Goal: Task Accomplishment & Management: Complete application form

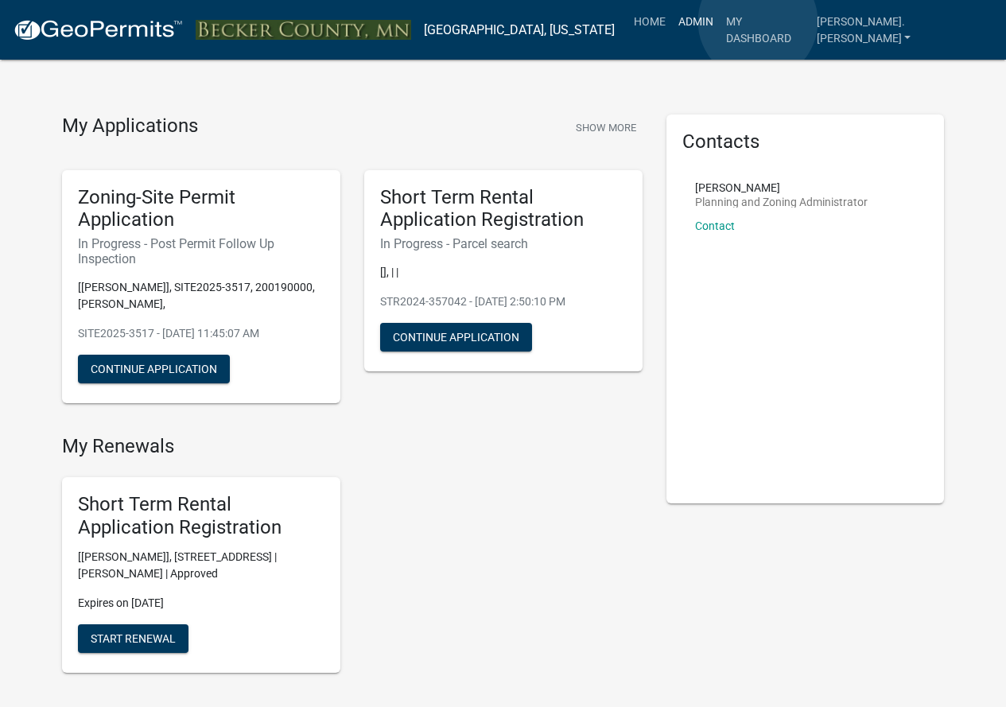
click at [720, 21] on link "Admin" at bounding box center [696, 21] width 48 height 30
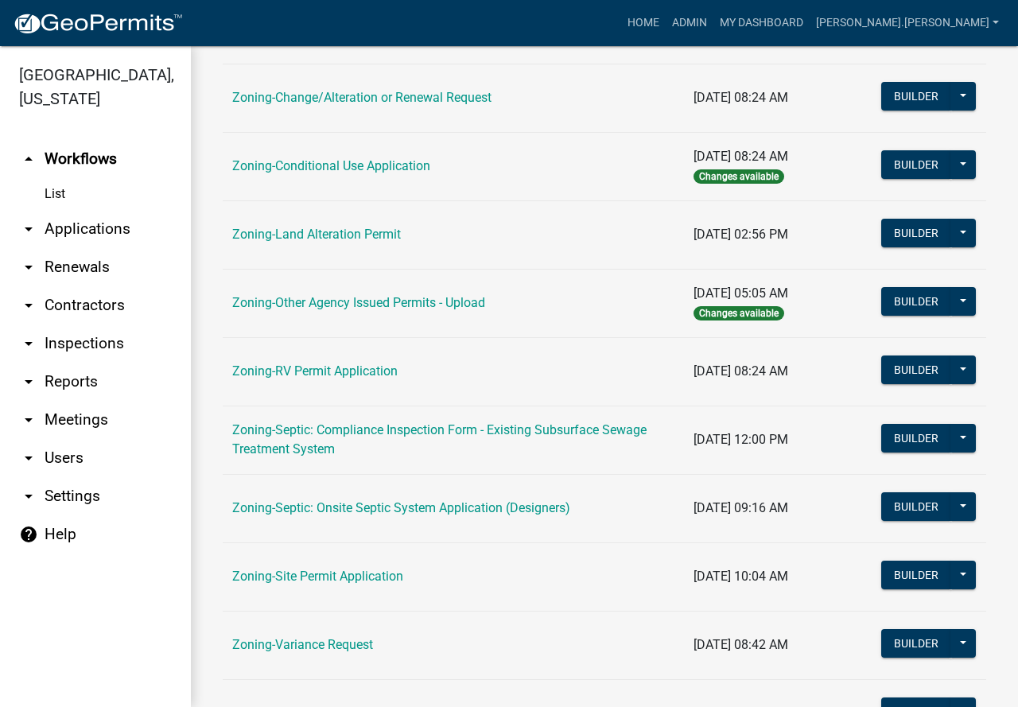
scroll to position [477, 0]
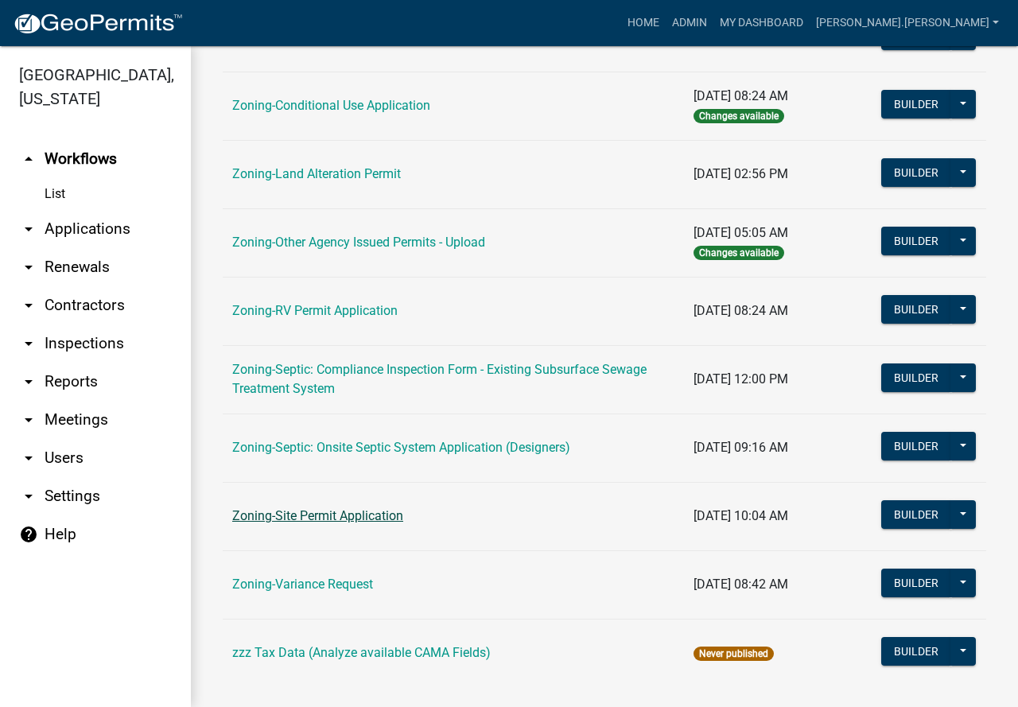
click at [357, 517] on link "Zoning-Site Permit Application" at bounding box center [317, 515] width 171 height 15
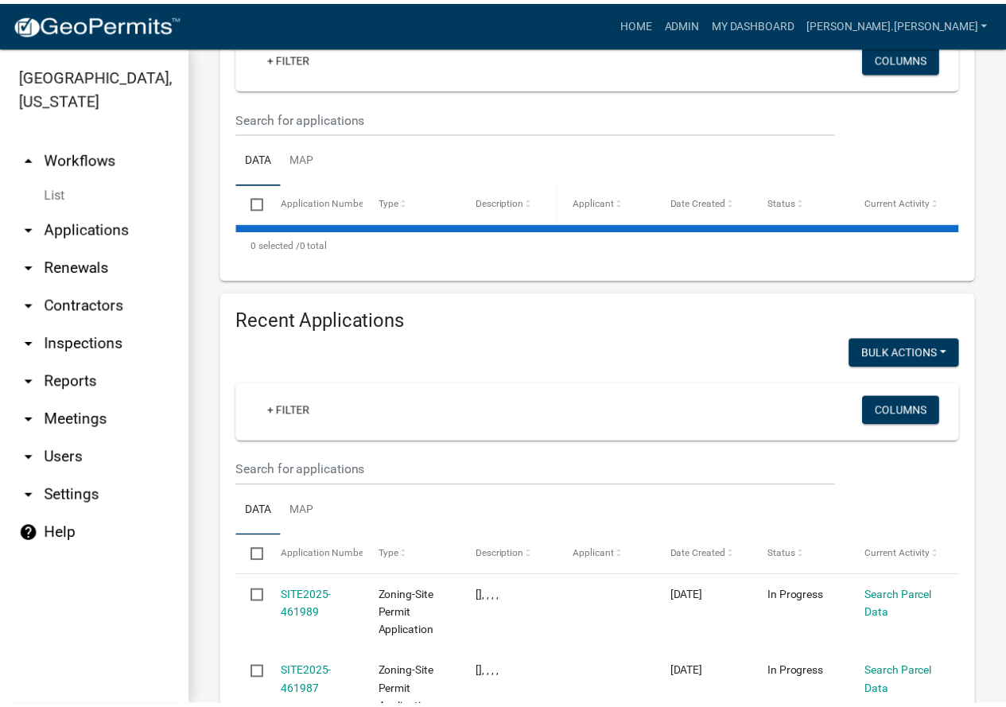
scroll to position [239, 0]
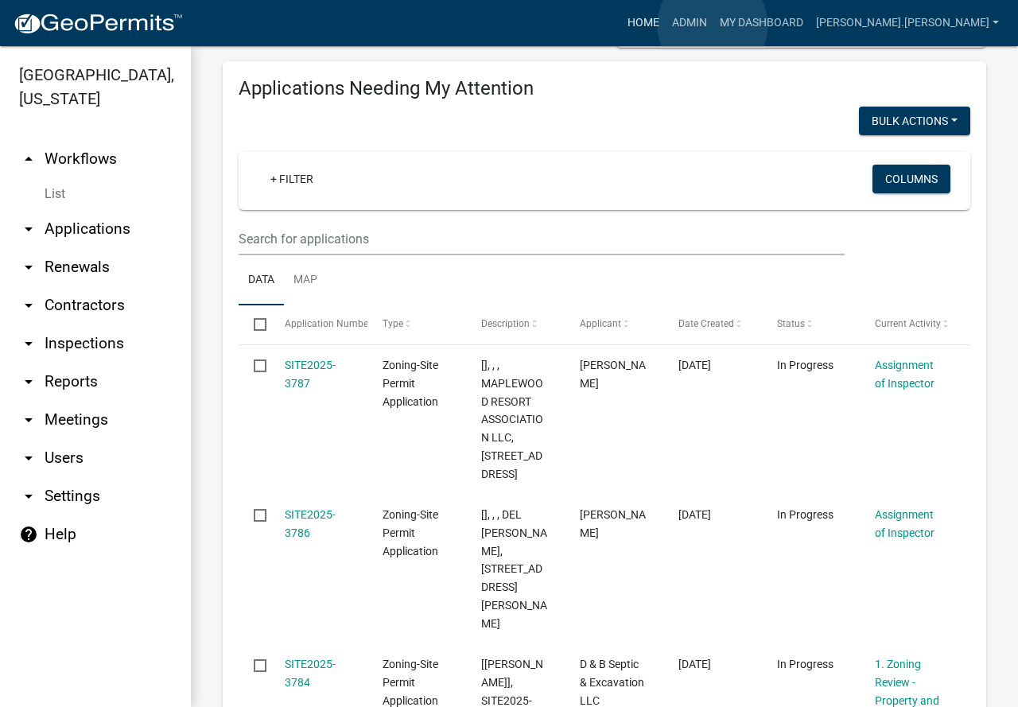
click at [665, 25] on link "Home" at bounding box center [643, 23] width 45 height 30
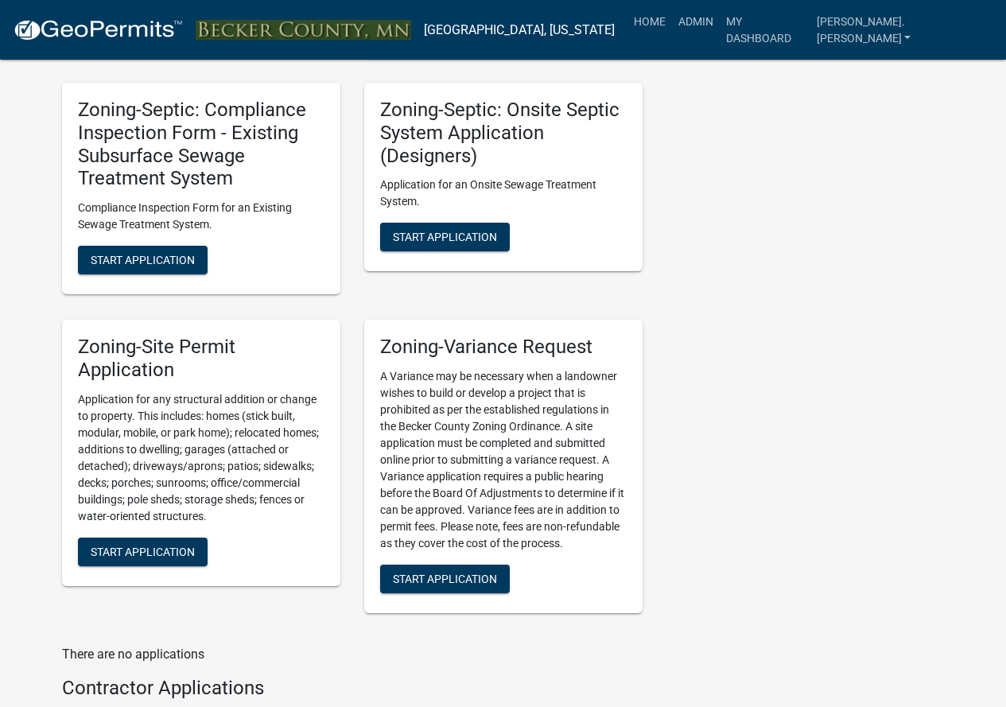
scroll to position [1749, 0]
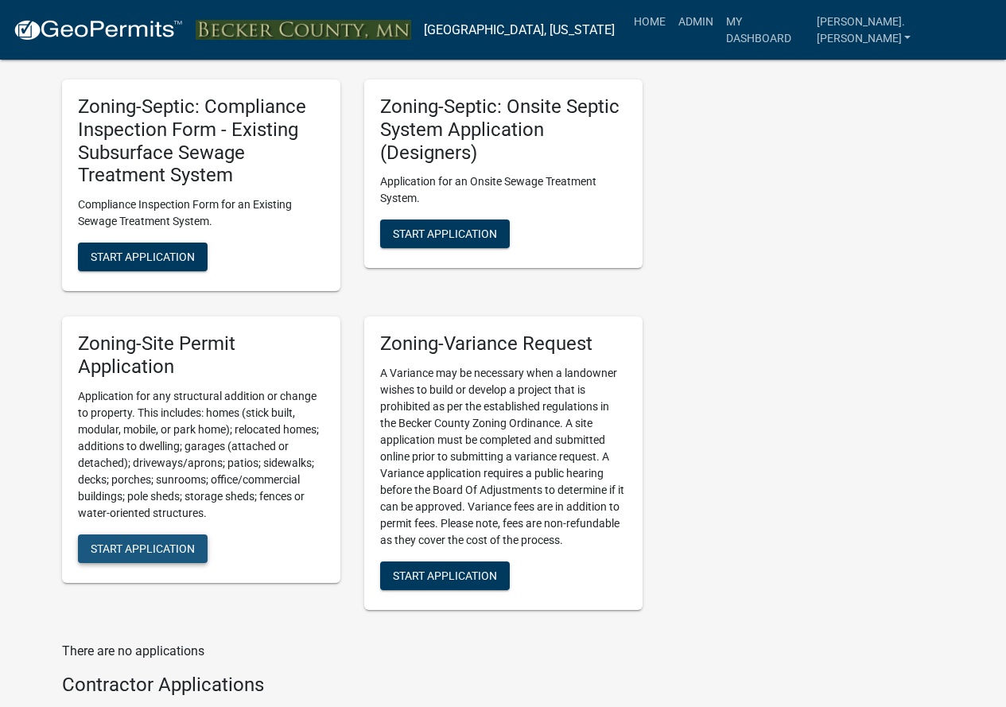
click at [188, 550] on span "Start Application" at bounding box center [143, 547] width 104 height 13
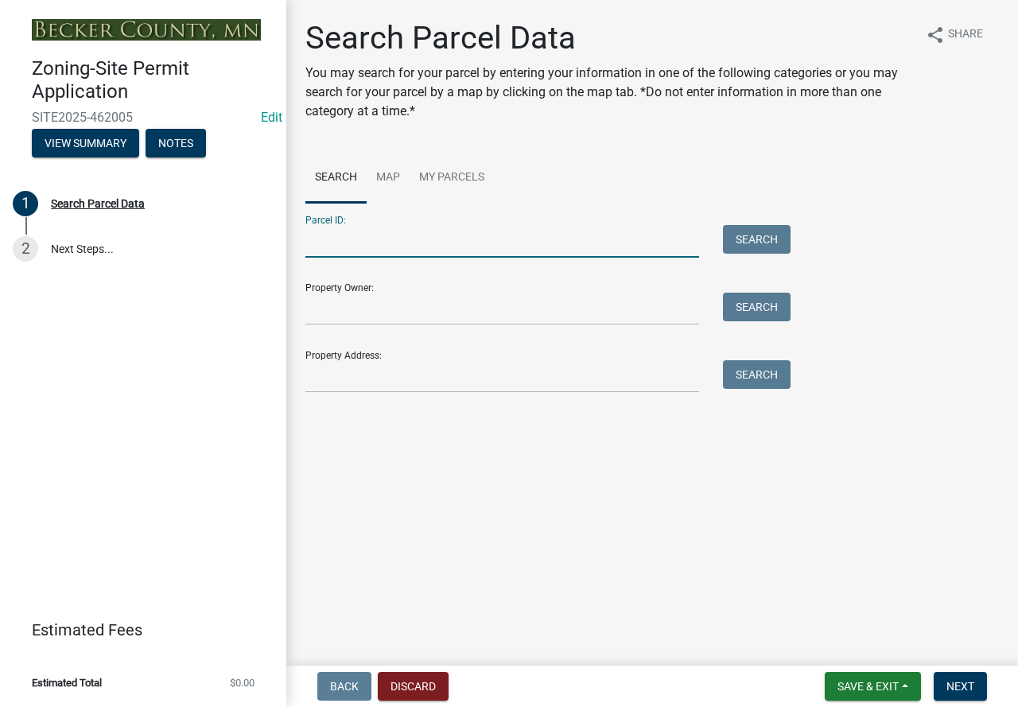
paste input "110106003"
type input "110106003"
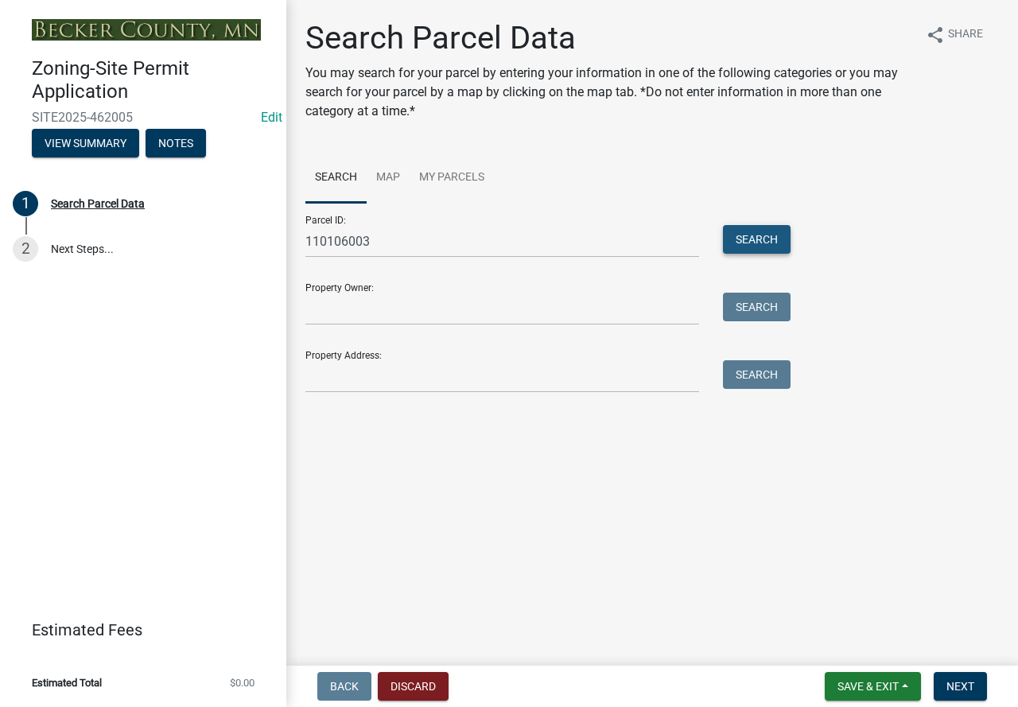
click at [762, 237] on button "Search" at bounding box center [757, 239] width 68 height 29
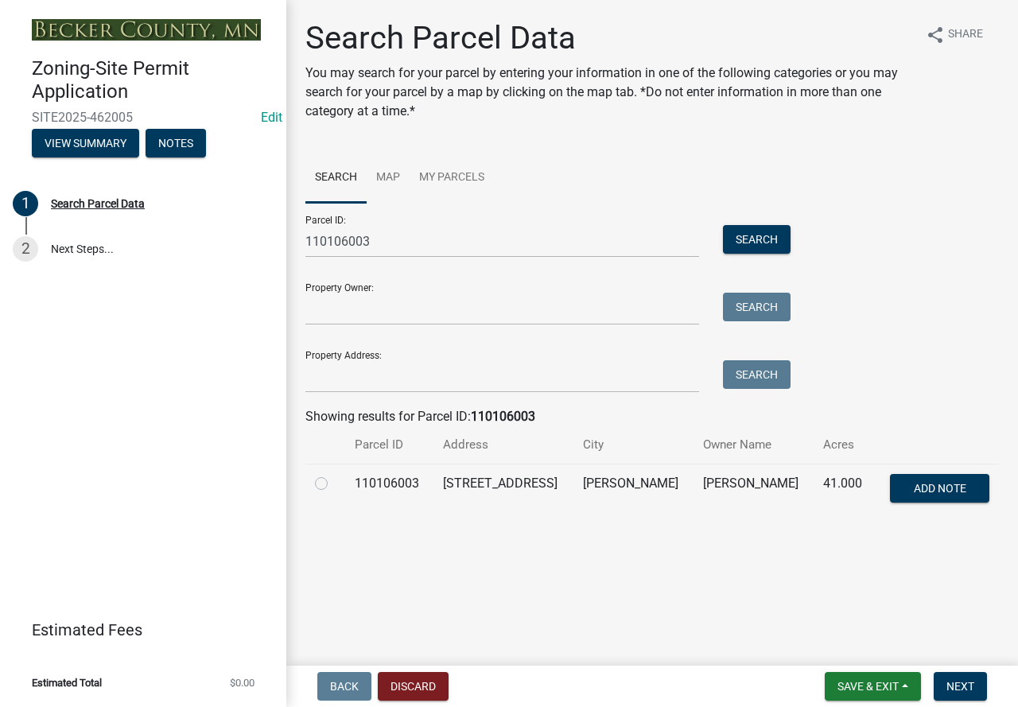
click at [334, 474] on label at bounding box center [334, 474] width 0 height 0
click at [334, 481] on input "radio" at bounding box center [339, 479] width 10 height 10
radio input "true"
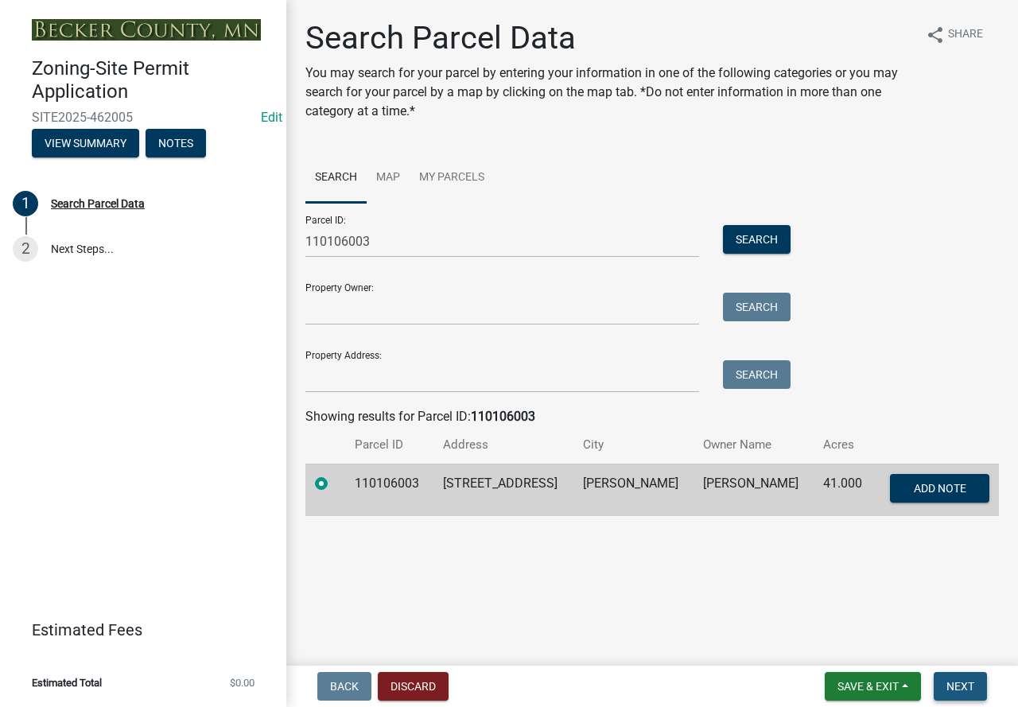
click at [961, 689] on span "Next" at bounding box center [960, 686] width 28 height 13
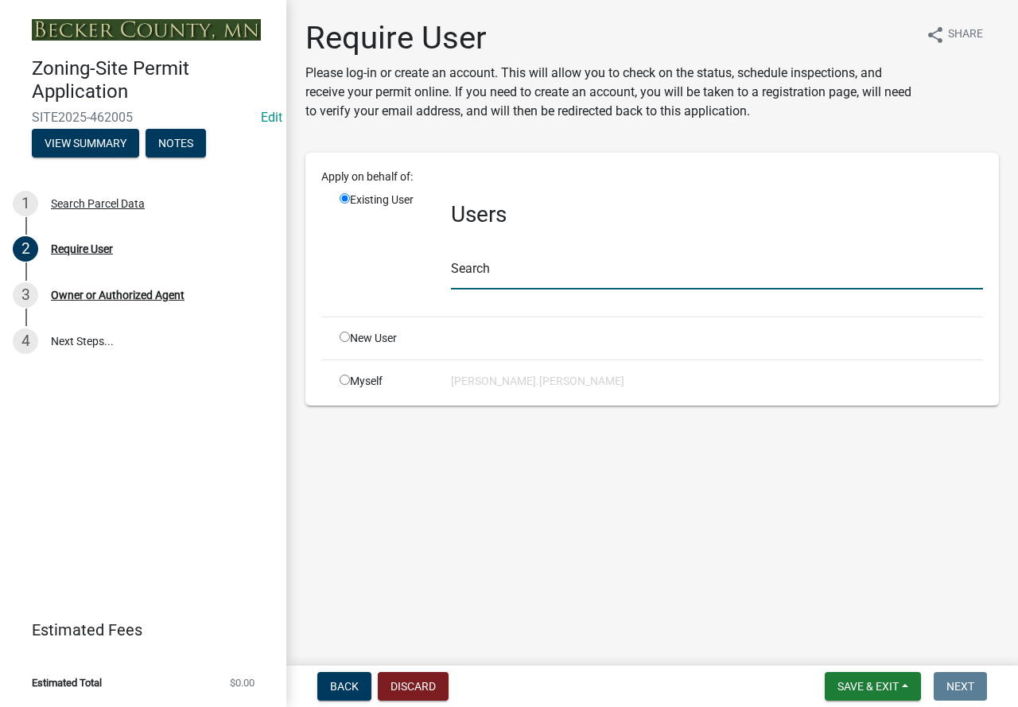
click at [526, 281] on input "text" at bounding box center [717, 273] width 532 height 33
type input "y"
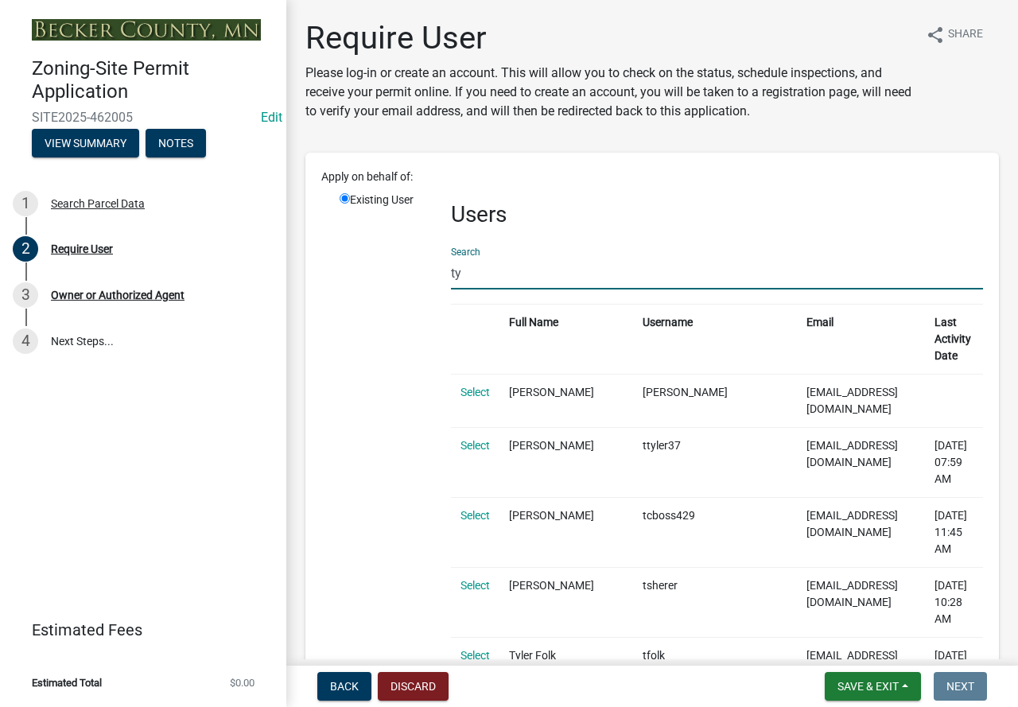
type input "t"
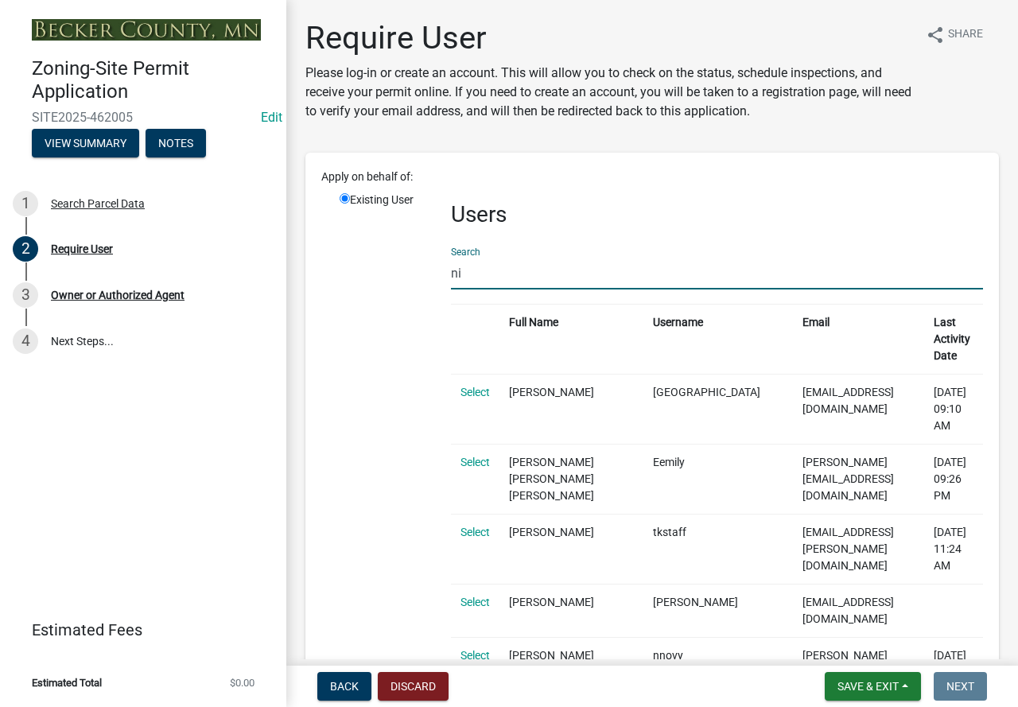
type input "n"
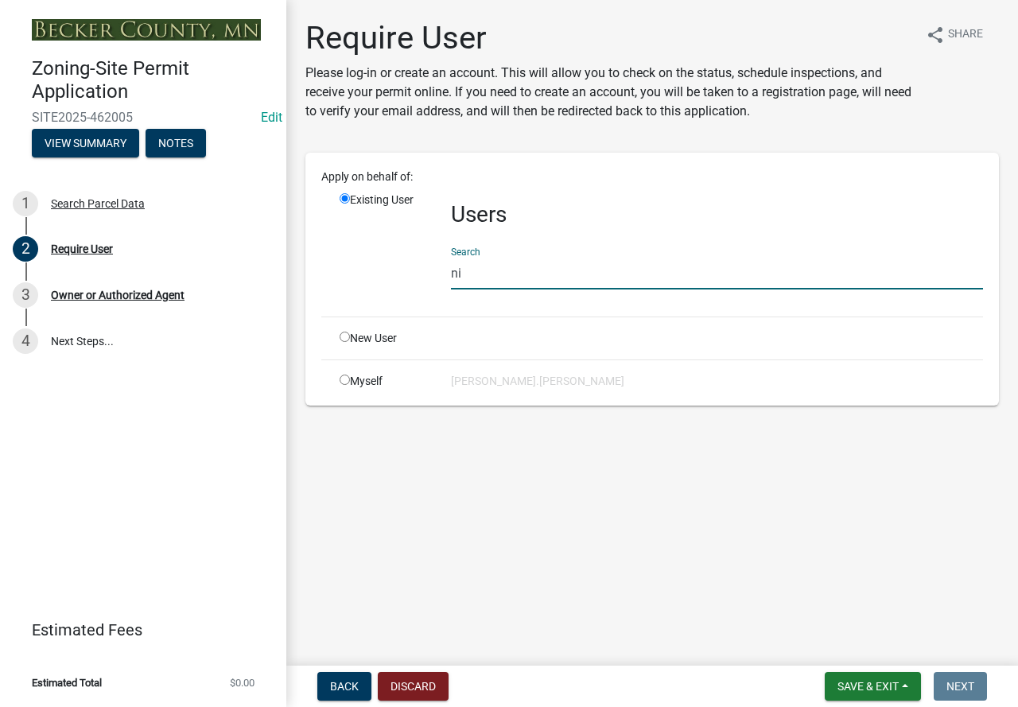
type input "ni"
click at [345, 382] on input "radio" at bounding box center [344, 379] width 10 height 10
radio input "true"
radio input "false"
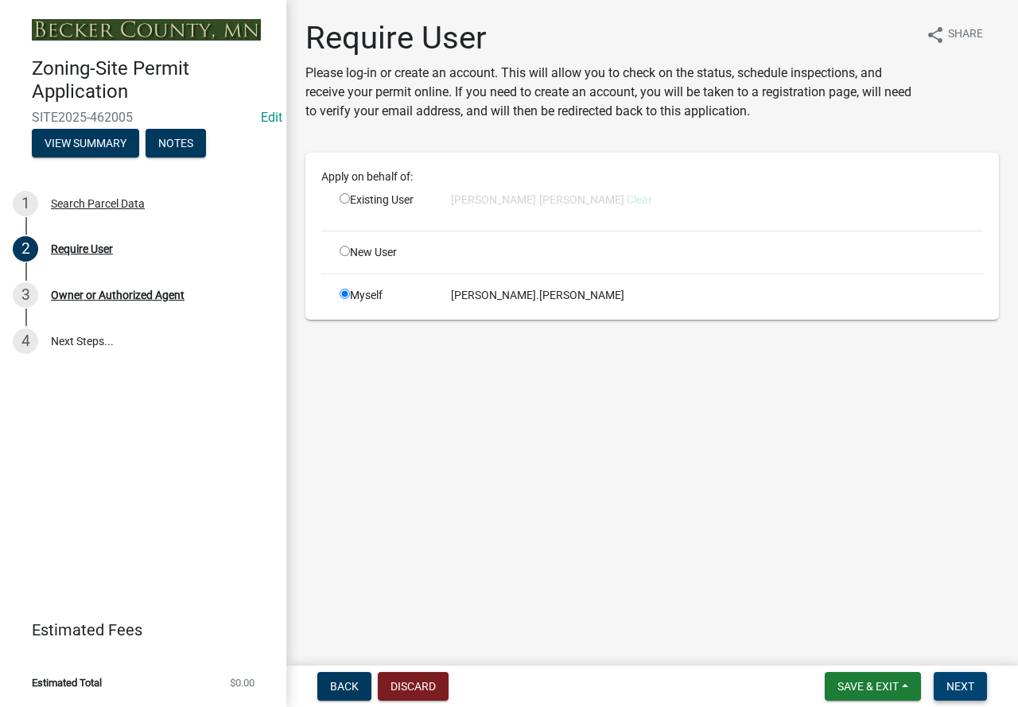
click at [954, 685] on span "Next" at bounding box center [960, 686] width 28 height 13
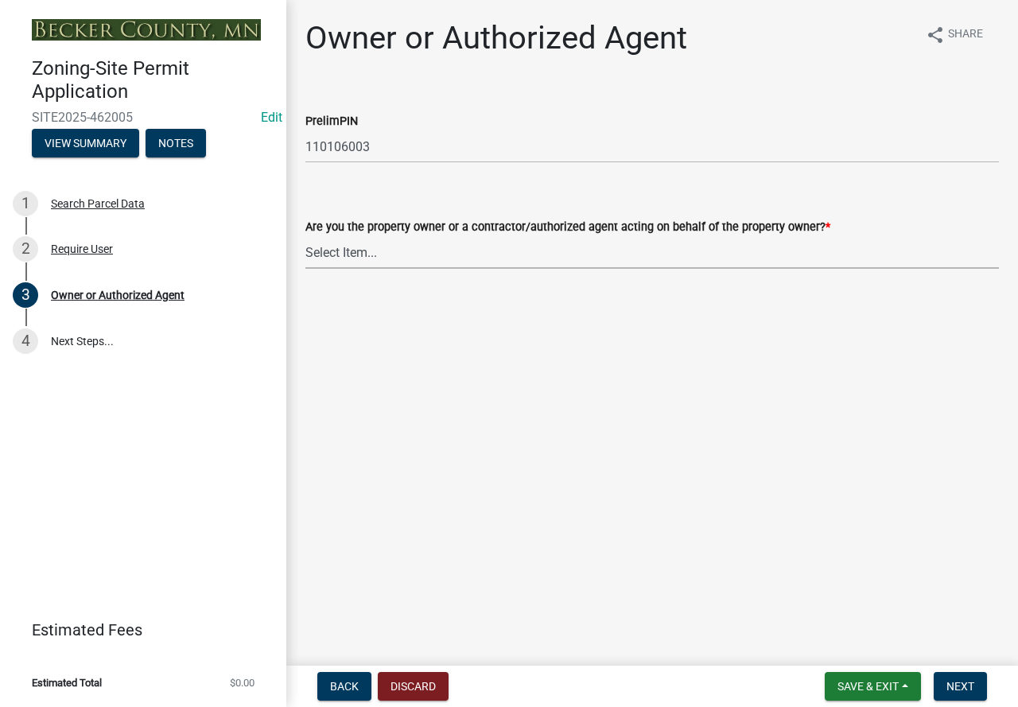
click at [429, 258] on select "Select Item... Property Owner Authorized Agent" at bounding box center [651, 252] width 693 height 33
click at [305, 236] on select "Select Item... Property Owner Authorized Agent" at bounding box center [651, 252] width 693 height 33
select select "3c674549-ed69-405f-b795-9fa3f7d47d9d"
click at [971, 694] on button "Next" at bounding box center [959, 686] width 53 height 29
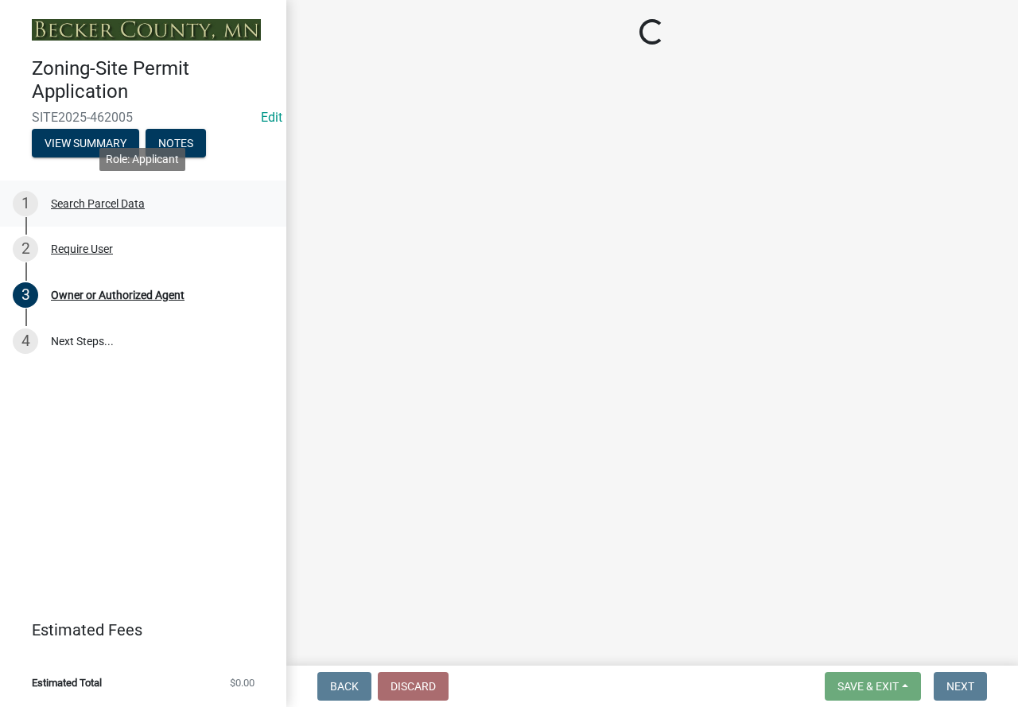
select select "79d9f995-970c-495e-b3c0-14d29701f560"
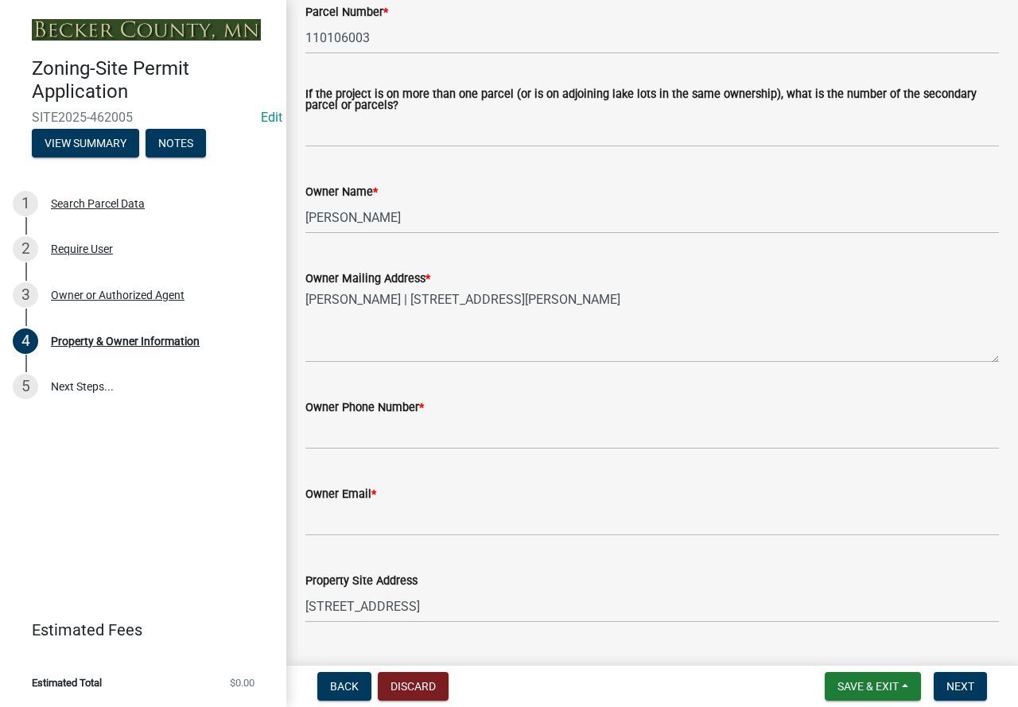
scroll to position [239, 0]
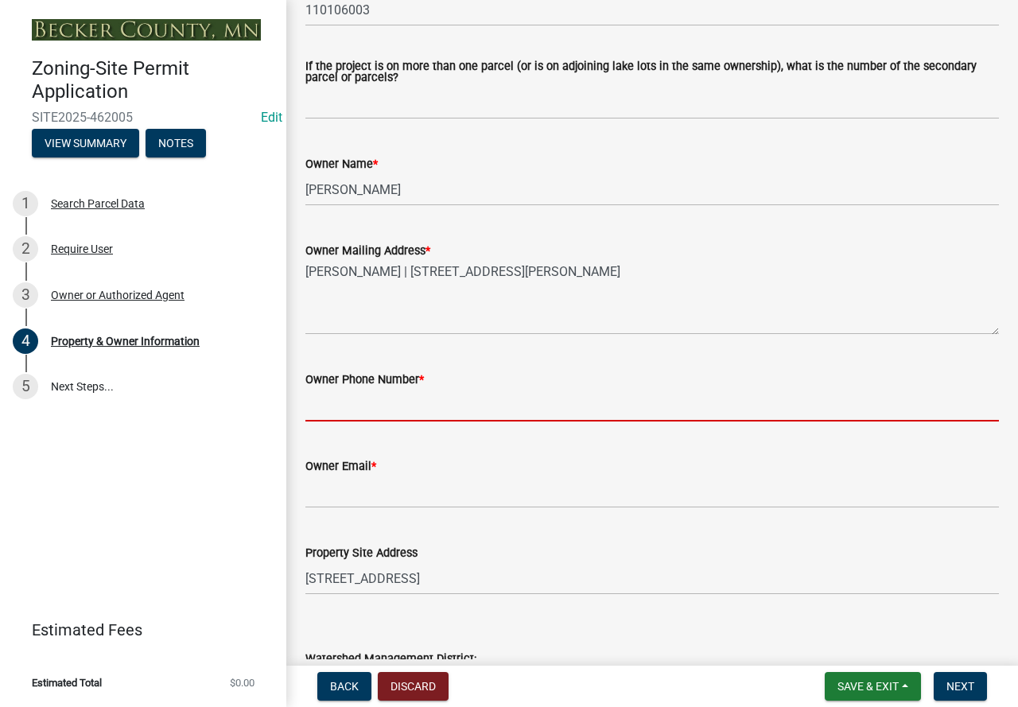
click at [490, 410] on input "Owner Phone Number *" at bounding box center [651, 405] width 693 height 33
click at [473, 414] on input "Owner Phone Number *" at bounding box center [651, 405] width 693 height 33
click at [470, 413] on input "Owner Phone Number *" at bounding box center [651, 405] width 693 height 33
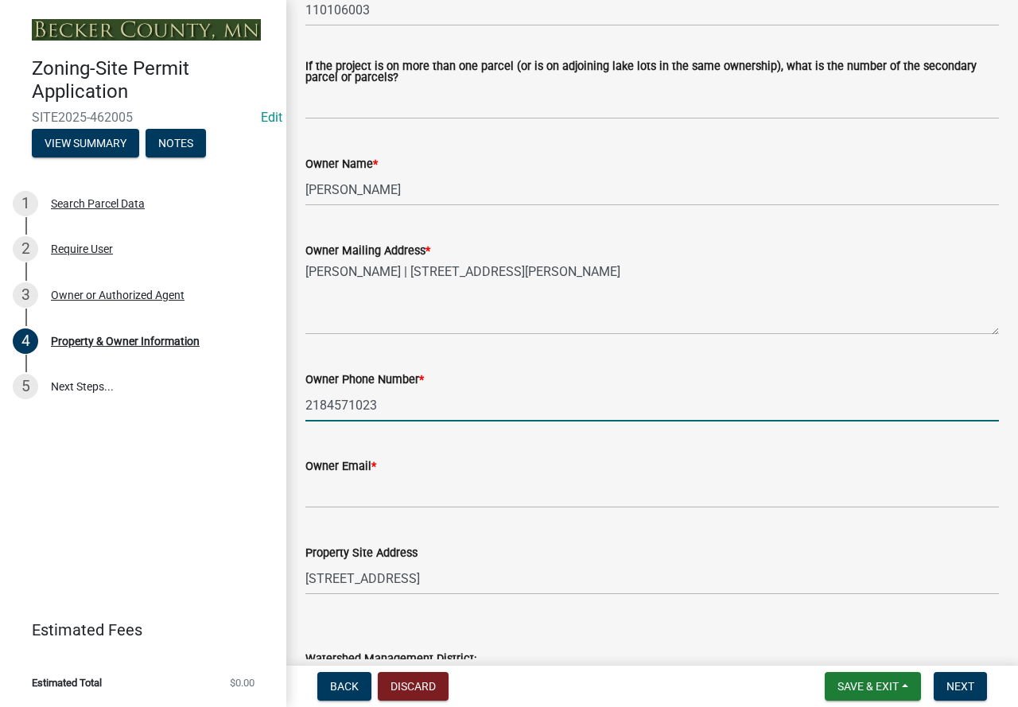
type input "2184571023"
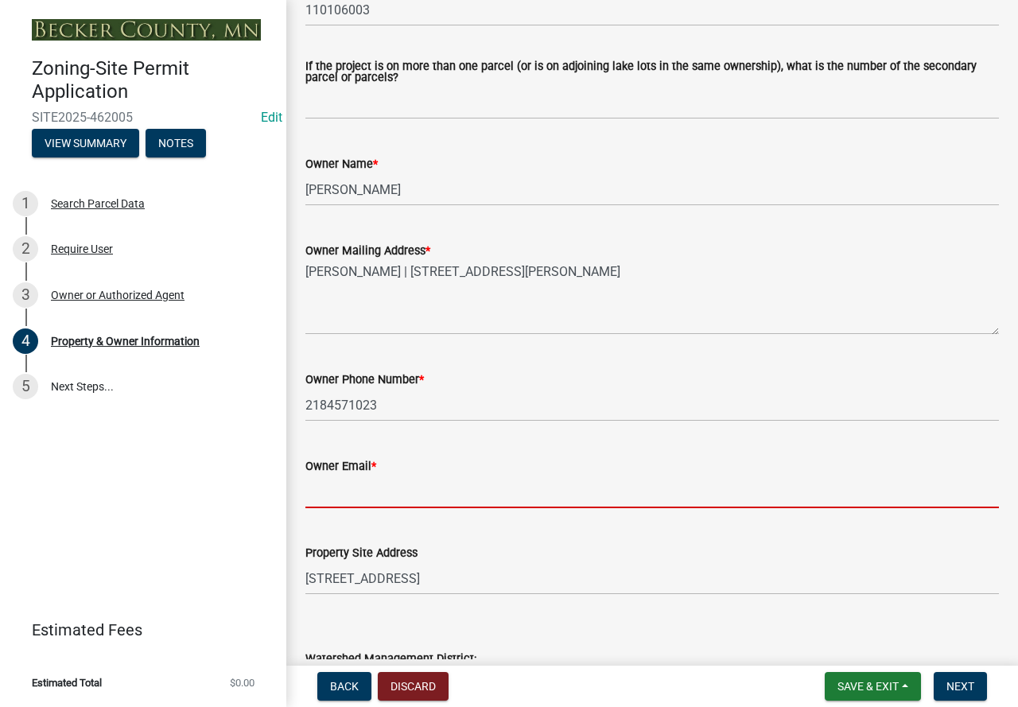
click at [407, 491] on input "Owner Email *" at bounding box center [651, 491] width 693 height 33
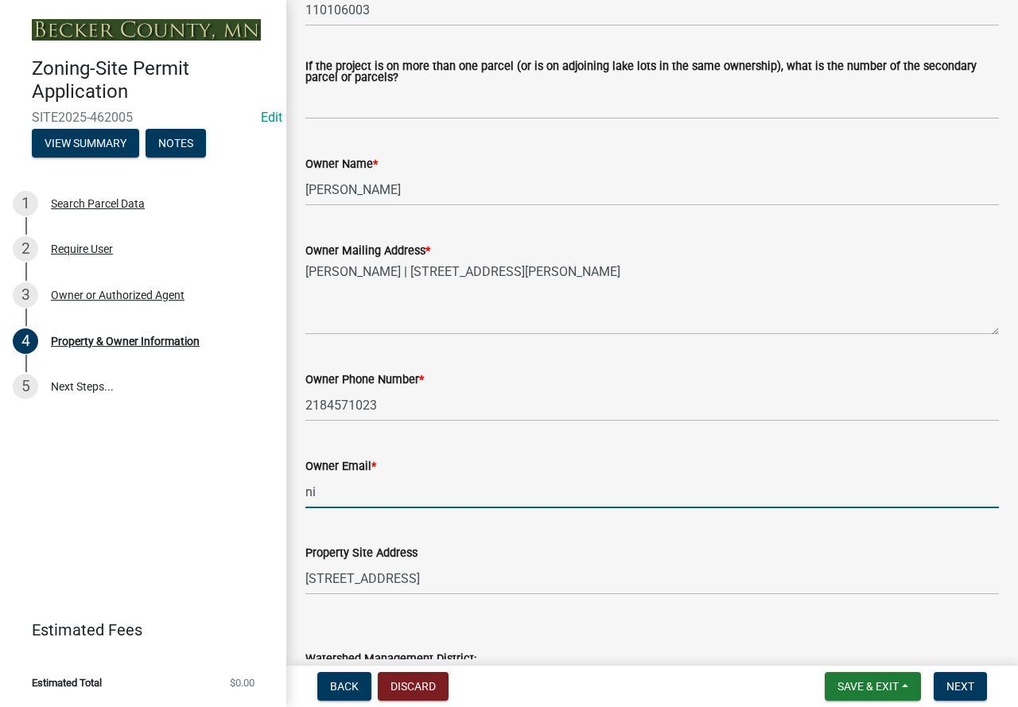
type input "n"
type input "[PERSON_NAME][EMAIL_ADDRESS][PERSON_NAME][DOMAIN_NAME][PERSON_NAME]"
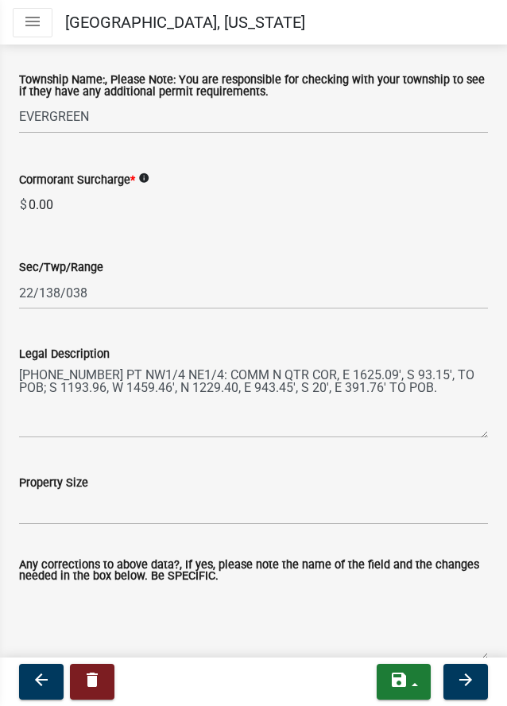
scroll to position [1190, 0]
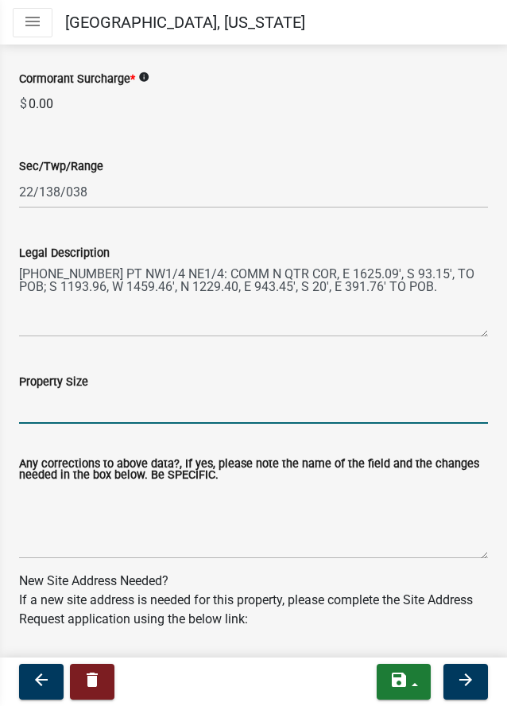
click at [153, 424] on input "Property Size" at bounding box center [253, 407] width 469 height 33
type input "41"
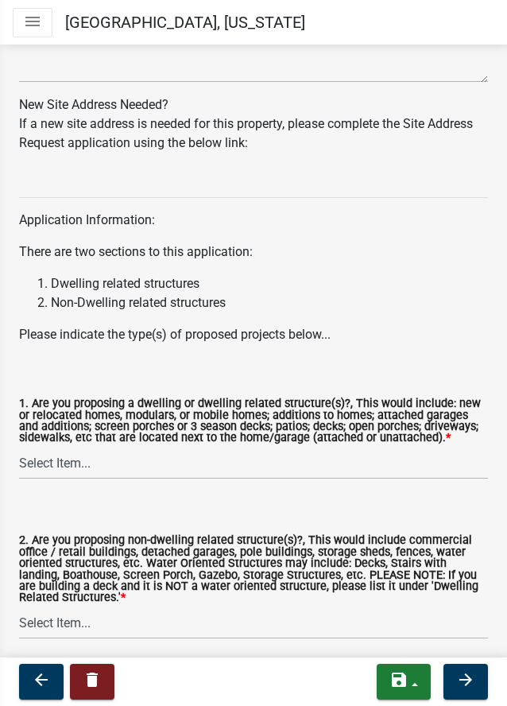
scroll to position [1667, 0]
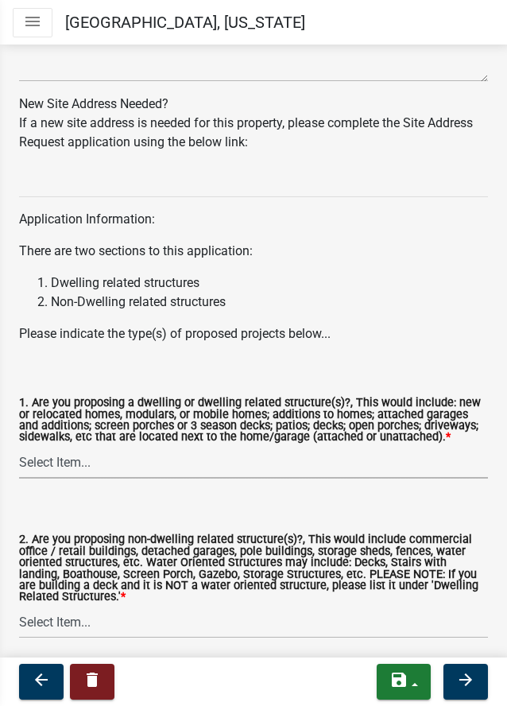
click at [258, 471] on select "Select Item... Yes No" at bounding box center [253, 462] width 469 height 33
click at [19, 468] on select "Select Item... Yes No" at bounding box center [253, 462] width 469 height 33
select select "f87eba17-8ed9-4ad8-aefc-fe36a3f3544b"
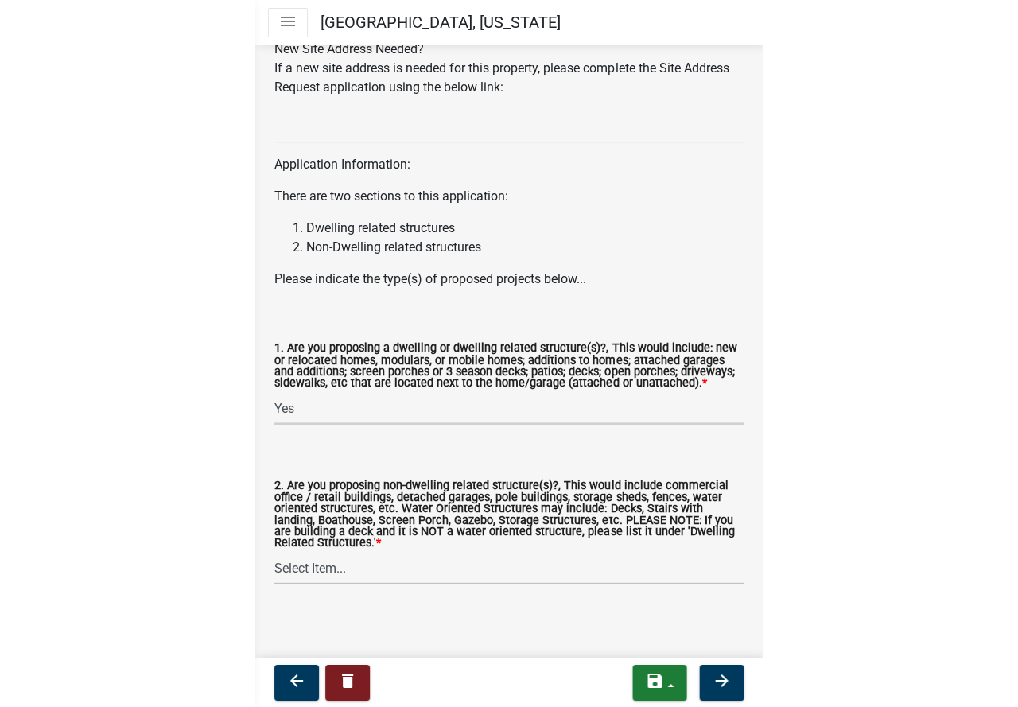
scroll to position [1747, 0]
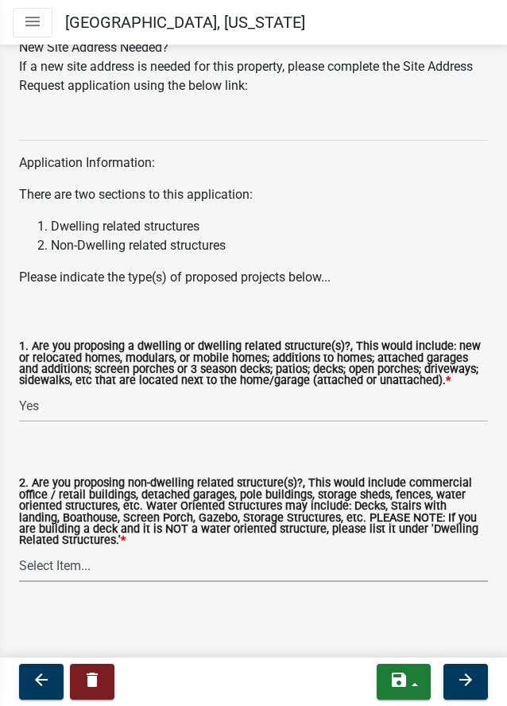
click at [183, 564] on select "Select Item... Yes No" at bounding box center [253, 565] width 469 height 33
click at [19, 549] on select "Select Item... Yes No" at bounding box center [253, 565] width 469 height 33
select select "393a978c-6bd5-4cb2-a6a0-db6feb8732b8"
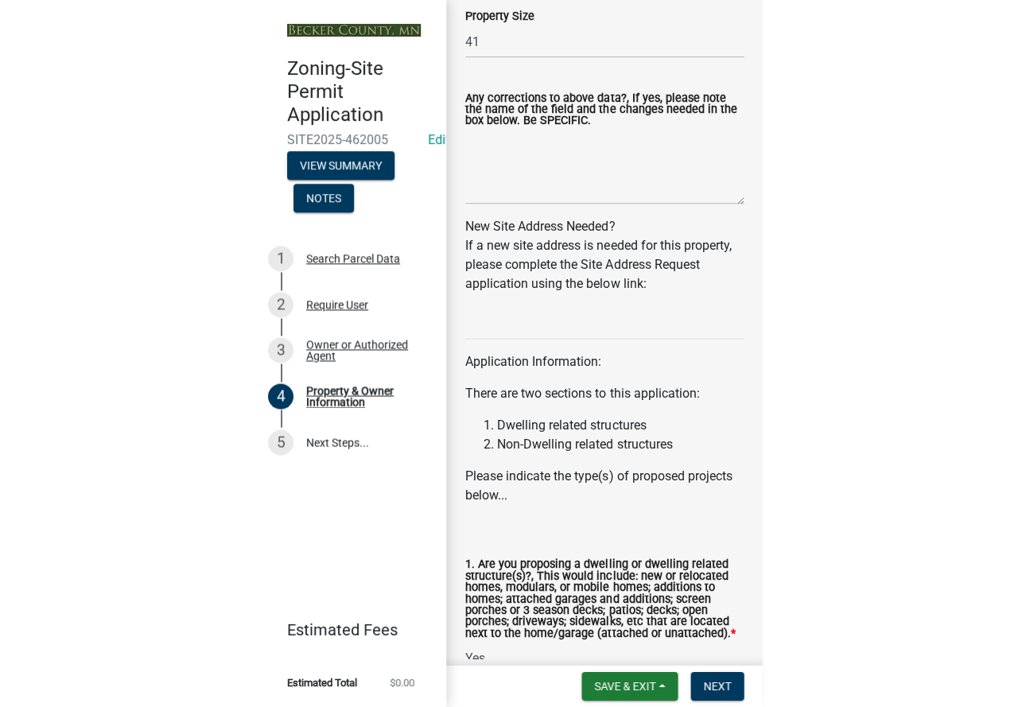
scroll to position [1503, 0]
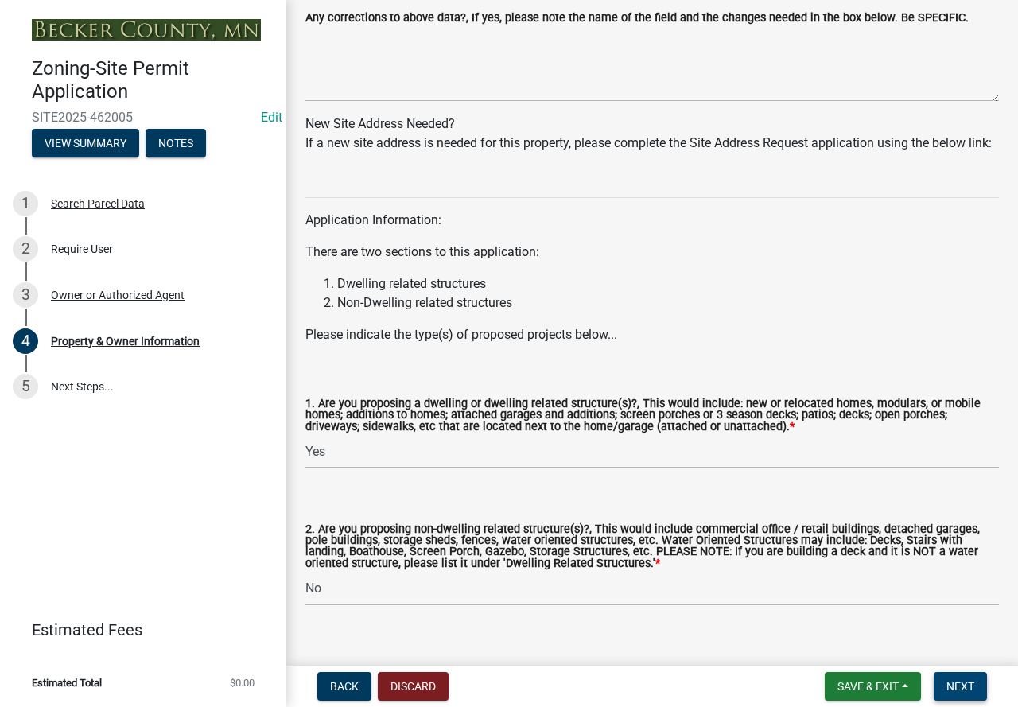
click at [949, 688] on span "Next" at bounding box center [960, 686] width 28 height 13
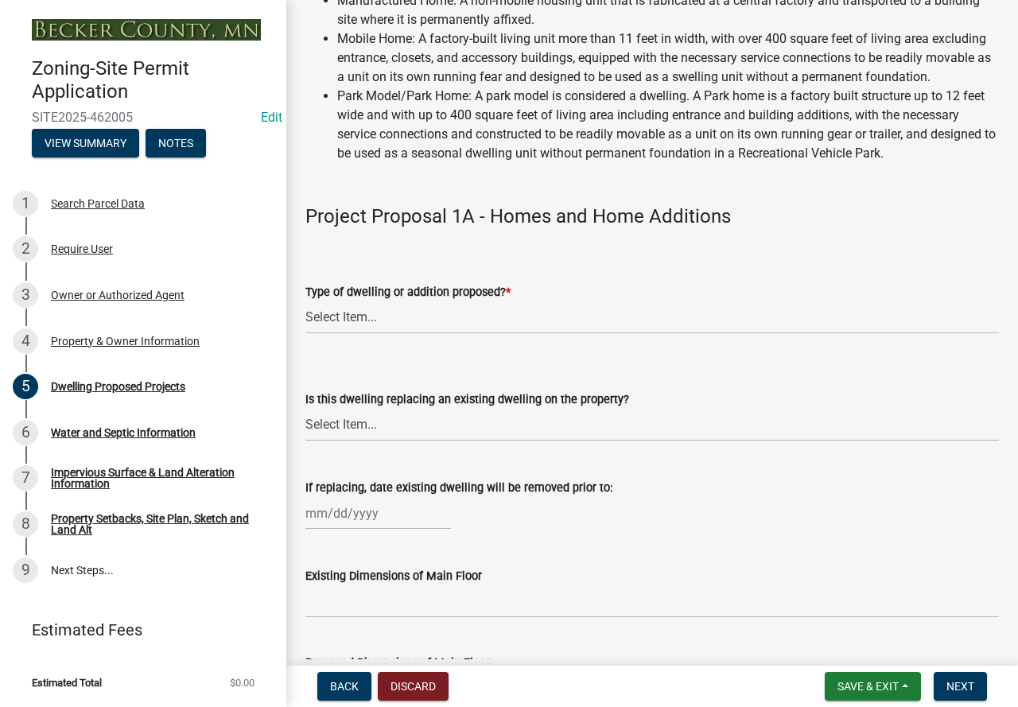
scroll to position [239, 0]
click at [375, 333] on select "Select Item... N/A - Not a dwelling New Home-Onsite Construction New Modular (E…" at bounding box center [651, 317] width 693 height 33
click at [305, 319] on select "Select Item... N/A - Not a dwelling New Home-Onsite Construction New Modular (E…" at bounding box center [651, 317] width 693 height 33
select select "b76c2e3f-c59d-4748-8205-29623accd873"
click at [387, 440] on select "Select Item... N/A Yes No" at bounding box center [651, 424] width 693 height 33
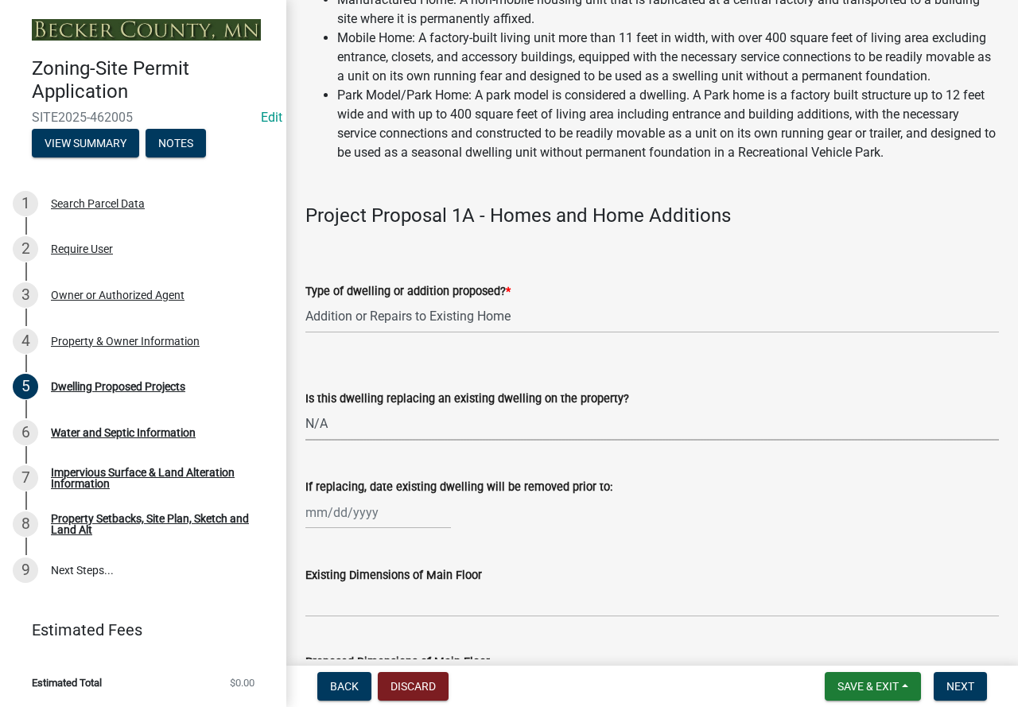
click at [305, 426] on select "Select Item... N/A Yes No" at bounding box center [651, 424] width 693 height 33
select select "2dc577ba-aef6-4196-bc52-35577603d189"
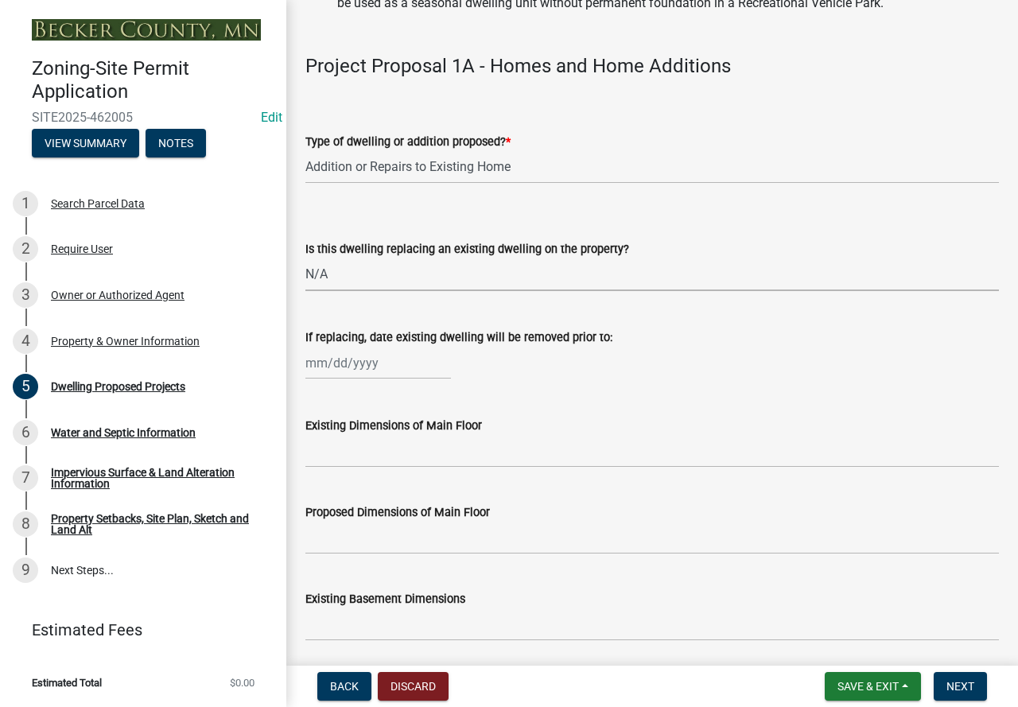
scroll to position [398, 0]
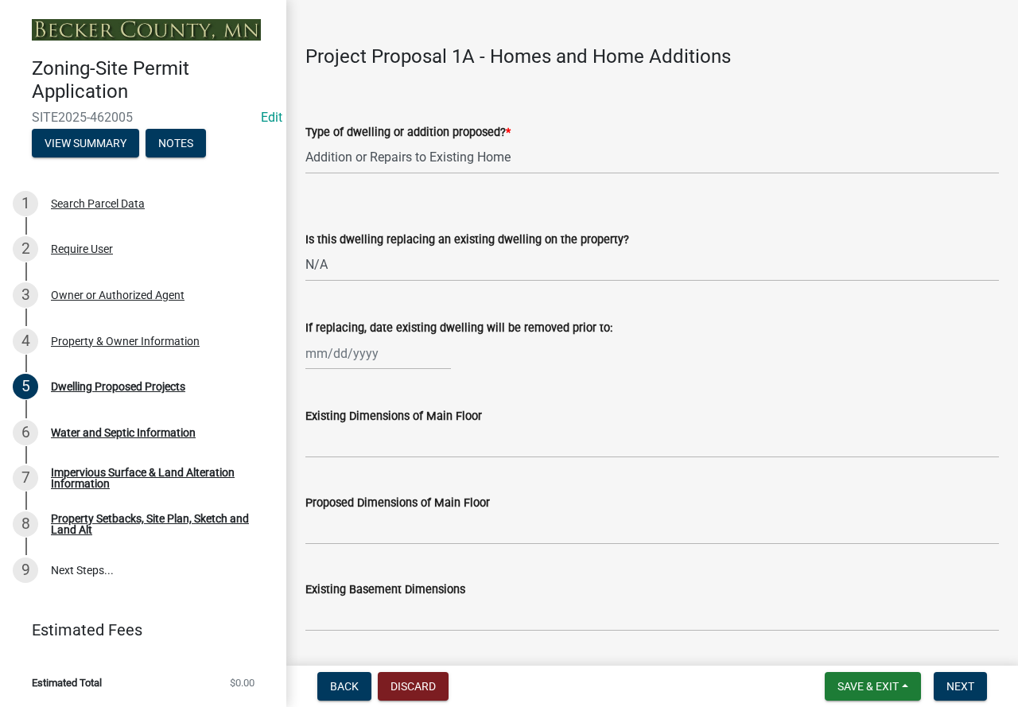
click at [400, 247] on form "Is this dwelling replacing an existing dwelling on the property? Select Item...…" at bounding box center [651, 246] width 693 height 71
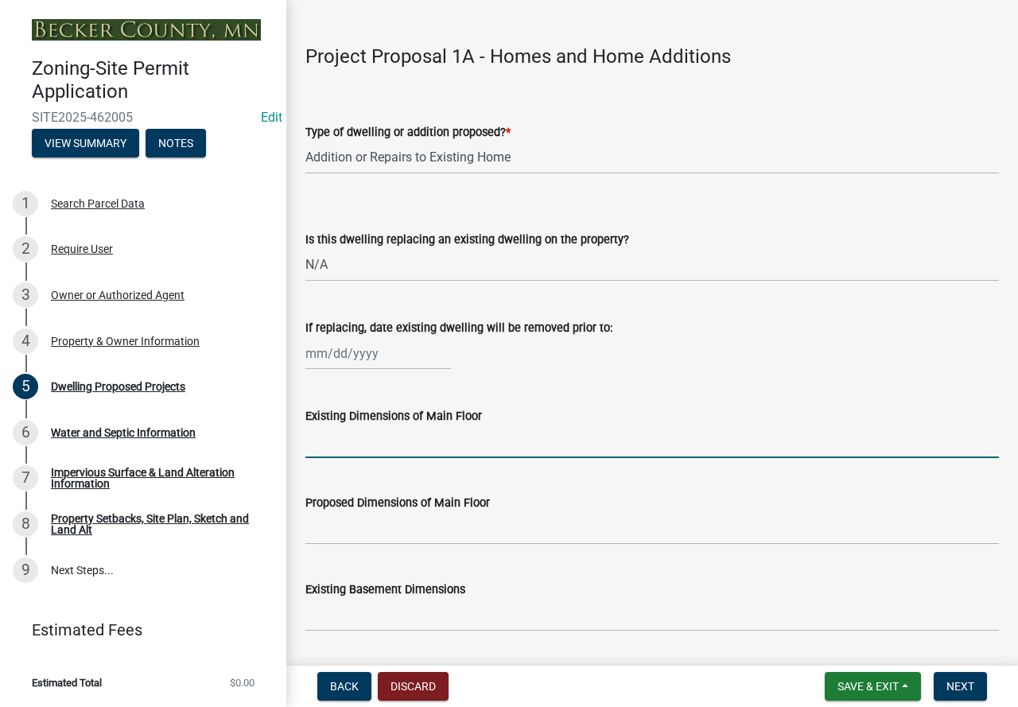
click at [413, 452] on input "Existing Dimensions of Main Floor" at bounding box center [651, 441] width 693 height 33
type input "36x30"
click at [385, 545] on input "Proposed Dimensions of Main Floor" at bounding box center [651, 528] width 693 height 33
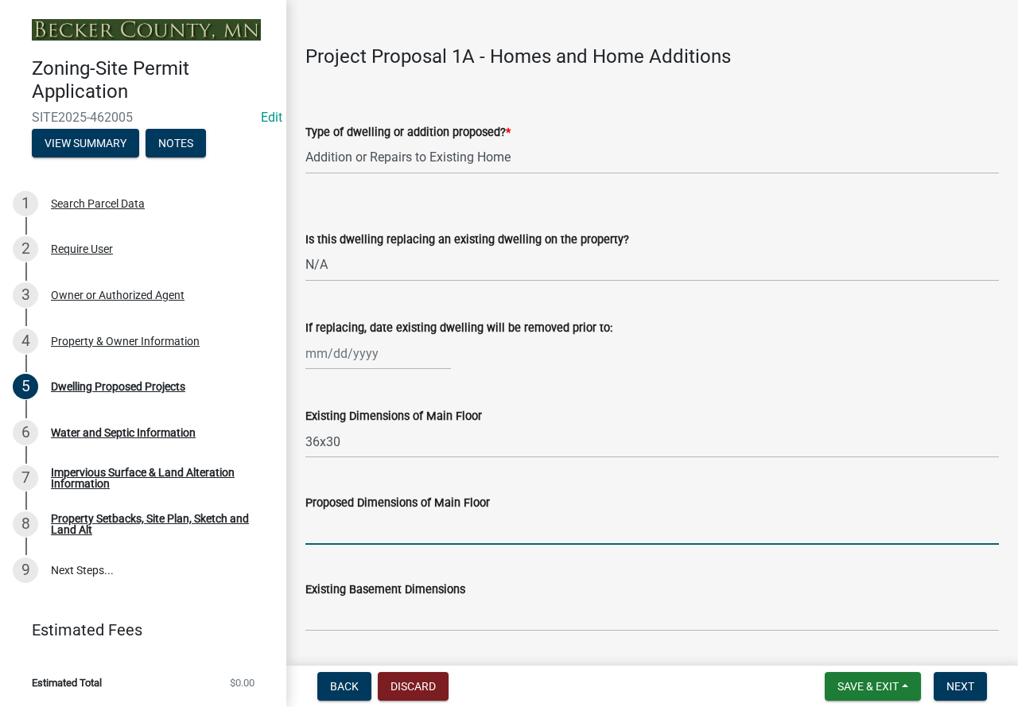
click at [533, 545] on input "Proposed Dimensions of Main Floor" at bounding box center [651, 528] width 693 height 33
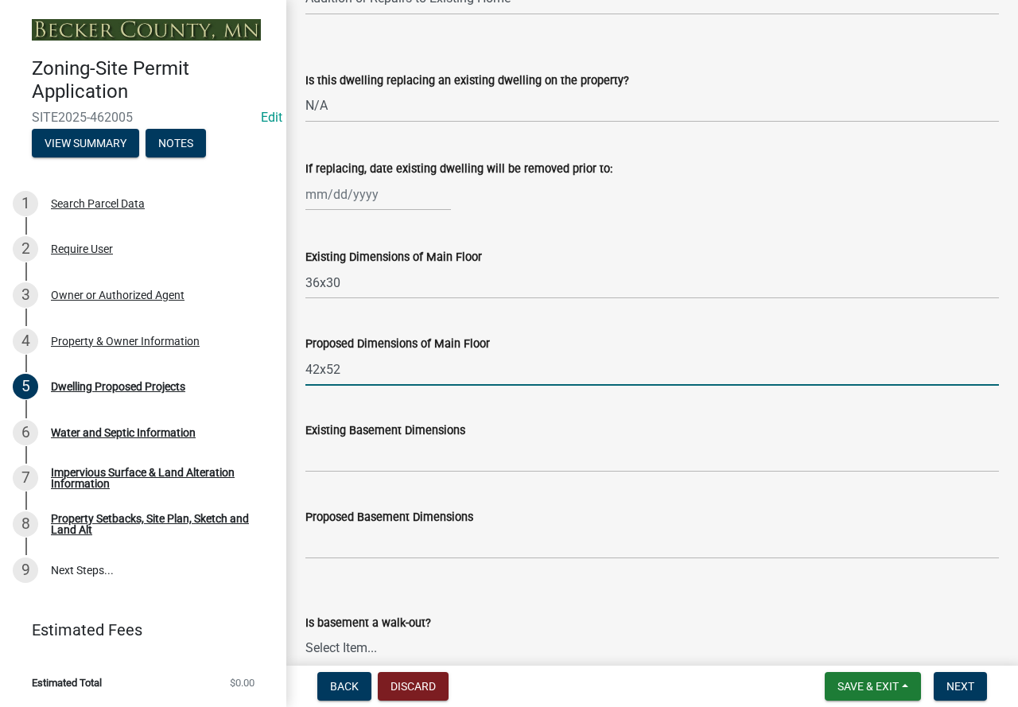
scroll to position [636, 0]
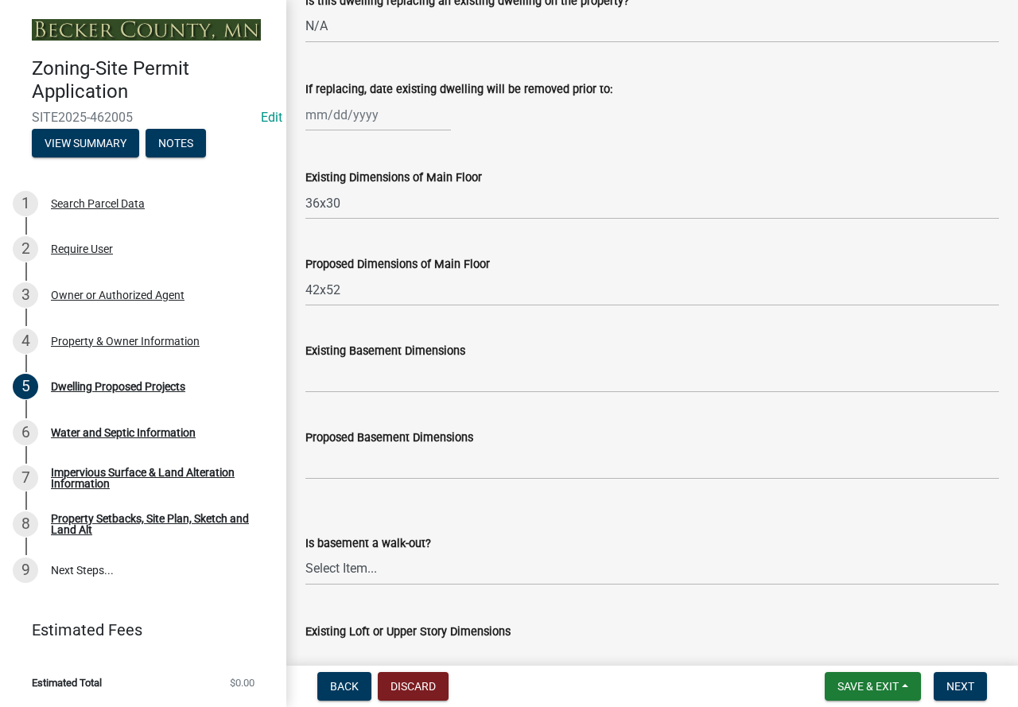
click at [304, 305] on div "Proposed Dimensions of Main Floor 42x52" at bounding box center [651, 269] width 717 height 74
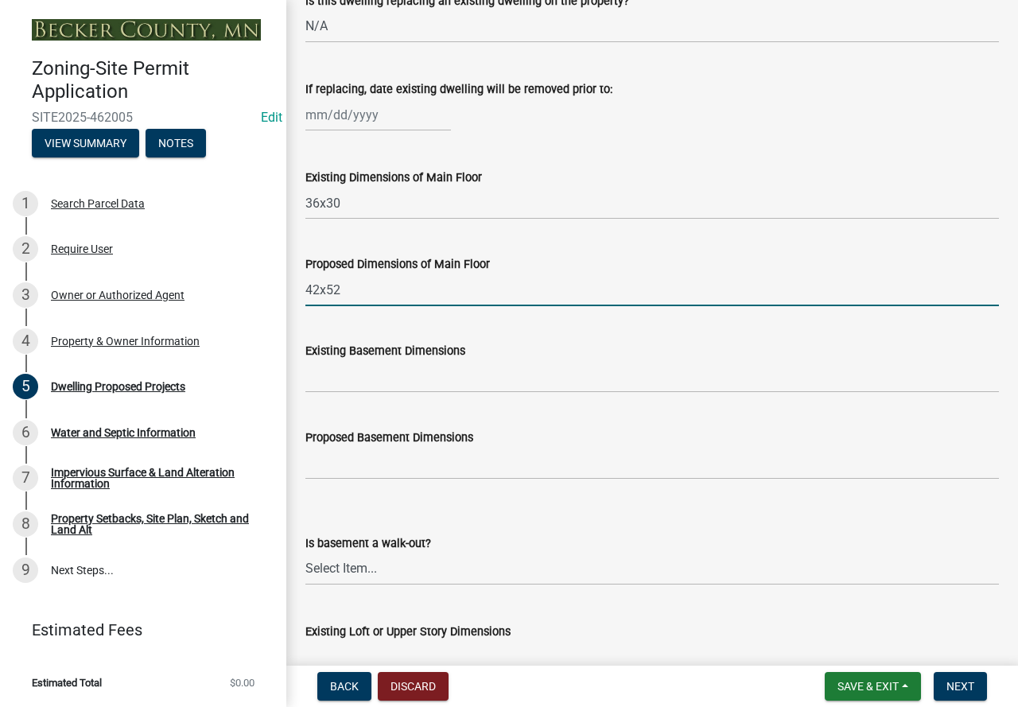
click at [305, 306] on input "42x52" at bounding box center [651, 289] width 693 height 33
click at [449, 306] on input "36x30 with 42x52" at bounding box center [651, 289] width 693 height 33
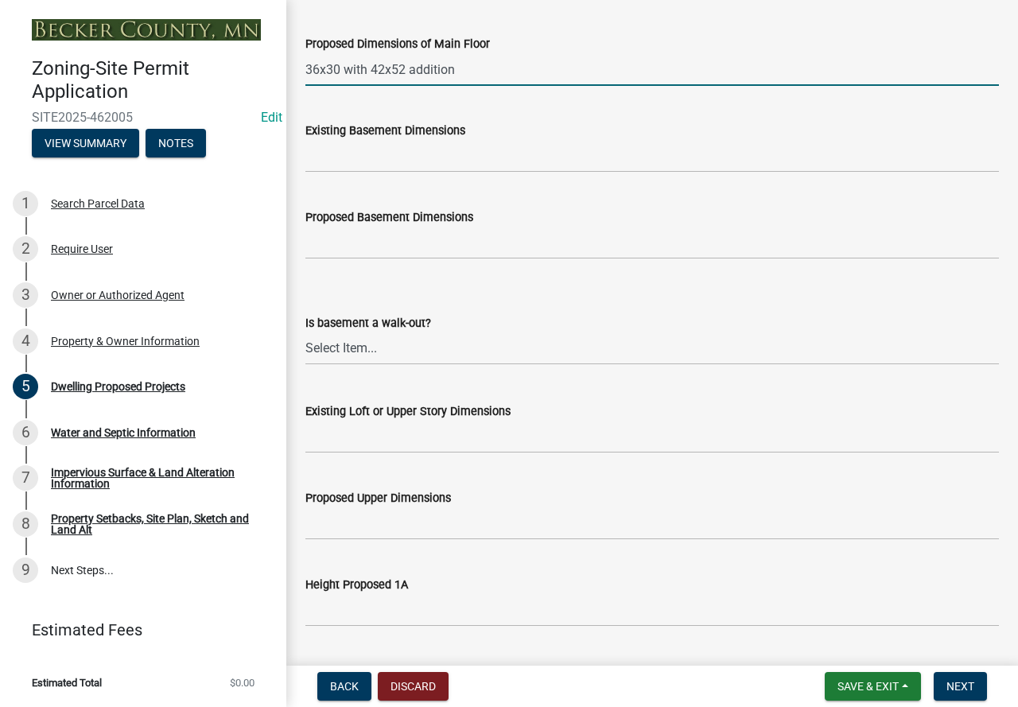
scroll to position [875, 0]
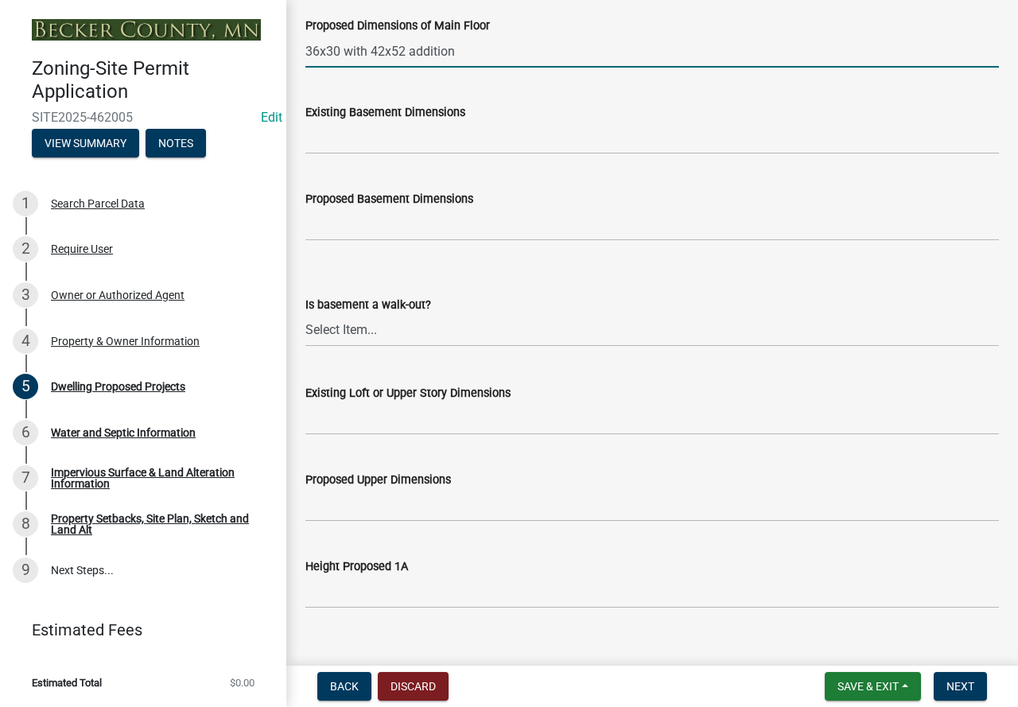
type input "36x30 with 42x52 addition"
click at [432, 347] on select "Select Item... Yes No N/A" at bounding box center [651, 330] width 693 height 33
click at [305, 332] on select "Select Item... Yes No N/A" at bounding box center [651, 330] width 693 height 33
select select "f4ae0446-41fa-4afd-99aa-409617c58827"
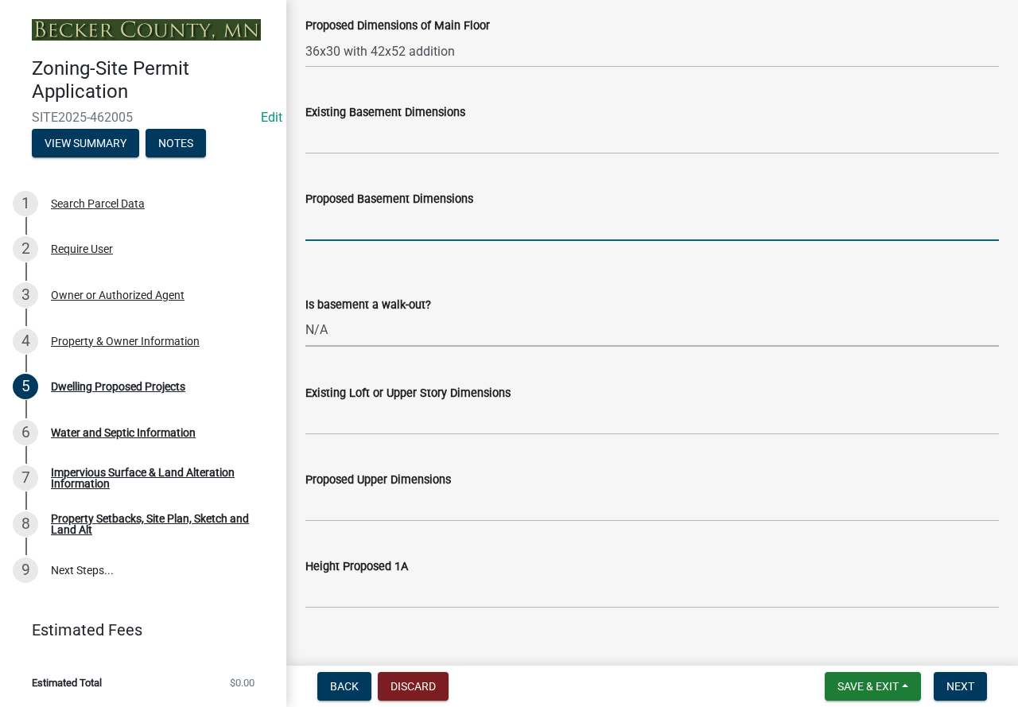
click at [359, 235] on input "Proposed Basement Dimensions" at bounding box center [651, 224] width 693 height 33
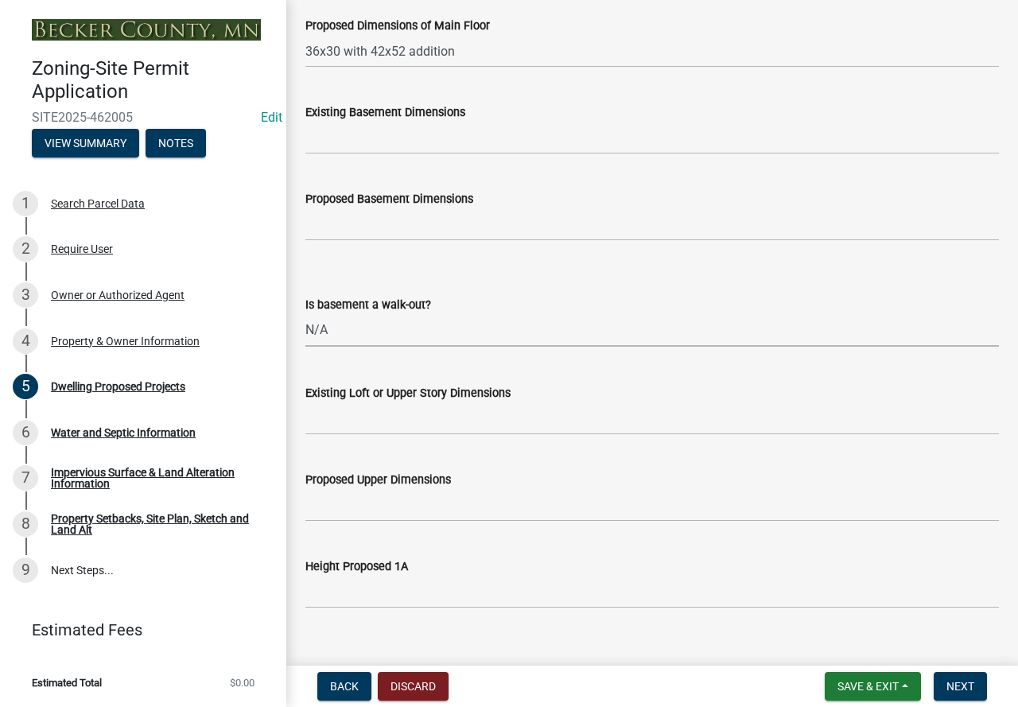
click at [331, 347] on select "Select Item... Yes No N/A" at bounding box center [651, 330] width 693 height 33
drag, startPoint x: 423, startPoint y: 233, endPoint x: 426, endPoint y: 244, distance: 11.6
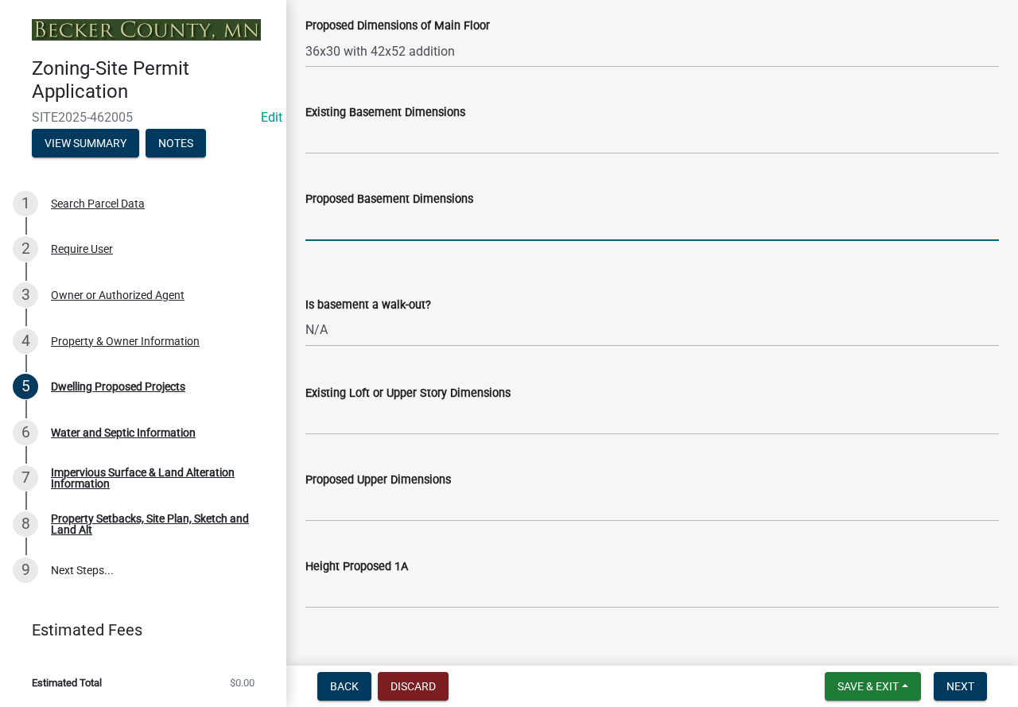
drag, startPoint x: 426, startPoint y: 244, endPoint x: 356, endPoint y: 232, distance: 71.0
click at [356, 232] on input "Proposed Basement Dimensions" at bounding box center [651, 224] width 693 height 33
type input "42x44"
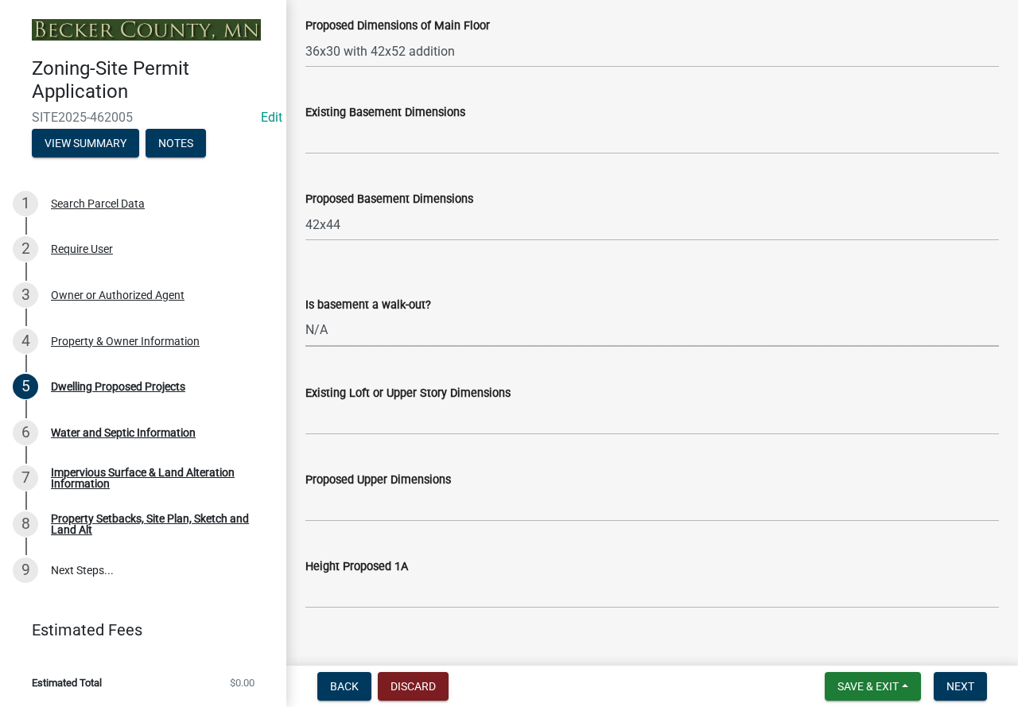
click at [356, 347] on select "Select Item... Yes No N/A" at bounding box center [651, 330] width 693 height 33
click at [305, 332] on select "Select Item... Yes No N/A" at bounding box center [651, 330] width 693 height 33
select select "59a6fdaa-56b6-4bcd-87b7-d867a7d784e6"
click at [339, 151] on input "Existing Basement Dimensions" at bounding box center [651, 138] width 693 height 33
type input "N/A"
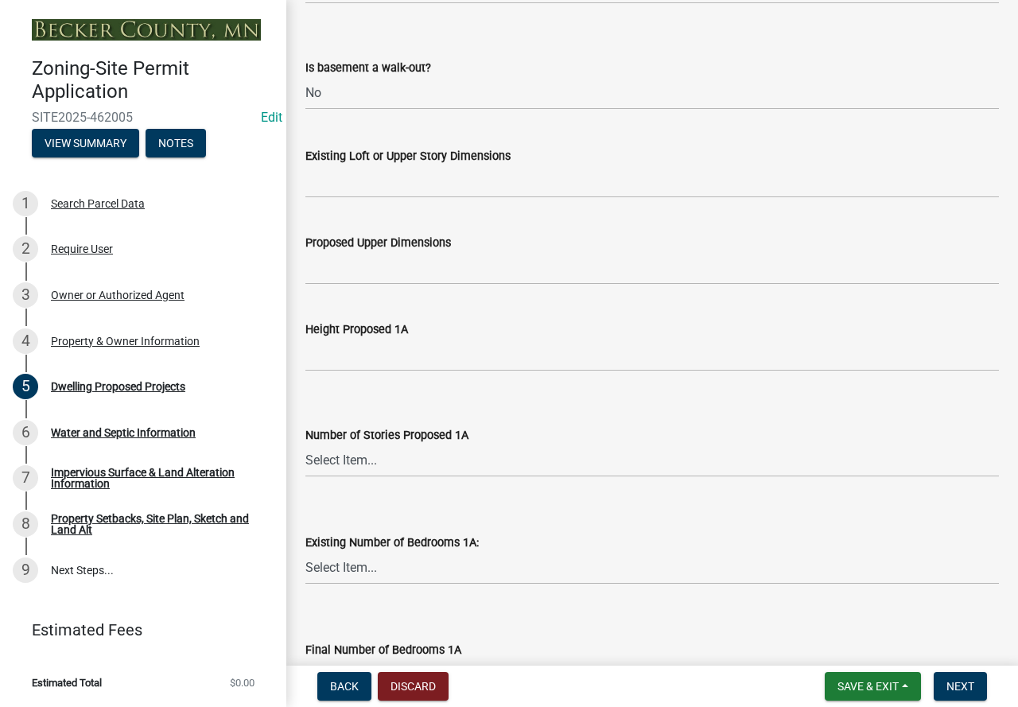
scroll to position [1113, 0]
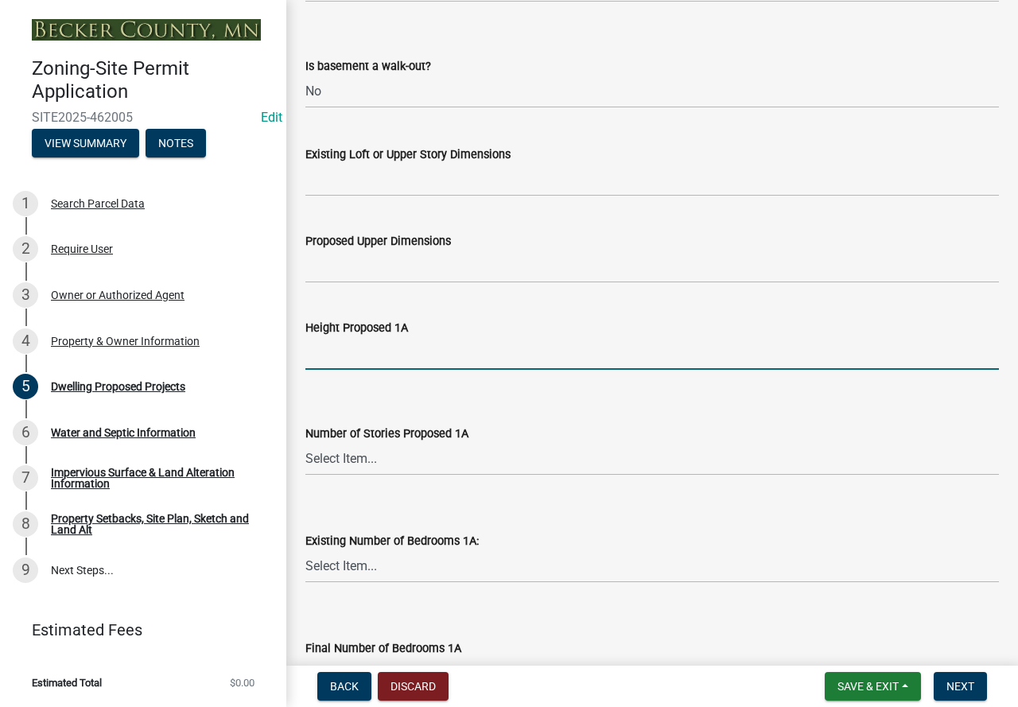
click at [356, 370] on input "Height Proposed 1A" at bounding box center [651, 353] width 693 height 33
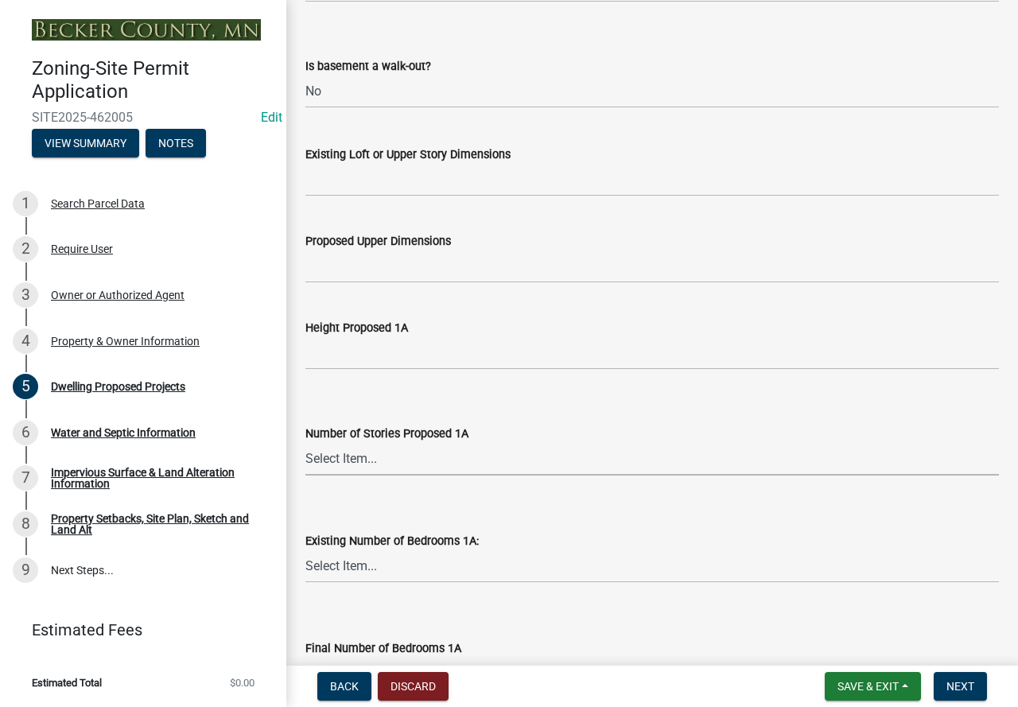
click at [329, 475] on select "Select Item... N/A 1 1.25 1.5 1.75 2 2.25 2.5" at bounding box center [651, 459] width 693 height 33
click at [305, 461] on select "Select Item... N/A 1 1.25 1.5 1.75 2 2.25 2.5" at bounding box center [651, 459] width 693 height 33
select select "e13aacd2-5b16-46a8-9c16-26b3d7b1c810"
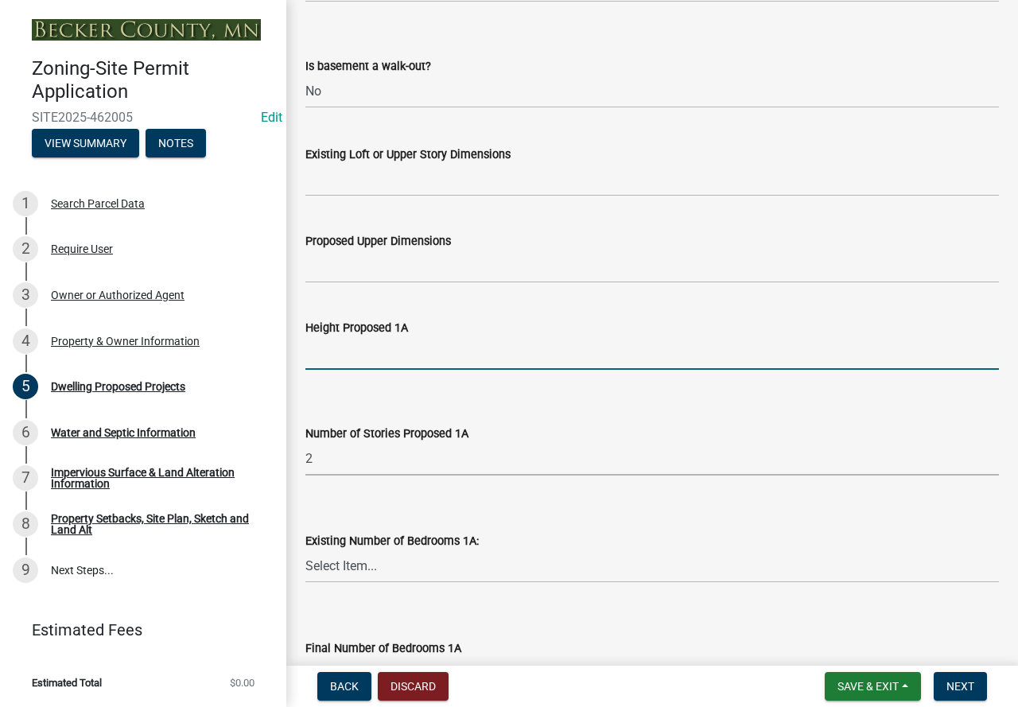
click at [372, 360] on input "Height Proposed 1A" at bounding box center [651, 353] width 693 height 33
drag, startPoint x: 372, startPoint y: 360, endPoint x: 333, endPoint y: 373, distance: 41.0
click at [333, 370] on input "Height Proposed 1A" at bounding box center [651, 353] width 693 height 33
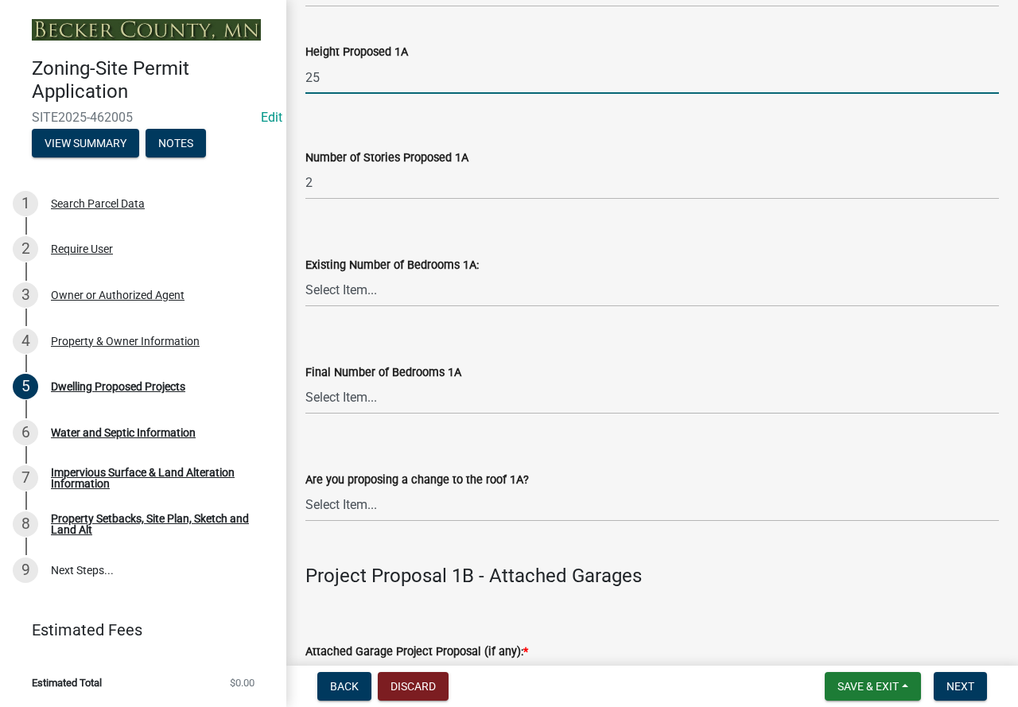
scroll to position [1431, 0]
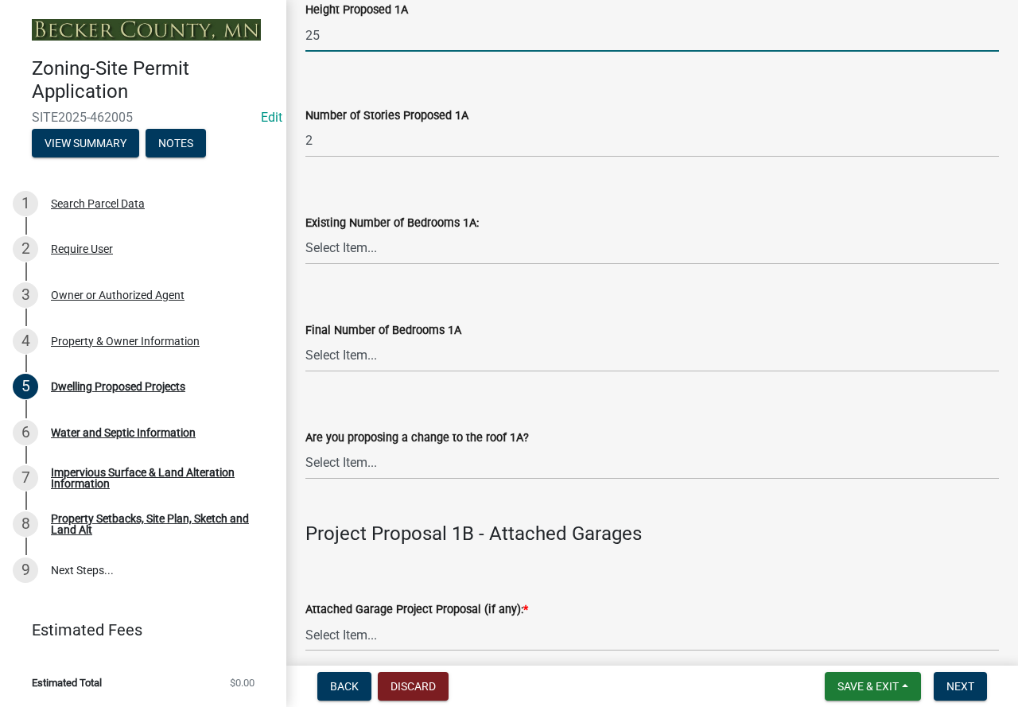
type input "25"
click at [371, 263] on select "Select Item... 0 1 2 3 4 5 6 7 8" at bounding box center [651, 248] width 693 height 33
click at [347, 265] on select "Select Item... 0 1 2 3 4 5 6 7 8" at bounding box center [651, 248] width 693 height 33
click at [305, 250] on select "Select Item... 0 1 2 3 4 5 6 7 8" at bounding box center [651, 248] width 693 height 33
select select "8be7f904-2243-47a1-a66e-3632d442d484"
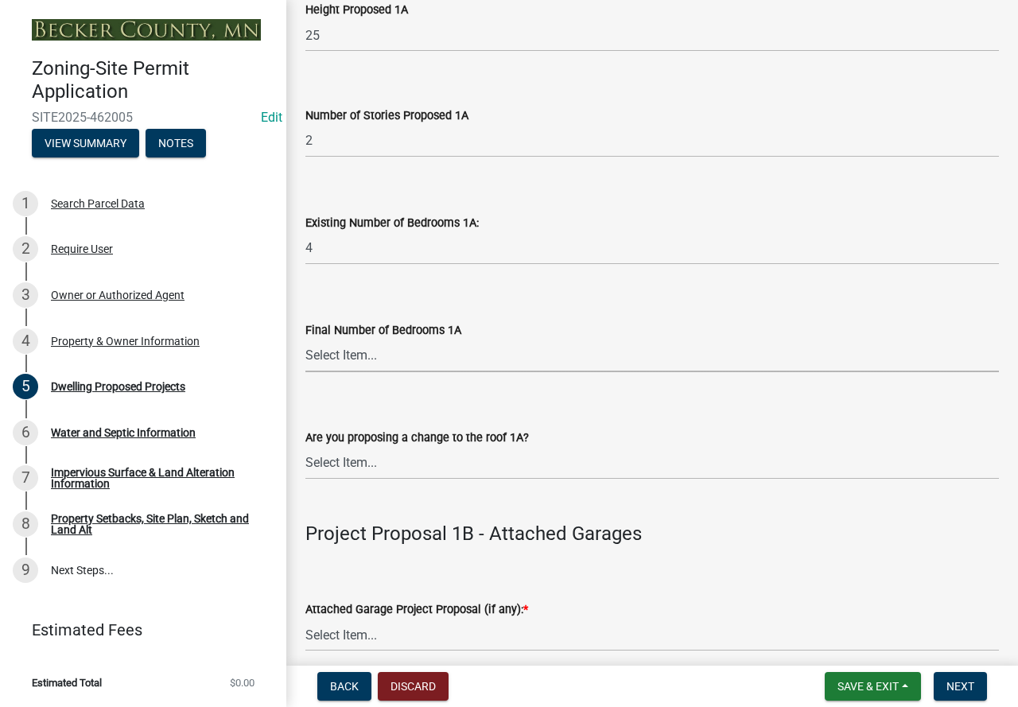
click at [381, 372] on select "Select Item... 0 1 2 3 4 5 6 7 8" at bounding box center [651, 355] width 693 height 33
click at [305, 358] on select "Select Item... 0 1 2 3 4 5 6 7 8" at bounding box center [651, 355] width 693 height 33
select select "b83c8209-2322-47b3-82a5-289f8bf69f61"
click at [389, 476] on select "Select Item... N/A Yes No" at bounding box center [651, 463] width 693 height 33
click at [305, 465] on select "Select Item... N/A Yes No" at bounding box center [651, 463] width 693 height 33
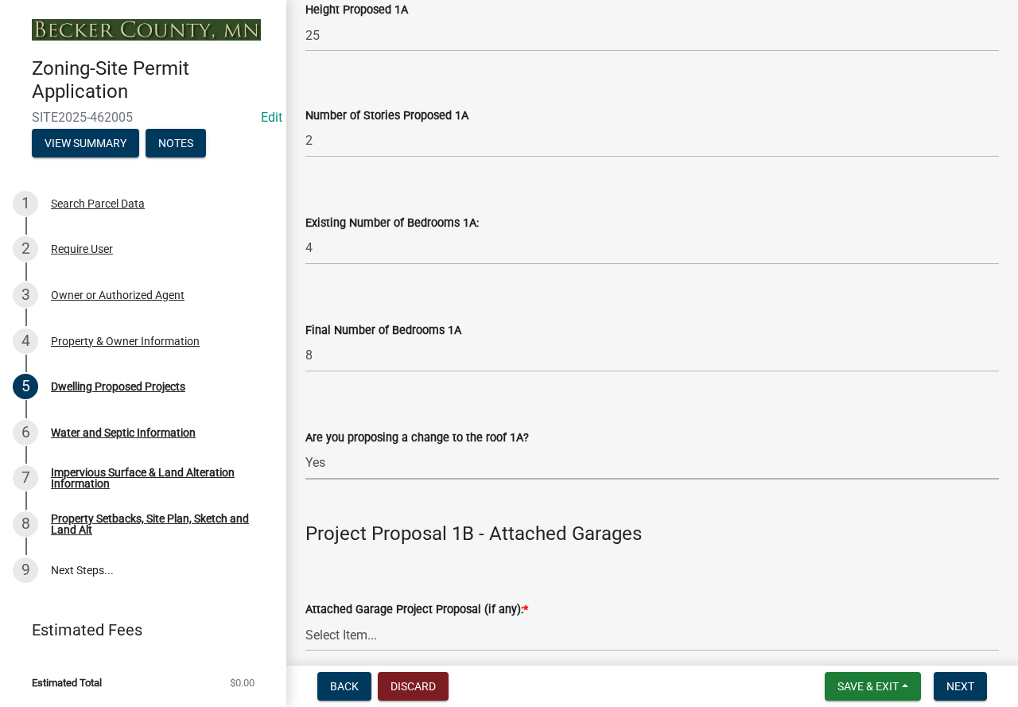
select select "5dd6cdd5-8b7d-4534-b791-478230f7b8b7"
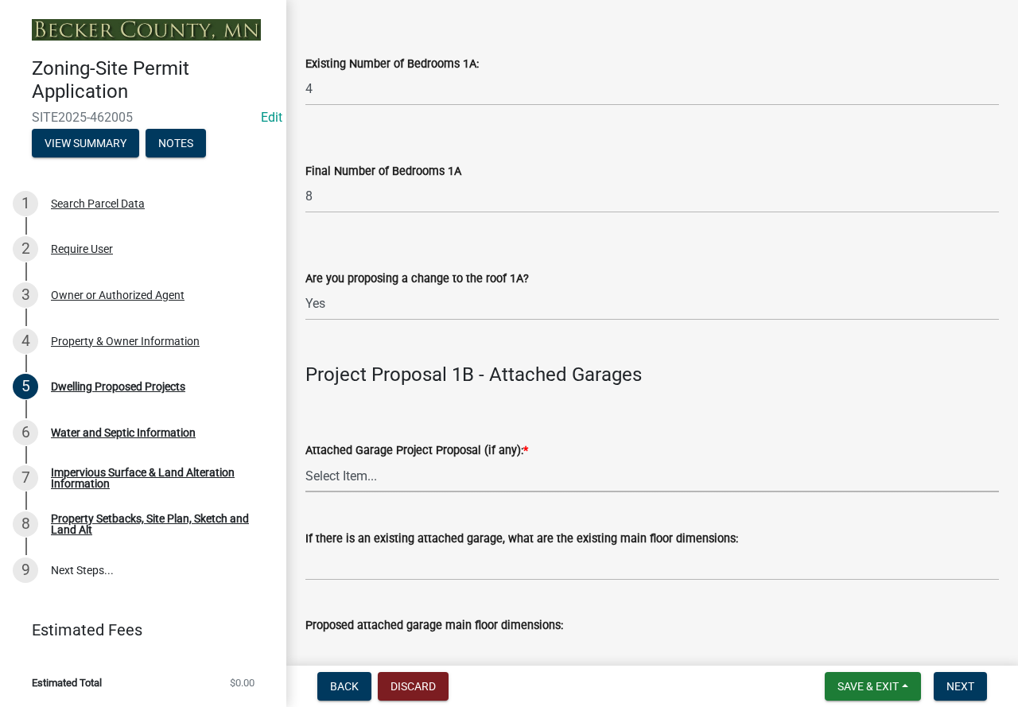
click at [440, 492] on select "Select Item... N/A New Attached Garage Addition to Attached Garage" at bounding box center [651, 476] width 693 height 33
click at [305, 479] on select "Select Item... N/A New Attached Garage Addition to Attached Garage" at bounding box center [651, 476] width 693 height 33
select select "11c1c089-3b44-43c0-9549-3c9eeea2451f"
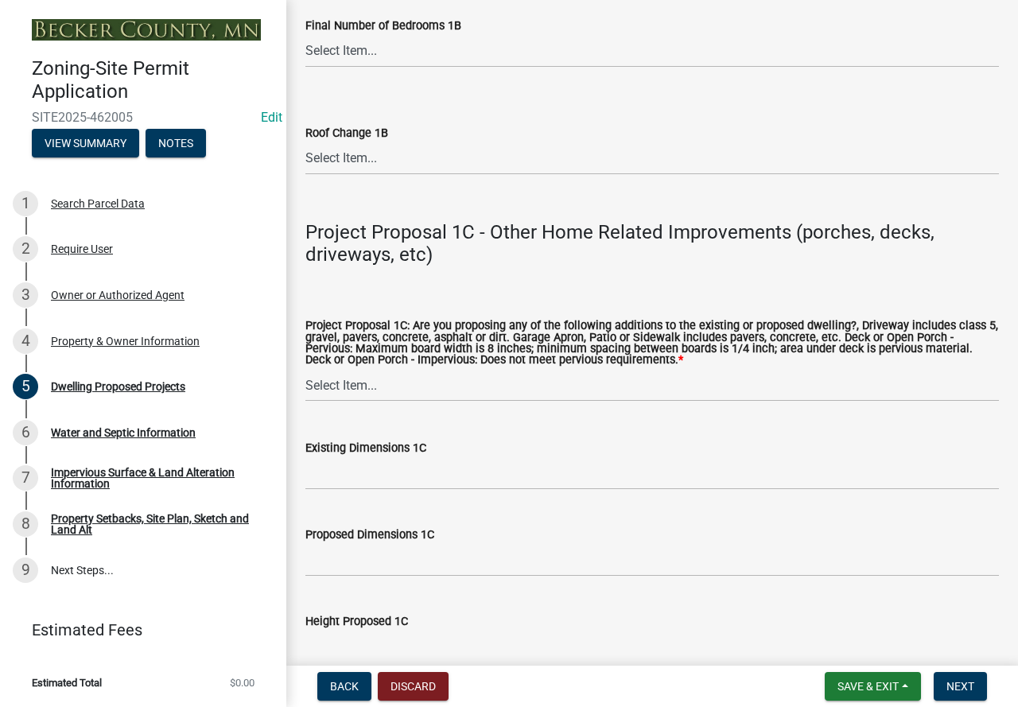
scroll to position [2783, 0]
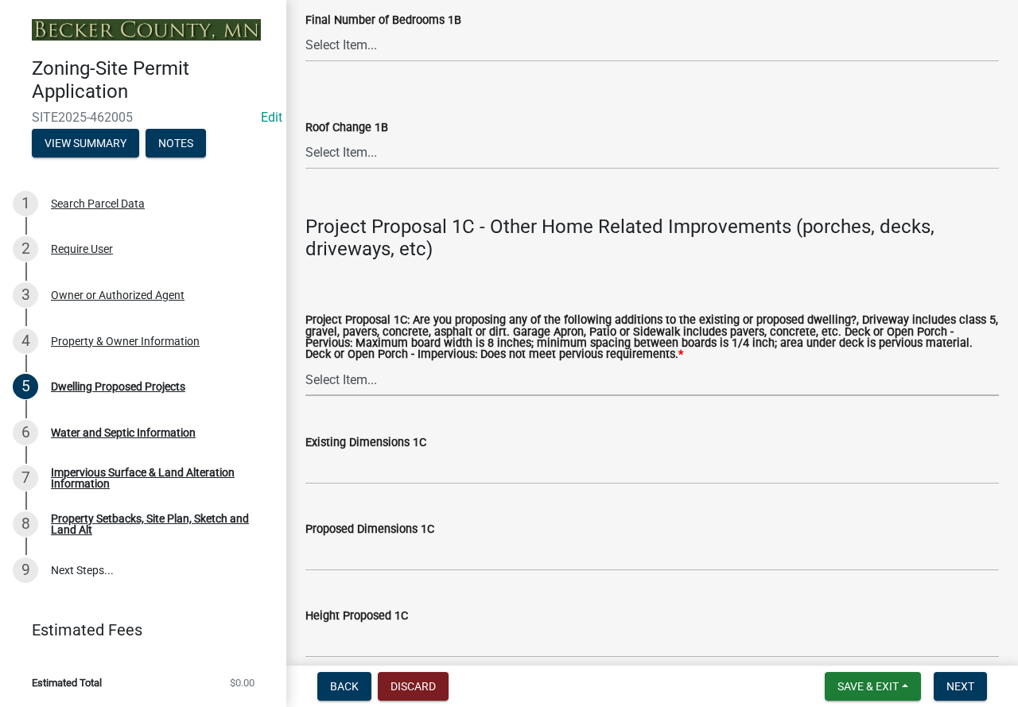
click at [440, 396] on select "Select Item... N/A Driveway Garage Apron Home Patio Sidewalk Deck - Pervious De…" at bounding box center [651, 379] width 693 height 33
click at [305, 384] on select "Select Item... N/A Driveway Garage Apron Home Patio Sidewalk Deck - Pervious De…" at bounding box center [651, 379] width 693 height 33
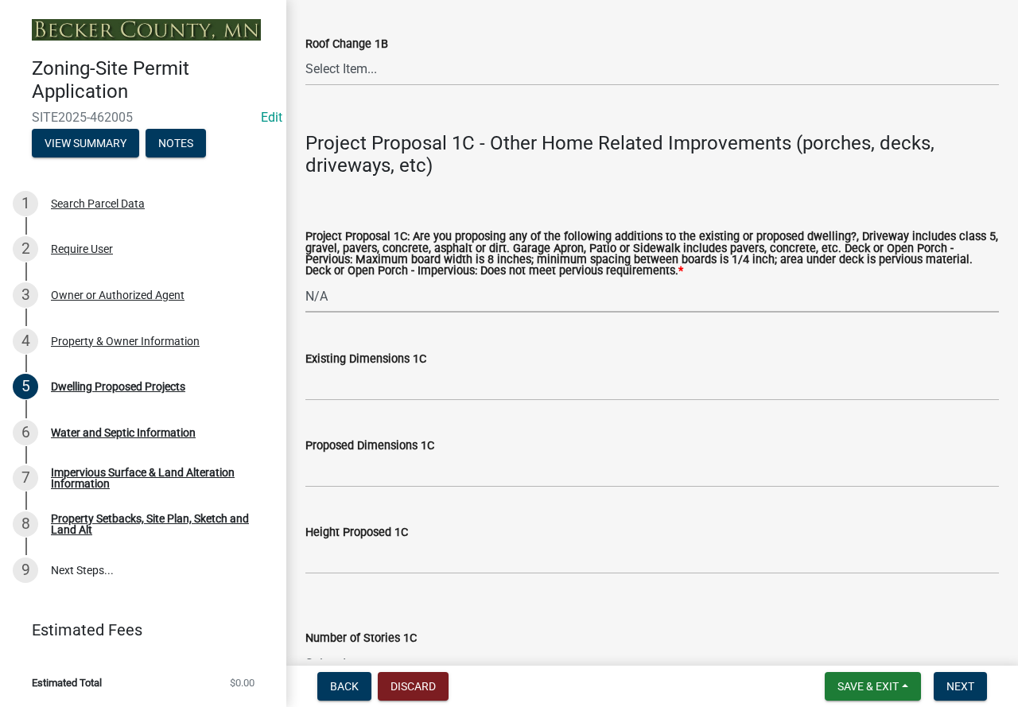
scroll to position [2862, 0]
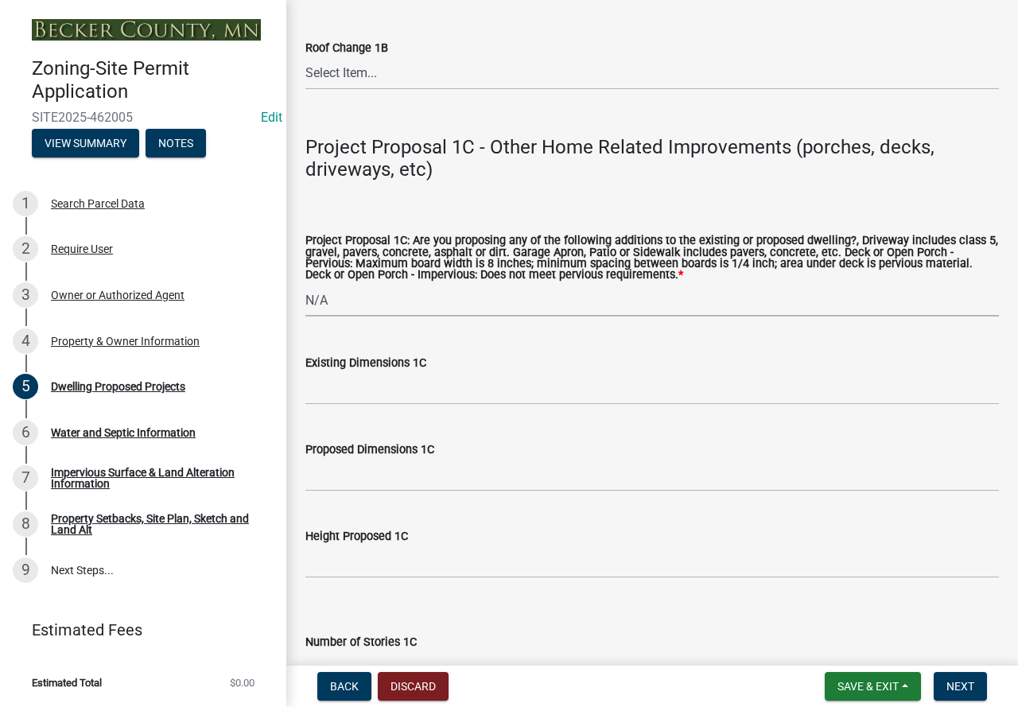
click at [325, 313] on select "Select Item... N/A Driveway Garage Apron Home Patio Sidewalk Deck - Pervious De…" at bounding box center [651, 300] width 693 height 33
click at [305, 304] on select "Select Item... N/A Driveway Garage Apron Home Patio Sidewalk Deck - Pervious De…" at bounding box center [651, 300] width 693 height 33
drag, startPoint x: 386, startPoint y: 519, endPoint x: 348, endPoint y: 312, distance: 210.8
click at [348, 312] on select "Select Item... N/A Driveway Garage Apron Home Patio Sidewalk Deck - Pervious De…" at bounding box center [651, 300] width 693 height 33
click at [305, 304] on select "Select Item... N/A Driveway Garage Apron Home Patio Sidewalk Deck - Pervious De…" at bounding box center [651, 300] width 693 height 33
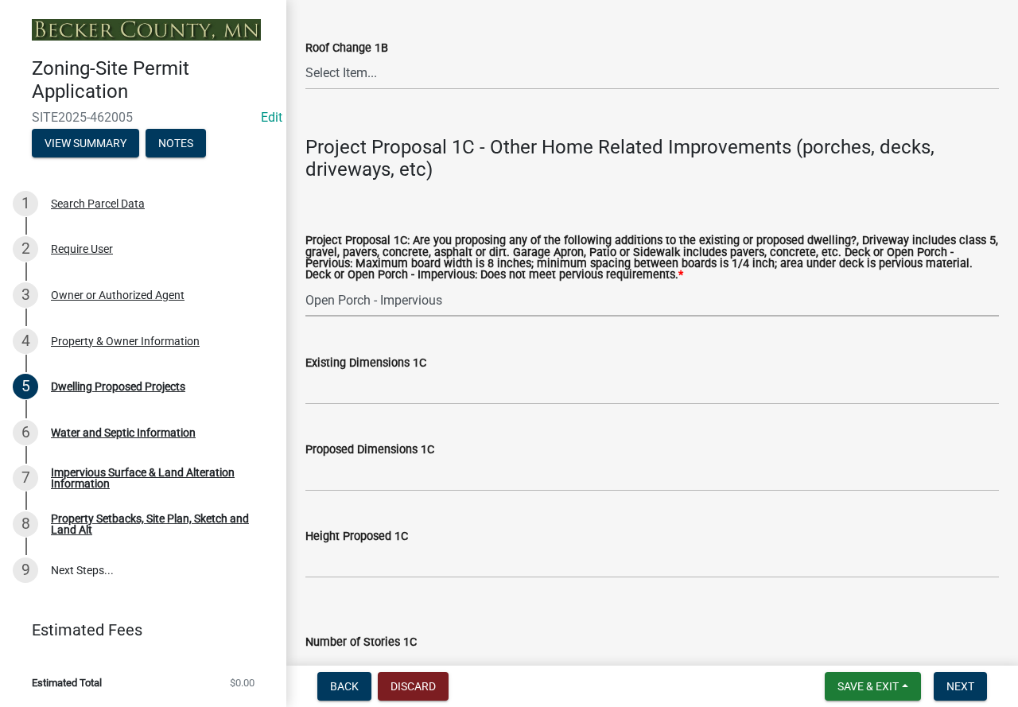
select select "1cc45182-8160-4464-8930-8908804d880e"
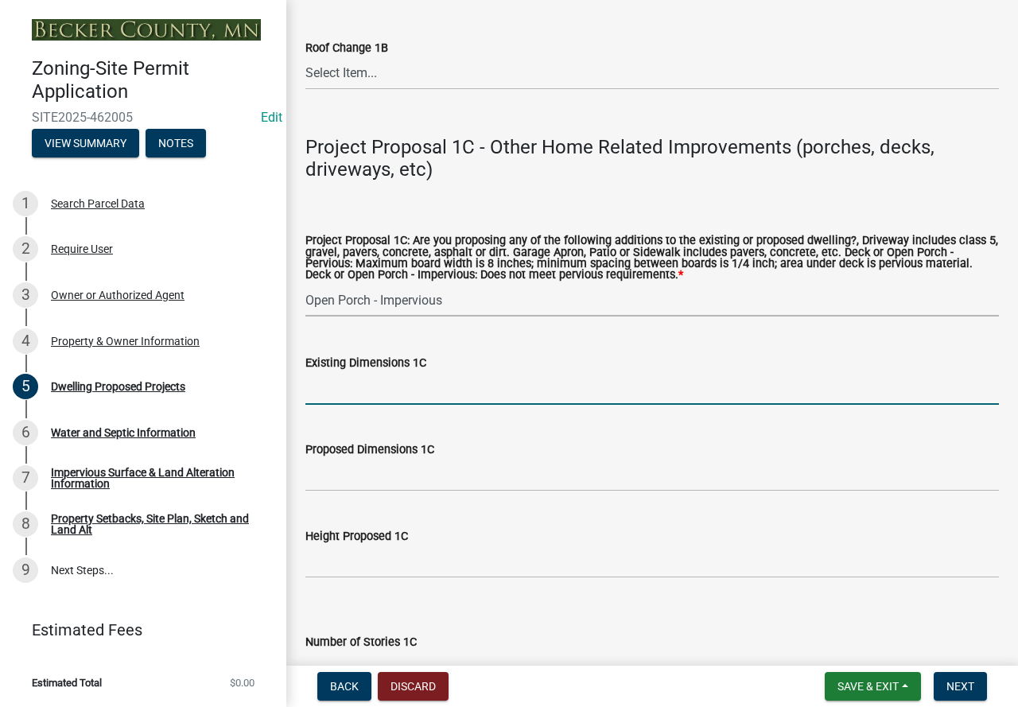
click at [402, 405] on input "Existing Dimensions 1C" at bounding box center [651, 388] width 693 height 33
type input "8x52"
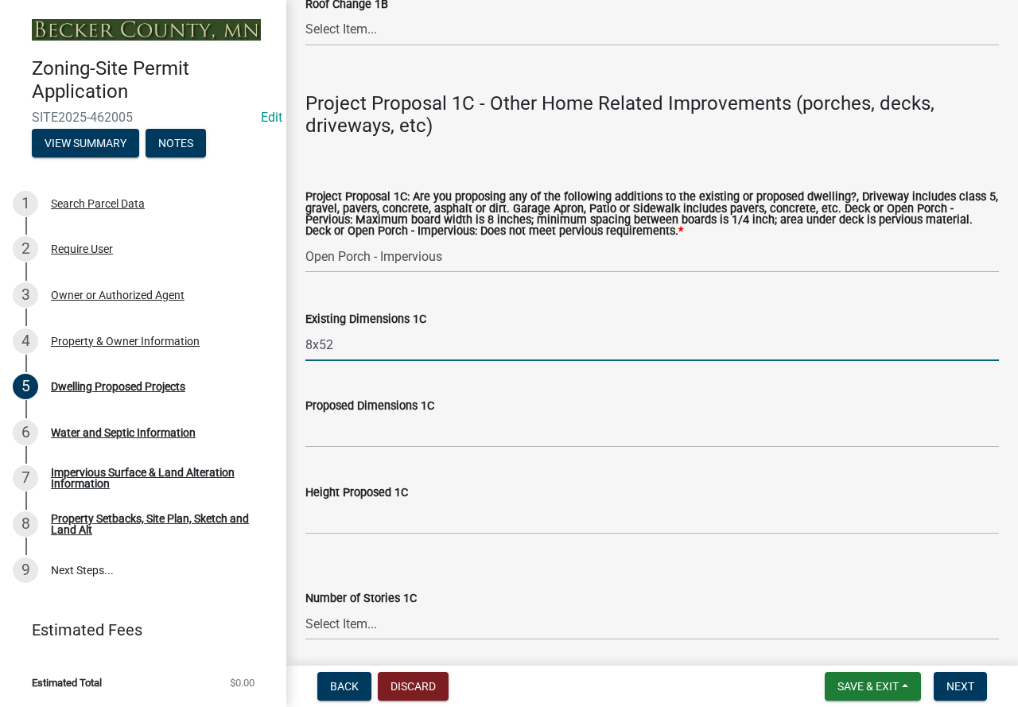
scroll to position [2942, 0]
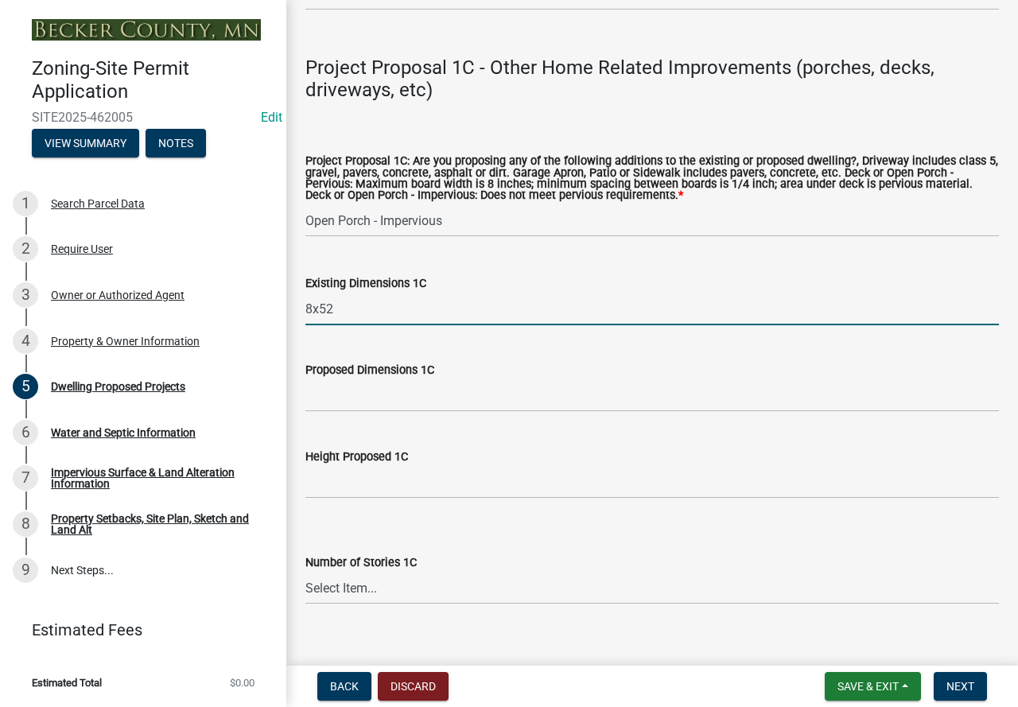
drag, startPoint x: 332, startPoint y: 322, endPoint x: 295, endPoint y: 327, distance: 36.9
click at [295, 325] on div "Existing Dimensions 1C 8x52" at bounding box center [651, 288] width 717 height 74
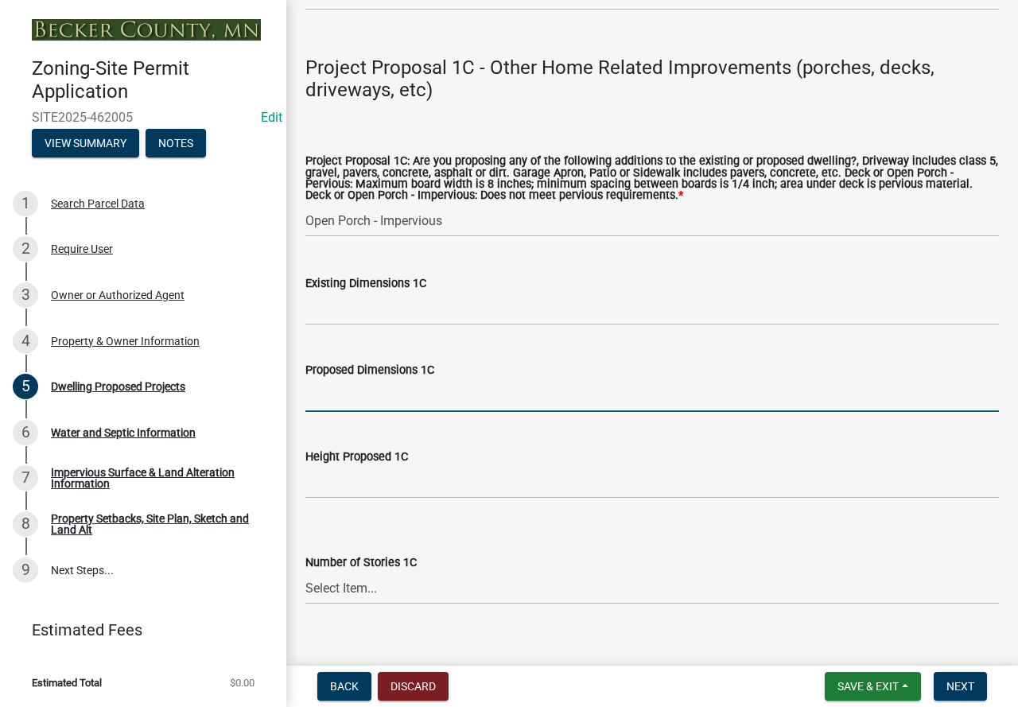
click at [383, 412] on input "Proposed Dimensions 1C" at bounding box center [651, 395] width 693 height 33
paste input "8x52"
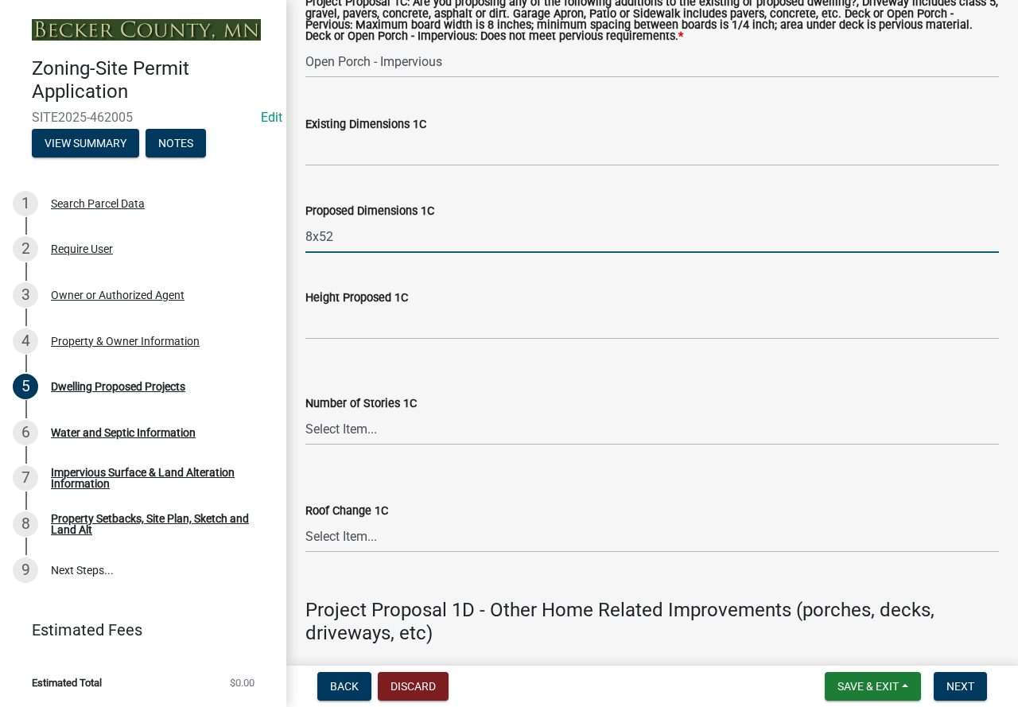
scroll to position [3180, 0]
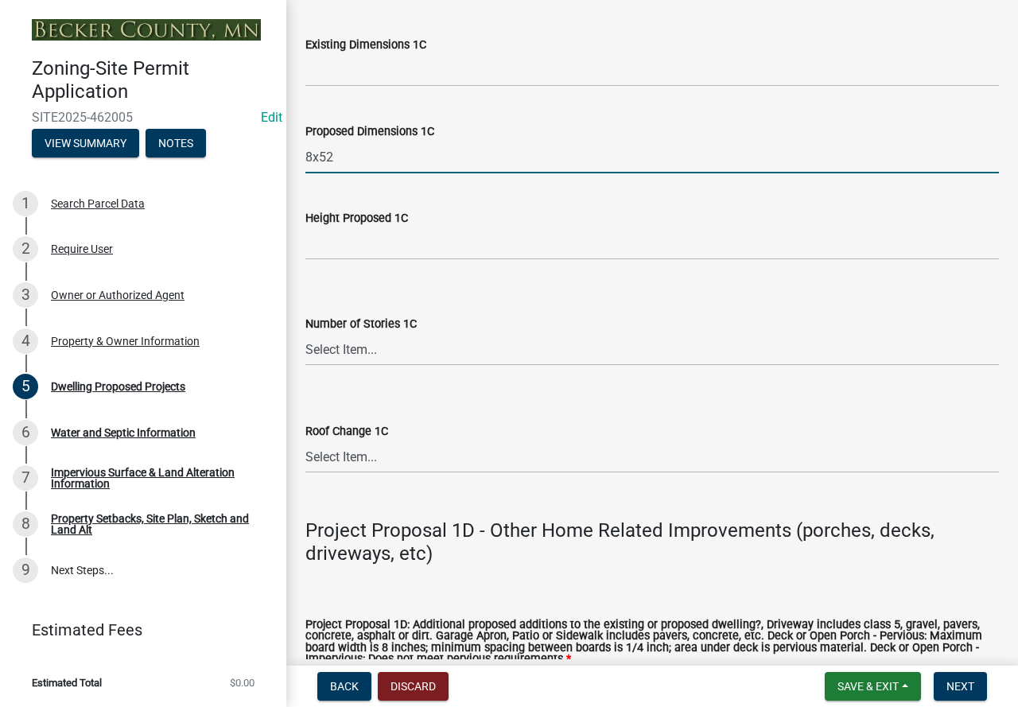
type input "8x52"
click at [353, 366] on select "Select Item... N\A 1 1.25 1.5 1.75 2 2.25 2.5" at bounding box center [651, 349] width 693 height 33
click at [305, 354] on select "Select Item... N\A 1 1.25 1.5 1.75 2 2.25 2.5" at bounding box center [651, 349] width 693 height 33
select select "ccffca41-e831-49b7-aa82-b1e91cc22ff5"
click at [386, 470] on select "Select Item... N/A Yes No" at bounding box center [651, 456] width 693 height 33
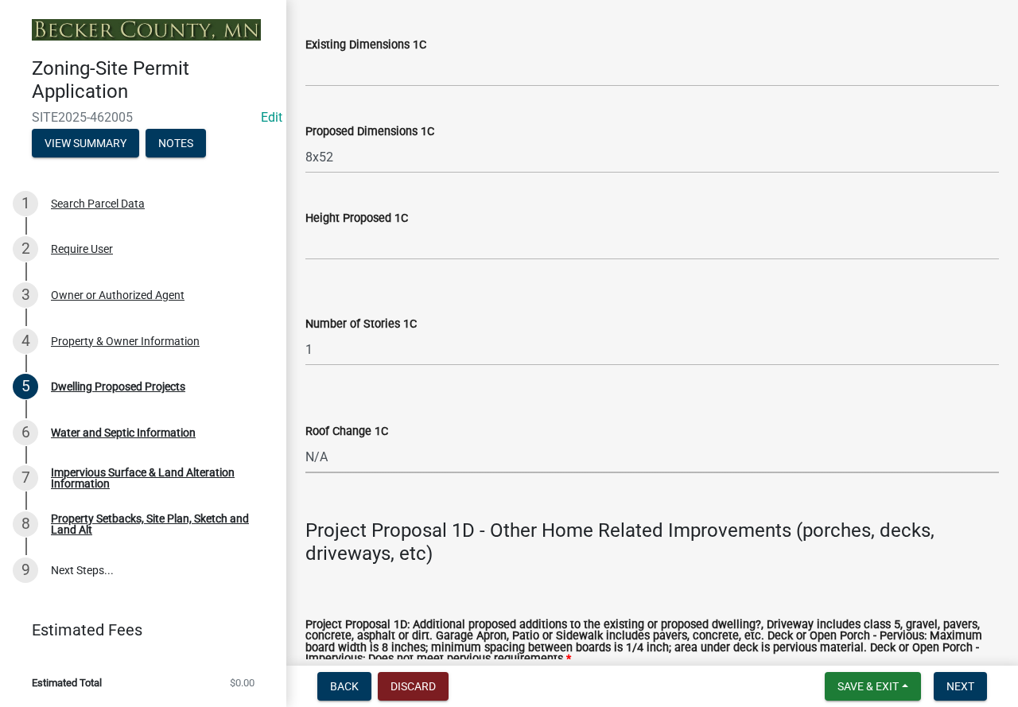
click at [305, 461] on select "Select Item... N/A Yes No" at bounding box center [651, 456] width 693 height 33
select select "107cbe59-677b-44f2-96fc-816b282ebb79"
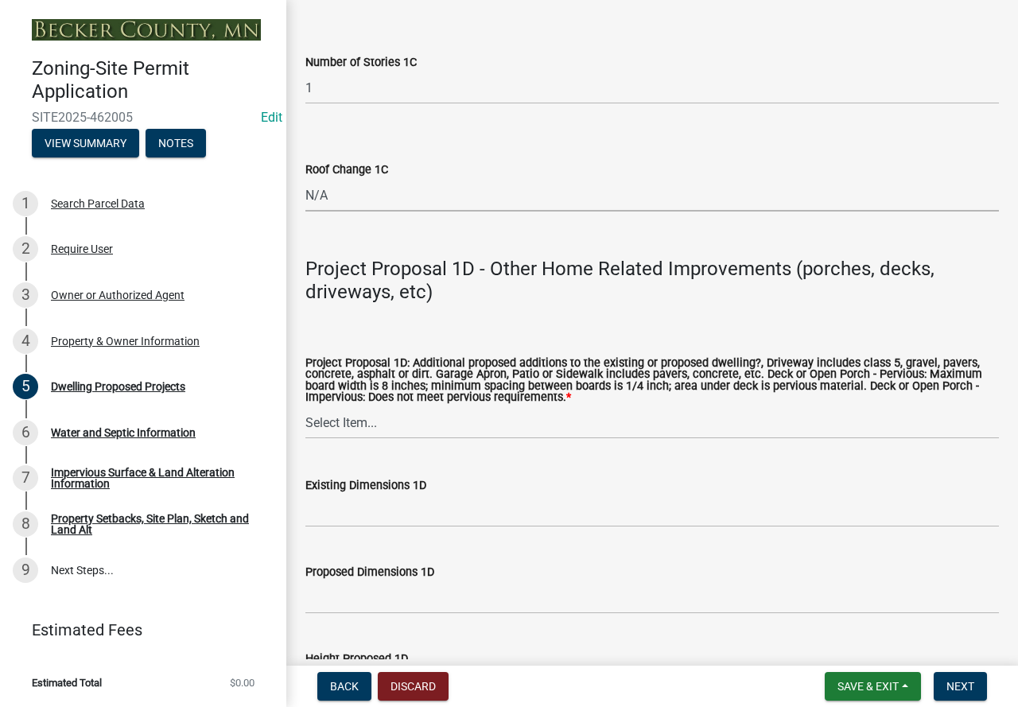
scroll to position [3578, 0]
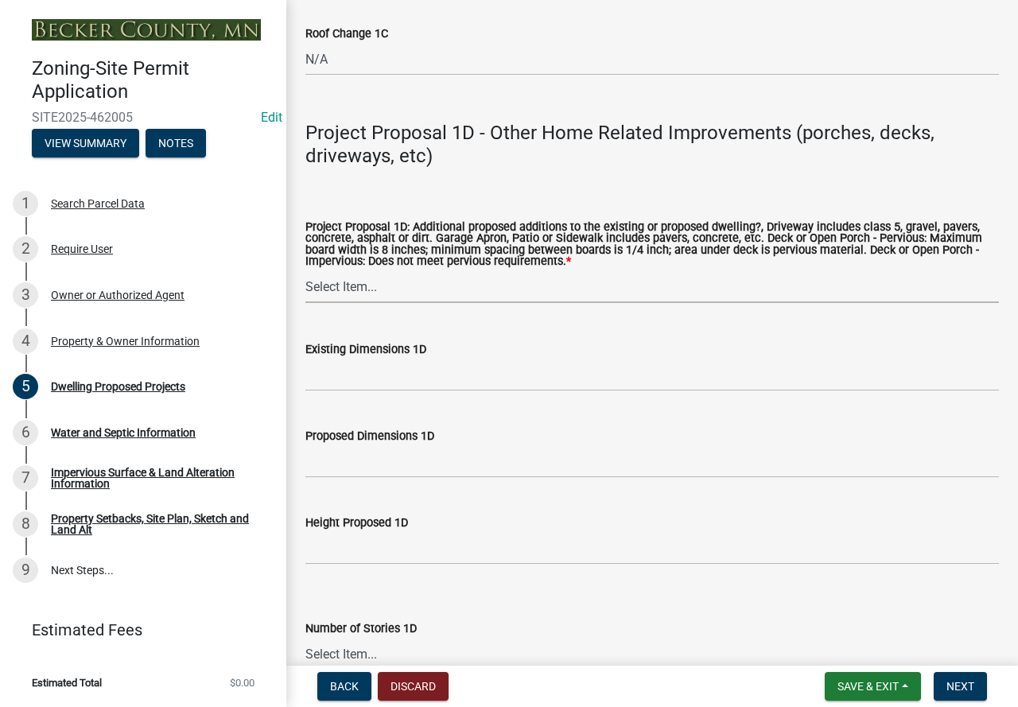
click at [382, 303] on select "Select Item... N/A Driveway Garage Apron Home Patio Sidewalk Deck - Pervious De…" at bounding box center [651, 286] width 693 height 33
click at [305, 292] on select "Select Item... N/A Driveway Garage Apron Home Patio Sidewalk Deck - Pervious De…" at bounding box center [651, 286] width 693 height 33
select select "ab9119d1-7da9-49c4-9fac-8c142204c89d"
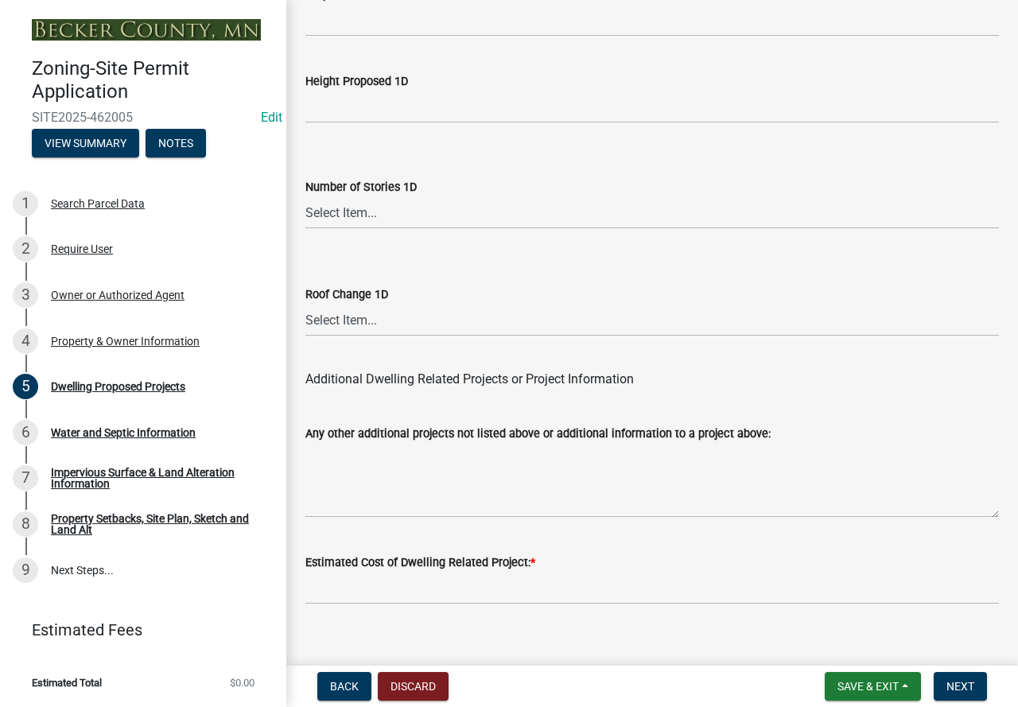
scroll to position [4062, 0]
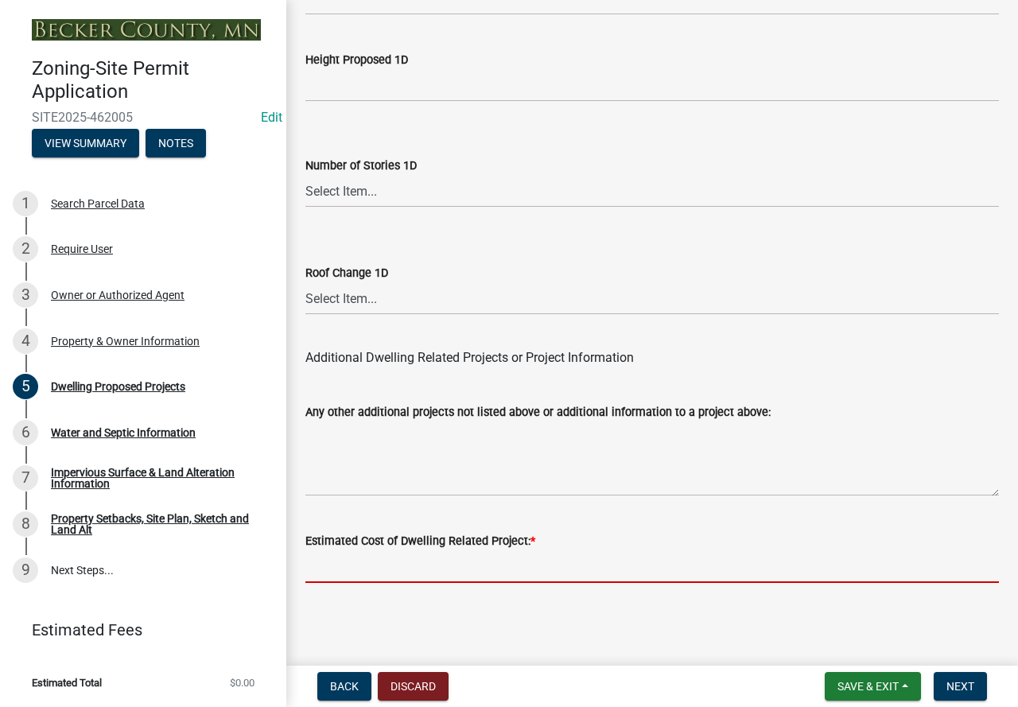
click at [412, 567] on input "text" at bounding box center [651, 566] width 693 height 33
click at [363, 568] on input "text" at bounding box center [651, 566] width 693 height 33
click at [323, 536] on label "Estimated Cost of Dwelling Related Project: *" at bounding box center [420, 541] width 230 height 11
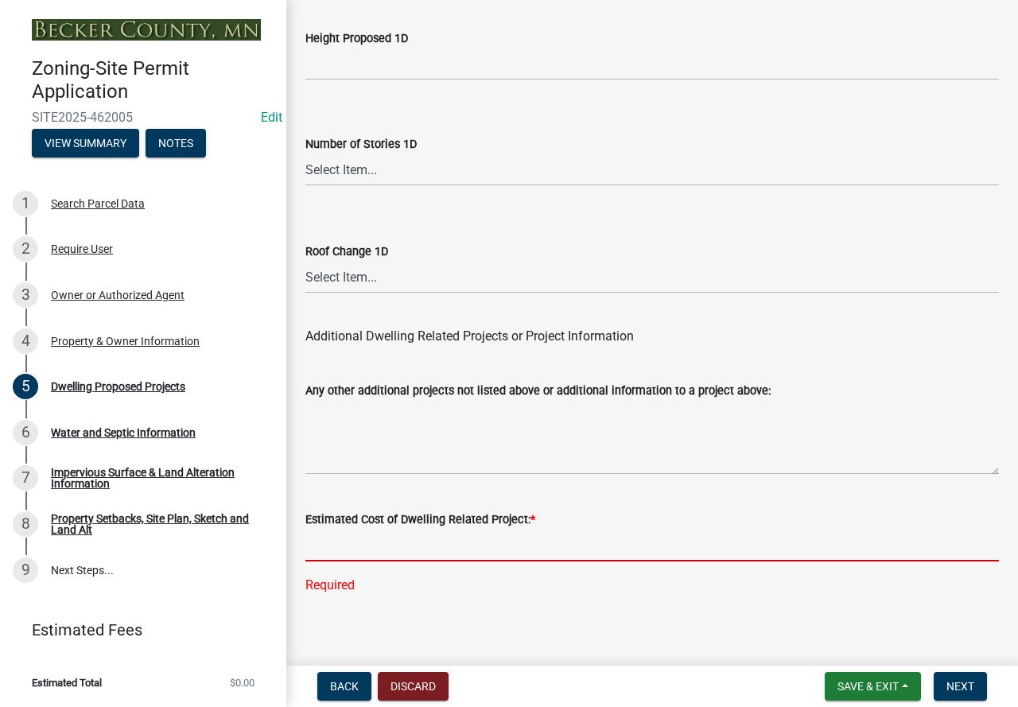
drag, startPoint x: 394, startPoint y: 561, endPoint x: 347, endPoint y: 558, distance: 47.0
click at [347, 558] on input "text" at bounding box center [651, 545] width 693 height 33
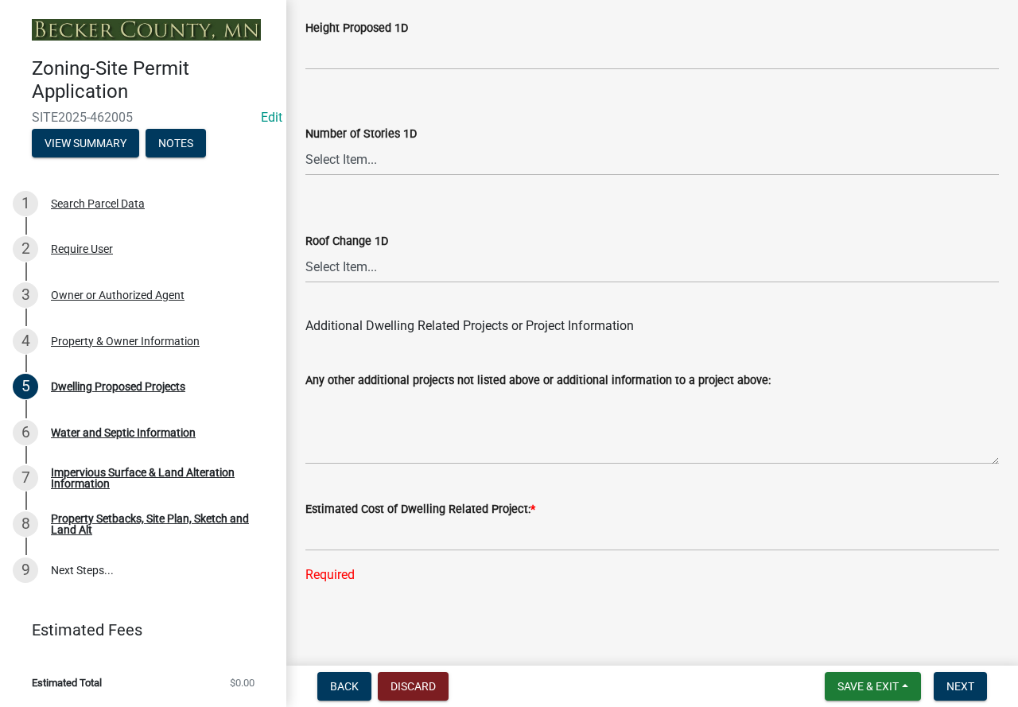
scroll to position [4094, 0]
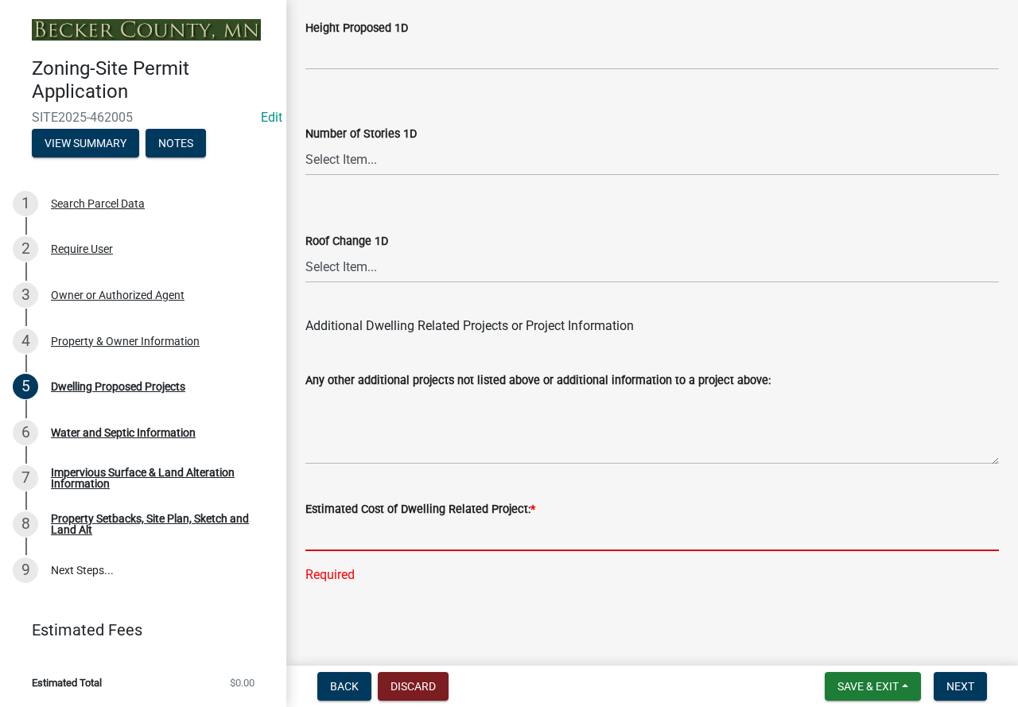
click at [436, 537] on input "text" at bounding box center [651, 534] width 693 height 33
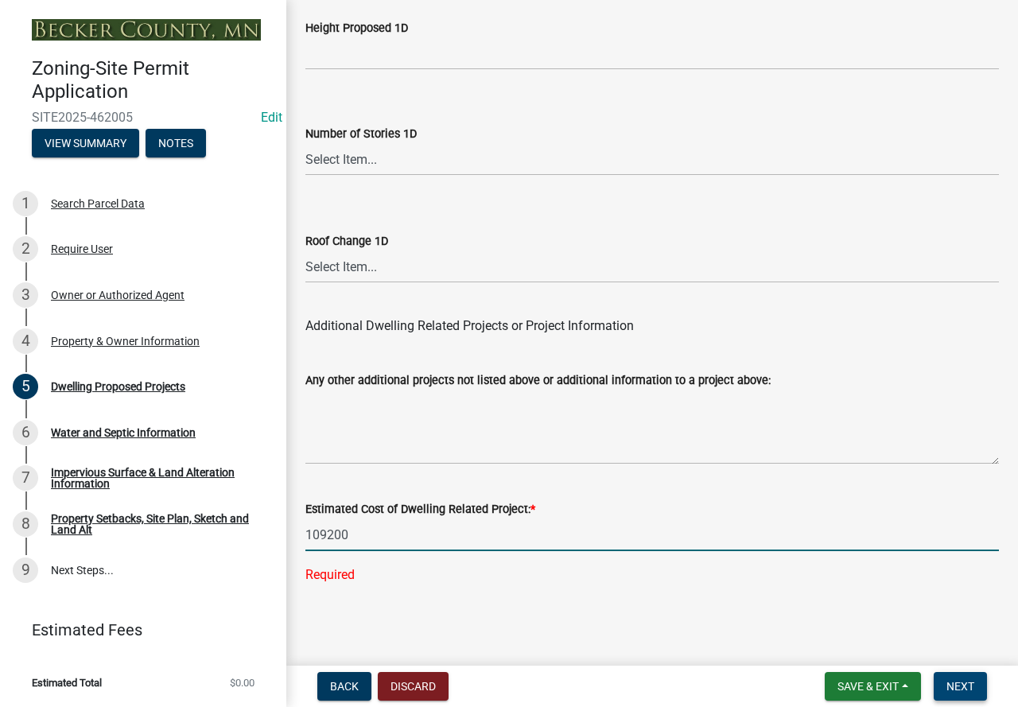
type input "109200"
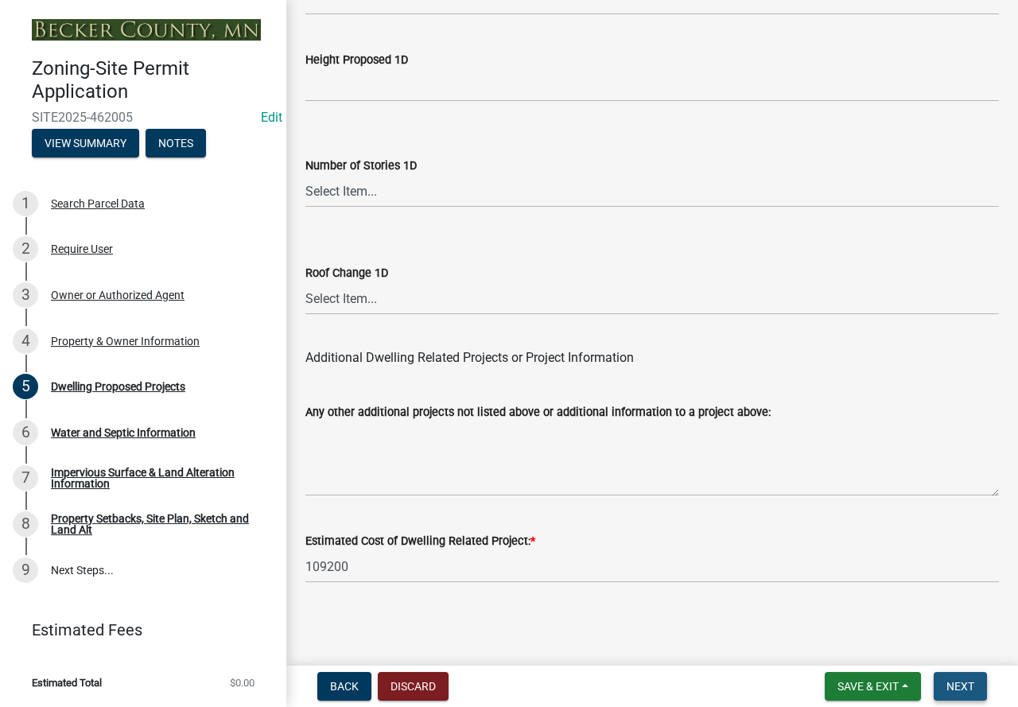
scroll to position [4062, 0]
click at [971, 690] on span "Next" at bounding box center [960, 686] width 28 height 13
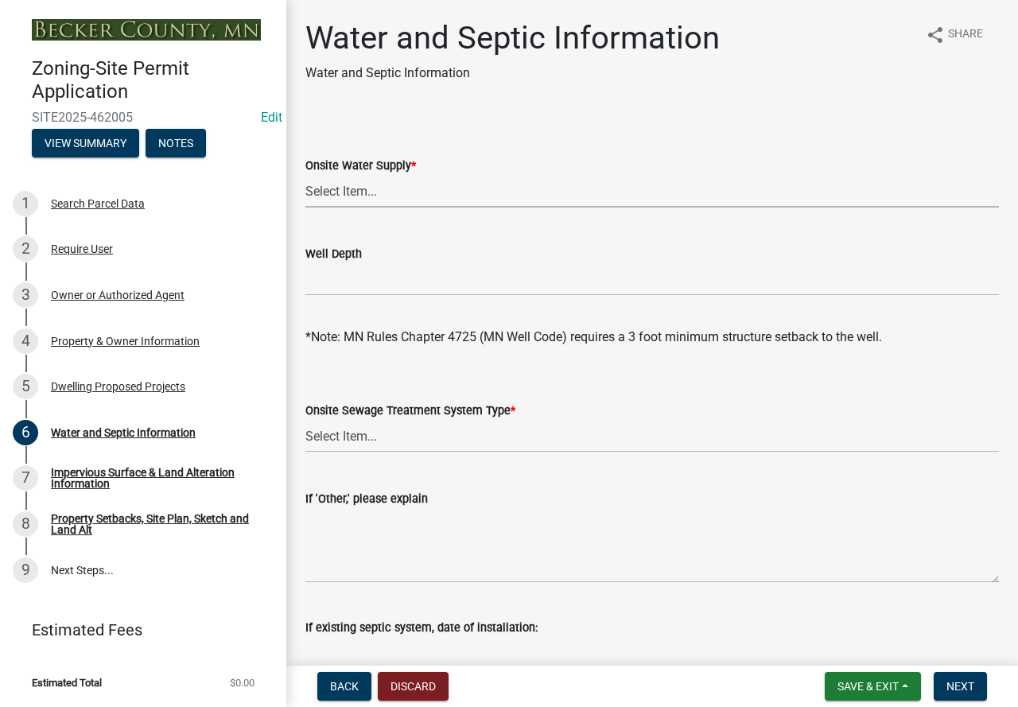
click at [450, 195] on select "Select Item... Well New Well to be Installed Attached to City Water System No o…" at bounding box center [651, 191] width 693 height 33
click at [305, 175] on select "Select Item... Well New Well to be Installed Attached to City Water System No o…" at bounding box center [651, 191] width 693 height 33
select select "9c51a48b-0bee-4836-8d5c-beab6e77ad2a"
click at [479, 438] on select "Select Item... No existing or proposed septic Proposed New or Corrected Septic …" at bounding box center [651, 436] width 693 height 33
click at [305, 420] on select "Select Item... No existing or proposed septic Proposed New or Corrected Septic …" at bounding box center [651, 436] width 693 height 33
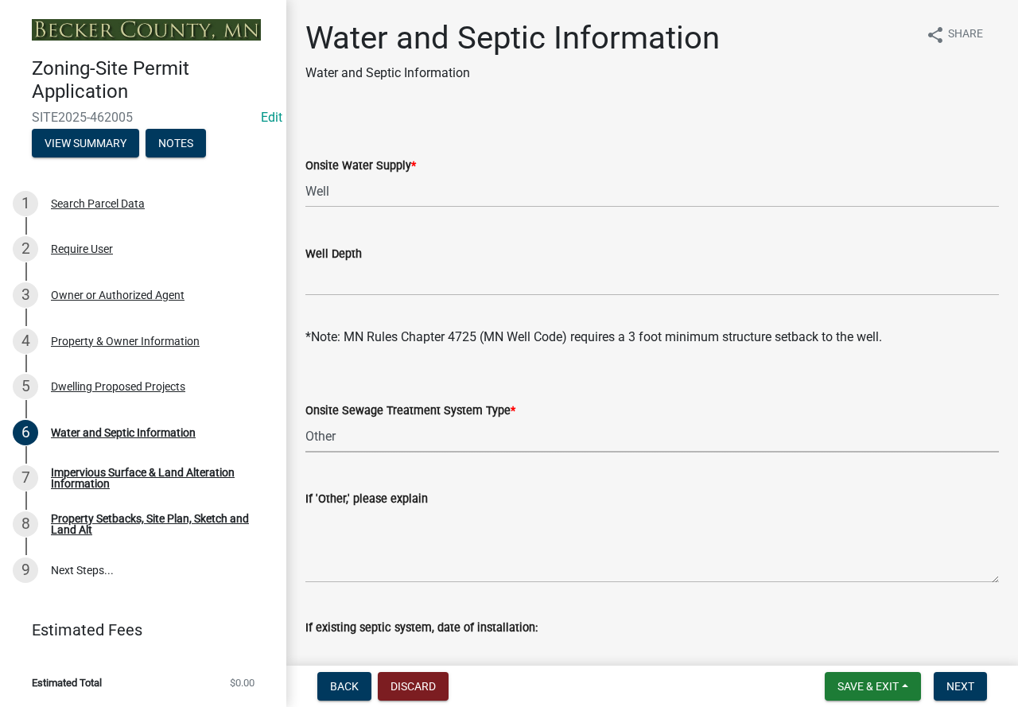
select select "f3b2b20d-722a-45c9-937d-ba31bc47848e"
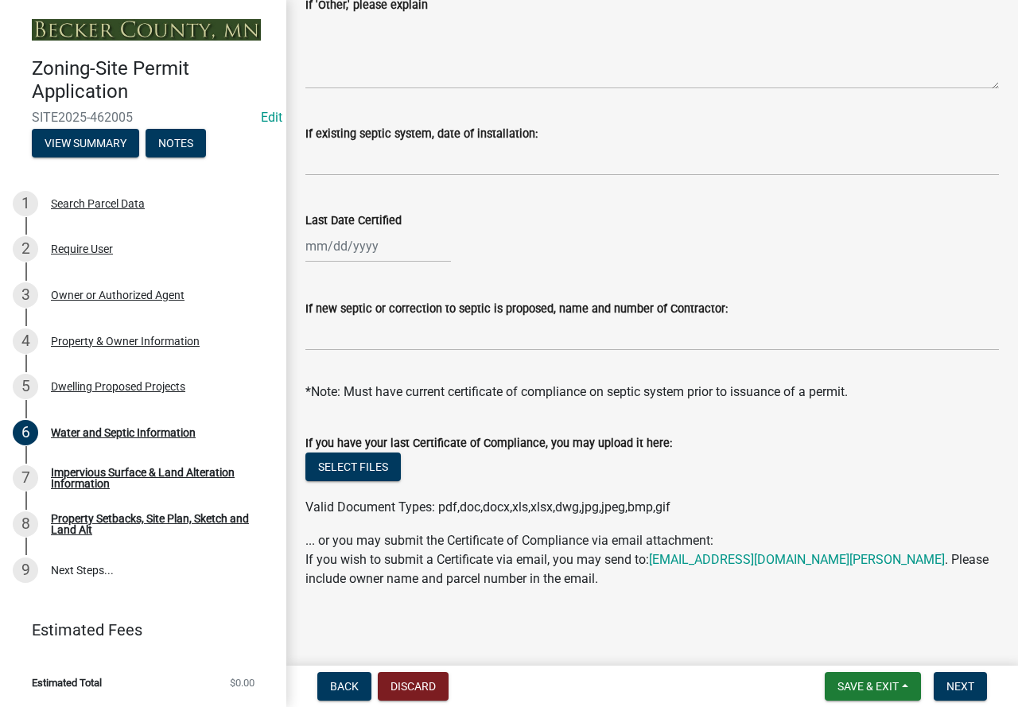
scroll to position [498, 0]
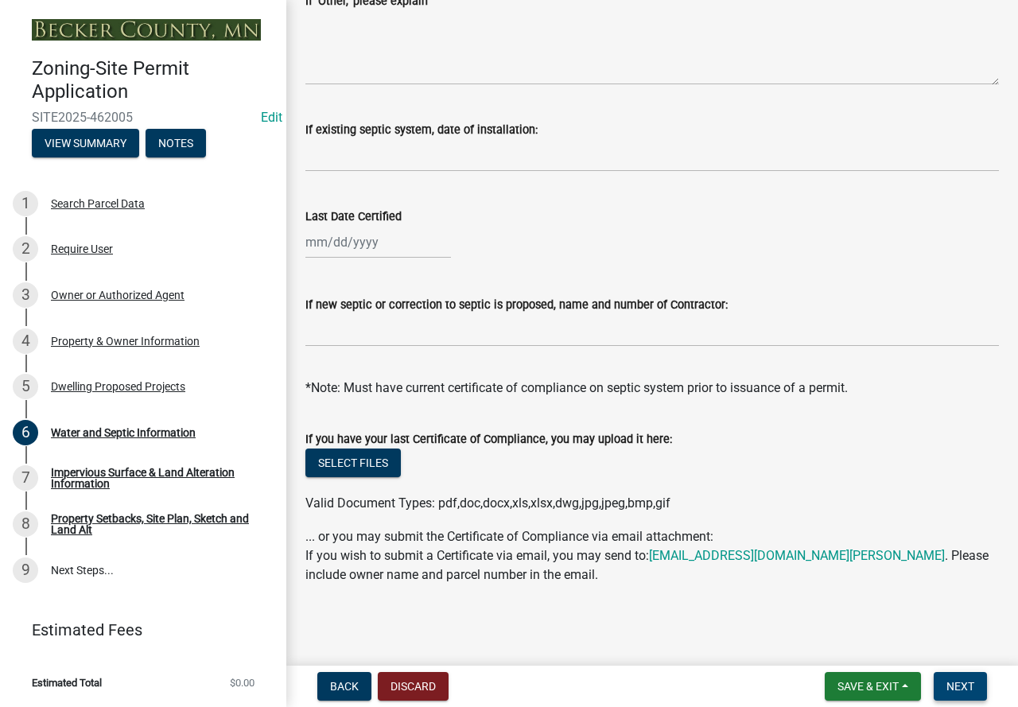
click at [976, 677] on button "Next" at bounding box center [959, 686] width 53 height 29
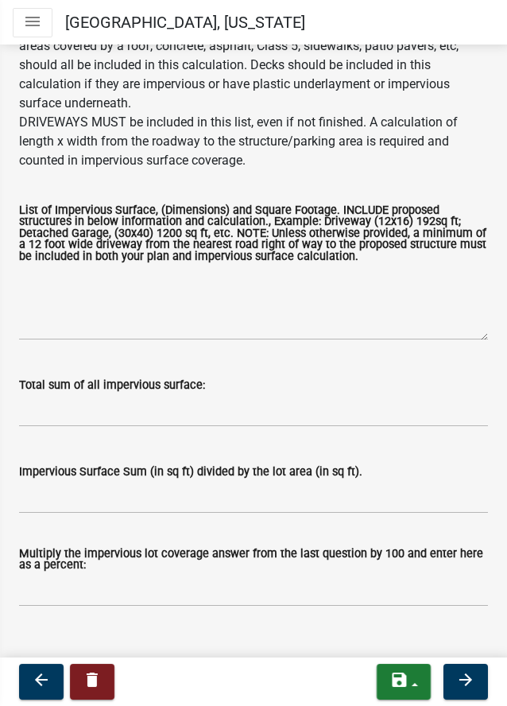
scroll to position [318, 0]
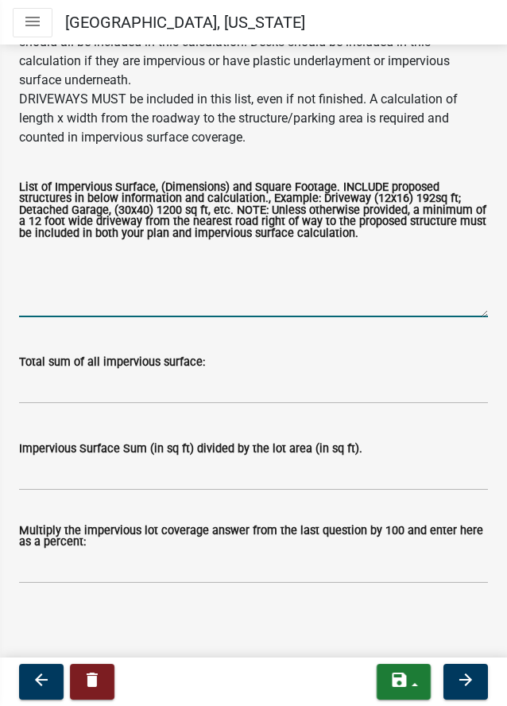
click at [116, 276] on textarea "List of Impervious Surface, (Dimensions) and Square Footage. INCLUDE proposed s…" at bounding box center [253, 279] width 469 height 75
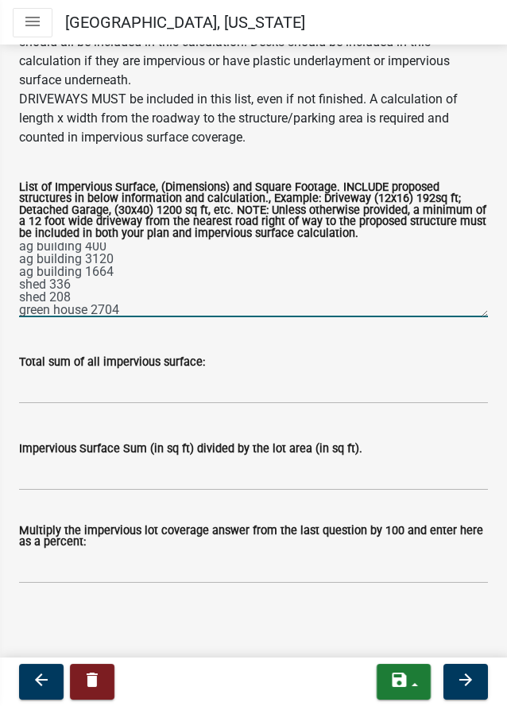
scroll to position [148, 0]
click at [249, 310] on textarea "house1584 ag building 192 ag building 1280 ag building 240 ag building 4864 ag …" at bounding box center [253, 279] width 469 height 75
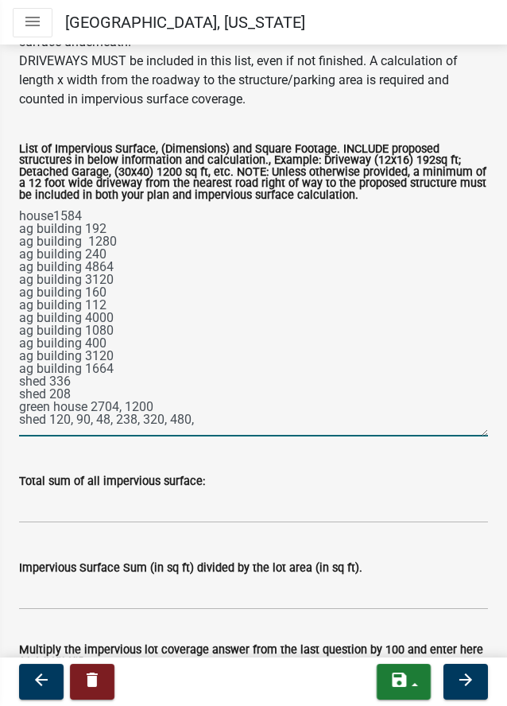
scroll to position [0, 0]
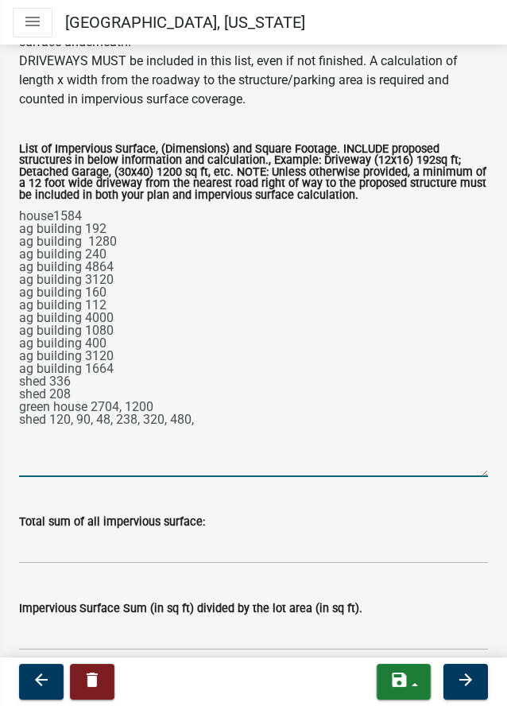
drag, startPoint x: 471, startPoint y: 316, endPoint x: 457, endPoint y: 514, distance: 198.5
click at [457, 477] on textarea "house1584 ag building 192 ag building 1280 ag building 240 ag building 4864 ag …" at bounding box center [253, 340] width 469 height 273
click at [198, 256] on textarea "house1584 ag building 192 ag building 1280 ag building 240 ag building 4864 ag …" at bounding box center [253, 340] width 469 height 273
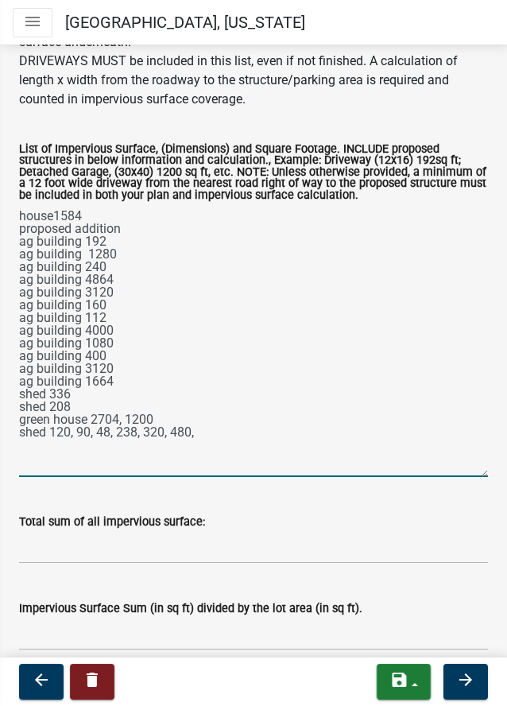
click at [130, 270] on textarea "house1584 proposed addition ag building 192 ag building 1280 ag building 240 ag…" at bounding box center [253, 340] width 469 height 273
type textarea "house1584 proposed addition 2184 ag building 192 ag building 1280 ag building 2…"
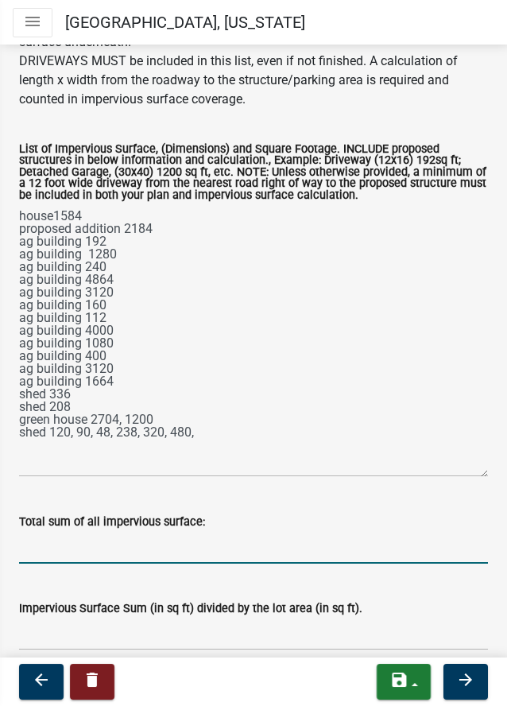
click at [165, 564] on input "Total sum of all impervious surface:" at bounding box center [253, 547] width 469 height 33
click at [72, 564] on input "29744" at bounding box center [253, 547] width 469 height 33
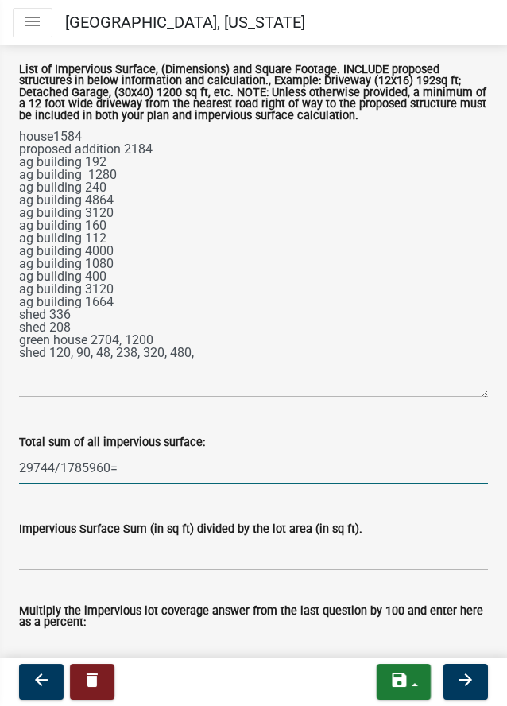
click at [173, 484] on input "29744/1785960=" at bounding box center [253, 468] width 469 height 33
click at [184, 484] on input "29744/1785960=" at bounding box center [253, 468] width 469 height 33
drag, startPoint x: 241, startPoint y: 503, endPoint x: 21, endPoint y: 507, distance: 220.3
click at [21, 484] on input "29744/1785960=0.0166" at bounding box center [253, 468] width 469 height 33
type input "29744/1785960=0.0166"
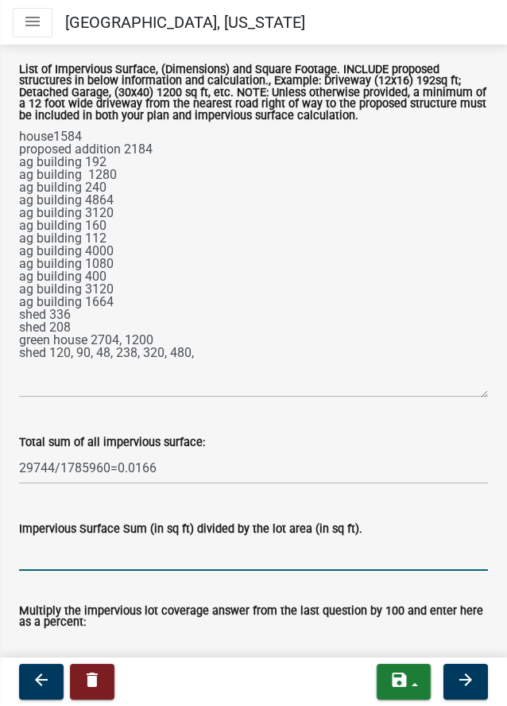
click at [26, 571] on input "Impervious Surface Sum (in sq ft) divided by the lot area (in sq ft)." at bounding box center [253, 554] width 469 height 33
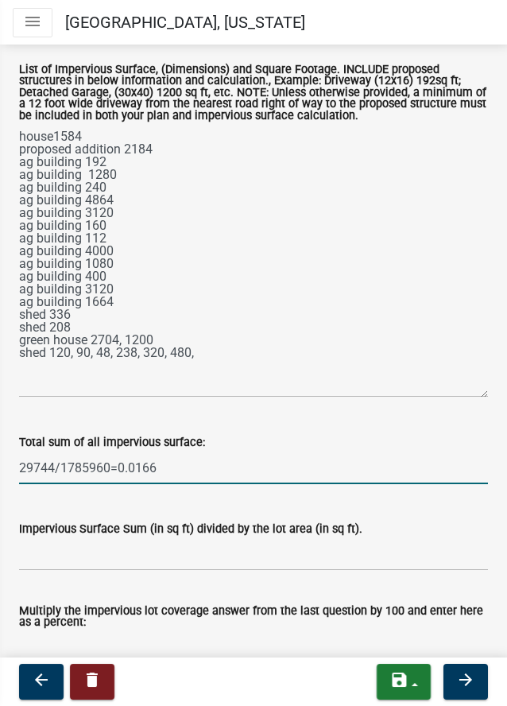
click at [359, 484] on input "29744/1785960=0.0166" at bounding box center [253, 468] width 469 height 33
drag, startPoint x: 187, startPoint y: 502, endPoint x: -1, endPoint y: 491, distance: 188.0
click at [0, 491] on html "Internet Explorer does NOT work with GeoPermits. Get a new browser for more sec…" at bounding box center [253, 353] width 507 height 706
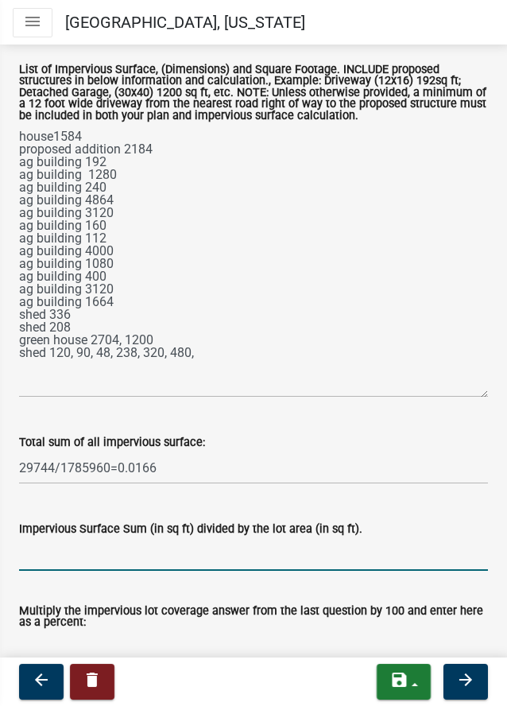
click at [76, 571] on input "Impervious Surface Sum (in sq ft) divided by the lot area (in sq ft)." at bounding box center [253, 554] width 469 height 33
paste input "29744/1785960=0.0166"
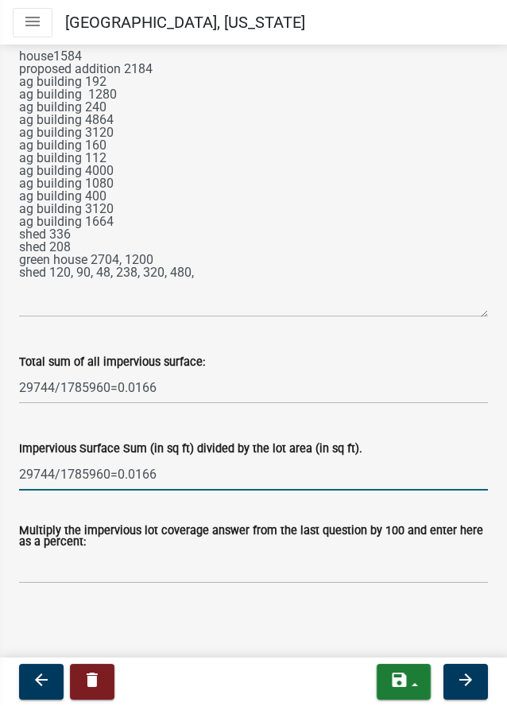
scroll to position [518, 0]
type input "29744/1785960=0.0166"
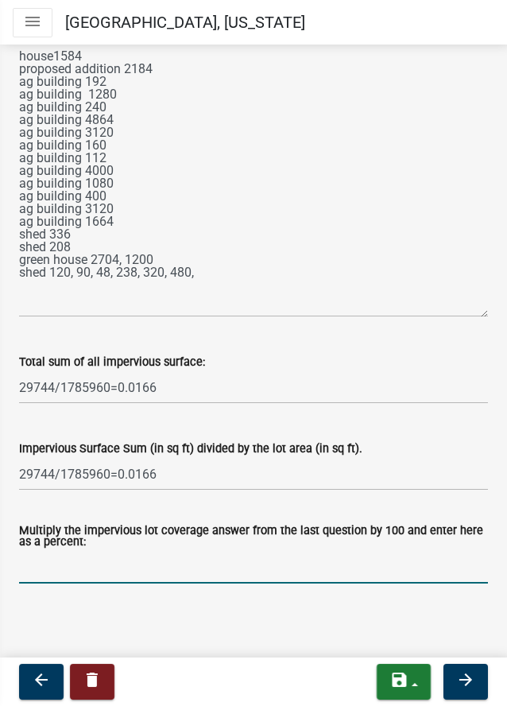
click at [75, 564] on input "Multiply the impervious lot coverage answer from the last question by 100 and e…" at bounding box center [253, 567] width 469 height 33
click at [358, 545] on label "Multiply the impervious lot coverage answer from the last question by 100 and e…" at bounding box center [253, 537] width 469 height 23
click at [358, 551] on input "Multiply the impervious lot coverage answer from the last question by 100 and e…" at bounding box center [253, 567] width 469 height 33
paste input "29744/1785960=0.0166"
type input "29744/1785960=0.0166"
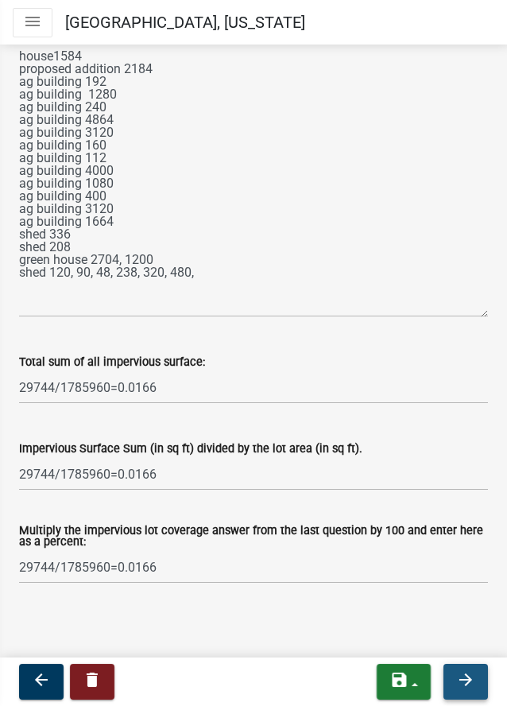
click at [463, 682] on icon "arrow_forward" at bounding box center [465, 679] width 19 height 19
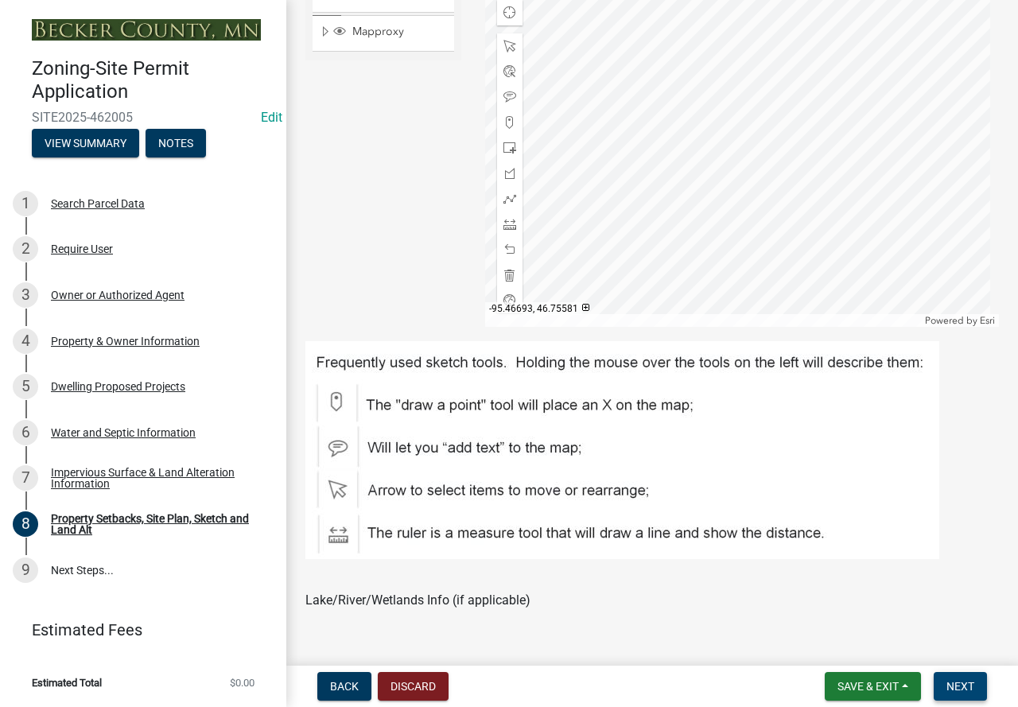
scroll to position [477, 0]
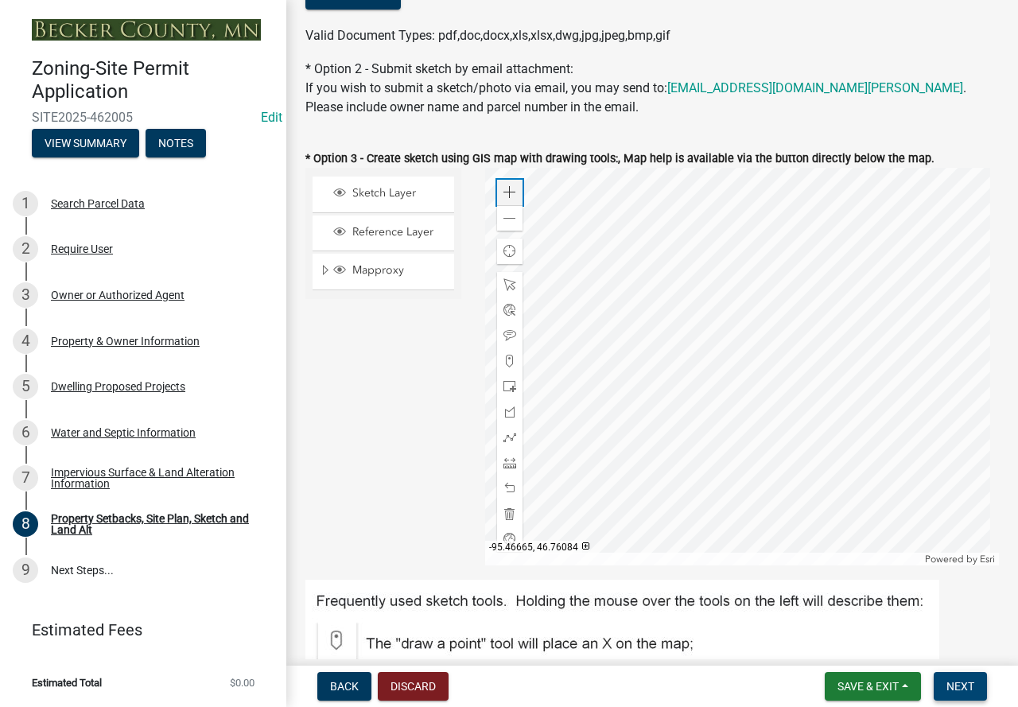
click at [503, 195] on span at bounding box center [509, 192] width 13 height 13
click at [774, 565] on div at bounding box center [742, 367] width 514 height 398
click at [793, 490] on div at bounding box center [742, 367] width 514 height 398
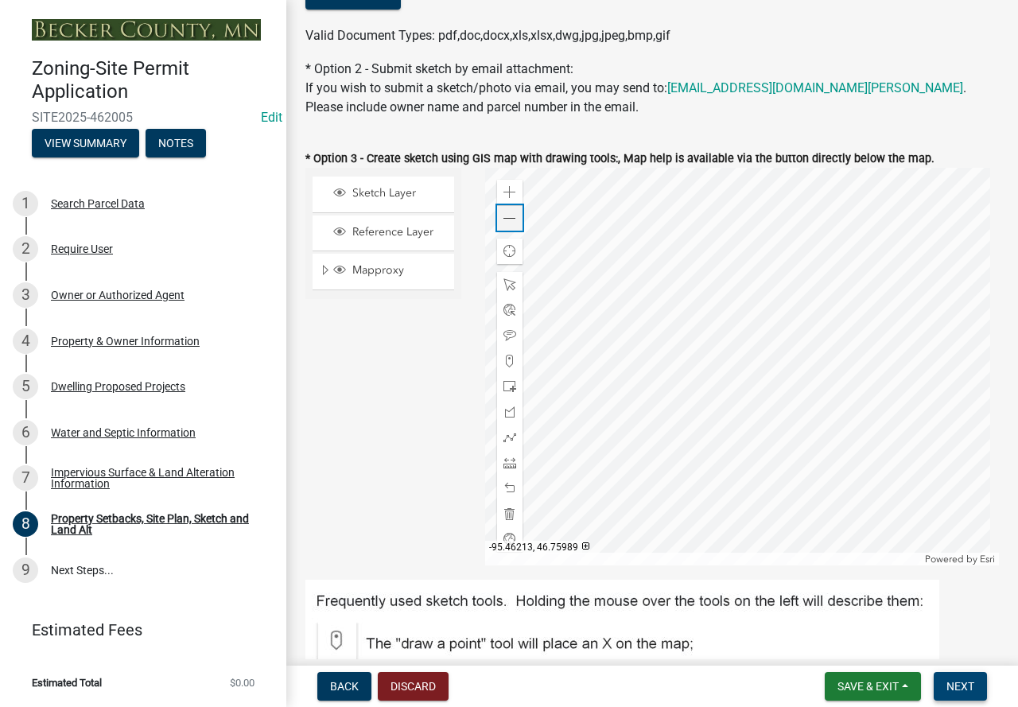
click at [503, 223] on span at bounding box center [509, 218] width 13 height 13
click at [768, 398] on div at bounding box center [742, 367] width 514 height 398
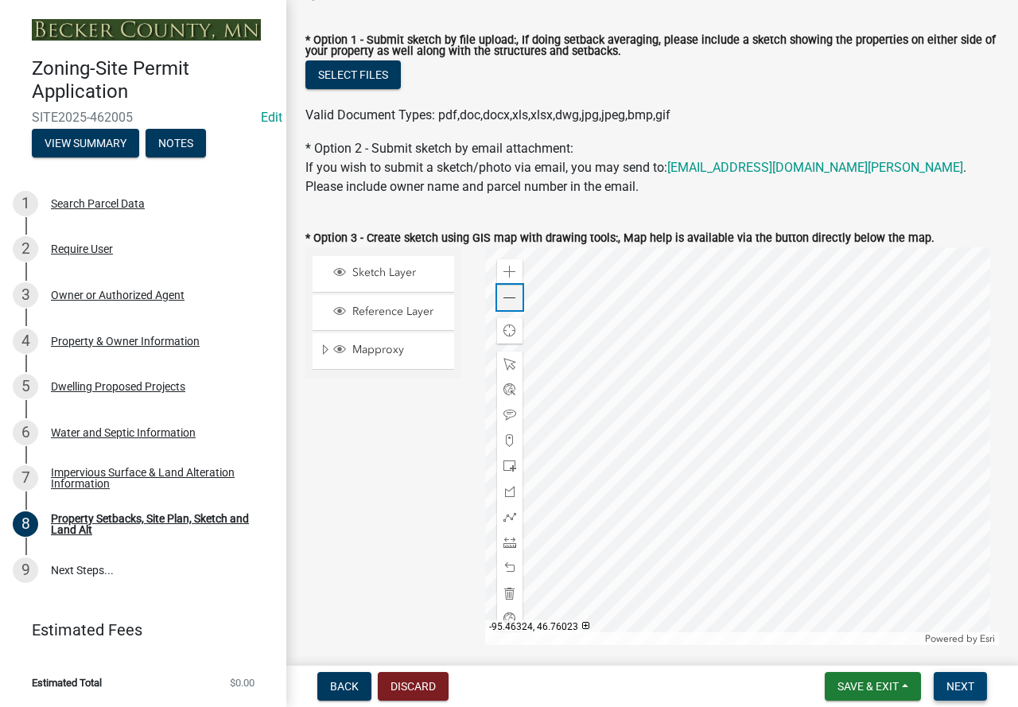
click at [510, 305] on div "Zoom out" at bounding box center [509, 297] width 25 height 25
click at [508, 276] on span at bounding box center [509, 272] width 13 height 13
click at [723, 563] on div at bounding box center [742, 446] width 514 height 398
drag, startPoint x: 505, startPoint y: 470, endPoint x: 613, endPoint y: 471, distance: 108.1
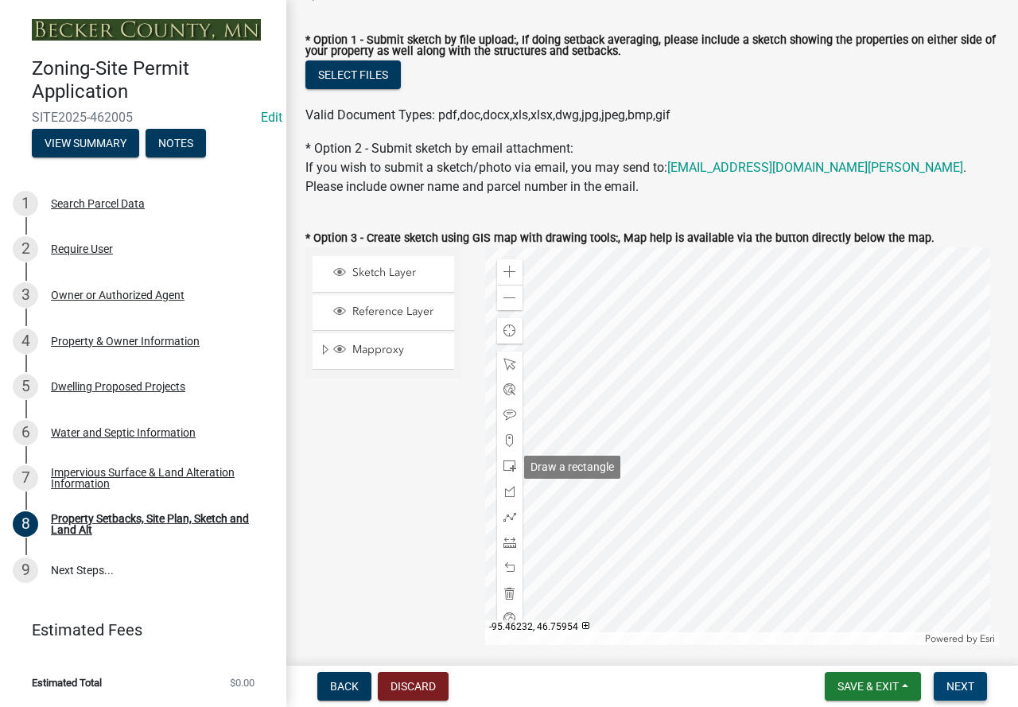
click at [513, 469] on div at bounding box center [509, 465] width 25 height 25
click at [656, 505] on div at bounding box center [742, 446] width 514 height 398
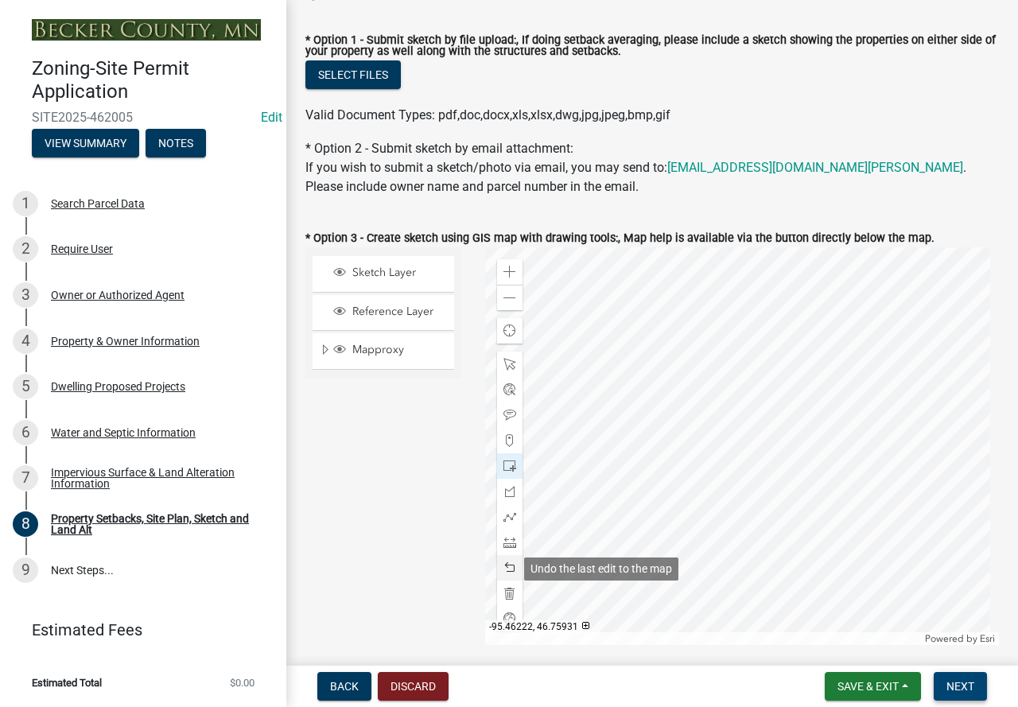
drag, startPoint x: 506, startPoint y: 572, endPoint x: 541, endPoint y: 559, distance: 37.5
click at [506, 571] on span at bounding box center [509, 567] width 13 height 13
click at [714, 423] on div at bounding box center [742, 446] width 514 height 398
click at [505, 571] on span at bounding box center [509, 567] width 13 height 13
click at [637, 479] on div at bounding box center [742, 446] width 514 height 398
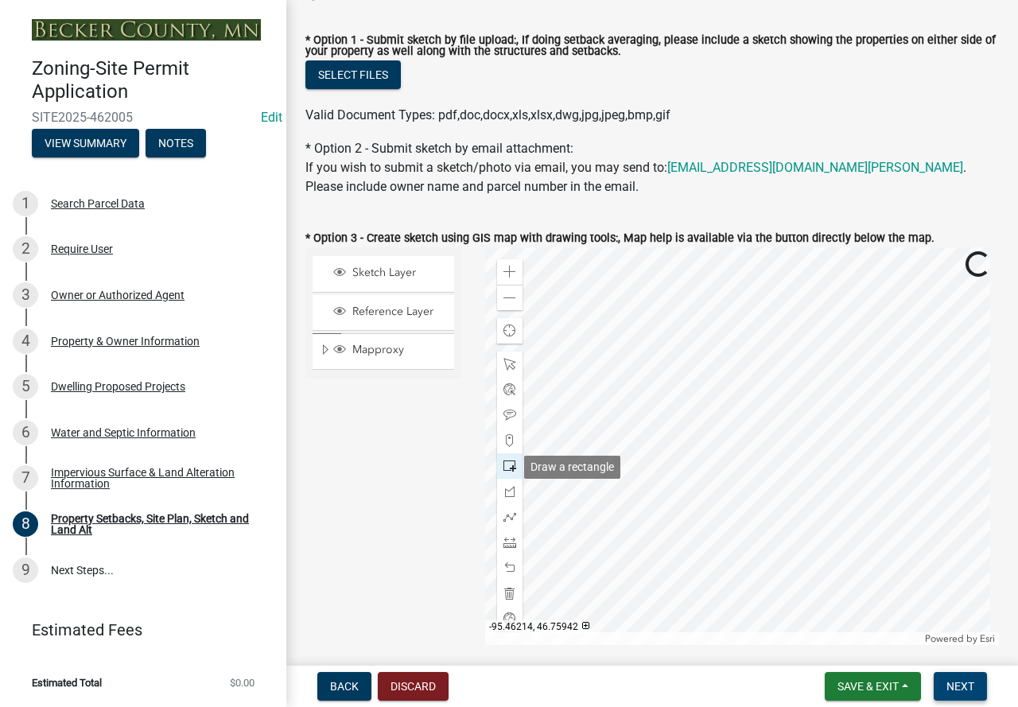
click at [510, 460] on span at bounding box center [509, 466] width 13 height 13
click at [710, 514] on div at bounding box center [742, 446] width 514 height 398
click at [503, 301] on span at bounding box center [509, 298] width 13 height 13
drag, startPoint x: 512, startPoint y: 537, endPoint x: 561, endPoint y: 534, distance: 49.4
click at [510, 538] on span at bounding box center [509, 542] width 13 height 13
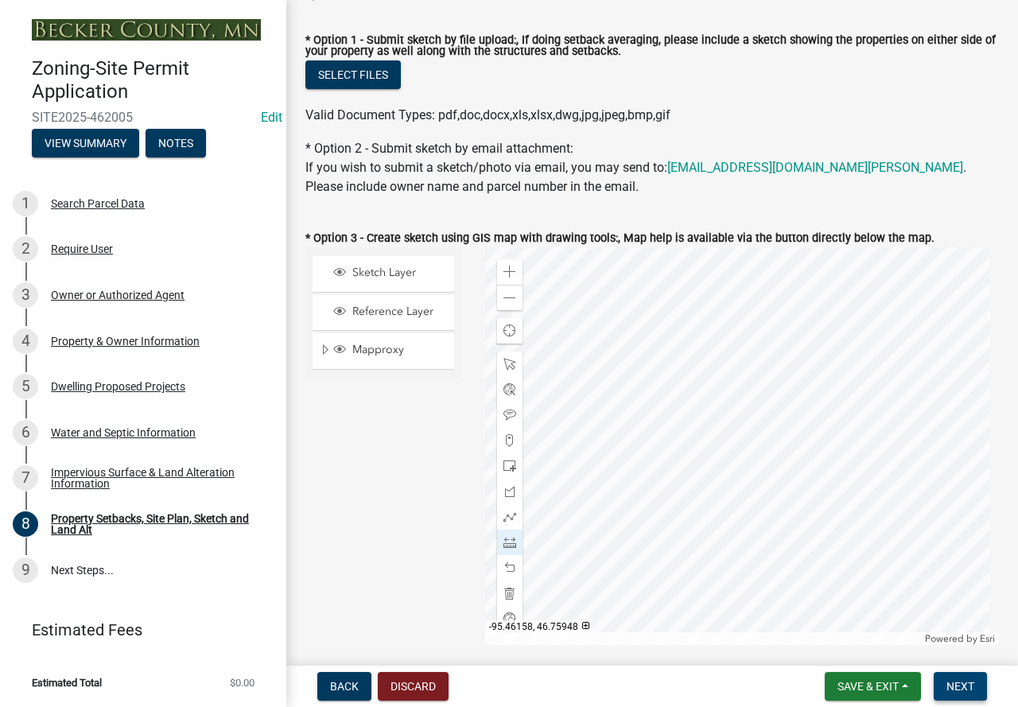
click at [709, 464] on div at bounding box center [742, 446] width 514 height 398
click at [704, 316] on div at bounding box center [742, 446] width 514 height 398
click at [512, 300] on span at bounding box center [509, 298] width 13 height 13
click at [710, 459] on div at bounding box center [742, 446] width 514 height 398
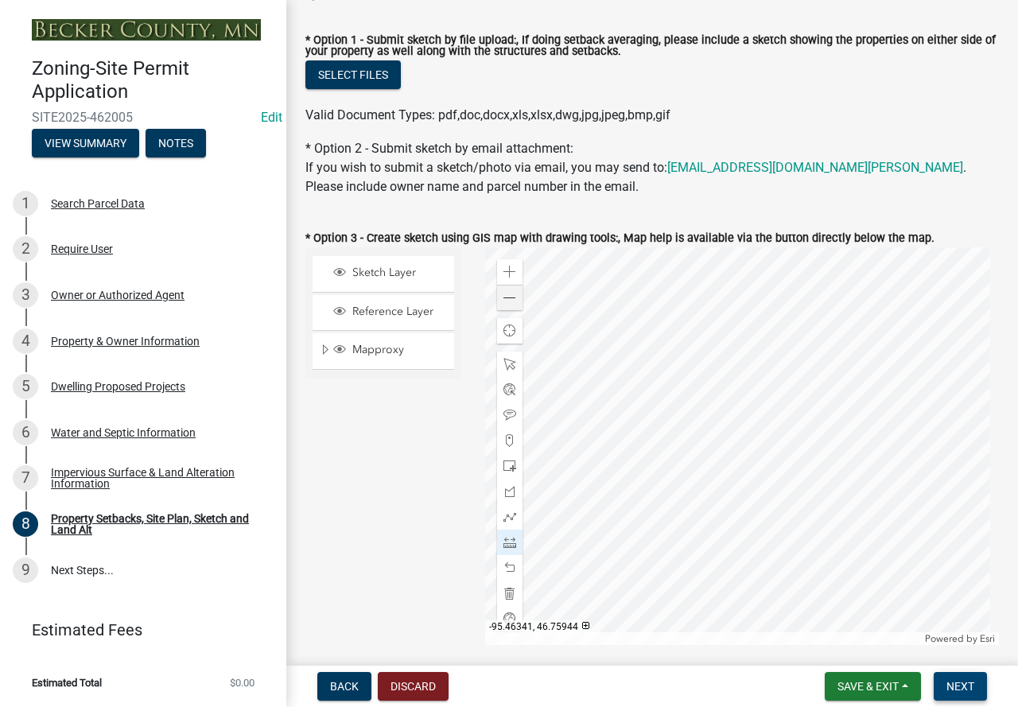
click at [587, 460] on div at bounding box center [742, 446] width 514 height 398
click at [503, 296] on span at bounding box center [509, 298] width 13 height 13
click at [729, 455] on div at bounding box center [742, 446] width 514 height 398
click at [732, 603] on div at bounding box center [742, 446] width 514 height 398
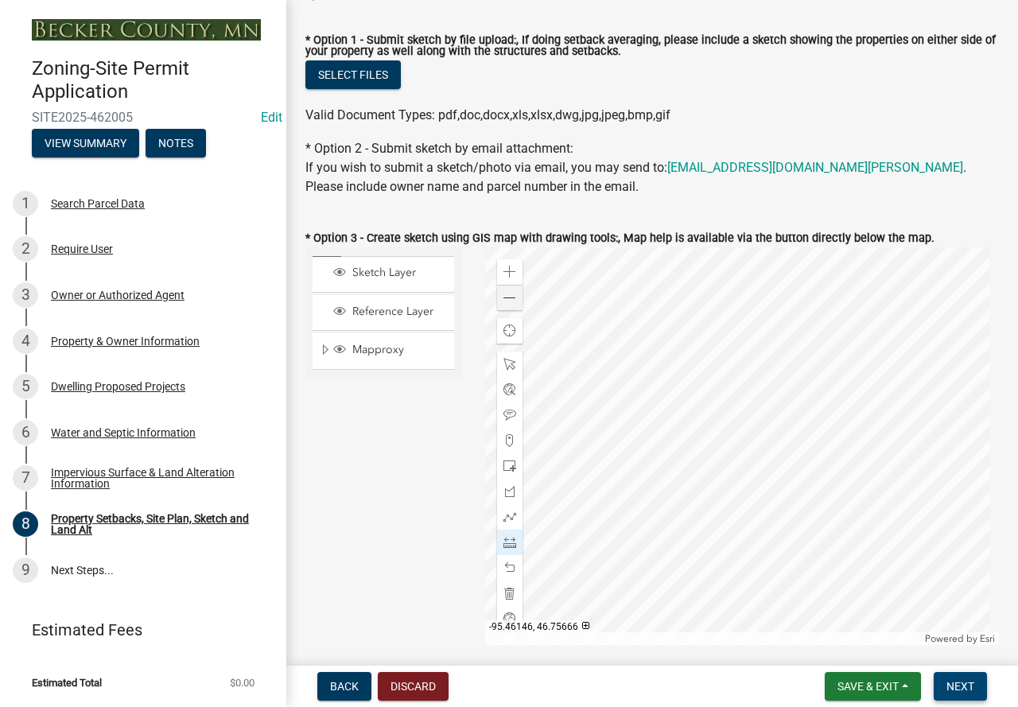
click at [732, 603] on div at bounding box center [742, 446] width 514 height 398
click at [504, 270] on span at bounding box center [509, 272] width 13 height 13
click at [782, 575] on div at bounding box center [742, 446] width 514 height 398
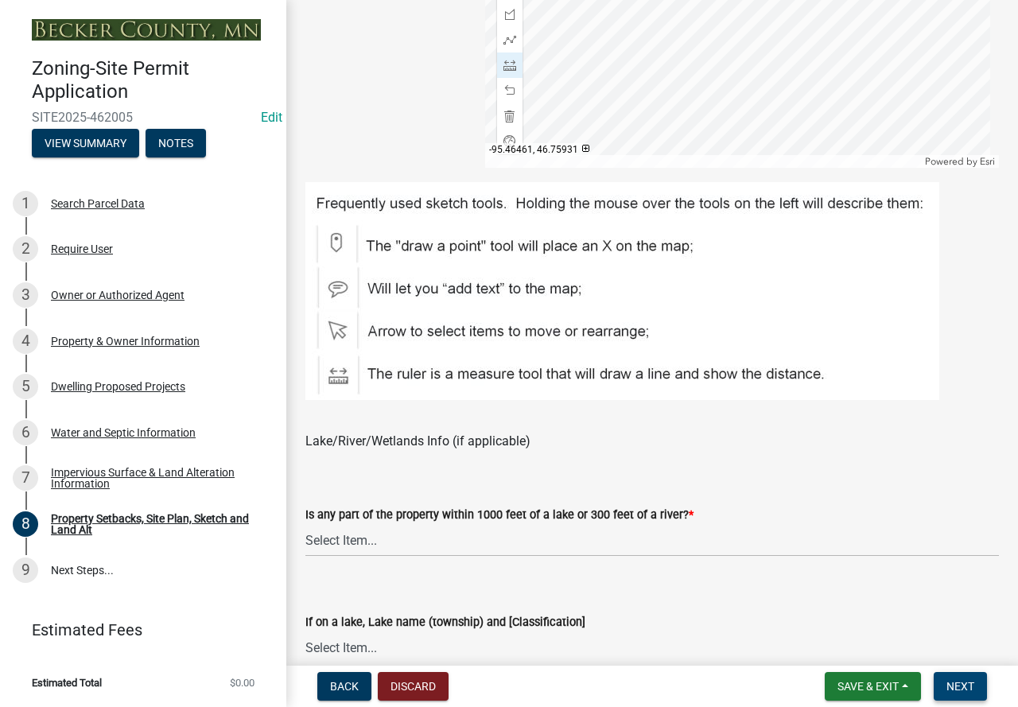
scroll to position [954, 0]
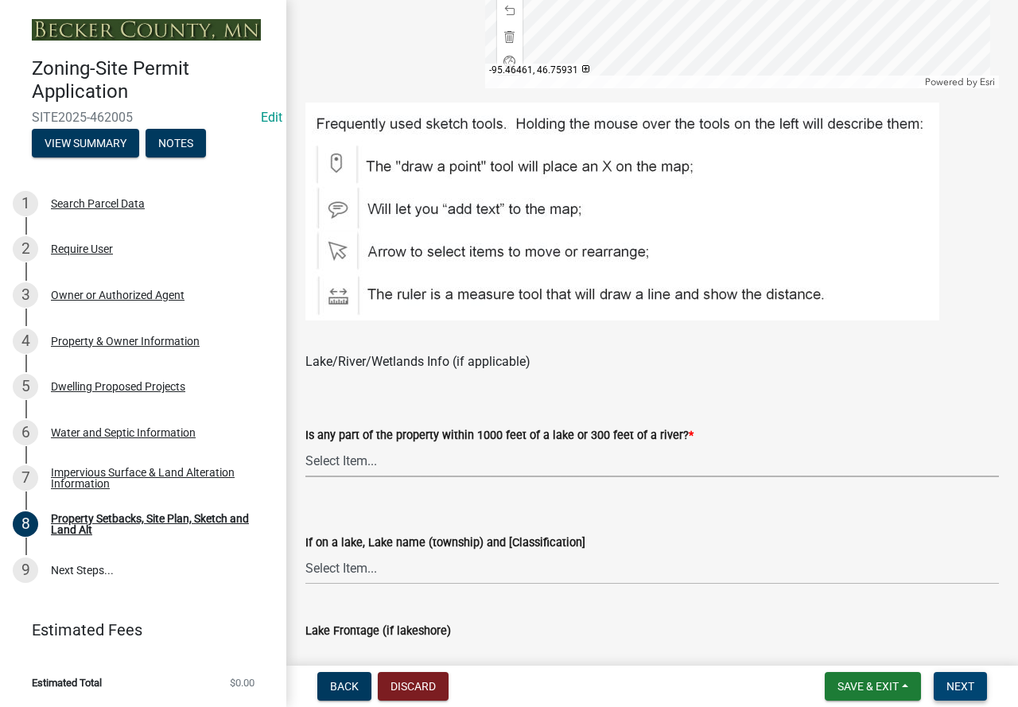
click at [503, 459] on select "Select Item... Shoreland-Riparian (Property is bordering a lake, river or strea…" at bounding box center [651, 460] width 693 height 33
click at [305, 445] on select "Select Item... Shoreland-Riparian (Property is bordering a lake, river or strea…" at bounding box center [651, 460] width 693 height 33
select select "7b13c63f-e699-4112-b373-98fbd28ec536"
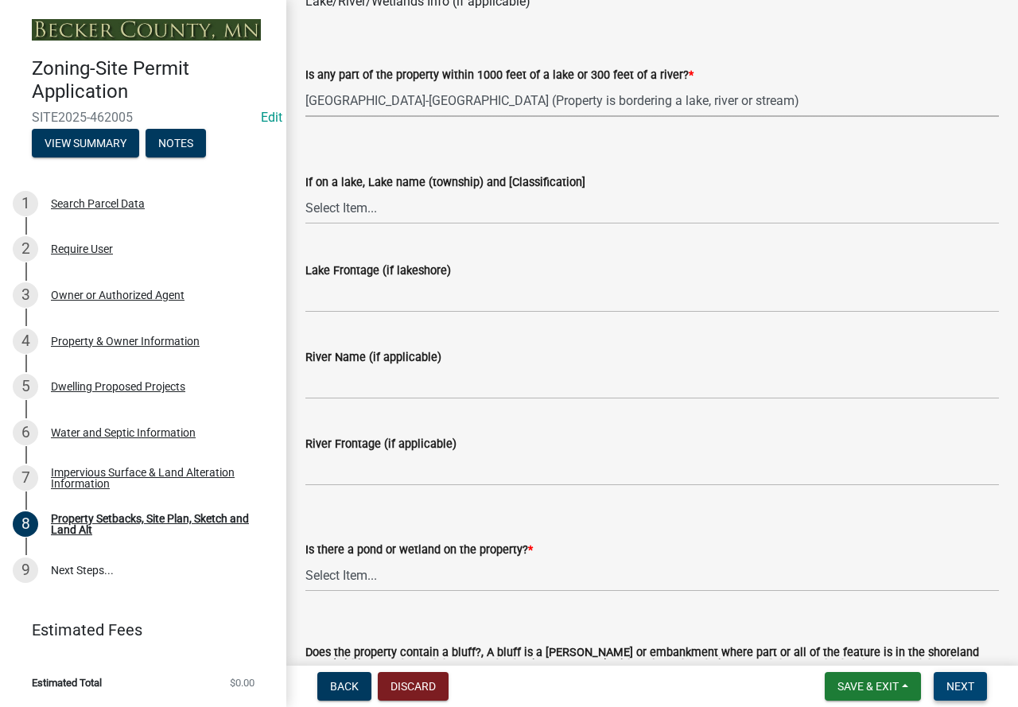
scroll to position [1352, 0]
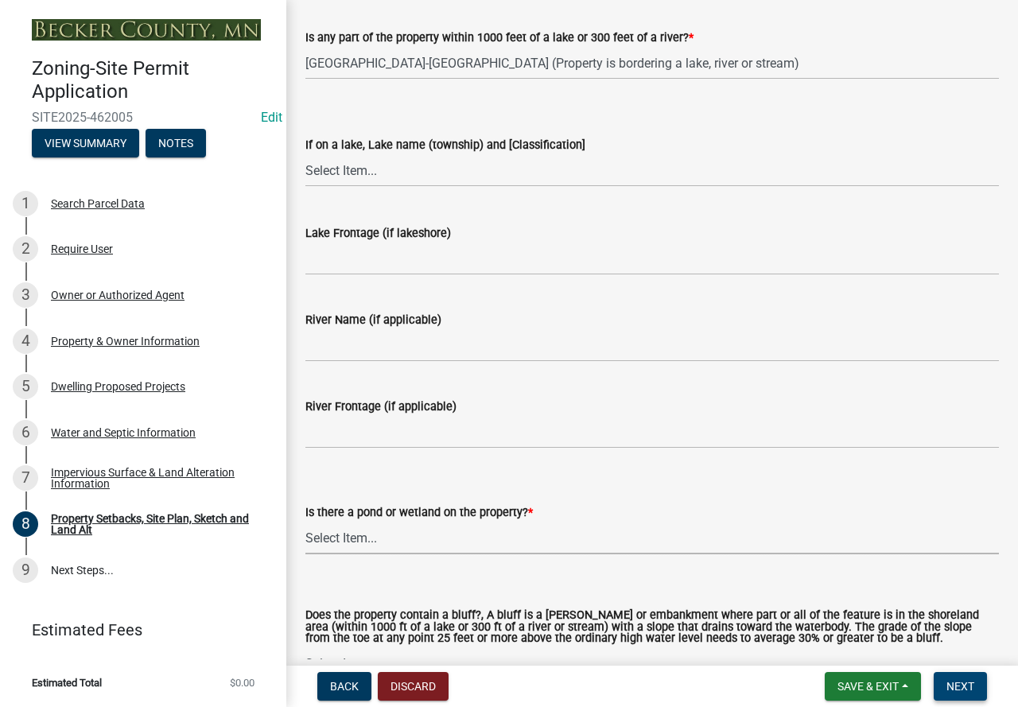
click at [456, 536] on select "Select Item... Yes No" at bounding box center [651, 538] width 693 height 33
click at [305, 522] on select "Select Item... Yes No" at bounding box center [651, 538] width 693 height 33
select select "fd58f24c-a096-4195-863e-b494ea1fd324"
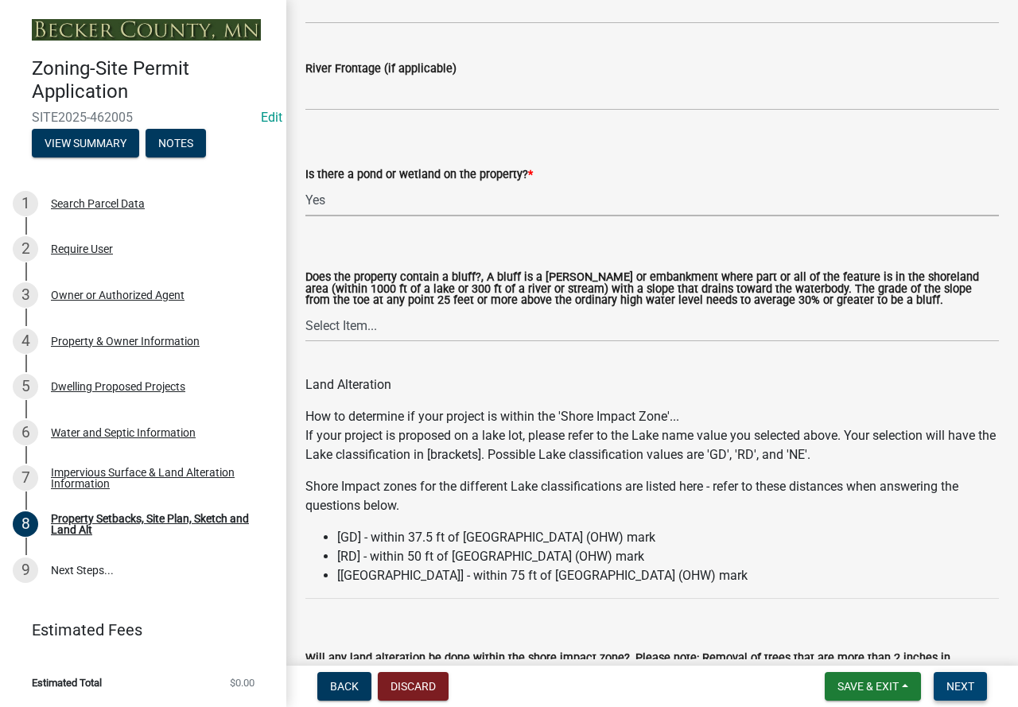
scroll to position [1749, 0]
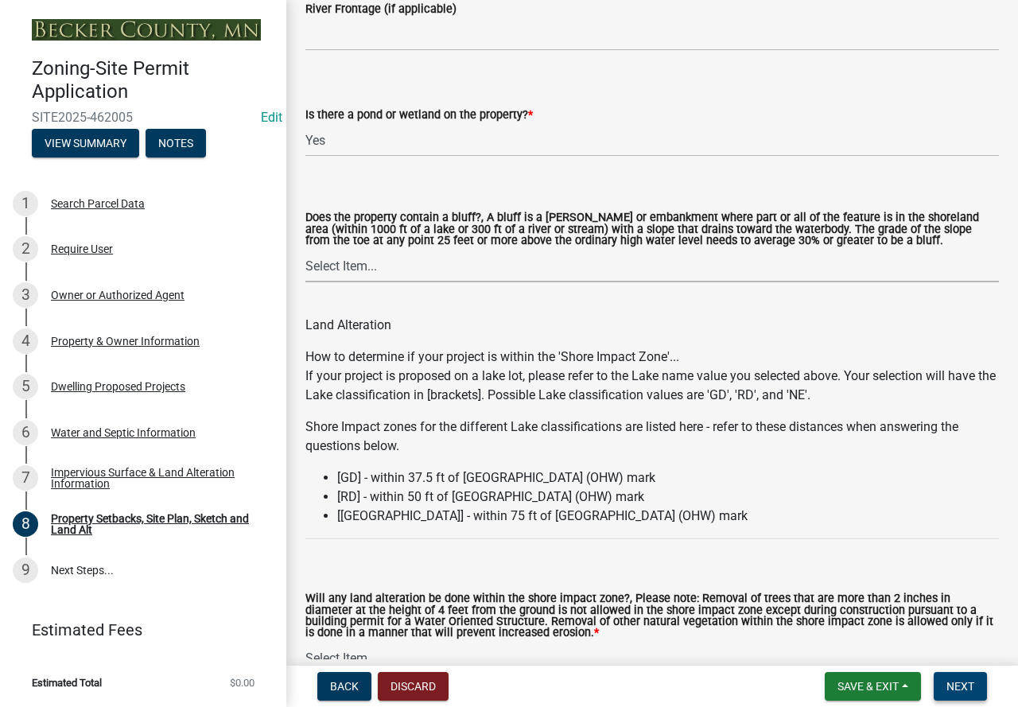
drag, startPoint x: 479, startPoint y: 263, endPoint x: 485, endPoint y: 283, distance: 20.9
click at [479, 264] on select "Select Item... Yes No" at bounding box center [651, 266] width 693 height 33
click at [305, 251] on select "Select Item... Yes No" at bounding box center [651, 266] width 693 height 33
select select "12f785fb-c378-4b18-841c-21c73dc99083"
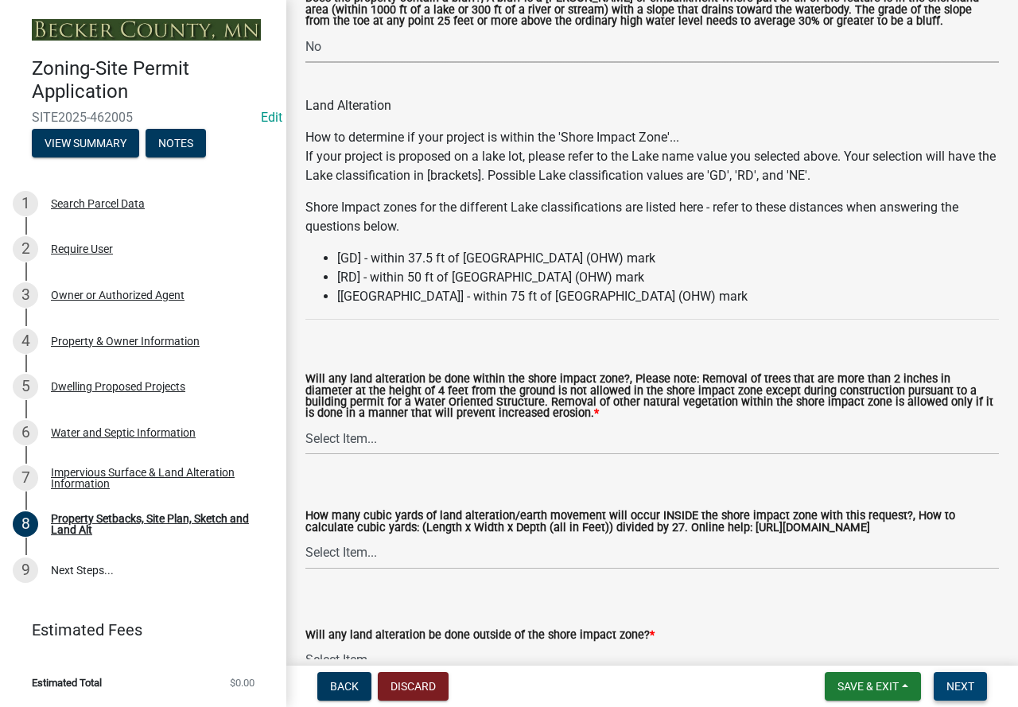
scroll to position [1988, 0]
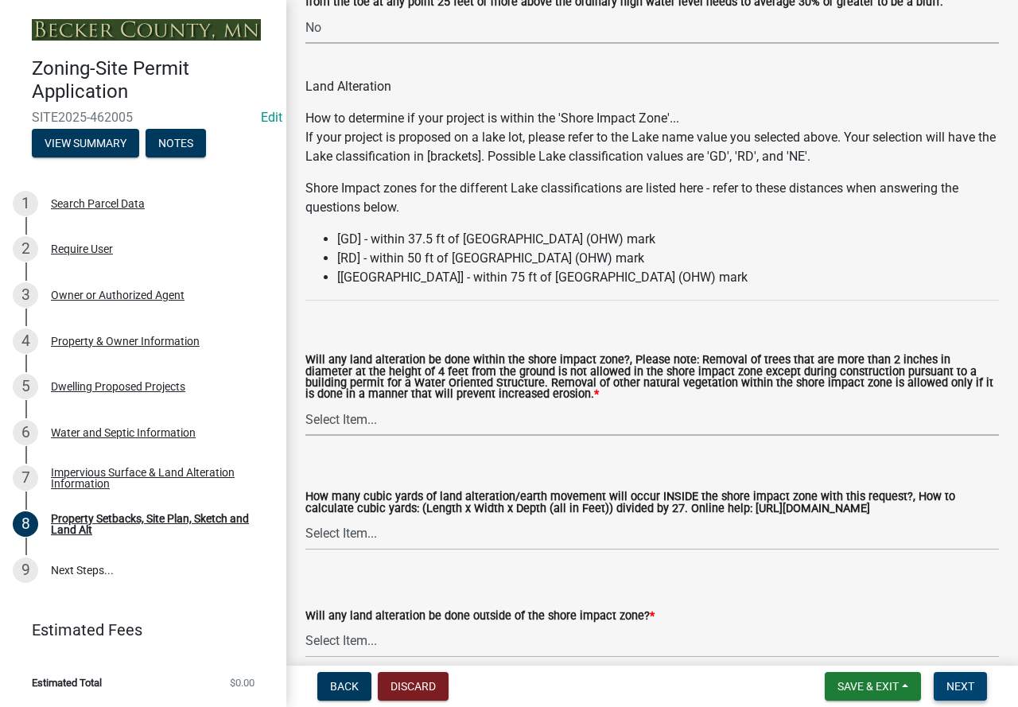
click at [456, 421] on select "Select Item... Yes No N/A" at bounding box center [651, 419] width 693 height 33
click at [305, 405] on select "Select Item... Yes No N/A" at bounding box center [651, 419] width 693 height 33
select select "12da6293-5841-4f5c-bd92-3658833964cd"
click at [458, 527] on select "Select Item... None 10 Cubic Yards or less 11-50 Cubic Yards Over 50 Cubic Yards" at bounding box center [651, 534] width 693 height 33
click at [305, 520] on select "Select Item... None 10 Cubic Yards or less 11-50 Cubic Yards Over 50 Cubic Yards" at bounding box center [651, 534] width 693 height 33
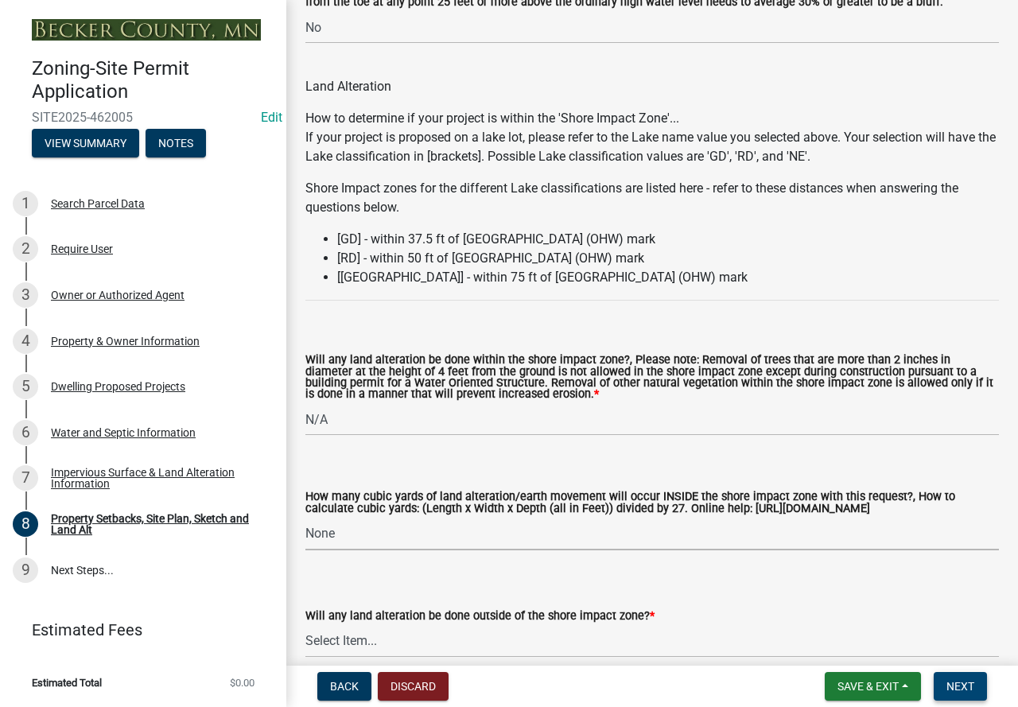
select select "27b2a8b4-abf6-463e-8c0c-7c5d2b4fe26f"
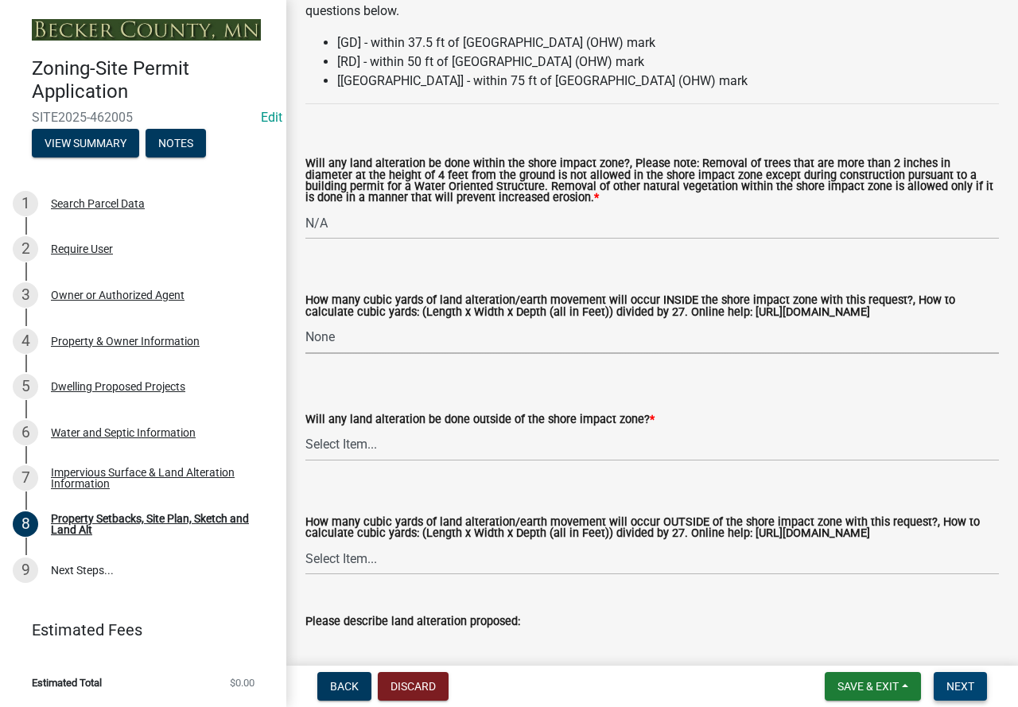
scroll to position [2226, 0]
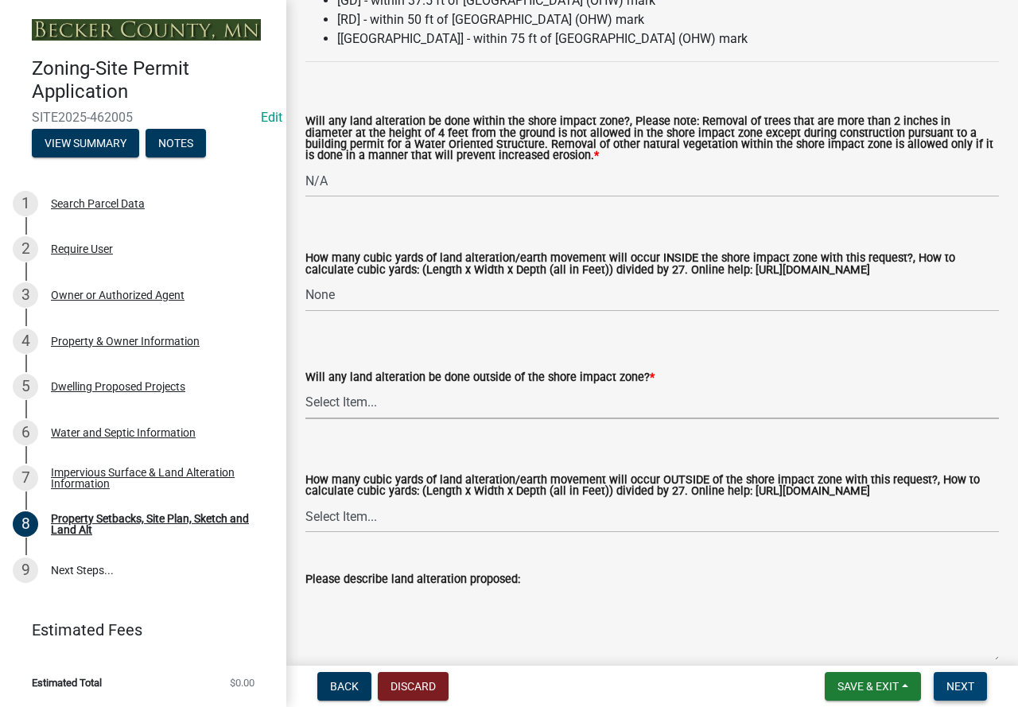
click at [419, 416] on select "Select Item... Yes No N/A" at bounding box center [651, 402] width 693 height 33
click at [305, 389] on select "Select Item... Yes No N/A" at bounding box center [651, 402] width 693 height 33
select select "5ad4ab64-b44e-481c-9000-9e5907aa74e1"
click at [411, 529] on select "Select Item... None 10 Cubic Yards or less 11-50 Cubic Yards Over 50 Cubic Yards" at bounding box center [651, 516] width 693 height 33
click at [305, 515] on select "Select Item... None 10 Cubic Yards or less 11-50 Cubic Yards Over 50 Cubic Yards" at bounding box center [651, 516] width 693 height 33
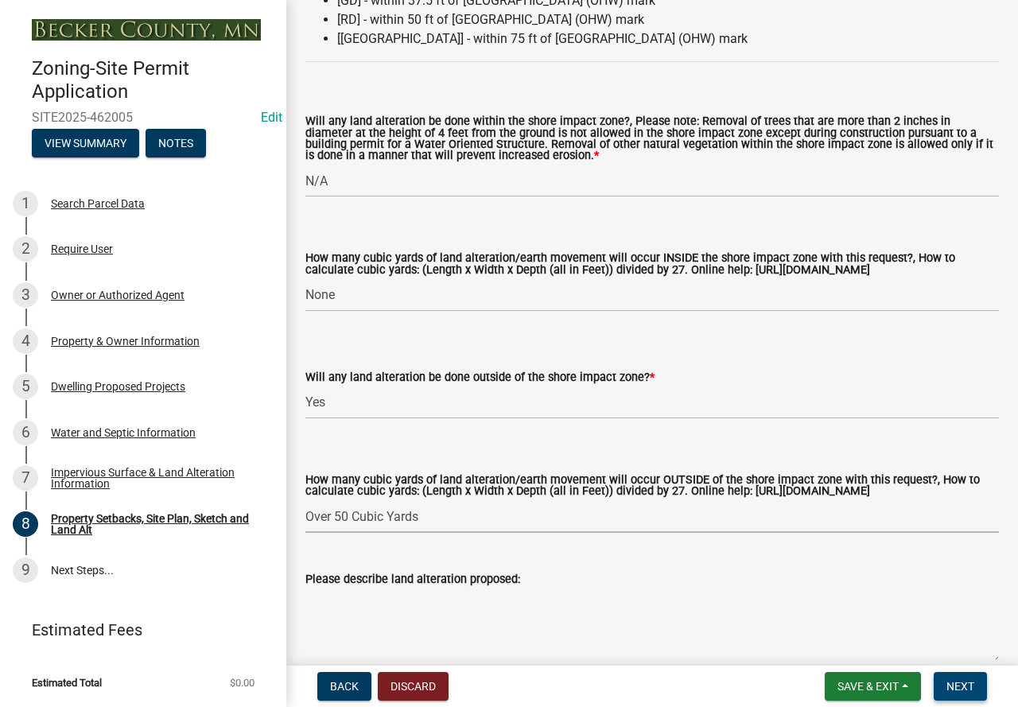
select select "e019de12-4845-45f2-ad10-5fb76eee0e55"
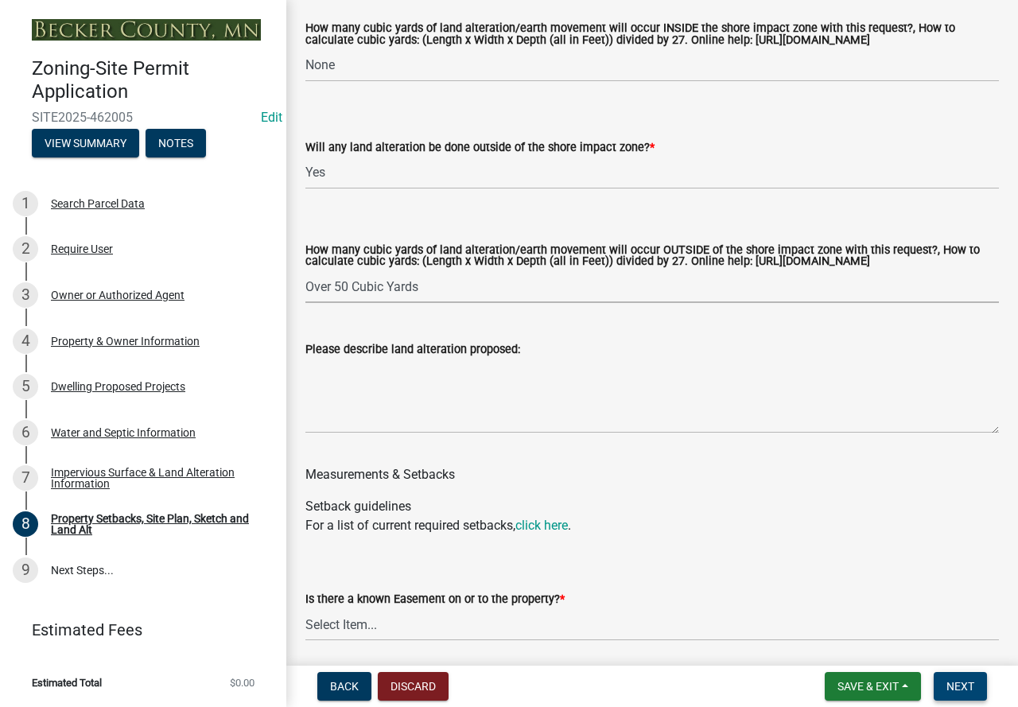
scroll to position [2465, 0]
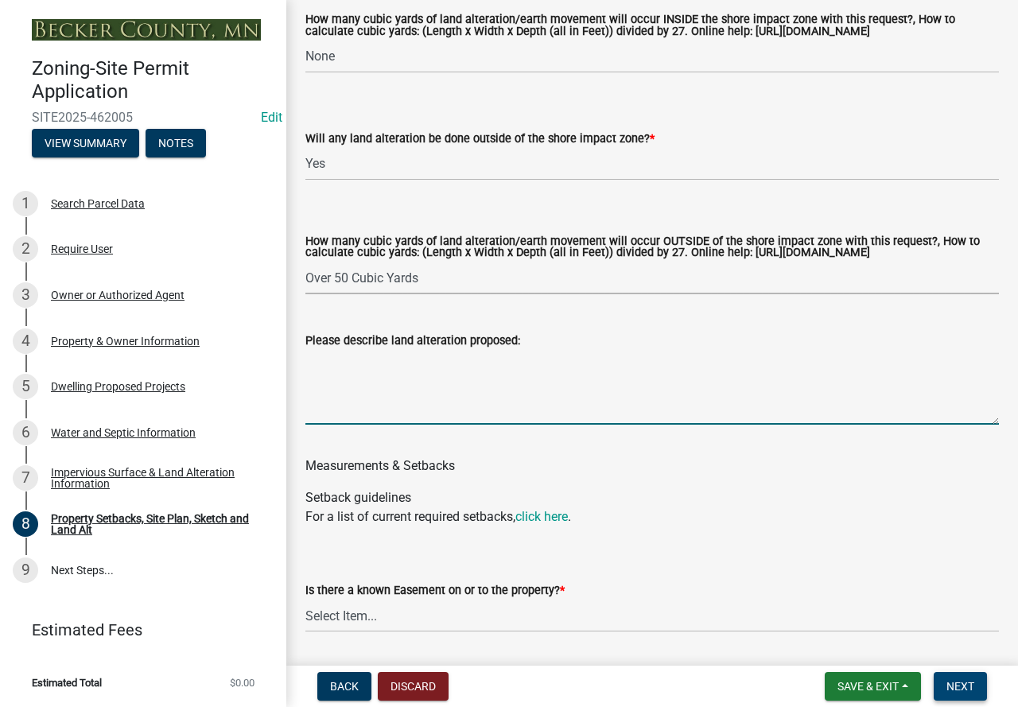
click at [402, 419] on textarea "Please describe land alteration proposed:" at bounding box center [651, 387] width 693 height 75
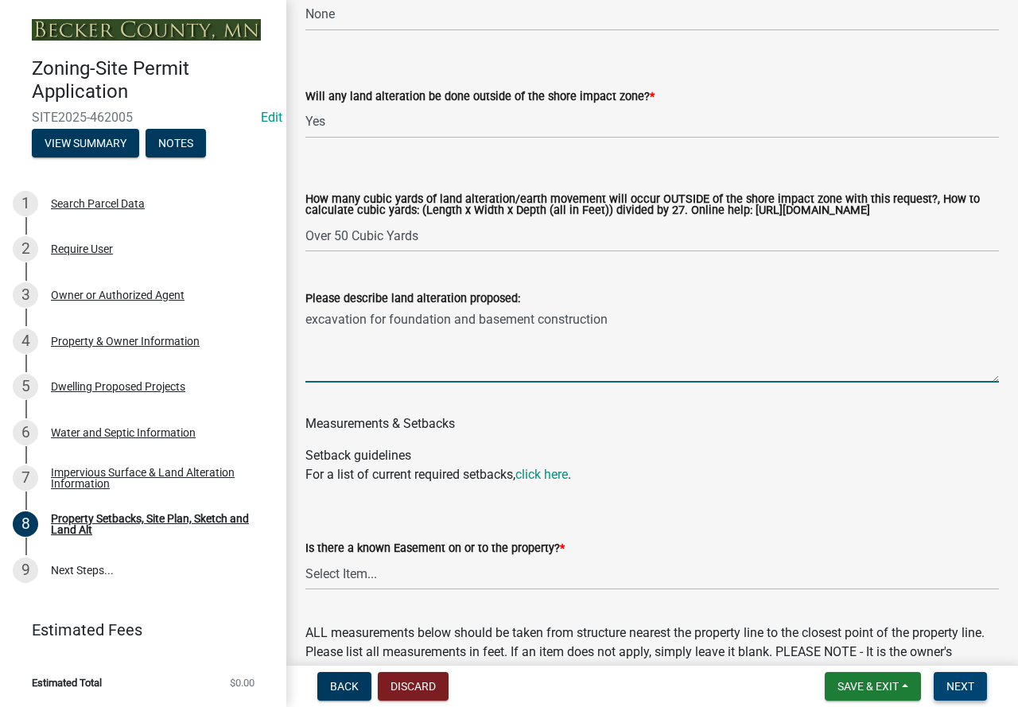
scroll to position [2544, 0]
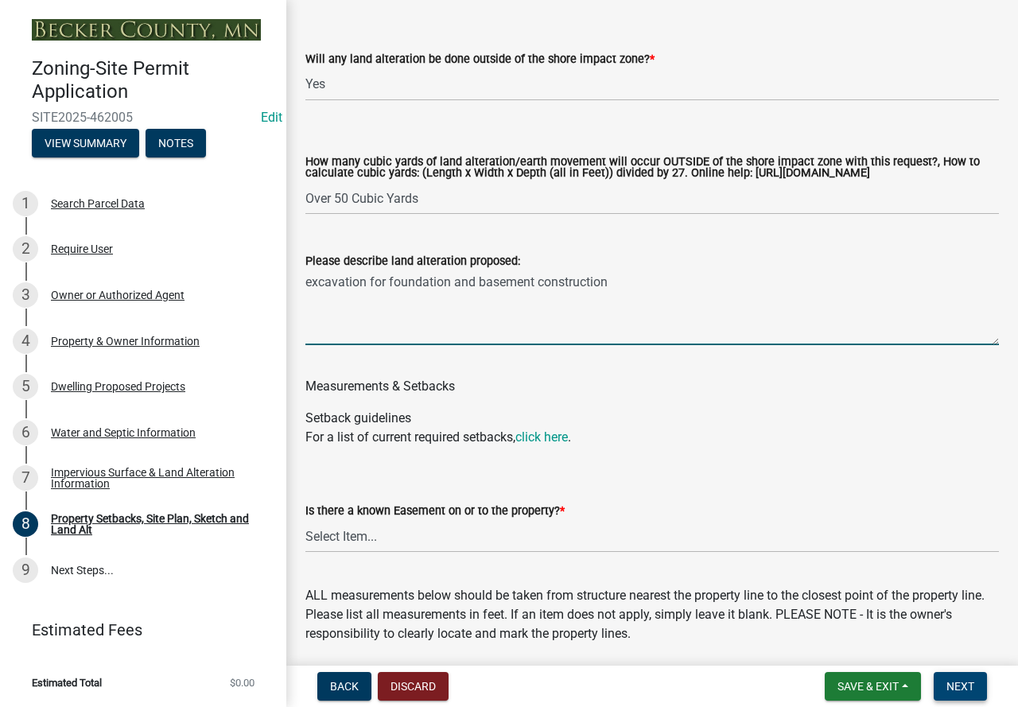
type textarea "excavation for foundation and basement construction"
click at [441, 549] on select "Select Item... Yes No" at bounding box center [651, 536] width 693 height 33
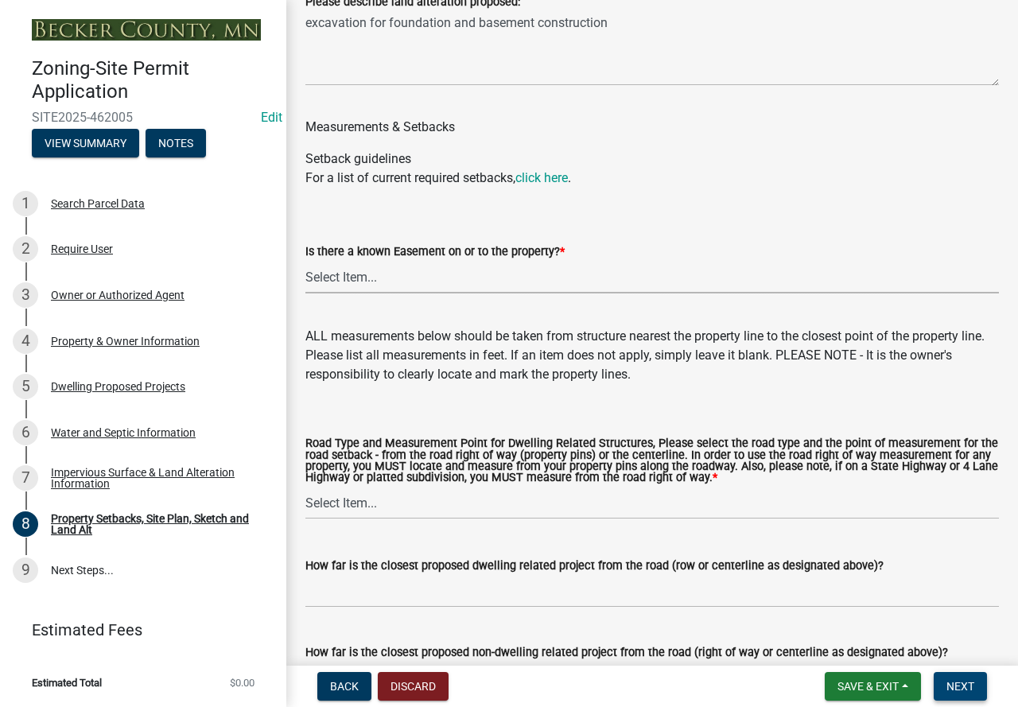
scroll to position [2783, 0]
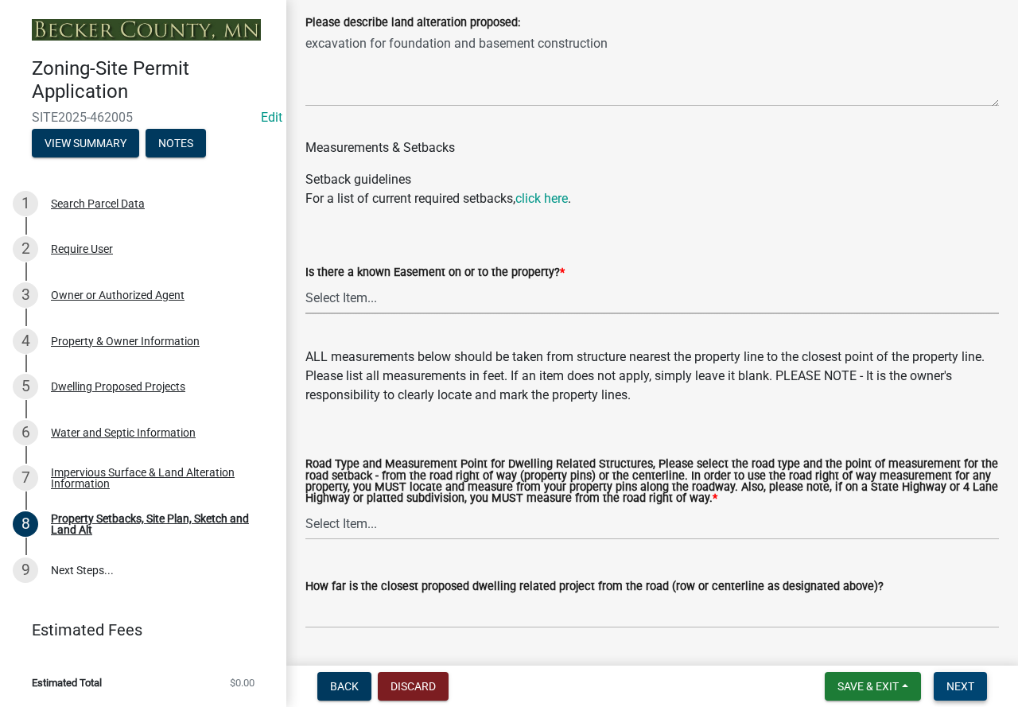
click at [477, 314] on select "Select Item... Yes No" at bounding box center [651, 297] width 693 height 33
click at [305, 297] on select "Select Item... Yes No" at bounding box center [651, 297] width 693 height 33
select select "c8b8ea71-7088-4e87-a493-7bc88cc2835b"
click at [448, 531] on select "Select Item... Private Easement - Right of Way Private Easement - Centerline Pu…" at bounding box center [651, 523] width 693 height 33
click at [305, 523] on select "Select Item... Private Easement - Right of Way Private Easement - Centerline Pu…" at bounding box center [651, 523] width 693 height 33
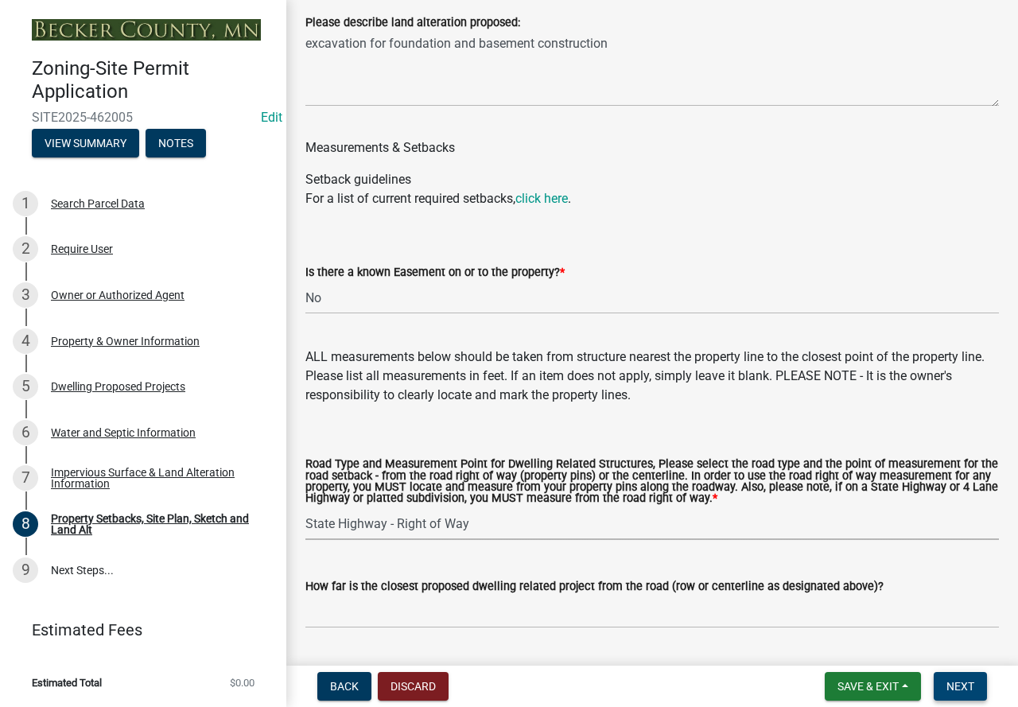
select select "903671c1-7ca7-4abb-b27f-c05a22b8fb3f"
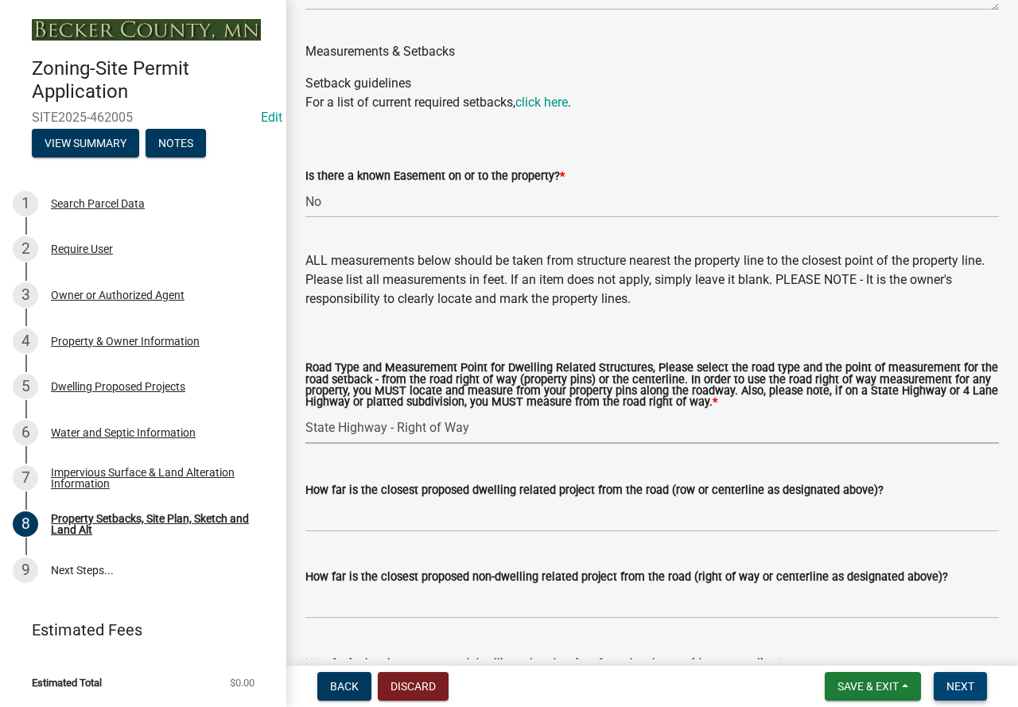
scroll to position [2886, 0]
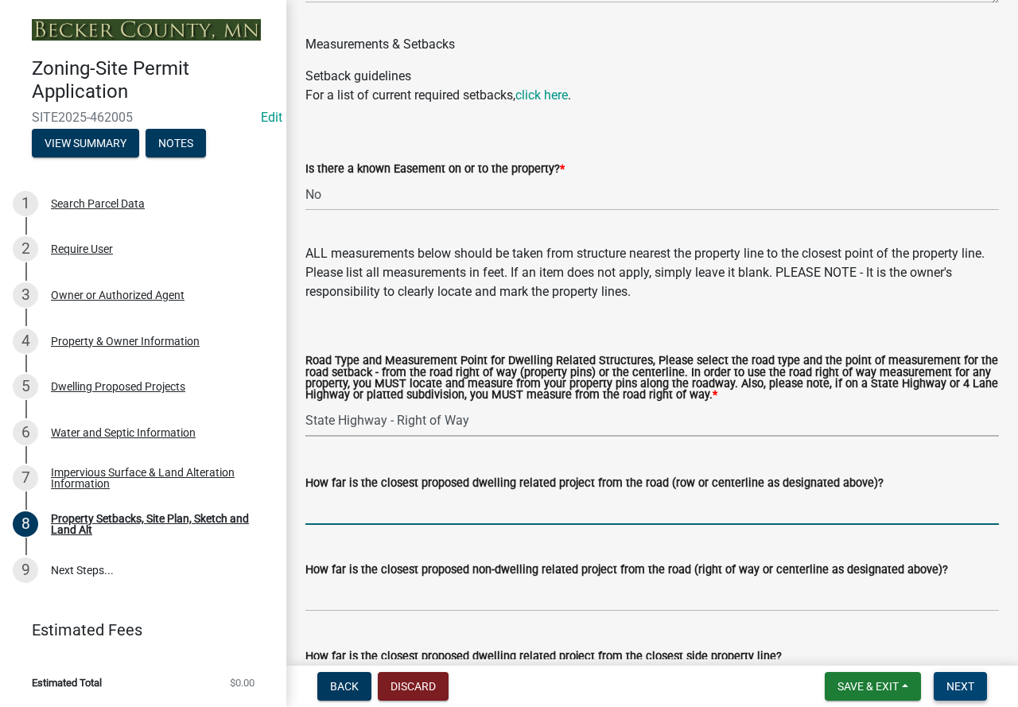
click at [495, 525] on input "How far is the closest proposed dwelling related project from the road (row or …" at bounding box center [651, 508] width 693 height 33
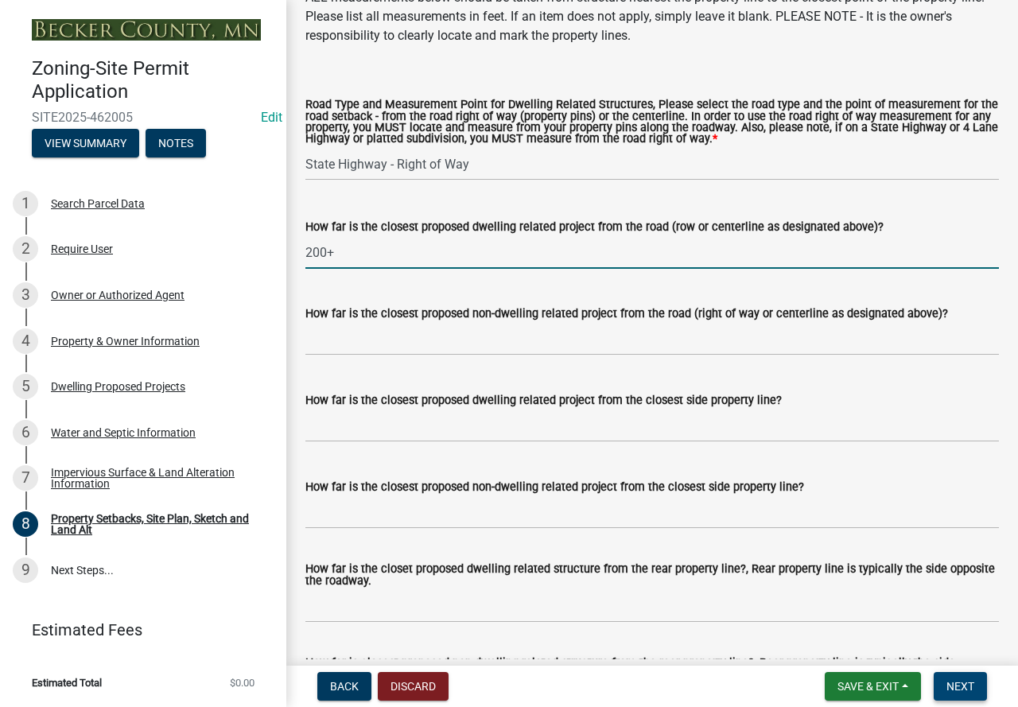
scroll to position [3204, 0]
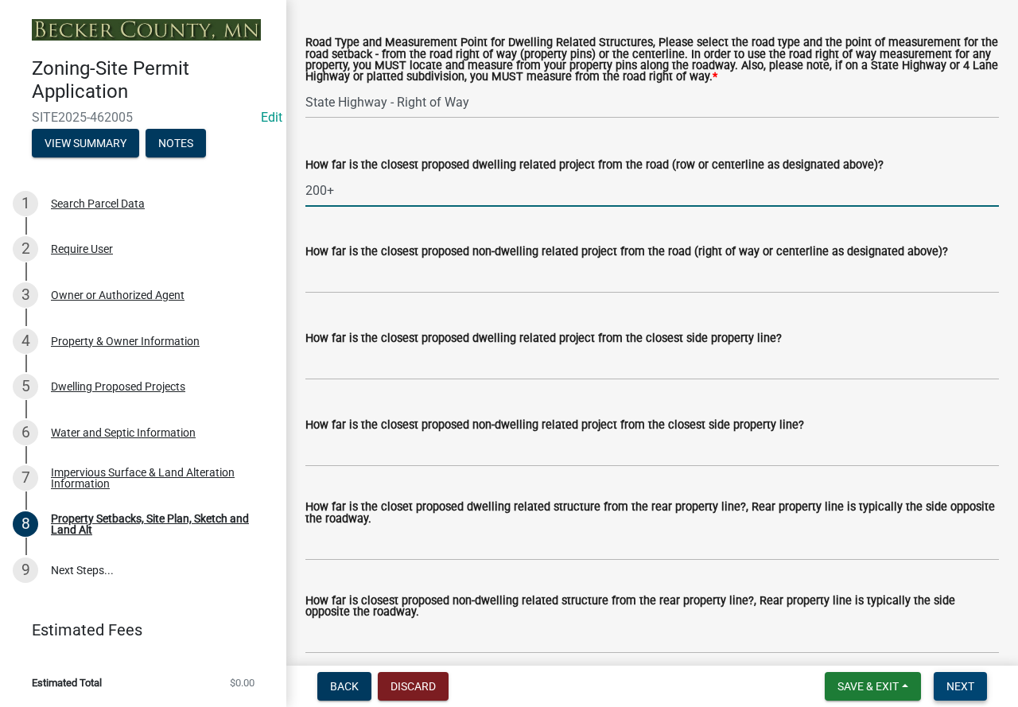
type input "200+"
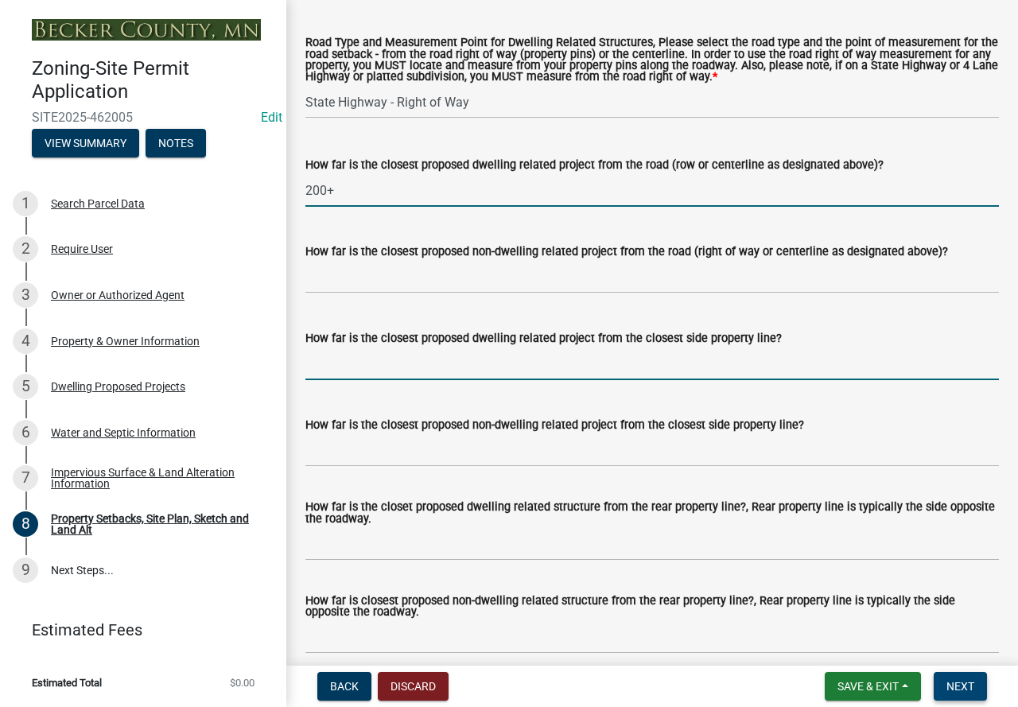
click at [439, 378] on input "How far is the closest proposed dwelling related project from the closest side …" at bounding box center [651, 363] width 693 height 33
type input "400+"
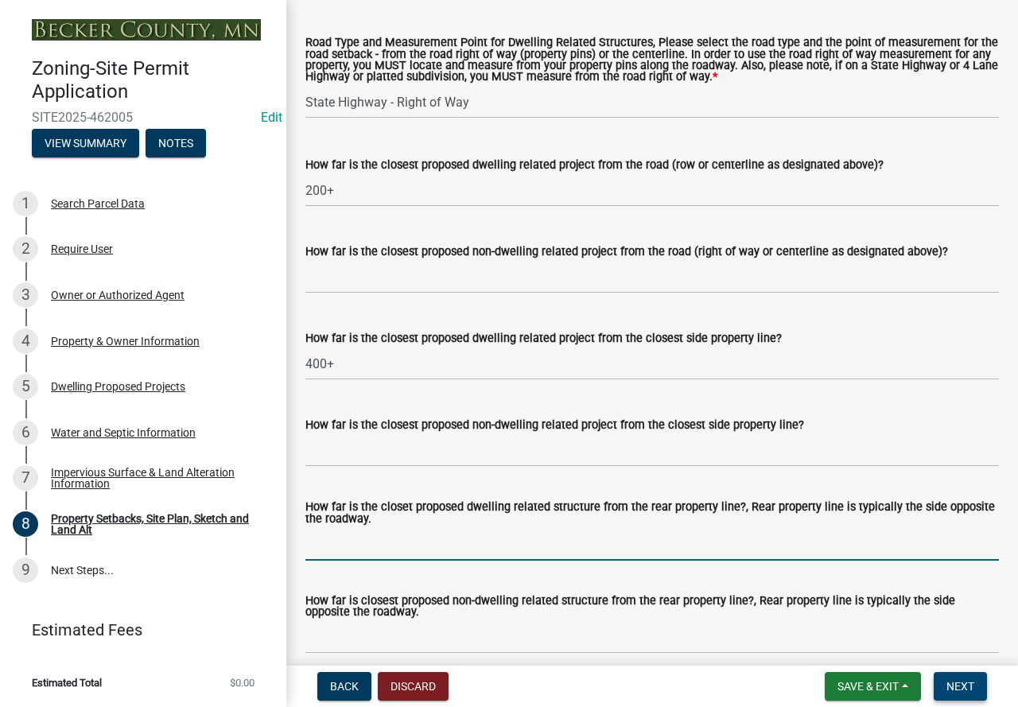
click at [440, 552] on input "How far is the closet proposed dwelling related structure from the rear propert…" at bounding box center [651, 544] width 693 height 33
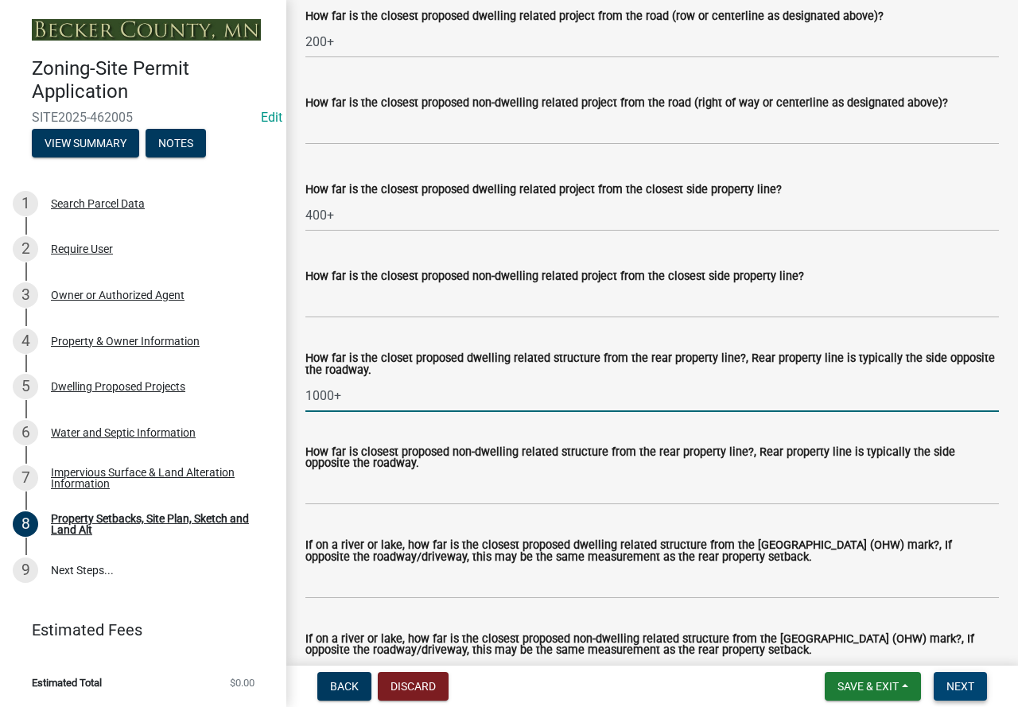
scroll to position [3363, 0]
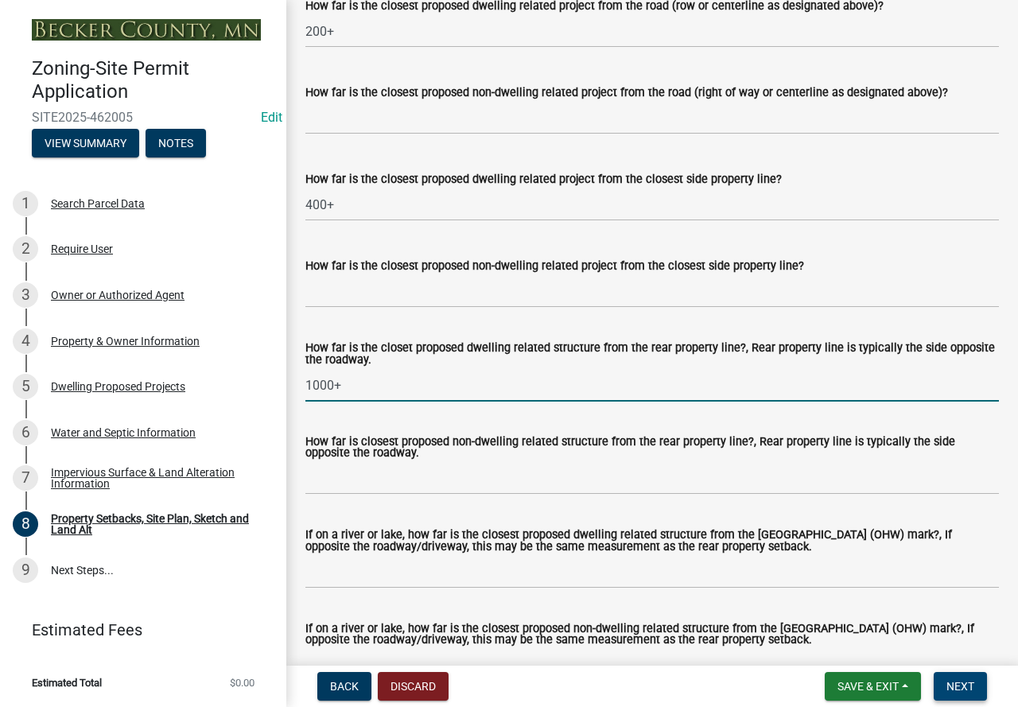
type input "1000+"
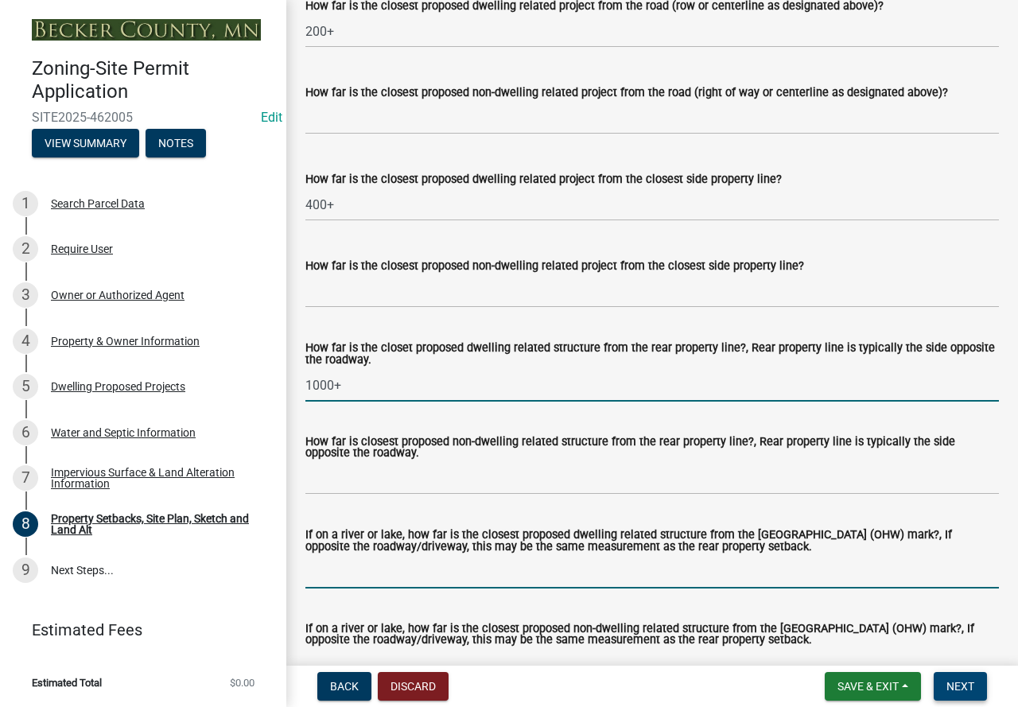
click at [436, 588] on input "If on a river or lake, how far is the closest proposed dwelling related structu…" at bounding box center [651, 572] width 693 height 33
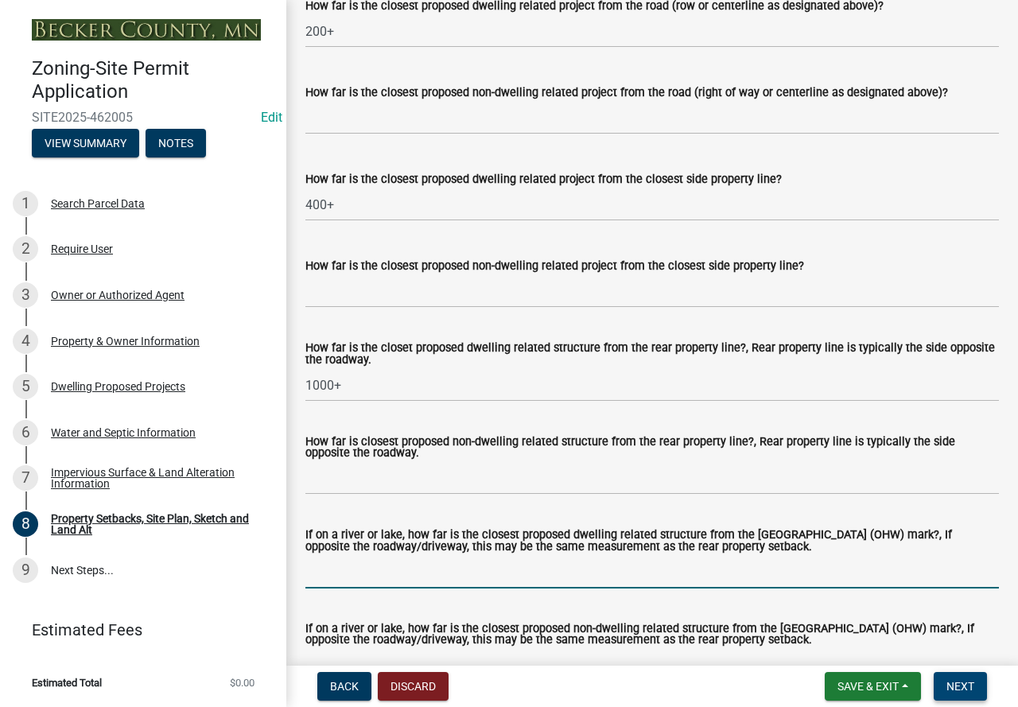
type input "N/A"
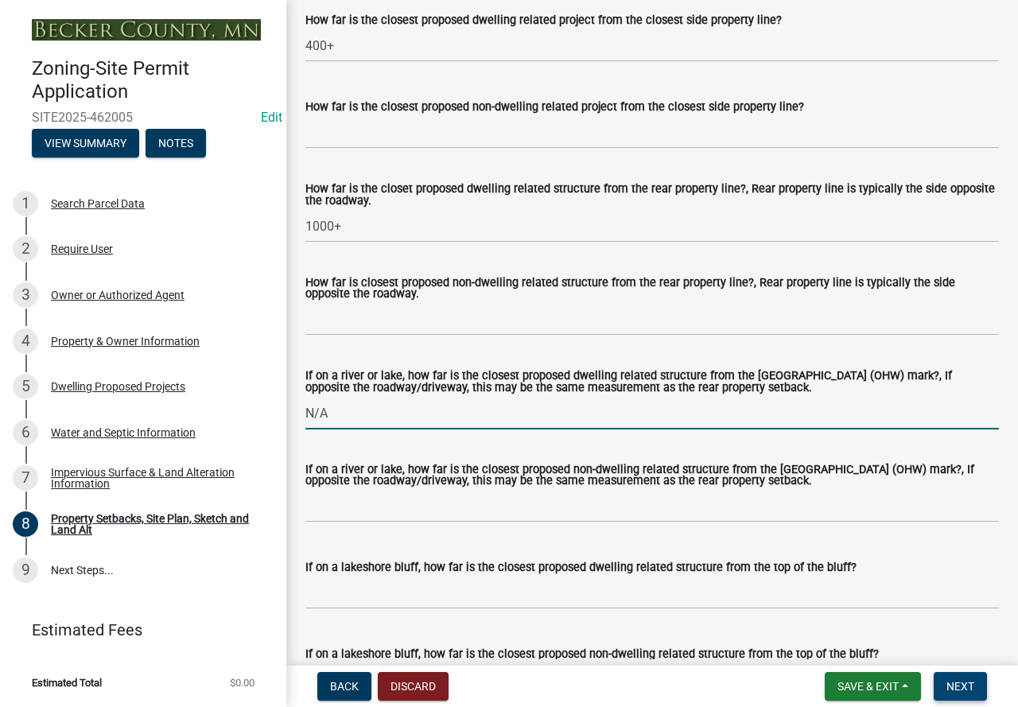
scroll to position [3681, 0]
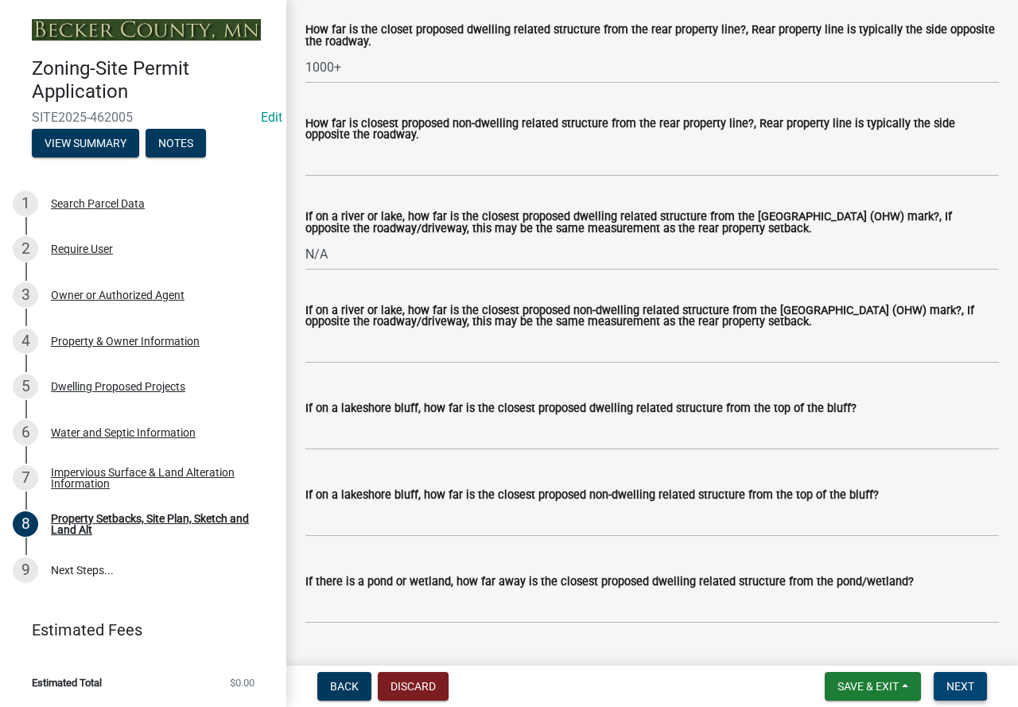
click at [383, 414] on label "If on a lakeshore bluff, how far is the closest proposed dwelling related struc…" at bounding box center [580, 408] width 551 height 11
click at [383, 431] on input "If on a lakeshore bluff, how far is the closest proposed dwelling related struc…" at bounding box center [651, 433] width 693 height 33
click at [383, 450] on input "If on a lakeshore bluff, how far is the closest proposed dwelling related struc…" at bounding box center [651, 433] width 693 height 33
type input "N/A"
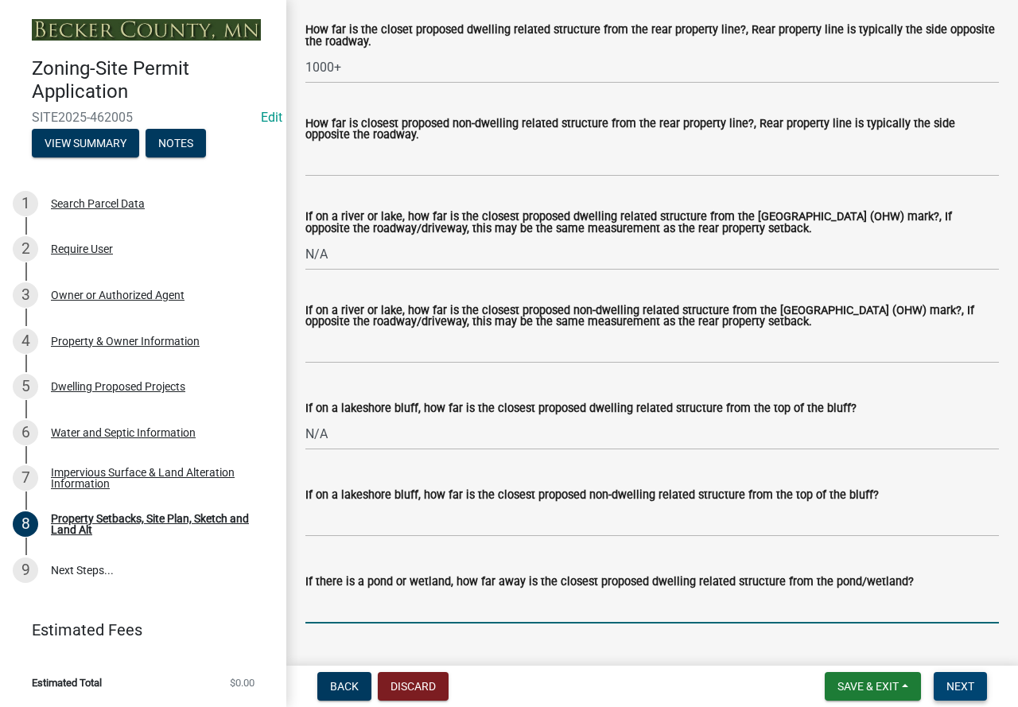
click at [403, 619] on input "If there is a pond or wetland, how far away is the closest proposed dwelling re…" at bounding box center [651, 607] width 693 height 33
type input "N/A"
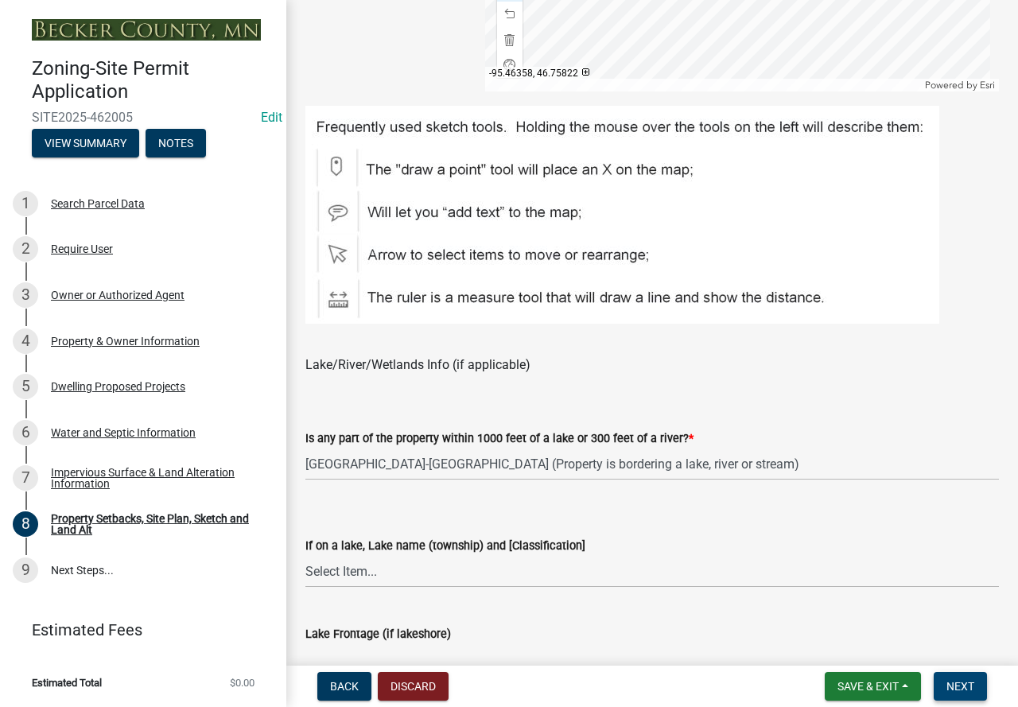
scroll to position [360, 0]
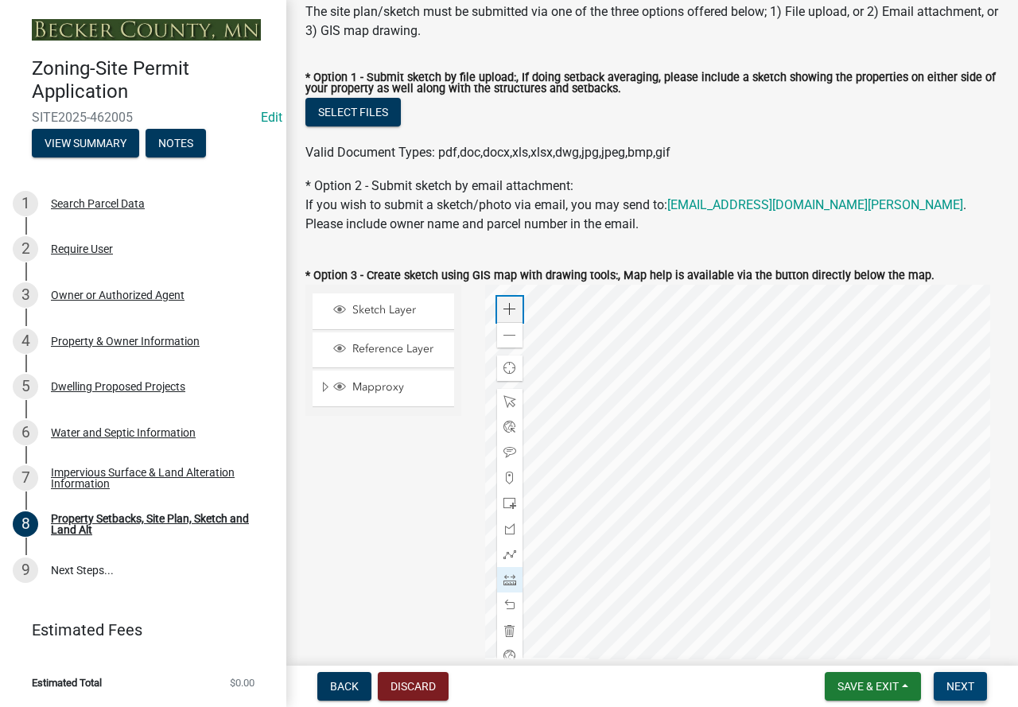
click at [503, 304] on span at bounding box center [509, 309] width 13 height 13
click at [862, 482] on div at bounding box center [742, 484] width 514 height 398
click at [687, 634] on div at bounding box center [742, 484] width 514 height 398
click at [510, 582] on span at bounding box center [509, 579] width 13 height 13
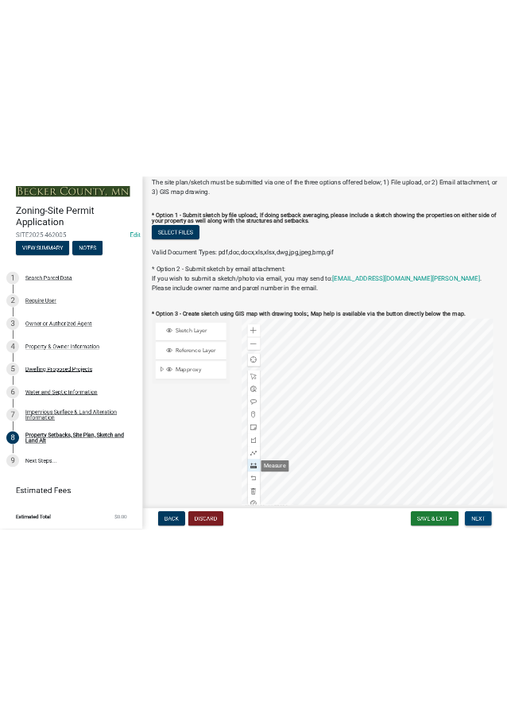
scroll to position [384, 0]
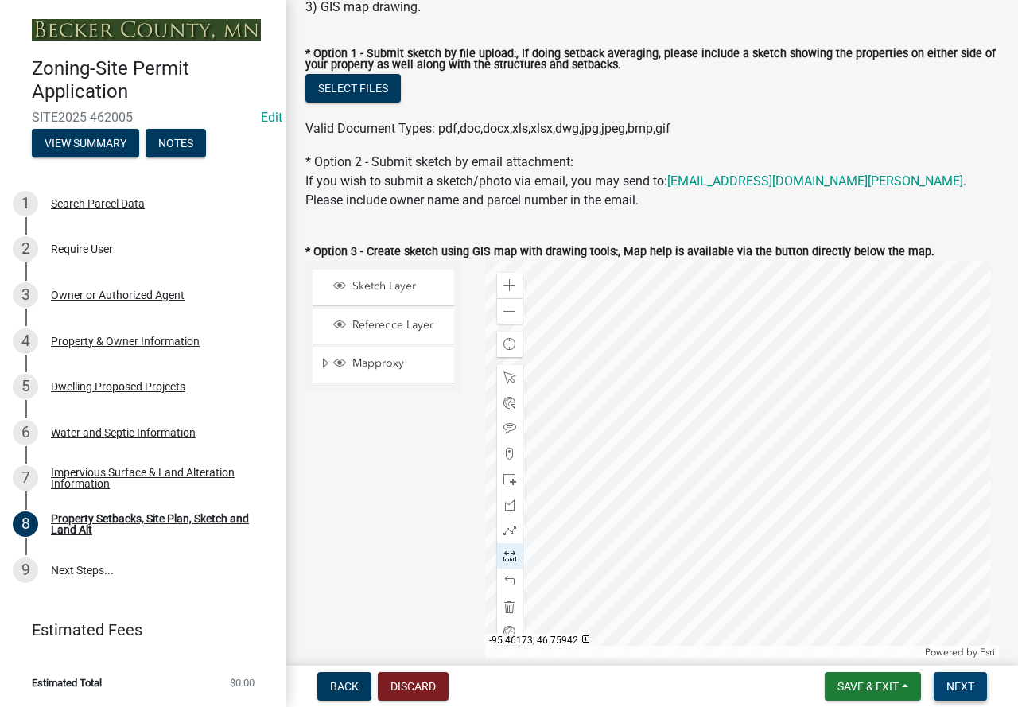
click at [699, 514] on div at bounding box center [742, 460] width 514 height 398
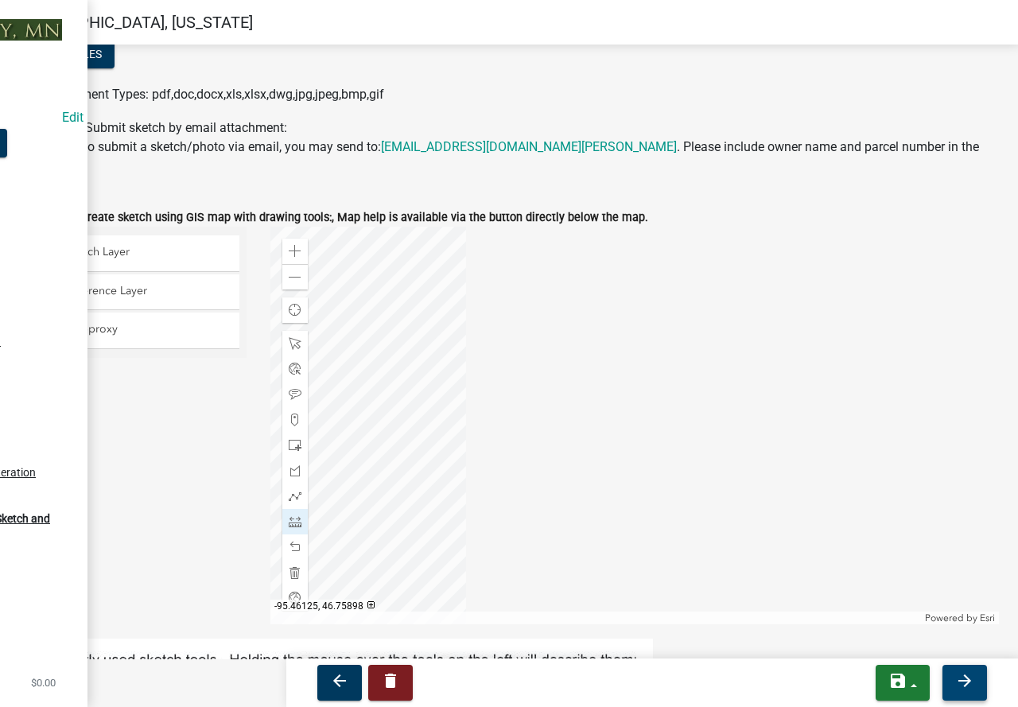
scroll to position [976, 0]
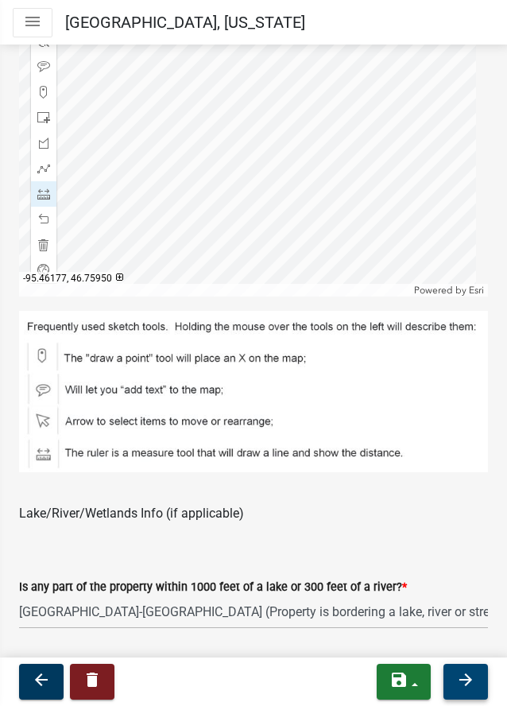
click at [187, 144] on div at bounding box center [253, 98] width 469 height 398
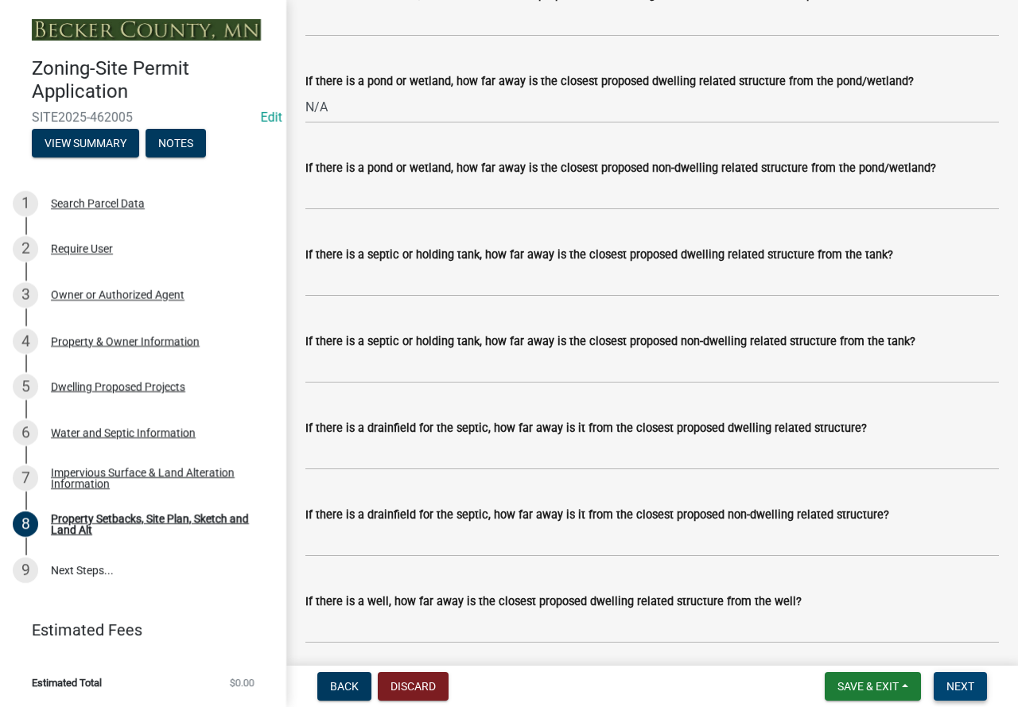
scroll to position [4156, 0]
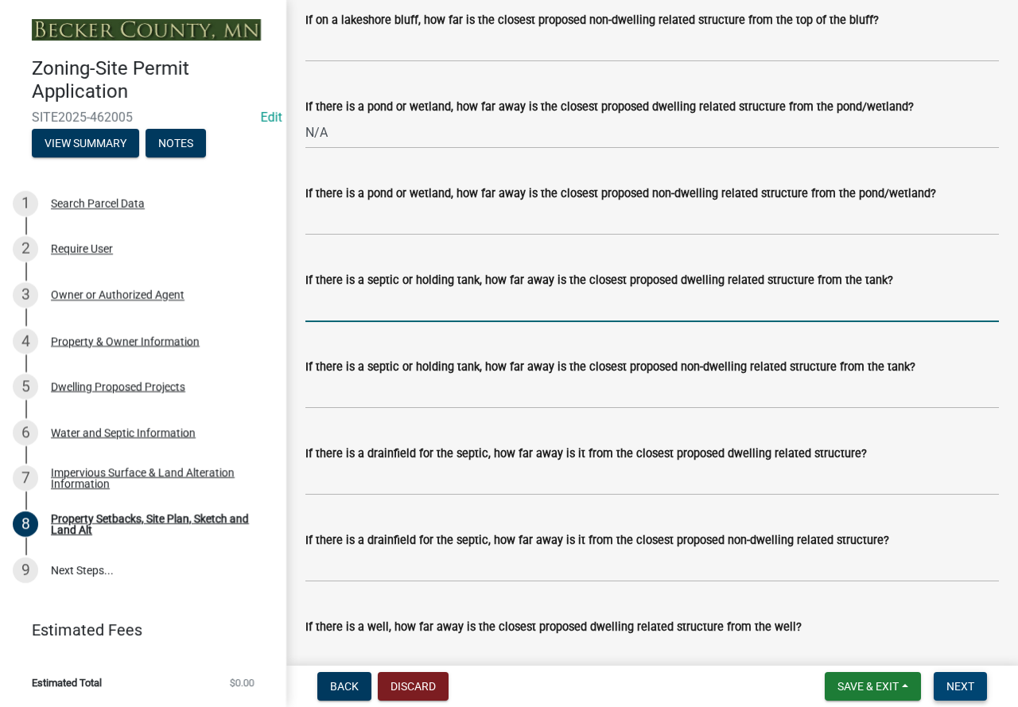
click at [493, 321] on input "If there is a septic or holding tank, how far away is the closest proposed dwel…" at bounding box center [651, 305] width 693 height 33
type input "10+"
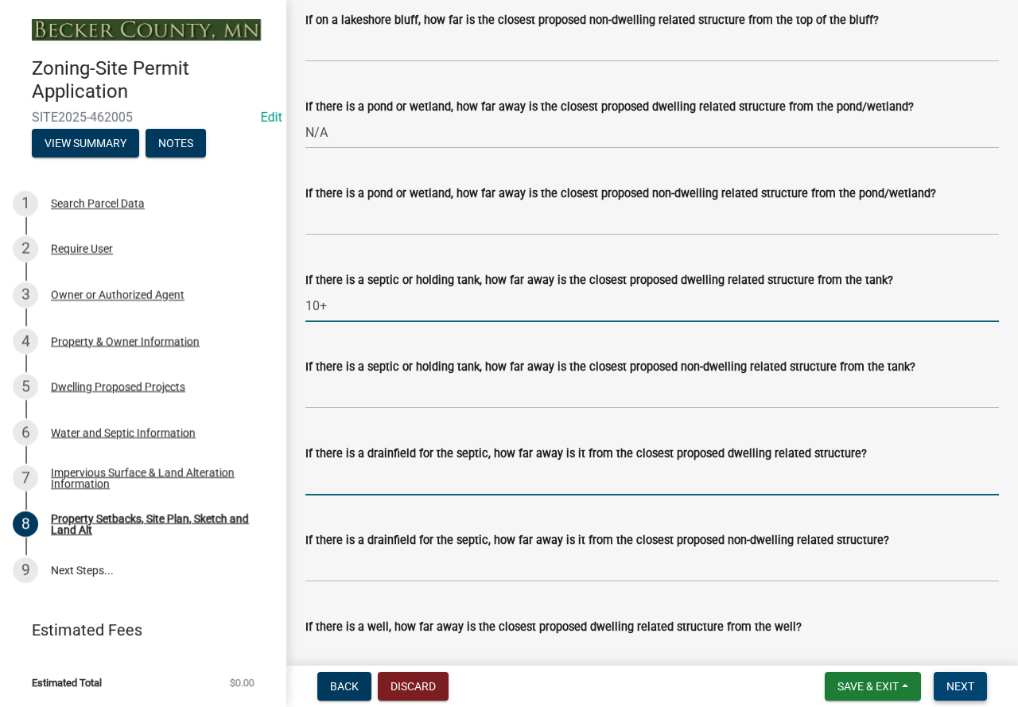
click at [476, 495] on input "If there is a drainfield for the septic, how far away is it from the closest pr…" at bounding box center [651, 479] width 693 height 33
type input "N/A"
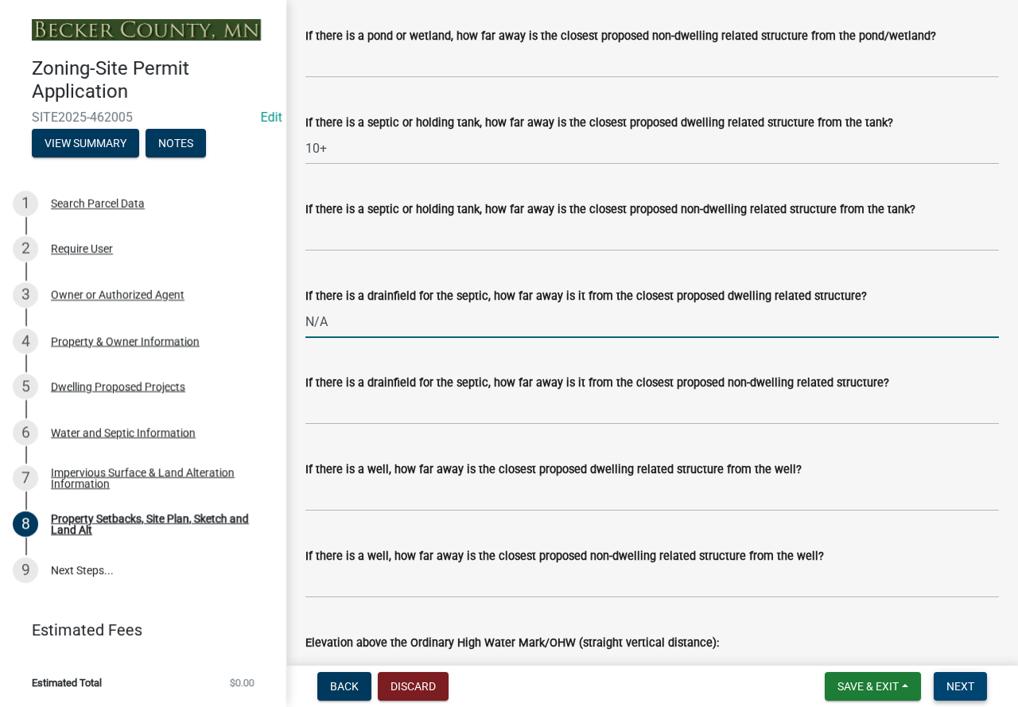
scroll to position [4315, 0]
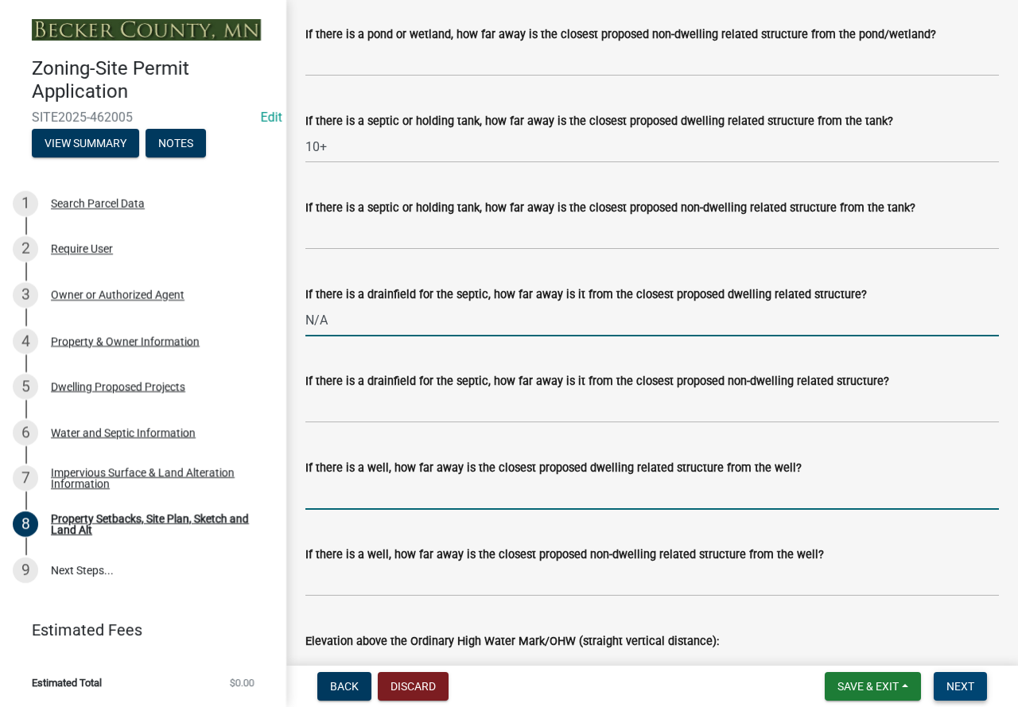
click at [421, 510] on input "If there is a well, how far away is the closest proposed dwelling related struc…" at bounding box center [651, 493] width 693 height 33
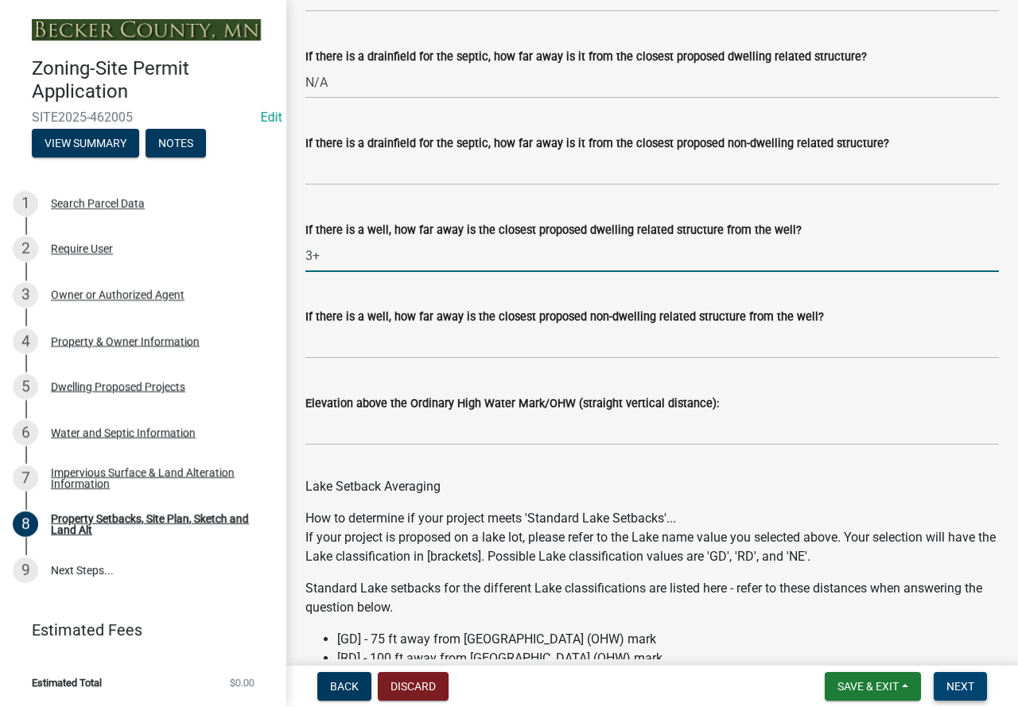
scroll to position [4553, 0]
type input "3+"
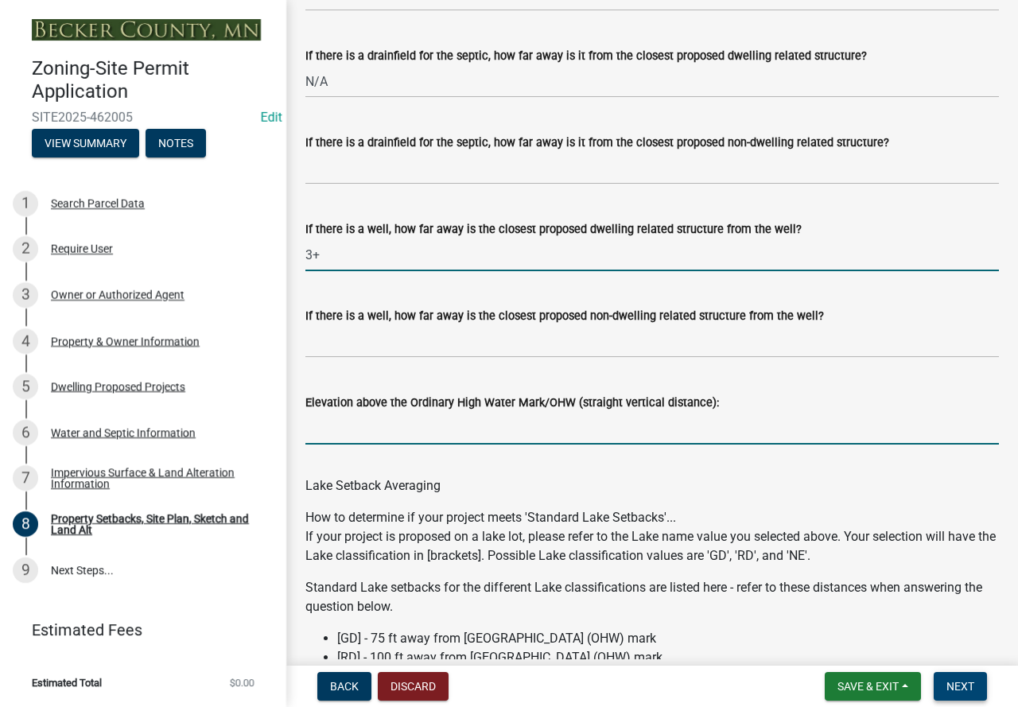
click at [368, 441] on input "Elevation above the Ordinary High Water Mark/OHW (straight vertical distance):" at bounding box center [651, 428] width 693 height 33
type input "N/A"
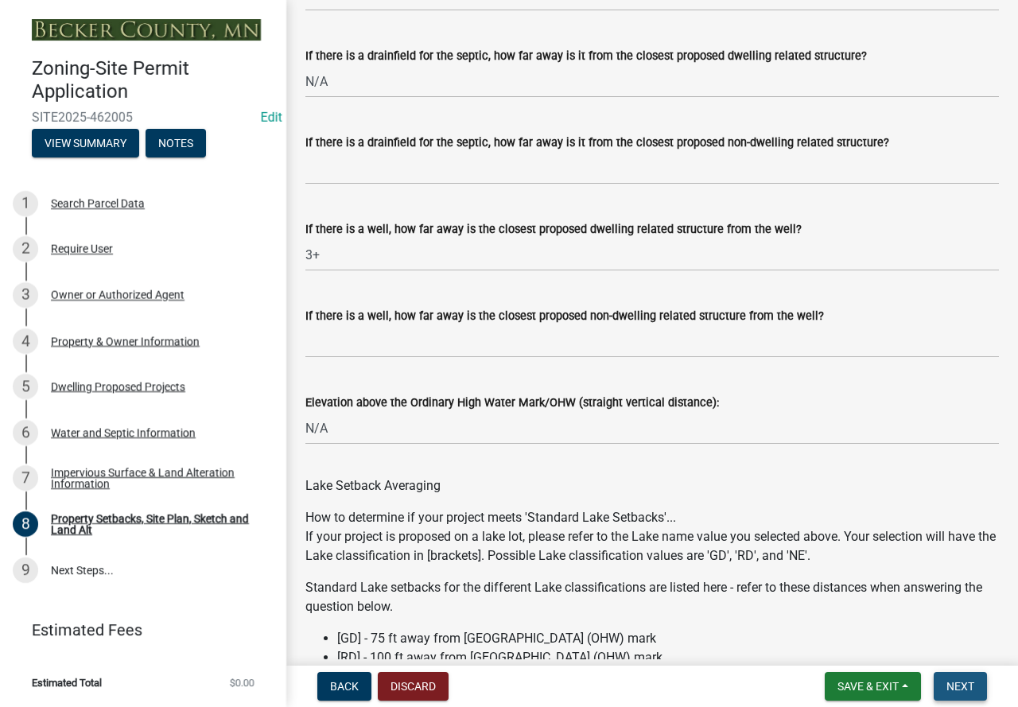
click at [945, 681] on button "Next" at bounding box center [959, 686] width 53 height 29
click at [962, 685] on span "Next" at bounding box center [960, 686] width 28 height 13
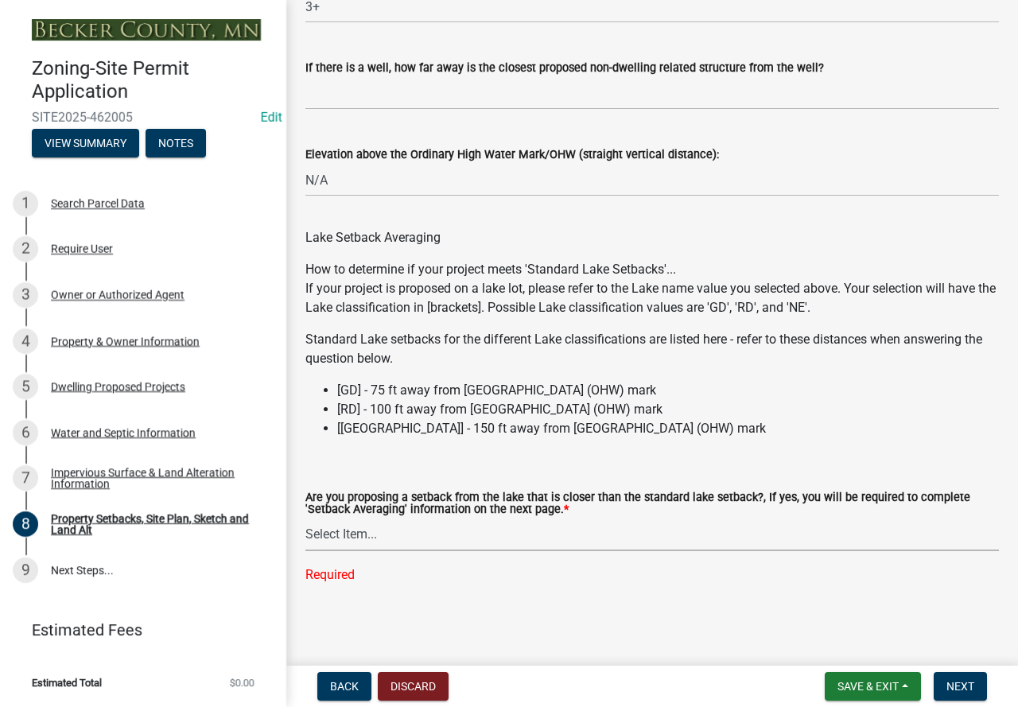
click at [578, 533] on select "Select Item... Yes No N/A" at bounding box center [651, 534] width 693 height 33
click at [305, 549] on select "Select Item... Yes No N/A" at bounding box center [651, 534] width 693 height 33
select select "4421853d-5e11-4b64-95ec-6c47066881cc"
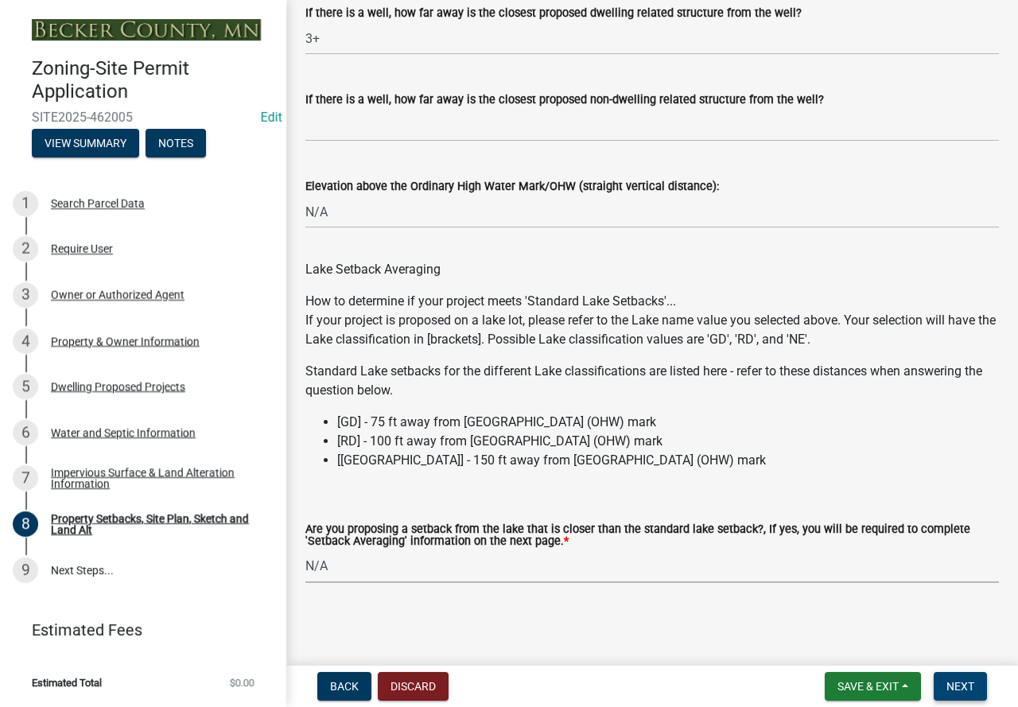
click at [962, 689] on span "Next" at bounding box center [960, 686] width 28 height 13
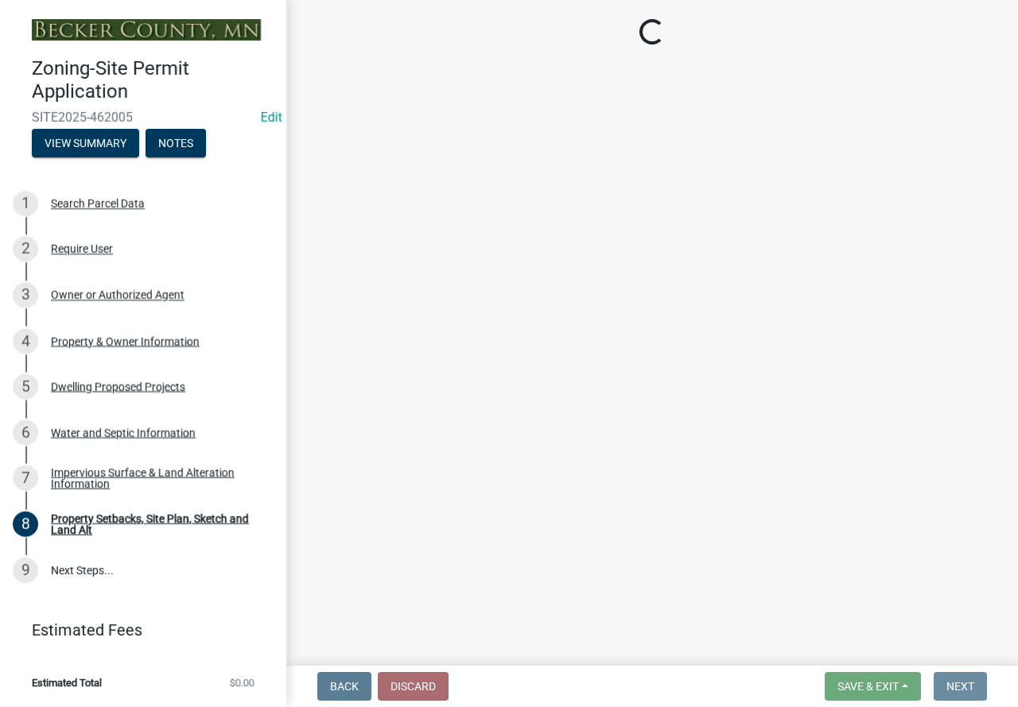
scroll to position [0, 0]
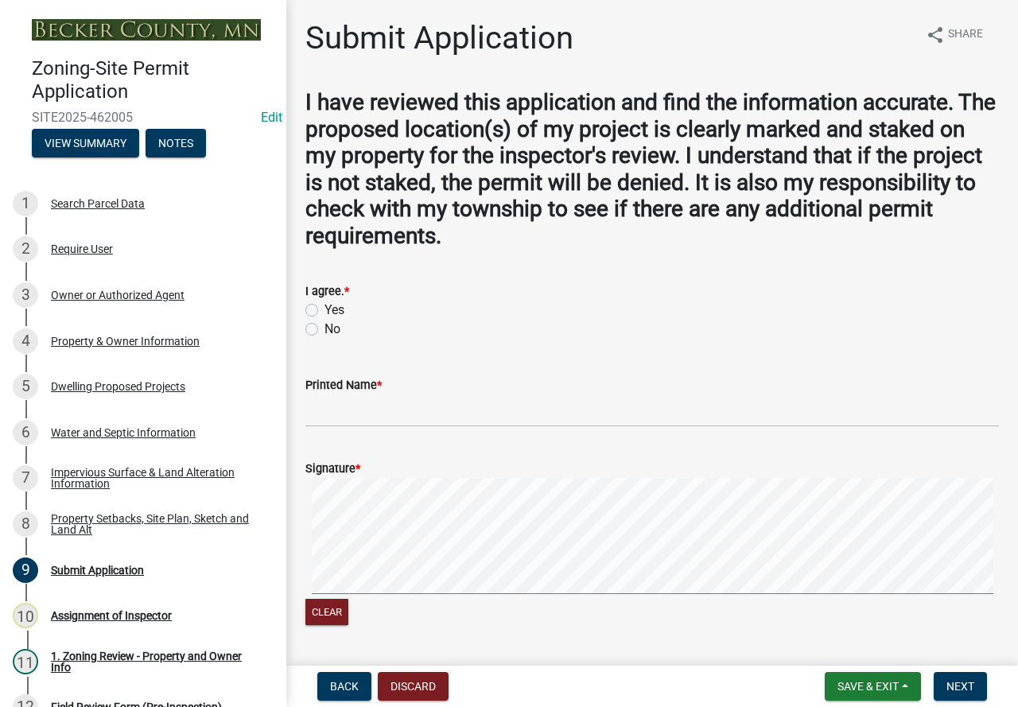
click at [324, 307] on label "Yes" at bounding box center [334, 310] width 20 height 19
click at [324, 307] on input "Yes" at bounding box center [329, 306] width 10 height 10
radio input "true"
click at [356, 407] on input "Printed Name *" at bounding box center [651, 410] width 693 height 33
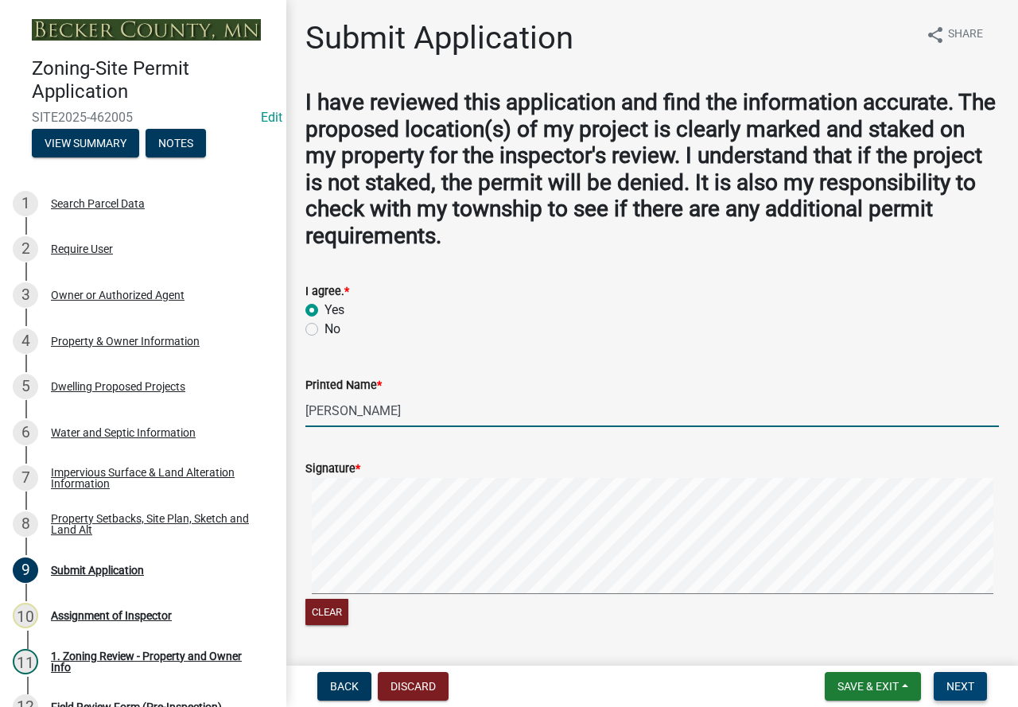
type input "[PERSON_NAME]"
click at [964, 696] on button "Next" at bounding box center [959, 686] width 53 height 29
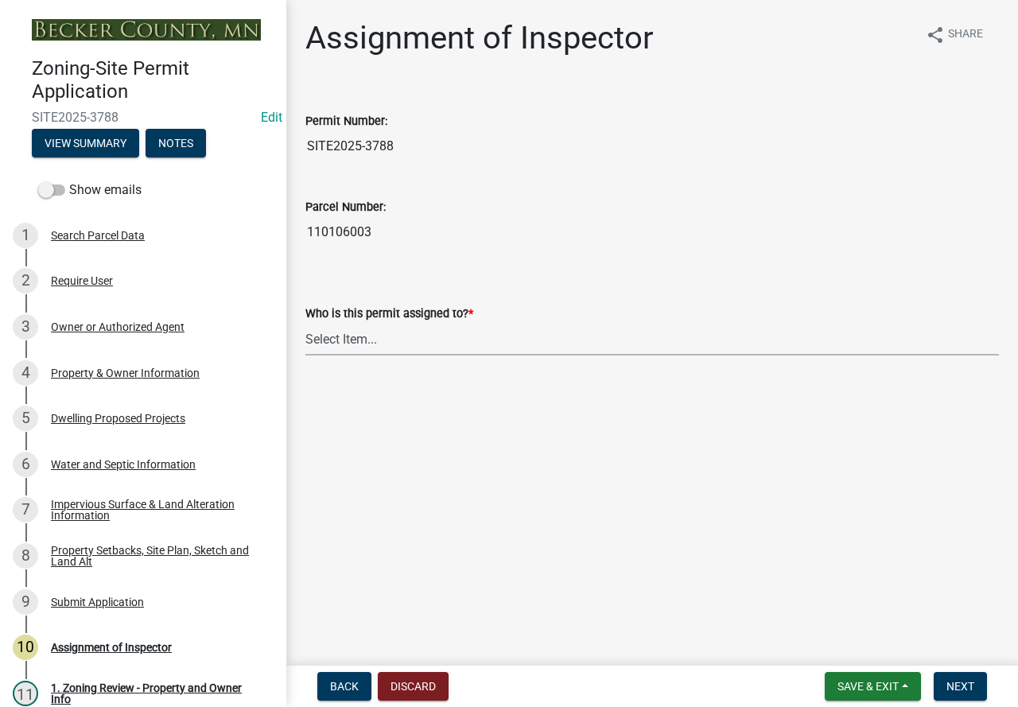
click at [308, 343] on select "Select Item... [PERSON_NAME] [PERSON_NAME] [PERSON_NAME] [PERSON_NAME] [PERSON_…" at bounding box center [651, 339] width 693 height 33
click at [305, 323] on select "Select Item... [PERSON_NAME] [PERSON_NAME] [PERSON_NAME] [PERSON_NAME] [PERSON_…" at bounding box center [651, 339] width 693 height 33
select select "c0b6e50c-983d-48c1-a910-e8bd43c13b77"
click at [968, 696] on button "Next" at bounding box center [959, 686] width 53 height 29
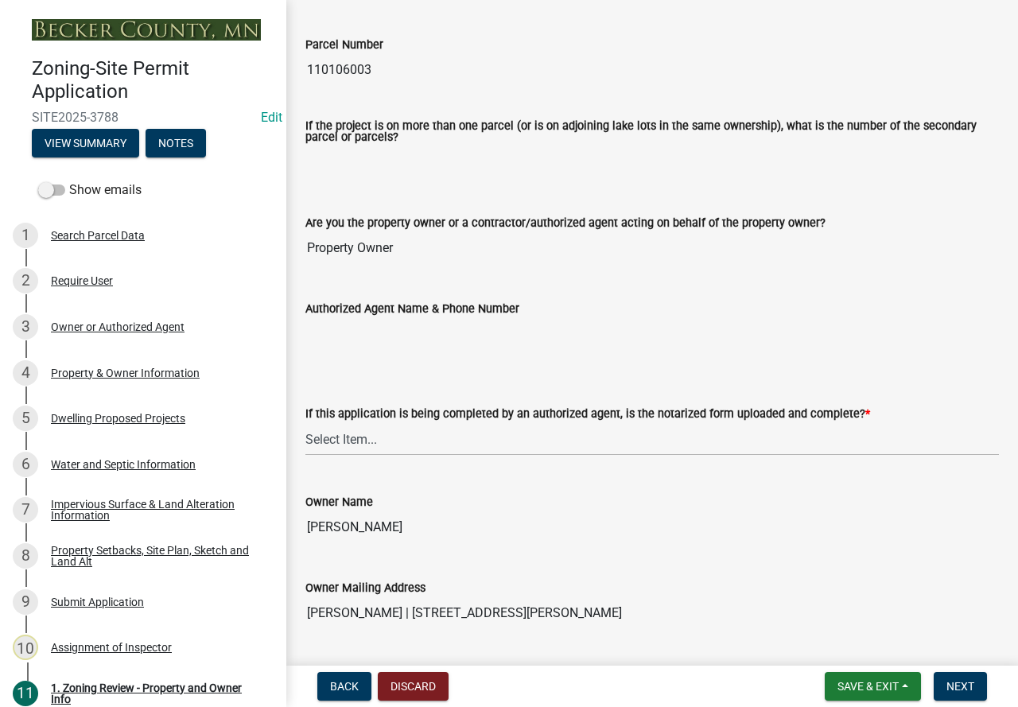
scroll to position [80, 0]
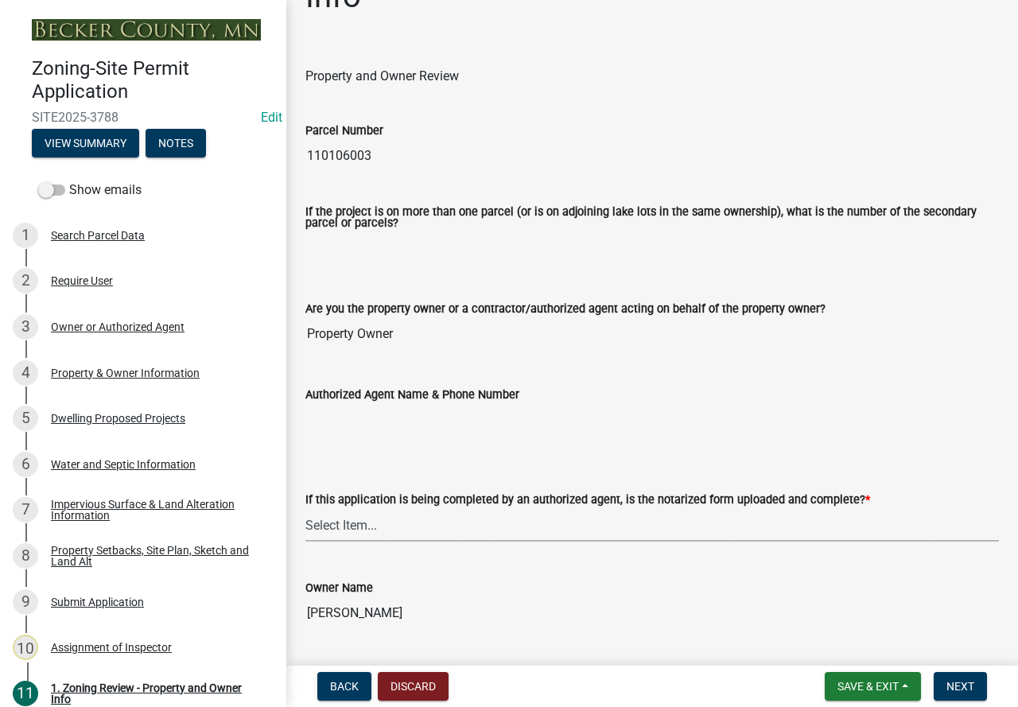
click at [405, 538] on select "Select Item... Yes No N/A" at bounding box center [651, 525] width 693 height 33
click at [305, 510] on select "Select Item... Yes No N/A" at bounding box center [651, 525] width 693 height 33
select select "b279cdb4-a9c7-4e65-a8bd-797316f5be14"
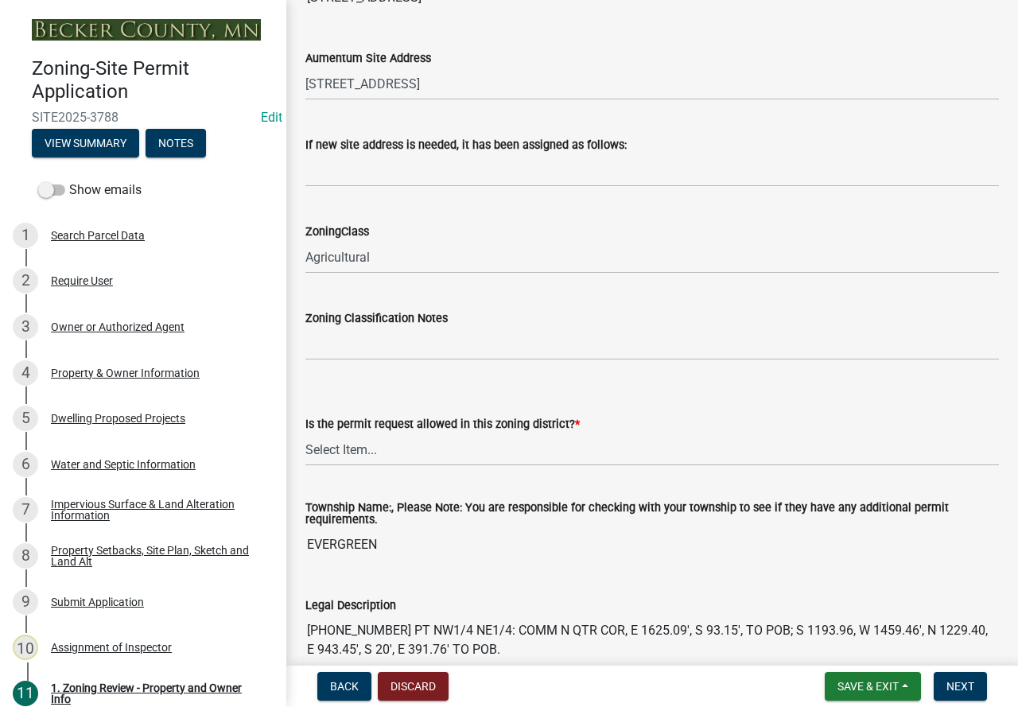
scroll to position [954, 0]
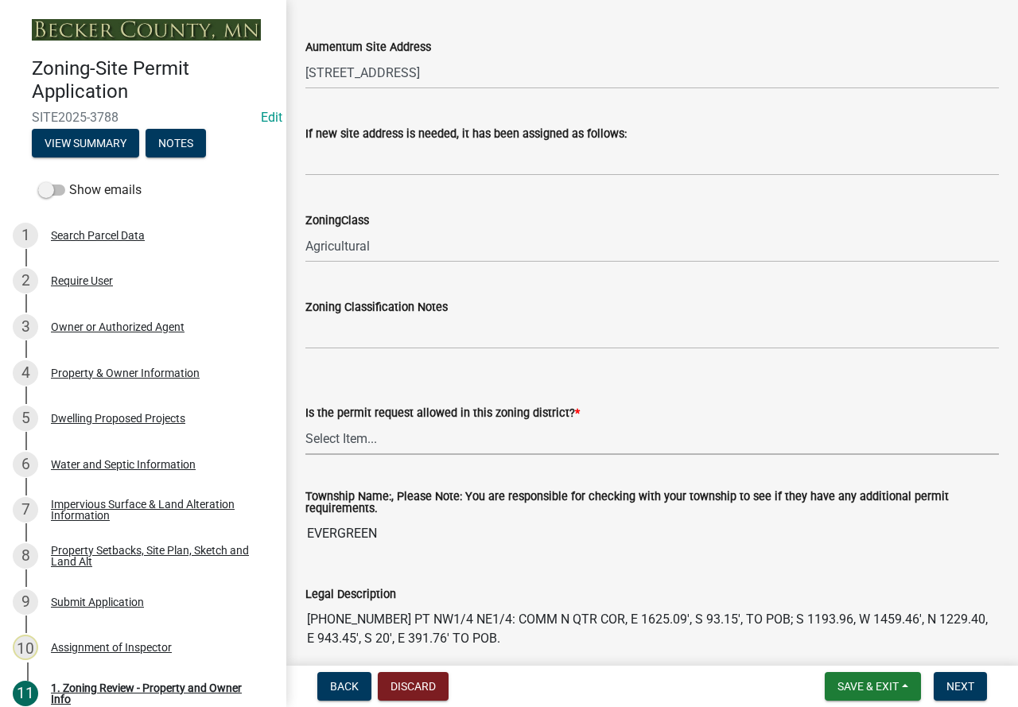
click at [413, 446] on select "Select Item... Yes No" at bounding box center [651, 438] width 693 height 33
click at [305, 423] on select "Select Item... Yes No" at bounding box center [651, 438] width 693 height 33
select select "b4f32c46-6248-4748-b47c-fa4933858724"
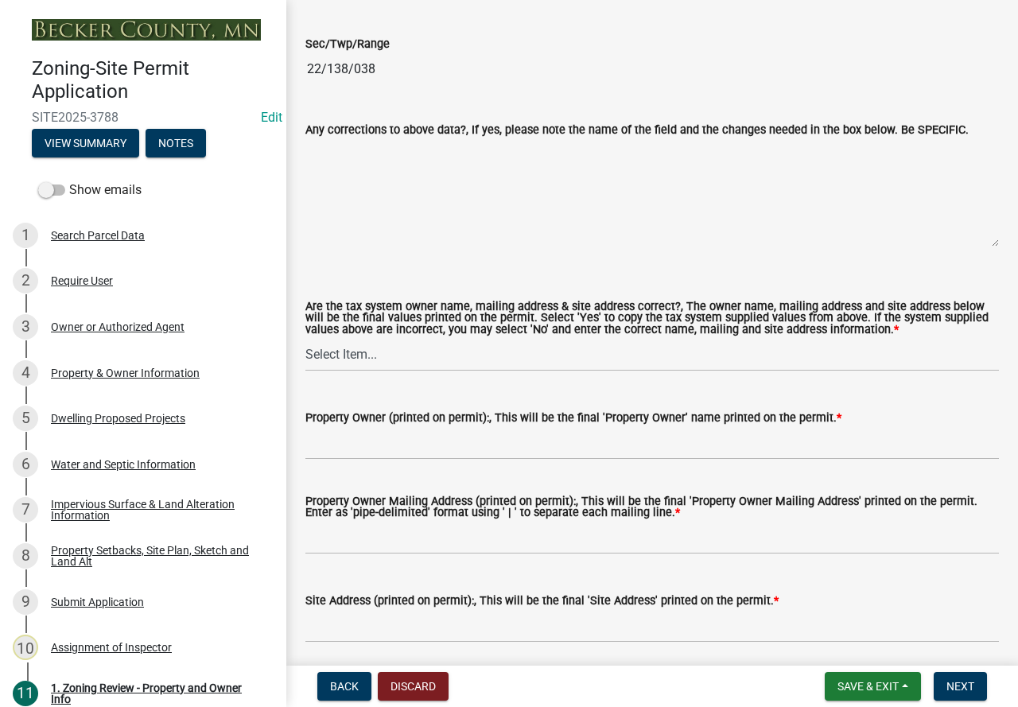
scroll to position [1670, 0]
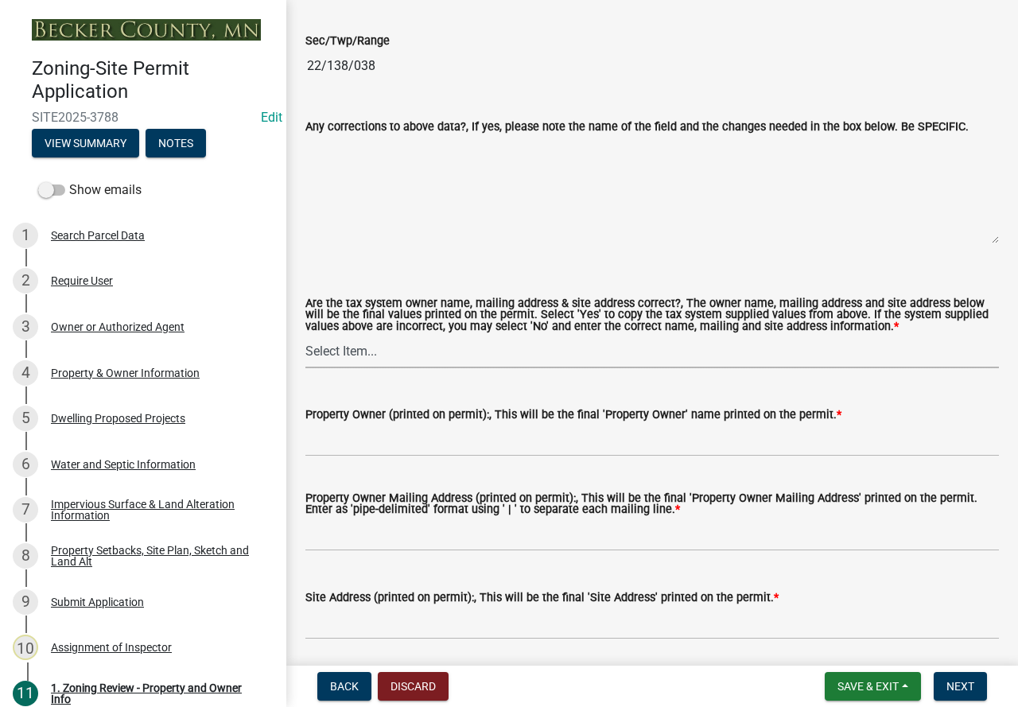
click at [409, 353] on select "Select Item... Yes No" at bounding box center [651, 352] width 693 height 33
click at [305, 337] on select "Select Item... Yes No" at bounding box center [651, 352] width 693 height 33
select select "ab6c2257-4786-48e5-86d0-1194833f57c8"
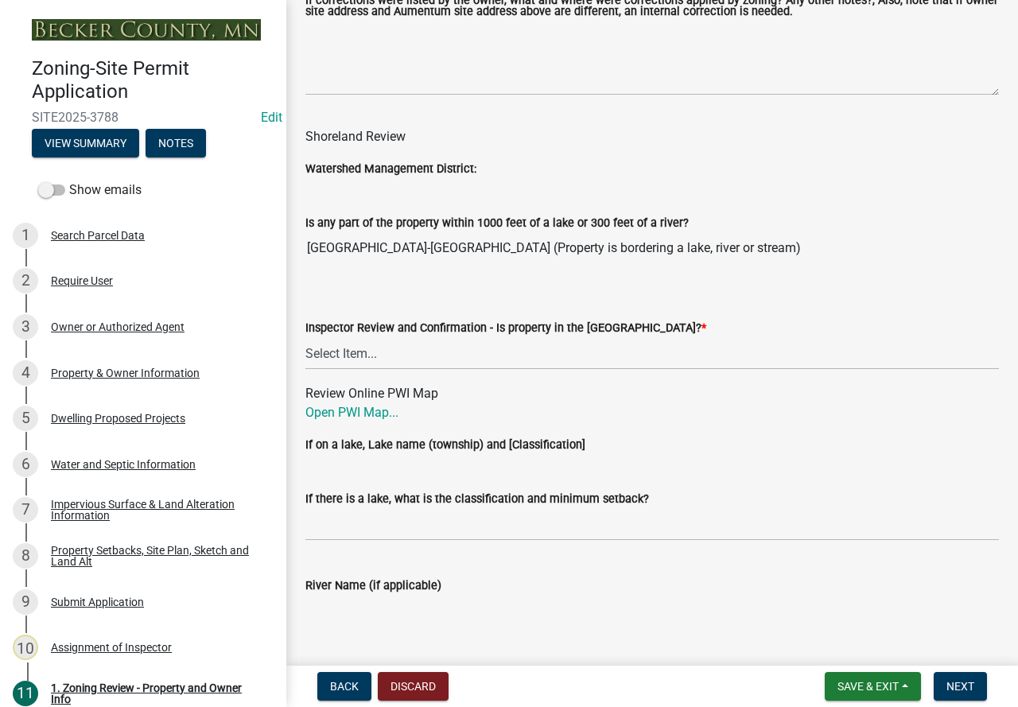
scroll to position [2385, 0]
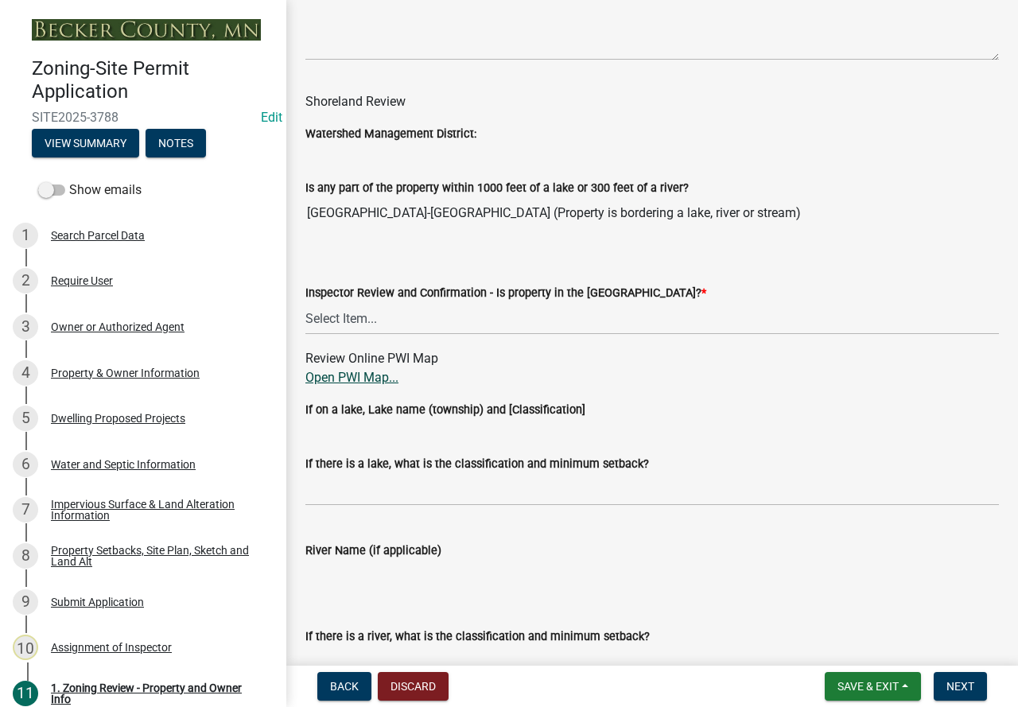
click at [367, 385] on link "Open PWI Map..." at bounding box center [351, 377] width 93 height 15
click at [408, 317] on select "Select Item... Within [GEOGRAPHIC_DATA] (SD) Not in [GEOGRAPHIC_DATA] (NOTSL)" at bounding box center [651, 318] width 693 height 33
click at [305, 306] on select "Select Item... Within [GEOGRAPHIC_DATA] (SD) Not in [GEOGRAPHIC_DATA] (NOTSL)" at bounding box center [651, 318] width 693 height 33
select select "e1f6b8d3-daec-4023-803a-68e50f8a9a47"
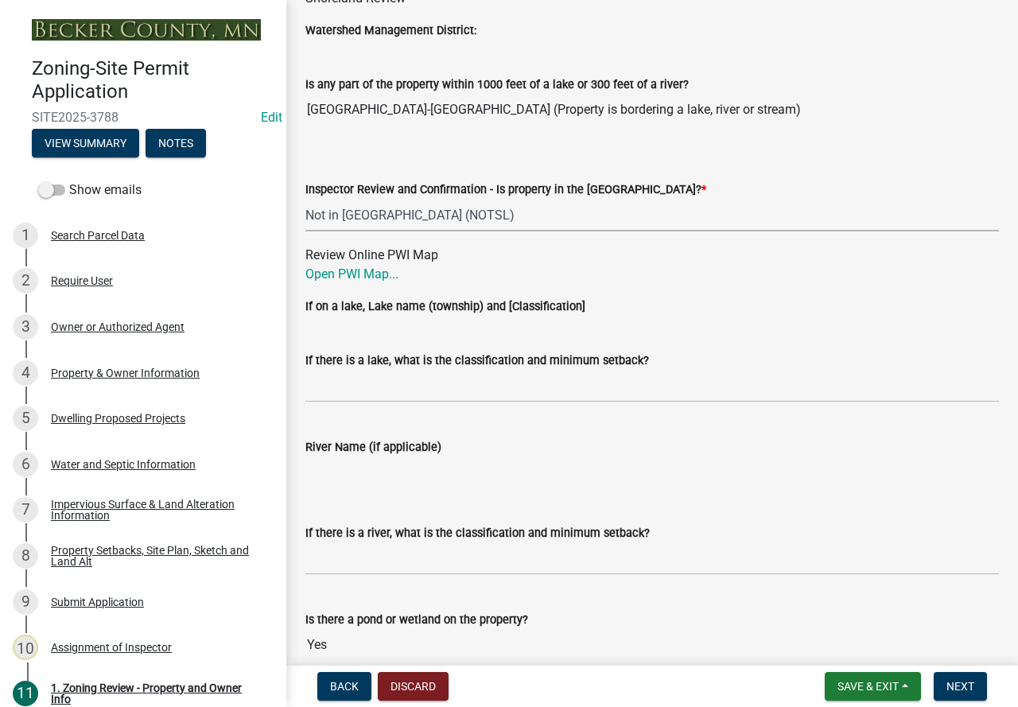
scroll to position [2544, 0]
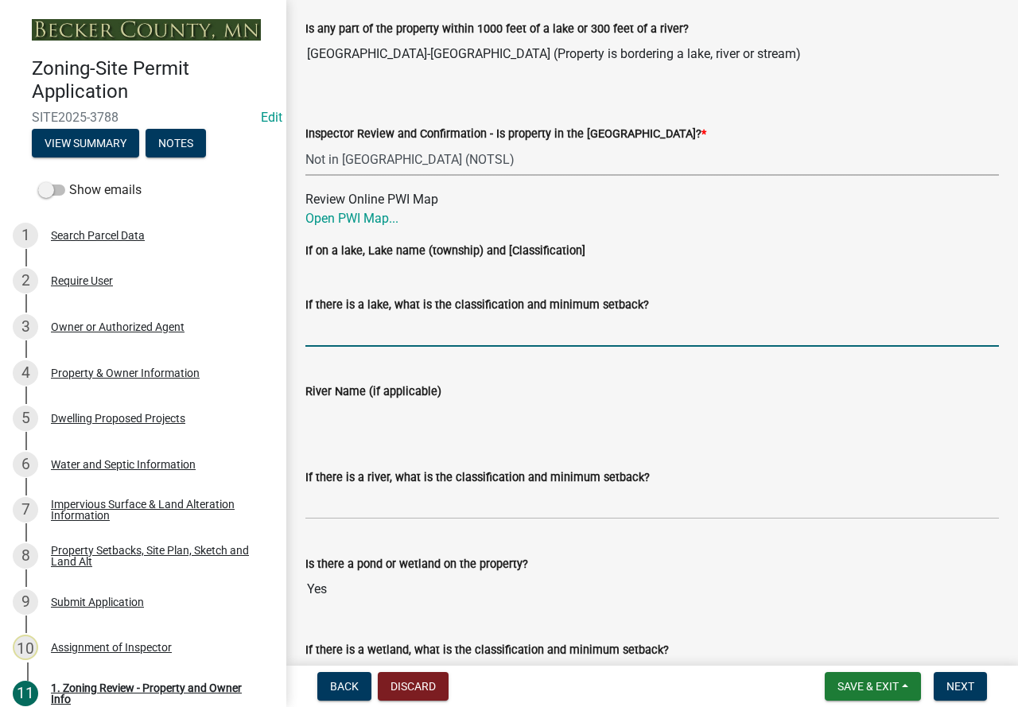
click at [413, 338] on input "If there is a lake, what is the classification and minimum setback?" at bounding box center [651, 330] width 693 height 33
type input "N/A"
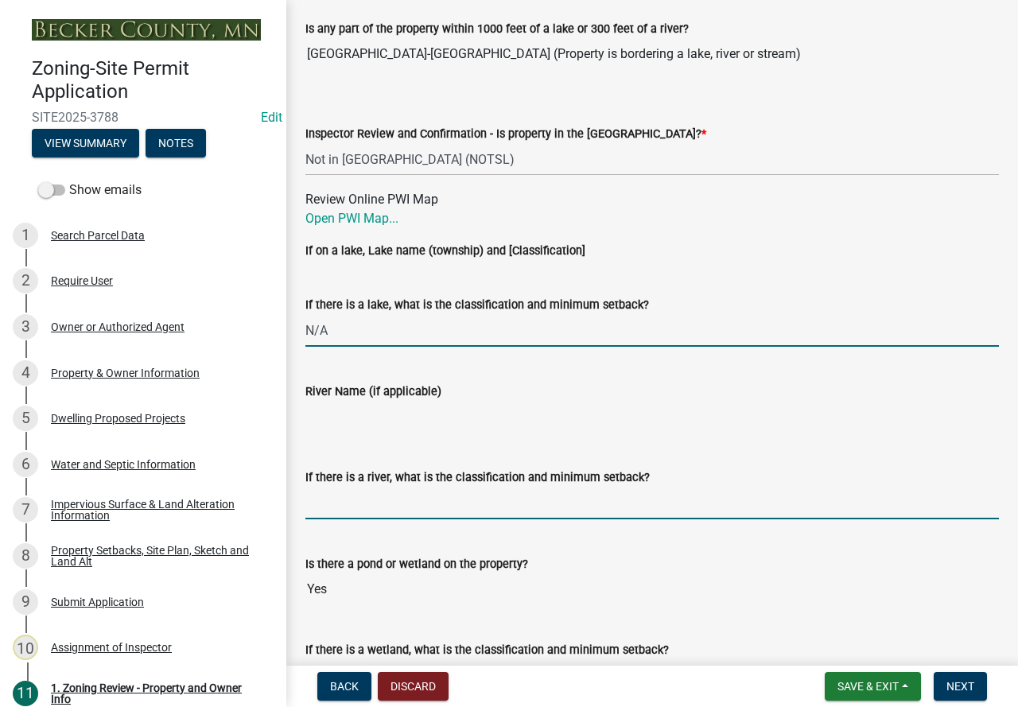
click at [420, 501] on input "If there is a river, what is the classification and minimum setback?" at bounding box center [651, 503] width 693 height 33
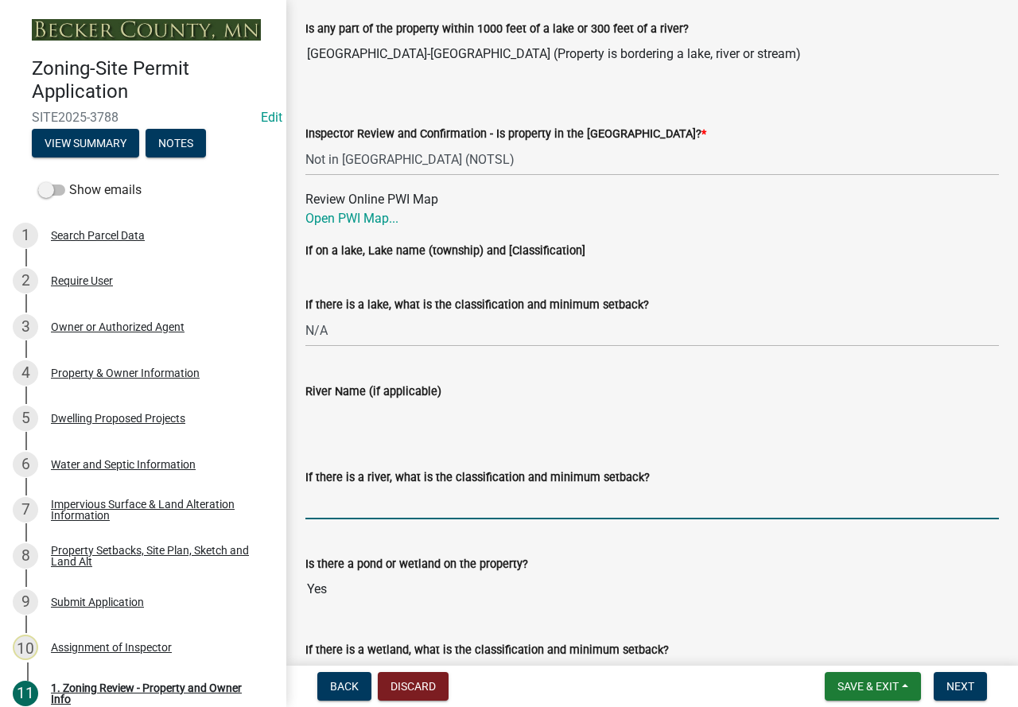
type input "N/A"
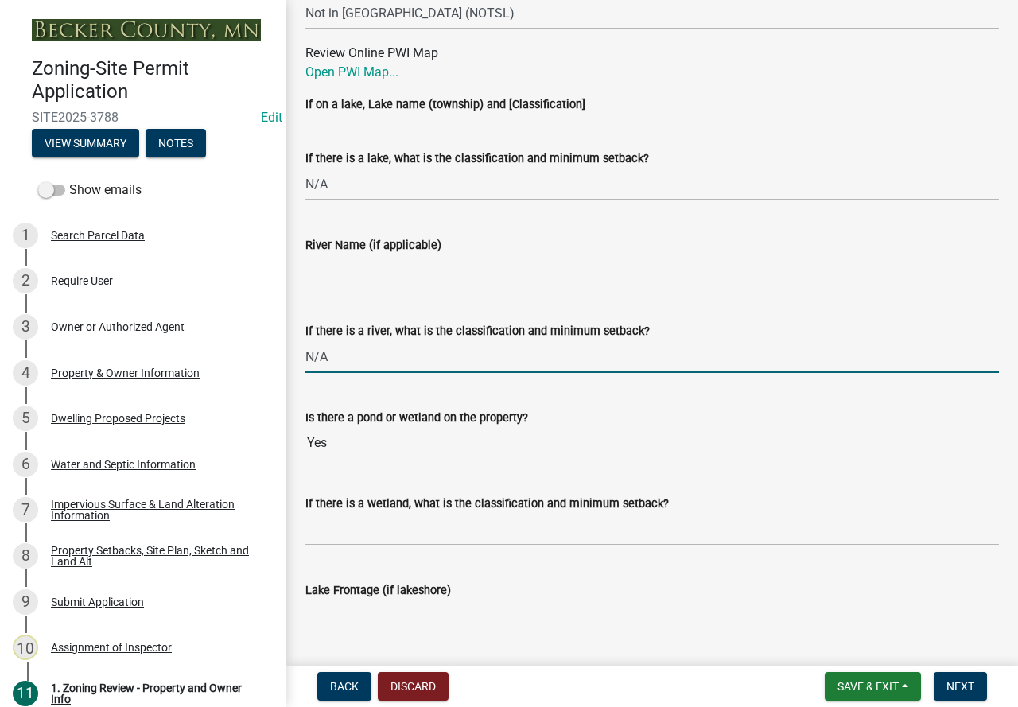
scroll to position [2703, 0]
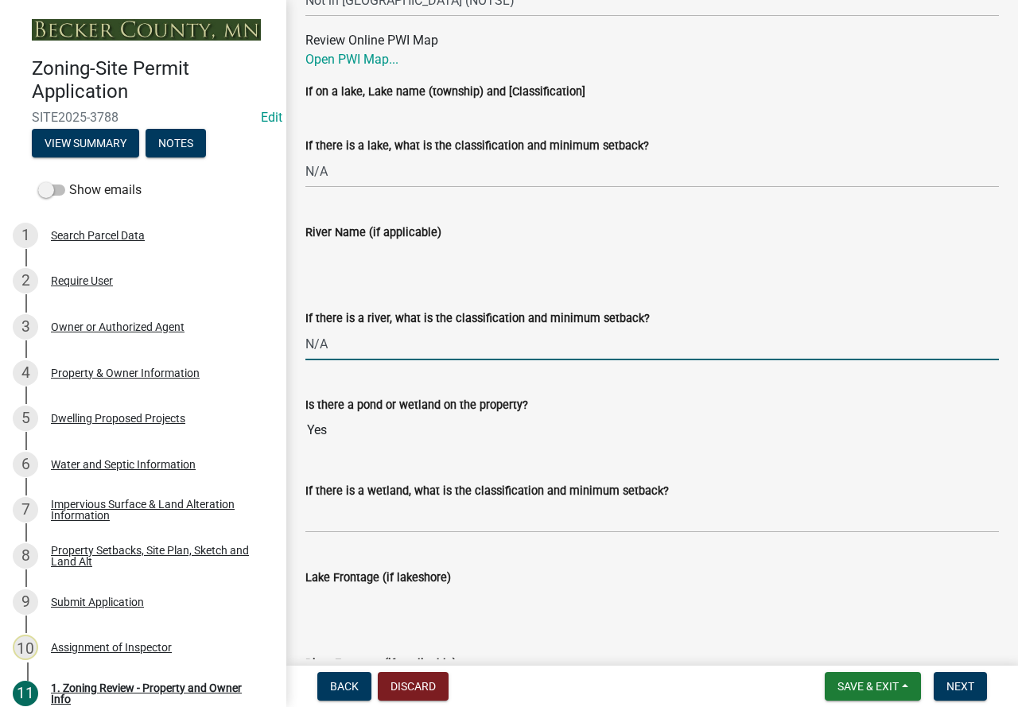
click at [409, 545] on wm-data-entity-input "If there is a wetland, what is the classification and minimum setback?" at bounding box center [651, 502] width 693 height 87
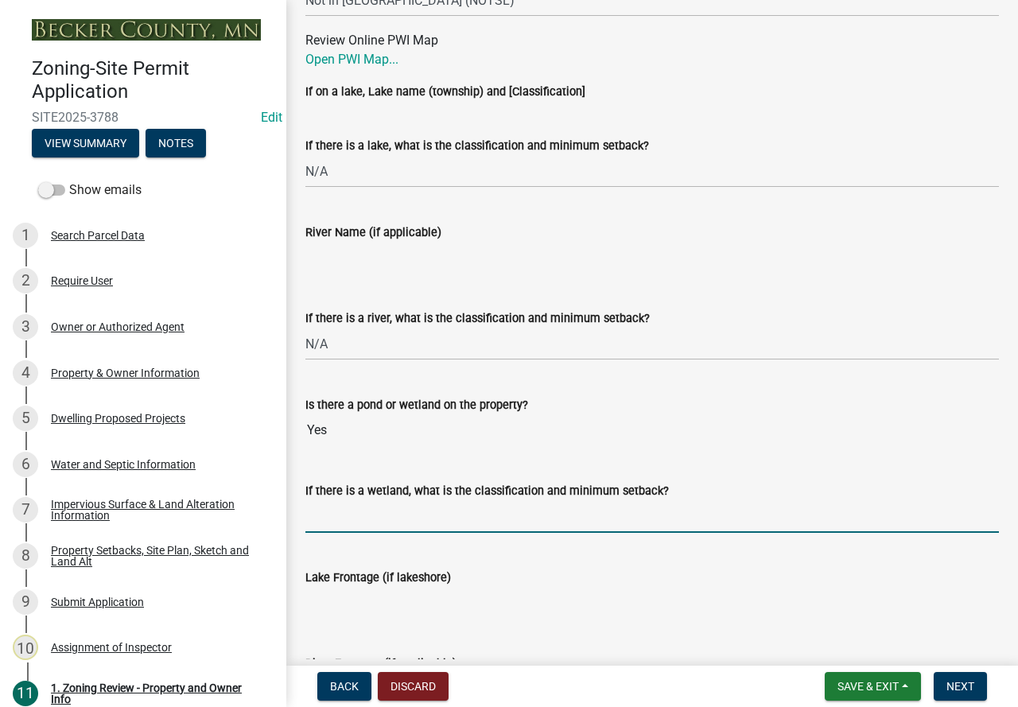
click at [409, 526] on input "If there is a wetland, what is the classification and minimum setback?" at bounding box center [651, 516] width 693 height 33
type input "NOT PROTECTED MAY BUILD UP TO BUT NOT IN [GEOGRAPHIC_DATA]"
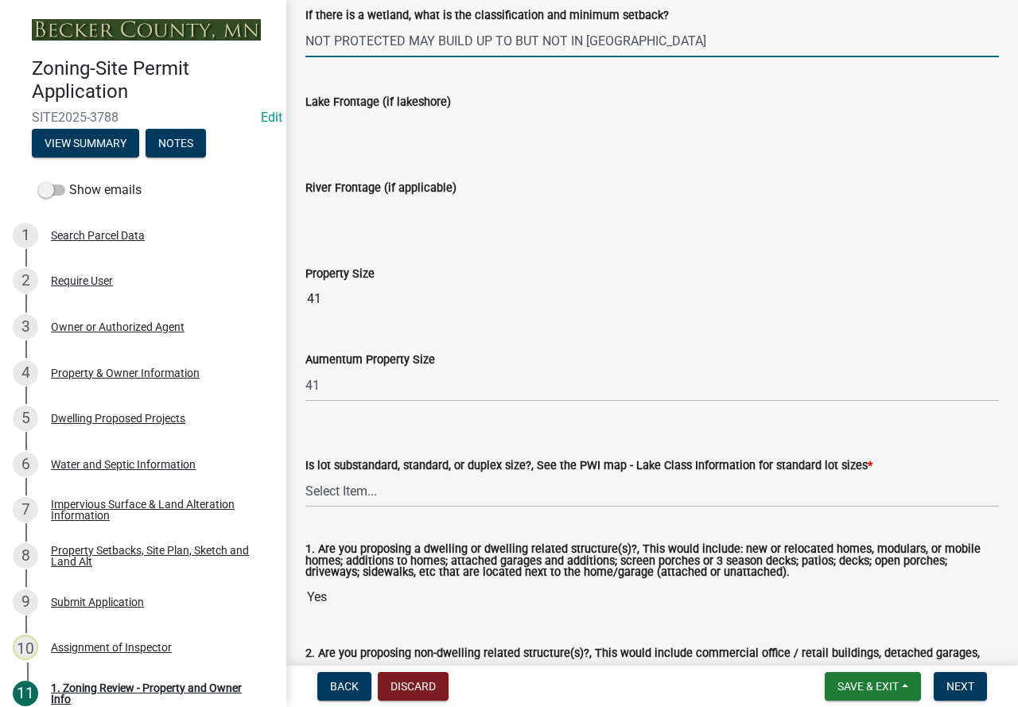
scroll to position [3180, 0]
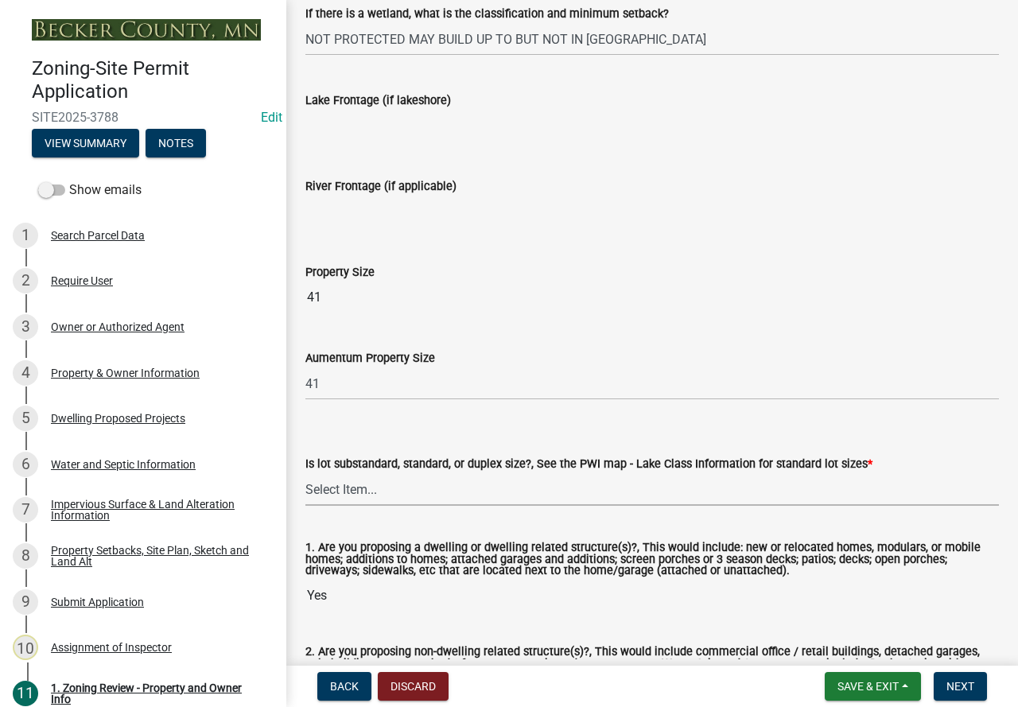
click at [353, 495] on select "Select Item... Non-Riparian and not back lot Substandard Non-Riparian Backlot S…" at bounding box center [651, 489] width 693 height 33
click at [305, 477] on select "Select Item... Non-Riparian and not back lot Substandard Non-Riparian Backlot S…" at bounding box center [651, 489] width 693 height 33
select select "d94a228a-13b2-461d-ba2b-a9964ed903a2"
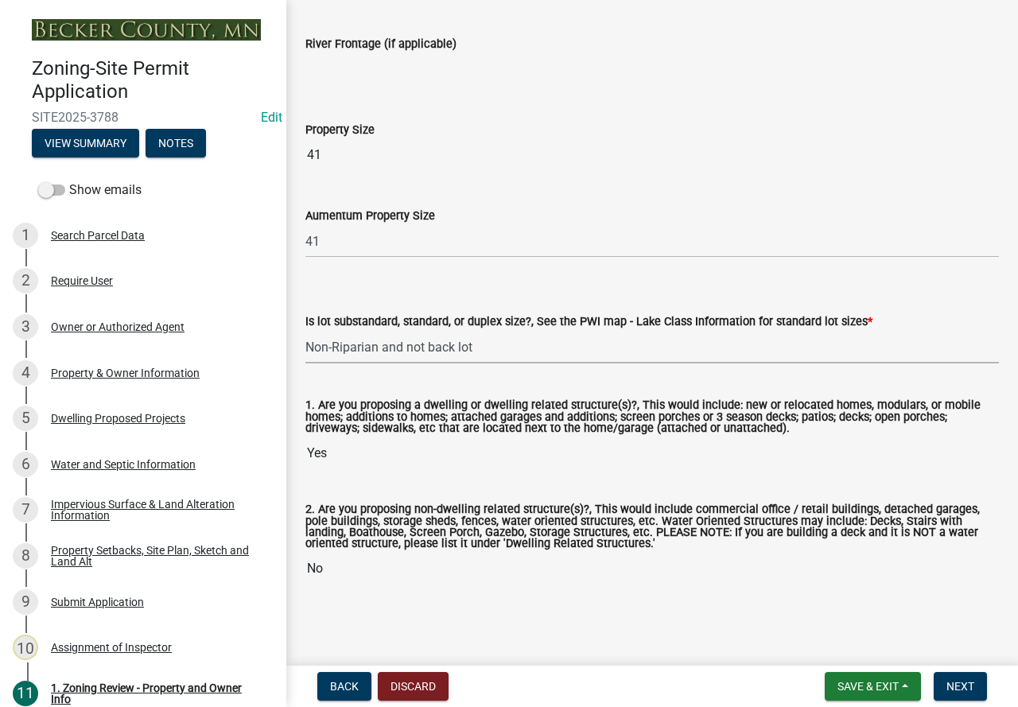
scroll to position [3328, 0]
click at [954, 691] on span "Next" at bounding box center [960, 686] width 28 height 13
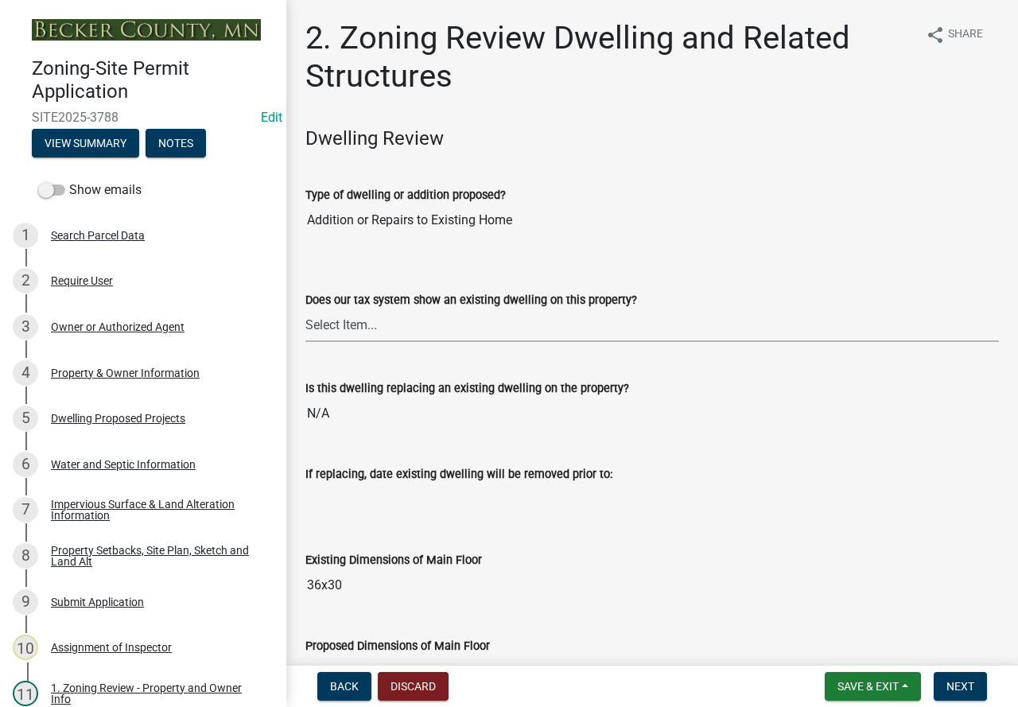
click at [498, 326] on select "Select Item... Yes No" at bounding box center [651, 325] width 693 height 33
click at [305, 309] on select "Select Item... Yes No" at bounding box center [651, 325] width 693 height 33
select select "f2f95036-4389-4179-8147-4ee015bbd016"
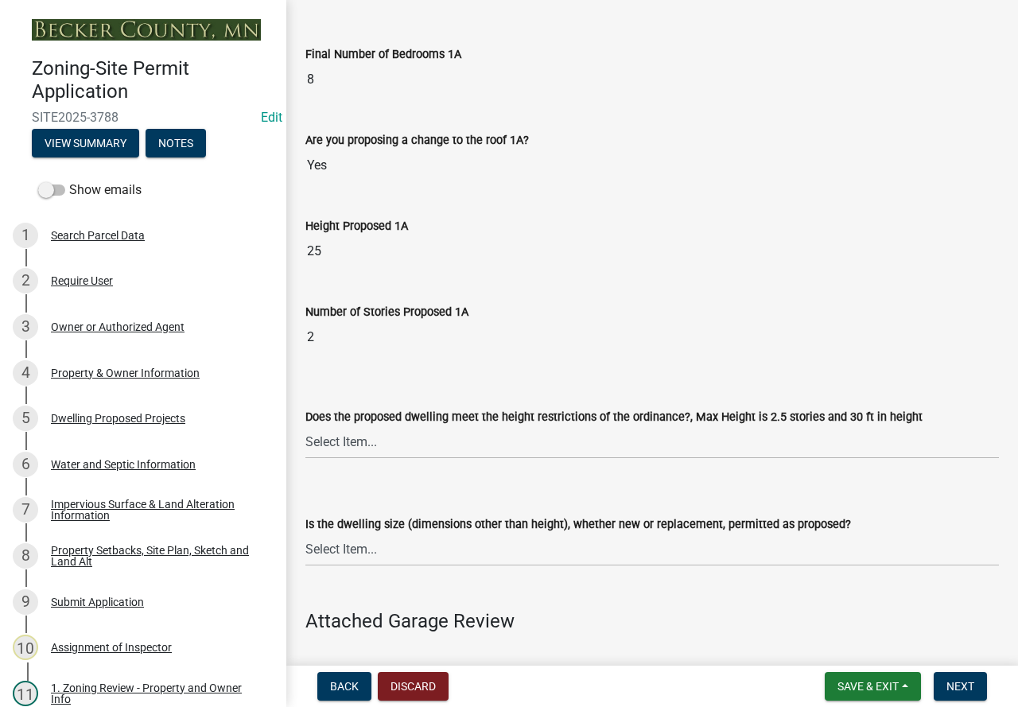
scroll to position [1272, 0]
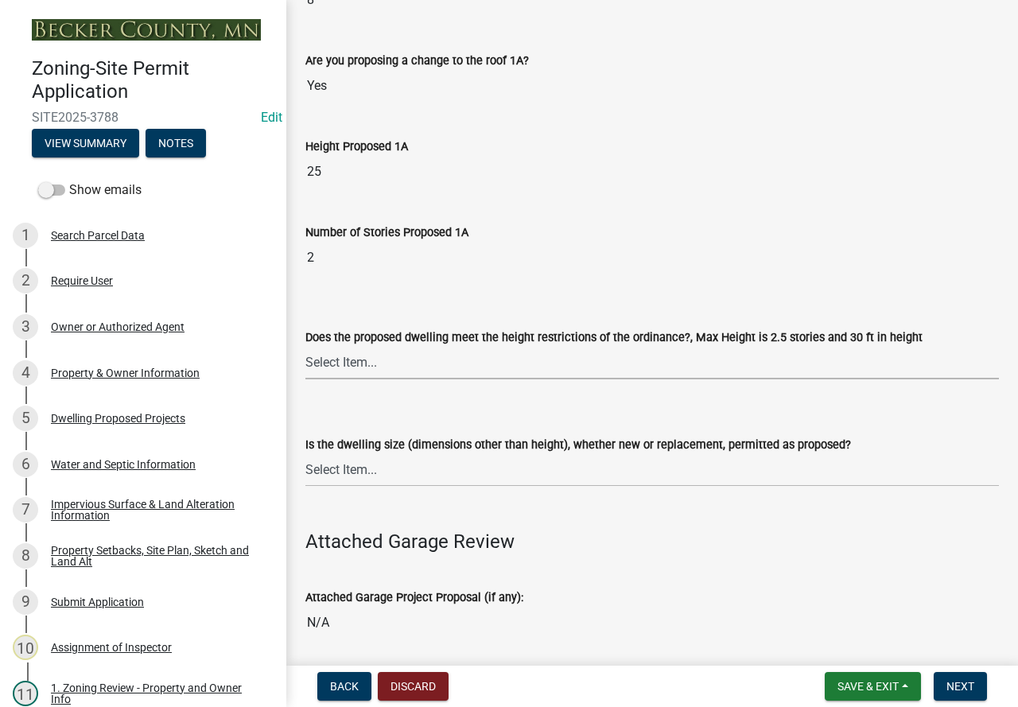
click at [417, 364] on select "Select Item... Yes No" at bounding box center [651, 363] width 693 height 33
click at [305, 347] on select "Select Item... Yes No" at bounding box center [651, 363] width 693 height 33
select select "f770ba3e-fc06-4da5-a68e-7171814f27a6"
click at [430, 465] on select "Select Item... Yes No" at bounding box center [651, 470] width 693 height 33
click at [305, 454] on select "Select Item... Yes No" at bounding box center [651, 470] width 693 height 33
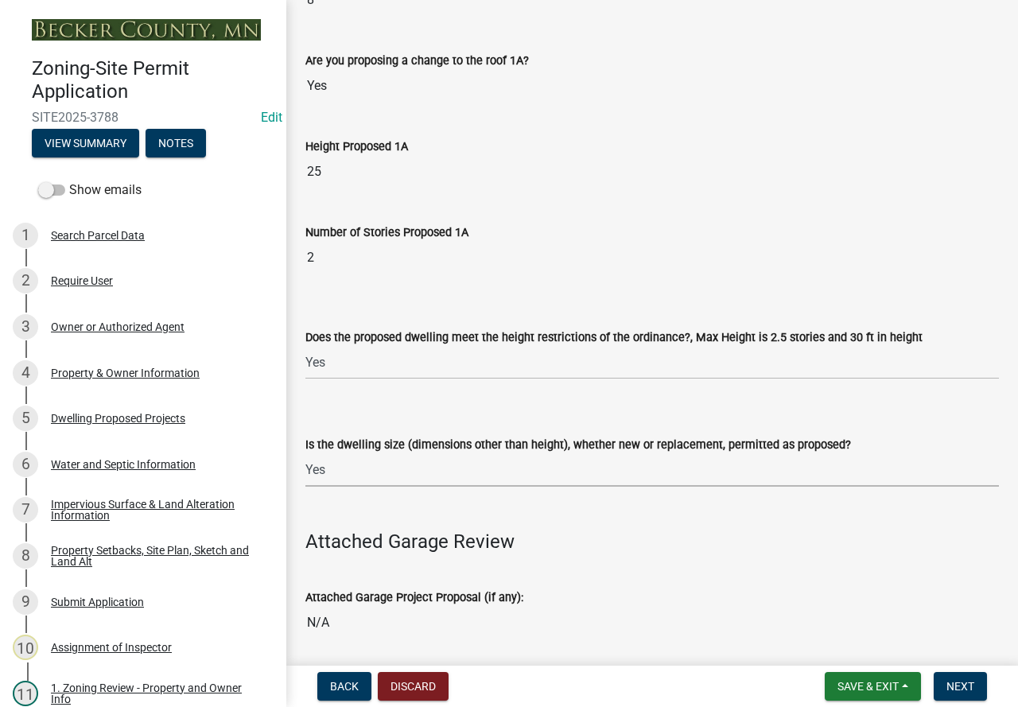
select select "1acfd7d2-3168-4a52-b10f-2ad4e9b369d9"
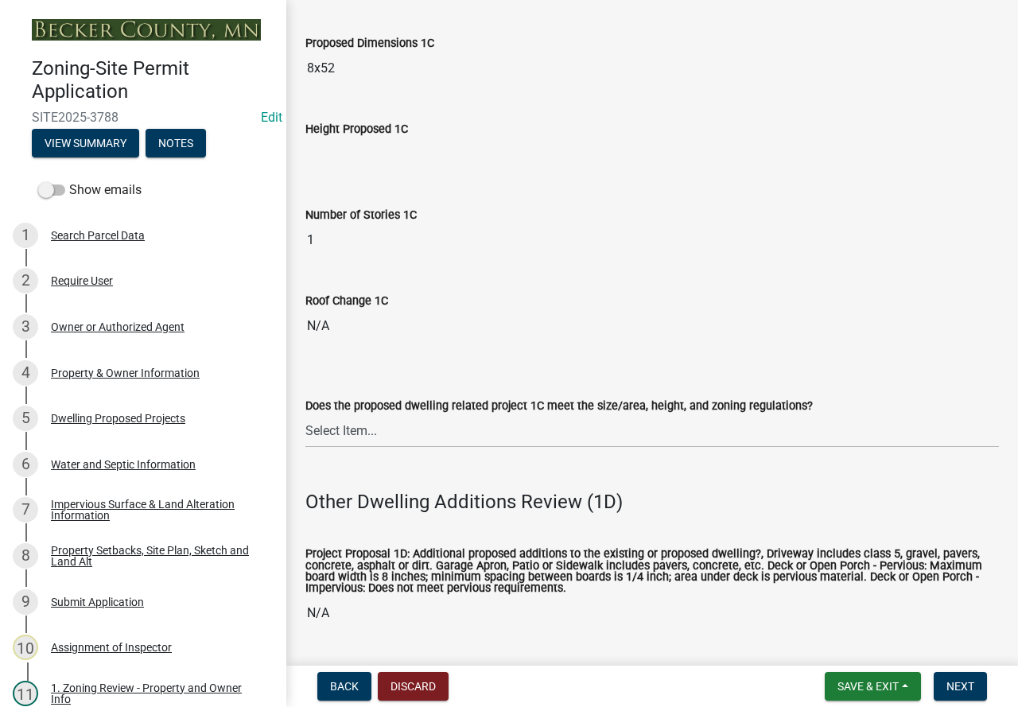
scroll to position [2942, 0]
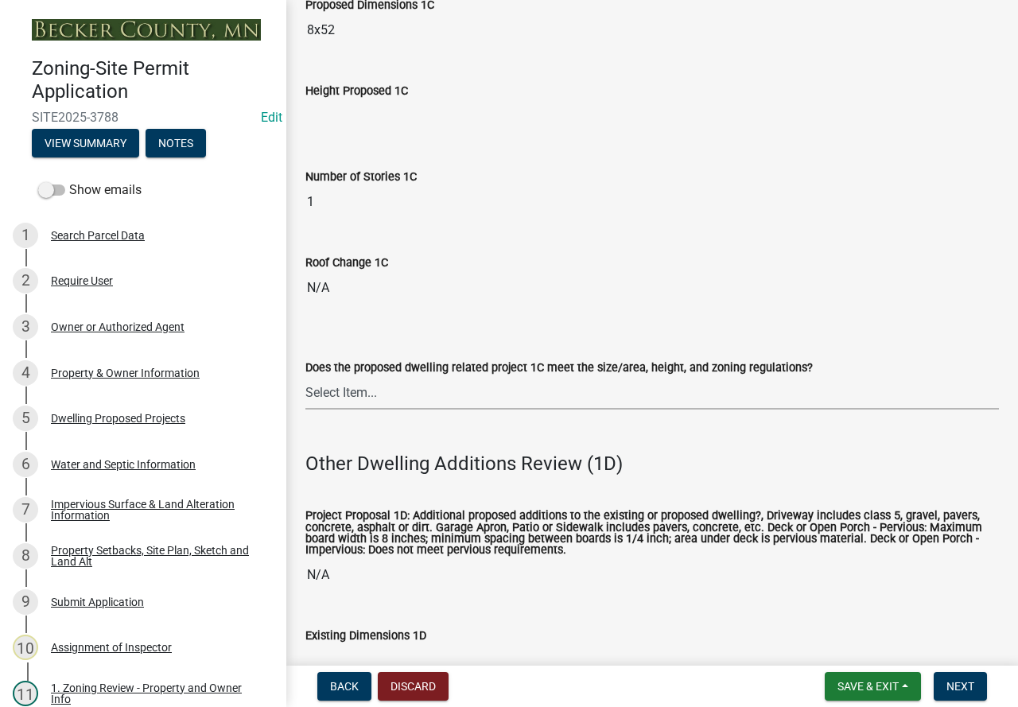
click at [459, 398] on select "Select Item... No Yes" at bounding box center [651, 393] width 693 height 33
click at [305, 378] on select "Select Item... No Yes" at bounding box center [651, 393] width 693 height 33
select select "996e12f1-8349-4f33-ac9c-e9513ed3c9a2"
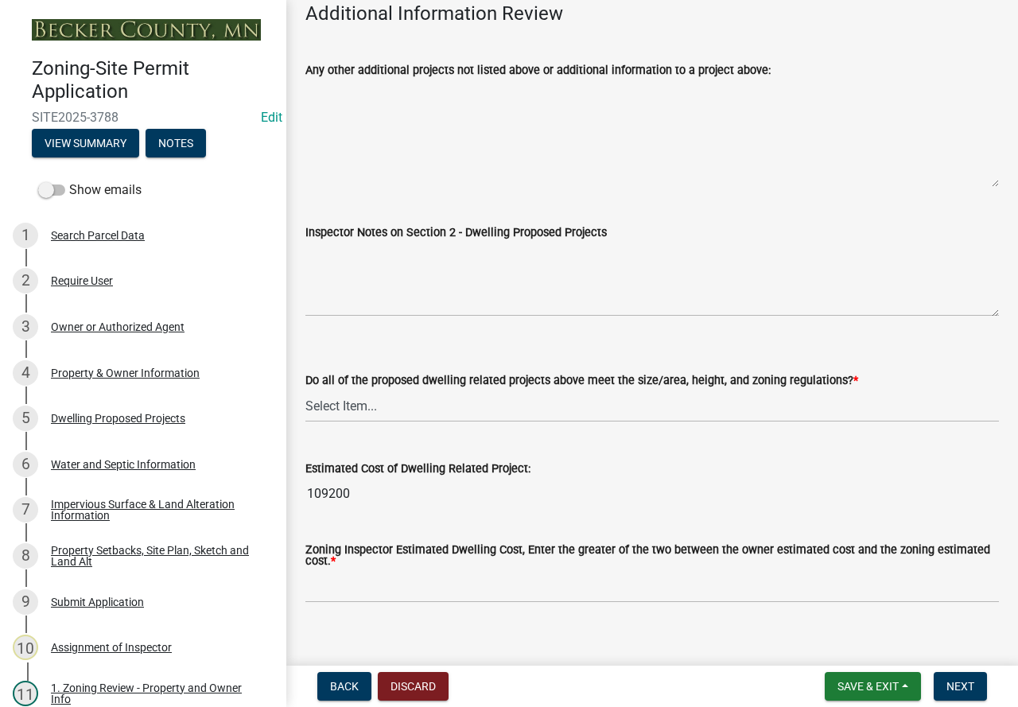
scroll to position [4024, 0]
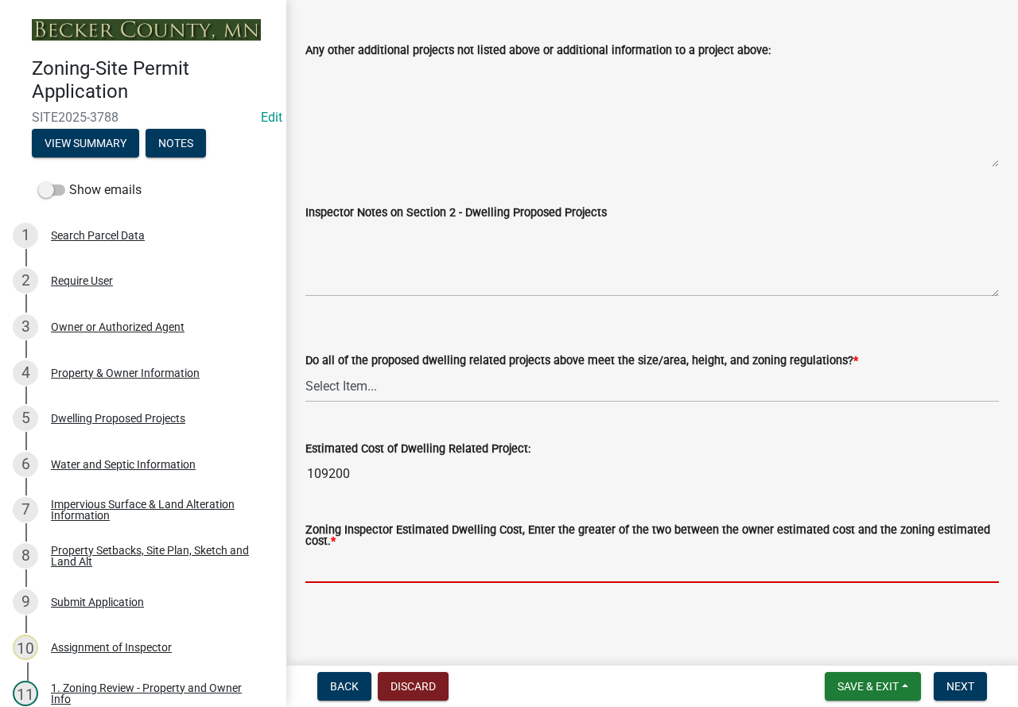
click at [421, 566] on input "text" at bounding box center [651, 566] width 693 height 33
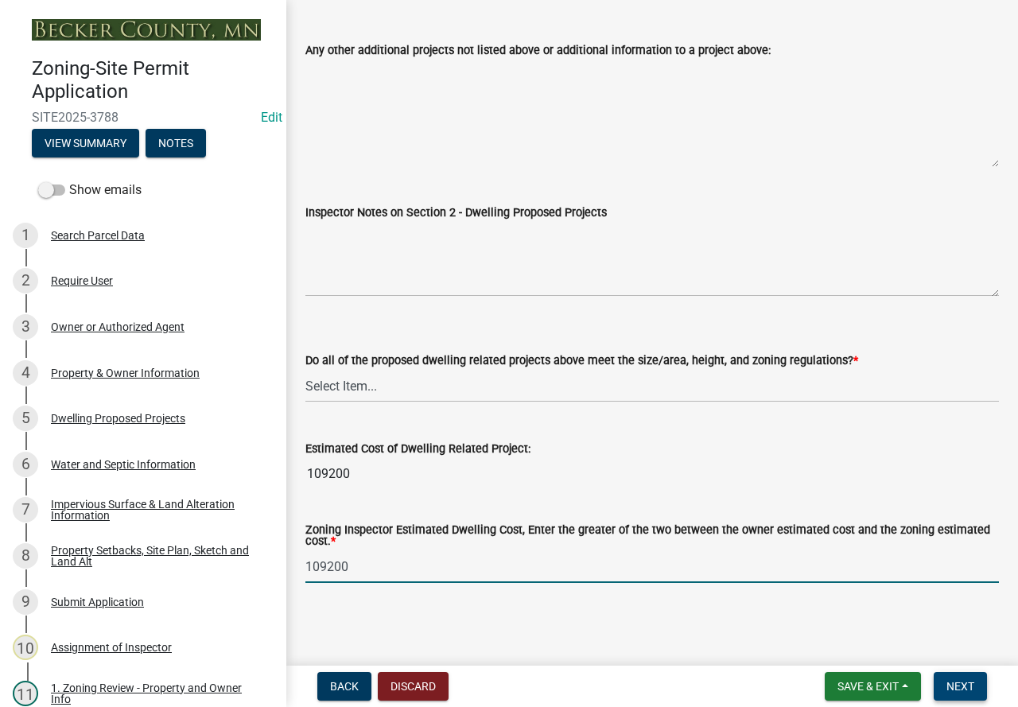
type input "109200"
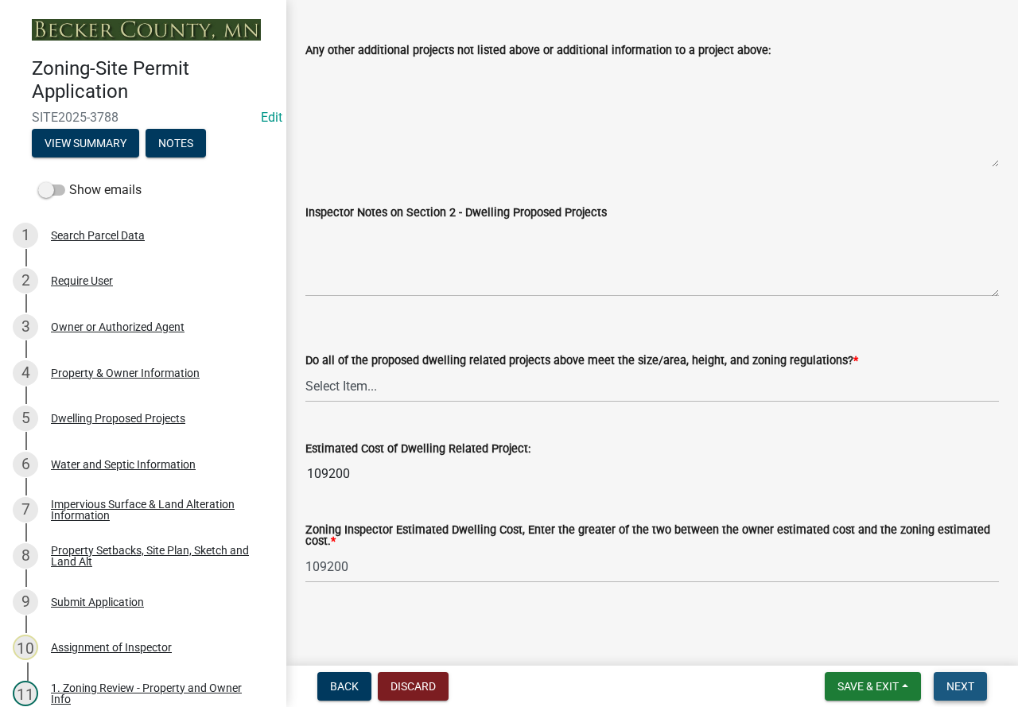
click at [964, 691] on span "Next" at bounding box center [960, 686] width 28 height 13
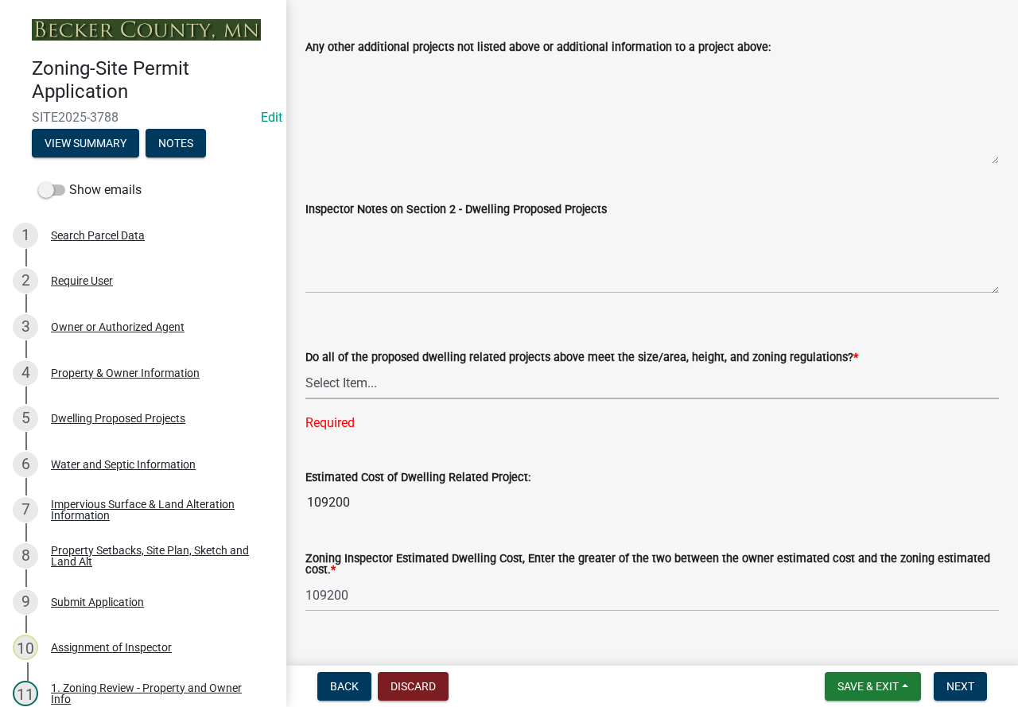
click at [829, 389] on select "Select Item... Yes No" at bounding box center [651, 383] width 693 height 33
click at [305, 369] on select "Select Item... Yes No" at bounding box center [651, 383] width 693 height 33
select select "583413f8-e9f7-4a70-8fe6-066f5b429c7e"
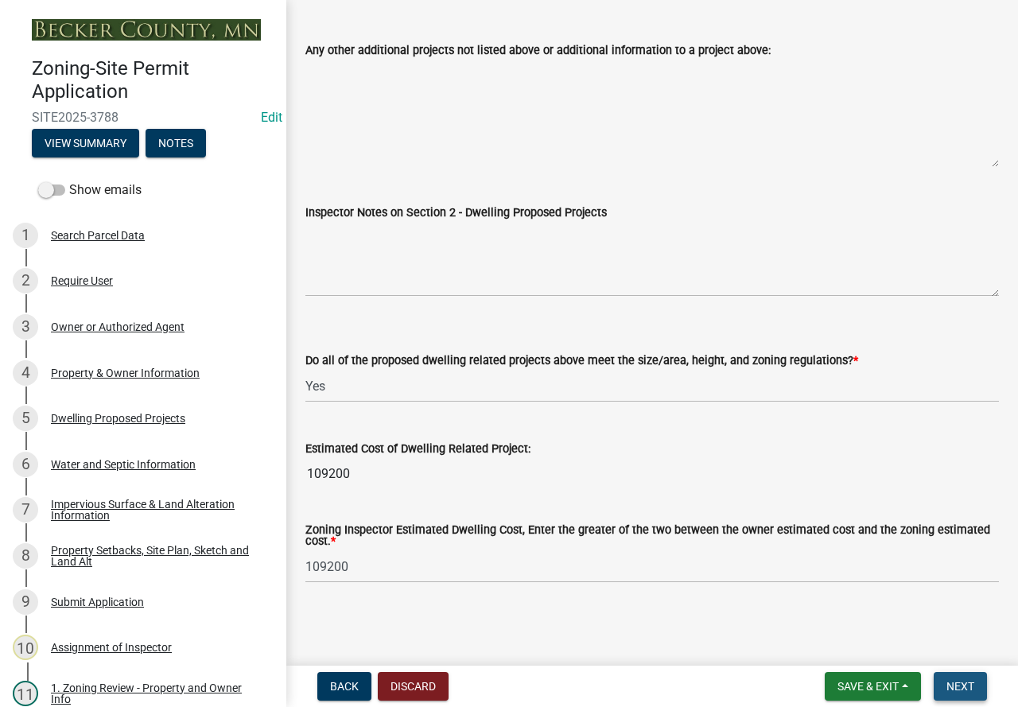
click at [964, 678] on button "Next" at bounding box center [959, 686] width 53 height 29
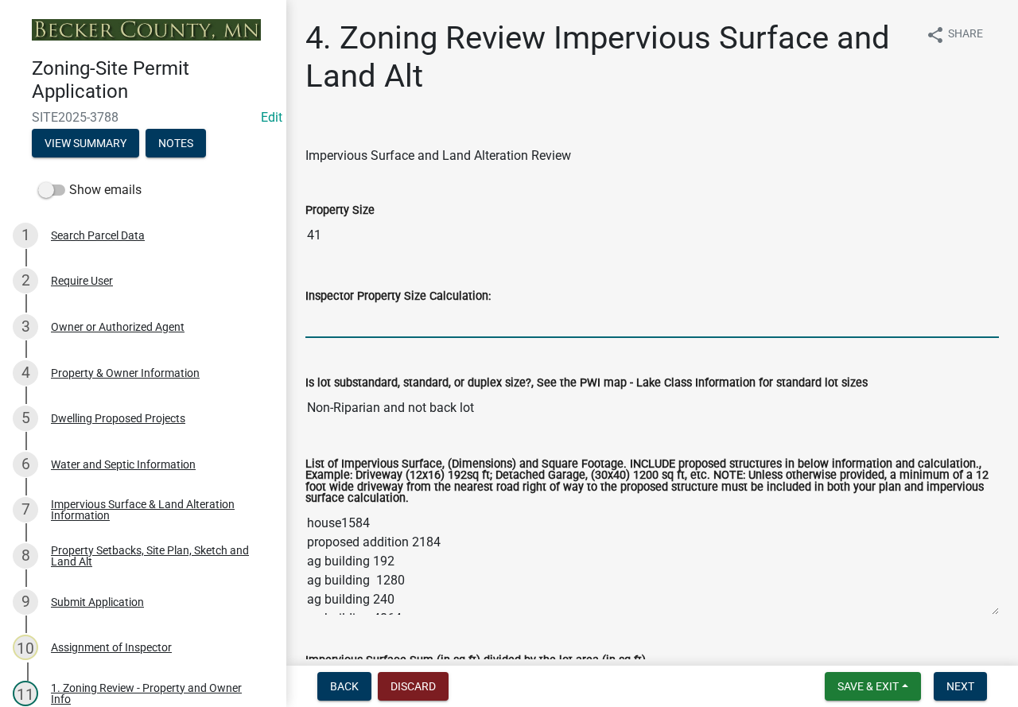
click at [432, 312] on input "Inspector Property Size Calculation:" at bounding box center [651, 321] width 693 height 33
paste input "1,785,960"
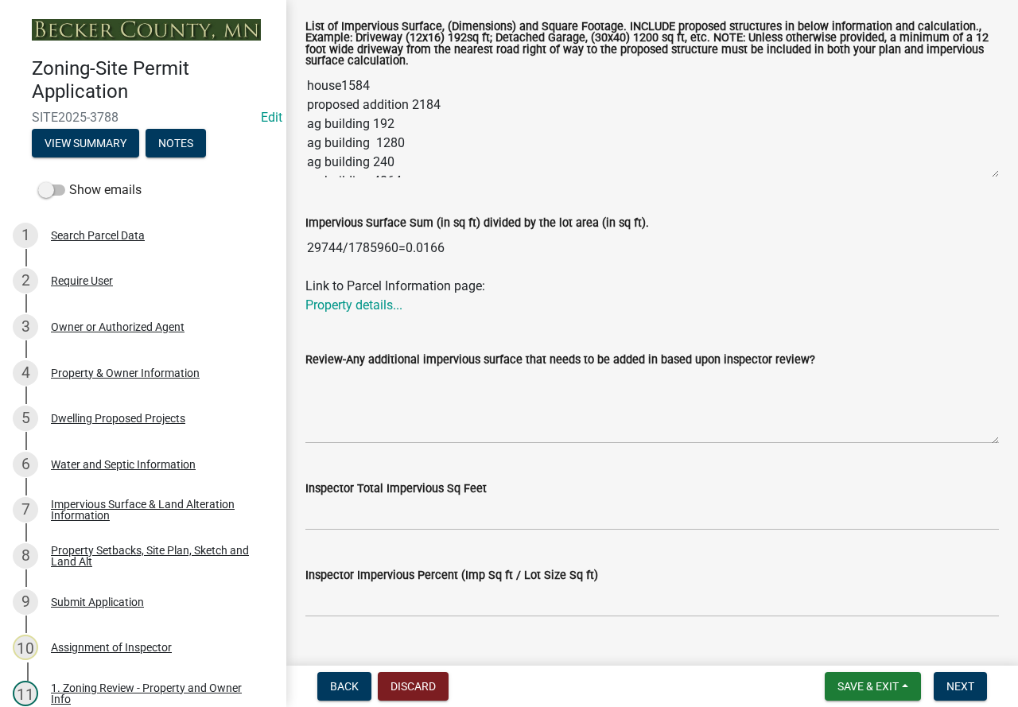
scroll to position [557, 0]
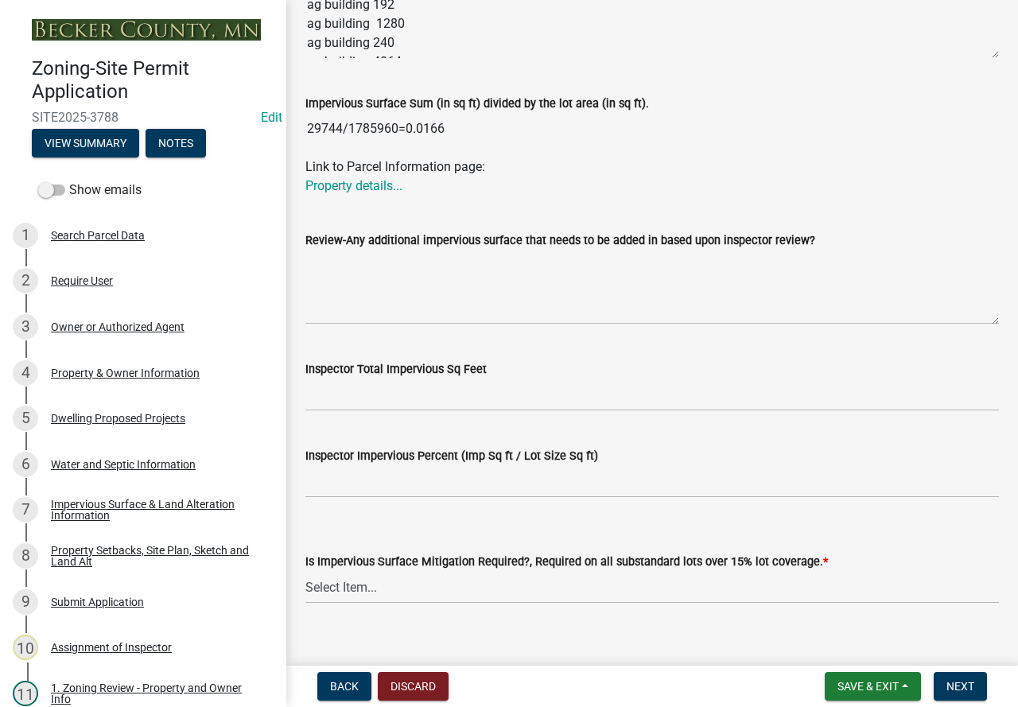
type input "1,785,960"
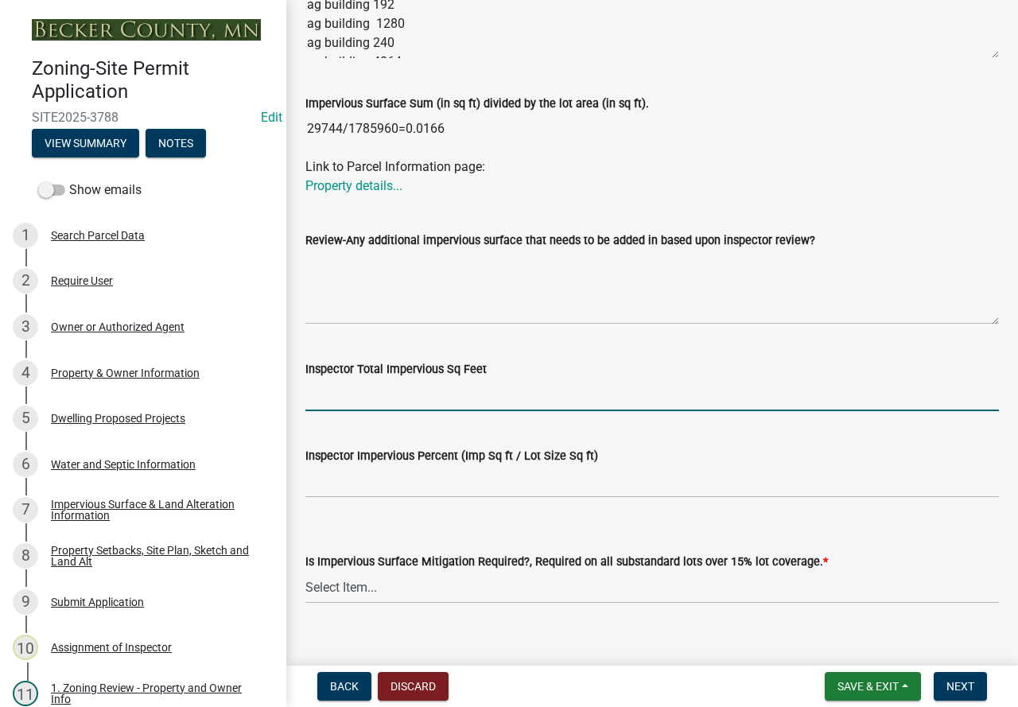
click at [406, 393] on input "Inspector Total Impervious Sq Feet" at bounding box center [651, 394] width 693 height 33
type input "29744"
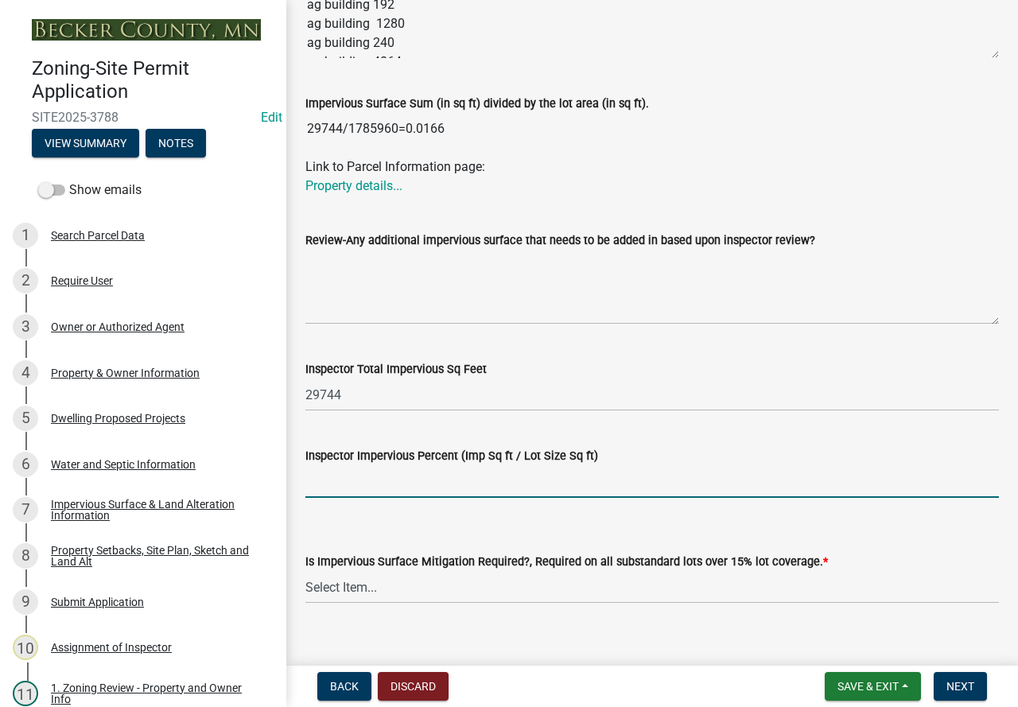
click at [403, 485] on input "Inspector Impervious Percent (Imp Sq ft / Lot Size Sq ft)" at bounding box center [651, 481] width 693 height 33
type input "1.6%"
click at [390, 590] on select "Select Item... Yes- Over 15% substandard lot coverage No N/A" at bounding box center [651, 587] width 693 height 33
click at [305, 572] on select "Select Item... Yes- Over 15% substandard lot coverage No N/A" at bounding box center [651, 587] width 693 height 33
select select "bbc84f88-1c9e-4c06-bbd0-95e5e078d214"
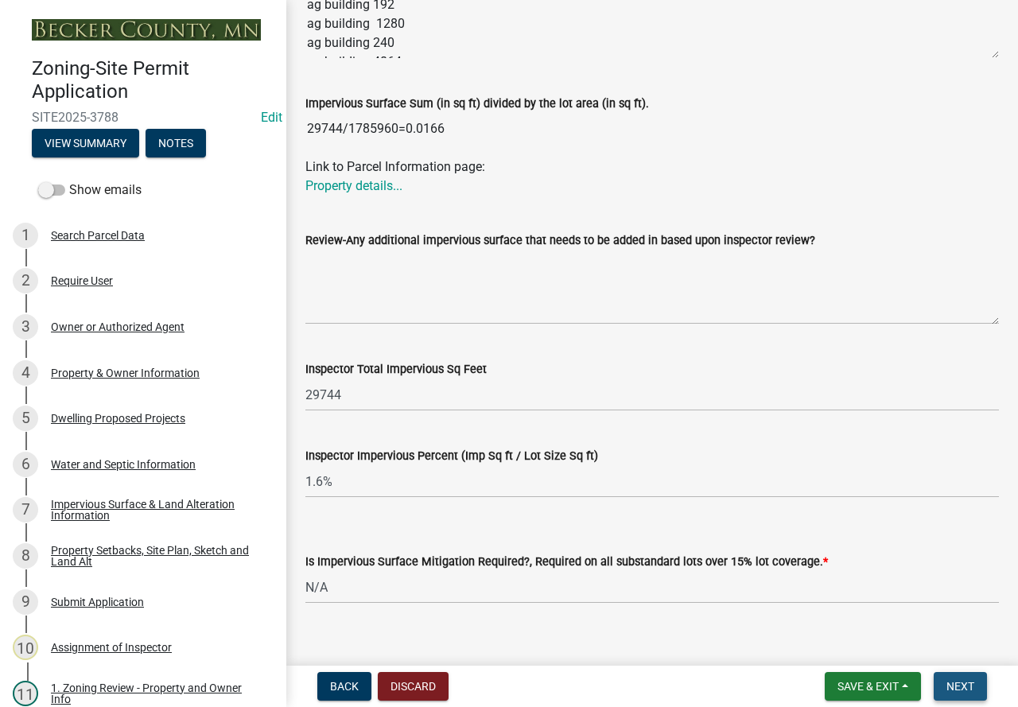
click at [975, 679] on button "Next" at bounding box center [959, 686] width 53 height 29
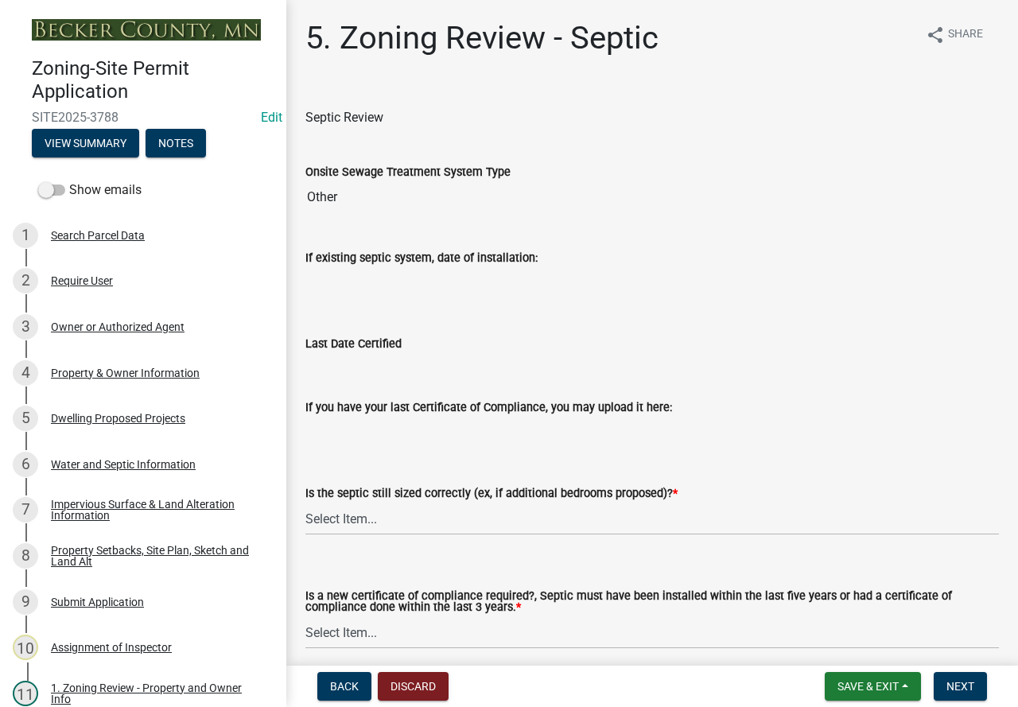
drag, startPoint x: 989, startPoint y: 630, endPoint x: 988, endPoint y: 623, distance: 8.0
drag, startPoint x: 988, startPoint y: 623, endPoint x: 588, endPoint y: 61, distance: 689.6
click at [588, 61] on div "5. Zoning Review - Septic" at bounding box center [481, 44] width 353 height 51
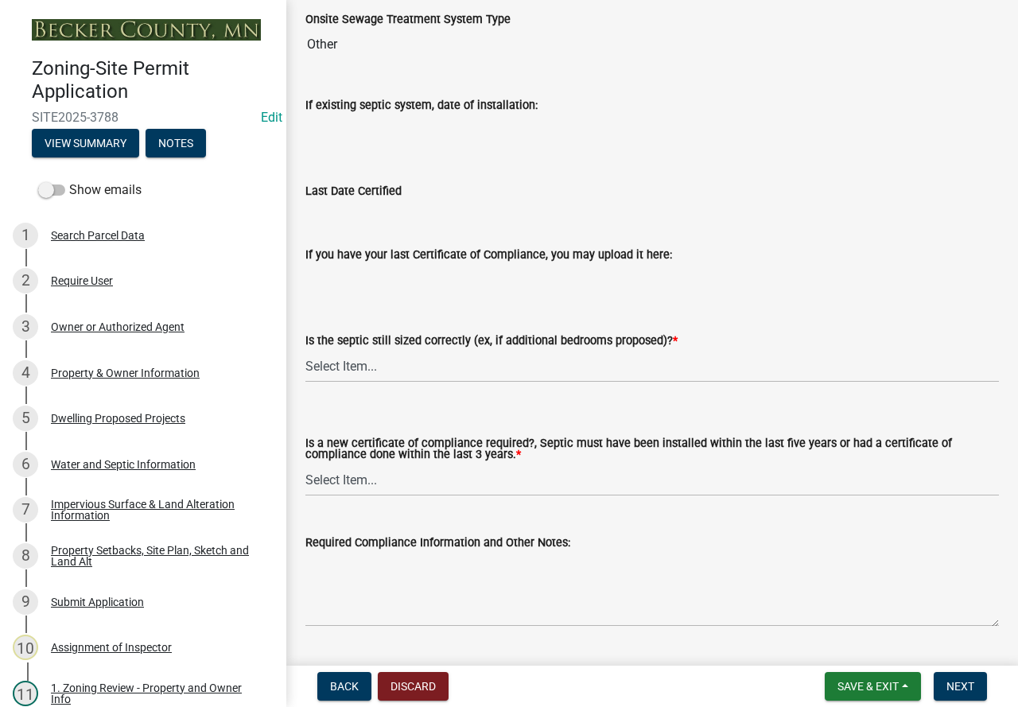
scroll to position [159, 0]
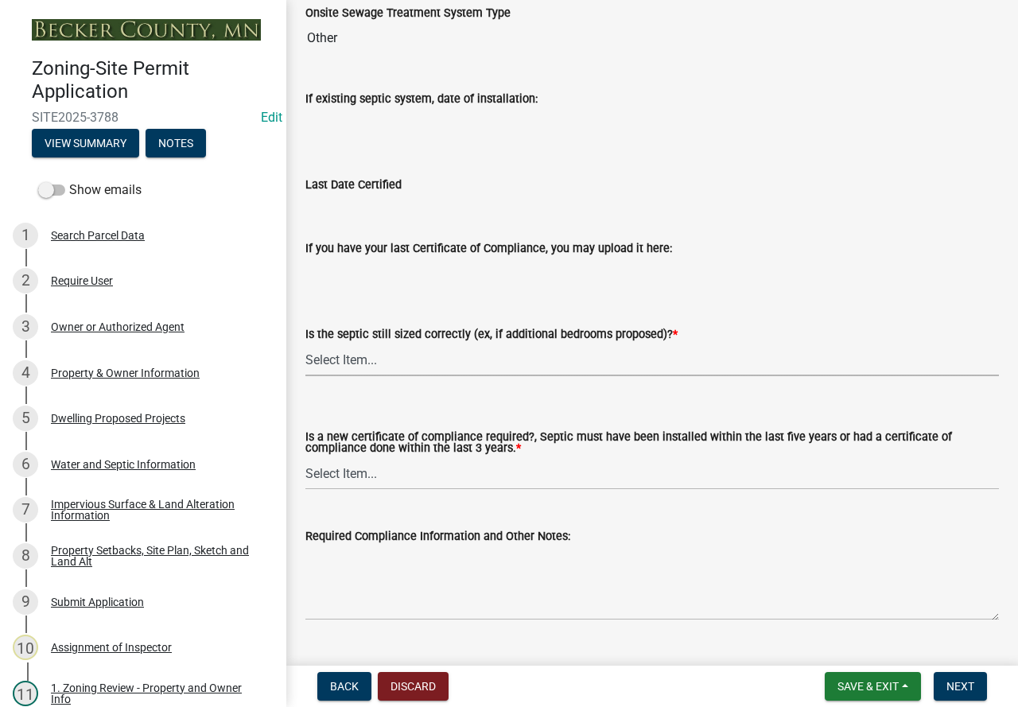
click at [469, 357] on select "Select Item... Yes No N/A" at bounding box center [651, 359] width 693 height 33
click at [305, 343] on select "Select Item... Yes No N/A" at bounding box center [651, 359] width 693 height 33
select select "b57b8896-1cf2-4a3f-b657-168f49e5b2e0"
click at [456, 483] on select "Select Item... Yes No" at bounding box center [651, 473] width 693 height 33
click at [305, 458] on select "Select Item... Yes No" at bounding box center [651, 473] width 693 height 33
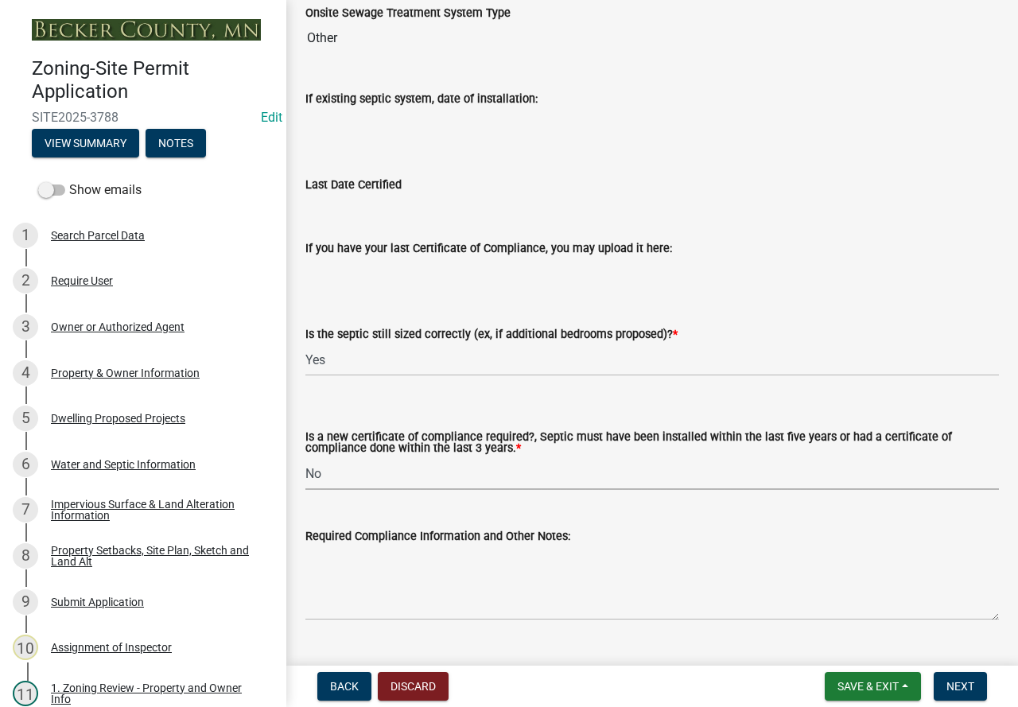
select select "2fd537d7-74b1-4ff9-a84c-837cf5598f43"
click at [949, 687] on span "Next" at bounding box center [960, 686] width 28 height 13
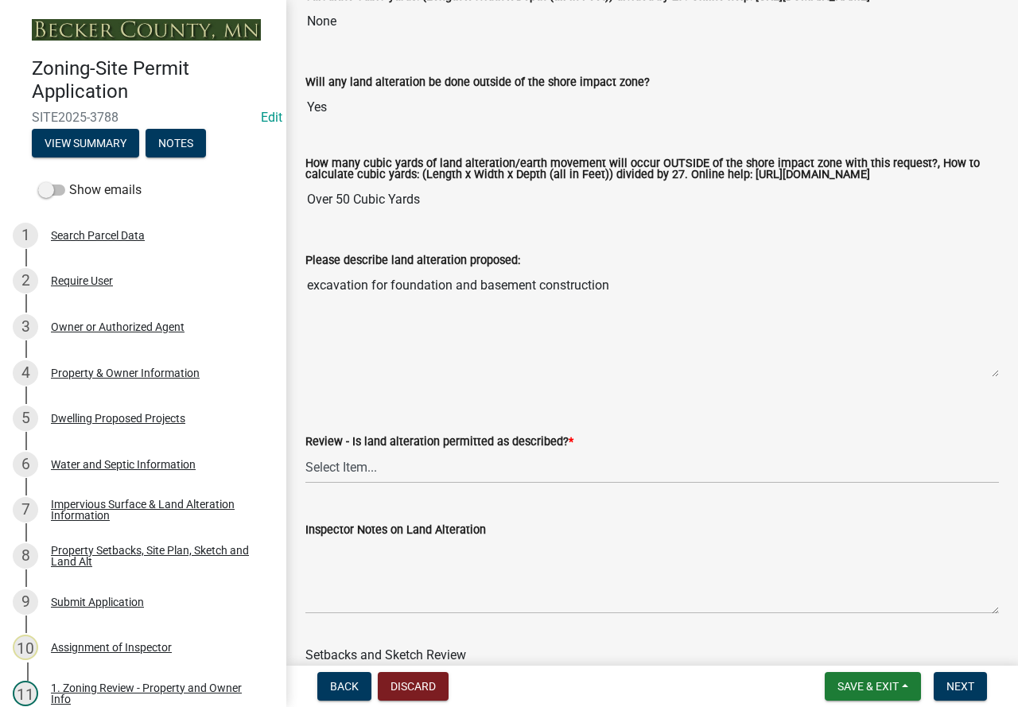
scroll to position [398, 0]
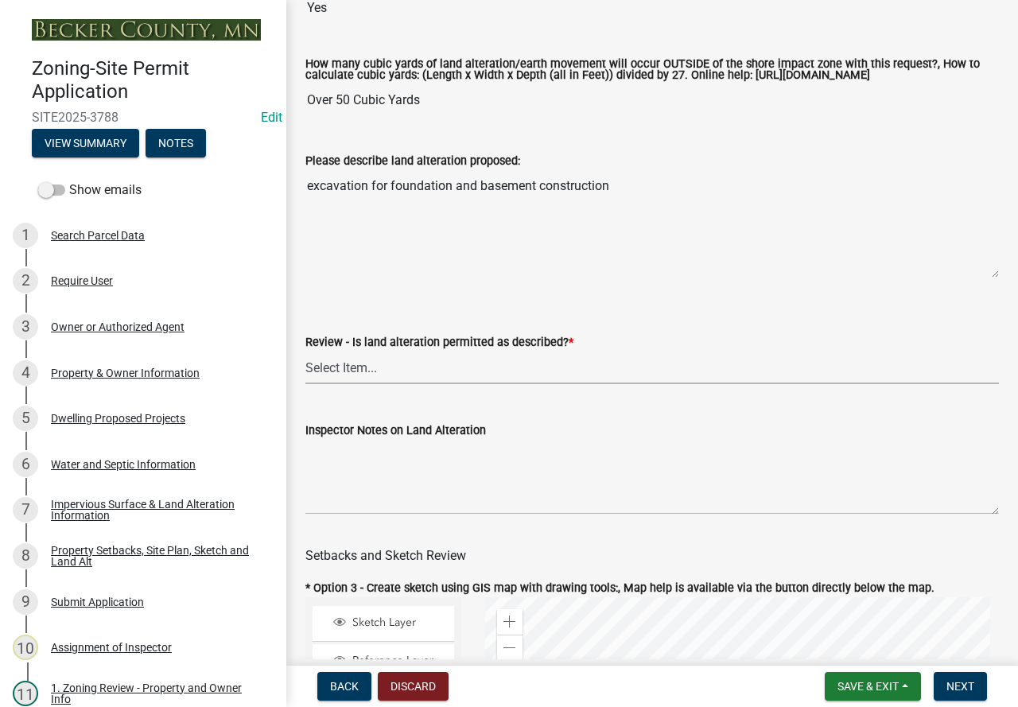
click at [364, 380] on select "Select Item... Yes No N/A" at bounding box center [651, 367] width 693 height 33
click at [305, 365] on select "Select Item... Yes No N/A" at bounding box center [651, 367] width 693 height 33
select select "cada6796-d529-4ebb-b6d4-faca8dd705c9"
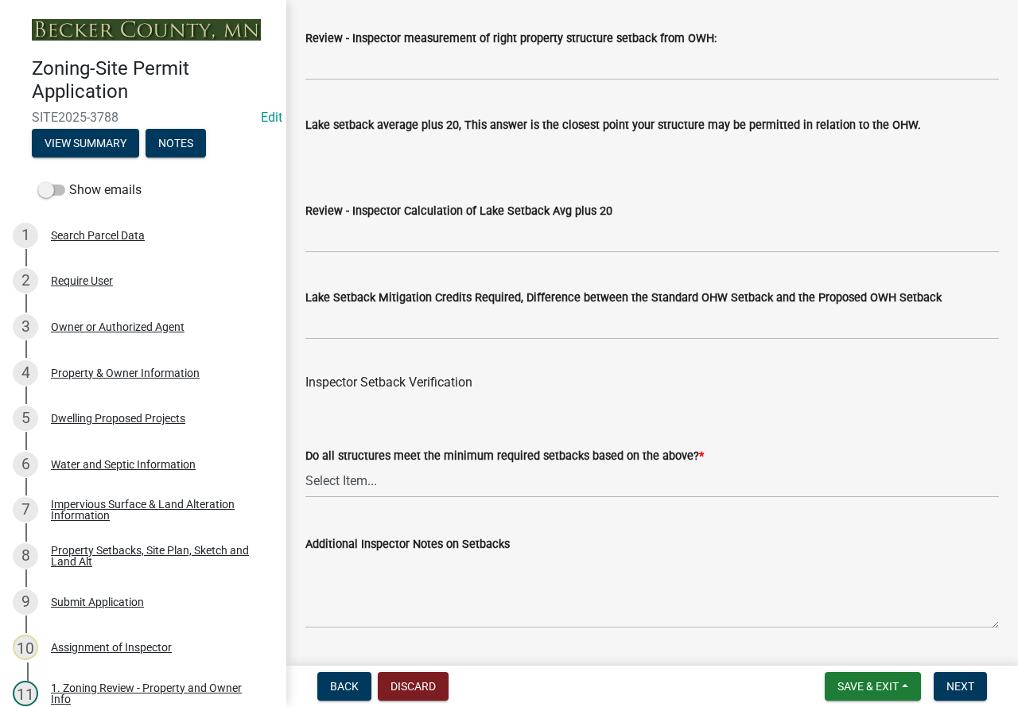
scroll to position [5168, 0]
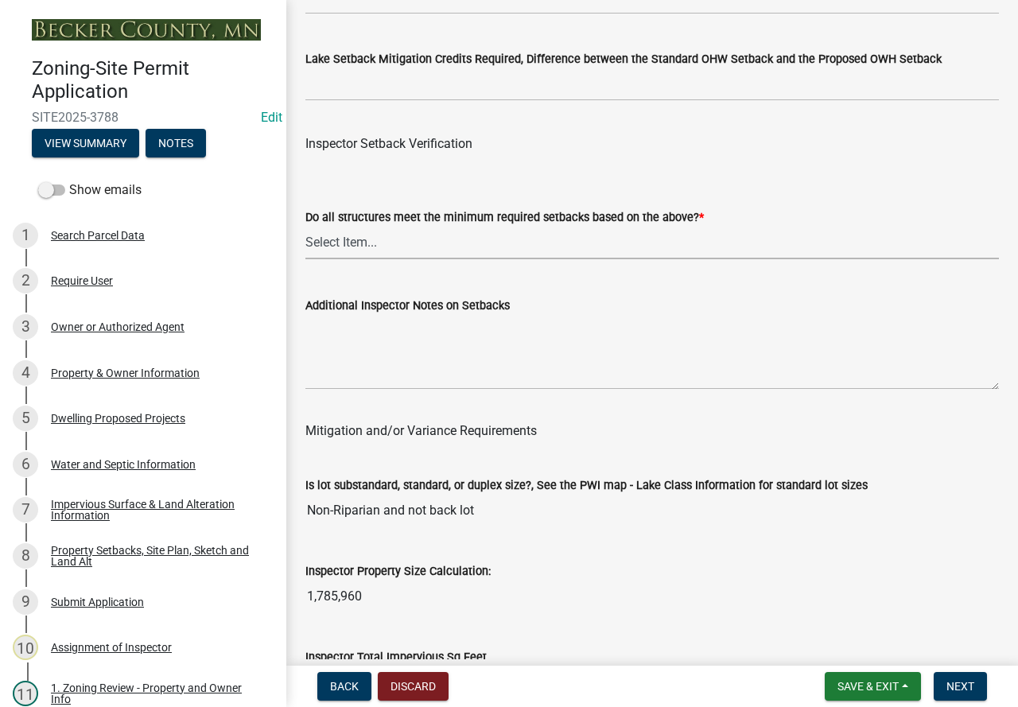
click at [413, 259] on select "Select Item... Yes No" at bounding box center [651, 243] width 693 height 33
click at [305, 248] on select "Select Item... Yes No" at bounding box center [651, 243] width 693 height 33
select select "1355ee8a-8cf1-4796-8594-a9df27e9dfb0"
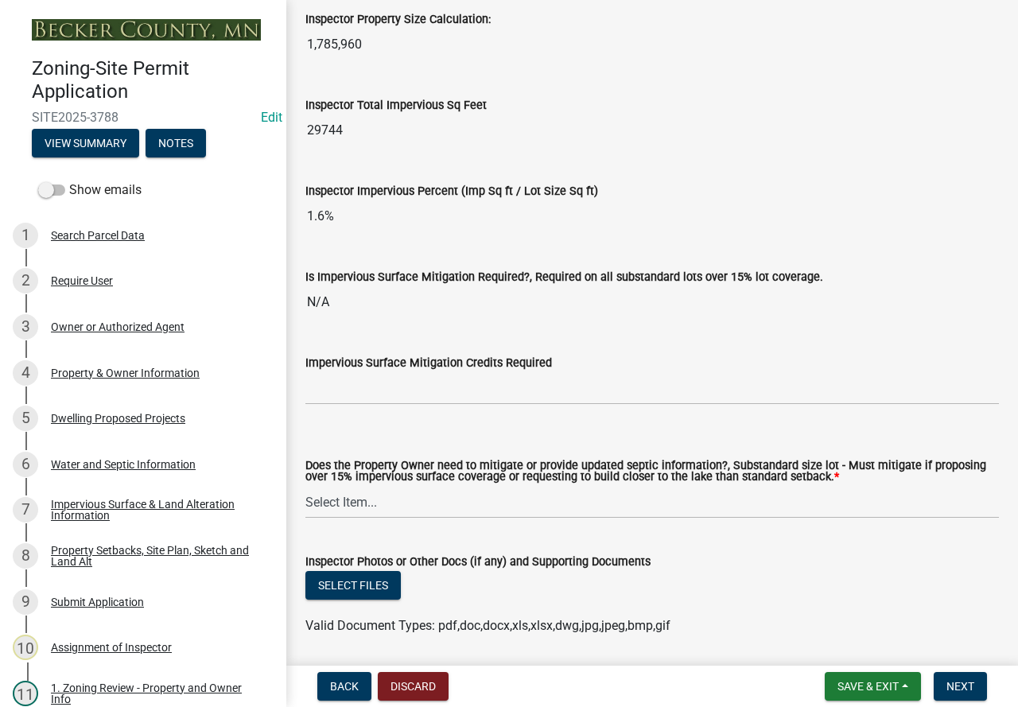
scroll to position [5724, 0]
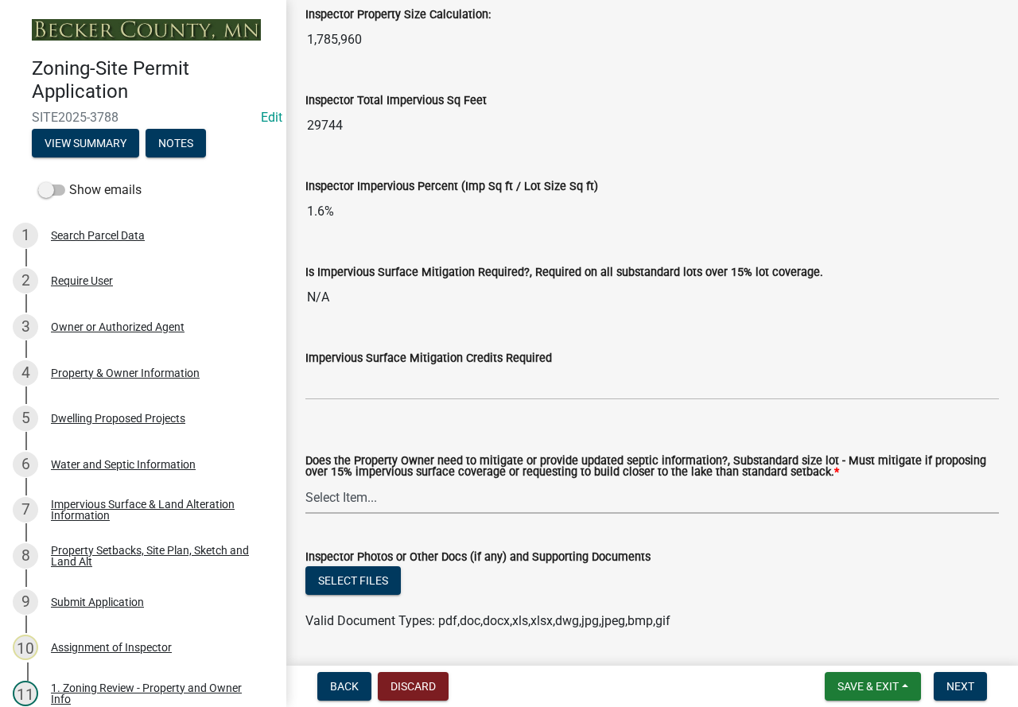
click at [468, 513] on select "Select Item... No Mitigation or additional Septic Information is required Septi…" at bounding box center [651, 497] width 693 height 33
click at [305, 503] on select "Select Item... No Mitigation or additional Septic Information is required Septi…" at bounding box center [651, 497] width 693 height 33
select select "90ee664a-1dc2-440e-be2c-90a87c157e77"
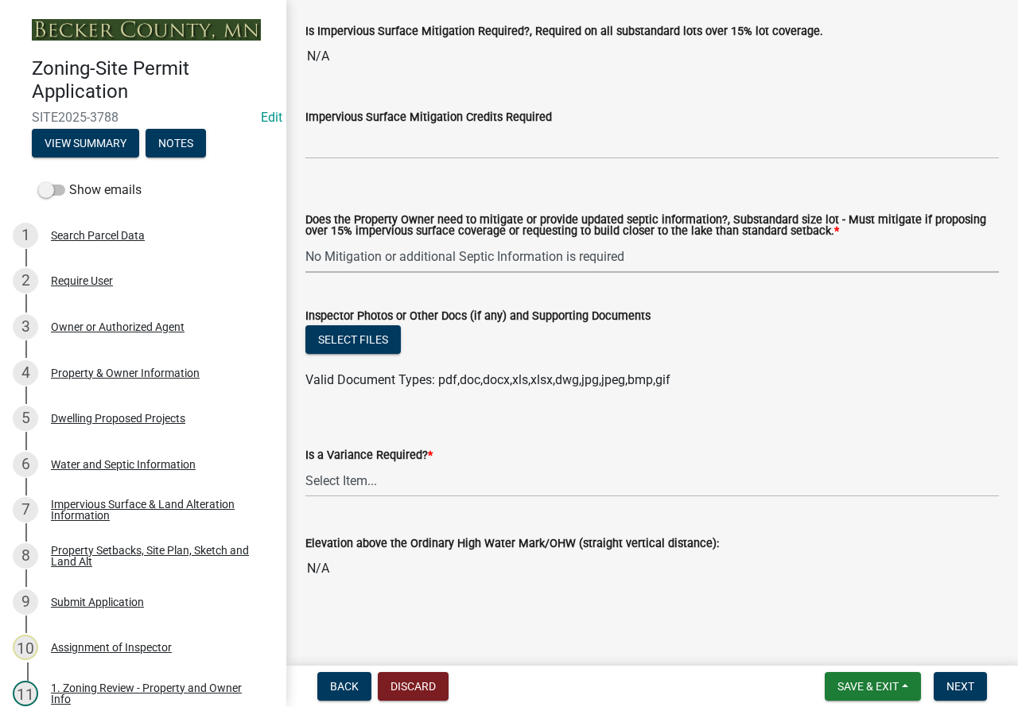
scroll to position [5988, 0]
click at [441, 470] on select "Select Item... Yes No" at bounding box center [651, 480] width 693 height 33
click at [305, 464] on select "Select Item... Yes No" at bounding box center [651, 480] width 693 height 33
select select "85222867-c0e4-455d-bb09-3719d34dbab5"
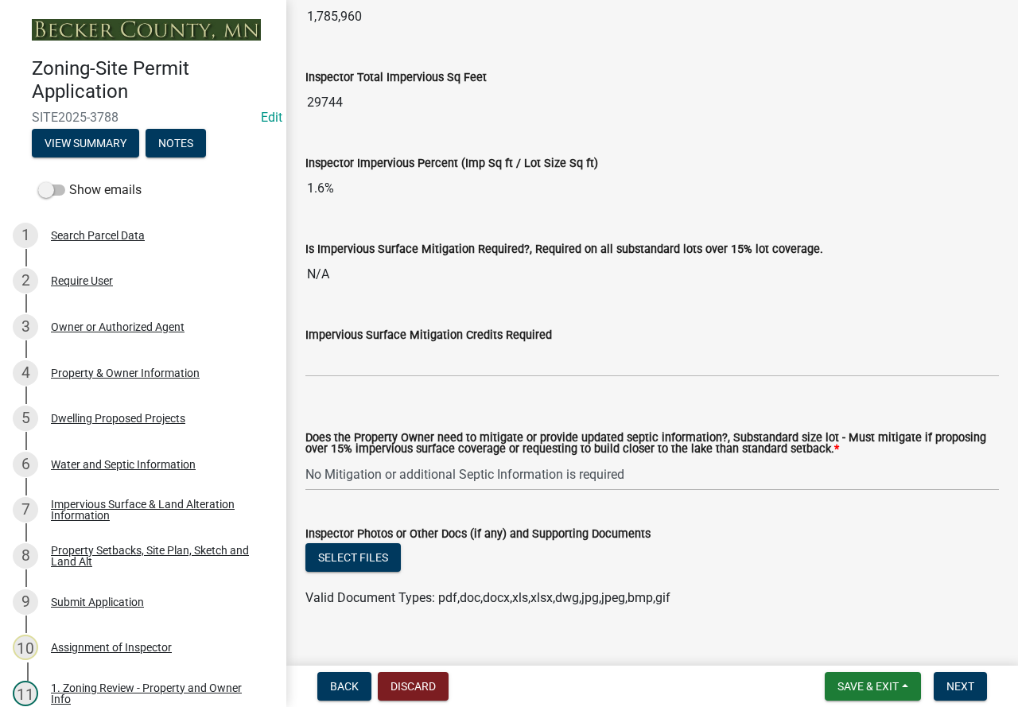
scroll to position [5750, 0]
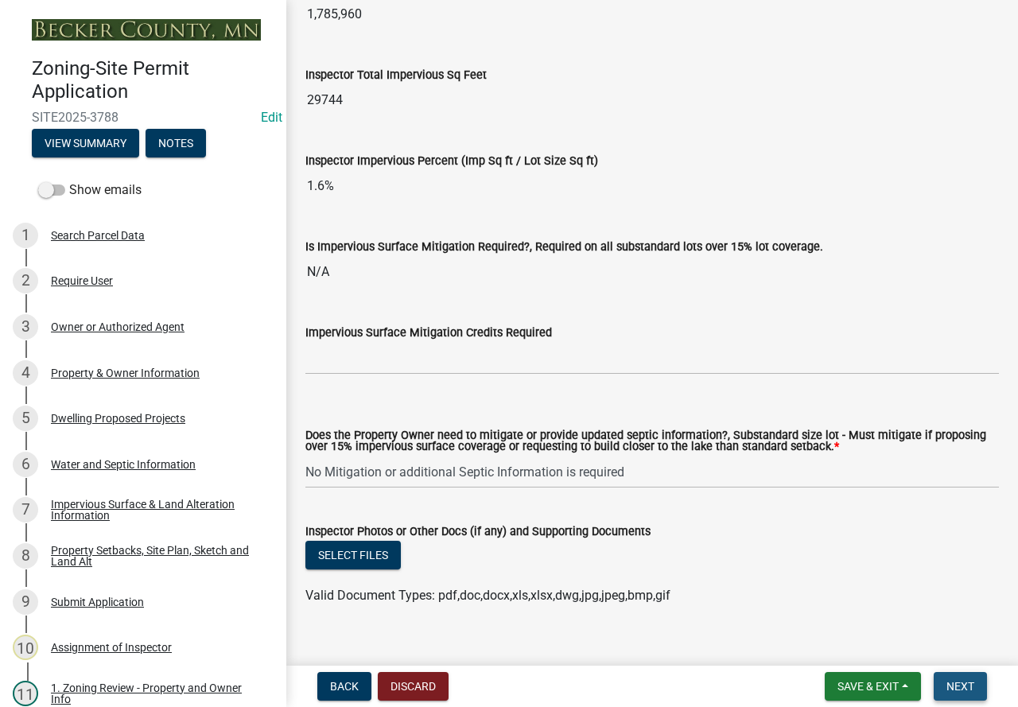
click at [956, 689] on span "Next" at bounding box center [960, 686] width 28 height 13
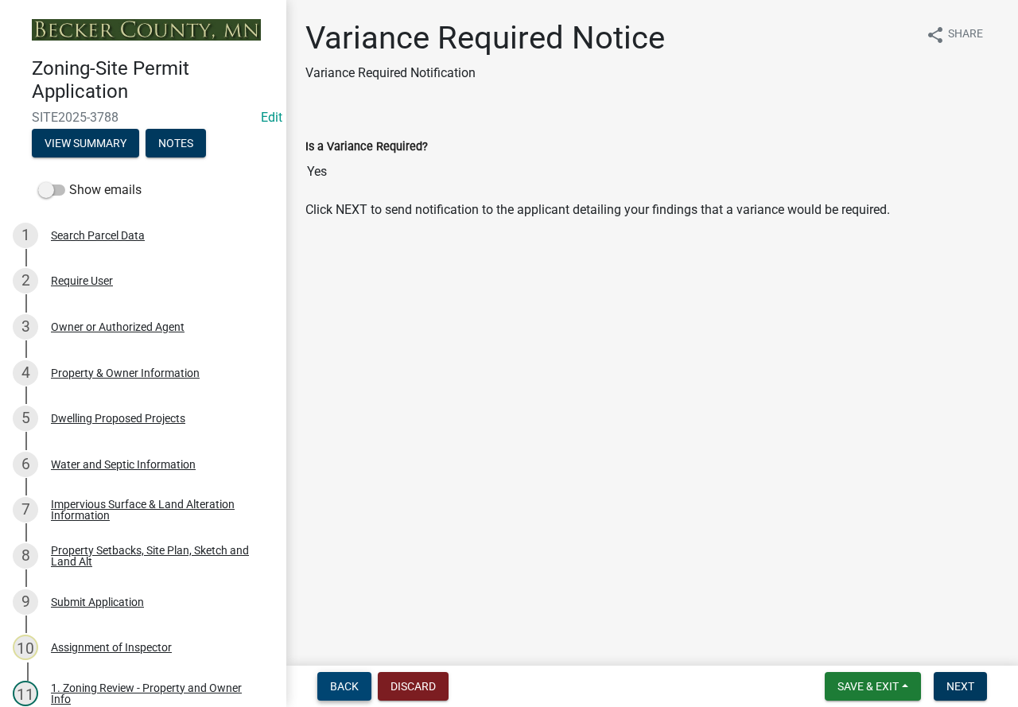
click at [336, 678] on button "Back" at bounding box center [344, 686] width 54 height 29
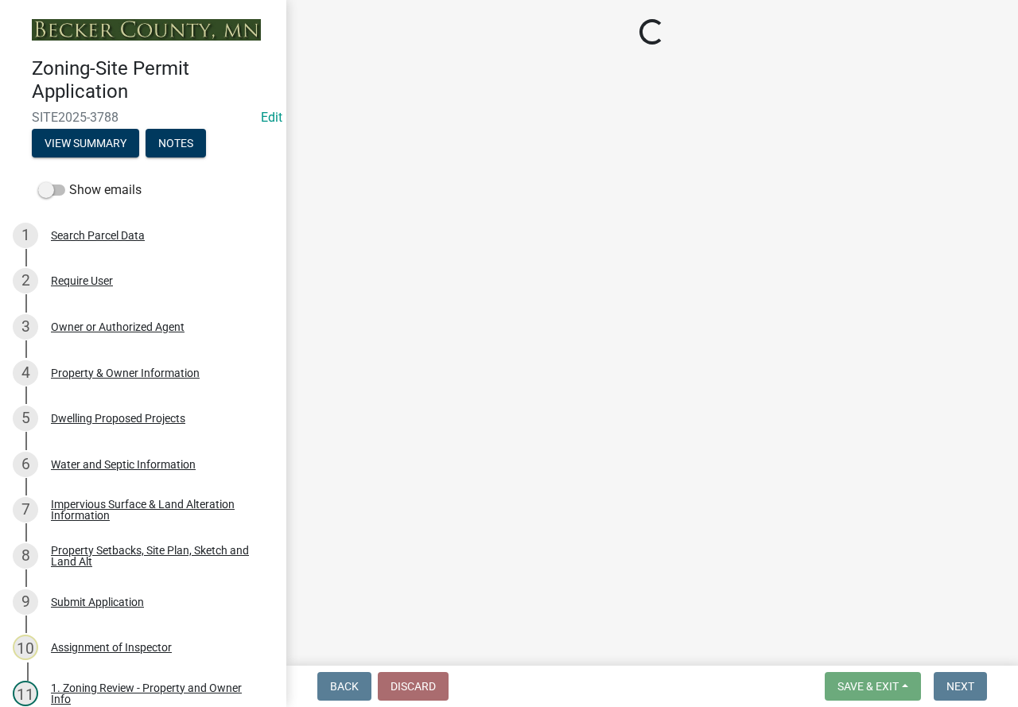
select select "cada6796-d529-4ebb-b6d4-faca8dd705c9"
select select "1355ee8a-8cf1-4796-8594-a9df27e9dfb0"
select select "90ee664a-1dc2-440e-be2c-90a87c157e77"
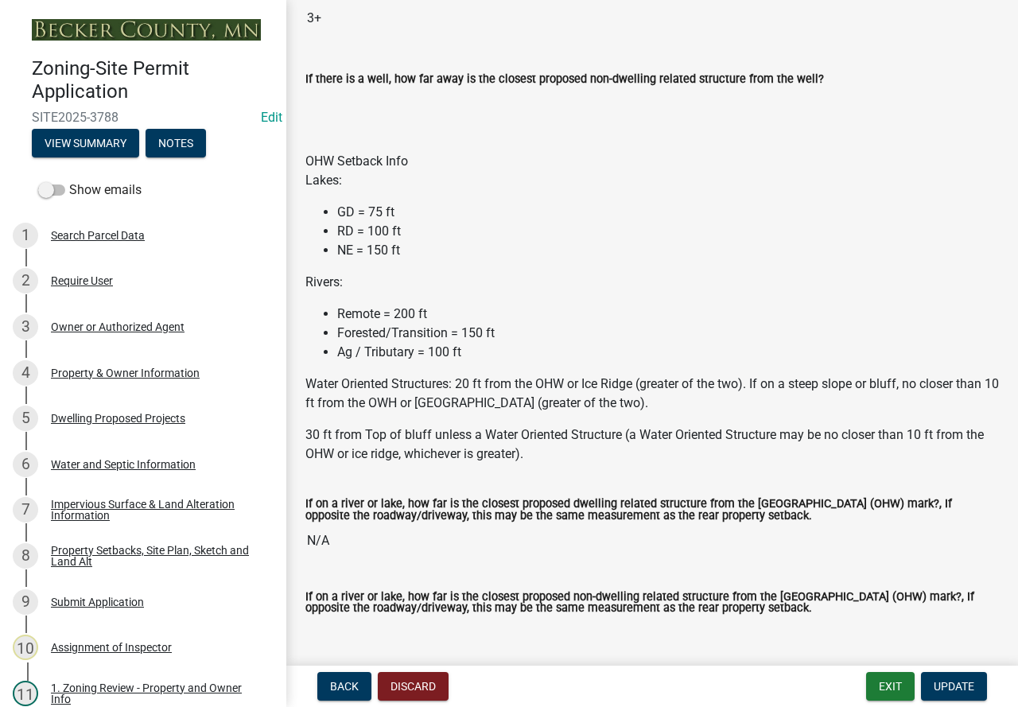
scroll to position [5988, 0]
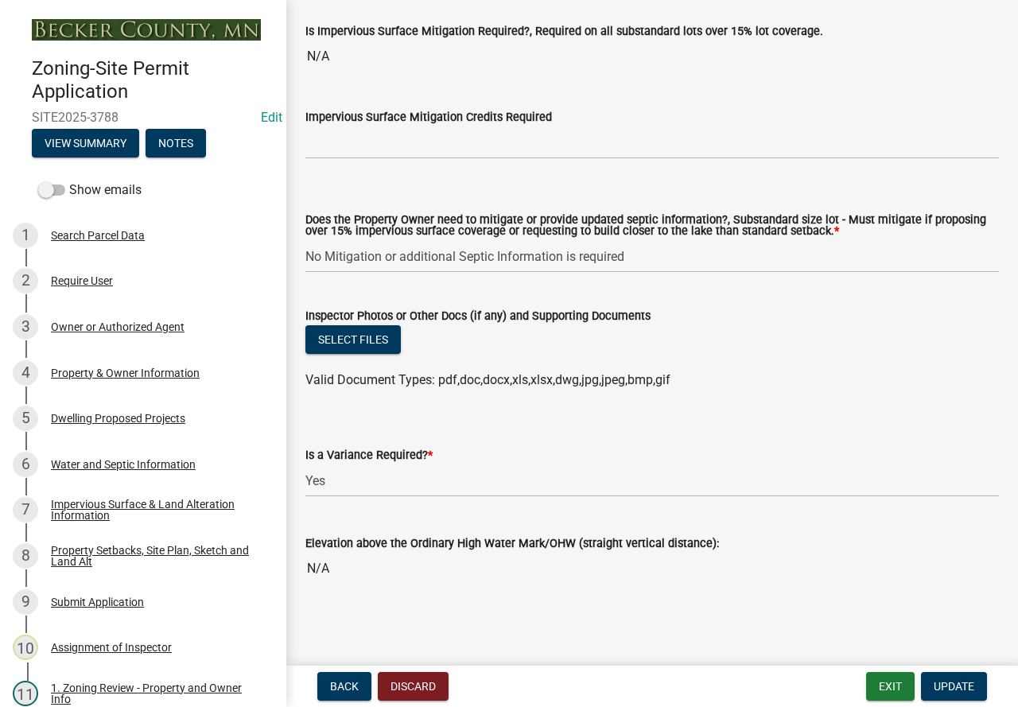
drag, startPoint x: 429, startPoint y: 282, endPoint x: 454, endPoint y: 645, distance: 363.4
click at [408, 482] on select "Select Item... Yes No" at bounding box center [651, 480] width 693 height 33
click at [305, 464] on select "Select Item... Yes No" at bounding box center [651, 480] width 693 height 33
select select "f2187563-aefa-492e-adce-9c256a51e9d2"
click at [952, 687] on span "Update" at bounding box center [953, 686] width 41 height 13
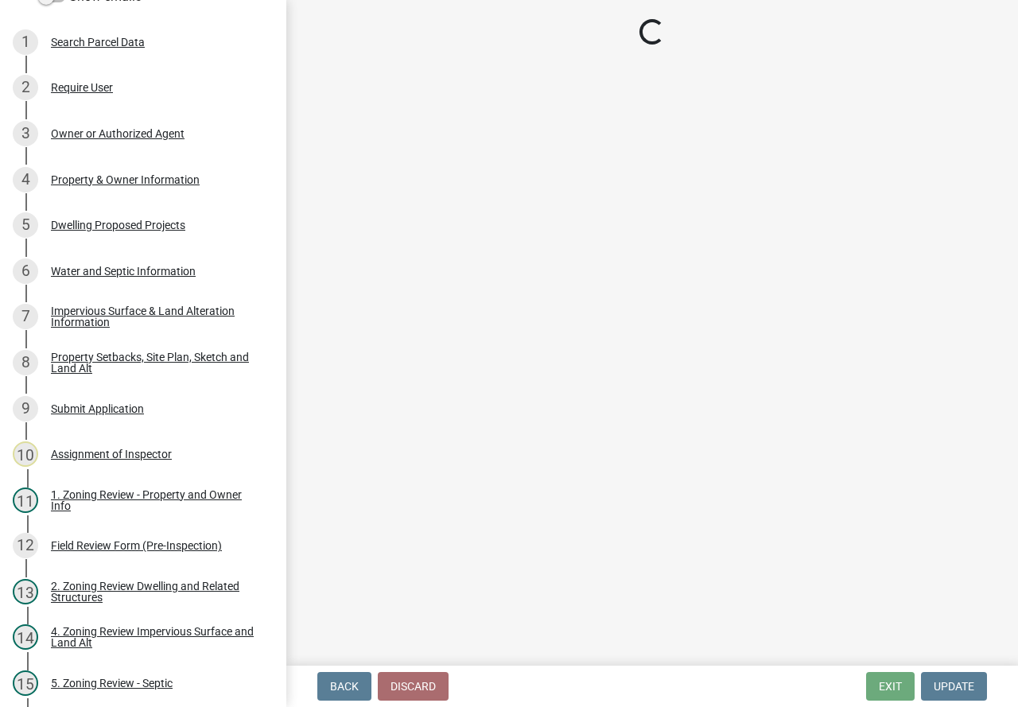
scroll to position [209, 0]
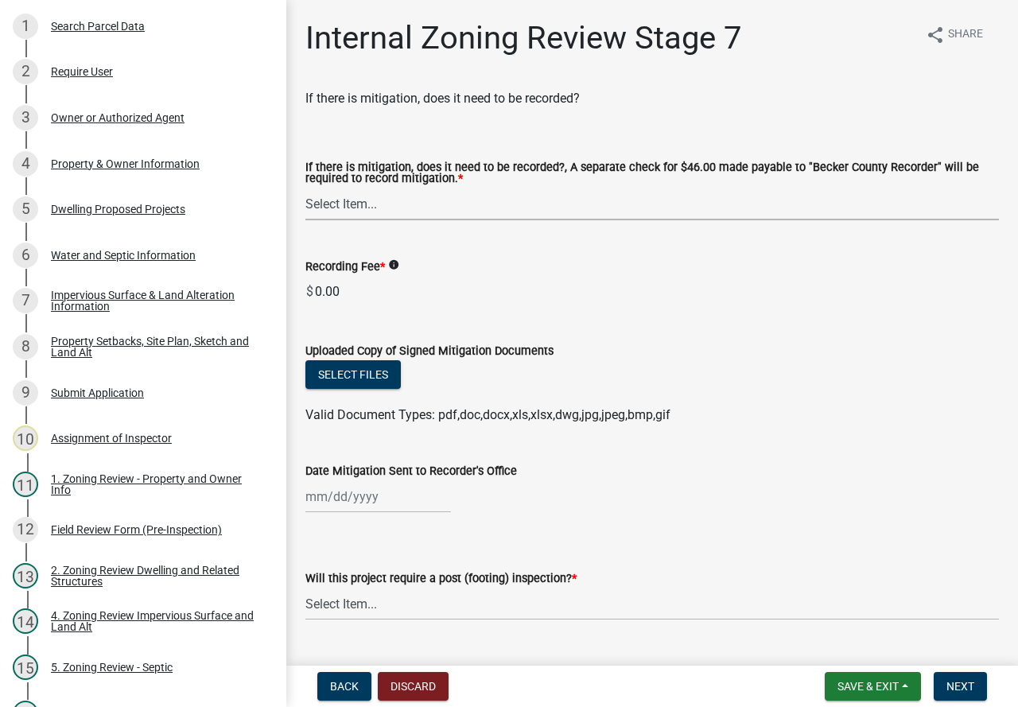
click at [432, 210] on select "Select Item... Yes No N/A" at bounding box center [651, 204] width 693 height 33
click at [305, 188] on select "Select Item... Yes No N/A" at bounding box center [651, 204] width 693 height 33
select select "e59fcb53-d9ed-466f-8c3e-33bb35216820"
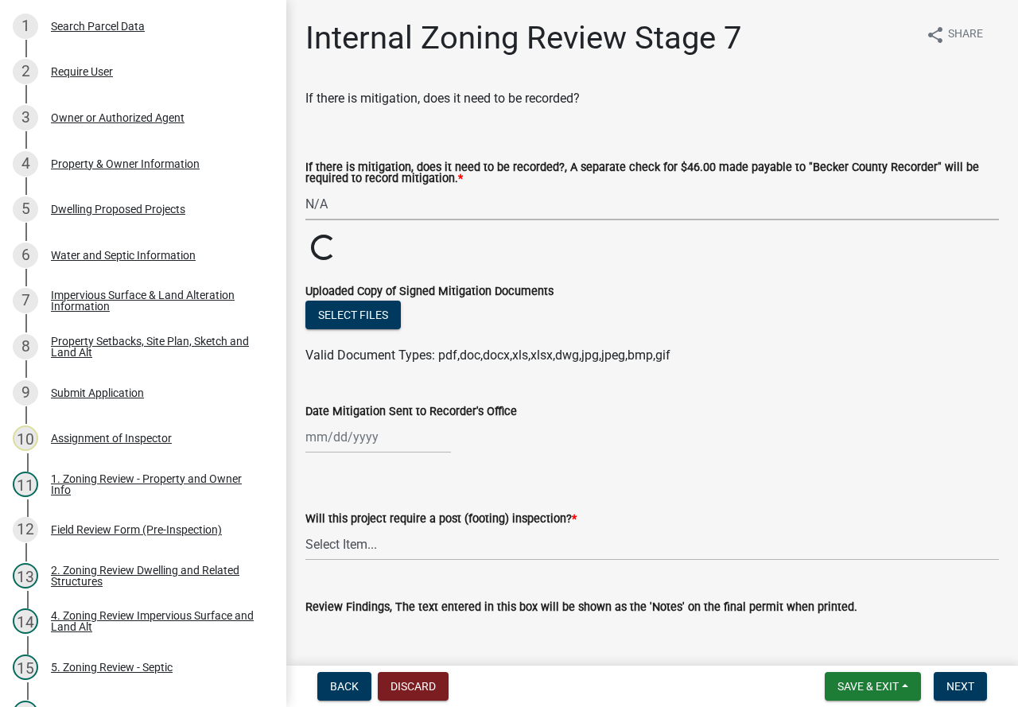
click at [405, 444] on div at bounding box center [377, 437] width 145 height 33
select select "8"
select select "2025"
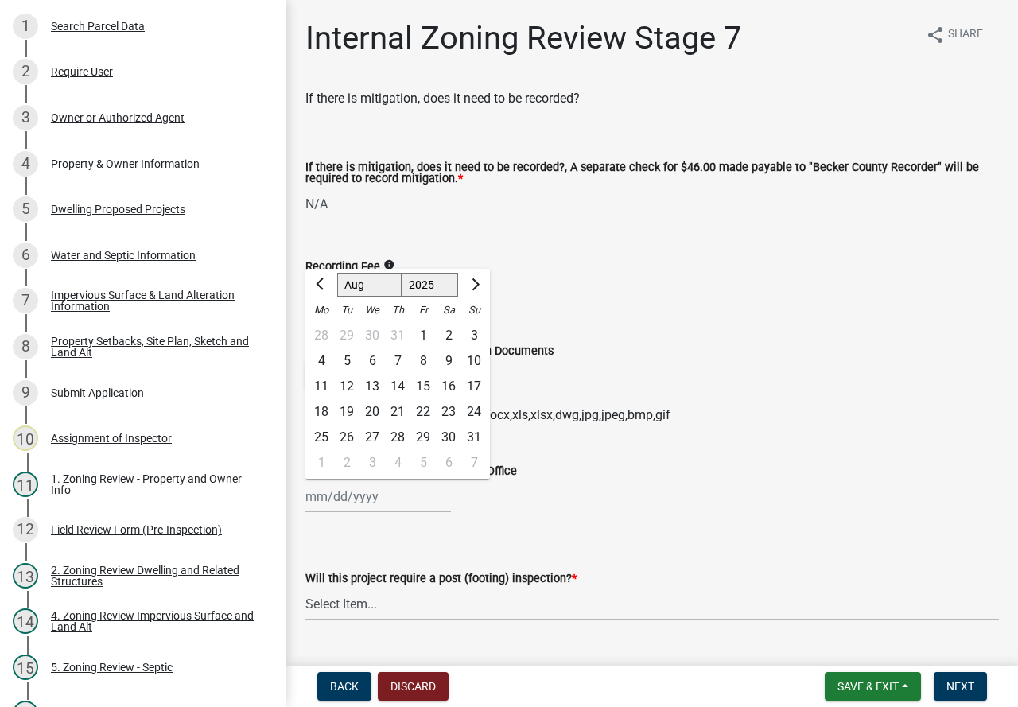
click at [421, 600] on select "Select Item... No Yes" at bounding box center [651, 604] width 693 height 33
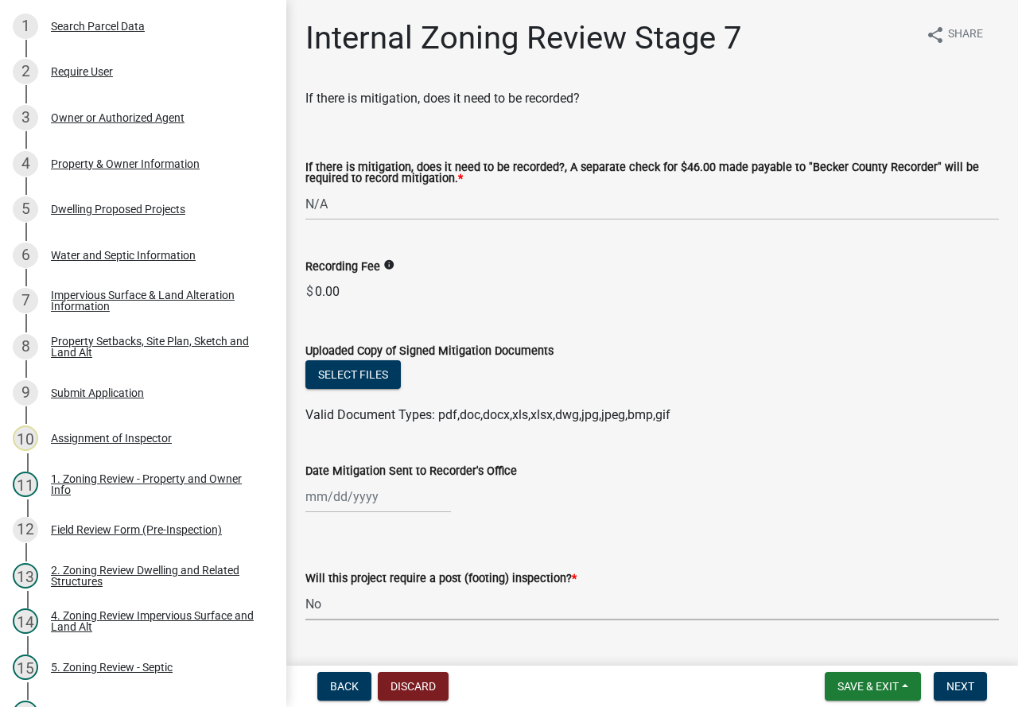
click at [305, 588] on select "Select Item... No Yes" at bounding box center [651, 604] width 693 height 33
select select "70fe76f0-d291-438e-ac1a-5869b7b7f697"
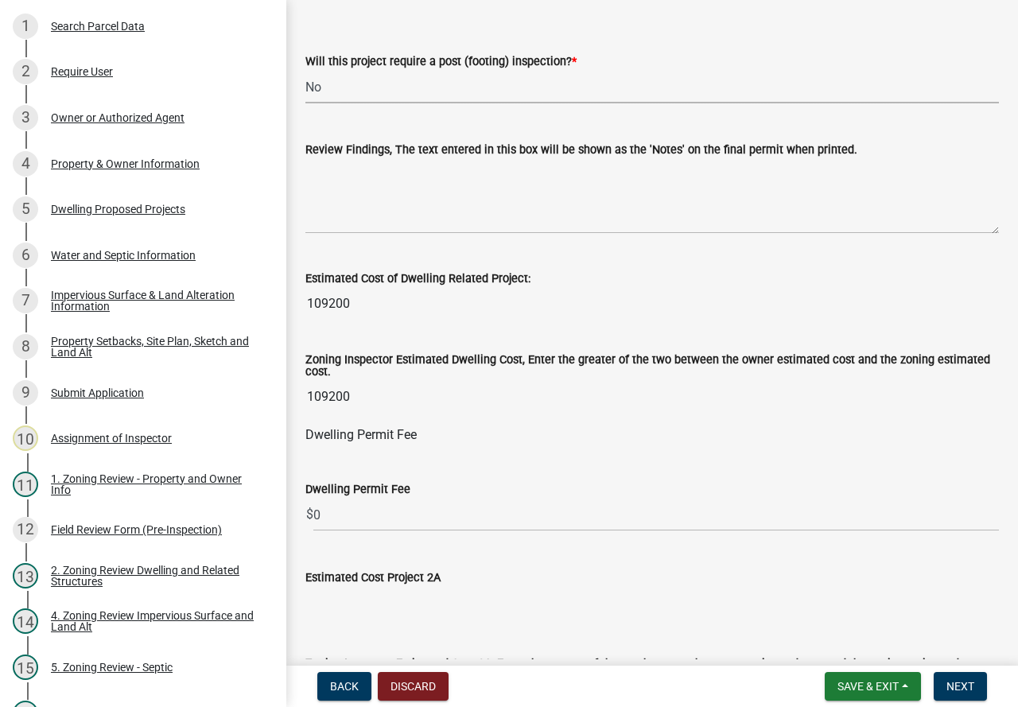
scroll to position [557, 0]
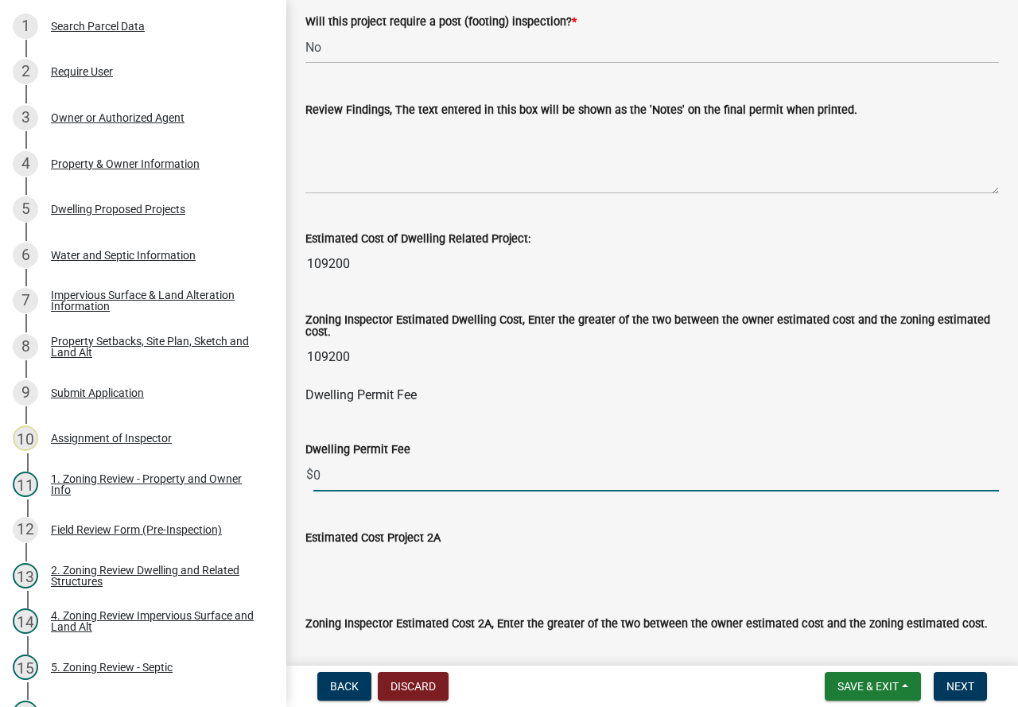
click at [445, 478] on input "0" at bounding box center [655, 475] width 685 height 33
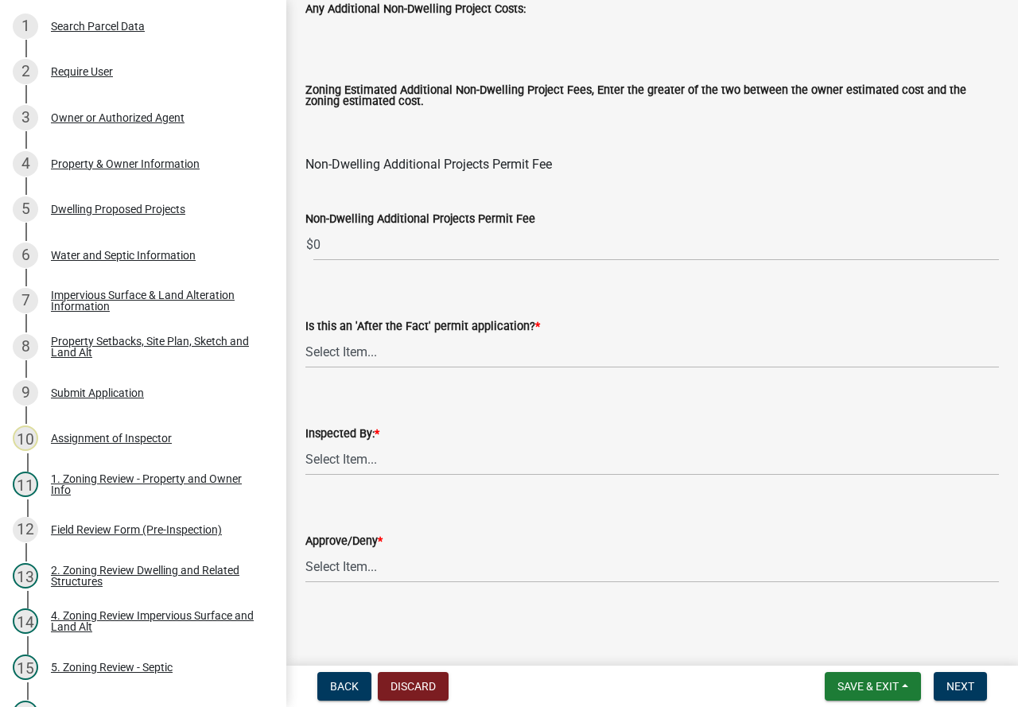
scroll to position [1978, 0]
type input "390"
click at [427, 343] on select "Select Item... No Yes" at bounding box center [651, 352] width 693 height 33
click at [305, 336] on select "Select Item... No Yes" at bounding box center [651, 352] width 693 height 33
select select "bbe3a6c5-1893-4527-8578-ada07a3b8ea5"
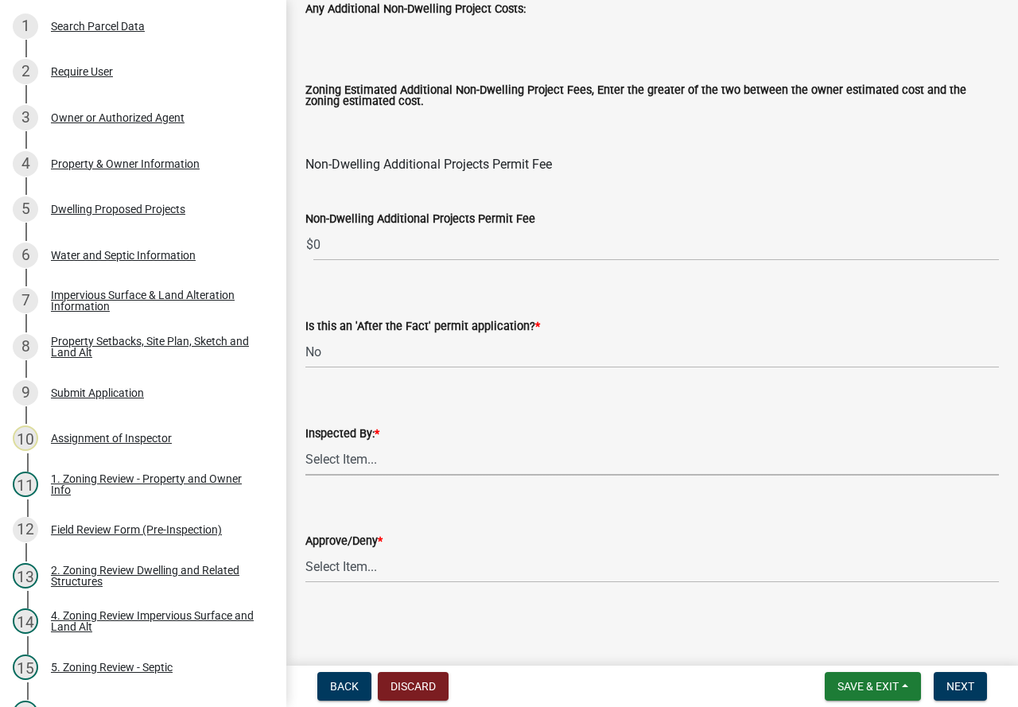
click at [401, 462] on select "Select Item... [PERSON_NAME] [PERSON_NAME] [PERSON_NAME] [PERSON_NAME] [PERSON_…" at bounding box center [651, 459] width 693 height 33
click at [305, 443] on select "Select Item... [PERSON_NAME] [PERSON_NAME] [PERSON_NAME] [PERSON_NAME] [PERSON_…" at bounding box center [651, 459] width 693 height 33
select select "c0b6e50c-983d-48c1-a910-e8bd43c13b77"
click at [391, 576] on select "Select Item... Approve Deny" at bounding box center [651, 566] width 693 height 33
click at [305, 550] on select "Select Item... Approve Deny" at bounding box center [651, 566] width 693 height 33
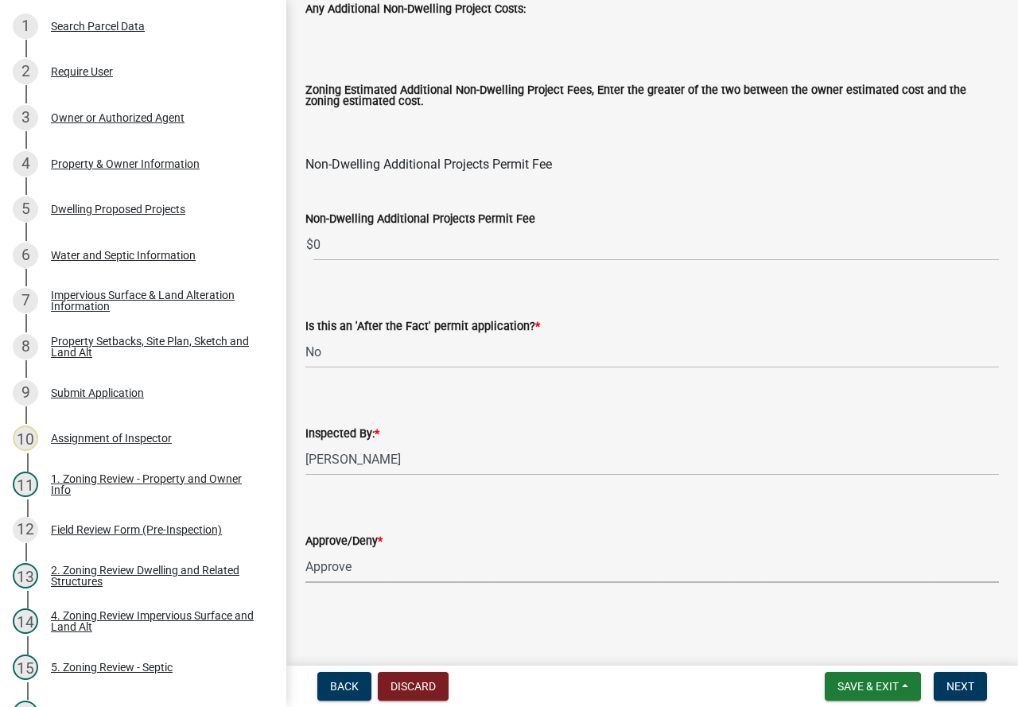
select select "97c9e5a4-d35f-4903-ad68-b764687ac9e9"
click at [974, 695] on button "Next" at bounding box center [959, 686] width 53 height 29
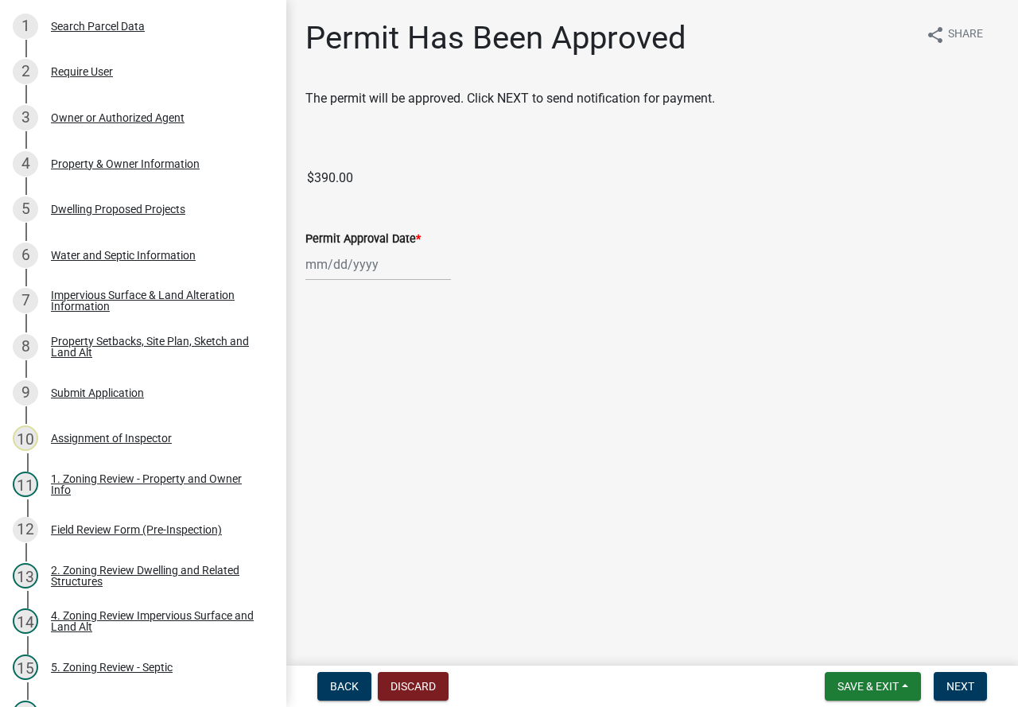
select select "8"
select select "2025"
click at [338, 259] on div "[PERSON_NAME] Feb Mar Apr [PERSON_NAME][DATE] Oct Nov [DATE] 1526 1527 1528 152…" at bounding box center [377, 264] width 145 height 33
click at [324, 402] on div "11" at bounding box center [320, 399] width 25 height 25
type input "[DATE]"
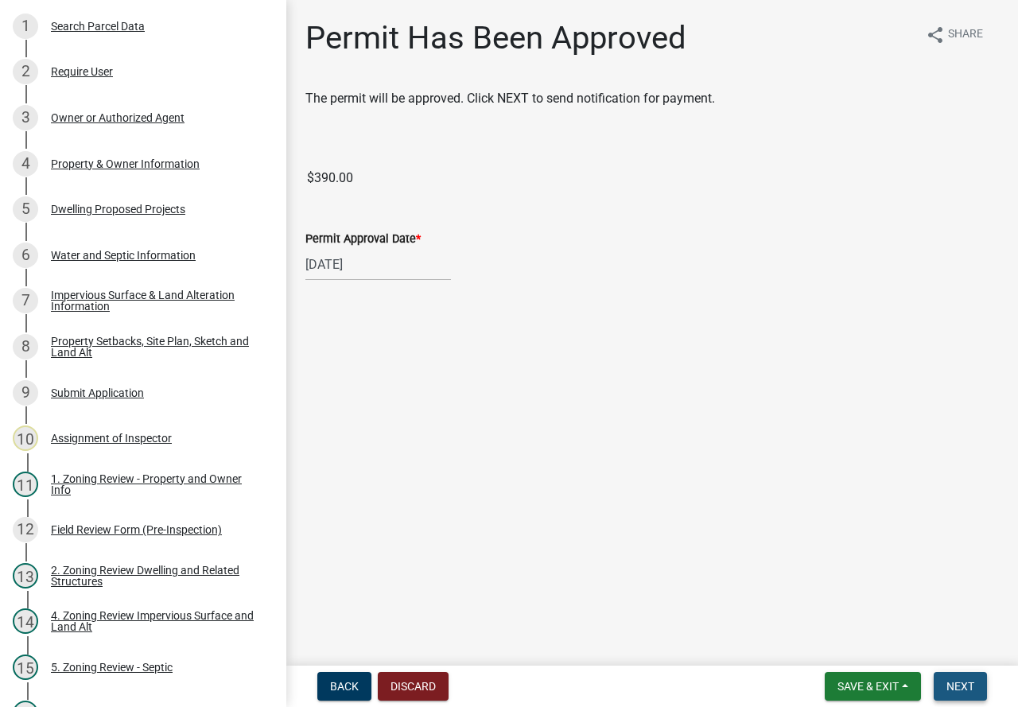
click at [964, 691] on span "Next" at bounding box center [960, 686] width 28 height 13
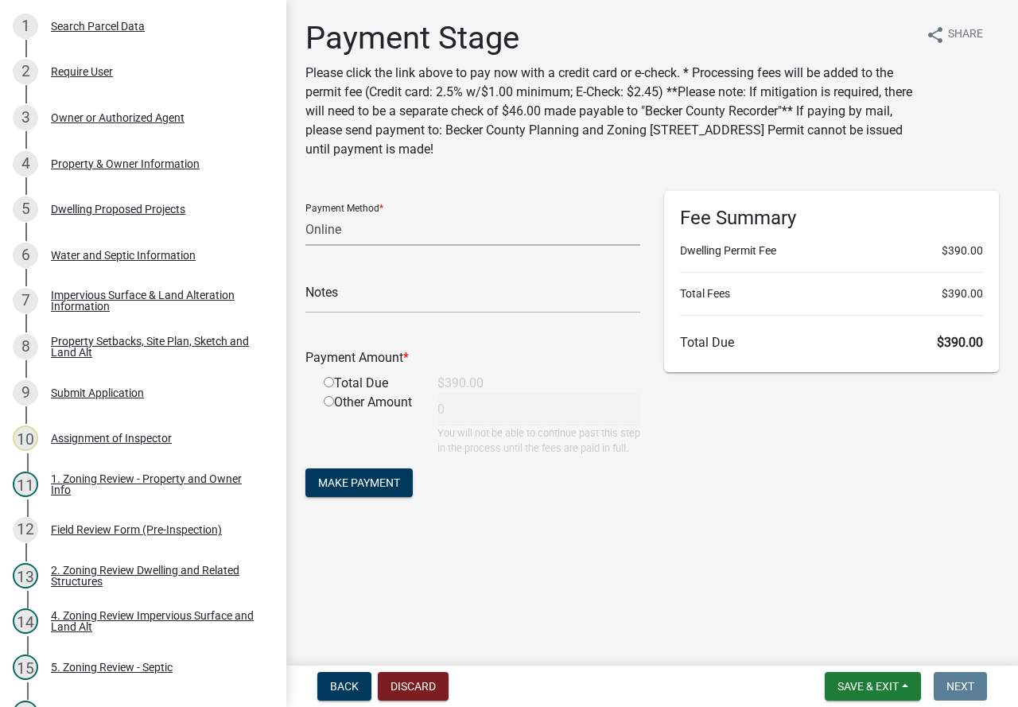
click at [314, 221] on select "Credit Card POS Check Cash Online" at bounding box center [472, 229] width 335 height 33
select select "1: 0"
click at [305, 213] on select "Credit Card POS Check Cash Online" at bounding box center [472, 229] width 335 height 33
click at [328, 381] on input "radio" at bounding box center [329, 382] width 10 height 10
radio input "true"
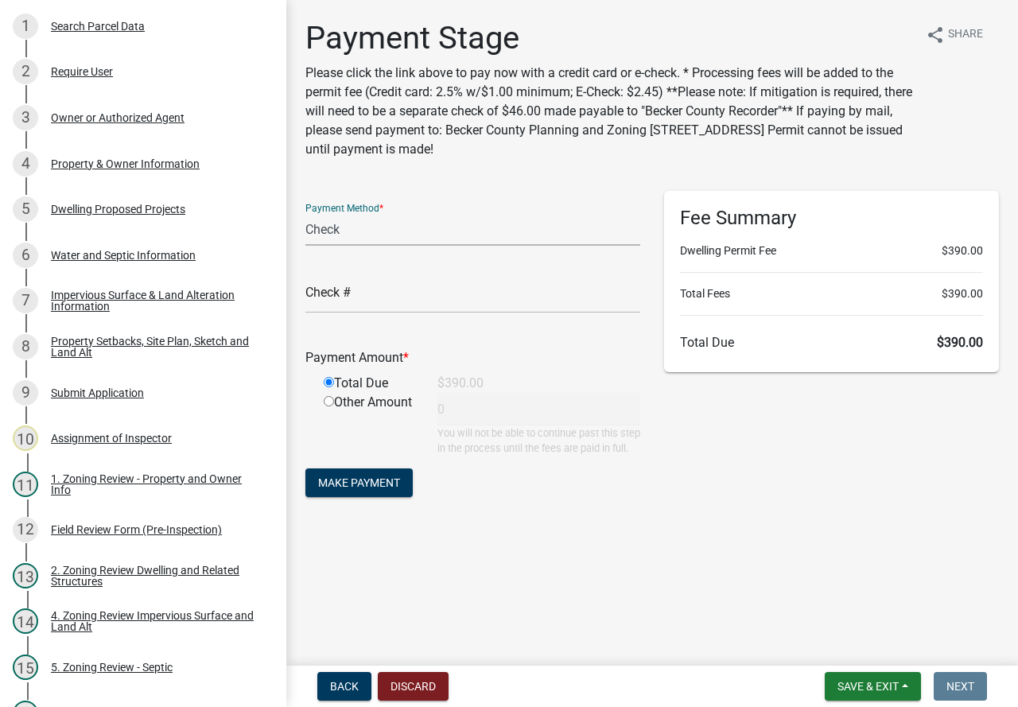
type input "390"
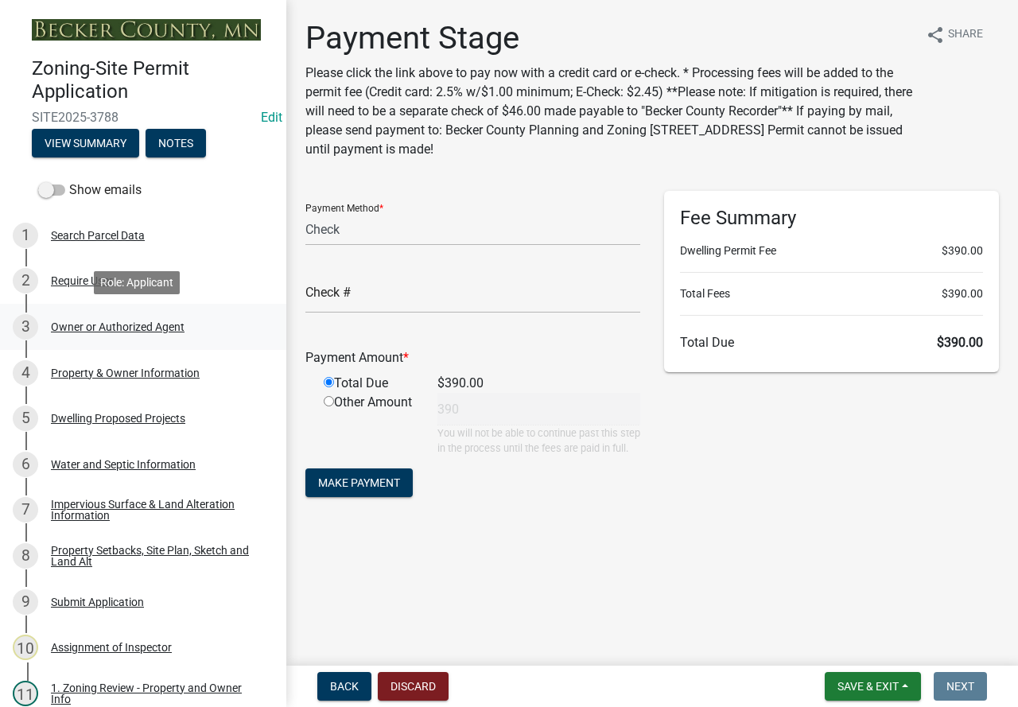
click at [124, 319] on div "3 Owner or Authorized Agent" at bounding box center [137, 326] width 248 height 25
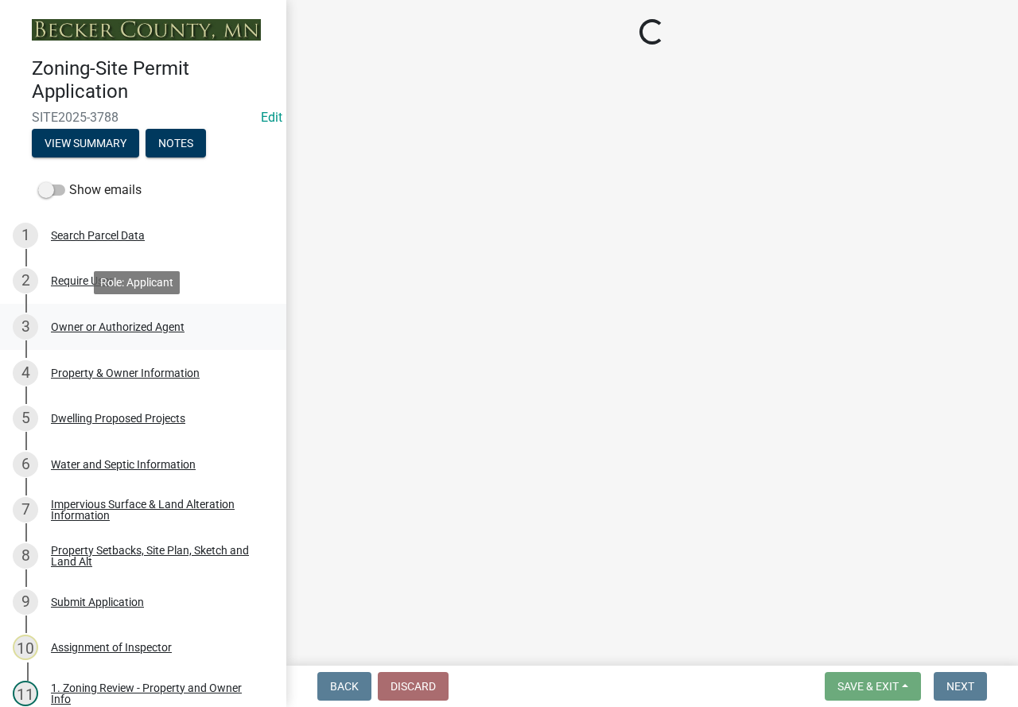
select select "3c674549-ed69-405f-b795-9fa3f7d47d9d"
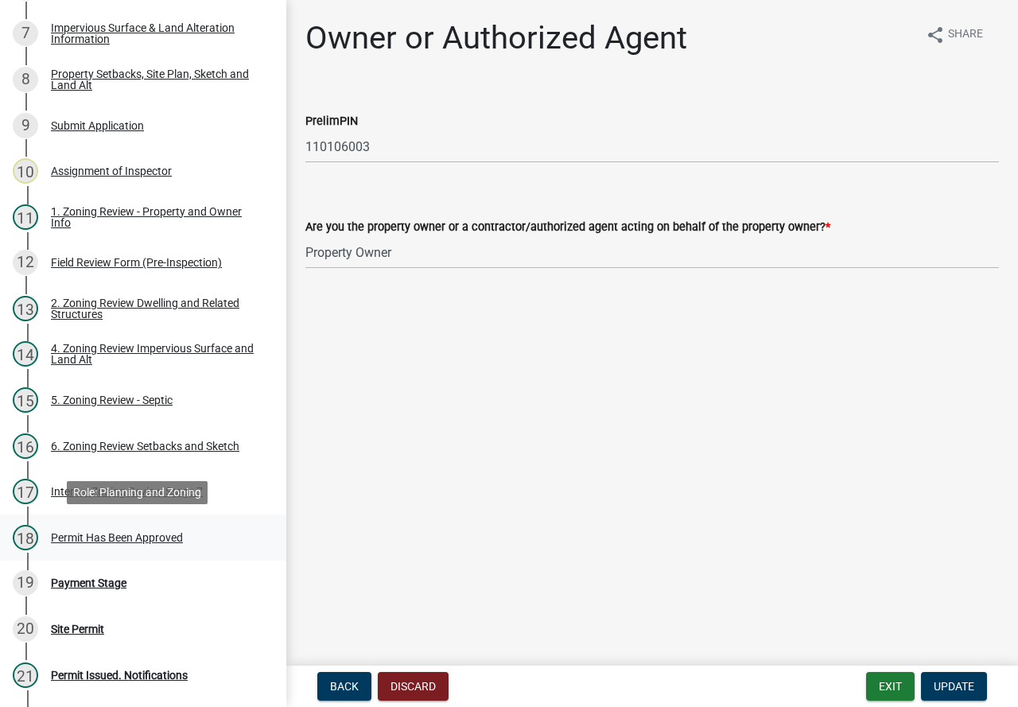
scroll to position [477, 0]
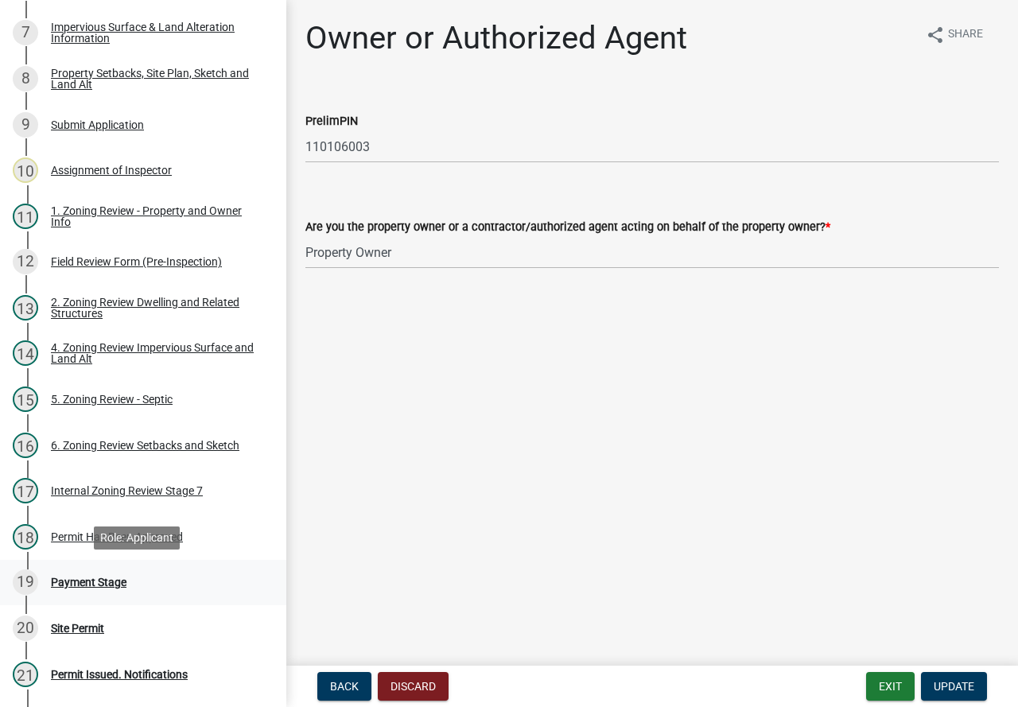
click at [118, 576] on div "Payment Stage" at bounding box center [89, 581] width 76 height 11
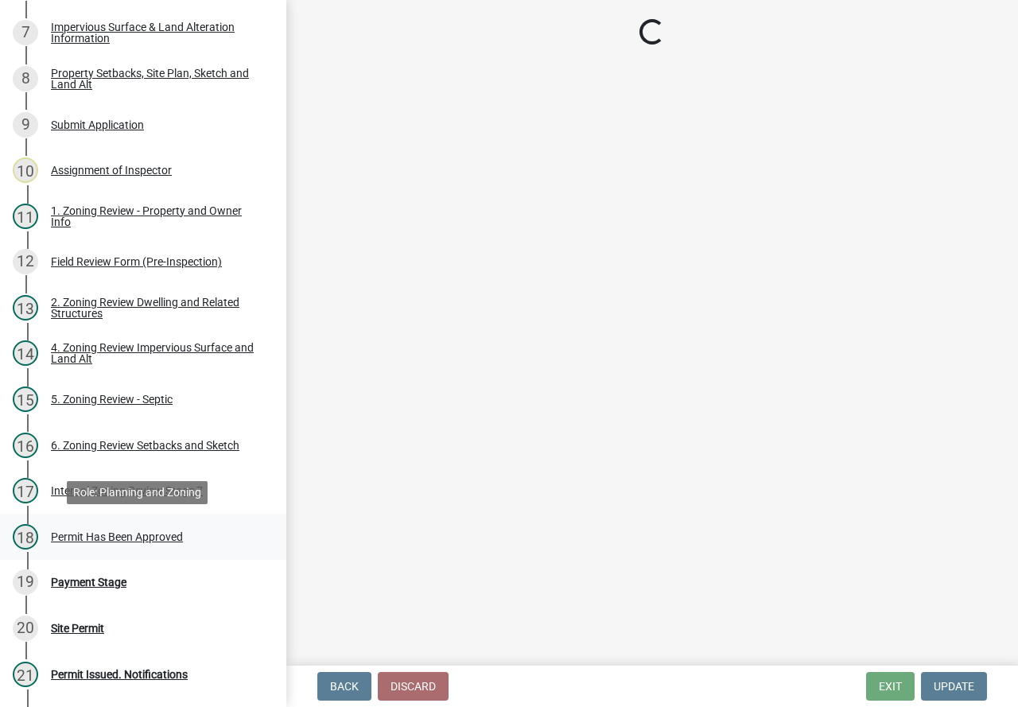
select select "3: 3"
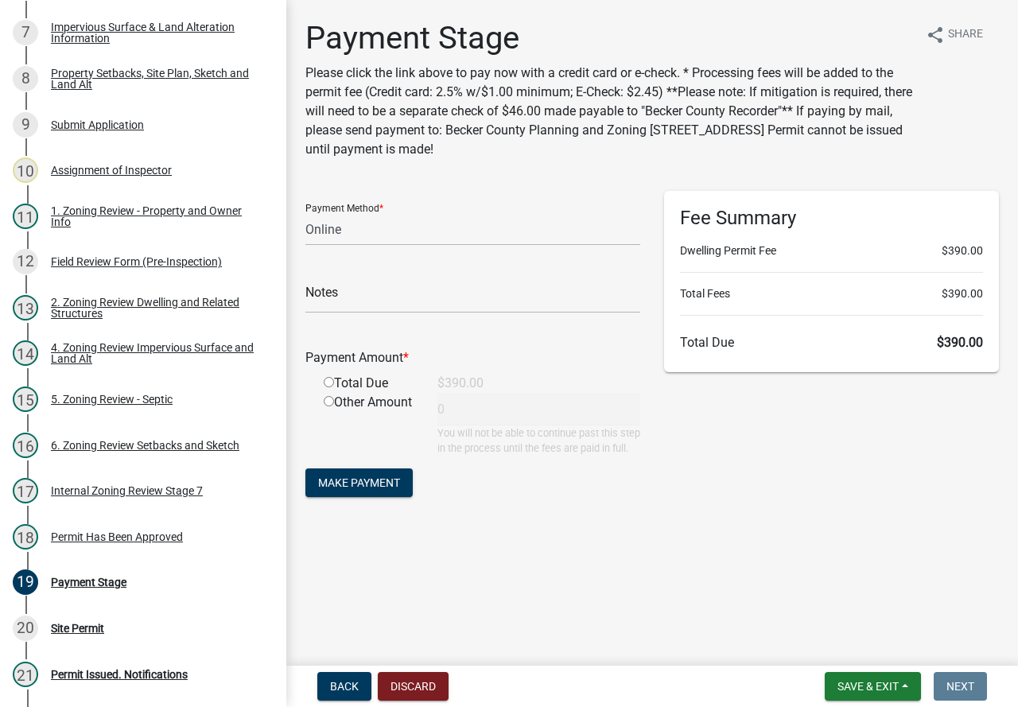
click at [330, 381] on input "radio" at bounding box center [329, 382] width 10 height 10
radio input "true"
type input "390"
click at [356, 231] on select "Credit Card POS Check Cash Online" at bounding box center [472, 229] width 335 height 33
select select "1: 0"
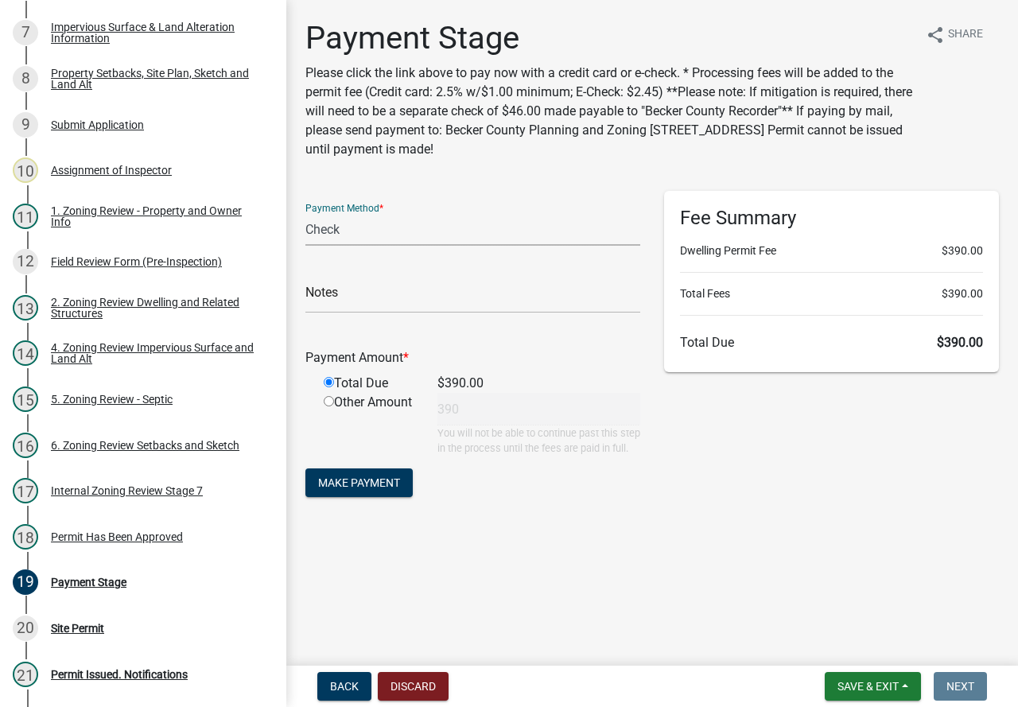
click at [305, 213] on select "Credit Card POS Check Cash Online" at bounding box center [472, 229] width 335 height 33
click at [391, 305] on input "text" at bounding box center [472, 297] width 335 height 33
type input "3759"
click at [400, 489] on span "Make Payment" at bounding box center [359, 482] width 82 height 13
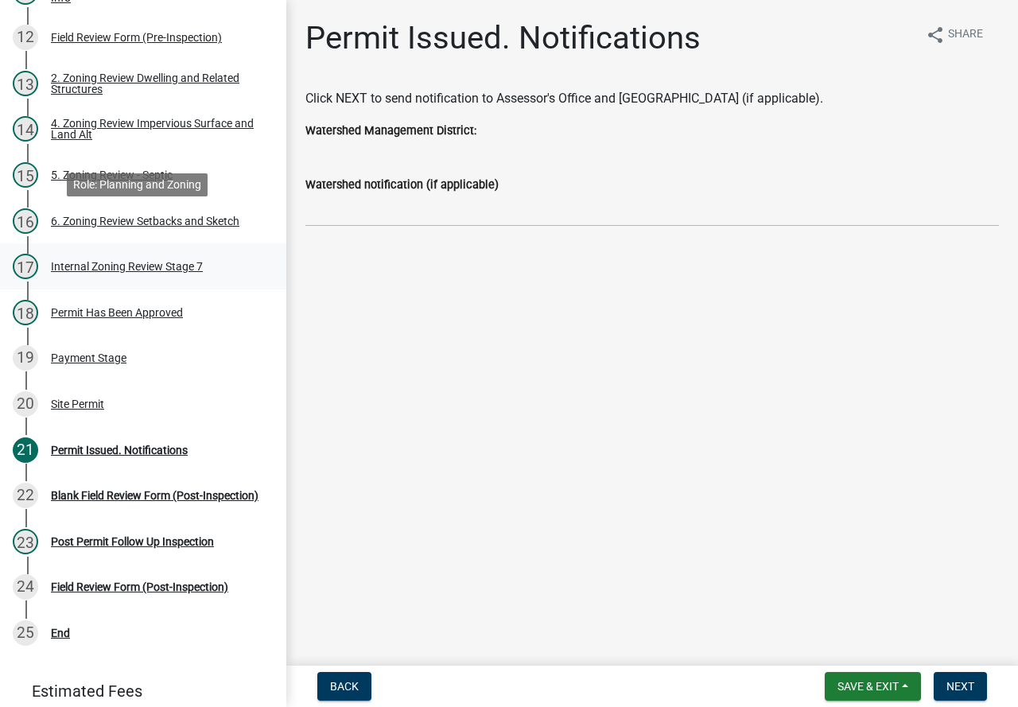
scroll to position [795, 0]
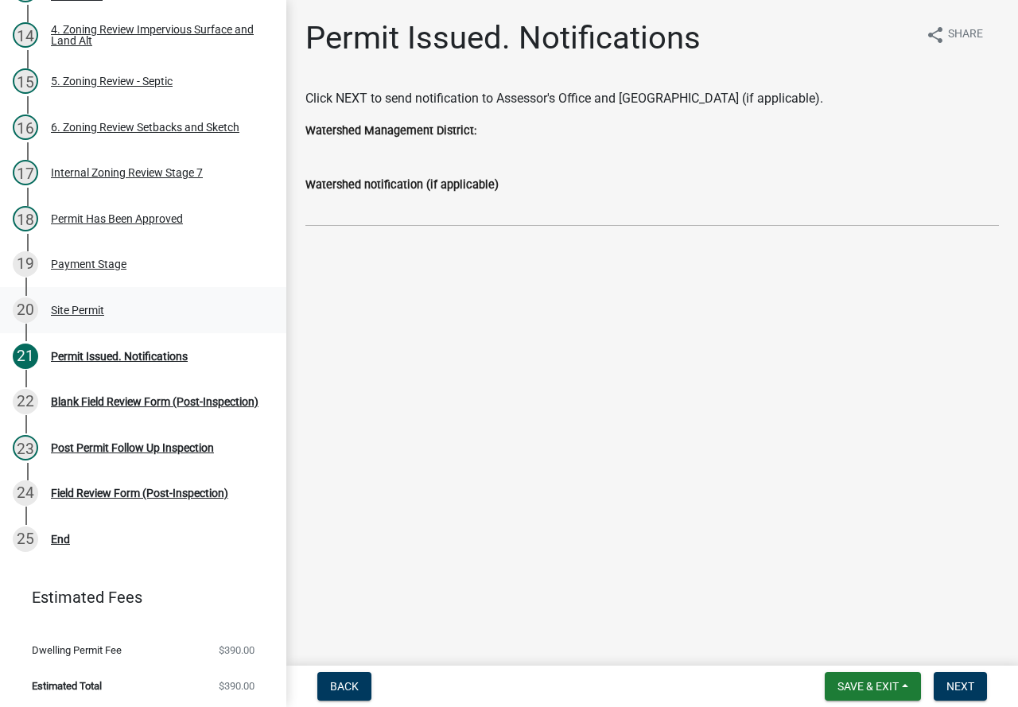
click at [96, 304] on div "Site Permit" at bounding box center [77, 309] width 53 height 11
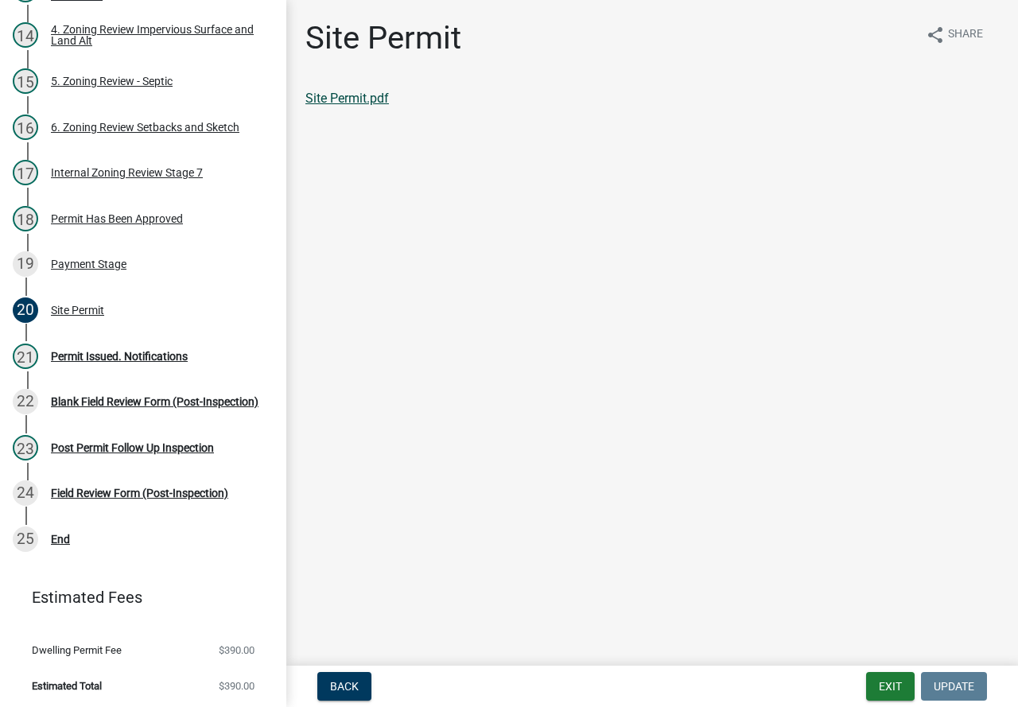
click at [312, 97] on link "Site Permit.pdf" at bounding box center [346, 98] width 83 height 15
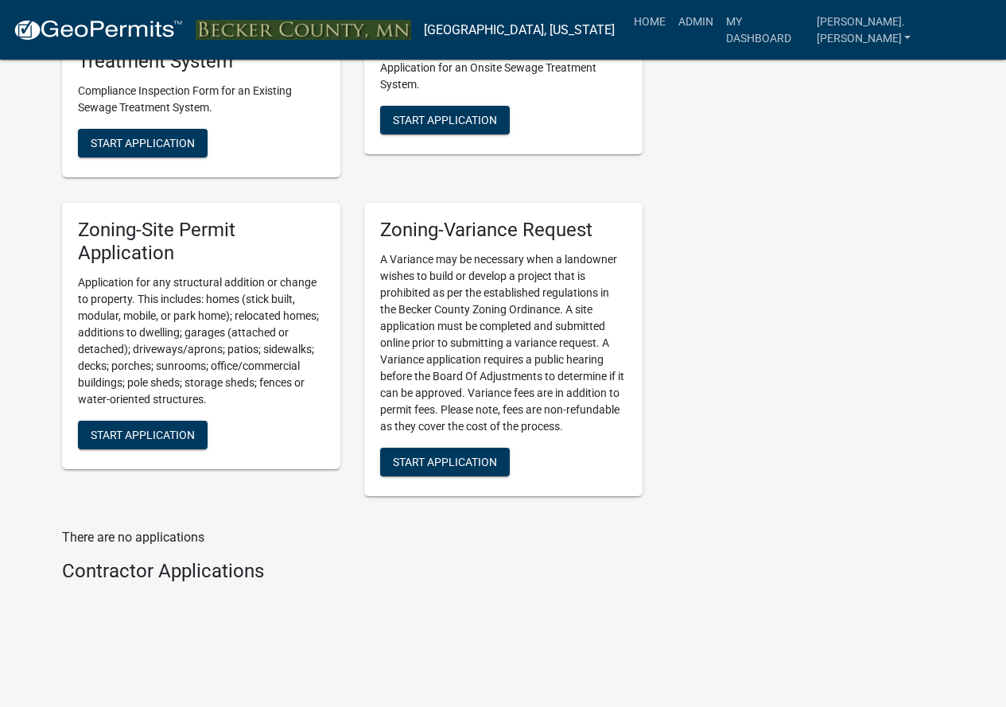
scroll to position [1869, 0]
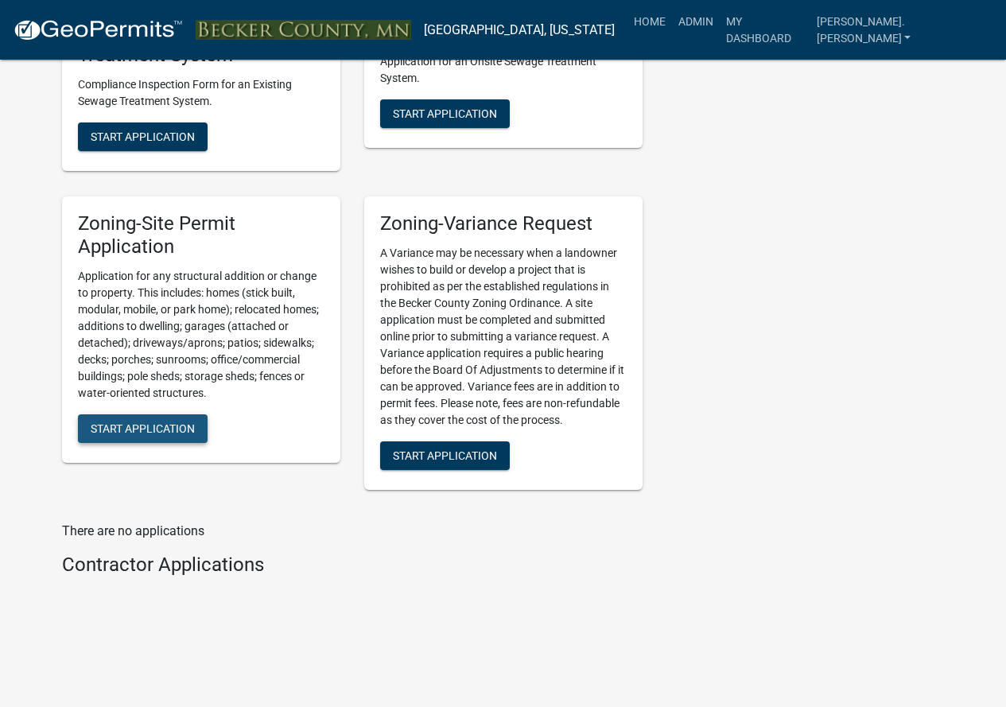
click at [130, 427] on span "Start Application" at bounding box center [143, 427] width 104 height 13
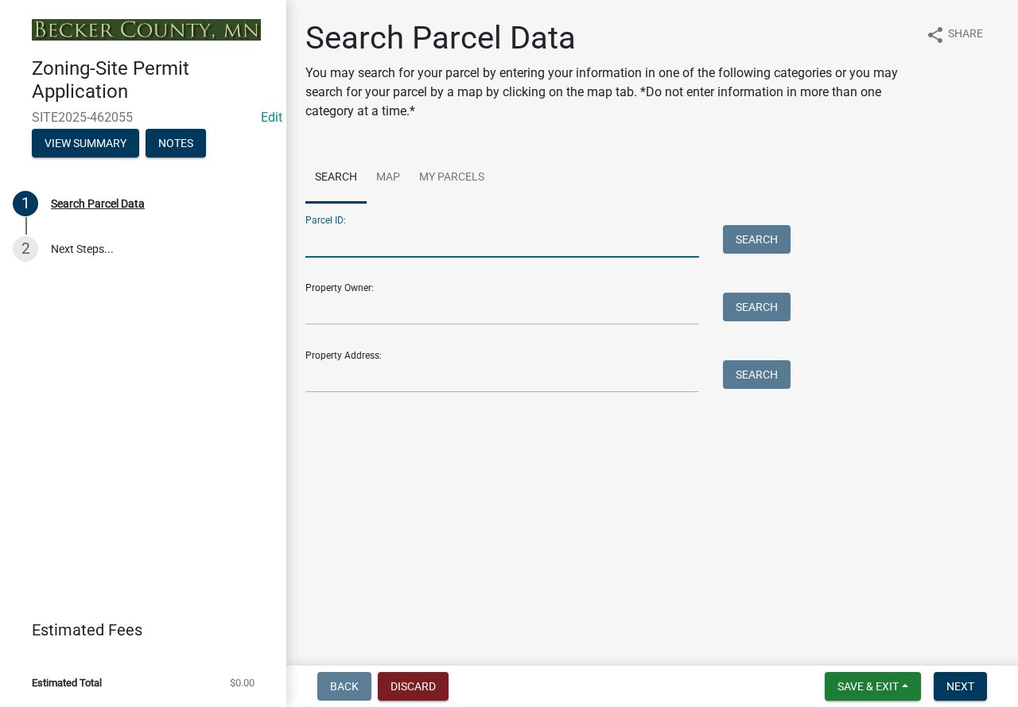
click at [322, 241] on input "Parcel ID:" at bounding box center [502, 241] width 394 height 33
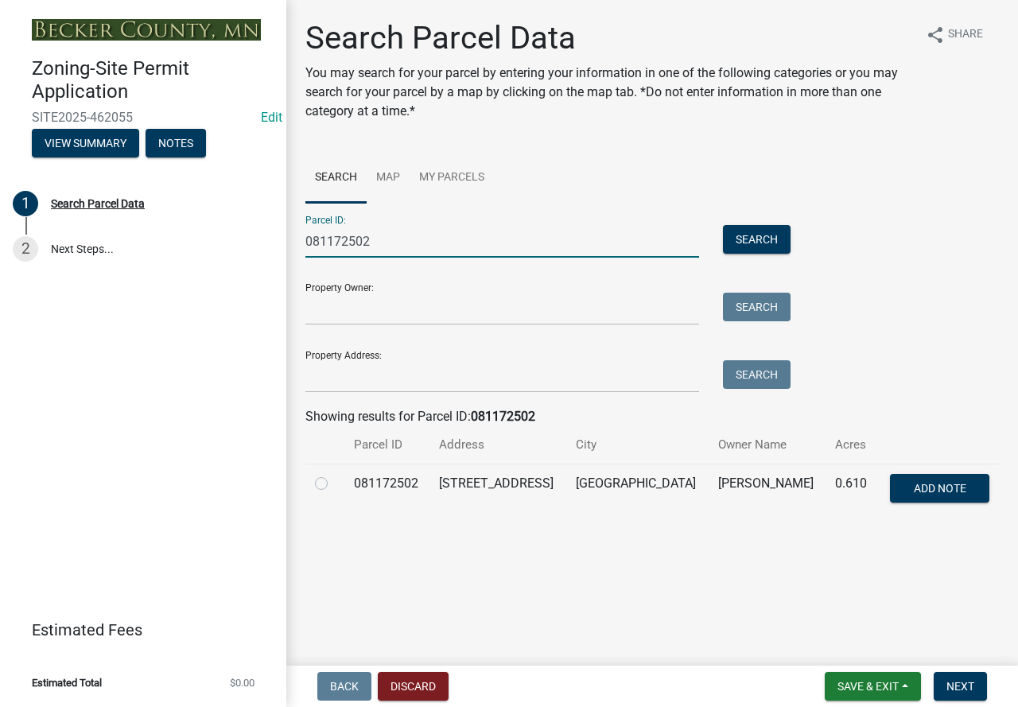
type input "081172502"
click at [334, 474] on label at bounding box center [334, 474] width 0 height 0
click at [334, 483] on input "radio" at bounding box center [339, 479] width 10 height 10
radio input "true"
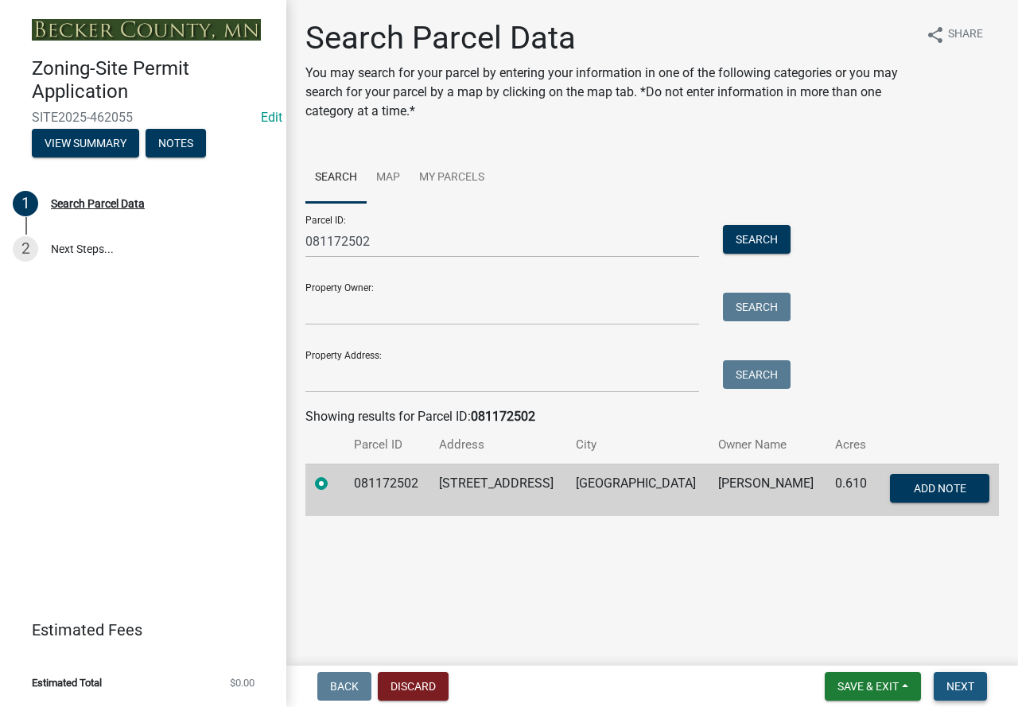
click at [956, 683] on span "Next" at bounding box center [960, 686] width 28 height 13
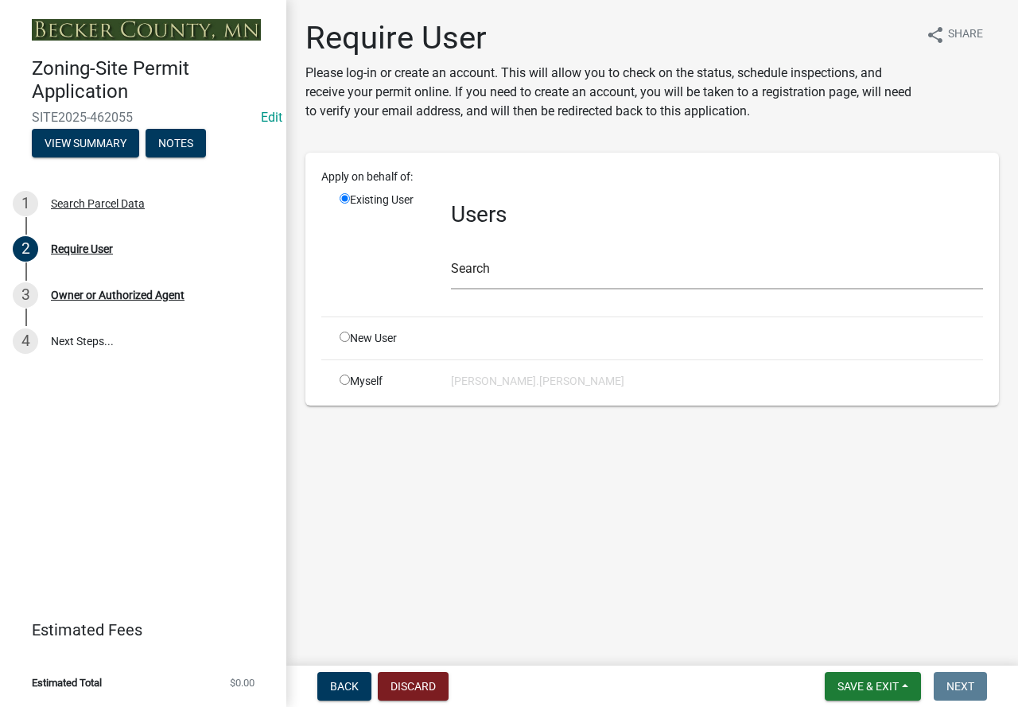
click at [344, 334] on input "radio" at bounding box center [344, 337] width 10 height 10
radio input "true"
radio input "false"
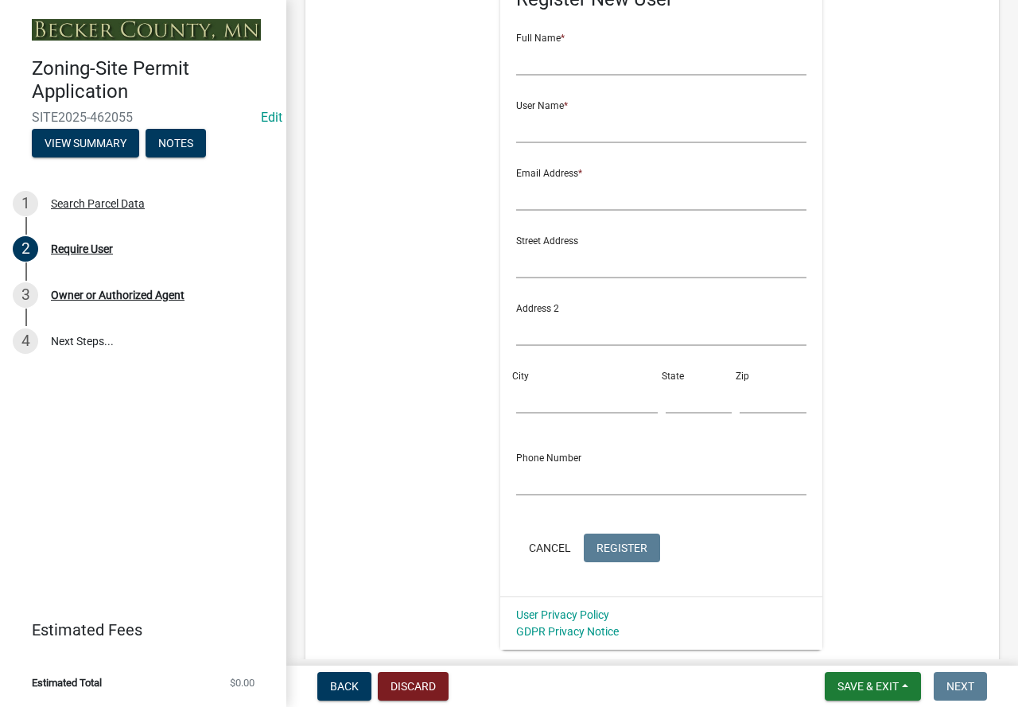
scroll to position [318, 0]
click at [404, 689] on button "Discard" at bounding box center [413, 686] width 71 height 29
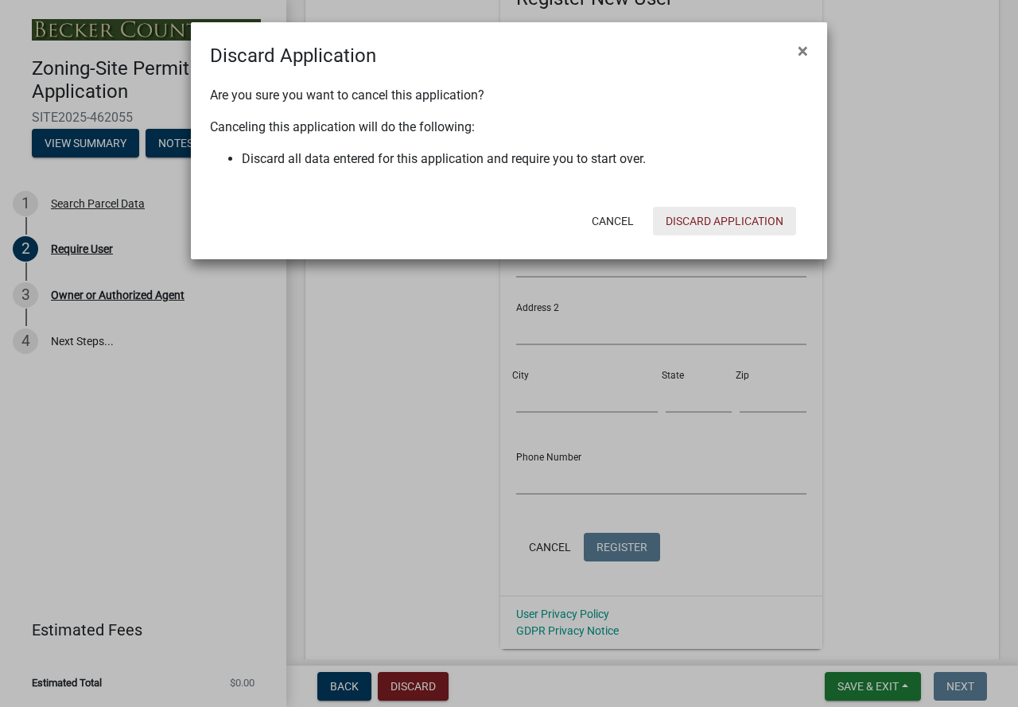
click at [737, 208] on button "Discard Application" at bounding box center [724, 221] width 143 height 29
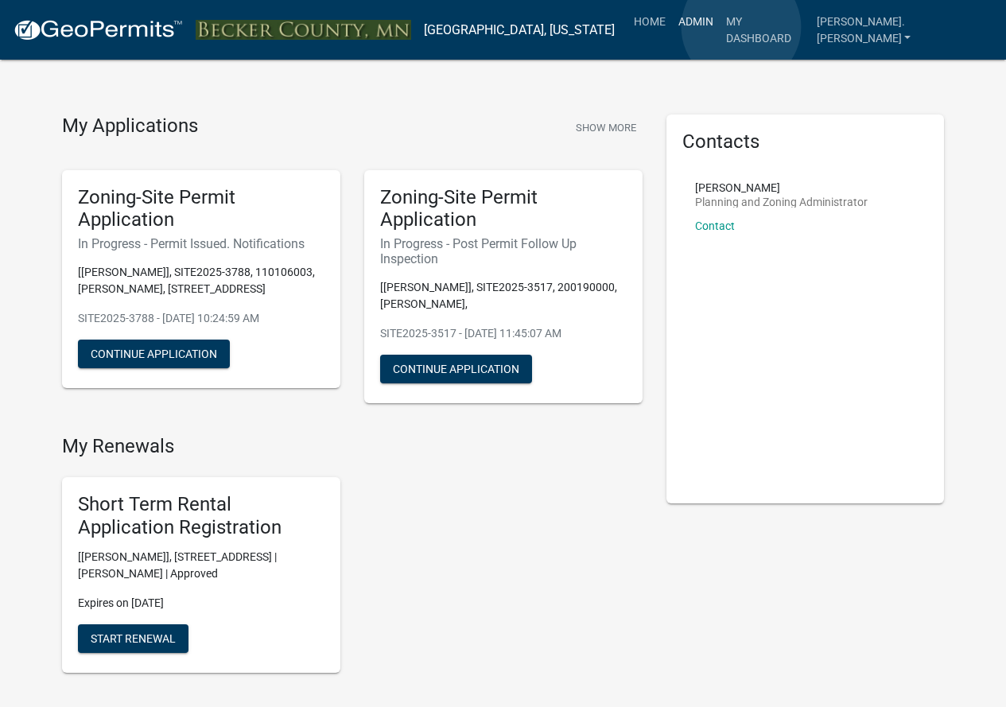
click at [720, 27] on link "Admin" at bounding box center [696, 21] width 48 height 30
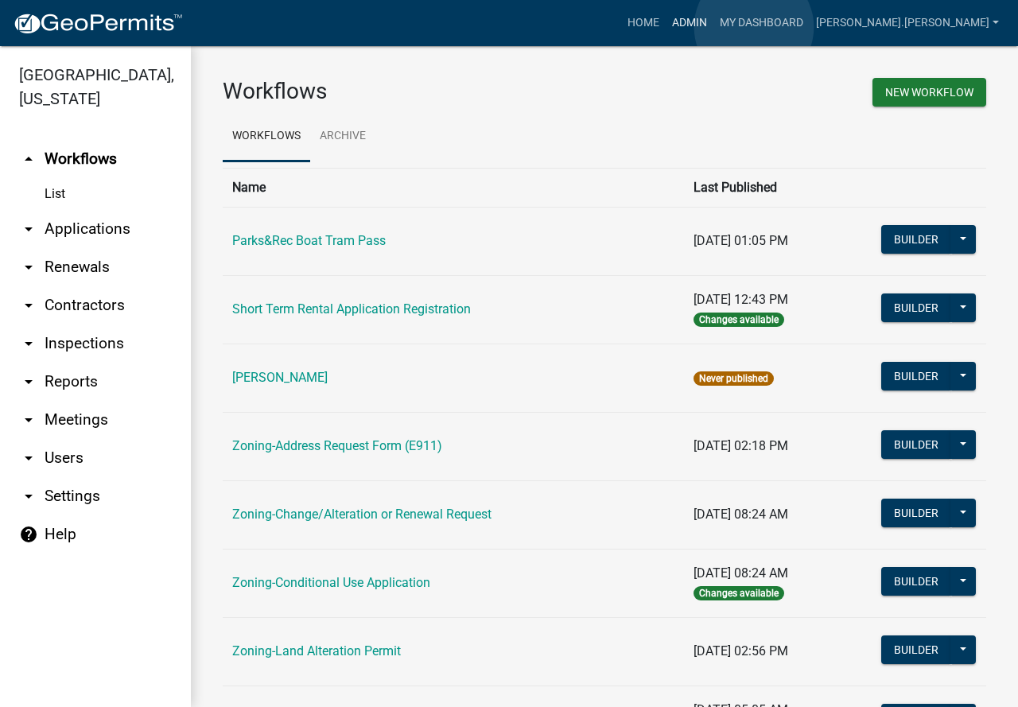
click at [713, 27] on link "Admin" at bounding box center [689, 23] width 48 height 30
click at [665, 20] on link "Home" at bounding box center [643, 23] width 45 height 30
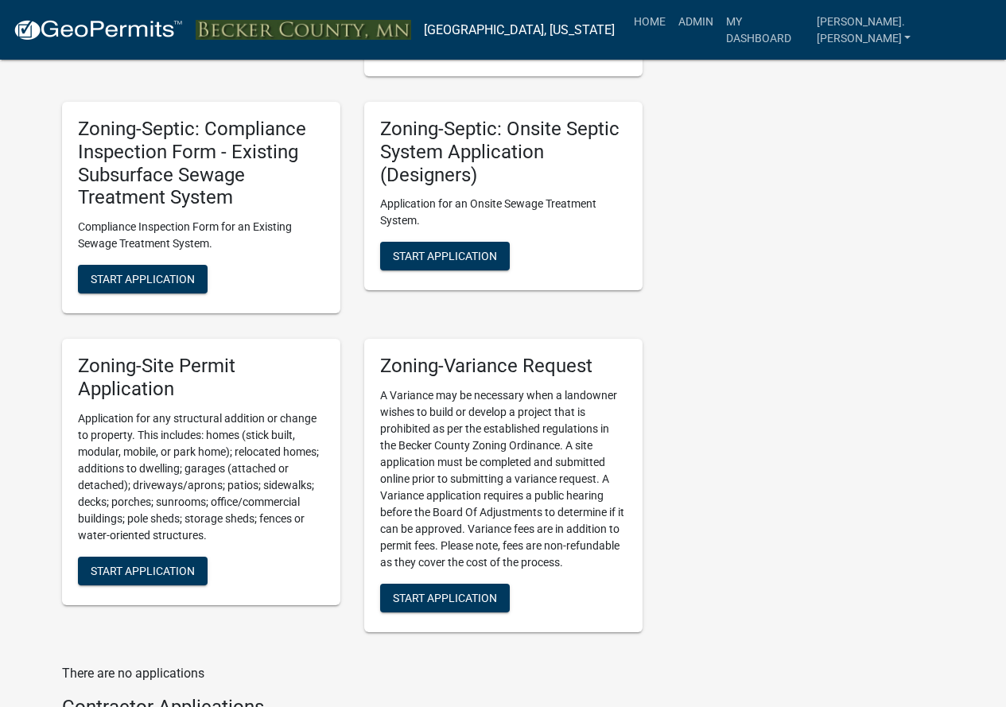
scroll to position [1749, 0]
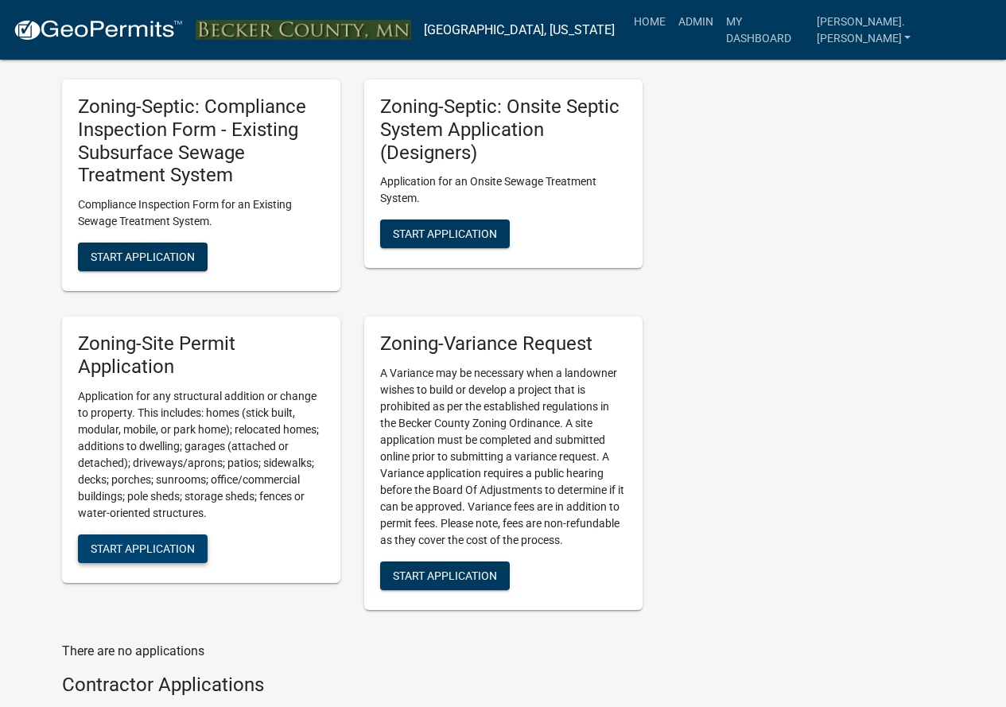
click at [200, 538] on button "Start Application" at bounding box center [143, 548] width 130 height 29
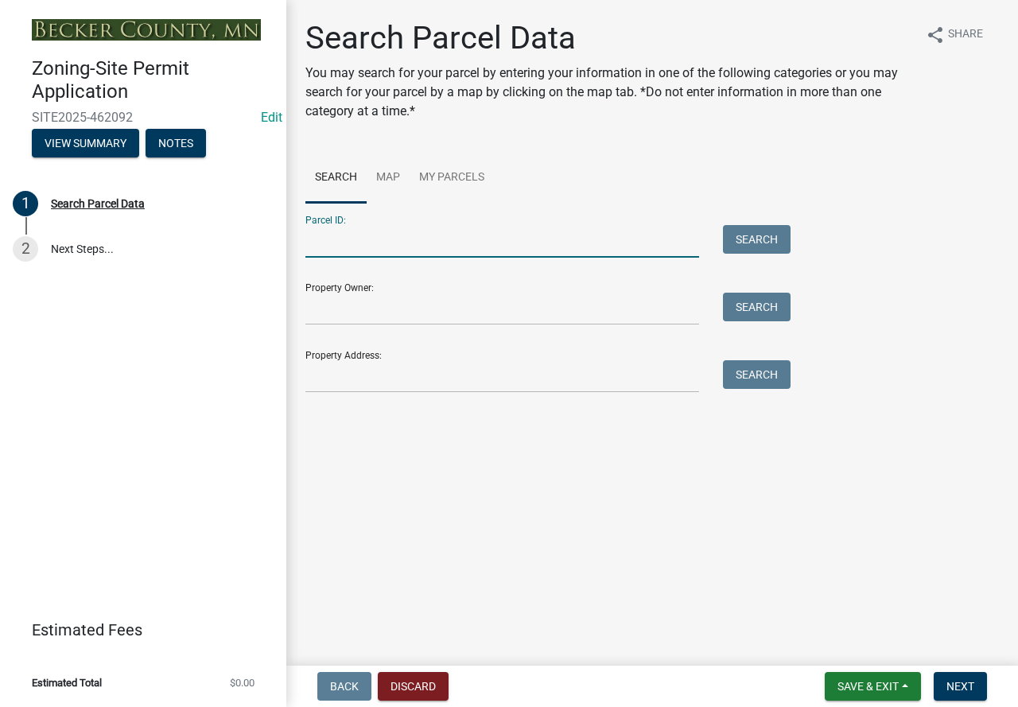
paste input "060929000"
type input "060929000"
click at [766, 247] on button "Search" at bounding box center [757, 239] width 68 height 29
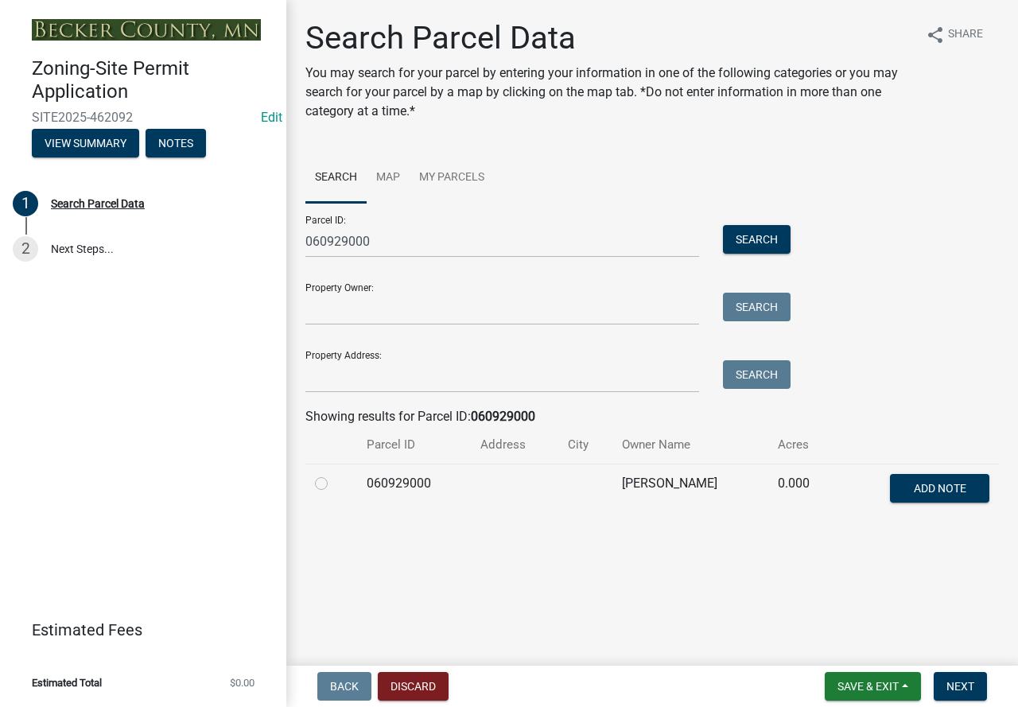
click at [334, 474] on label at bounding box center [334, 474] width 0 height 0
click at [334, 481] on input "radio" at bounding box center [339, 479] width 10 height 10
radio input "true"
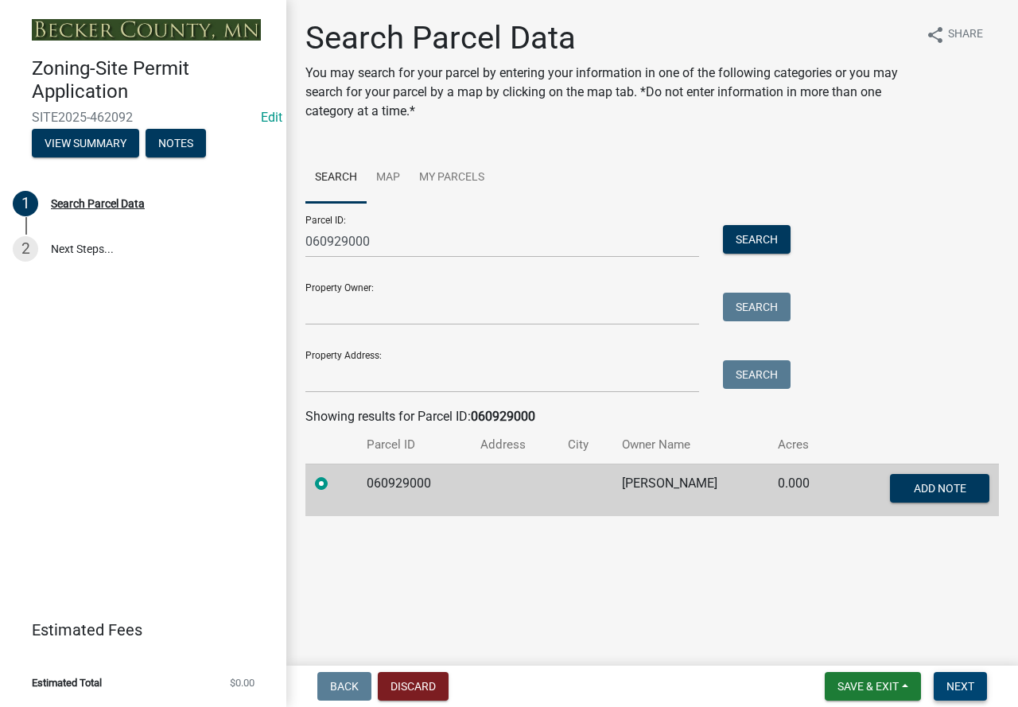
click at [958, 685] on span "Next" at bounding box center [960, 686] width 28 height 13
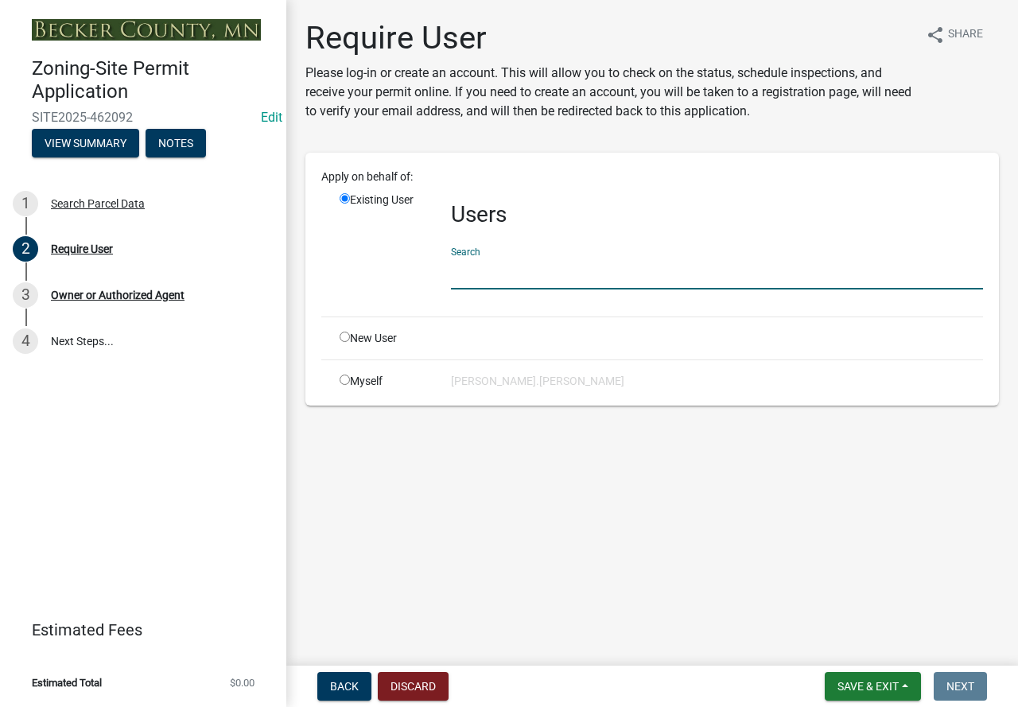
click at [511, 272] on input "text" at bounding box center [717, 273] width 532 height 33
click at [343, 334] on input "radio" at bounding box center [344, 337] width 10 height 10
radio input "true"
radio input "false"
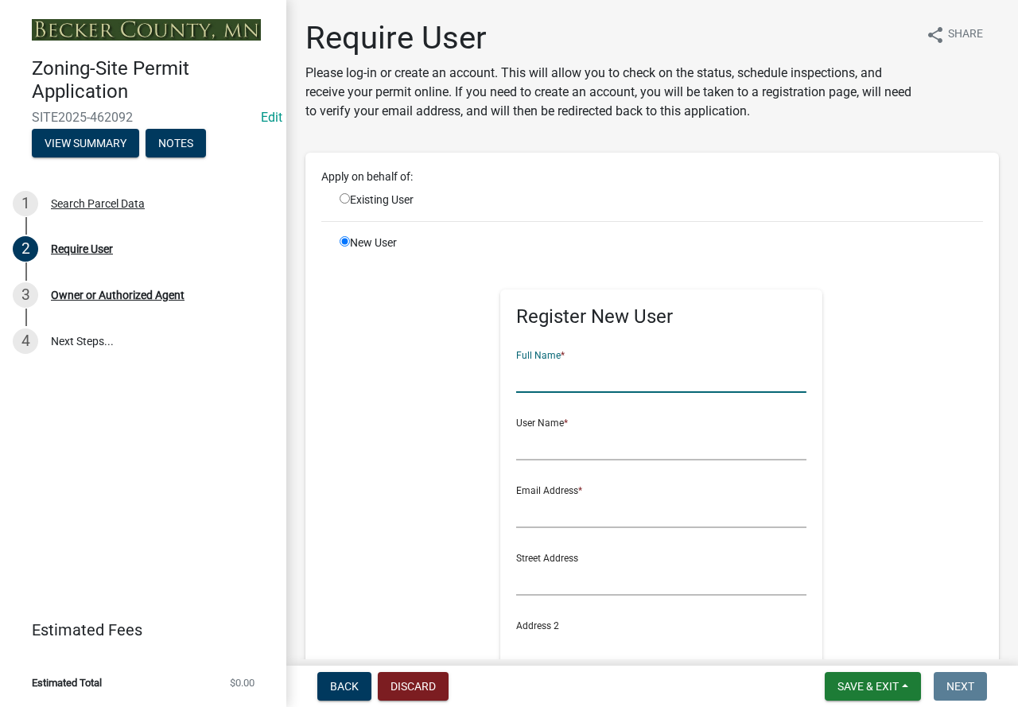
click at [565, 371] on input "text" at bounding box center [661, 376] width 290 height 33
type input "A"
type input "Al Clark"
click at [565, 425] on div "User Name *" at bounding box center [661, 432] width 290 height 55
click at [556, 447] on input "text" at bounding box center [661, 444] width 290 height 33
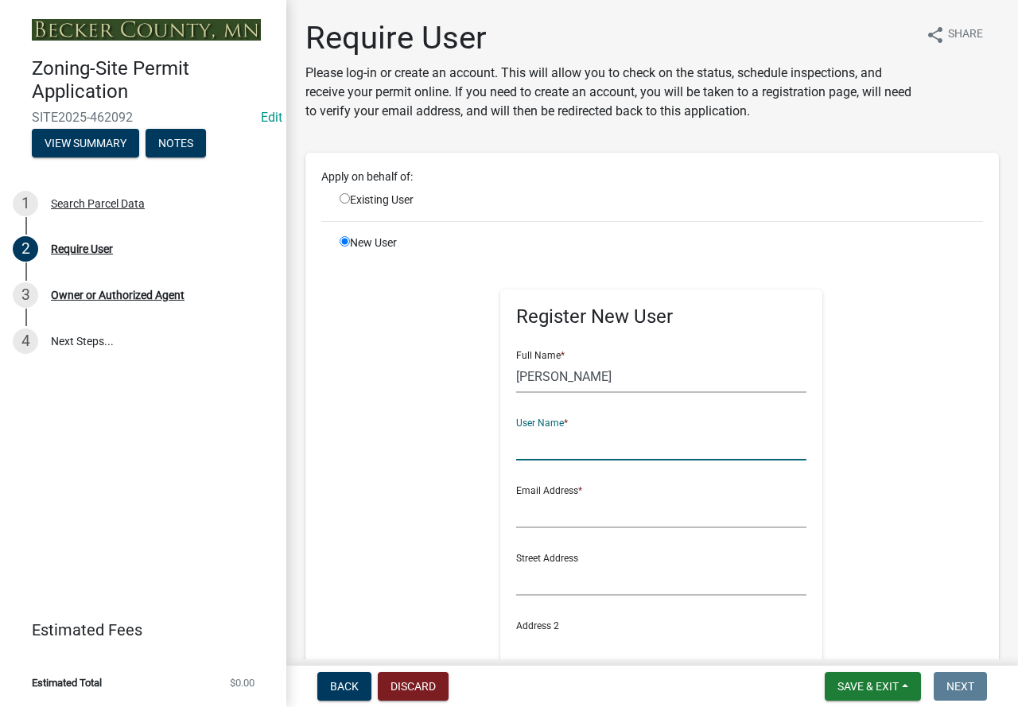
type input "a"
type input "AlClarkConstruction"
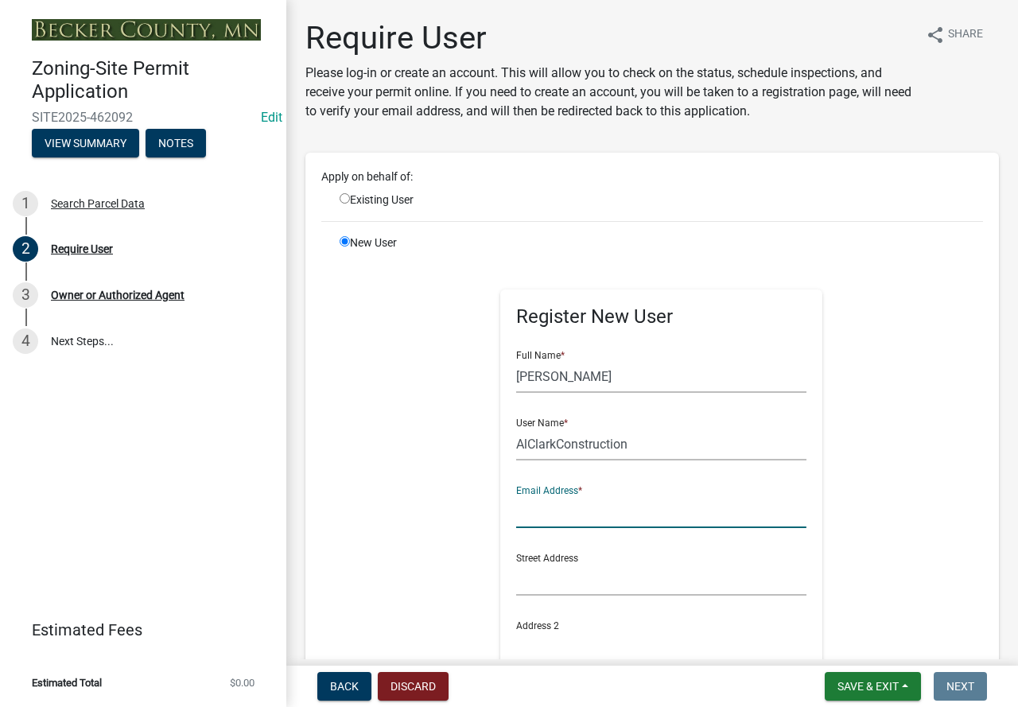
click at [545, 523] on input "text" at bounding box center [661, 511] width 290 height 33
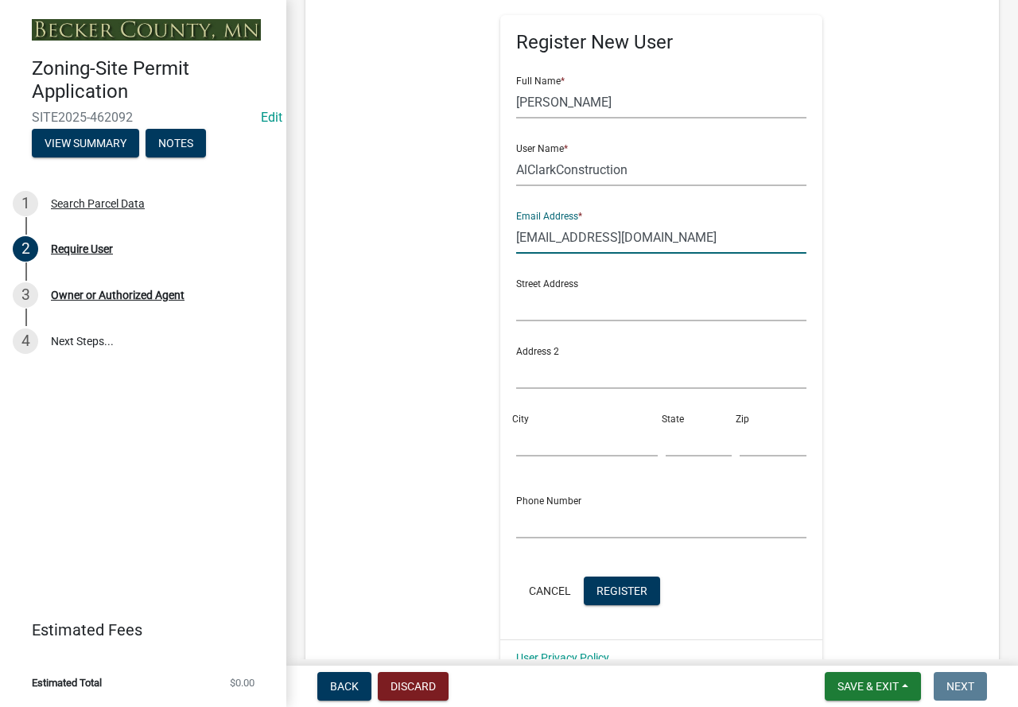
scroll to position [318, 0]
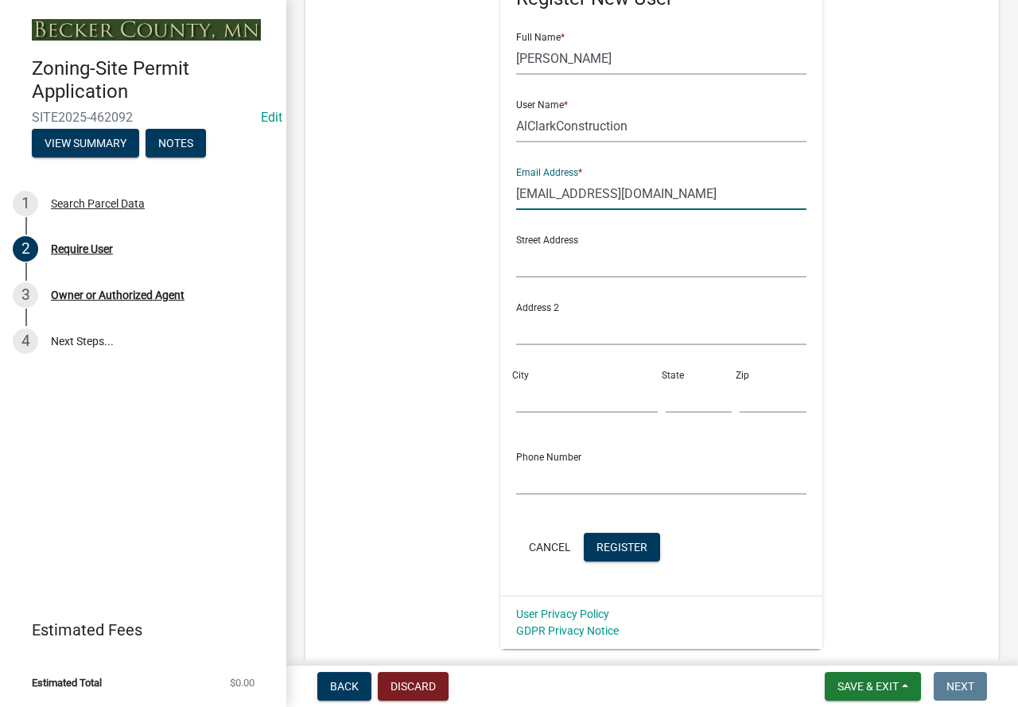
type input "alclarkconst@live.com"
click at [570, 484] on input "text" at bounding box center [661, 478] width 290 height 33
type input "2188494489"
click at [614, 537] on button "Register" at bounding box center [622, 547] width 76 height 29
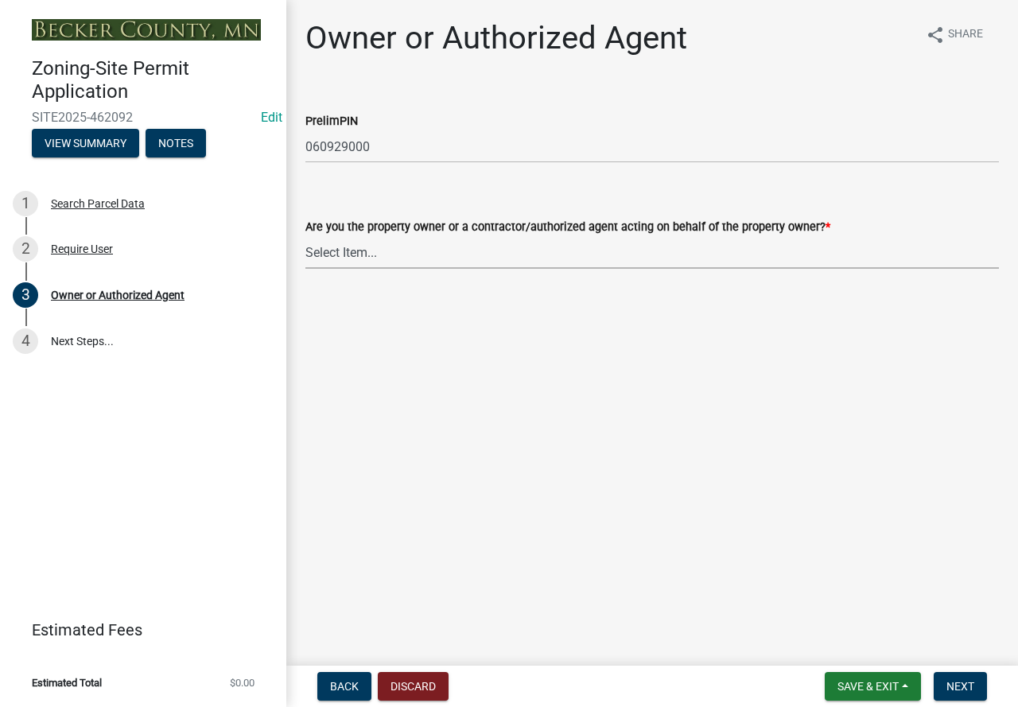
click at [500, 254] on select "Select Item... Property Owner Authorized Agent" at bounding box center [651, 252] width 693 height 33
click at [305, 236] on select "Select Item... Property Owner Authorized Agent" at bounding box center [651, 252] width 693 height 33
select select "059d621c-7166-4fbc-97da-2eca626821a9"
click at [954, 687] on span "Next" at bounding box center [960, 686] width 28 height 13
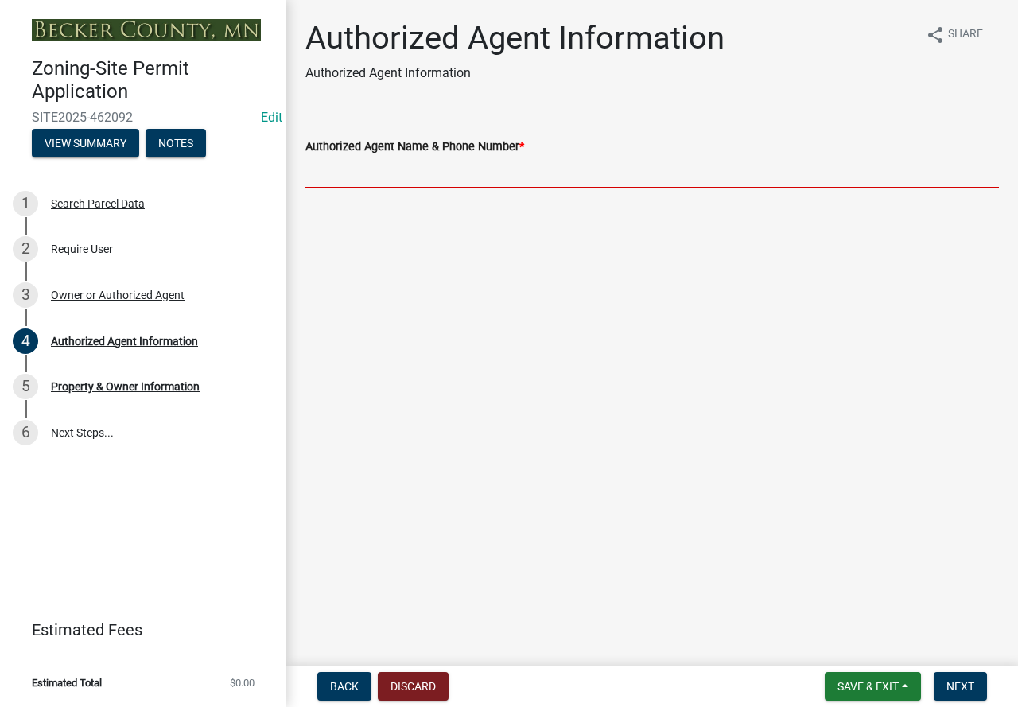
click at [498, 171] on input "Authorized Agent Name & Phone Number *" at bounding box center [651, 172] width 693 height 33
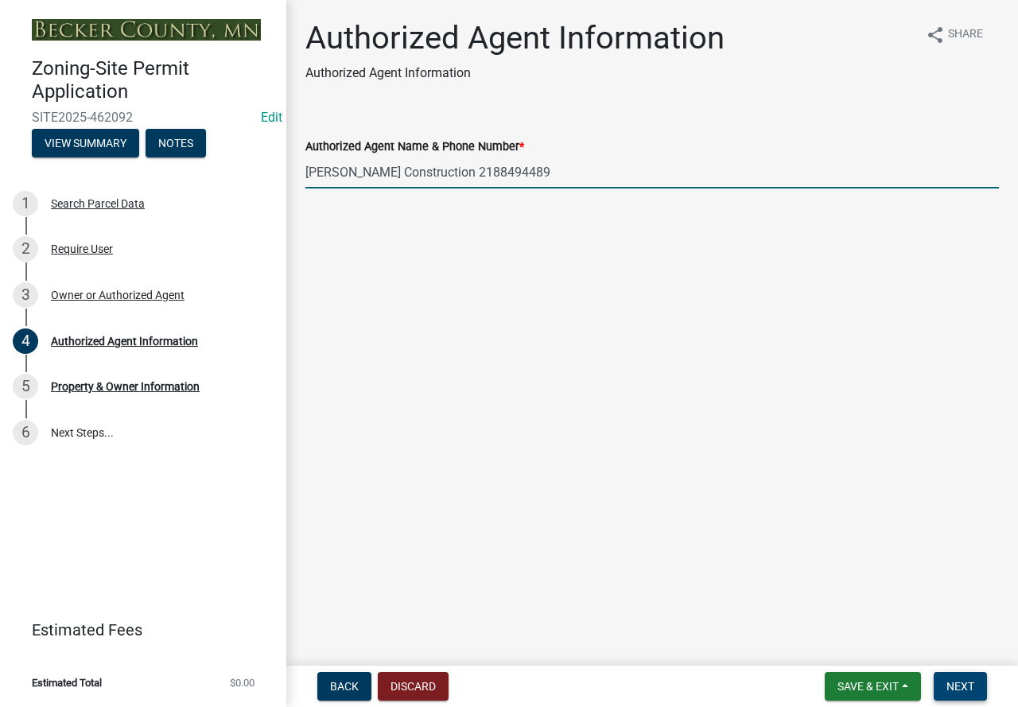
type input "Al Clark Construction 2188494489"
click at [972, 684] on span "Next" at bounding box center [960, 686] width 28 height 13
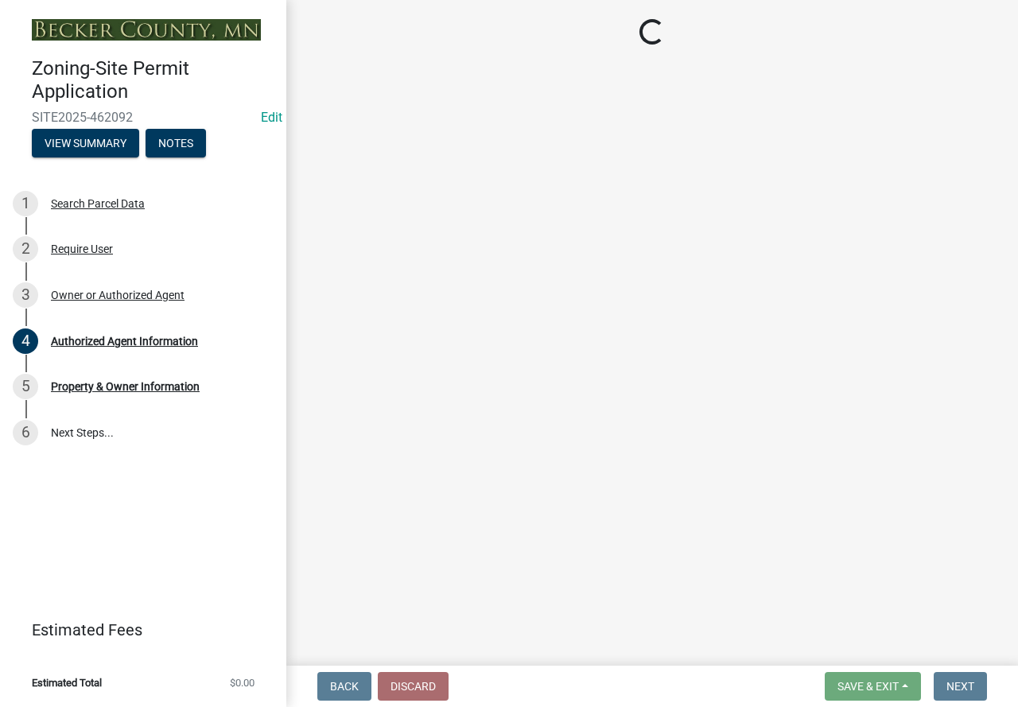
select select "15d55337-0fb0-485e-a759-dab20e978987"
select select "951686c9-9b01-4b62-9d6a-ea2b084c9c47"
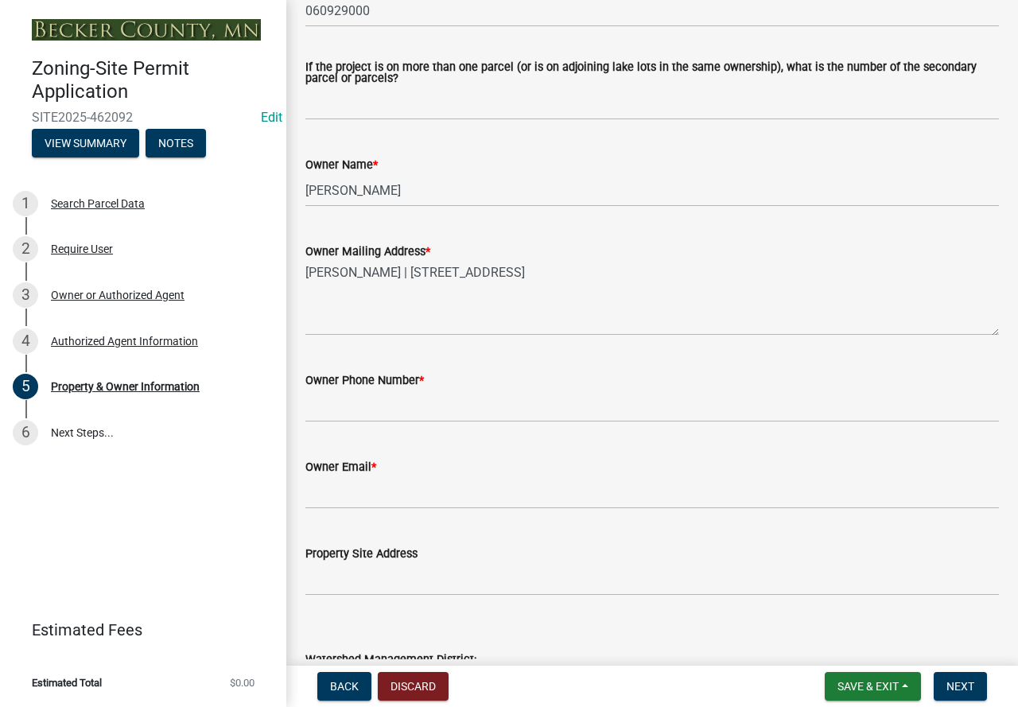
scroll to position [239, 0]
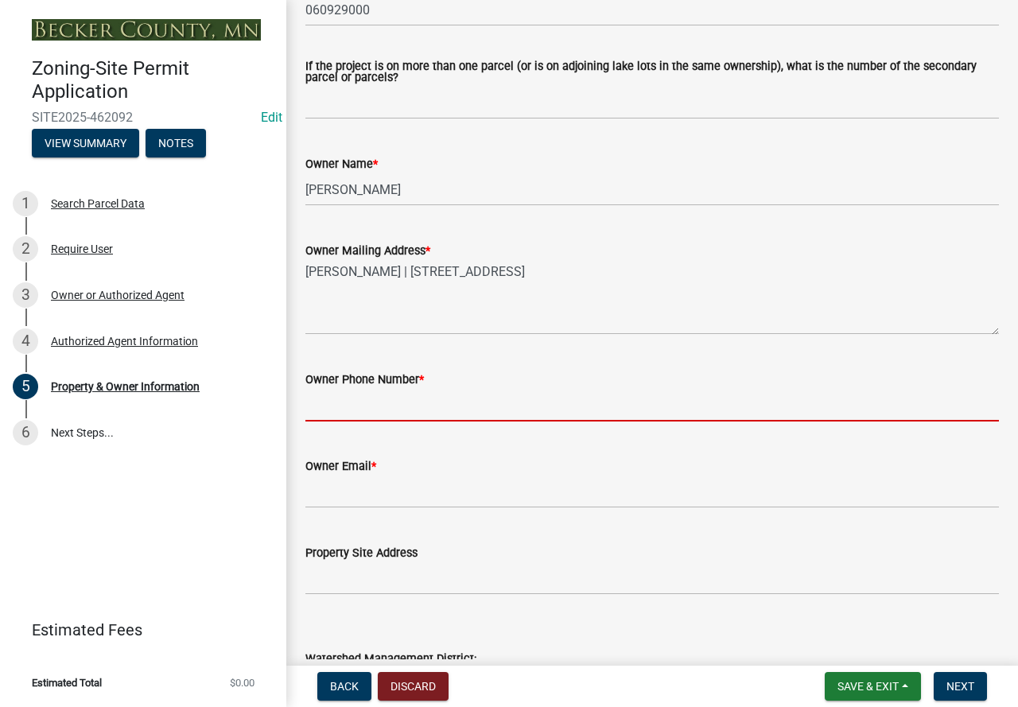
click at [380, 417] on input "Owner Phone Number *" at bounding box center [651, 405] width 693 height 33
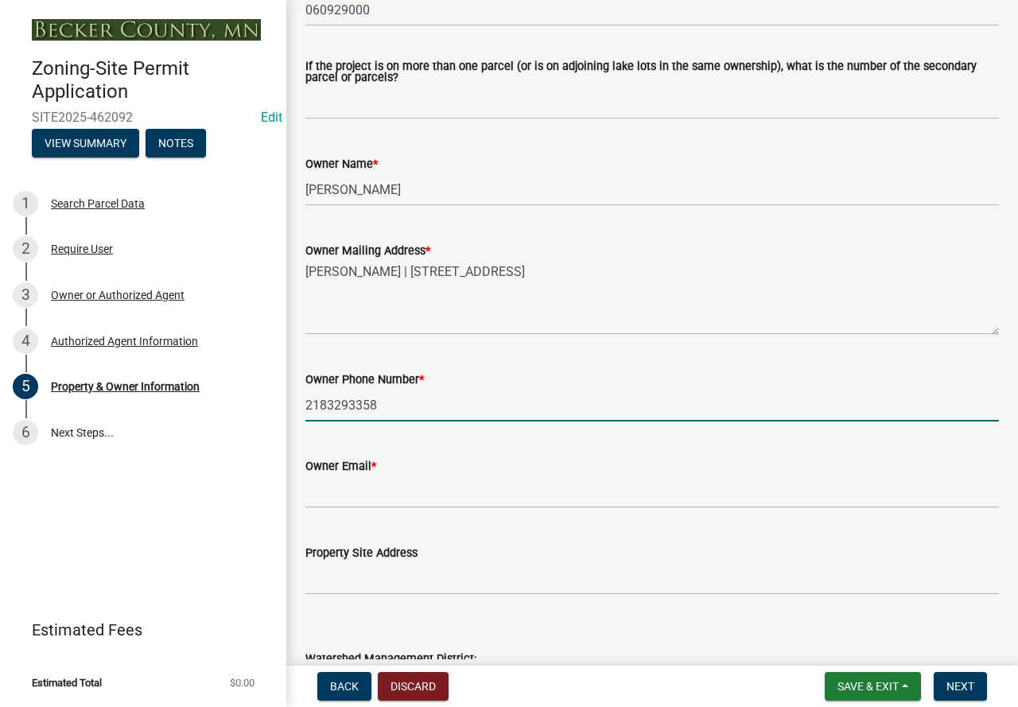
type input "2183293358"
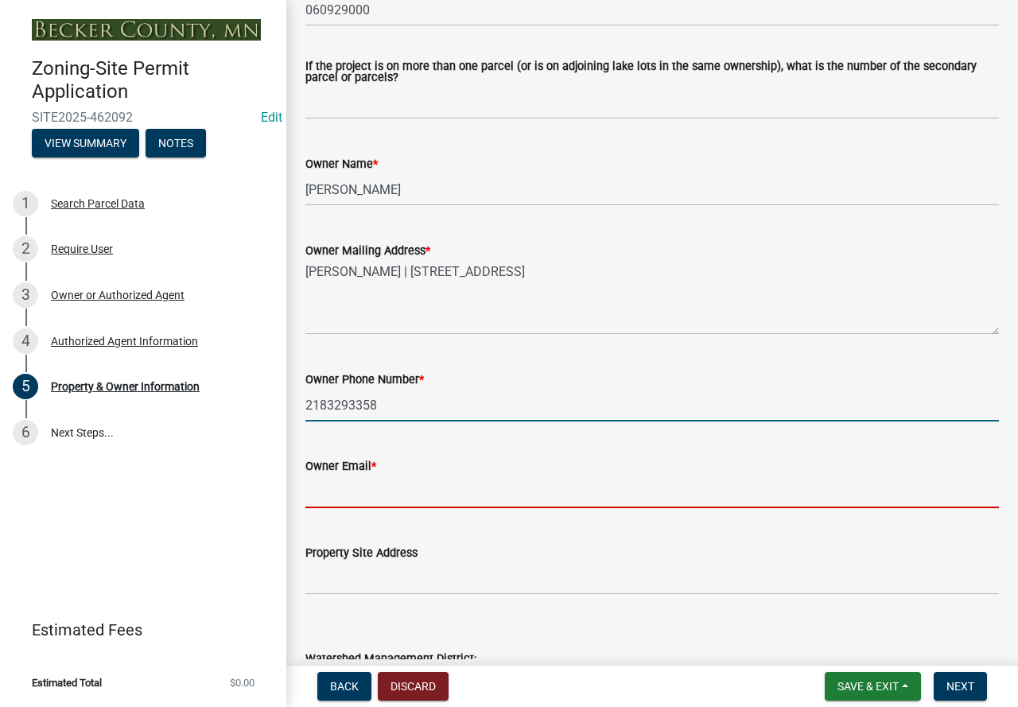
click at [367, 501] on input "Owner Email *" at bounding box center [651, 491] width 693 height 33
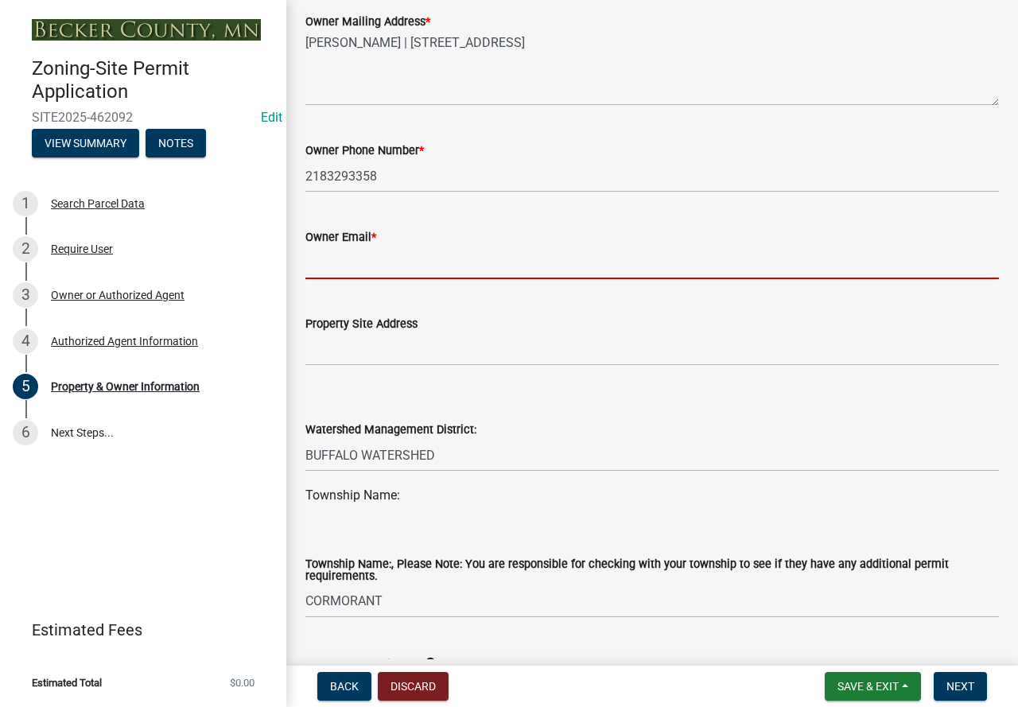
scroll to position [477, 0]
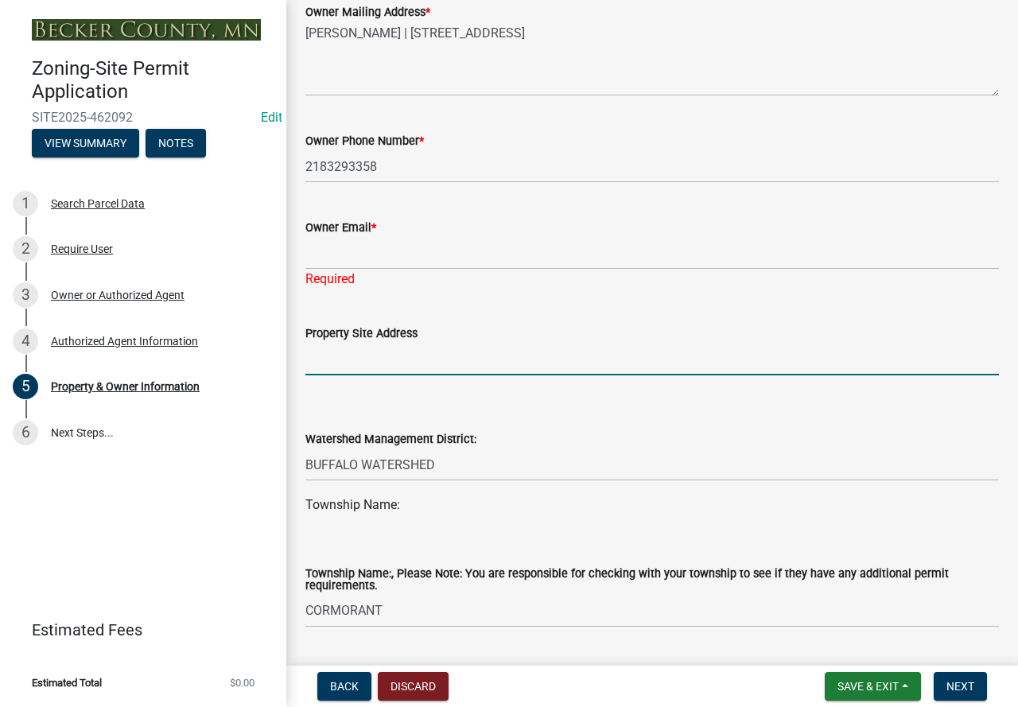
click at [399, 346] on input "Property Site Address" at bounding box center [651, 359] width 693 height 33
type input "s"
click at [404, 254] on input "Owner Email *" at bounding box center [651, 253] width 693 height 33
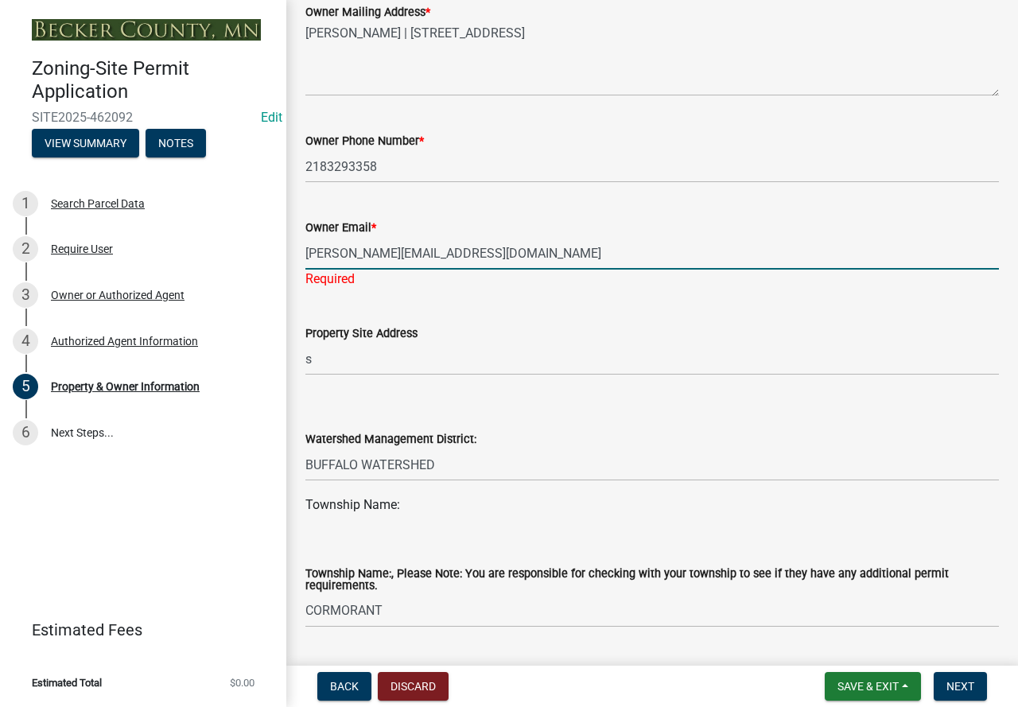
type input "schroeder.joe78@gmail.com"
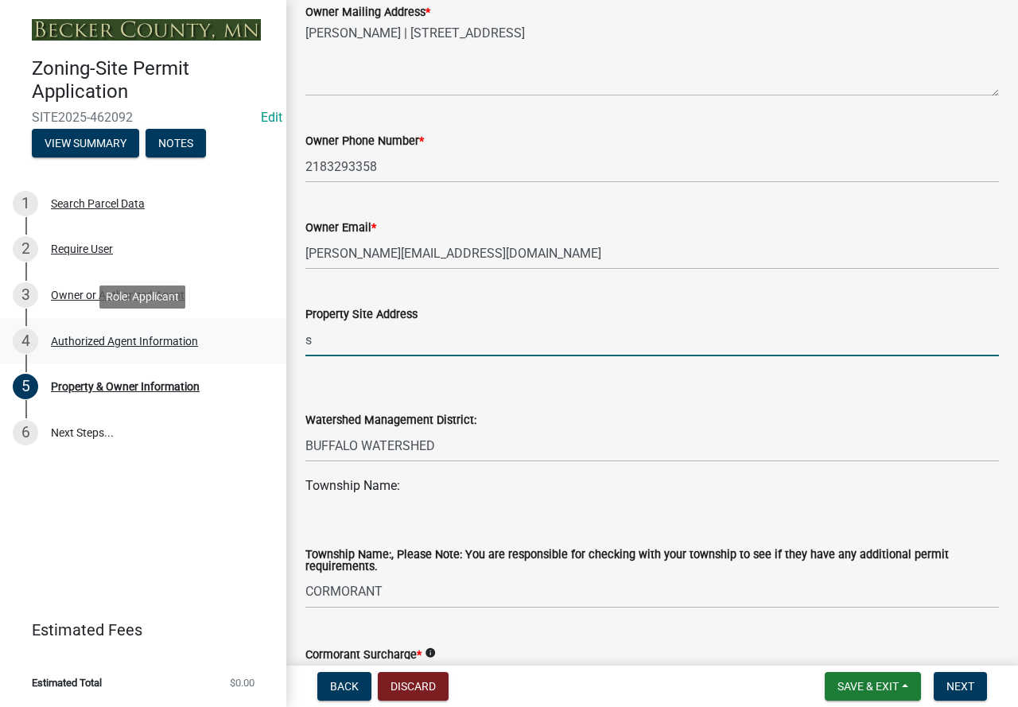
drag, startPoint x: 346, startPoint y: 355, endPoint x: 232, endPoint y: 341, distance: 114.6
click at [232, 341] on div "Zoning-Site Permit Application SITE2025-462092 Edit View Summary Notes 1 Search…" at bounding box center [509, 353] width 1018 height 707
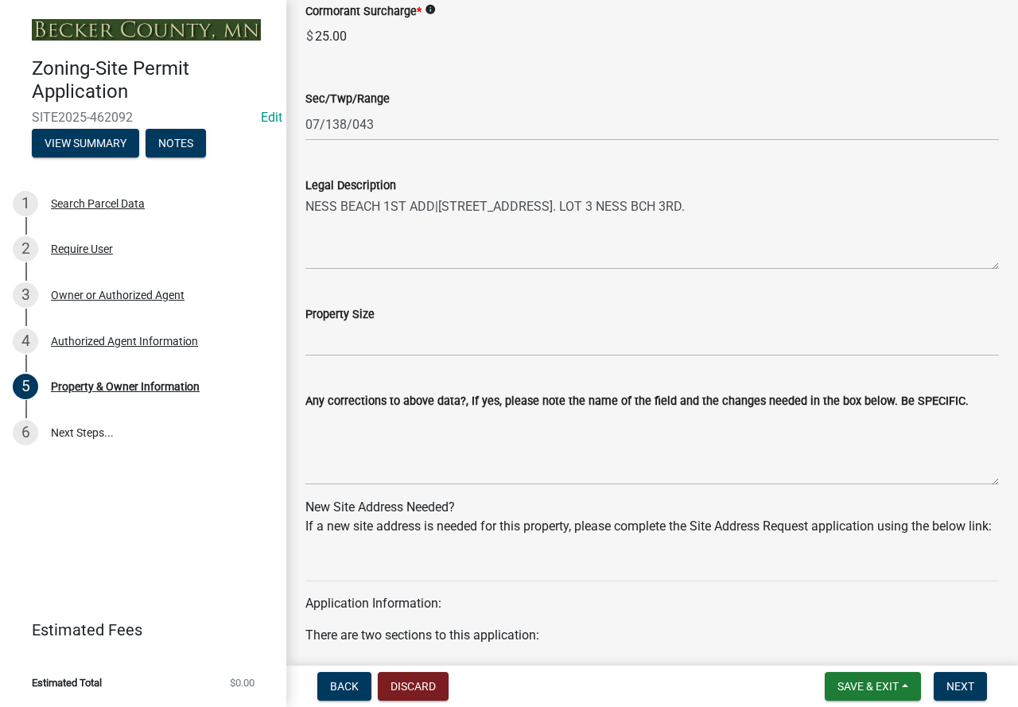
scroll to position [1272, 0]
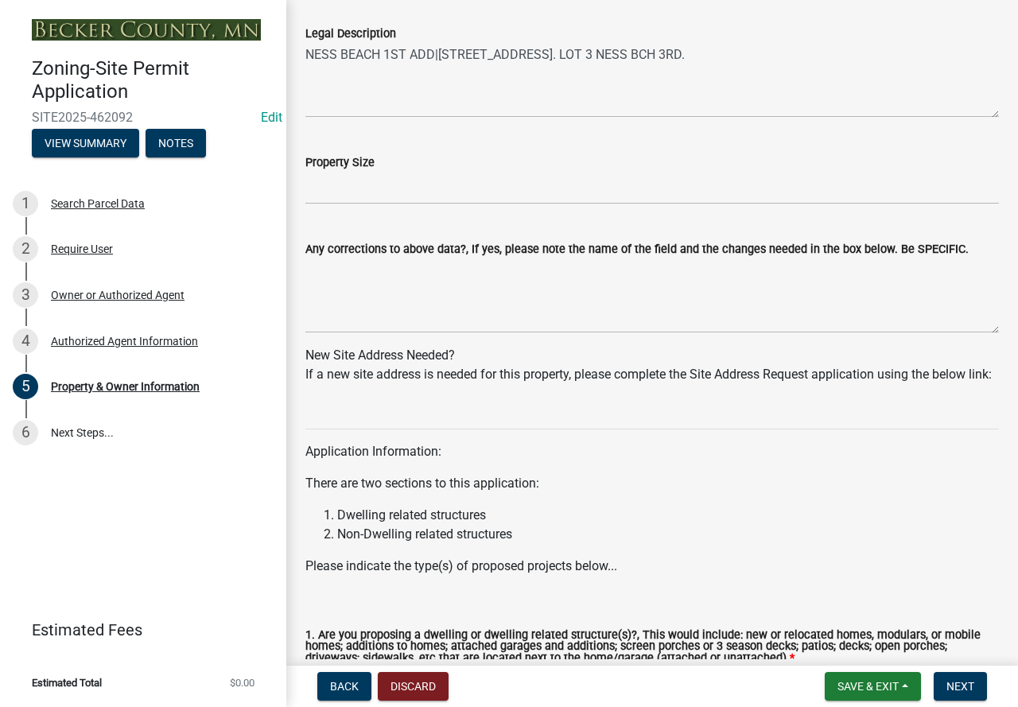
type input "Shorline LN TBD"
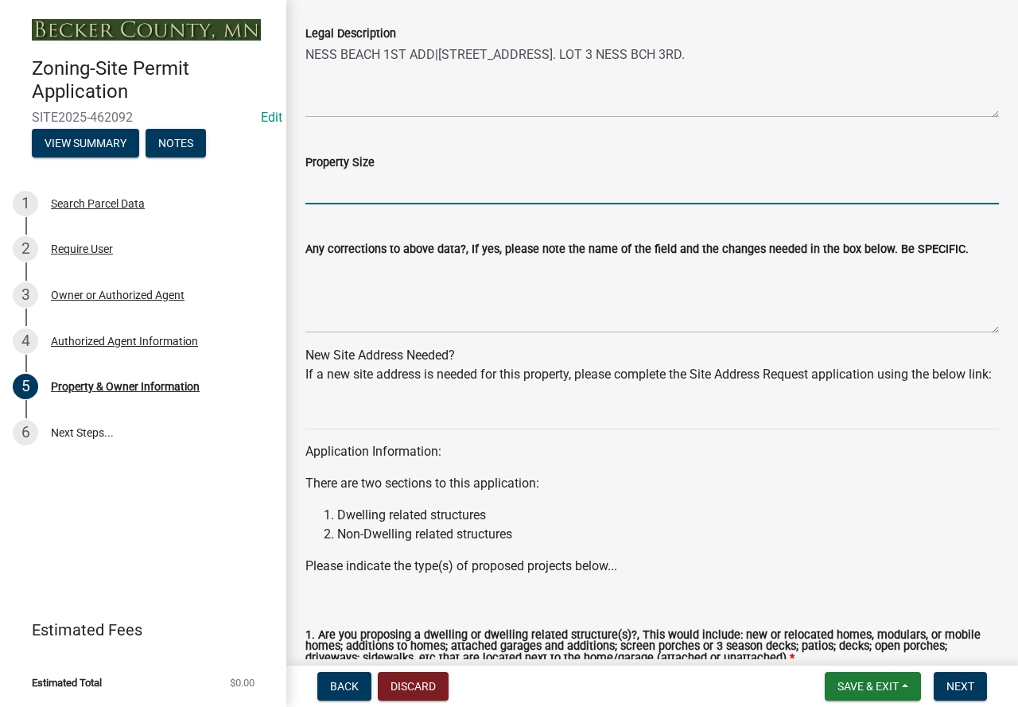
click at [336, 180] on input "Property Size" at bounding box center [651, 188] width 693 height 33
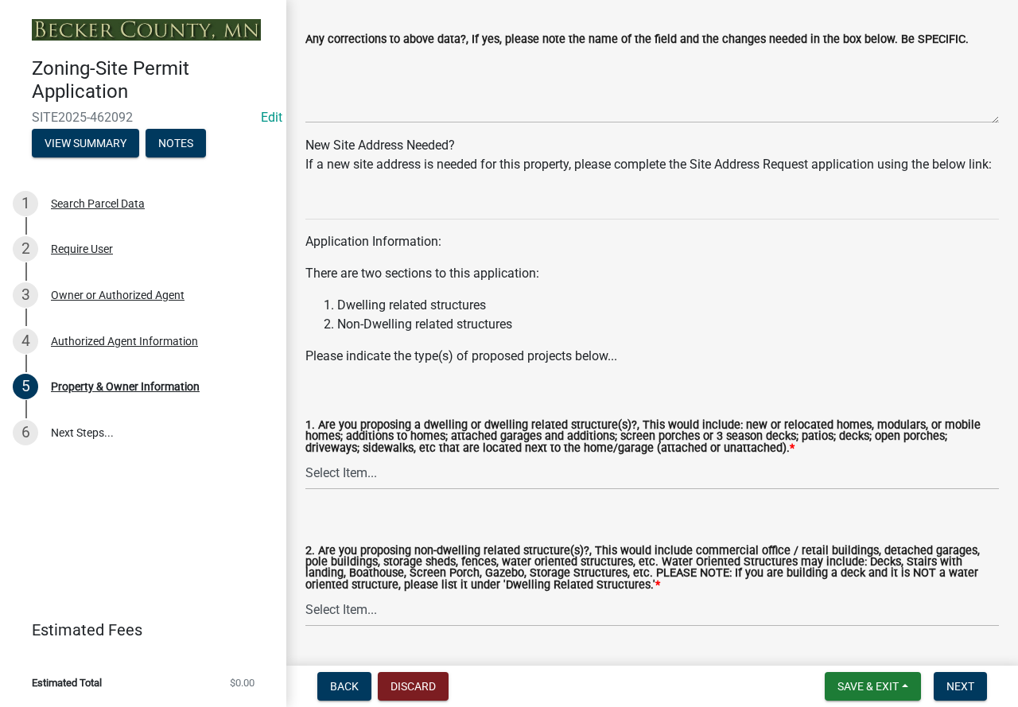
scroll to position [1548, 0]
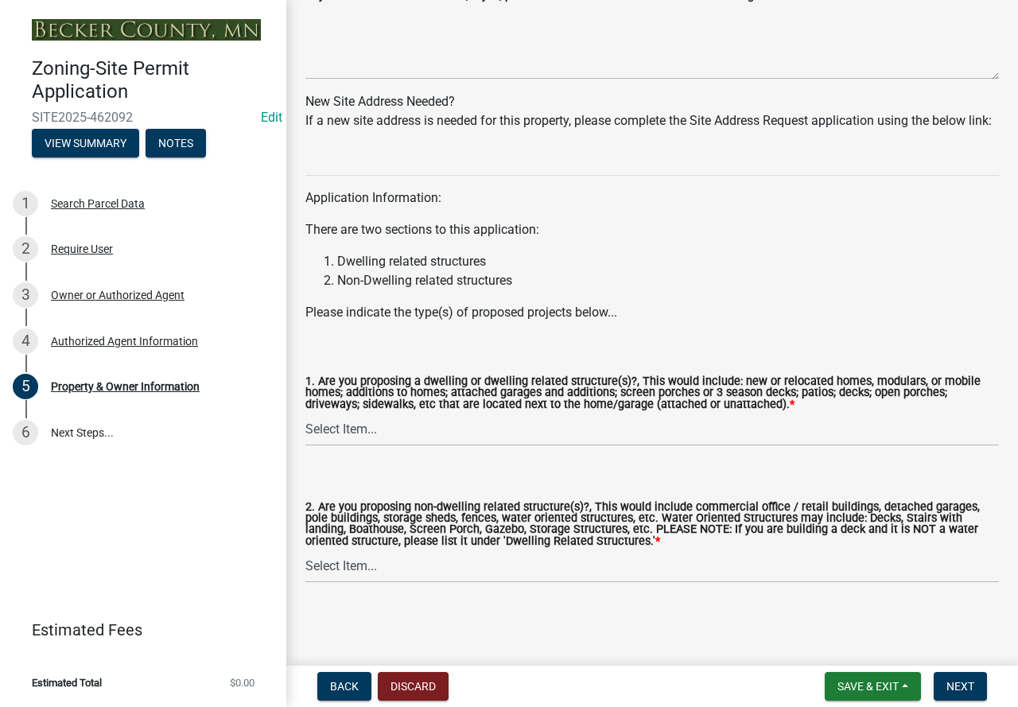
type input "0.62"
drag, startPoint x: 483, startPoint y: 420, endPoint x: 484, endPoint y: 429, distance: 8.8
click at [483, 420] on select "Select Item... Yes No" at bounding box center [651, 429] width 693 height 33
click at [305, 413] on select "Select Item... Yes No" at bounding box center [651, 429] width 693 height 33
select select "fcf6d223-6c57-4dc5-b63a-a94704169022"
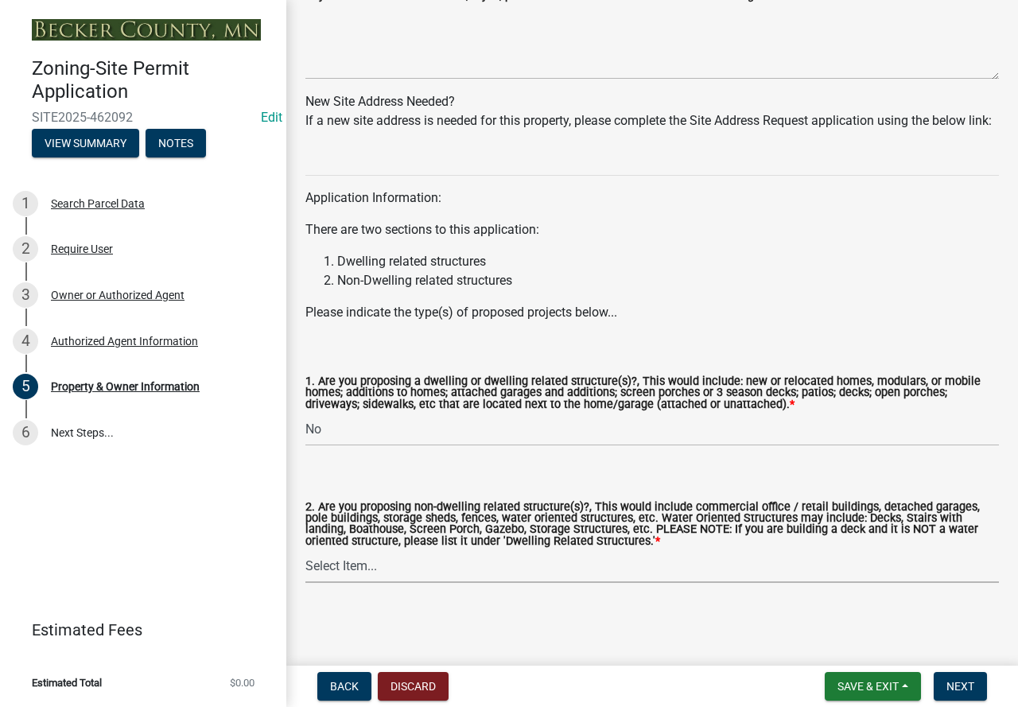
click at [425, 562] on select "Select Item... Yes No" at bounding box center [651, 566] width 693 height 33
click at [305, 550] on select "Select Item... Yes No" at bounding box center [651, 566] width 693 height 33
select select "5a5634ed-f11e-4c7b-90e1-096e6cfd17b9"
click at [952, 677] on button "Next" at bounding box center [959, 686] width 53 height 29
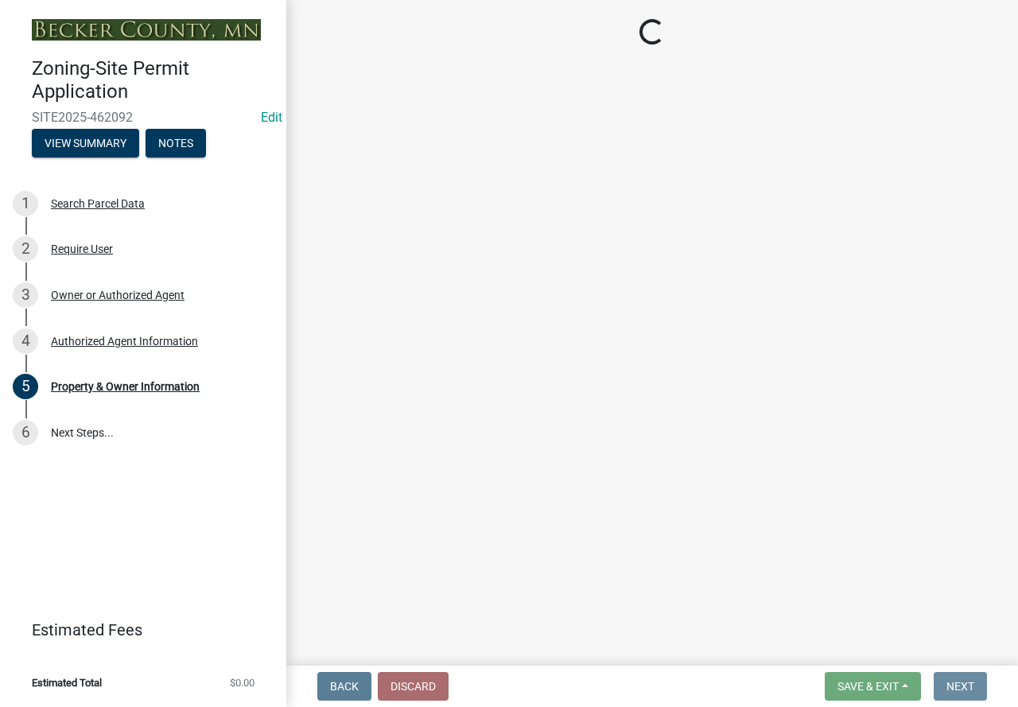
scroll to position [0, 0]
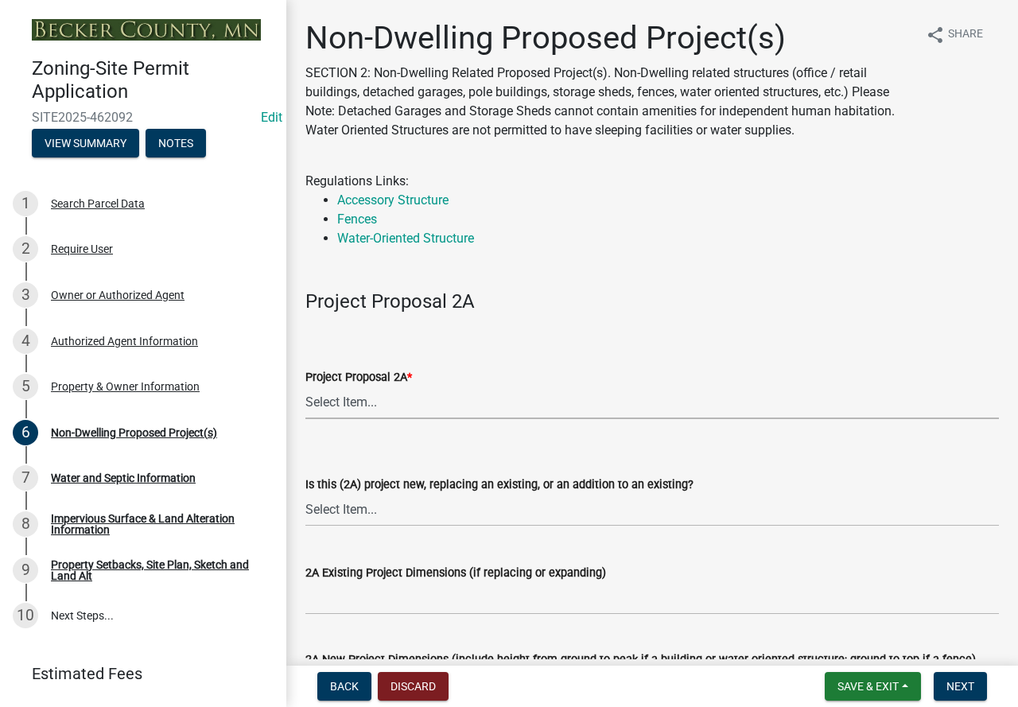
click at [341, 406] on select "Select Item... N/A Commercial Office/Retail Building Detached Garage Pole Build…" at bounding box center [651, 402] width 693 height 33
click at [305, 386] on select "Select Item... N/A Commercial Office/Retail Building Detached Garage Pole Build…" at bounding box center [651, 402] width 693 height 33
drag, startPoint x: 453, startPoint y: 423, endPoint x: 413, endPoint y: 394, distance: 49.6
click at [413, 394] on select "Select Item... N/A Commercial Office/Retail Building Detached Garage Pole Build…" at bounding box center [651, 402] width 693 height 33
click at [305, 386] on select "Select Item... N/A Commercial Office/Retail Building Detached Garage Pole Build…" at bounding box center [651, 402] width 693 height 33
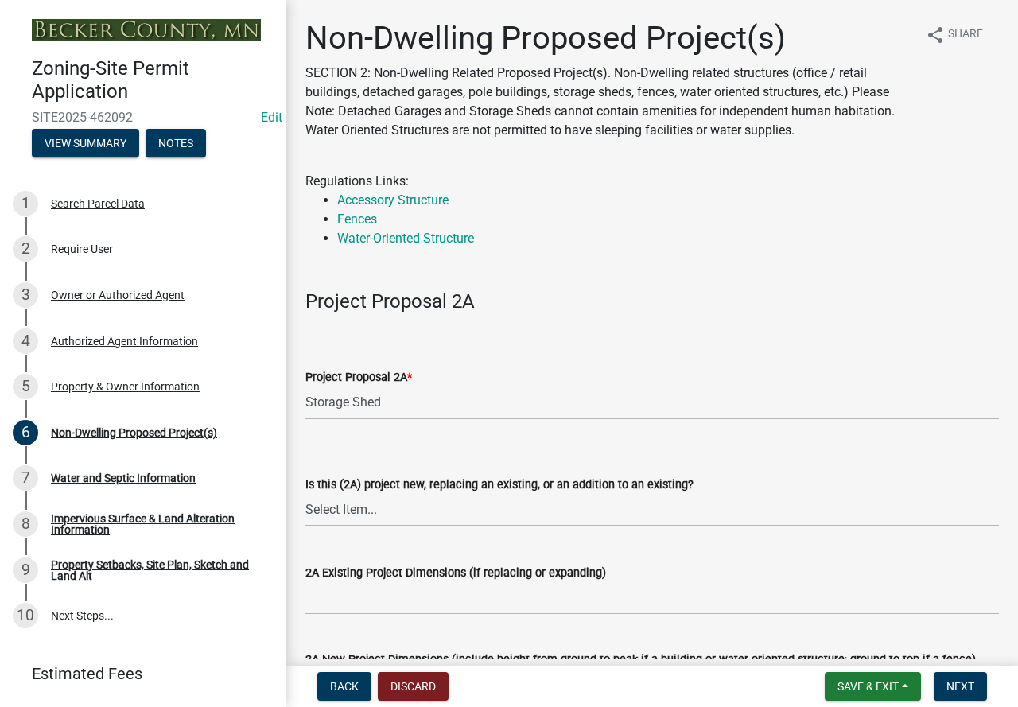
select select "97c48b8f-5b3b-4eb5-baa1-64080d5416e1"
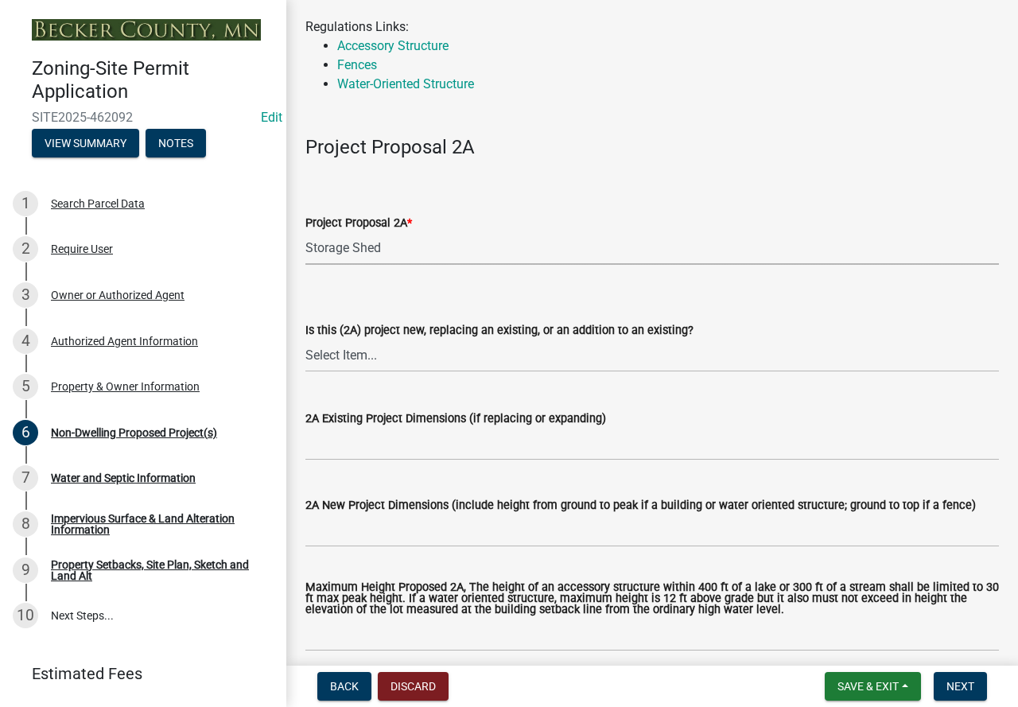
scroll to position [159, 0]
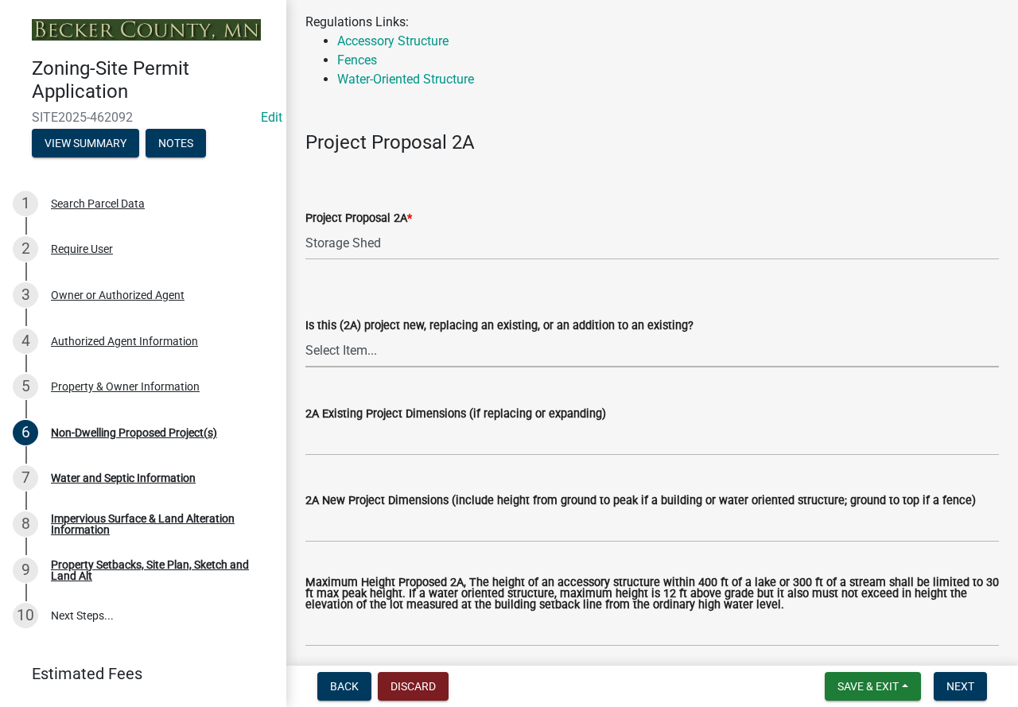
click at [404, 351] on select "Select Item... New to Property (new or used structure) Relocating/moving existi…" at bounding box center [651, 351] width 693 height 33
click at [305, 335] on select "Select Item... New to Property (new or used structure) Relocating/moving existi…" at bounding box center [651, 351] width 693 height 33
select select "3a2d96d3-fd69-4ed9-bae4-7a5aa03a7e58"
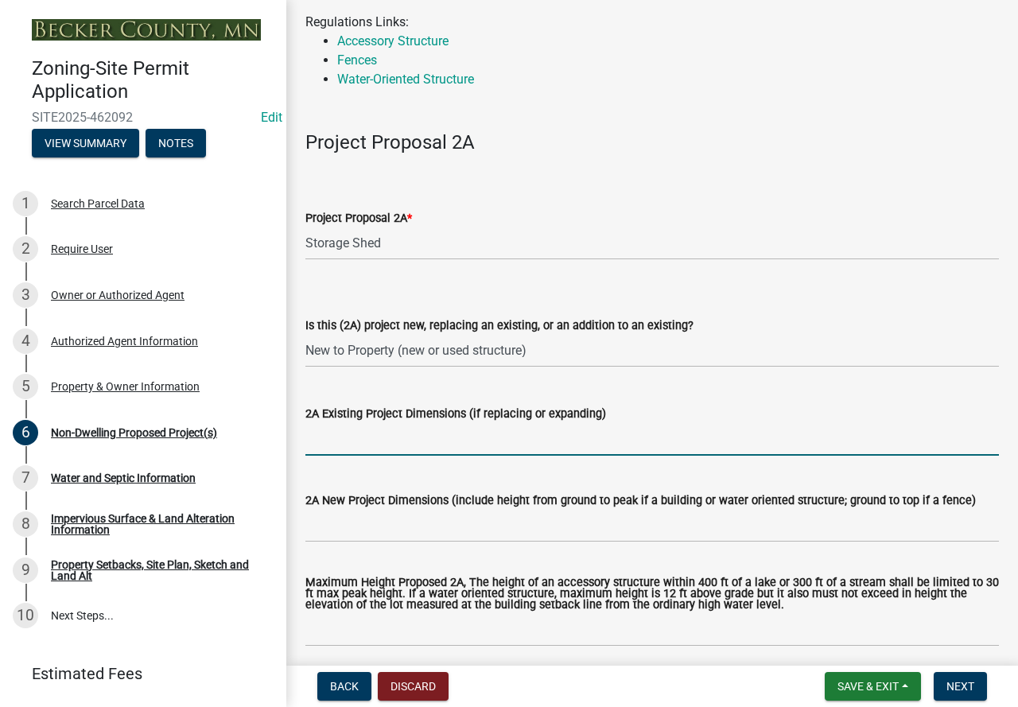
click at [384, 450] on input "2A Existing Project Dimensions (if replacing or expanding)" at bounding box center [651, 439] width 693 height 33
type input "N/A"
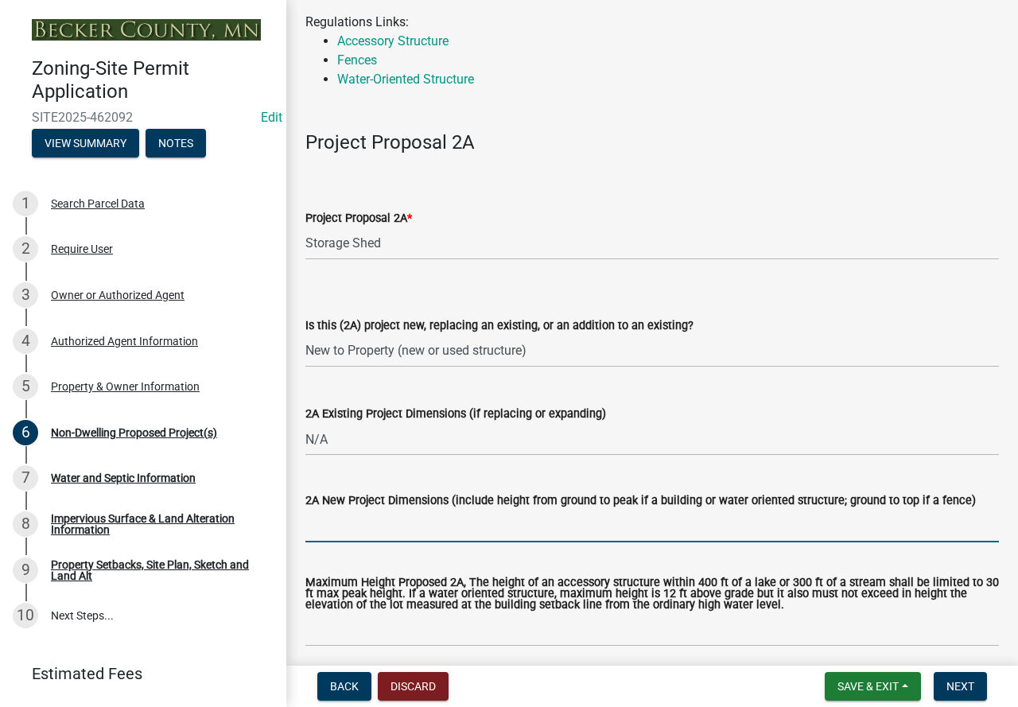
click at [397, 516] on input "2A New Project Dimensions (include height from ground to peak if a building or …" at bounding box center [651, 526] width 693 height 33
type input "4"
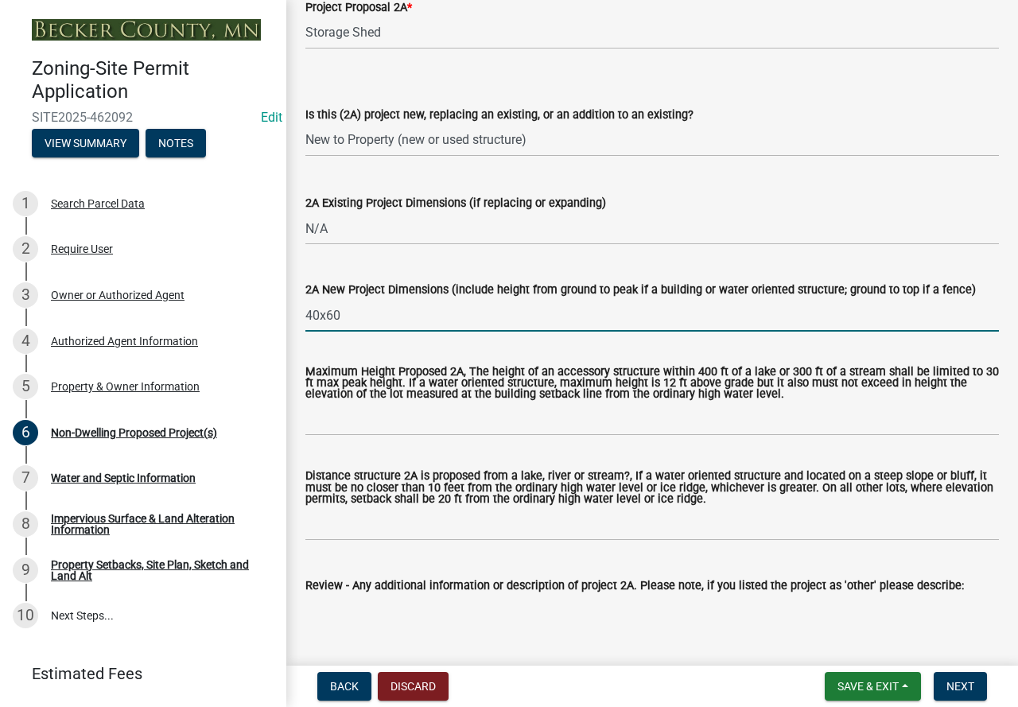
scroll to position [398, 0]
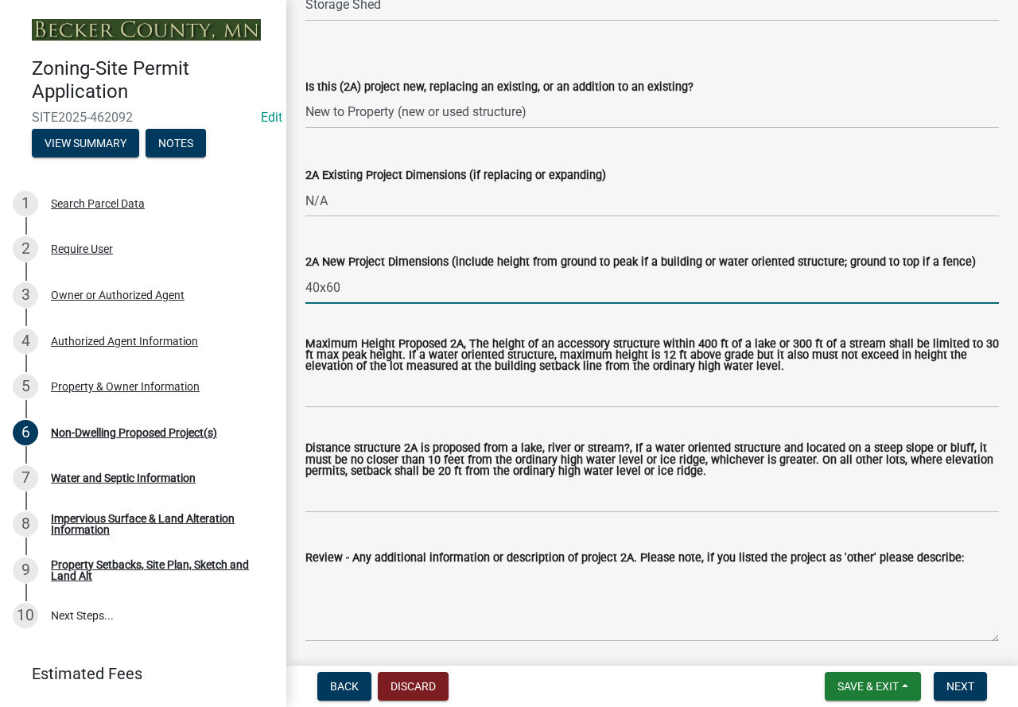
type input "40x60"
click at [436, 390] on input "Maximum Height Proposed 2A, The height of an accessory structure within 400 ft …" at bounding box center [651, 391] width 693 height 33
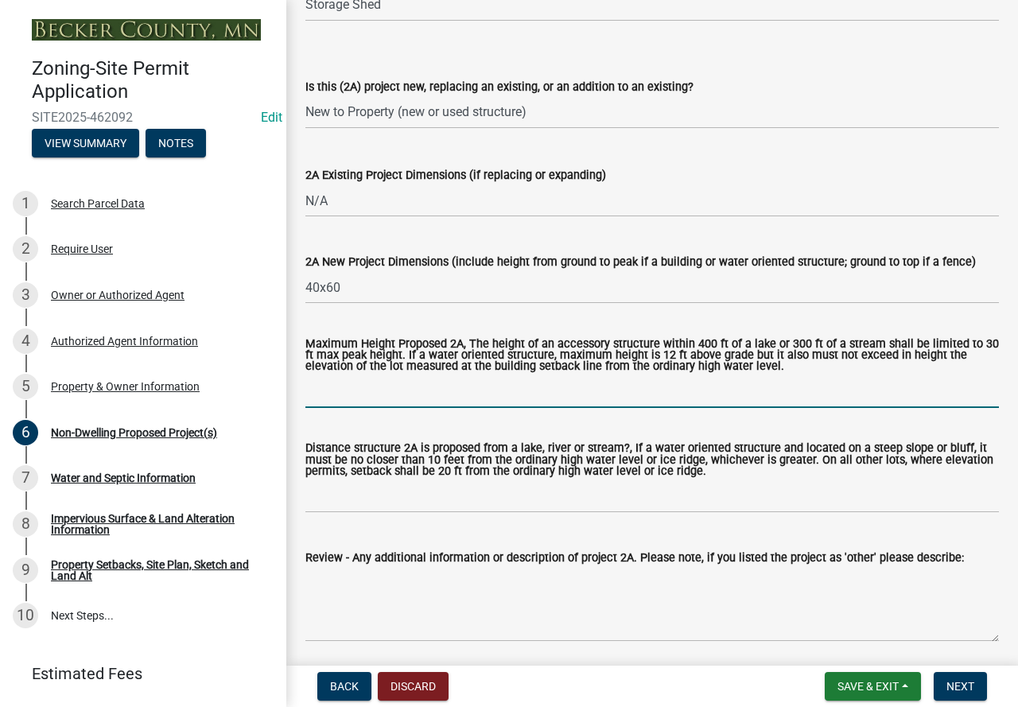
type input "2"
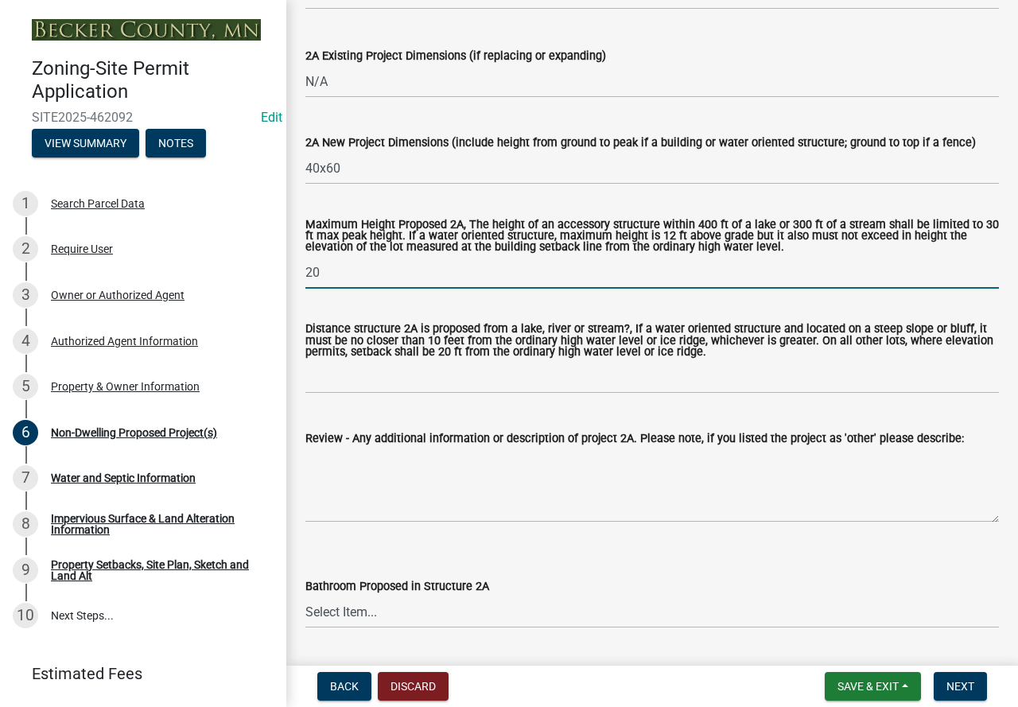
scroll to position [557, 0]
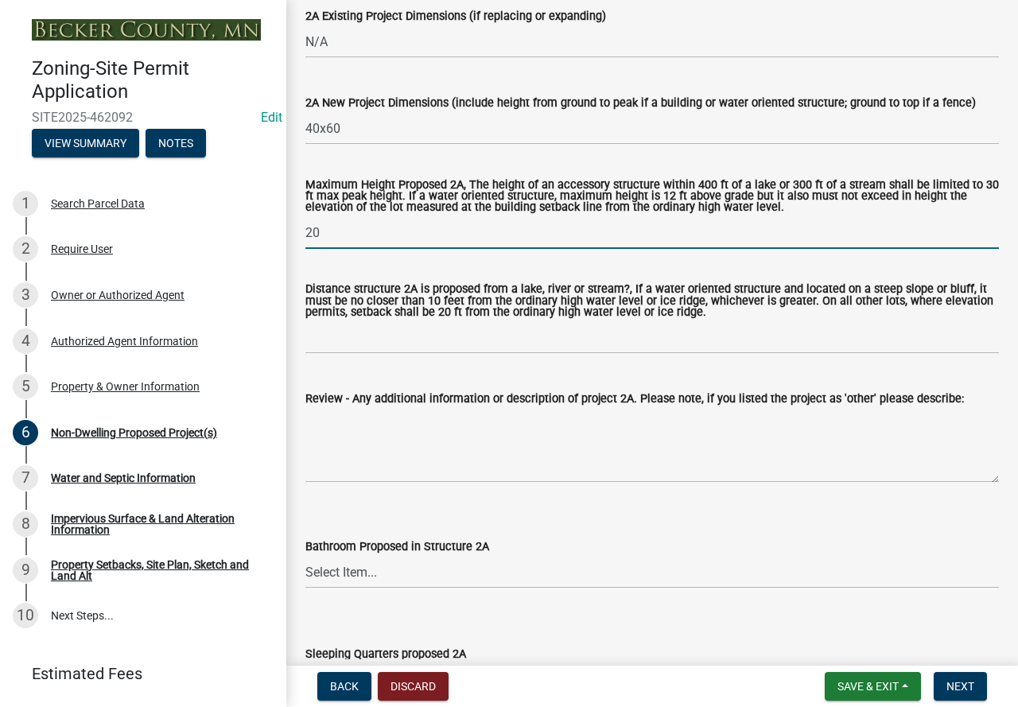
type input "20"
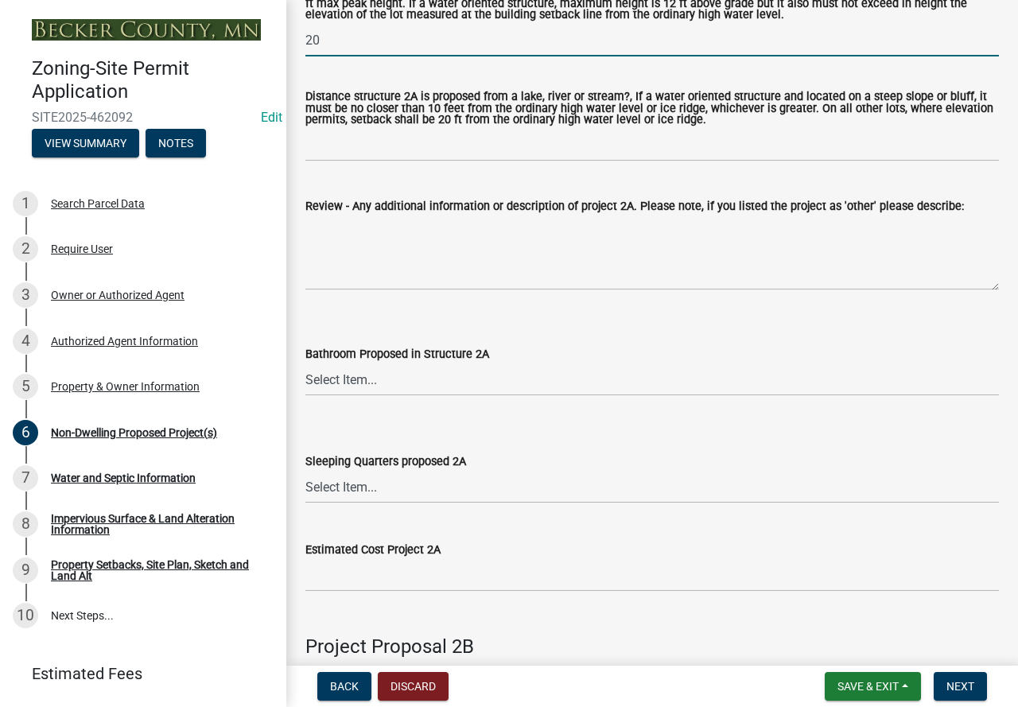
scroll to position [795, 0]
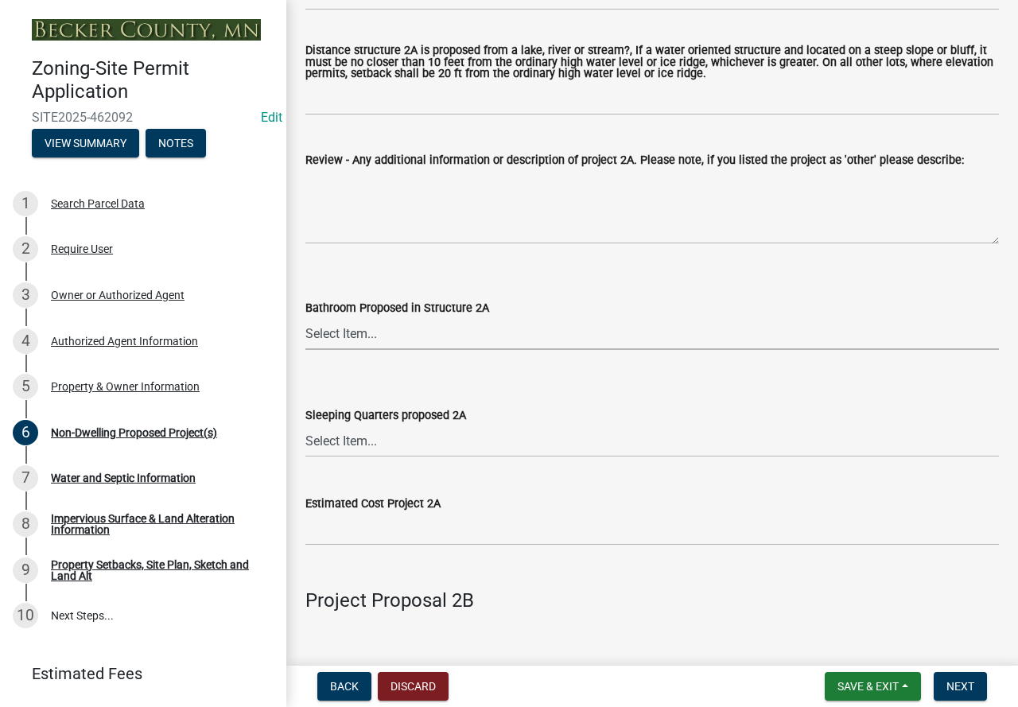
click at [390, 329] on select "Select Item... N/A Yes No" at bounding box center [651, 333] width 693 height 33
click at [305, 319] on select "Select Item... N/A Yes No" at bounding box center [651, 333] width 693 height 33
select select "c901b724-8e9a-499b-811d-f72064c7192a"
click at [373, 438] on select "Select Item... N/A Yes No" at bounding box center [651, 441] width 693 height 33
click at [305, 426] on select "Select Item... N/A Yes No" at bounding box center [651, 441] width 693 height 33
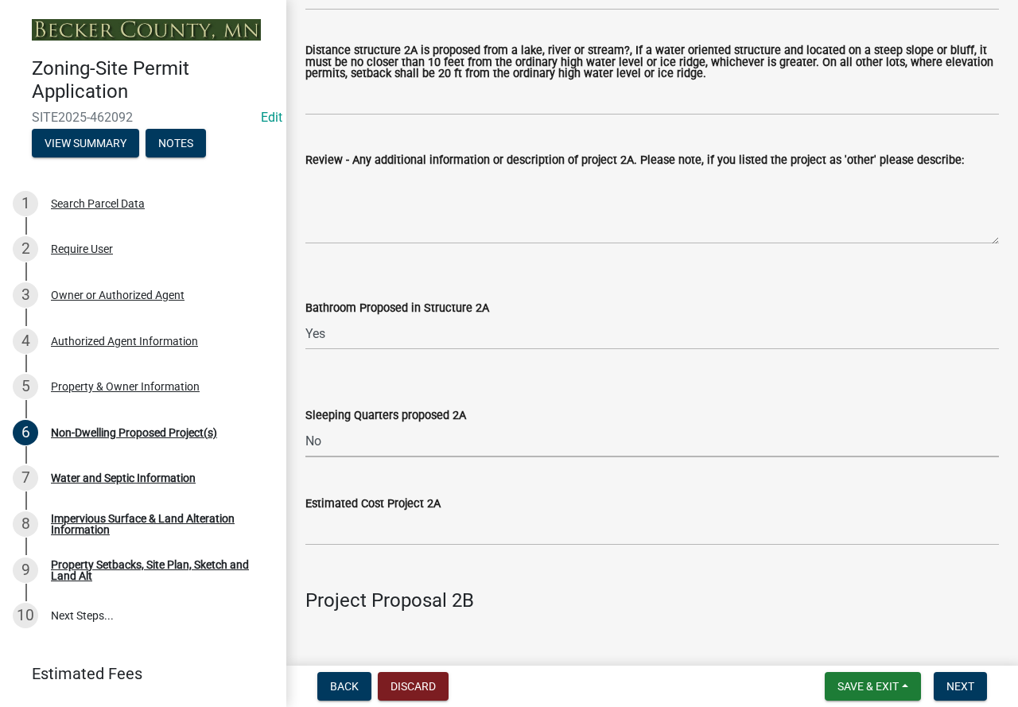
select select "d5258256-81e9-4688-bc84-b01445ee29b6"
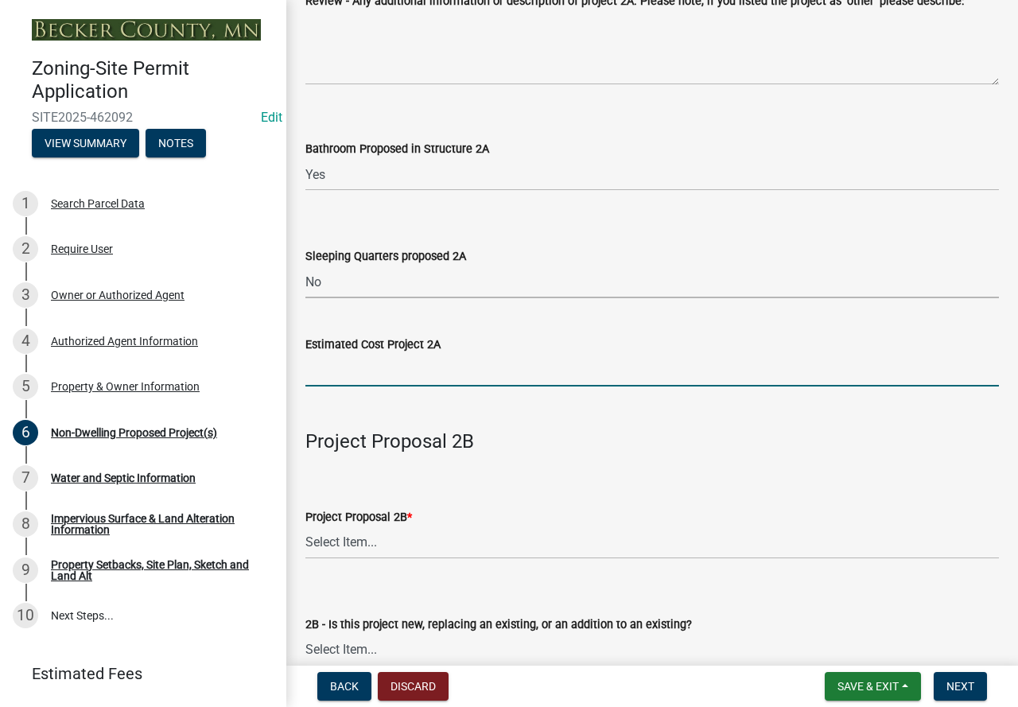
click at [394, 374] on input "text" at bounding box center [651, 370] width 693 height 33
click at [329, 372] on input "232000" at bounding box center [651, 370] width 693 height 33
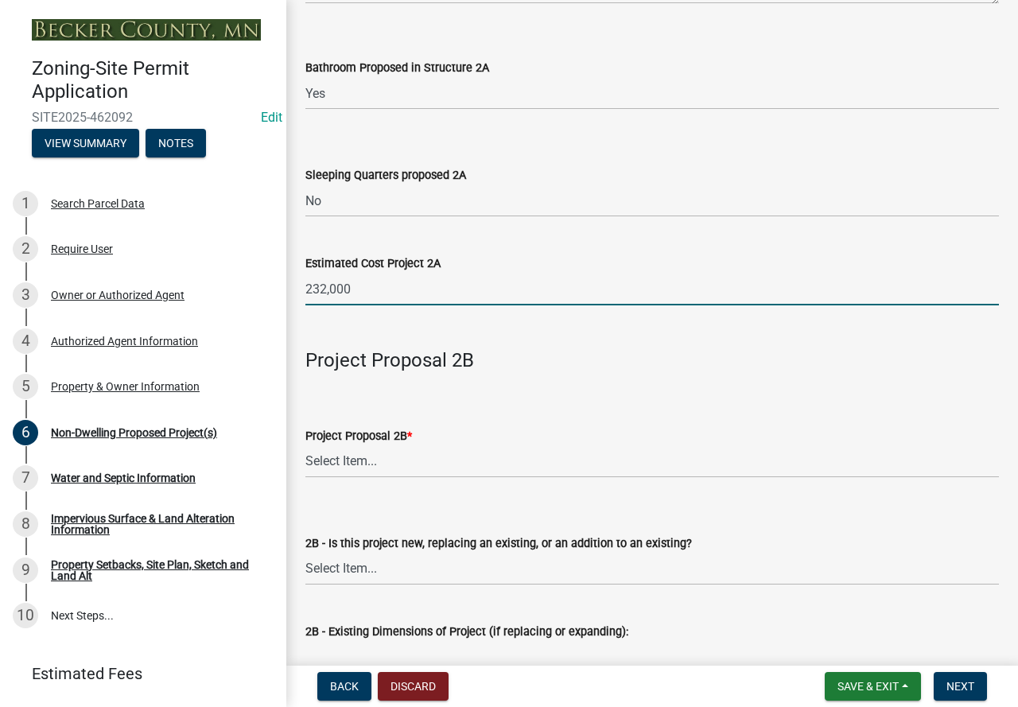
scroll to position [1113, 0]
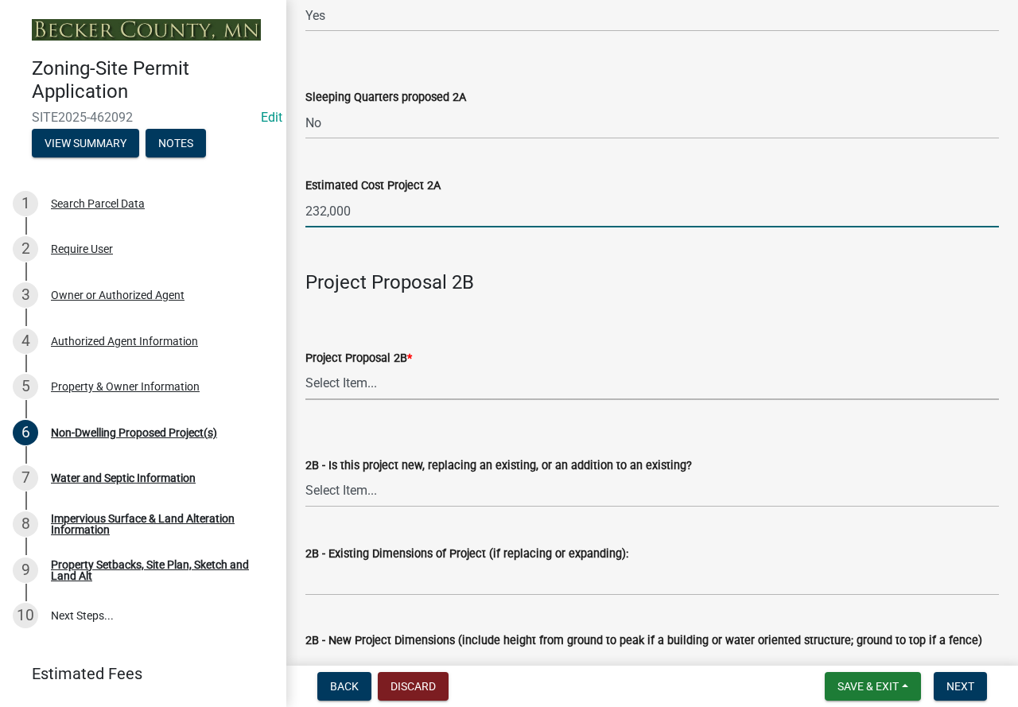
type input "232000"
click at [507, 387] on select "Select Item... N/A Commercial Office/Retail Building Detached Garage Pole Build…" at bounding box center [651, 383] width 693 height 33
click at [305, 368] on select "Select Item... N/A Commercial Office/Retail Building Detached Garage Pole Build…" at bounding box center [651, 383] width 693 height 33
select select "258cbdbc-8629-455d-9fed-6a57bf82144e"
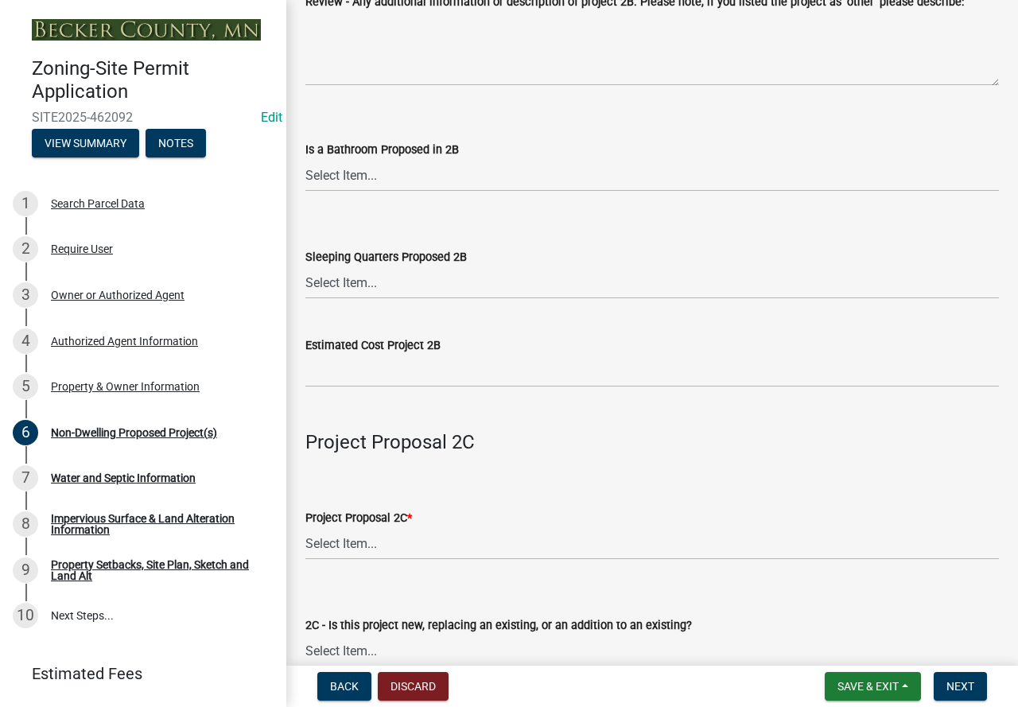
scroll to position [2067, 0]
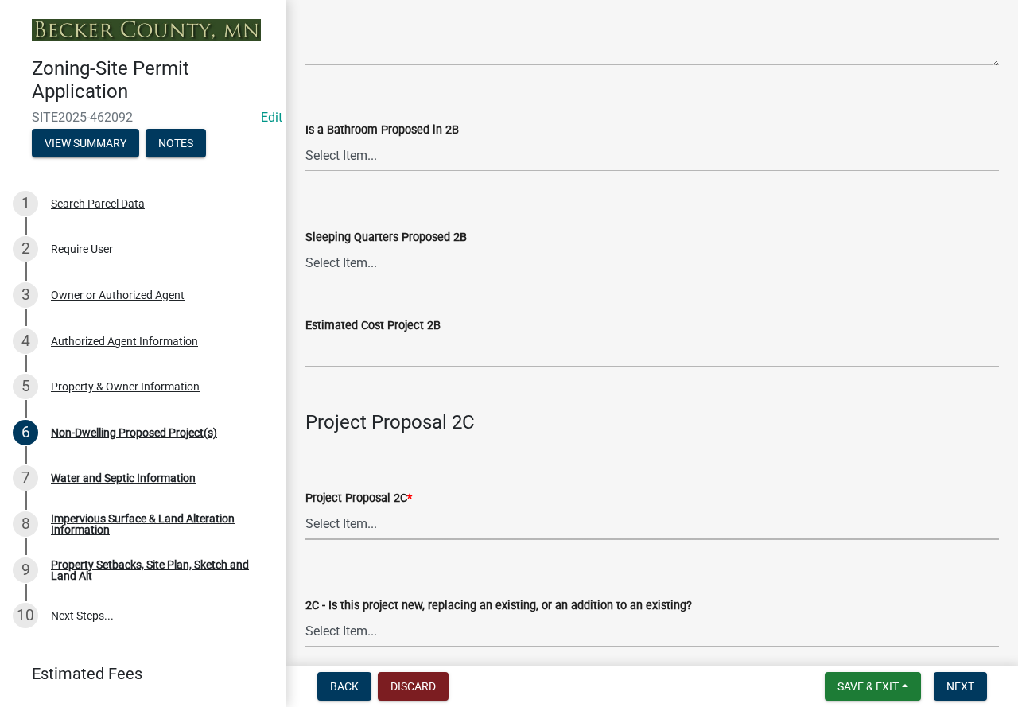
click at [397, 517] on select "Select Item... N/A Commercial Office/Retail Building Detached Garage Pole Build…" at bounding box center [651, 523] width 693 height 33
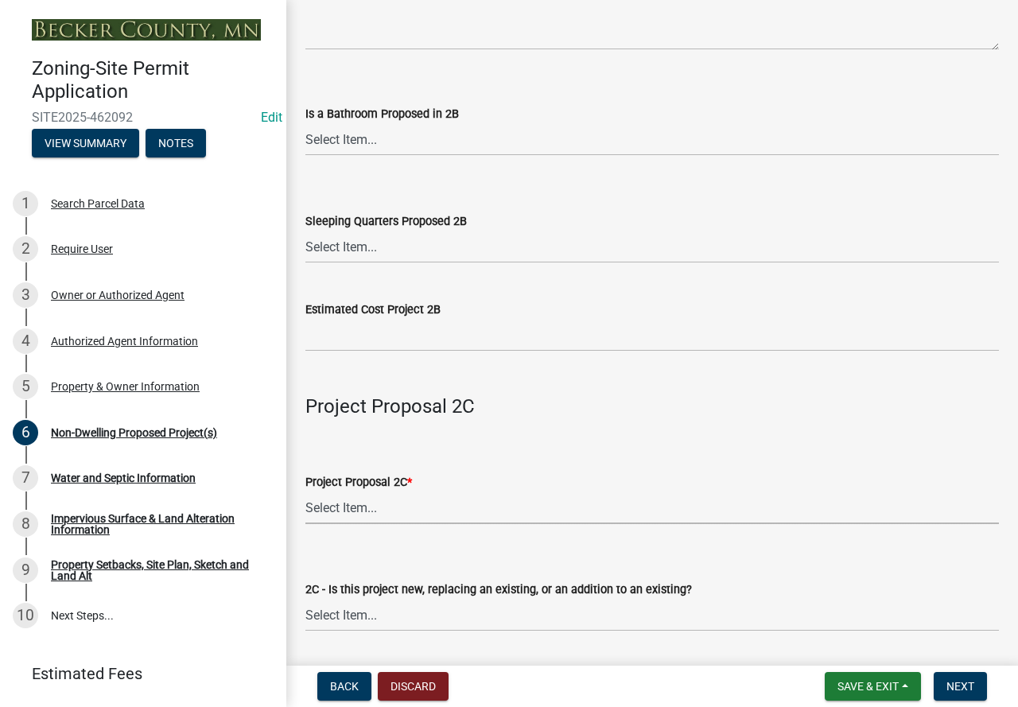
scroll to position [2147, 0]
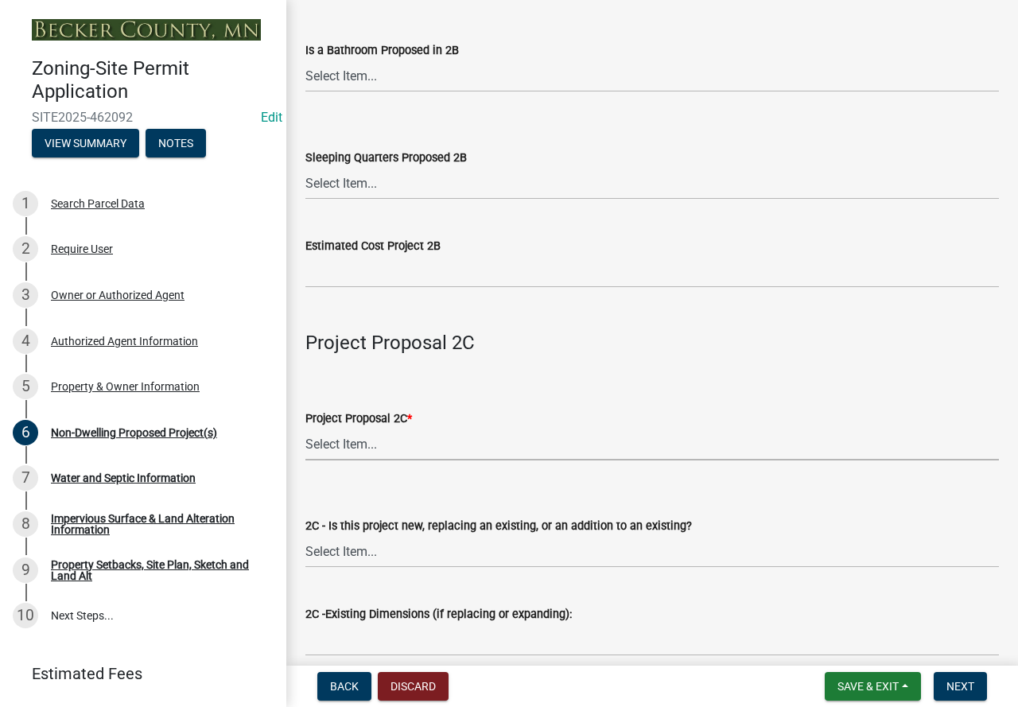
click at [372, 440] on select "Select Item... N/A Commercial Office/Retail Building Detached Garage Pole Build…" at bounding box center [651, 444] width 693 height 33
click at [305, 431] on select "Select Item... N/A Commercial Office/Retail Building Detached Garage Pole Build…" at bounding box center [651, 444] width 693 height 33
select select "a9a8393f-3c28-47b8-b6d9-84c94641c3fc"
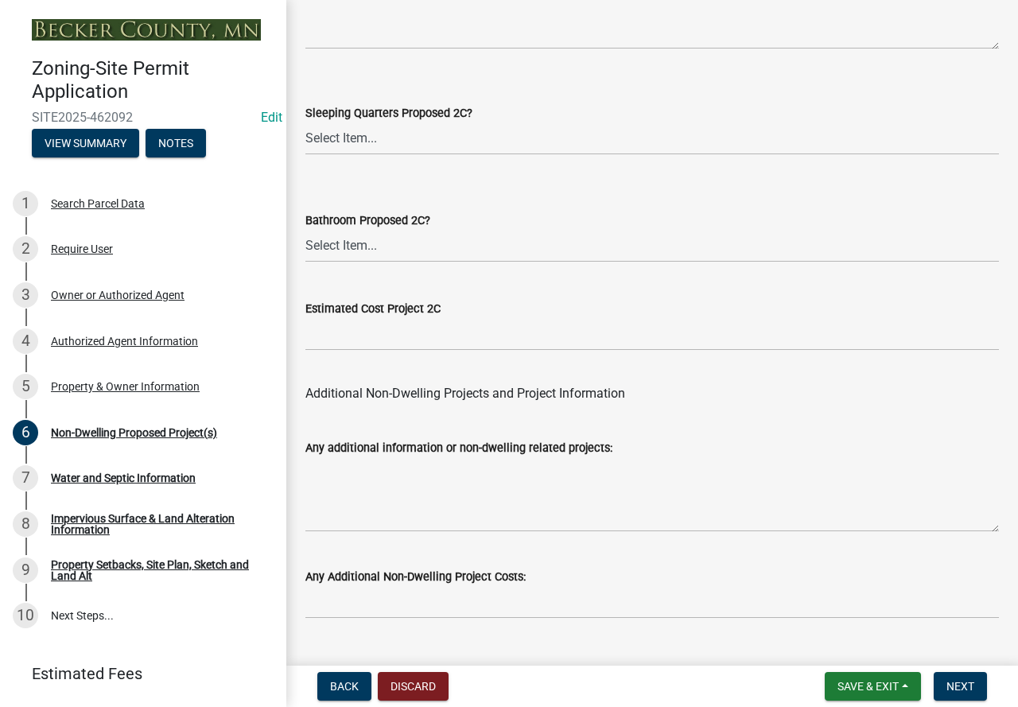
scroll to position [3219, 0]
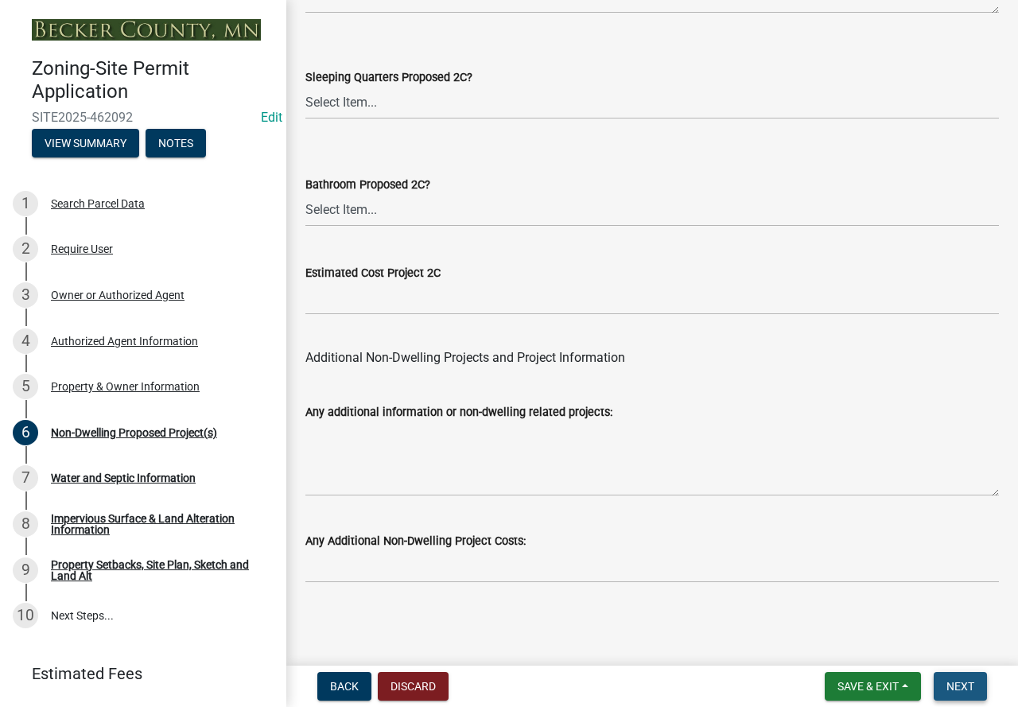
click at [951, 692] on span "Next" at bounding box center [960, 686] width 28 height 13
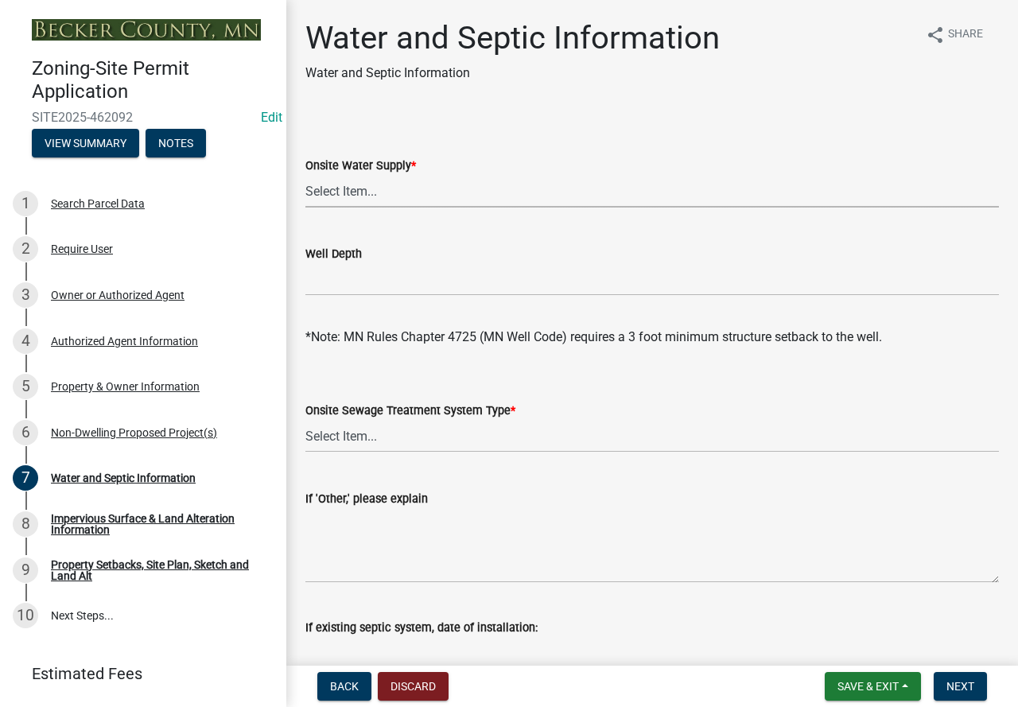
click at [342, 193] on select "Select Item... Well New Well to be Installed Attached to City Water System No o…" at bounding box center [651, 191] width 693 height 33
click at [305, 175] on select "Select Item... Well New Well to be Installed Attached to City Water System No o…" at bounding box center [651, 191] width 693 height 33
select select "9c51a48b-0bee-4836-8d5c-beab6e77ad2a"
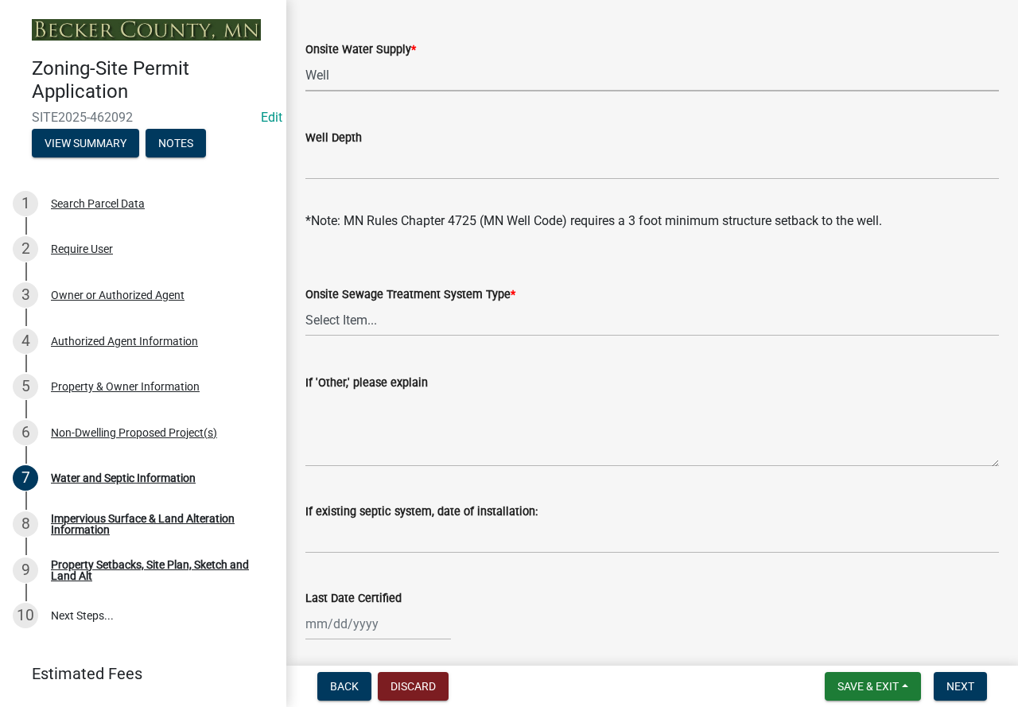
scroll to position [159, 0]
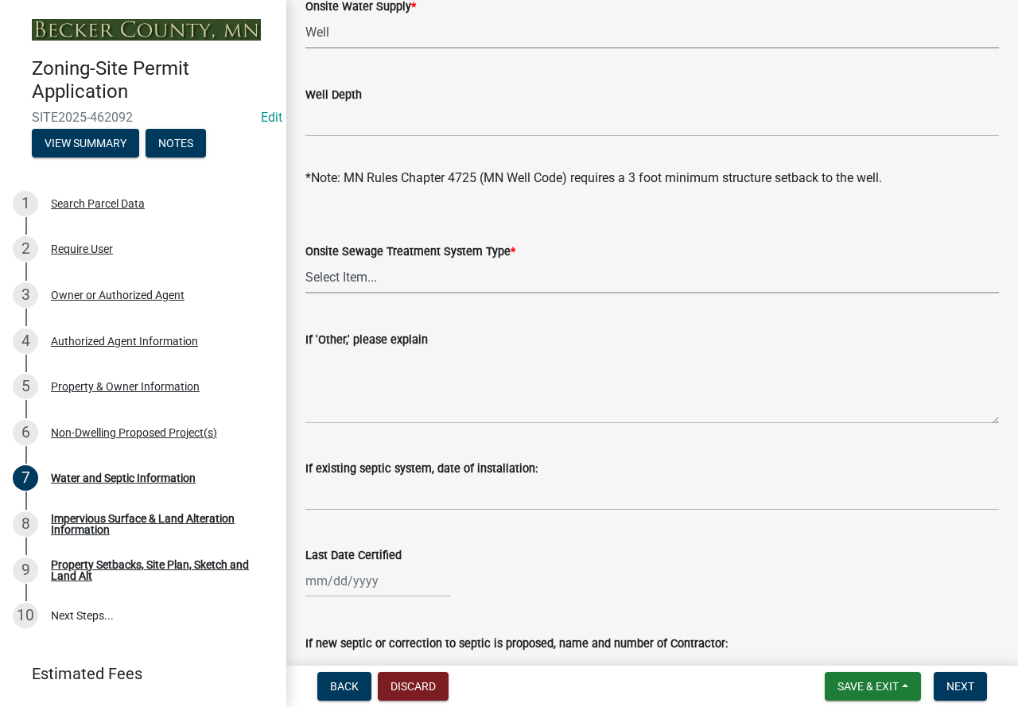
click at [438, 261] on select "Select Item... No existing or proposed septic Proposed New or Corrected Septic …" at bounding box center [651, 277] width 693 height 33
click at [305, 261] on select "Select Item... No existing or proposed septic Proposed New or Corrected Septic …" at bounding box center [651, 277] width 693 height 33
select select "4828487e-2007-429b-991d-671fae0459c9"
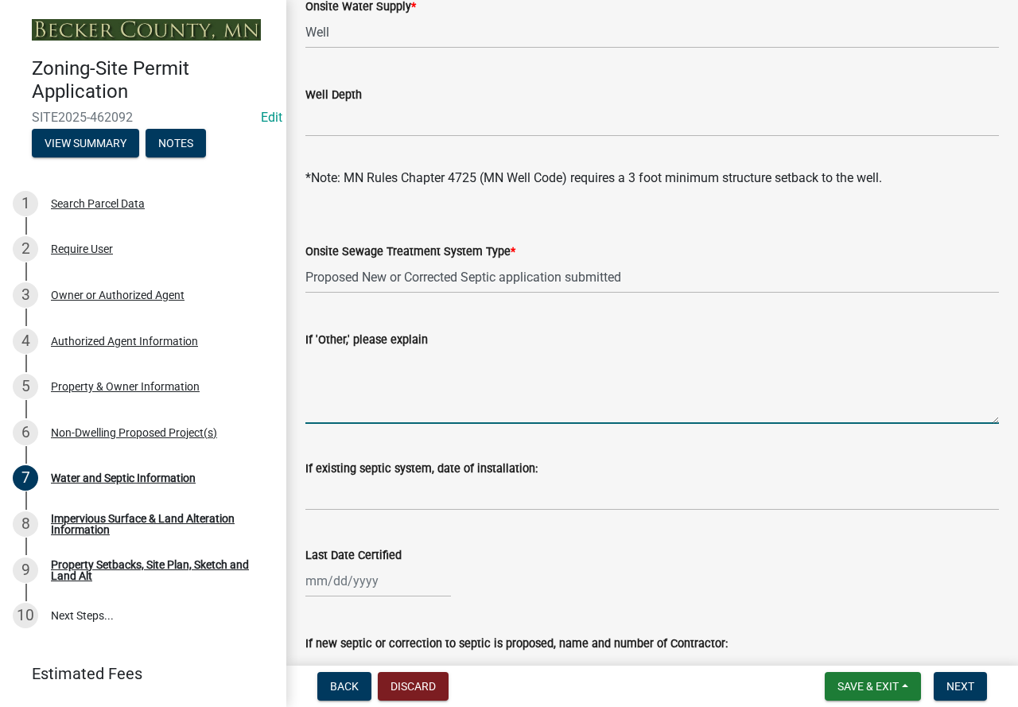
click at [415, 355] on textarea "If 'Other,' please explain" at bounding box center [651, 386] width 693 height 75
click at [336, 361] on textarea "Metry Installing new holding tank" at bounding box center [651, 386] width 693 height 75
click at [320, 368] on textarea "Metry Installing new holding tank" at bounding box center [651, 386] width 693 height 75
paste textarea "Septic & Excavating LLC Detroit Lakes, MN (218) 269-5677"
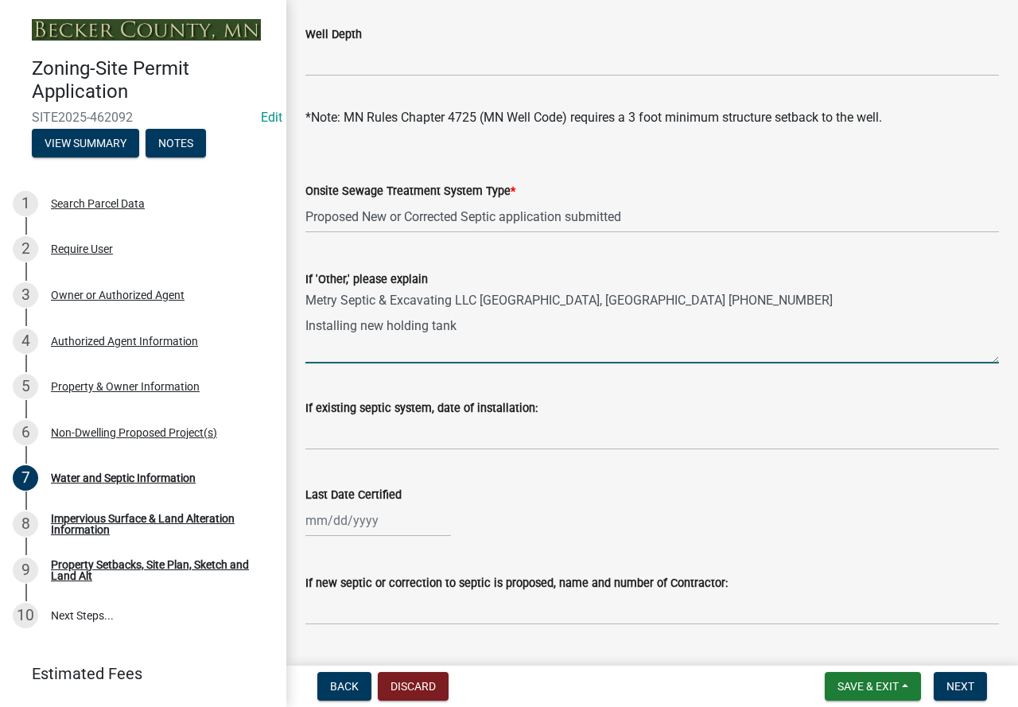
scroll to position [477, 0]
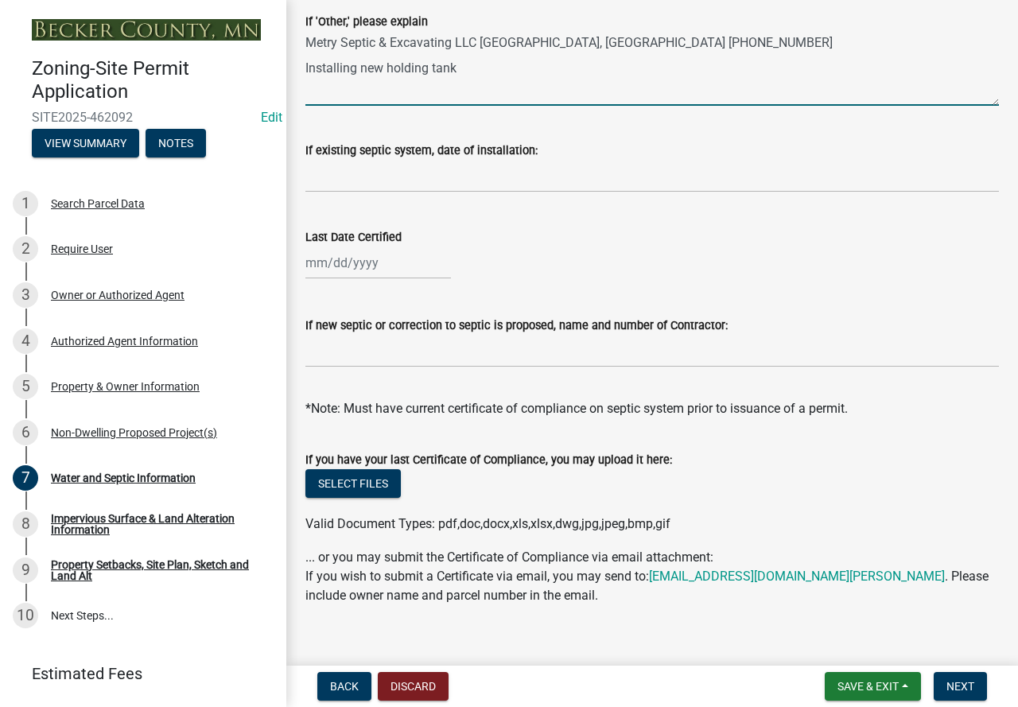
type textarea "Metry Septic & Excavating LLC Detroit Lakes, MN (218) 269-5677 Installing new h…"
click at [437, 347] on input "If new septic or correction to septic is proposed, name and number of Contracto…" at bounding box center [651, 351] width 693 height 33
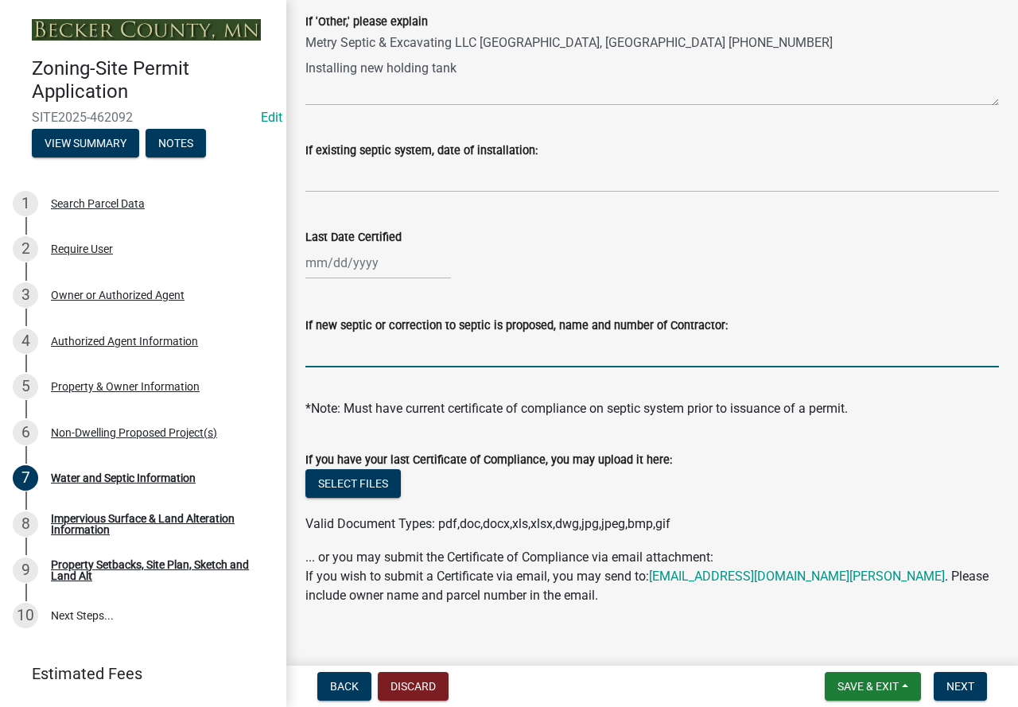
paste input "Metry Septic & Excavating LLC Detroit Lakes, MN (218) 269-5677"
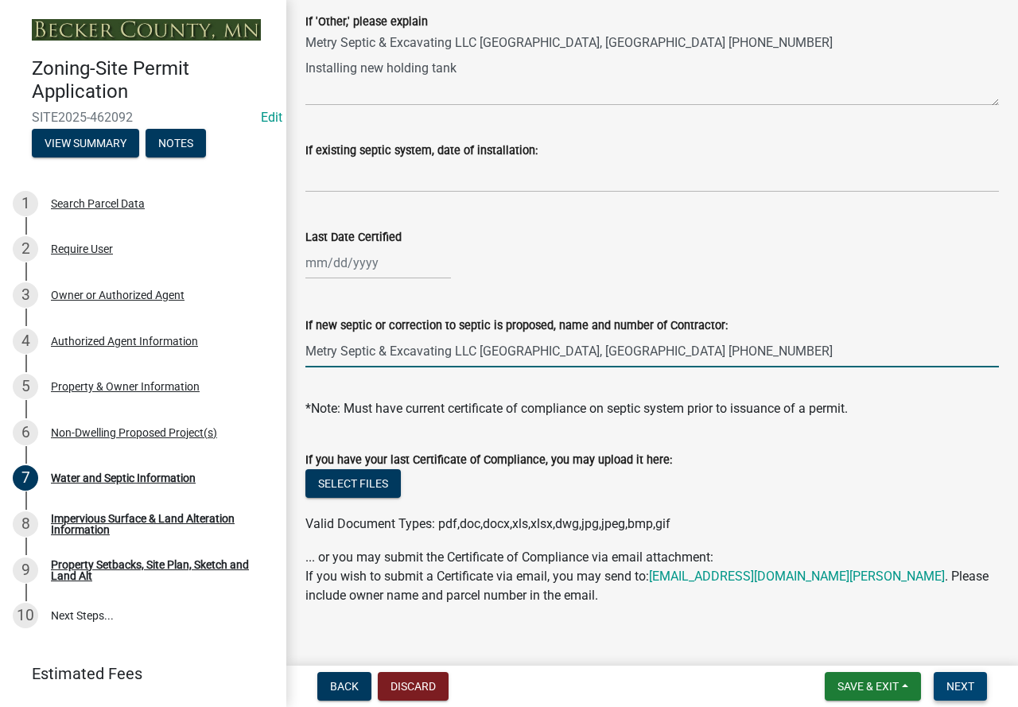
type input "Metry Septic & Excavating LLC Detroit Lakes, MN (218) 269-5677"
click at [962, 689] on span "Next" at bounding box center [960, 686] width 28 height 13
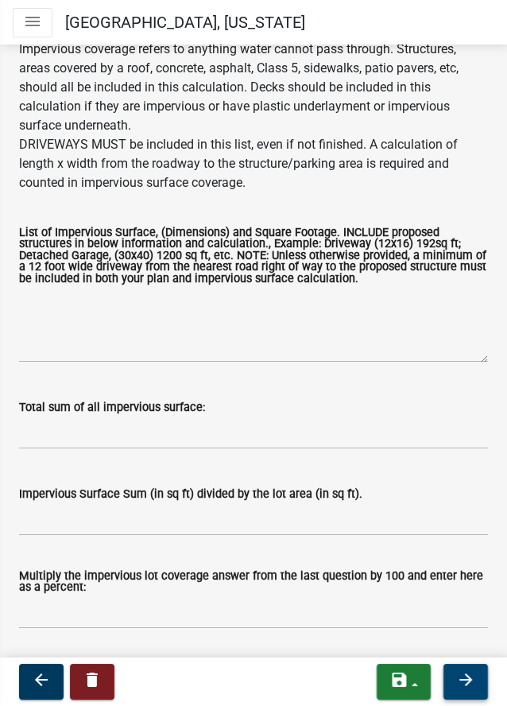
scroll to position [239, 0]
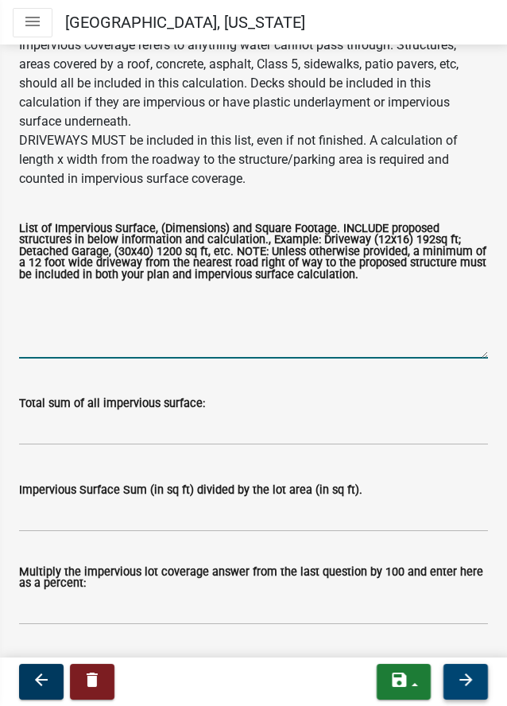
click at [87, 347] on textarea "List of Impervious Surface, (Dimensions) and Square Footage. INCLUDE proposed s…" at bounding box center [253, 321] width 469 height 75
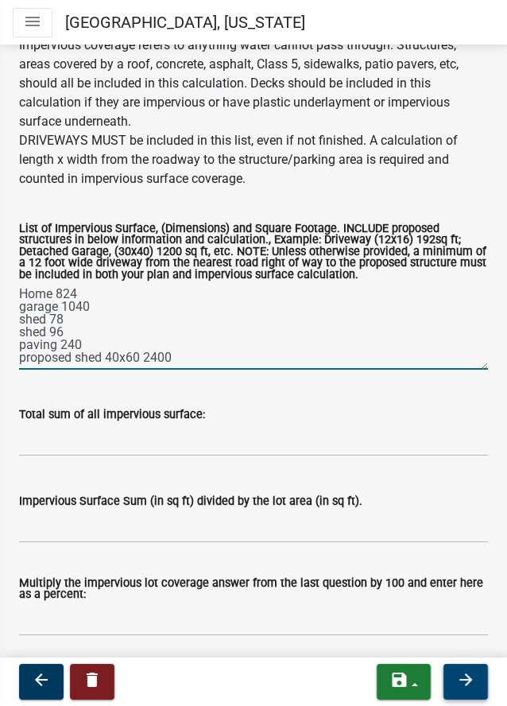
scroll to position [0, 0]
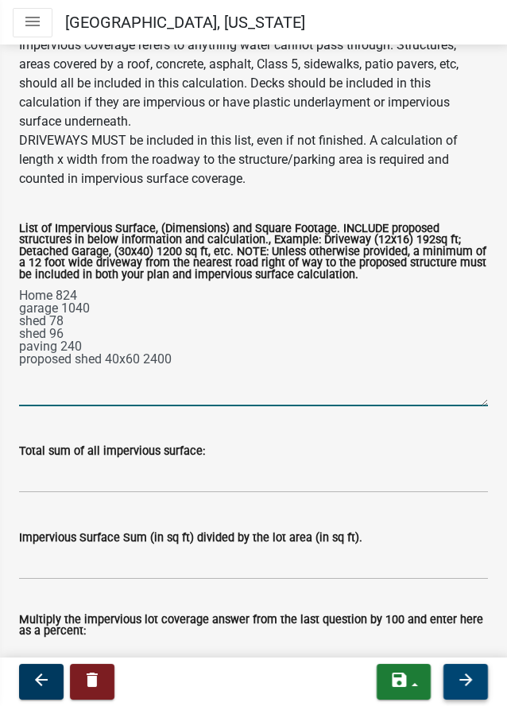
drag, startPoint x: 470, startPoint y: 394, endPoint x: 464, endPoint y: 441, distance: 48.0
click at [464, 406] on textarea "Home 824 garage 1040 shed 78 shed 96 paving 240 proposed shed 40x60 2400" at bounding box center [253, 345] width 469 height 122
click at [135, 393] on textarea "Home 824 garage 1040 shed 78 shed 96 paving 240 driveway proposed shed 40x60 24…" at bounding box center [253, 345] width 469 height 122
click at [72, 398] on textarea "Home 824 garage 1040 shed 78 shed 96 paving 240 driveway proposed shed 40x60 24…" at bounding box center [253, 345] width 469 height 122
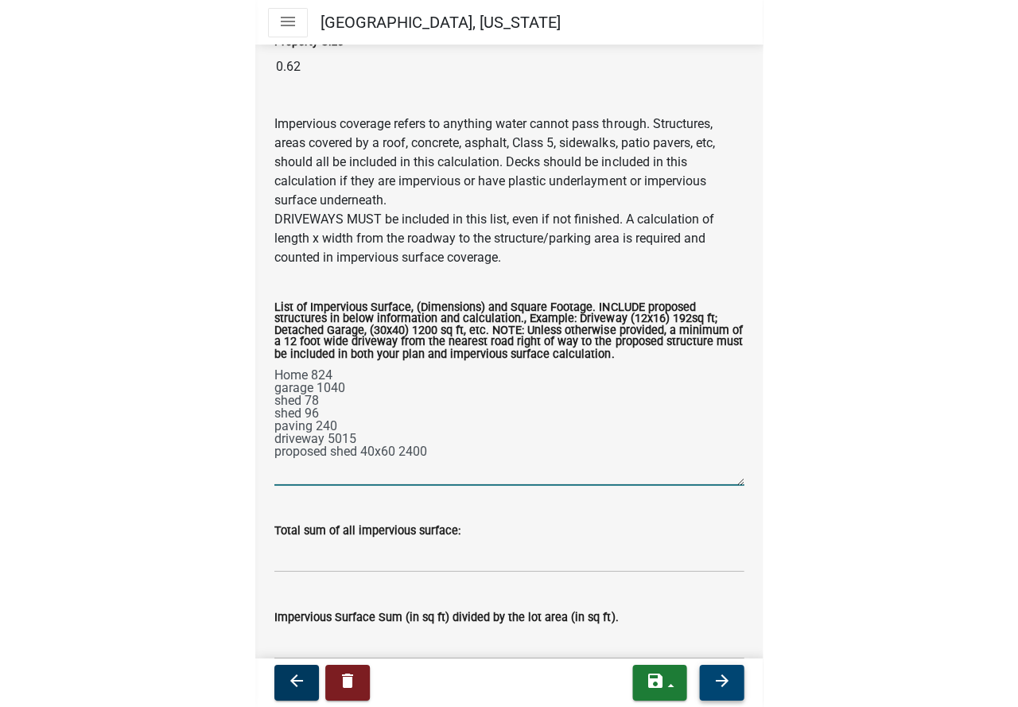
scroll to position [159, 0]
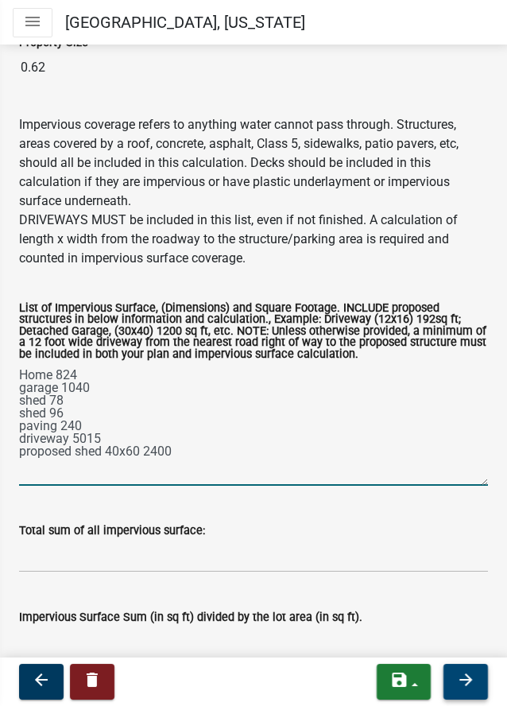
type textarea "Home 824 garage 1040 shed 78 shed 96 paving 240 driveway 5015 proposed shed 40x…"
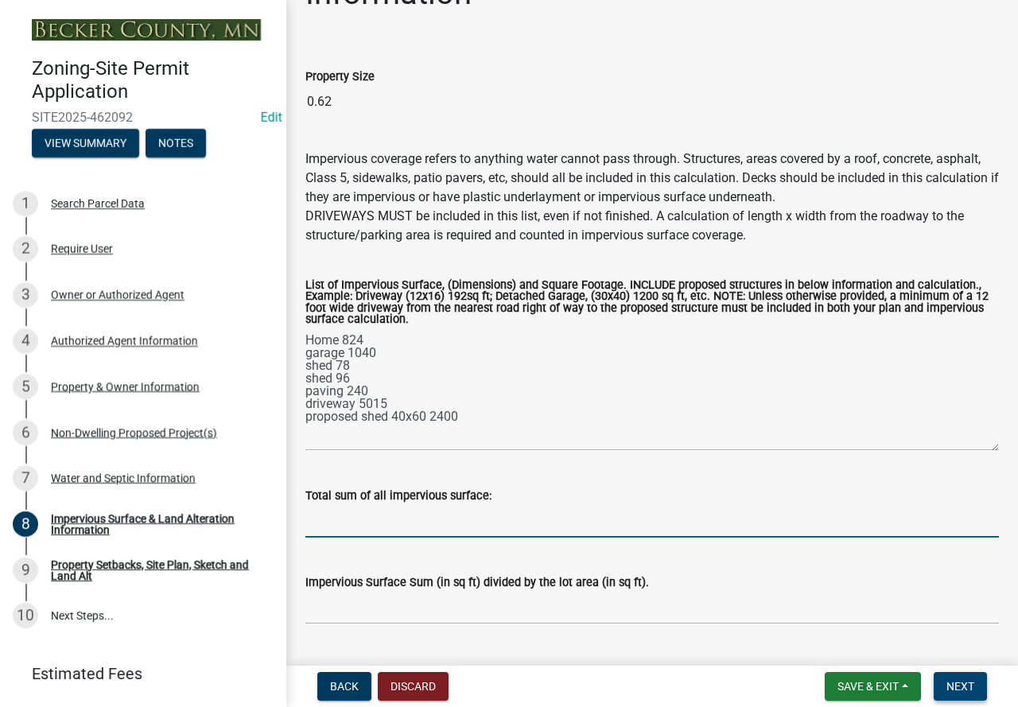
click at [384, 529] on input "Total sum of all impervious surface:" at bounding box center [651, 521] width 693 height 33
click at [378, 522] on input "Total sum of all impervious surface:" at bounding box center [651, 521] width 693 height 33
click at [386, 522] on input "9693" at bounding box center [651, 521] width 693 height 33
click at [386, 530] on input "9693/" at bounding box center [651, 521] width 693 height 33
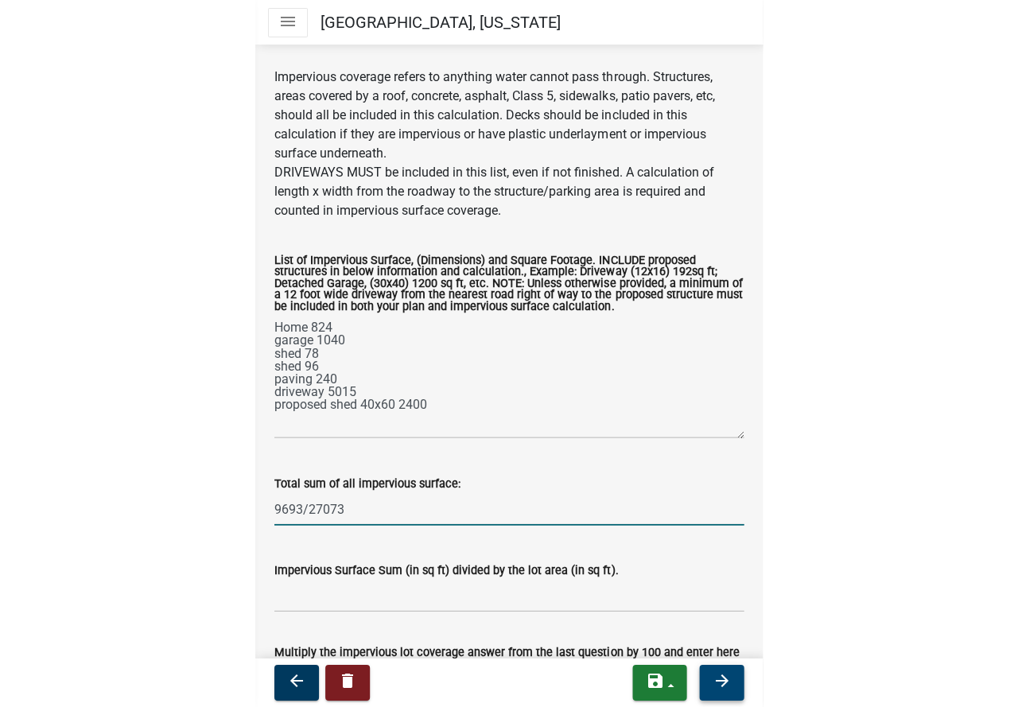
scroll to position [242, 0]
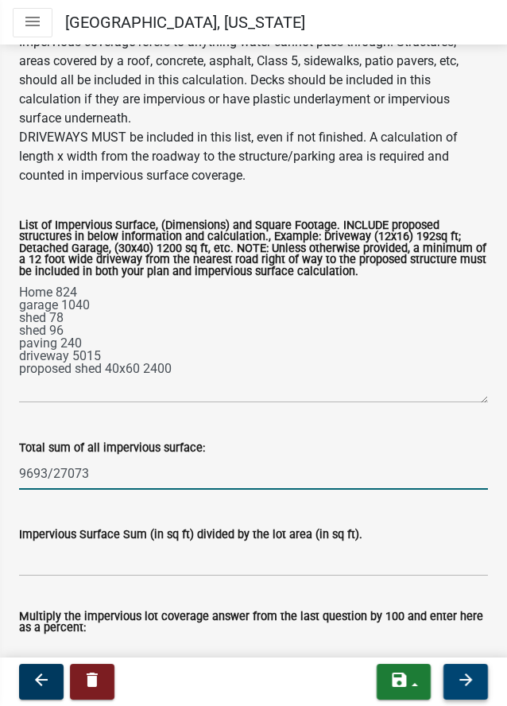
drag, startPoint x: 85, startPoint y: 514, endPoint x: 210, endPoint y: 483, distance: 128.4
click at [86, 490] on input "9693/27073" at bounding box center [253, 473] width 469 height 33
type input "9693/27007"
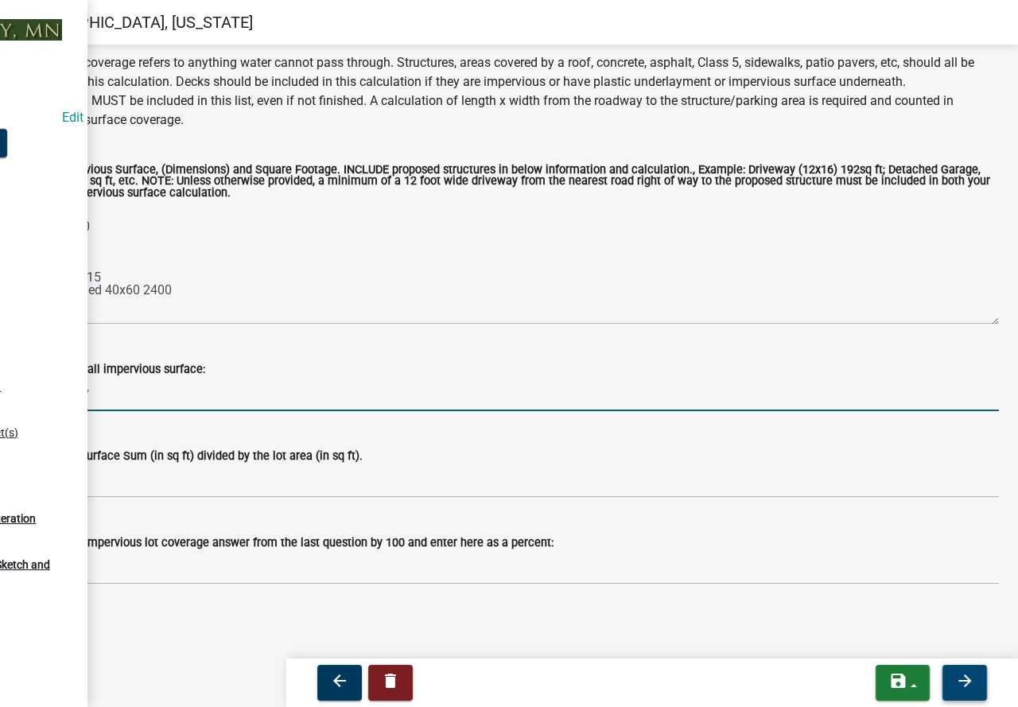
scroll to position [165, 0]
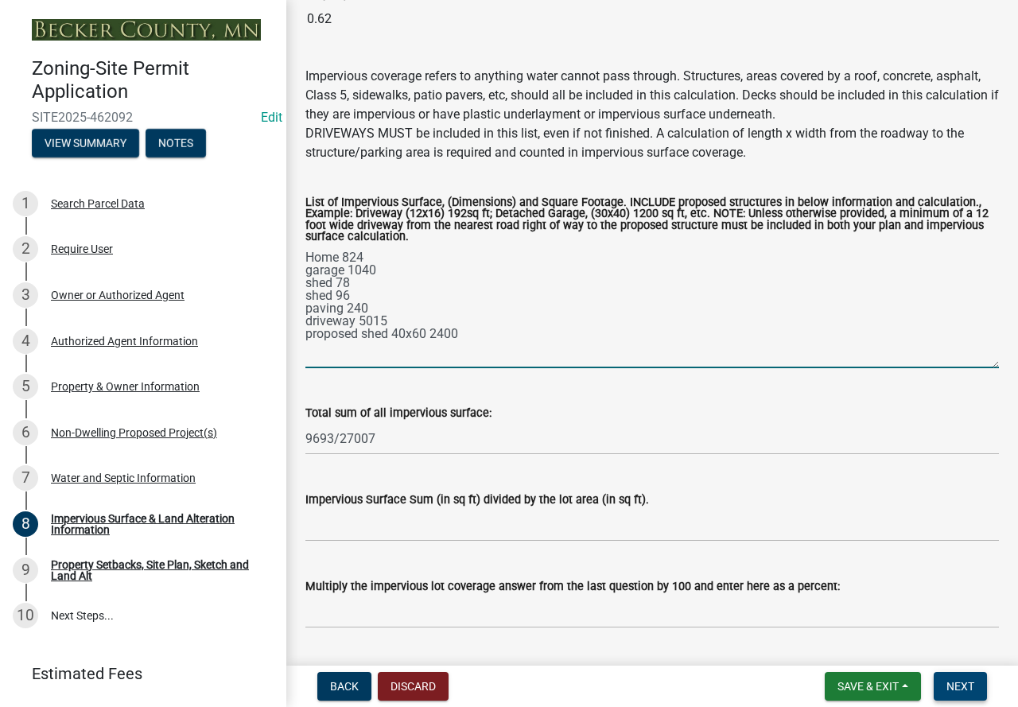
drag, startPoint x: 391, startPoint y: 319, endPoint x: 359, endPoint y: 324, distance: 32.9
click at [359, 324] on textarea "Home 824 garage 1040 shed 78 shed 96 paving 240 driveway 5015 proposed shed 40x…" at bounding box center [651, 307] width 693 height 122
click at [411, 319] on textarea "Home 824 garage 1040 shed 78 shed 96 paving 240 driveway 210x12 proposed shed 4…" at bounding box center [651, 307] width 693 height 122
type textarea "Home 824 garage 1040 shed 78 shed 96 paving 240 driveway 210x12 2520 proposed s…"
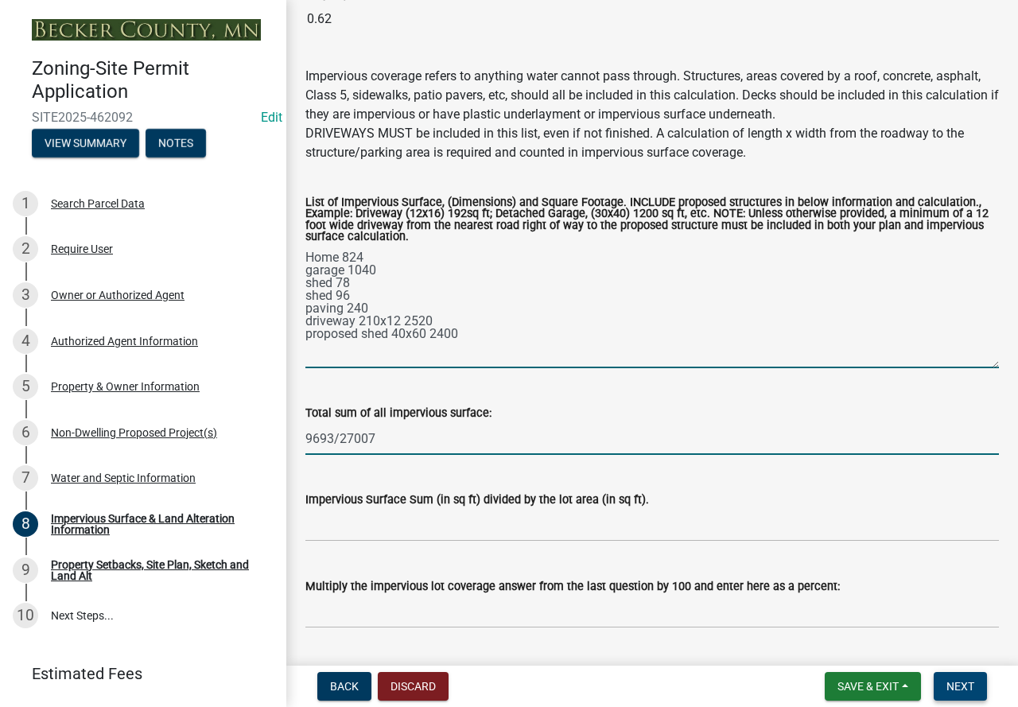
click at [384, 448] on input "9693/27007" at bounding box center [651, 438] width 693 height 33
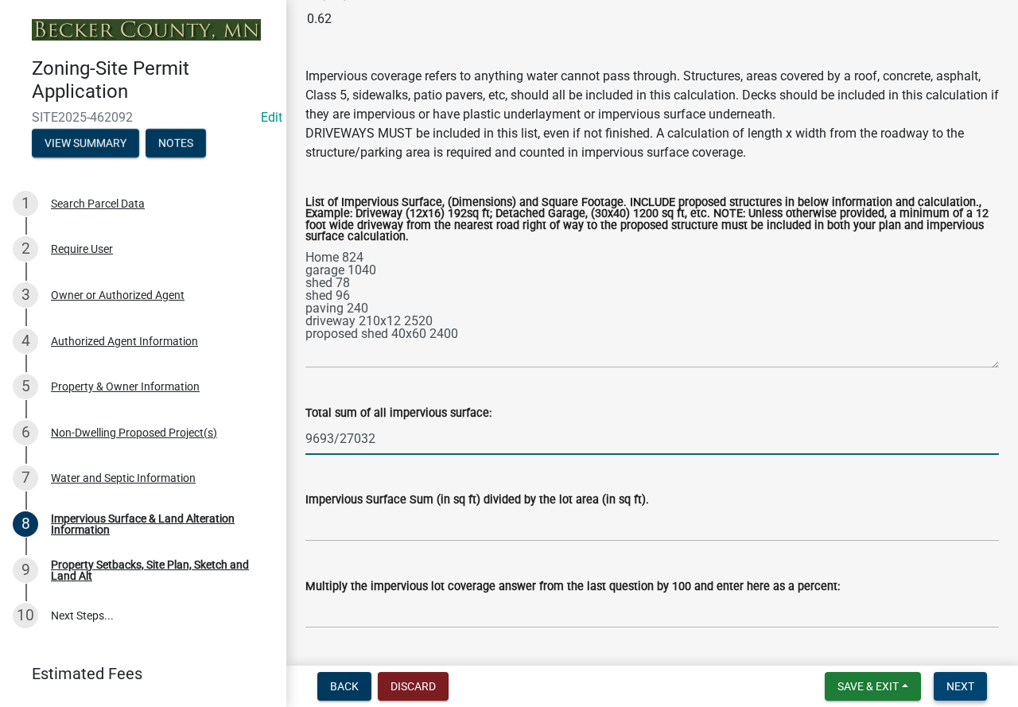
type input "9693/27032"
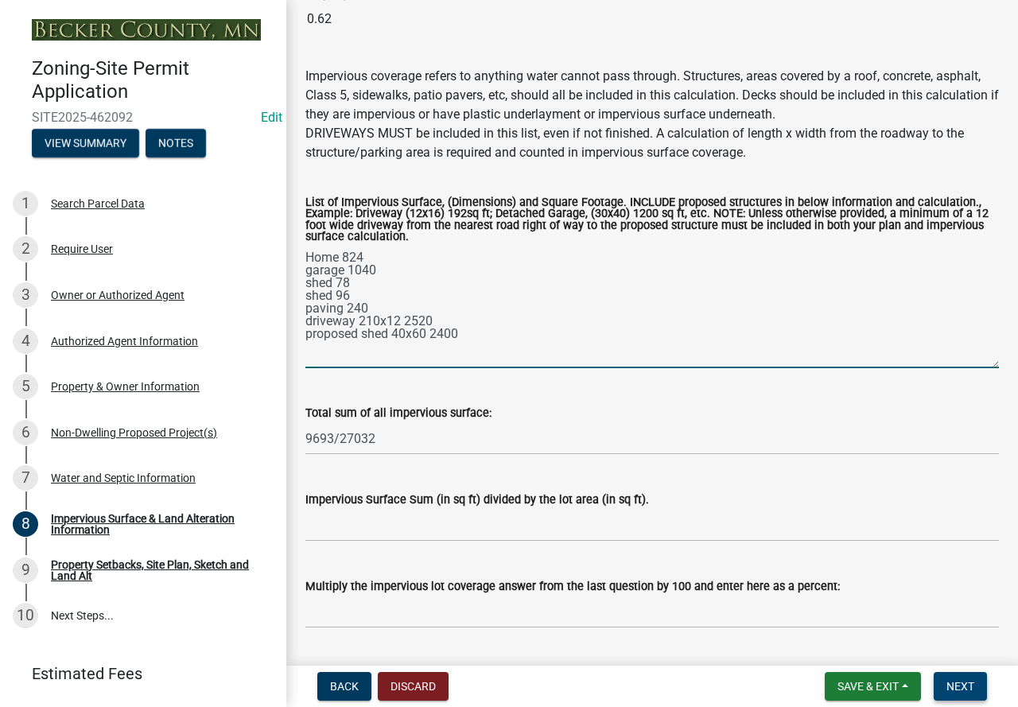
drag, startPoint x: 436, startPoint y: 315, endPoint x: 415, endPoint y: 315, distance: 21.5
click at [415, 315] on textarea "Home 824 garage 1040 shed 78 shed 96 paving 240 driveway 210x12 2520 proposed s…" at bounding box center [651, 307] width 693 height 122
click at [429, 310] on textarea "Home 824 garage 1040 shed 78 shed 96 paving 240 driveway 210x12 2520 proposed s…" at bounding box center [651, 307] width 693 height 122
drag, startPoint x: 427, startPoint y: 322, endPoint x: 401, endPoint y: 320, distance: 25.6
click at [401, 320] on textarea "Home 824 garage 1040 shed 78 shed 96 paving 240 driveway 210x12 2520 proposed s…" at bounding box center [651, 307] width 693 height 122
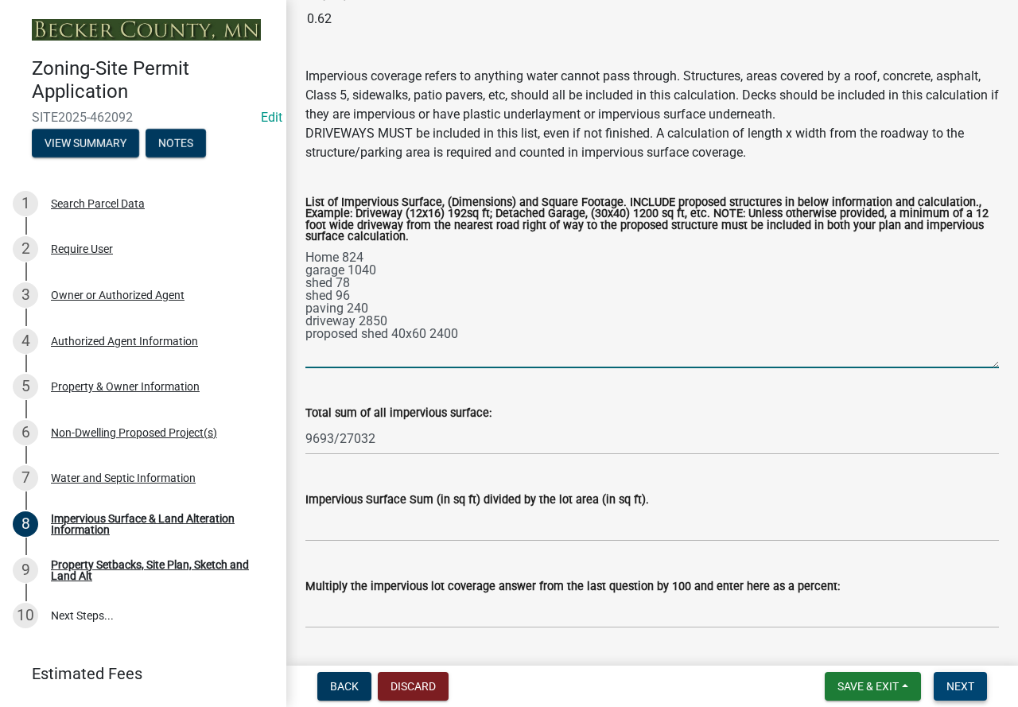
type textarea "Home 824 garage 1040 shed 78 shed 96 paving 240 driveway 2850 proposed shed 40x…"
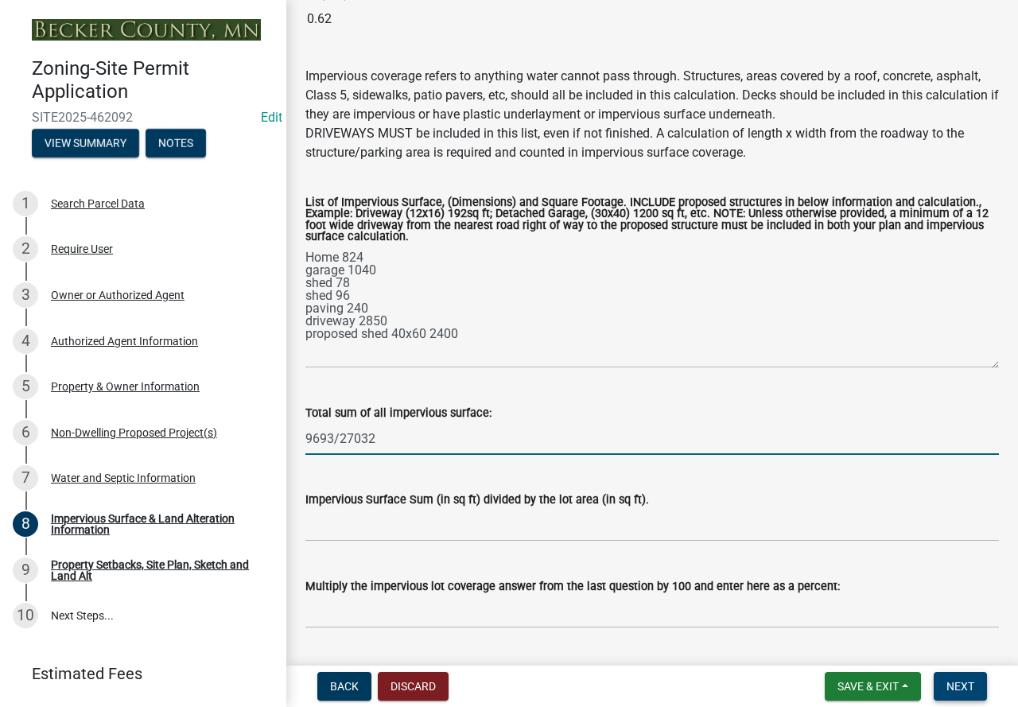
drag, startPoint x: 333, startPoint y: 436, endPoint x: 280, endPoint y: 444, distance: 53.9
click at [280, 444] on div "Zoning-Site Permit Application SITE2025-462092 Edit View Summary Notes 1 Search…" at bounding box center [509, 353] width 1018 height 707
click at [405, 448] on input "7528/27032" at bounding box center [651, 438] width 693 height 33
click at [420, 450] on input "7528/27032" at bounding box center [651, 438] width 693 height 33
click at [376, 438] on input "7528/270320.278" at bounding box center [651, 438] width 693 height 33
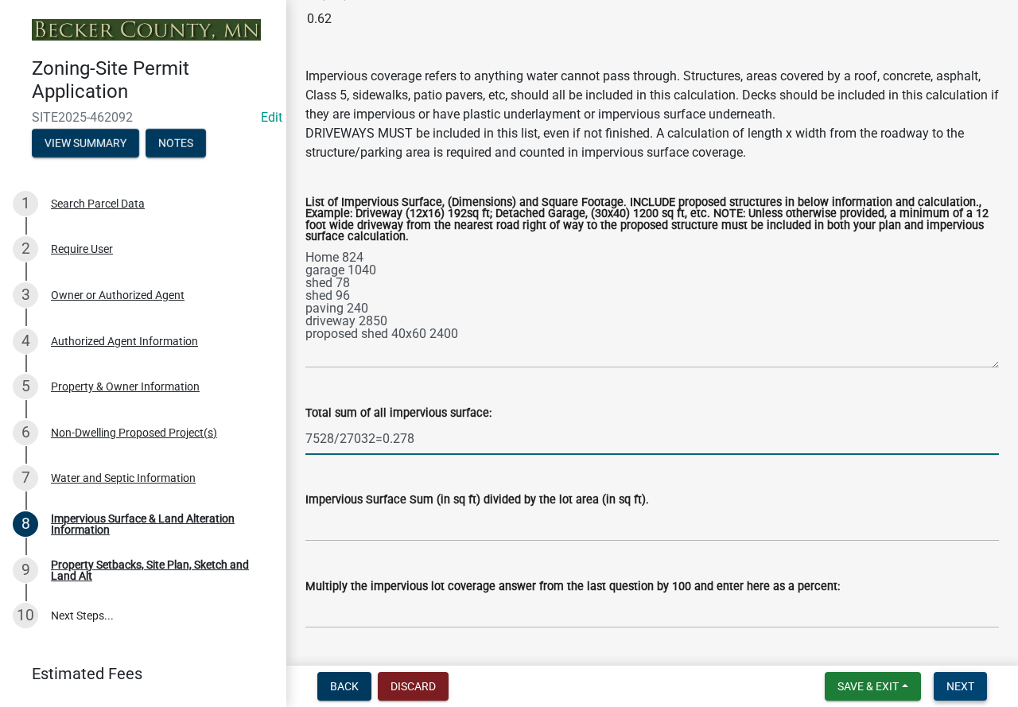
drag, startPoint x: 421, startPoint y: 444, endPoint x: 307, endPoint y: 446, distance: 114.5
click at [302, 446] on div "Total sum of all impervious surface: 7528/27032=0.278" at bounding box center [651, 418] width 717 height 74
type input "7528/27032=0.278"
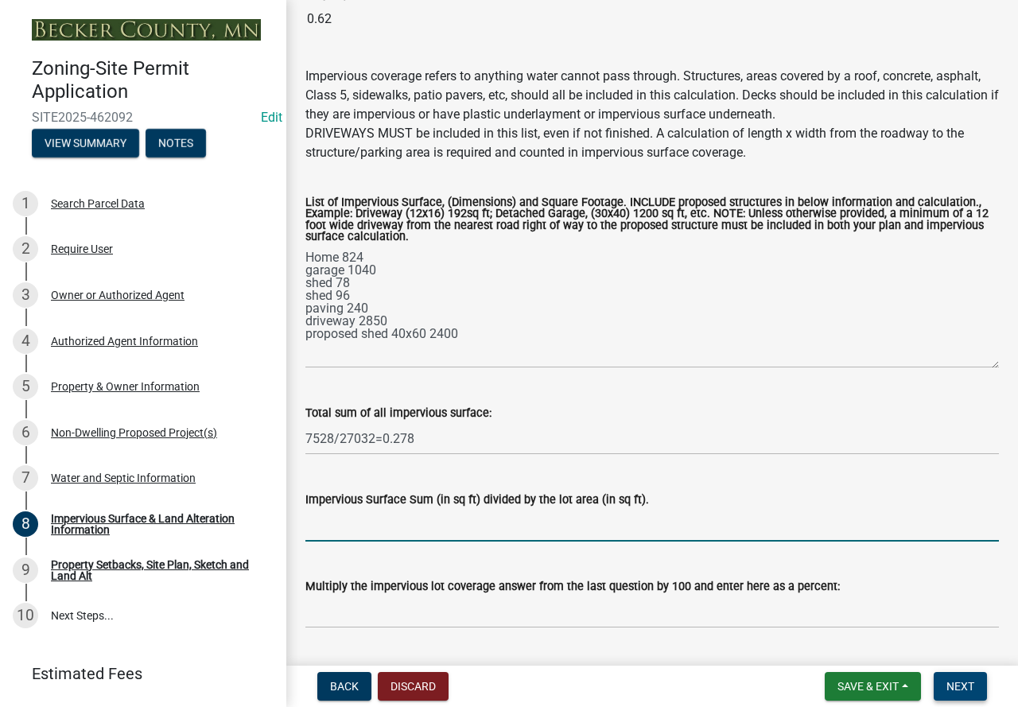
click at [377, 523] on input "Impervious Surface Sum (in sq ft) divided by the lot area (in sq ft)." at bounding box center [651, 525] width 693 height 33
paste input "7528/27032=0.278"
type input "7528/27032=0.278"
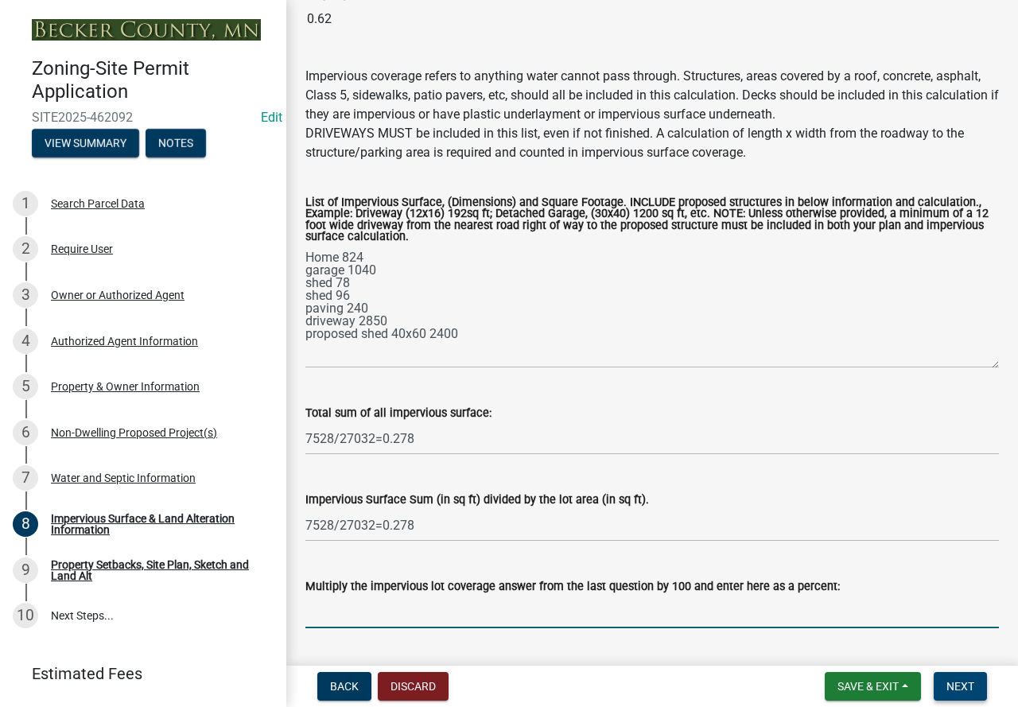
click at [367, 620] on input "Multiply the impervious lot coverage answer from the last question by 100 and e…" at bounding box center [651, 611] width 693 height 33
paste input "7528/27032=0.278"
type input "7528/27032=0.278"
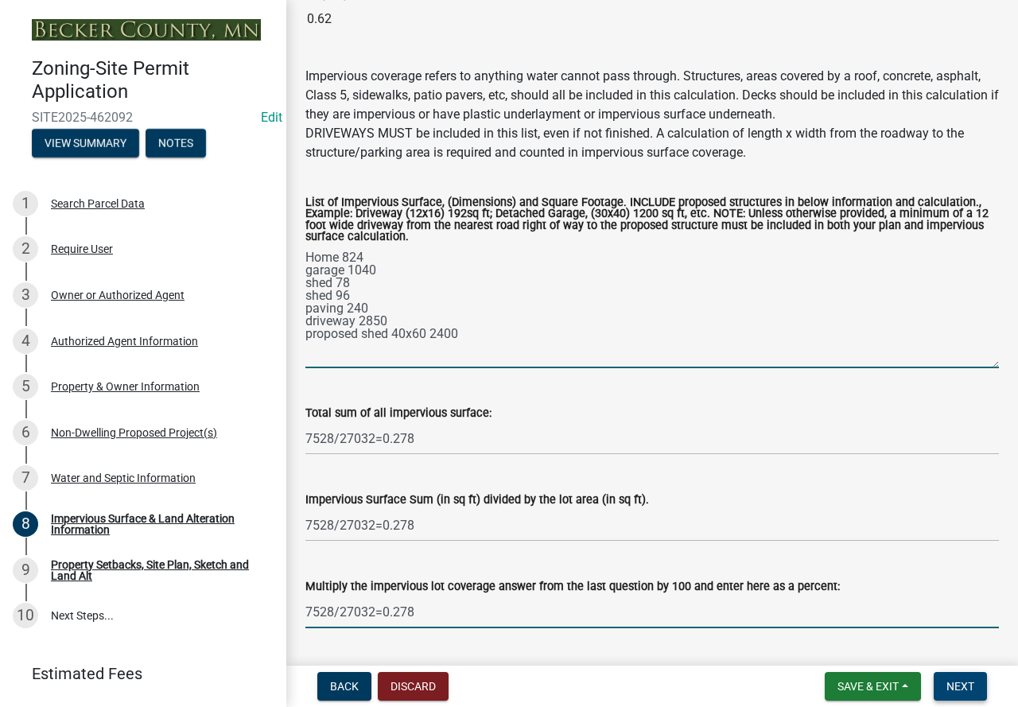
click at [363, 282] on textarea "Home 824 garage 1040 shed 78 shed 96 paving 240 driveway 2850 proposed shed 40x…" at bounding box center [651, 307] width 693 height 122
type textarea "Home 824 garage 1040 shed 78 REMOVED shed 96 paving 240 driveway 2850 proposed …"
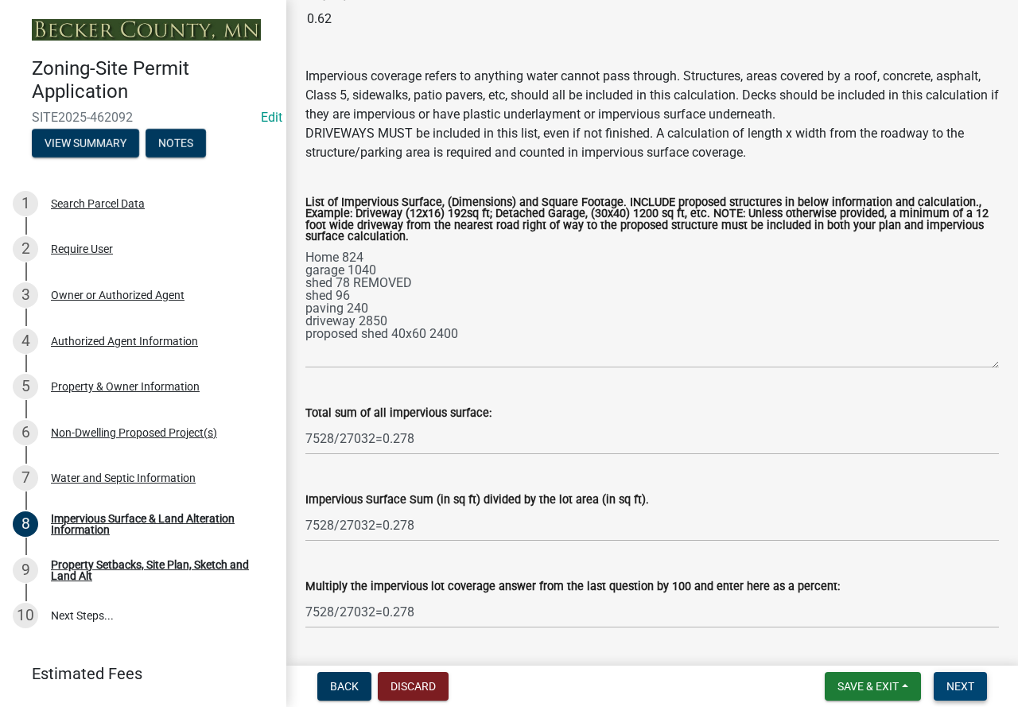
drag, startPoint x: 368, startPoint y: 432, endPoint x: 362, endPoint y: 441, distance: 10.8
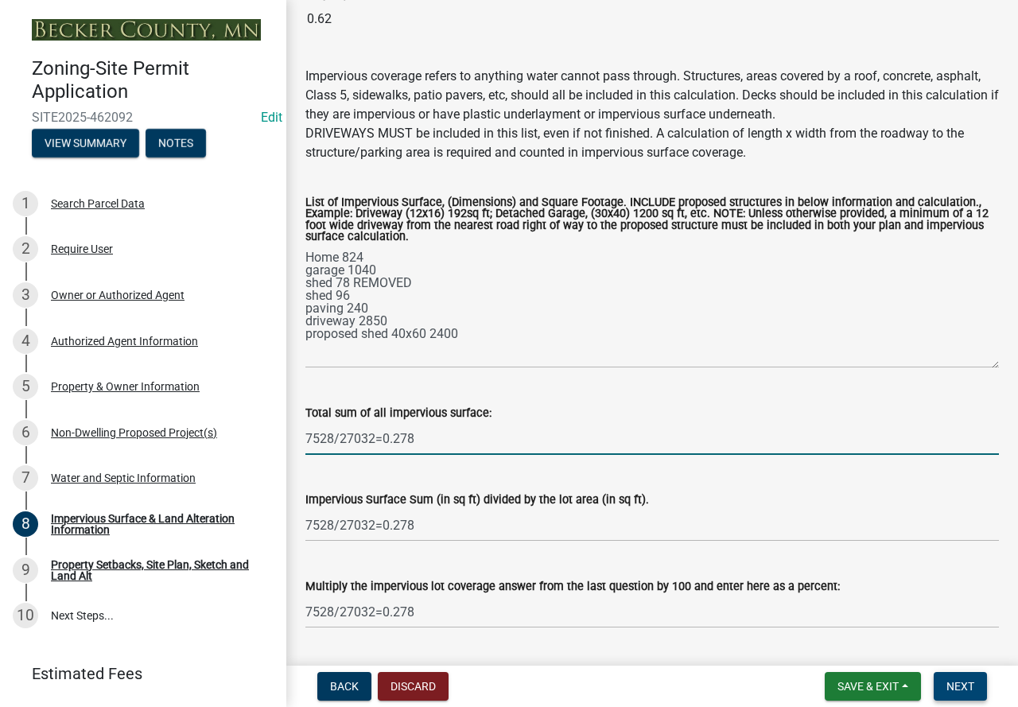
click at [336, 439] on input "7528/27032=0.278" at bounding box center [651, 438] width 693 height 33
click at [429, 437] on input "7450/27032=0.278" at bounding box center [651, 438] width 693 height 33
type input "7450/27032=0.2755"
click at [333, 519] on input "7528/27032=0.278" at bounding box center [651, 525] width 693 height 33
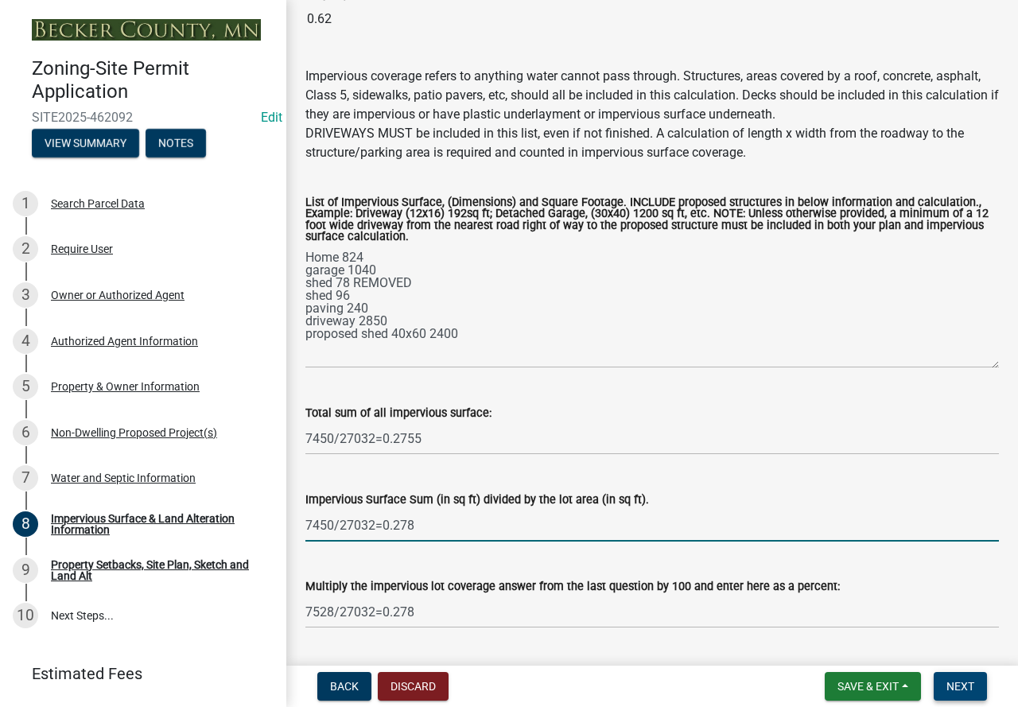
click at [449, 514] on input "7450/27032=0.278" at bounding box center [651, 525] width 693 height 33
type input "7450/27032=0.2755"
click at [469, 613] on input "7528/27032=0.278" at bounding box center [651, 611] width 693 height 33
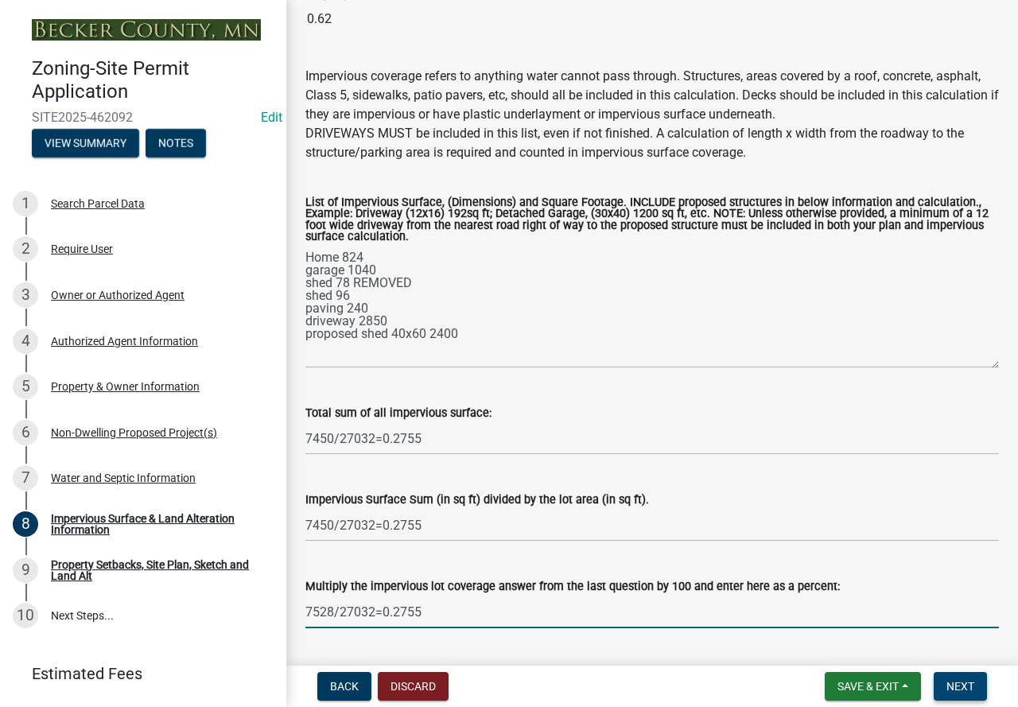
click at [334, 611] on input "7528/27032=0.2755" at bounding box center [651, 611] width 693 height 33
type input "7450/27032=0.2755"
click at [867, 689] on span "Save & Exit" at bounding box center [867, 686] width 61 height 13
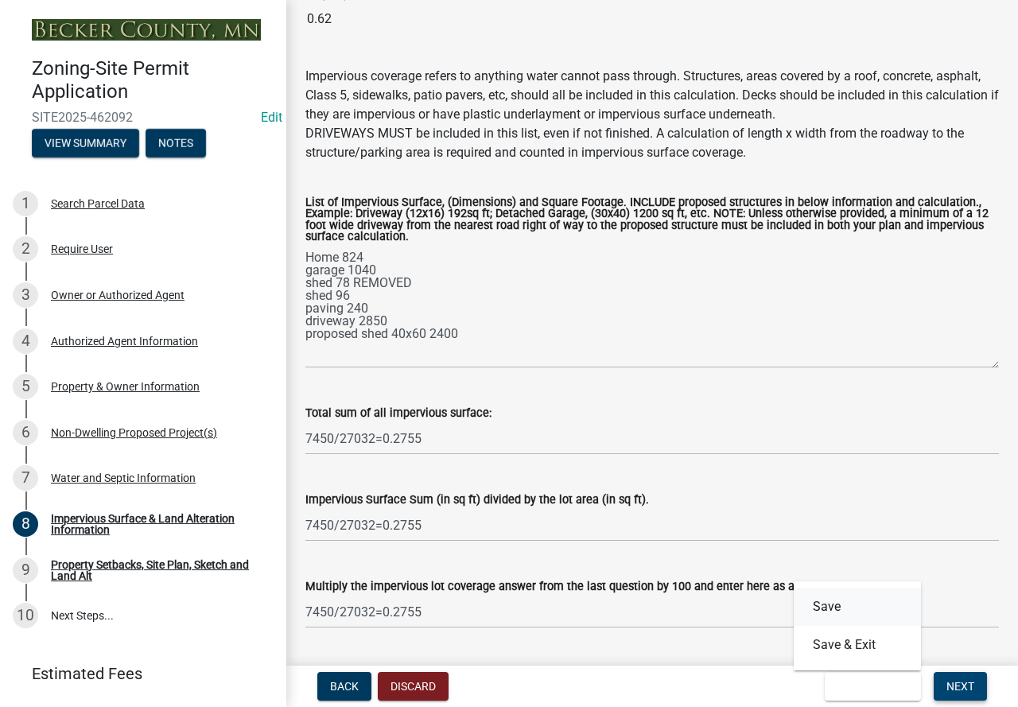
click at [859, 611] on button "Save" at bounding box center [856, 607] width 127 height 38
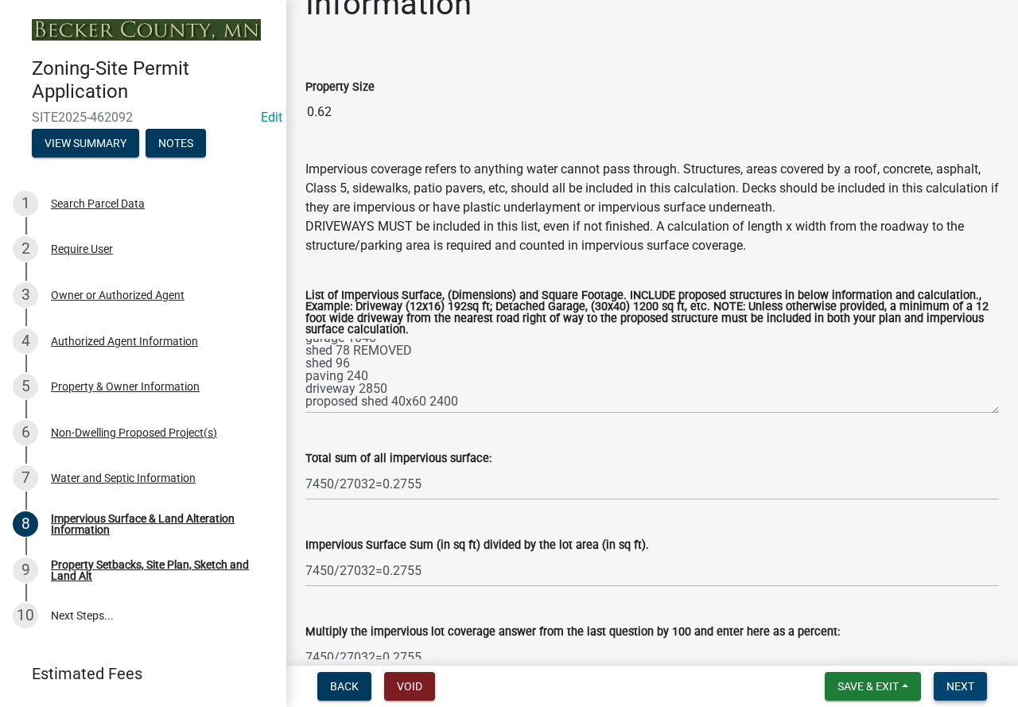
scroll to position [162, 0]
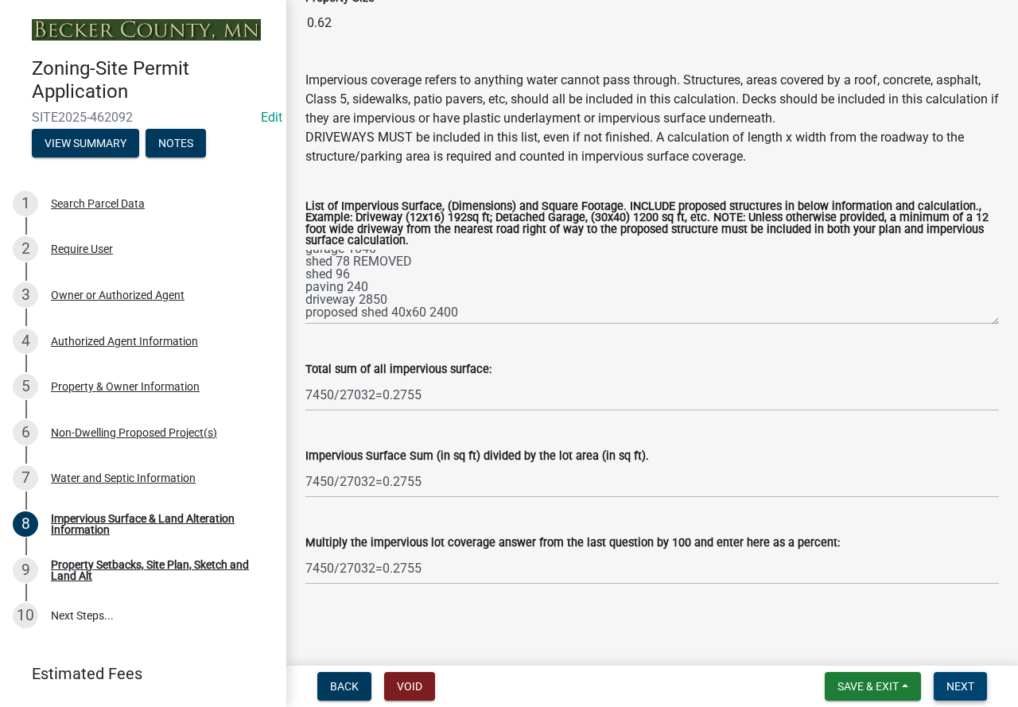
click at [979, 689] on button "Next" at bounding box center [959, 686] width 53 height 29
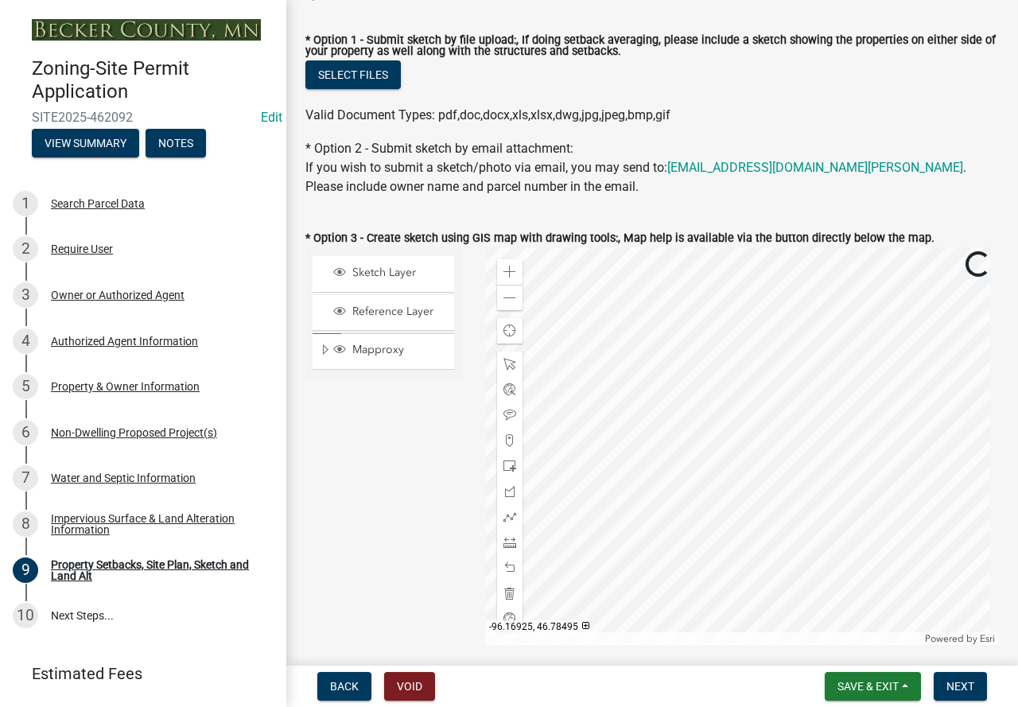
scroll to position [477, 0]
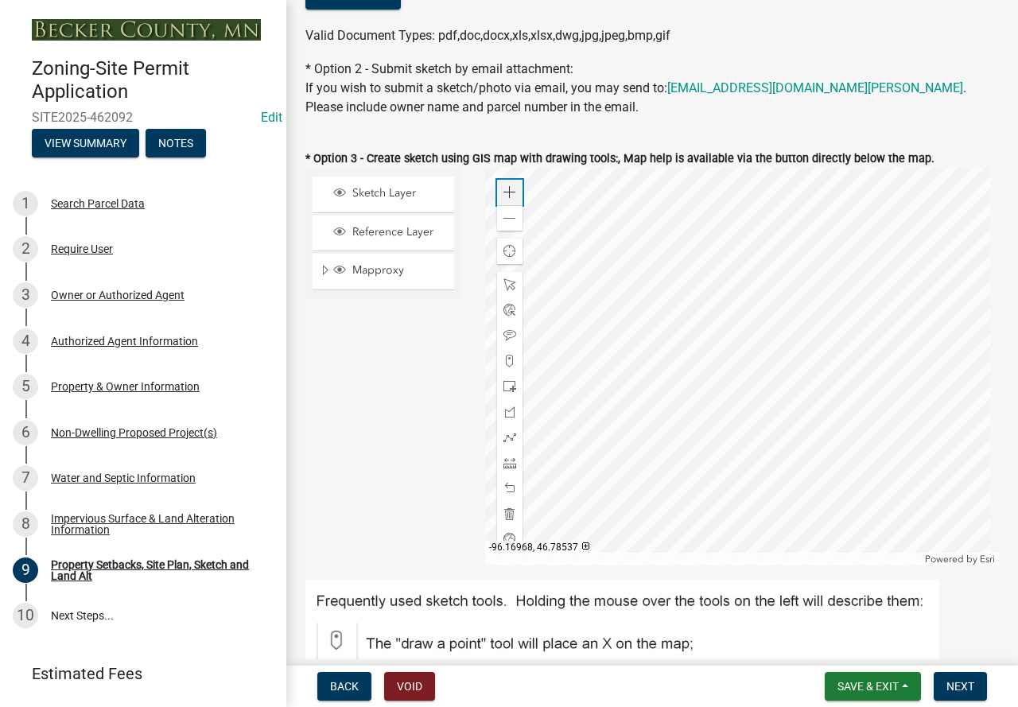
click at [503, 188] on span at bounding box center [509, 192] width 13 height 13
click at [763, 433] on div at bounding box center [742, 367] width 514 height 398
click at [512, 385] on span at bounding box center [509, 386] width 13 height 13
click at [711, 336] on div at bounding box center [742, 367] width 514 height 398
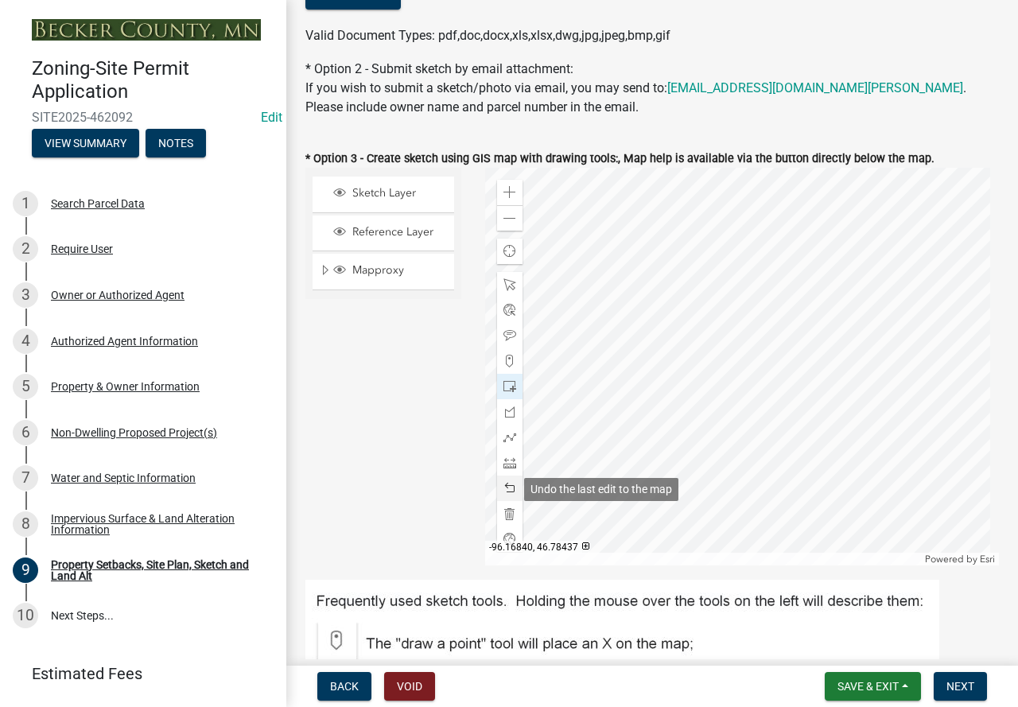
click at [507, 478] on div at bounding box center [509, 487] width 25 height 25
click at [512, 460] on span at bounding box center [509, 462] width 13 height 13
click at [797, 413] on div at bounding box center [742, 367] width 514 height 398
click at [503, 196] on span at bounding box center [509, 192] width 13 height 13
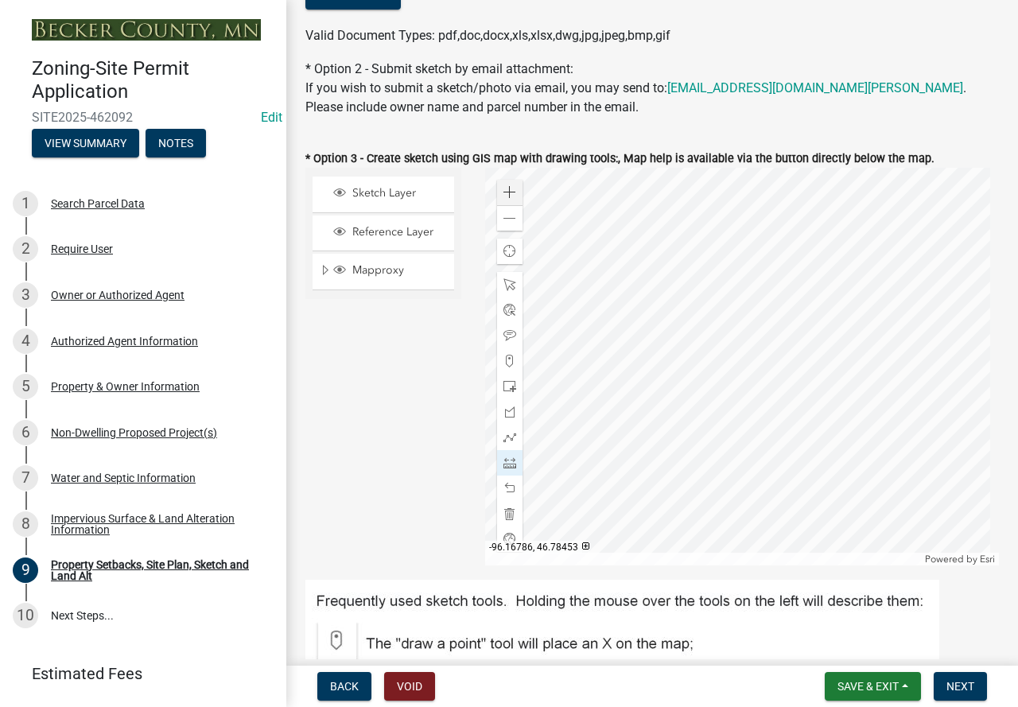
click at [979, 432] on div at bounding box center [742, 367] width 514 height 398
click at [922, 434] on div at bounding box center [742, 367] width 514 height 398
click at [503, 223] on span at bounding box center [509, 218] width 13 height 13
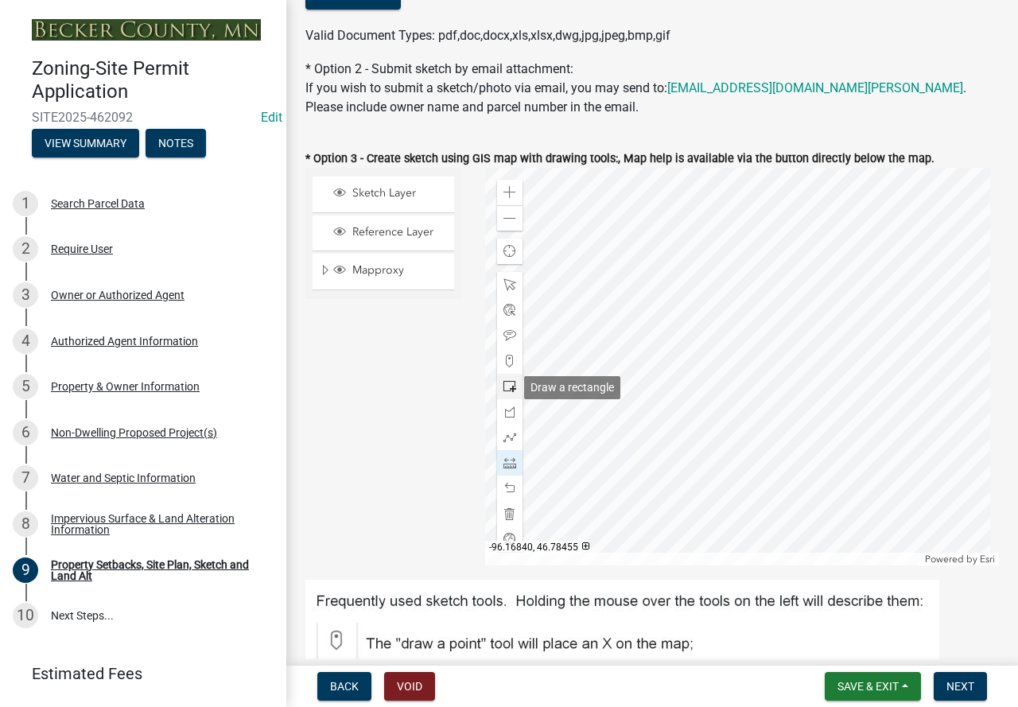
click at [514, 382] on div at bounding box center [509, 386] width 25 height 25
click at [501, 183] on div "Zoom in" at bounding box center [509, 192] width 25 height 25
click at [508, 462] on span at bounding box center [509, 462] width 13 height 13
click at [820, 304] on div at bounding box center [742, 367] width 514 height 398
click at [831, 489] on div at bounding box center [742, 367] width 514 height 398
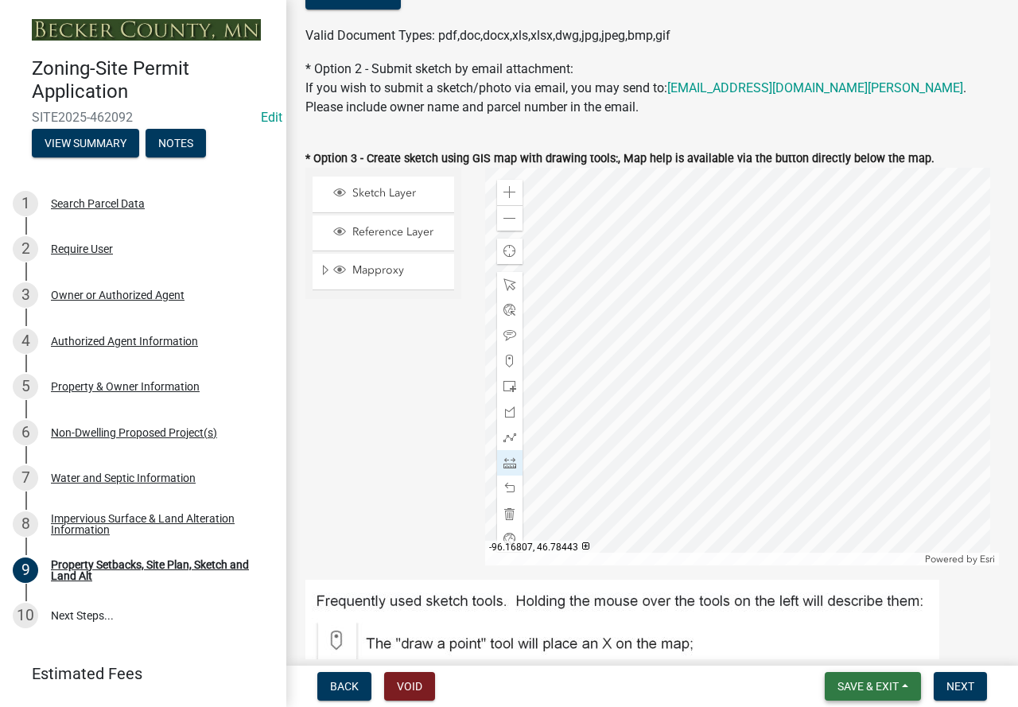
click at [870, 686] on span "Save & Exit" at bounding box center [867, 686] width 61 height 13
click at [129, 522] on div "Impervious Surface & Land Alteration Information" at bounding box center [156, 524] width 210 height 22
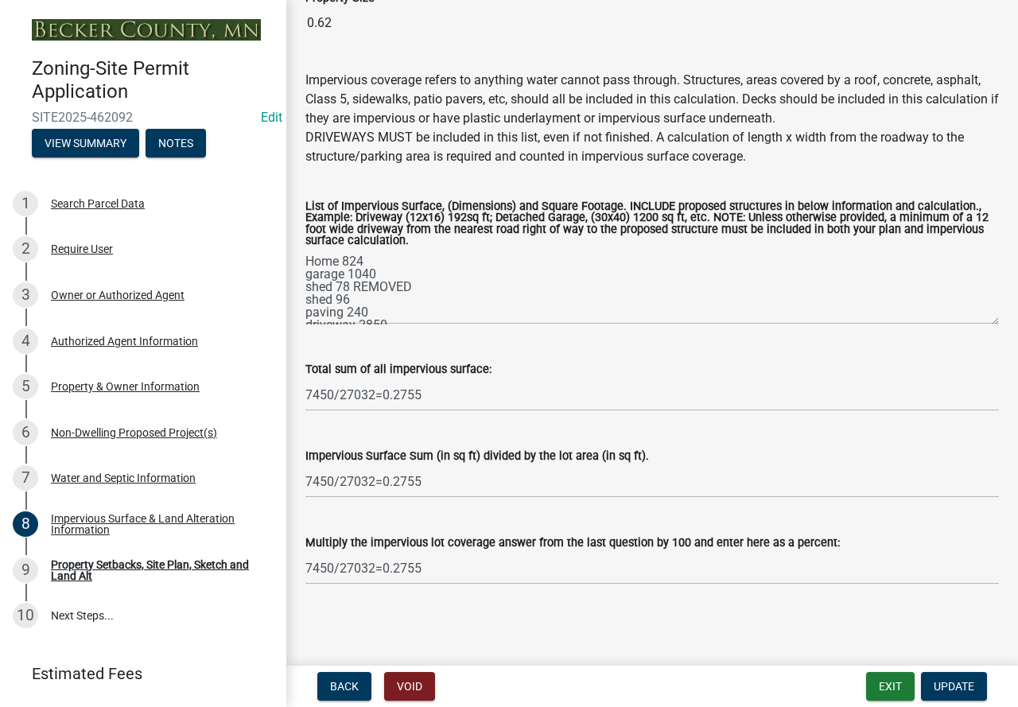
scroll to position [25, 0]
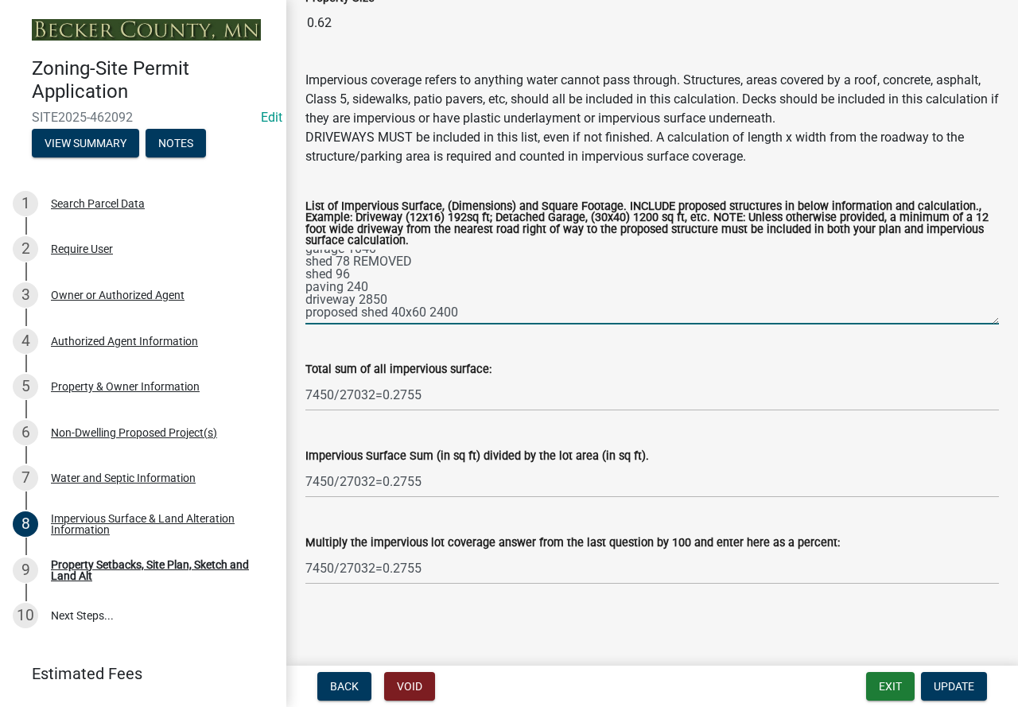
drag, startPoint x: 357, startPoint y: 303, endPoint x: 394, endPoint y: 303, distance: 37.4
click at [394, 303] on textarea "Home 824 garage 1040 shed 78 REMOVED shed 96 paving 240 driveway 2850 proposed …" at bounding box center [651, 287] width 693 height 75
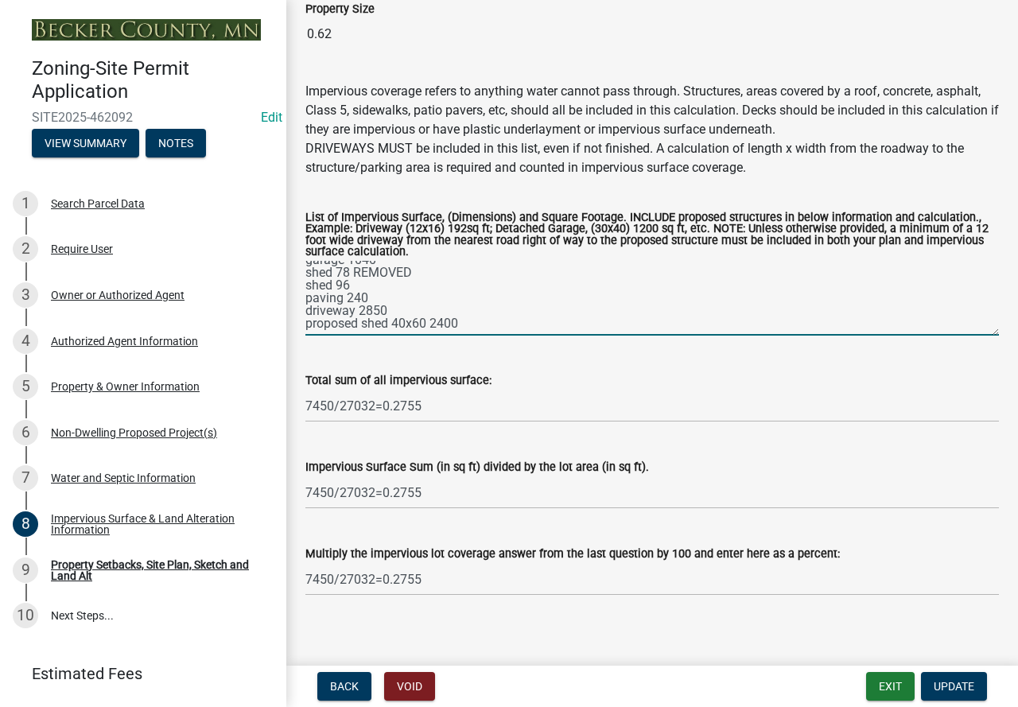
scroll to position [162, 0]
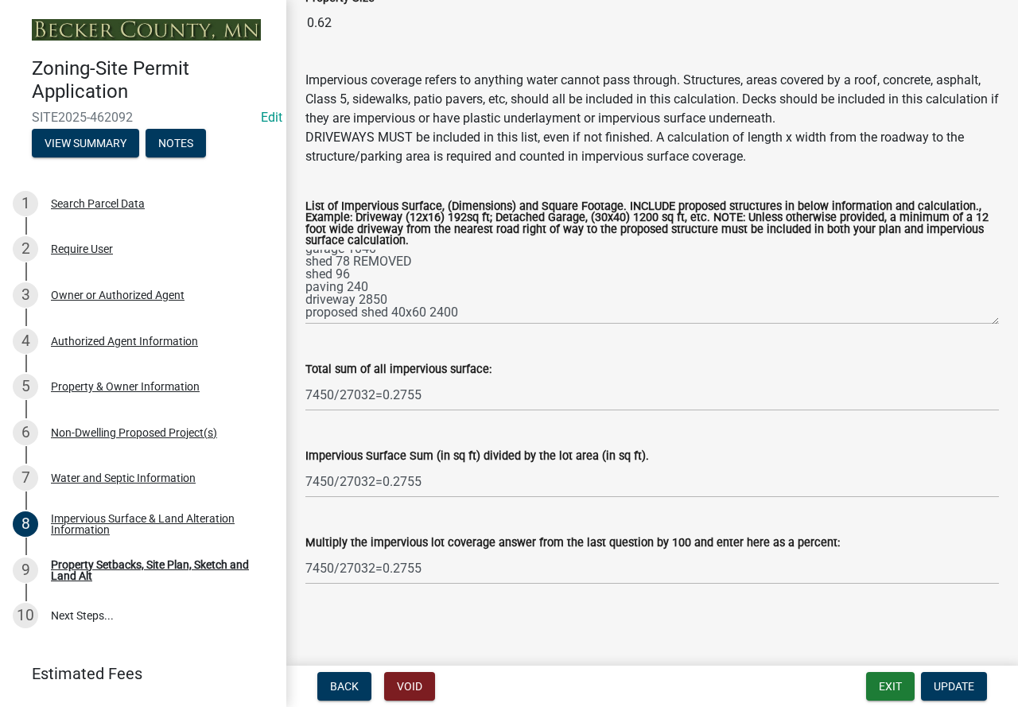
click at [981, 325] on wm-data-entity-input "List of Impervious Surface, (Dimensions) and Square Footage. INCLUDE proposed s…" at bounding box center [651, 258] width 693 height 158
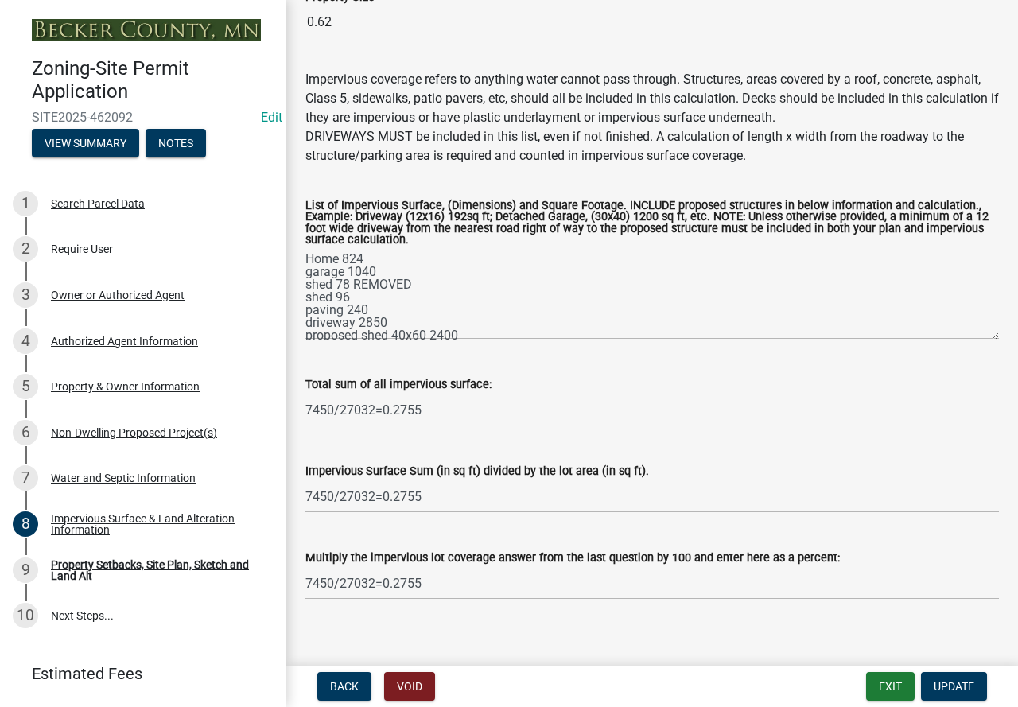
scroll to position [0, 0]
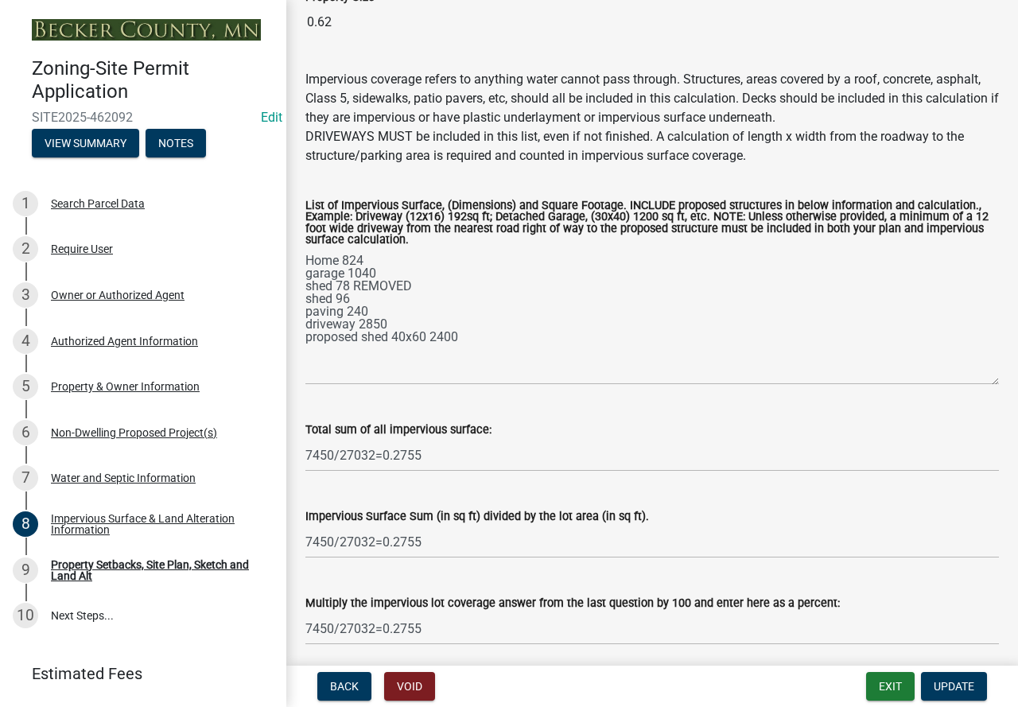
drag, startPoint x: 984, startPoint y: 318, endPoint x: 987, endPoint y: 382, distance: 64.5
click at [987, 382] on div "List of Impervious Surface, (Dimensions) and Square Footage. INCLUDE proposed s…" at bounding box center [651, 281] width 717 height 207
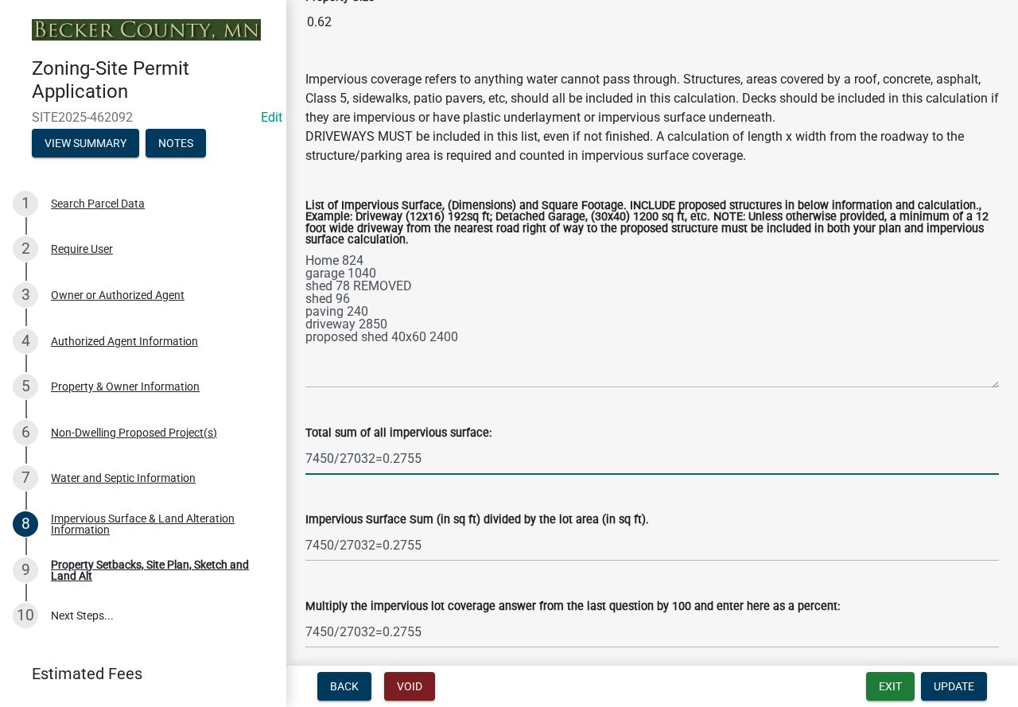
drag, startPoint x: 471, startPoint y: 495, endPoint x: 467, endPoint y: 516, distance: 21.0
drag, startPoint x: 467, startPoint y: 516, endPoint x: 436, endPoint y: 481, distance: 46.7
click at [436, 481] on wm-data-entity-input "Total sum of all impervious surface: 7450/27032=0.2755" at bounding box center [651, 444] width 693 height 87
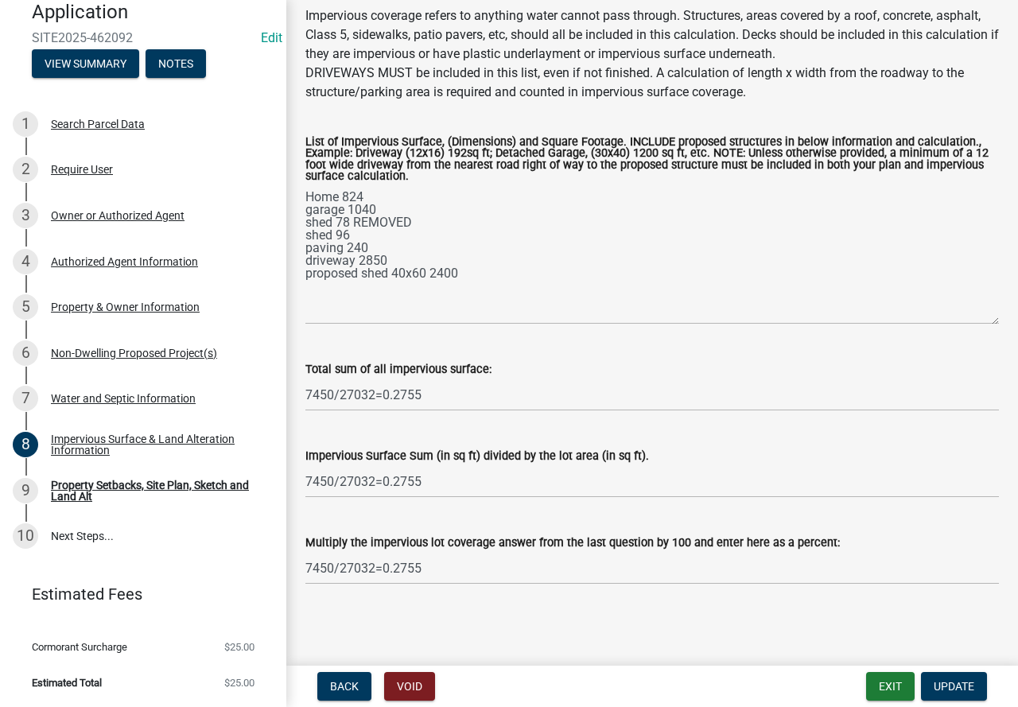
scroll to position [227, 0]
click at [114, 490] on div "Property Setbacks, Site Plan, Sketch and Land Alt" at bounding box center [156, 490] width 210 height 22
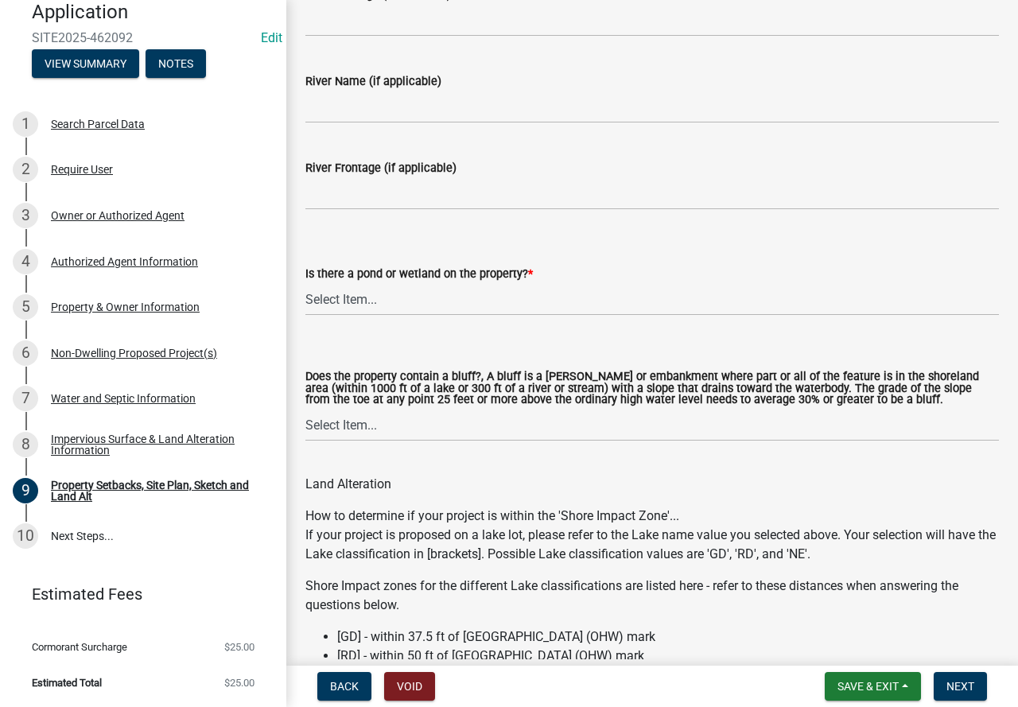
scroll to position [1670, 0]
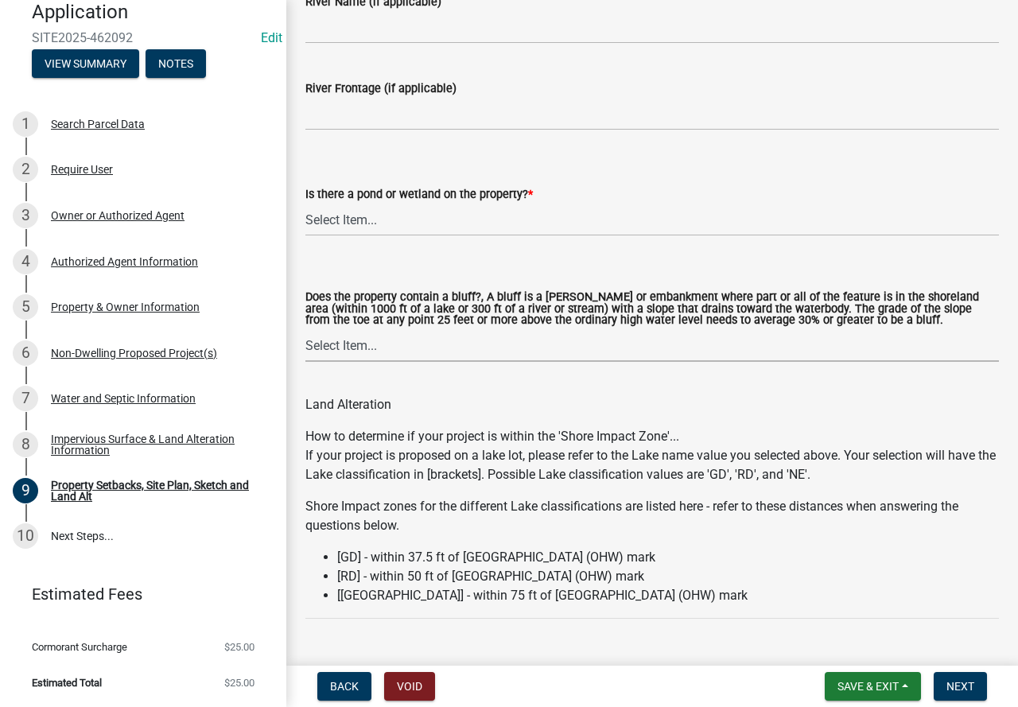
click at [459, 348] on select "Select Item... Yes No" at bounding box center [651, 345] width 693 height 33
click at [305, 331] on select "Select Item... Yes No" at bounding box center [651, 345] width 693 height 33
select select "12f785fb-c378-4b18-841c-21c73dc99083"
click at [402, 222] on select "Select Item... Yes No" at bounding box center [651, 220] width 693 height 33
click at [305, 204] on select "Select Item... Yes No" at bounding box center [651, 220] width 693 height 33
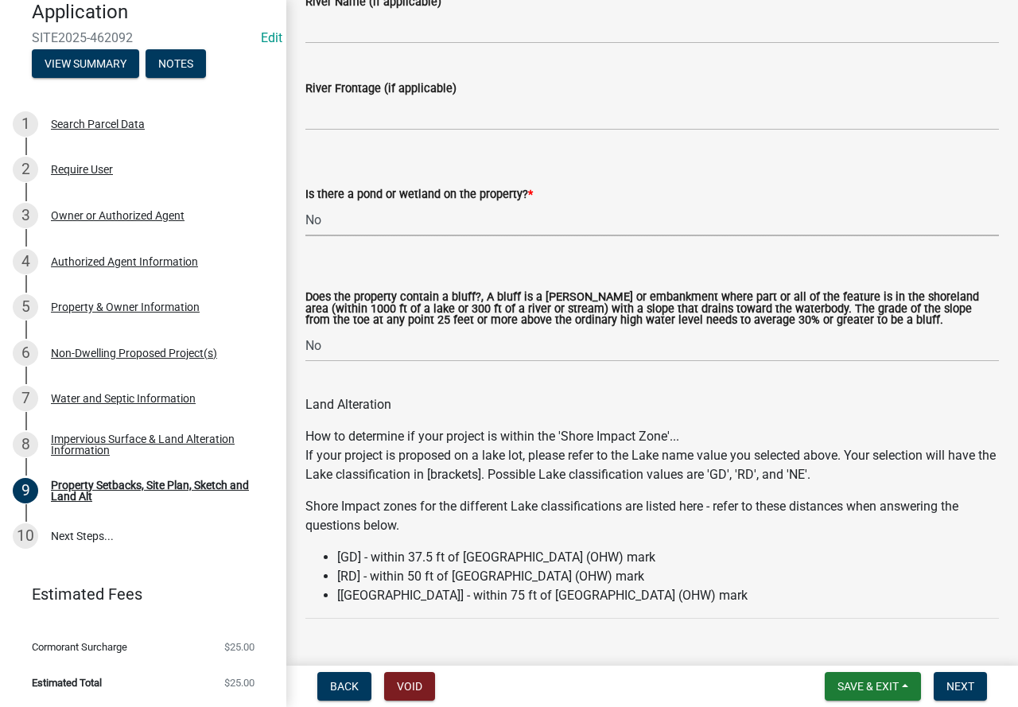
select select "b56a4575-9846-47cf-8067-c59a4853da22"
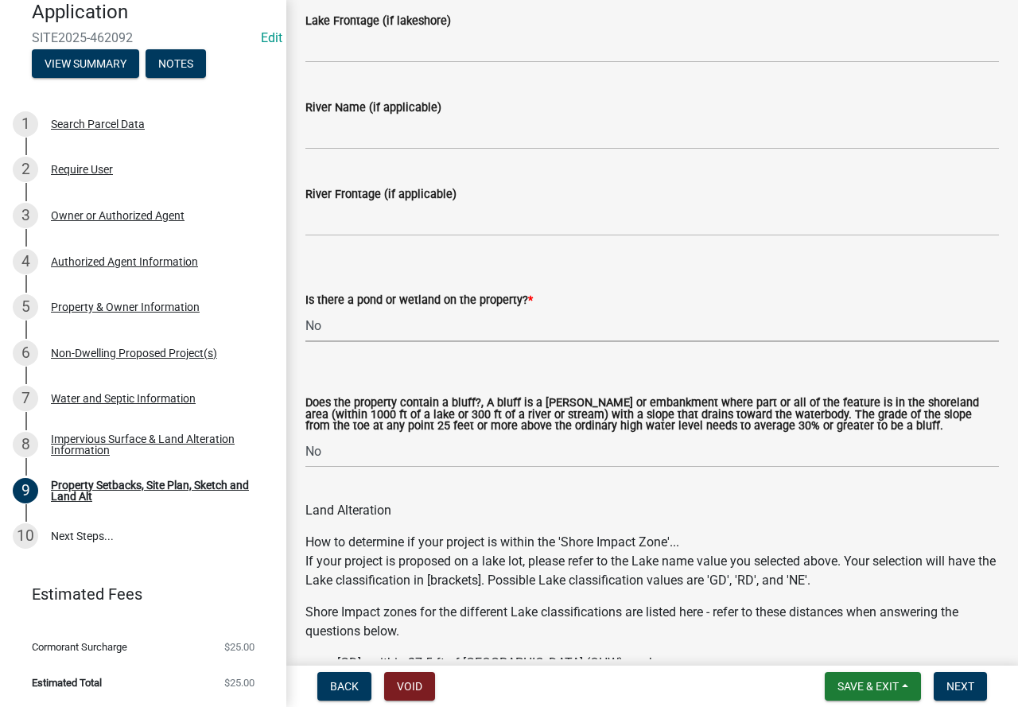
scroll to position [1431, 0]
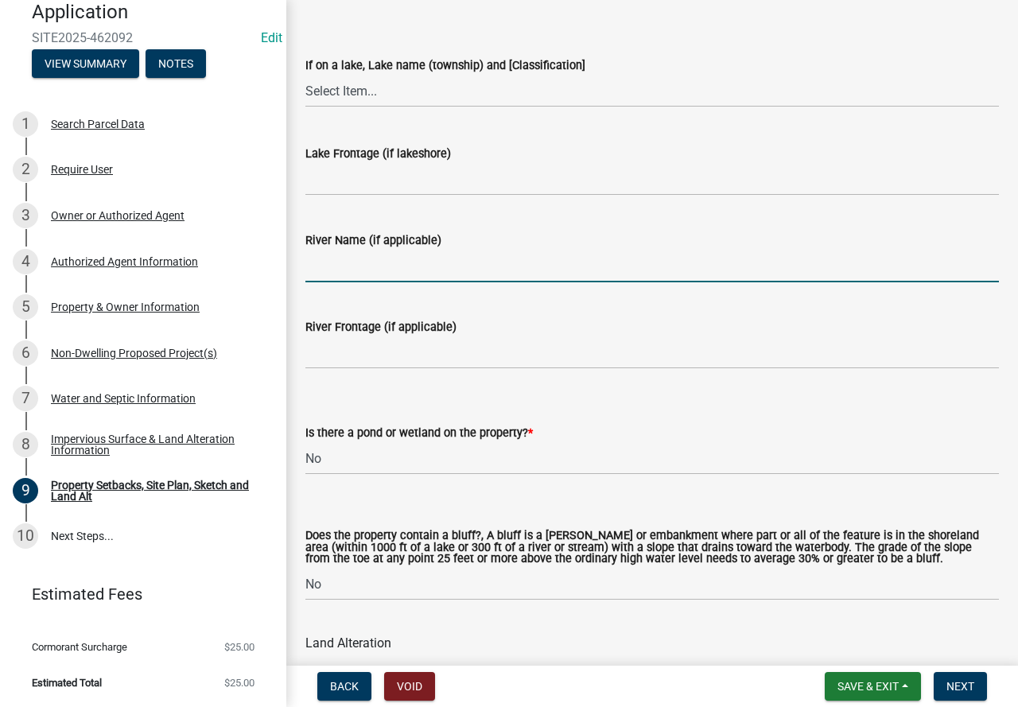
click at [386, 259] on input "River Name (if applicable)" at bounding box center [651, 266] width 693 height 33
type input "N/A"
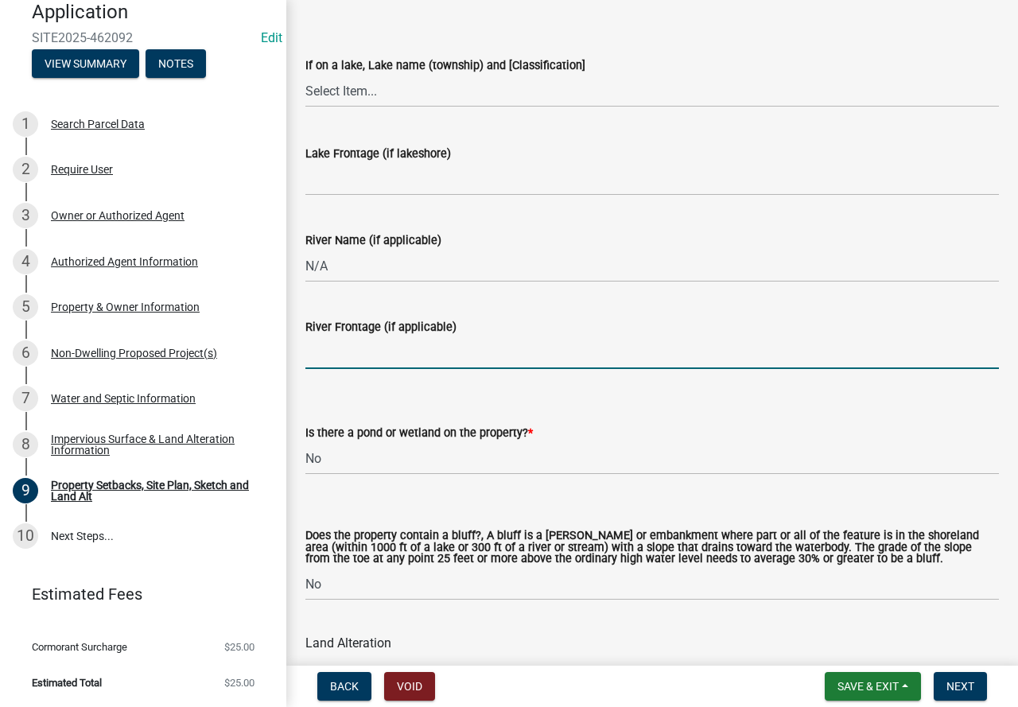
click at [367, 354] on input "River Frontage (if applicable)" at bounding box center [651, 352] width 693 height 33
type input "N/A"
click at [372, 192] on input "Lake Frontage (if lakeshore)" at bounding box center [651, 179] width 693 height 33
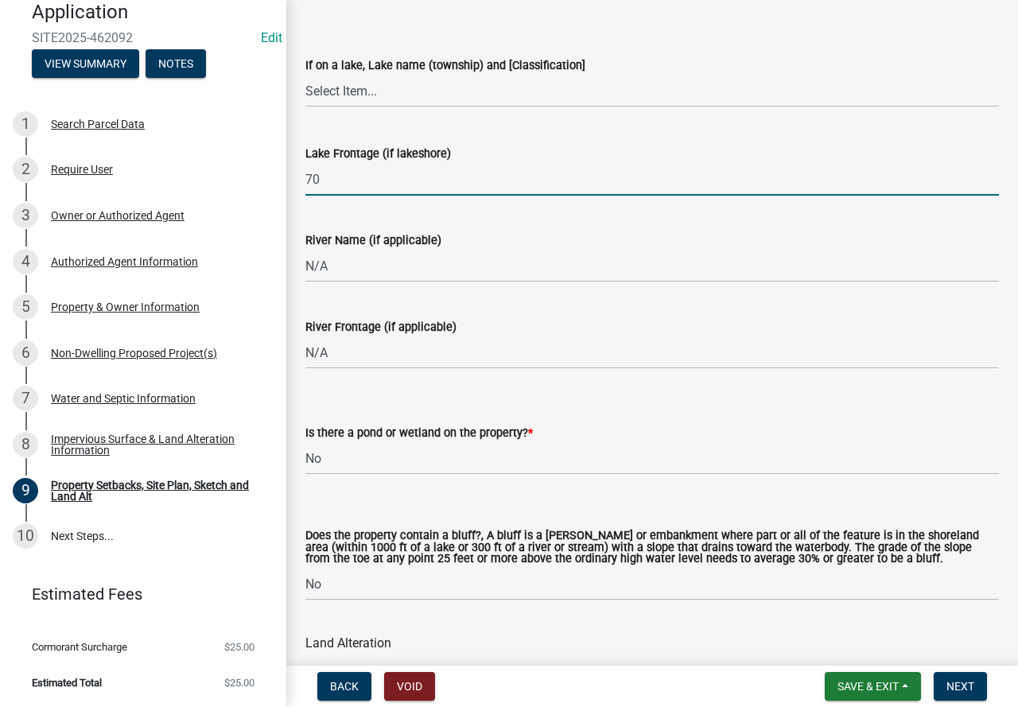
scroll to position [1352, 0]
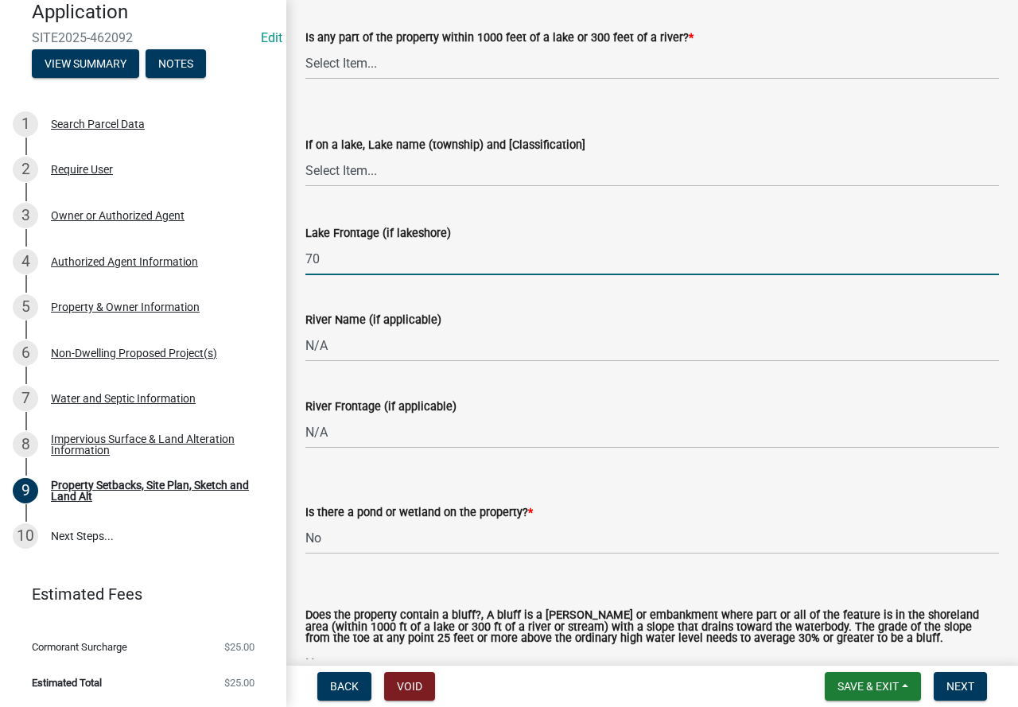
type input "70"
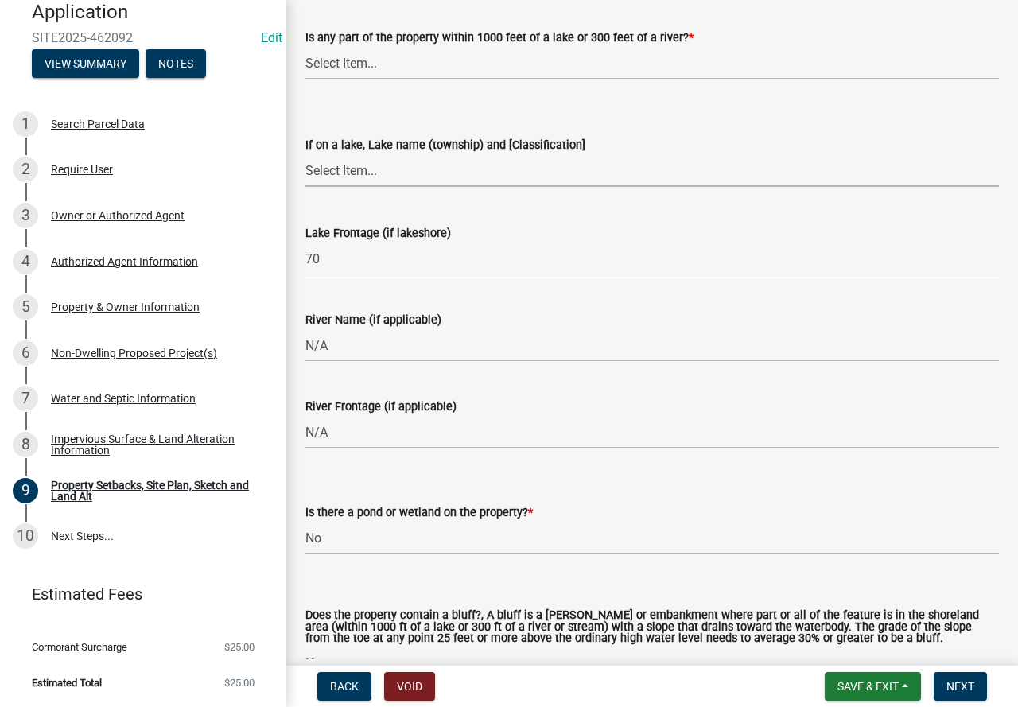
click at [421, 166] on select "Select Item... My lake is not listed below Abbey (Lake View) [NE Tier 2] Abners…" at bounding box center [651, 170] width 693 height 33
click at [305, 155] on select "Select Item... My lake is not listed below Abbey (Lake View) [NE Tier 2] Abners…" at bounding box center [651, 170] width 693 height 33
select select "897aff5b-f284-4e3b-ac23-ed094f16d69b"
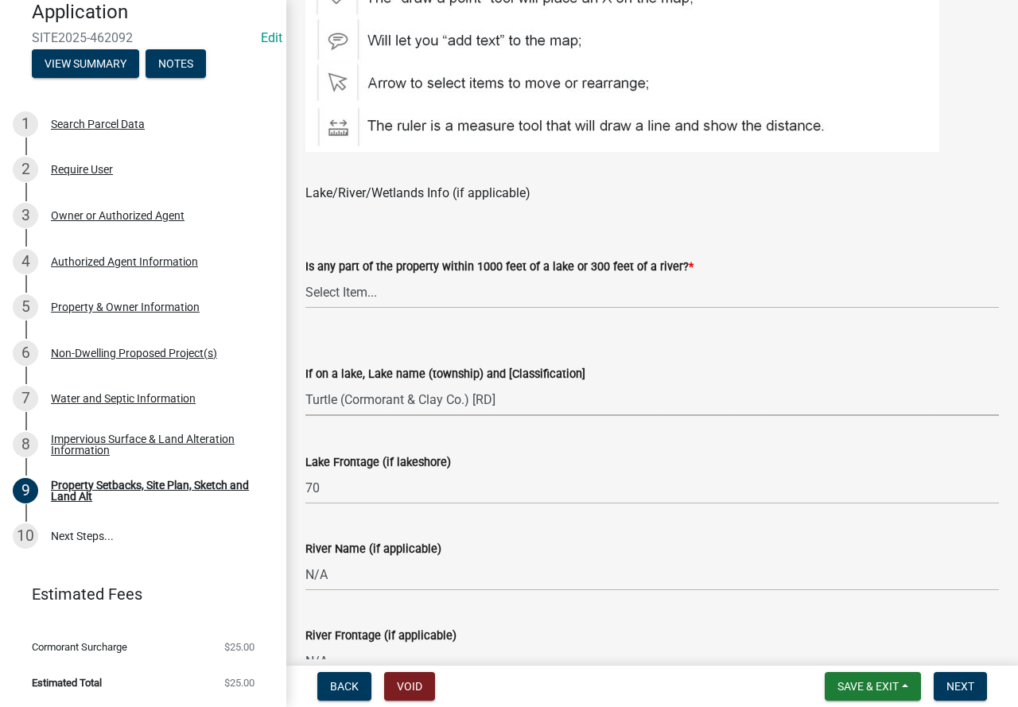
scroll to position [1113, 0]
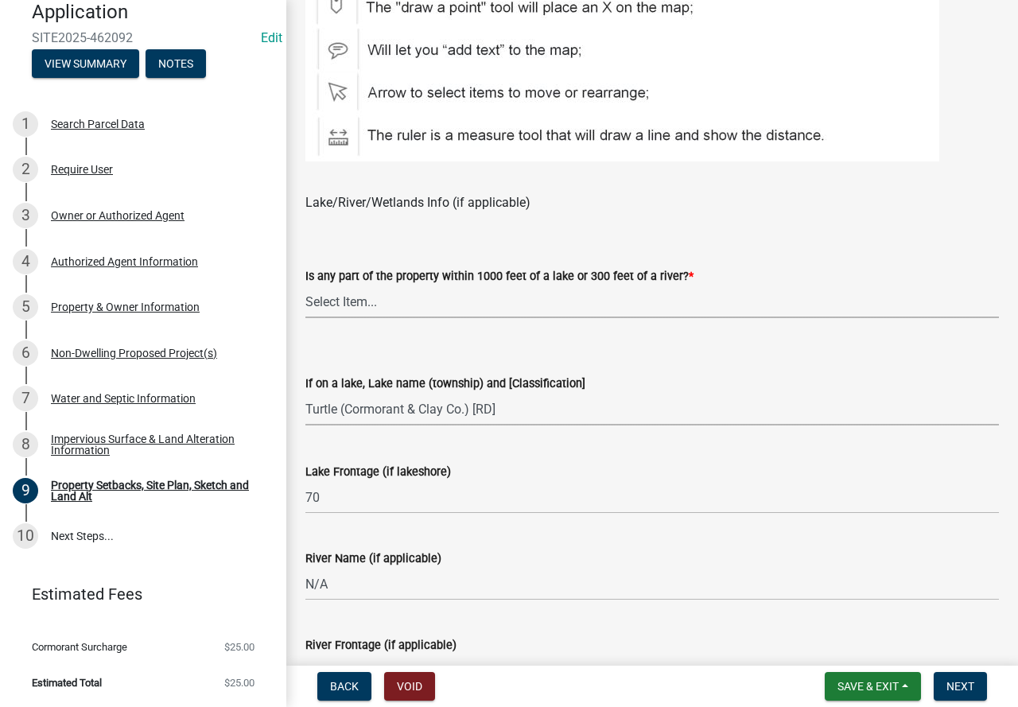
click at [518, 310] on select "Select Item... Shoreland-Riparian (Property is bordering a lake, river or strea…" at bounding box center [651, 301] width 693 height 33
click at [305, 286] on select "Select Item... Shoreland-Riparian (Property is bordering a lake, river or strea…" at bounding box center [651, 301] width 693 height 33
select select "7b13c63f-e699-4112-b373-98fbd28ec536"
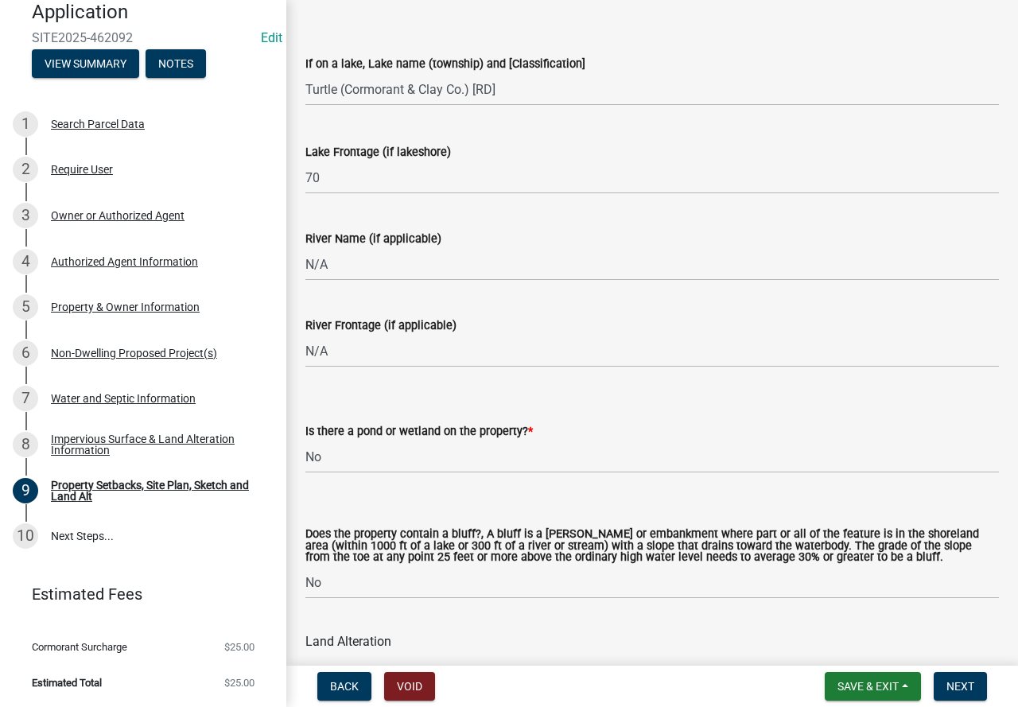
scroll to position [1431, 0]
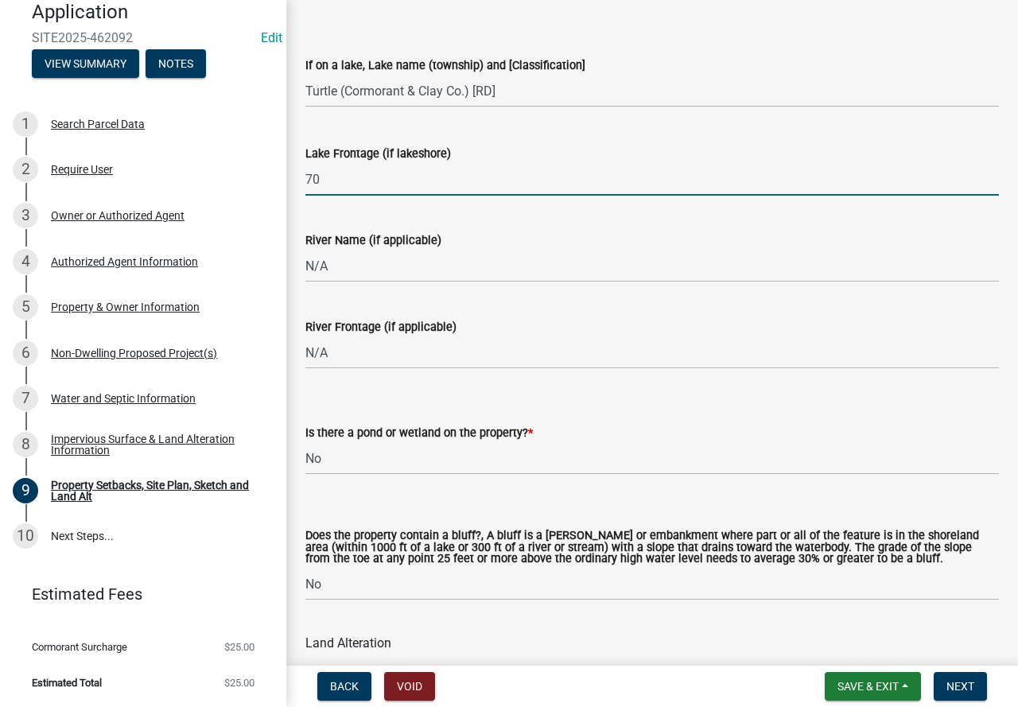
click at [392, 180] on input "70" at bounding box center [651, 179] width 693 height 33
click at [347, 181] on input "70" at bounding box center [651, 179] width 693 height 33
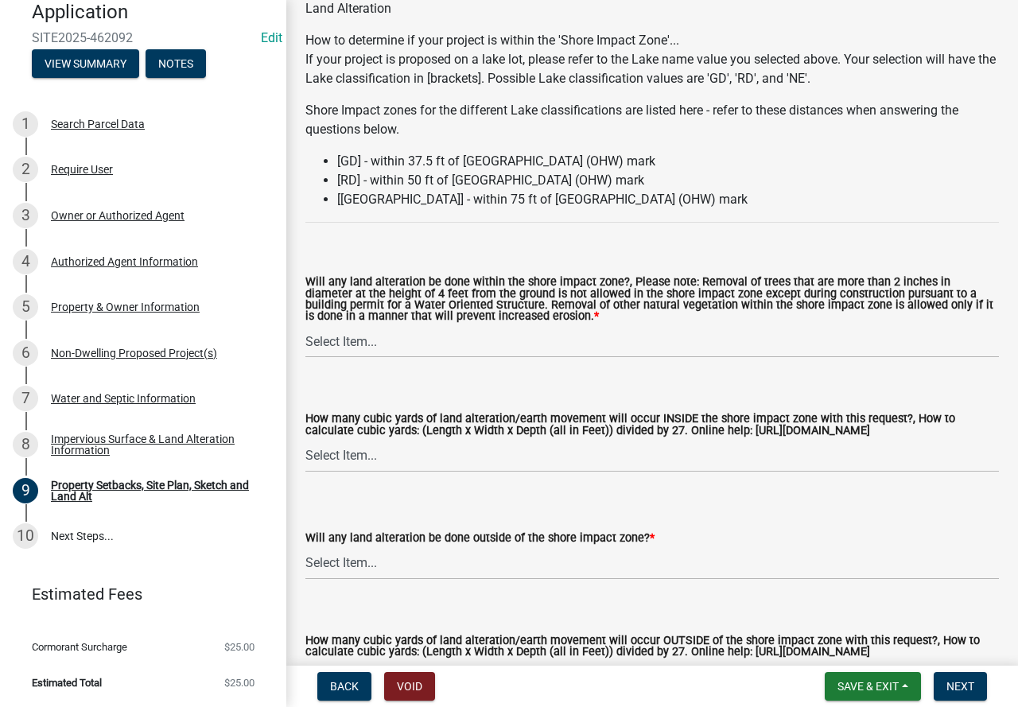
scroll to position [2067, 0]
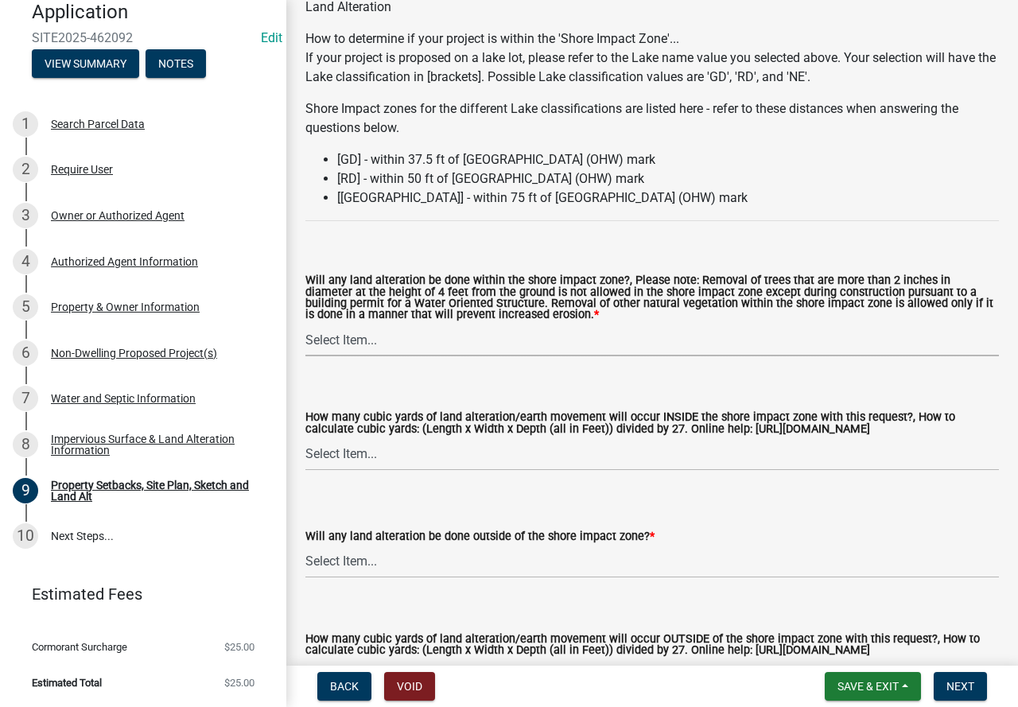
click at [430, 345] on select "Select Item... Yes No N/A" at bounding box center [651, 340] width 693 height 33
click at [305, 326] on select "Select Item... Yes No N/A" at bounding box center [651, 340] width 693 height 33
select select "12da6293-5841-4f5c-bd92-3658833964cd"
click at [415, 461] on select "Select Item... None 10 Cubic Yards or less 11-50 Cubic Yards Over 50 Cubic Yards" at bounding box center [651, 454] width 693 height 33
click at [305, 440] on select "Select Item... None 10 Cubic Yards or less 11-50 Cubic Yards Over 50 Cubic Yards" at bounding box center [651, 454] width 693 height 33
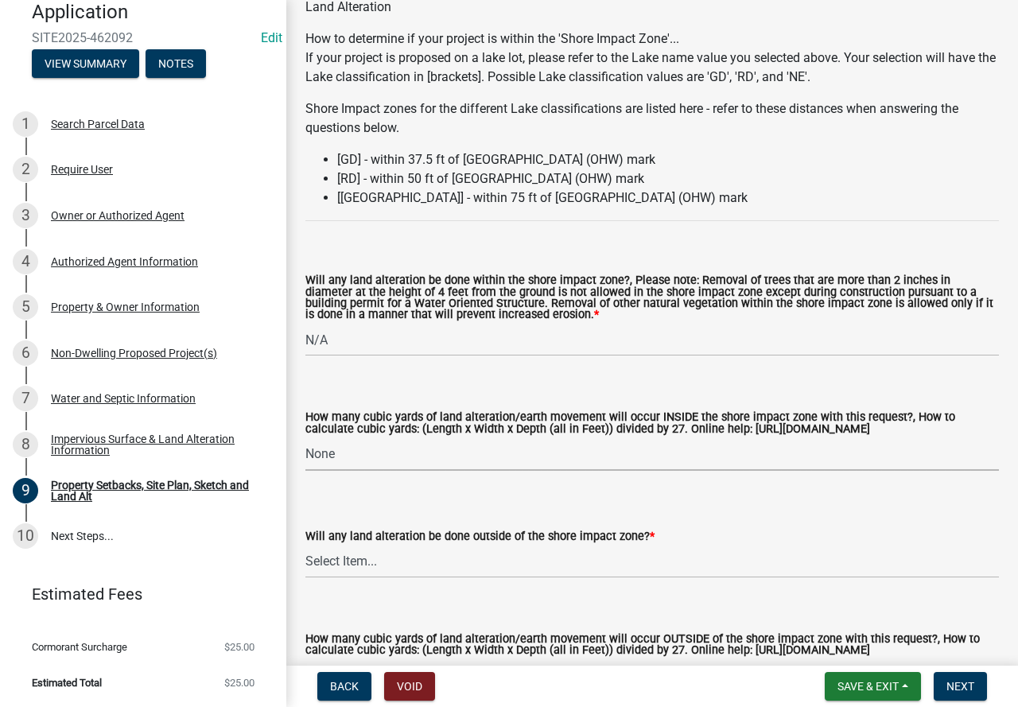
select select "27b2a8b4-abf6-463e-8c0c-7c5d2b4fe26f"
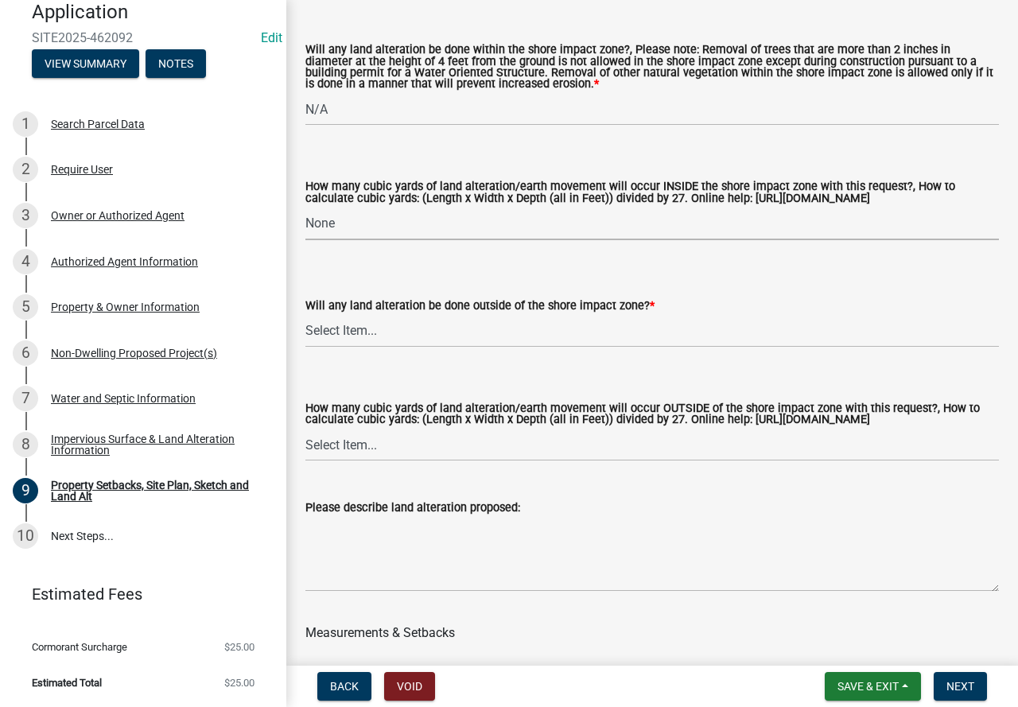
scroll to position [2306, 0]
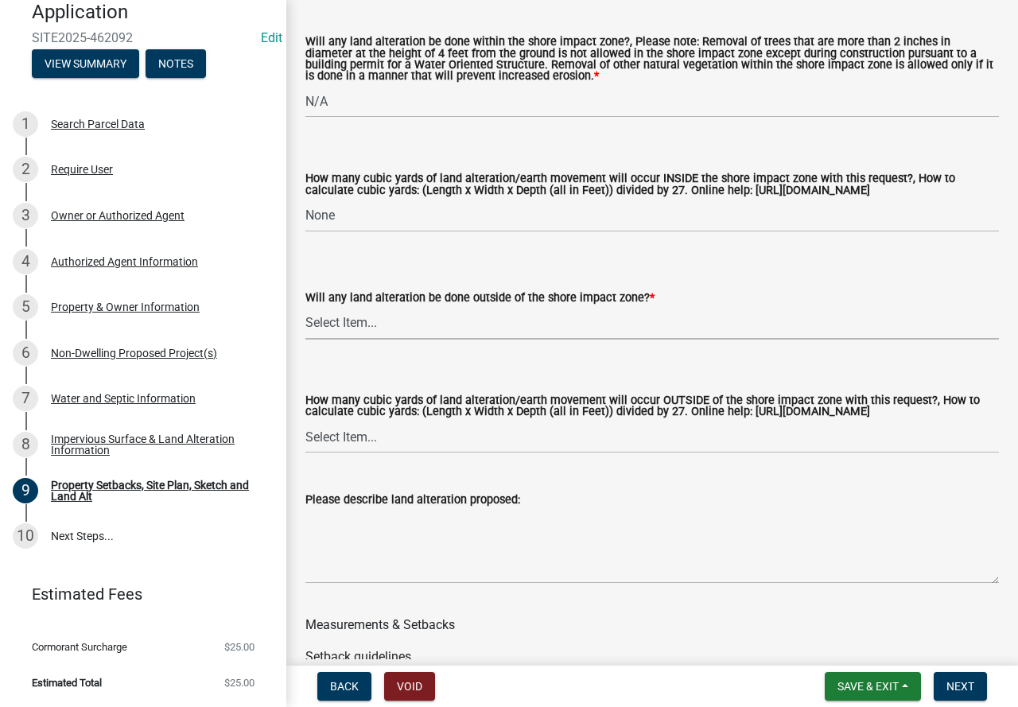
click at [377, 328] on select "Select Item... Yes No N/A" at bounding box center [651, 323] width 693 height 33
click at [305, 309] on select "Select Item... Yes No N/A" at bounding box center [651, 323] width 693 height 33
select select "5ad4ab64-b44e-481c-9000-9e5907aa74e1"
click at [411, 453] on select "Select Item... None 10 Cubic Yards or less 11-50 Cubic Yards Over 50 Cubic Yards" at bounding box center [651, 437] width 693 height 33
click at [305, 436] on select "Select Item... None 10 Cubic Yards or less 11-50 Cubic Yards Over 50 Cubic Yards" at bounding box center [651, 437] width 693 height 33
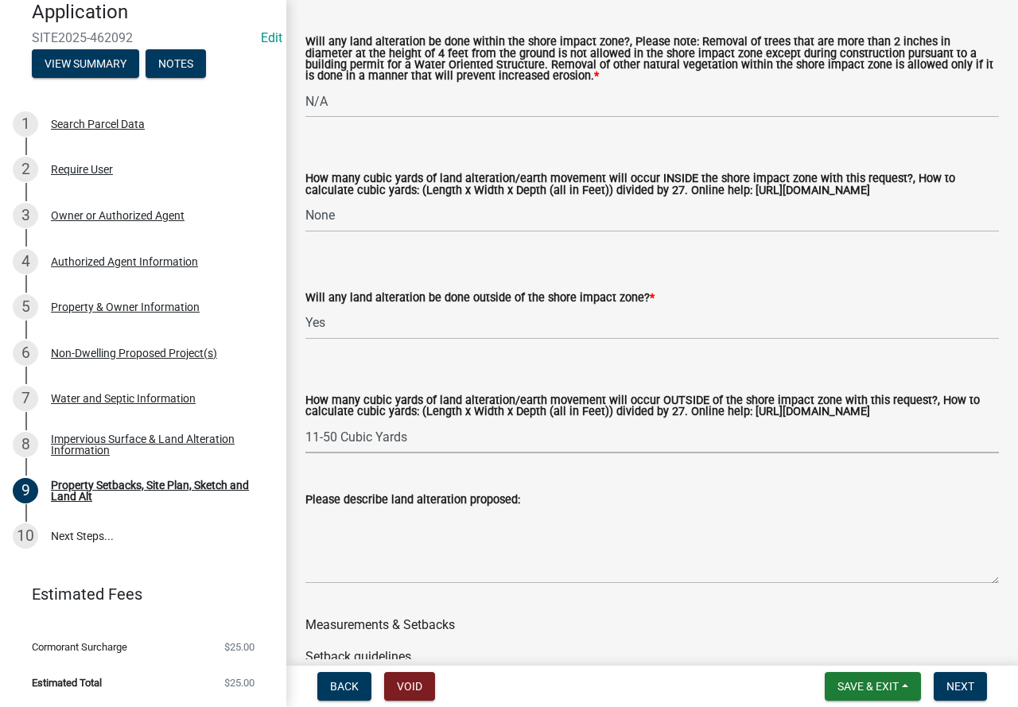
select select "a96800da-4e88-4c62-b1ff-2cd17f9e3346"
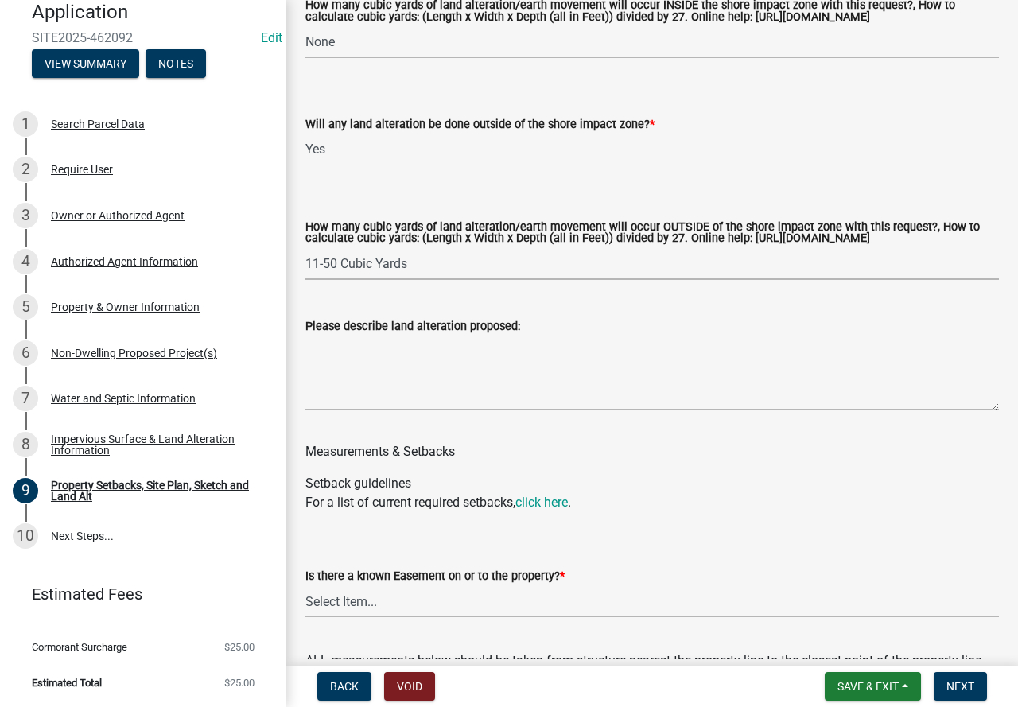
scroll to position [2544, 0]
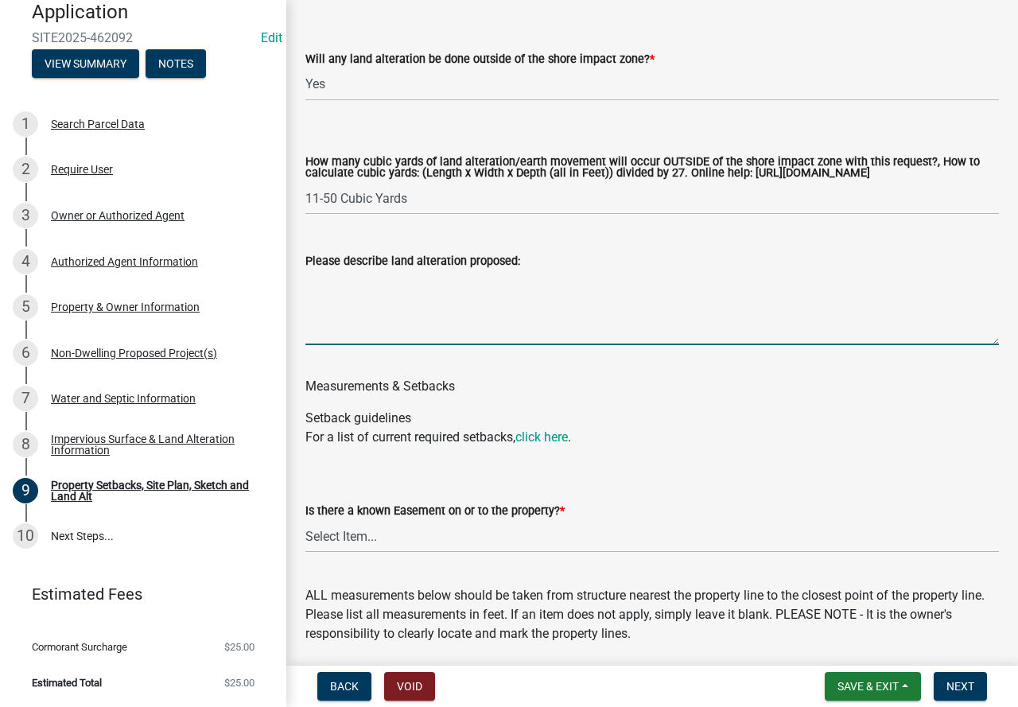
click at [456, 311] on textarea "Please describe land alteration proposed:" at bounding box center [651, 307] width 693 height 75
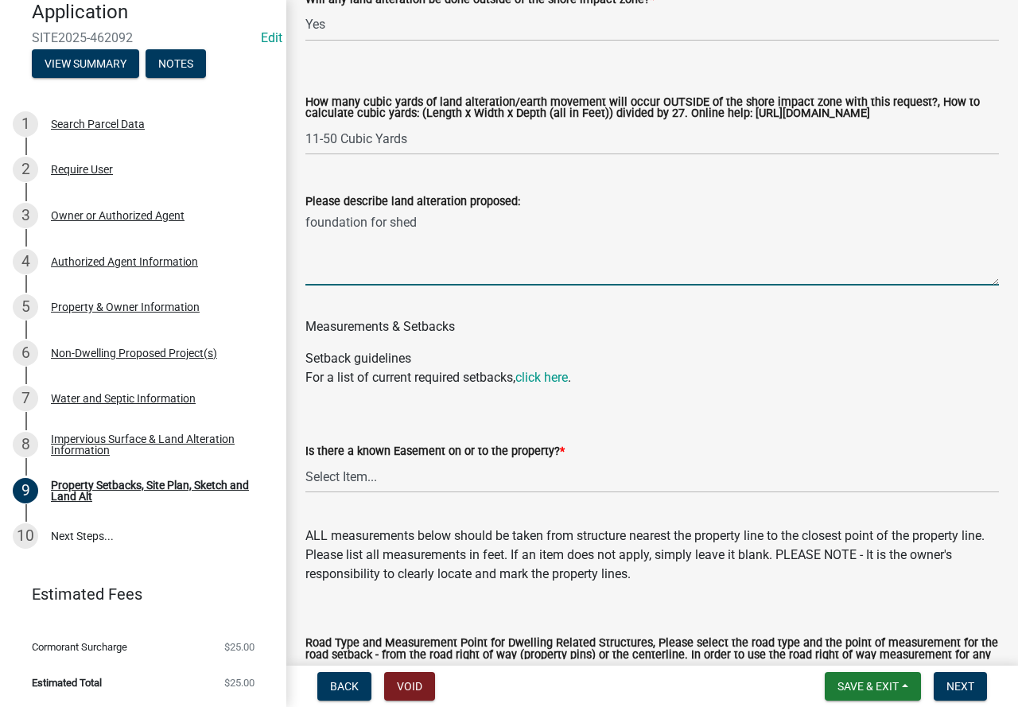
scroll to position [2703, 0]
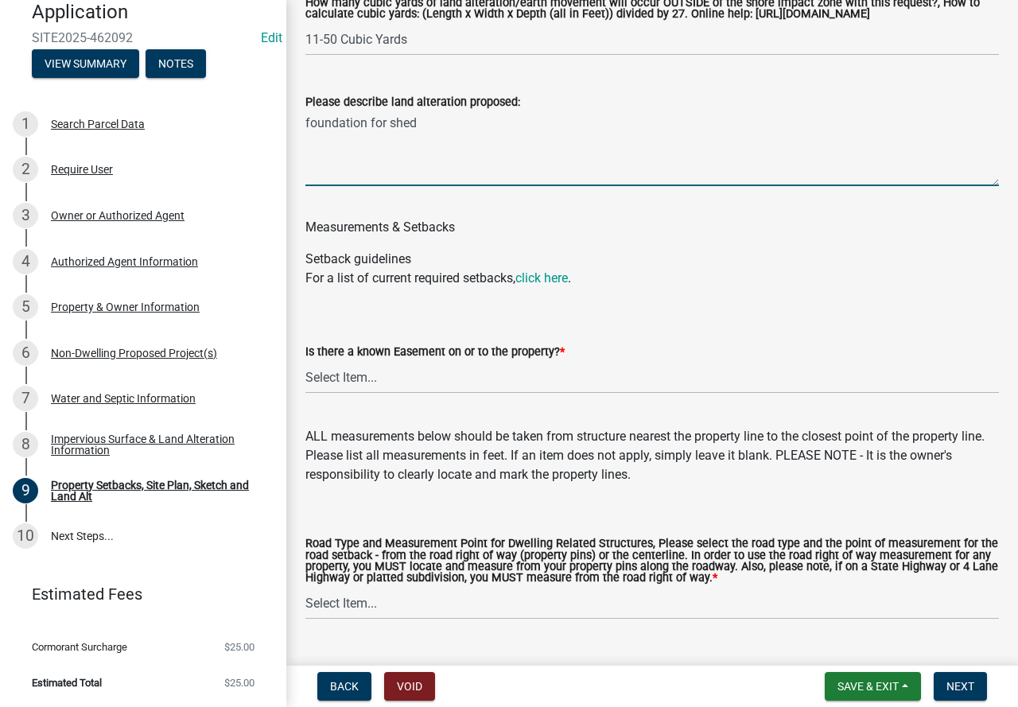
type textarea "foundation for shed"
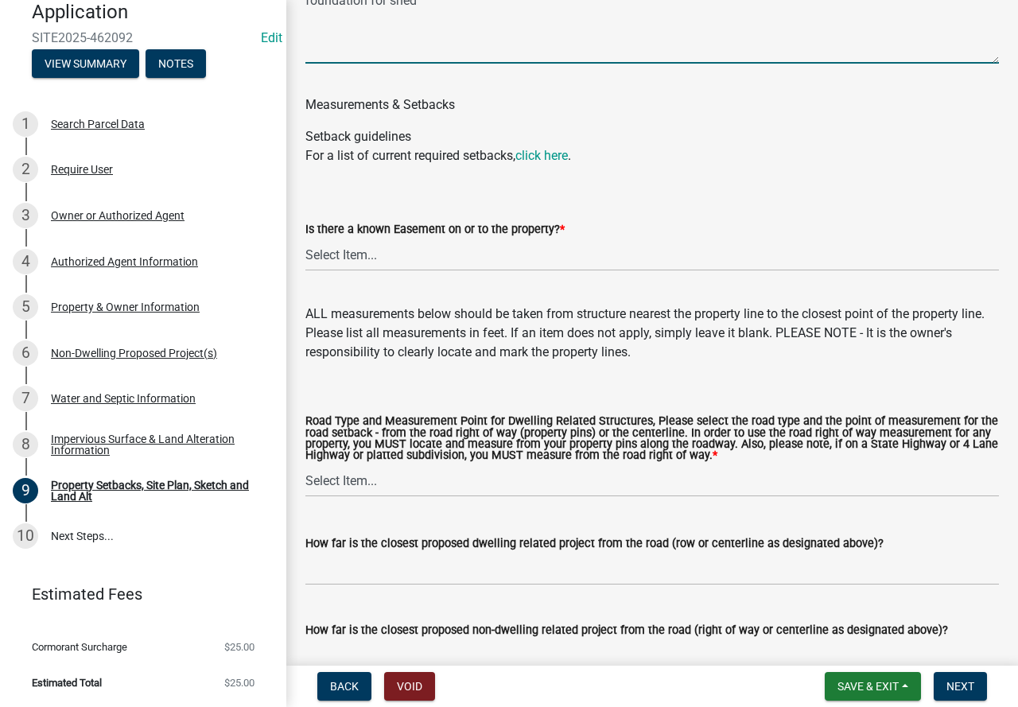
scroll to position [2942, 0]
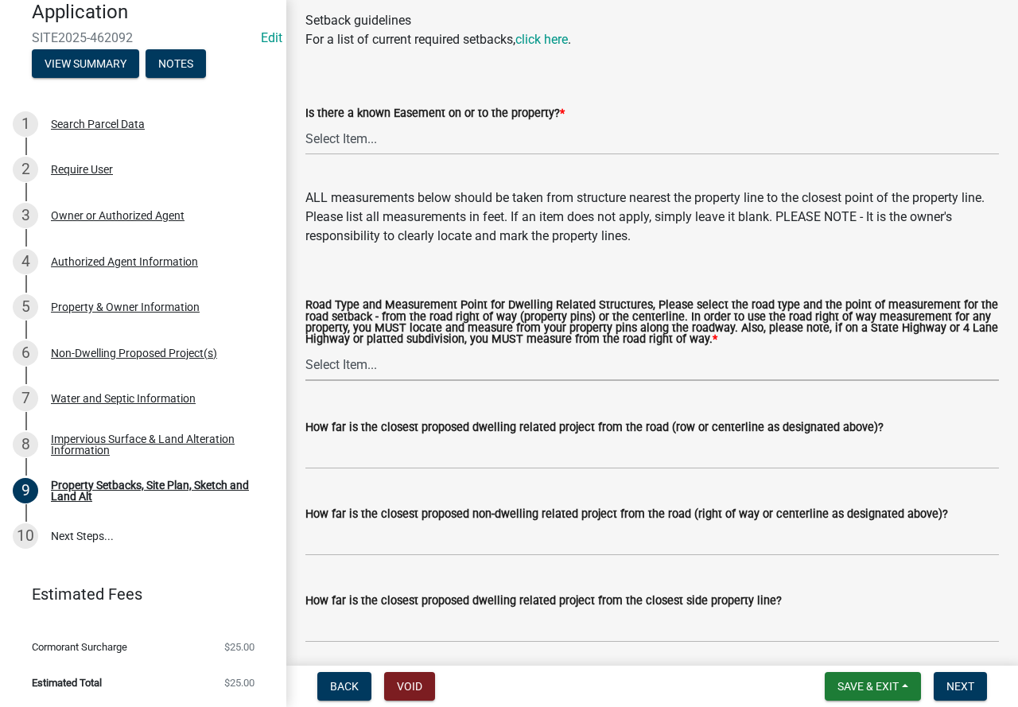
click at [394, 381] on select "Select Item... Private Easement - Right of Way Private Easement - Centerline Pu…" at bounding box center [651, 364] width 693 height 33
click at [305, 364] on select "Select Item... Private Easement - Right of Way Private Easement - Centerline Pu…" at bounding box center [651, 364] width 693 height 33
select select "133211ff-91ce-4a0a-9235-b48a7e2069a0"
click at [376, 460] on input "How far is the closest proposed dwelling related project from the road (row or …" at bounding box center [651, 452] width 693 height 33
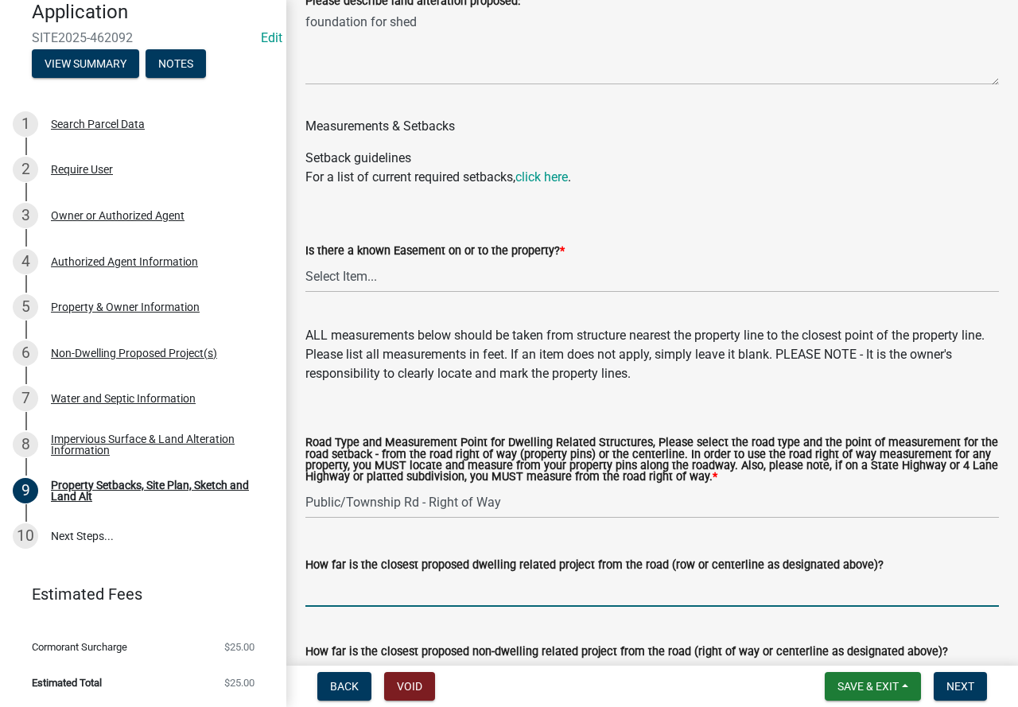
scroll to position [2544, 0]
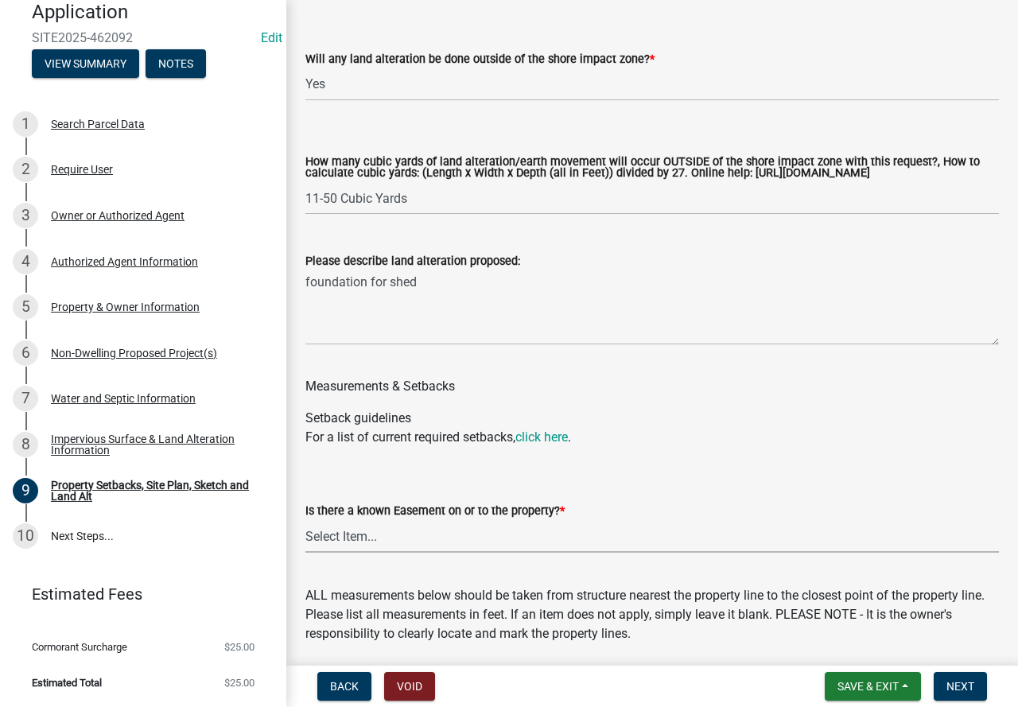
click at [417, 548] on select "Select Item... Yes No" at bounding box center [651, 536] width 693 height 33
click at [305, 535] on select "Select Item... Yes No" at bounding box center [651, 536] width 693 height 33
select select "288143c3-cc30-40f5-bb2a-2522511345b2"
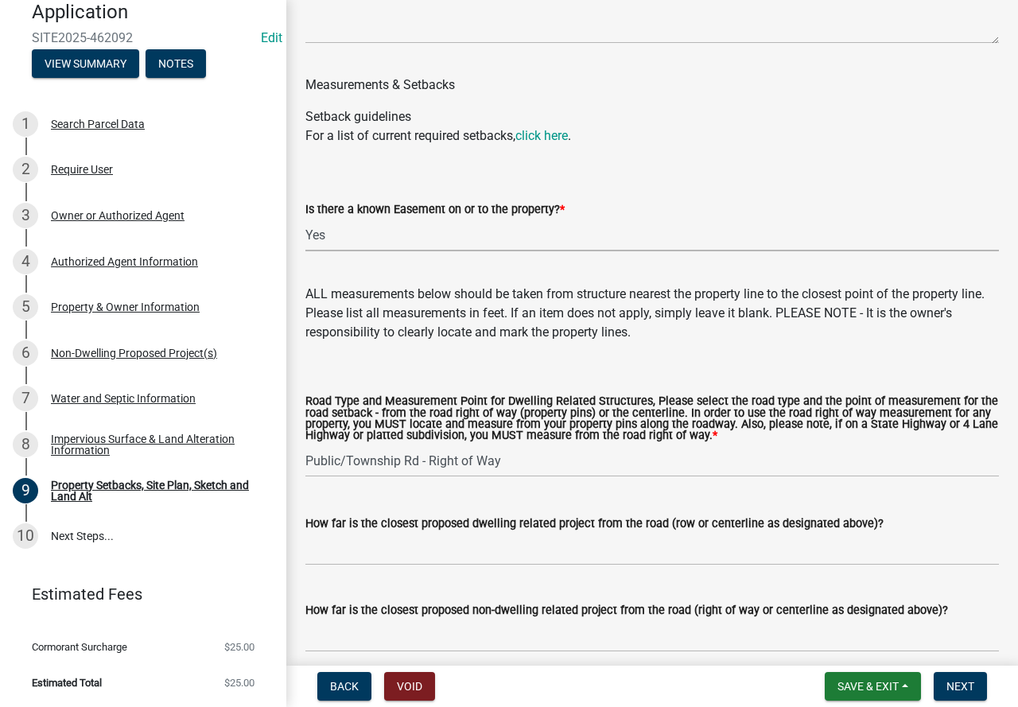
scroll to position [2942, 0]
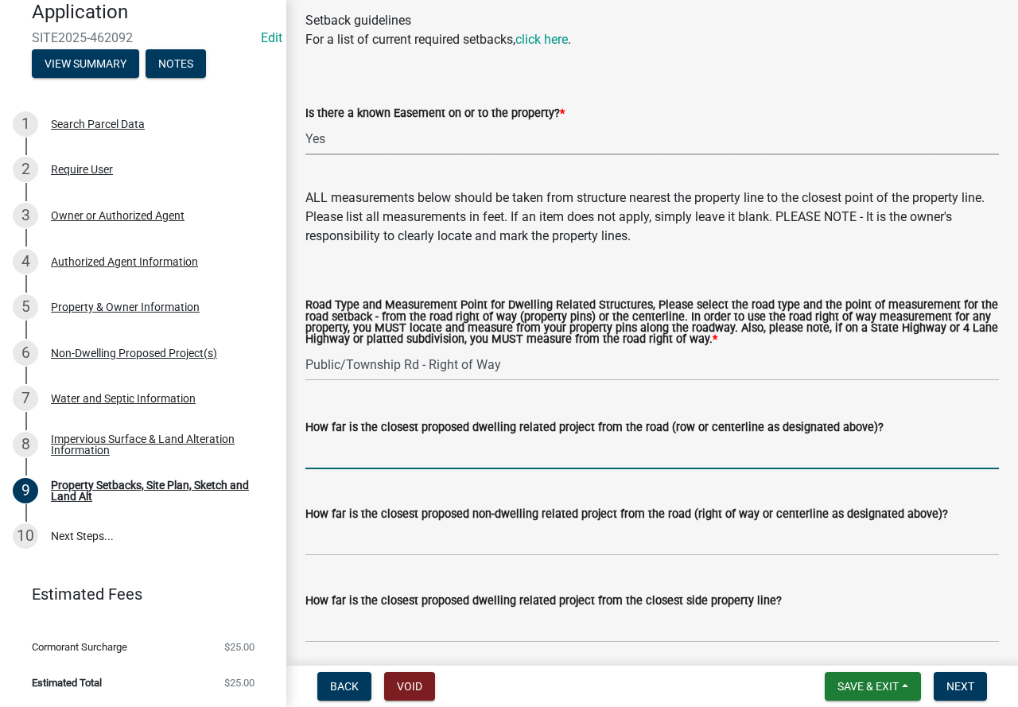
click at [490, 463] on input "How far is the closest proposed dwelling related project from the road (row or …" at bounding box center [651, 452] width 693 height 33
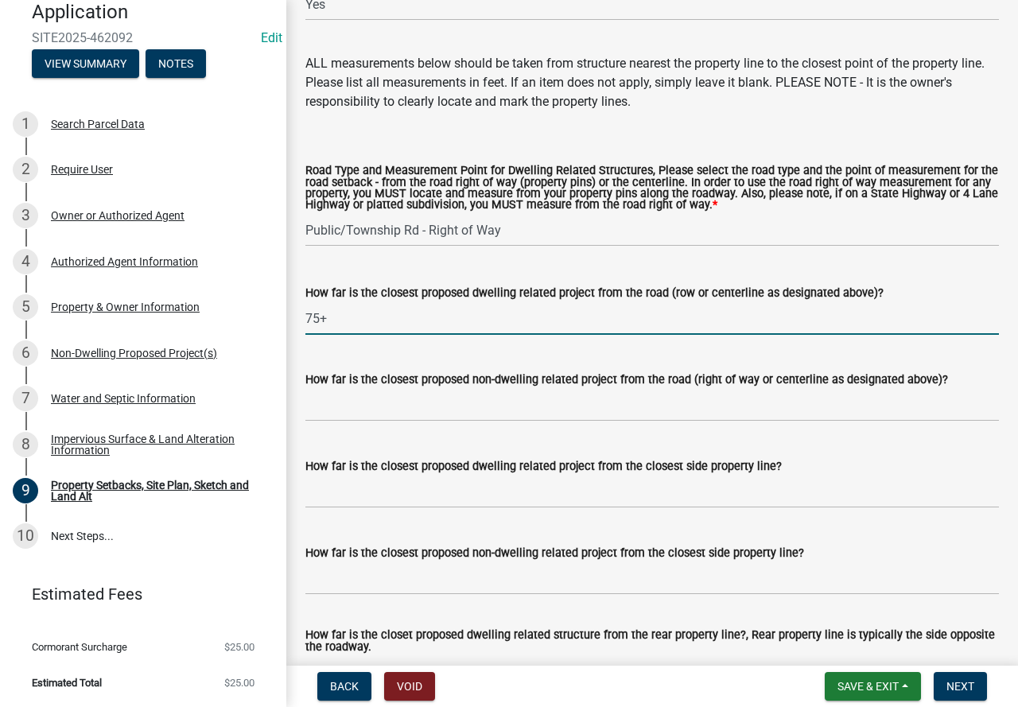
scroll to position [3101, 0]
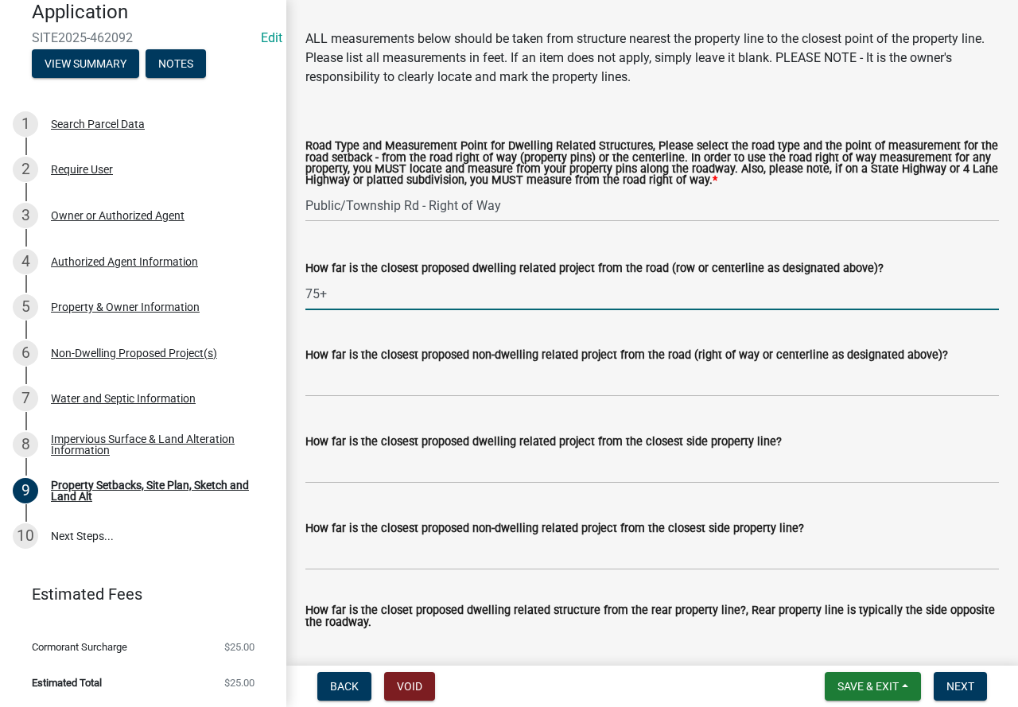
type input "75+"
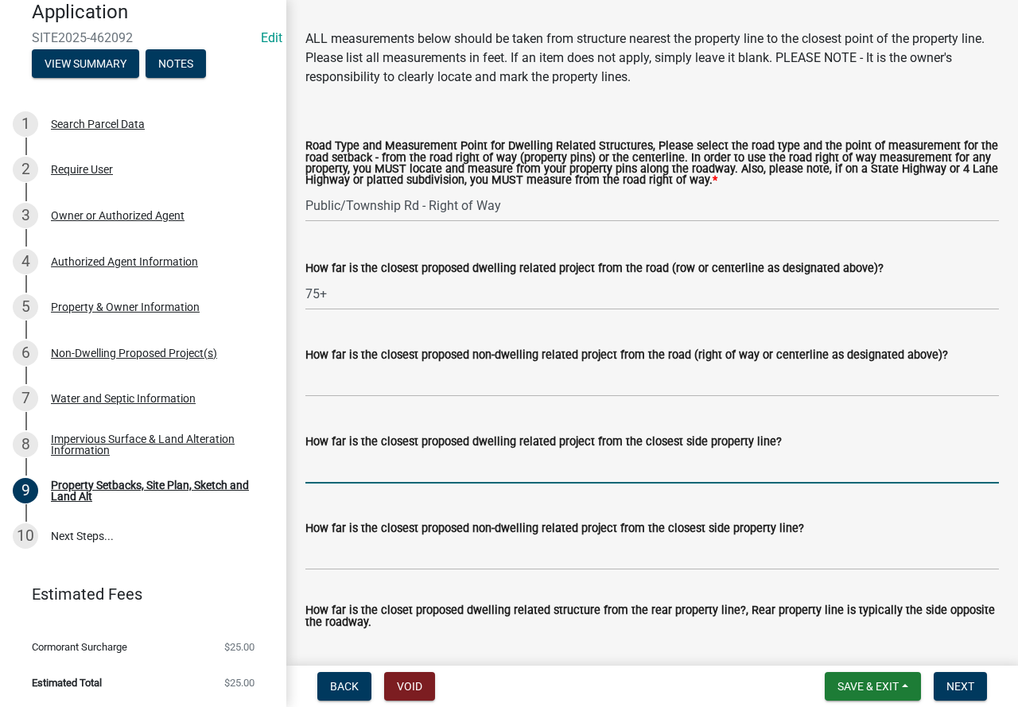
click at [584, 483] on input "How far is the closest proposed dwelling related project from the closest side …" at bounding box center [651, 467] width 693 height 33
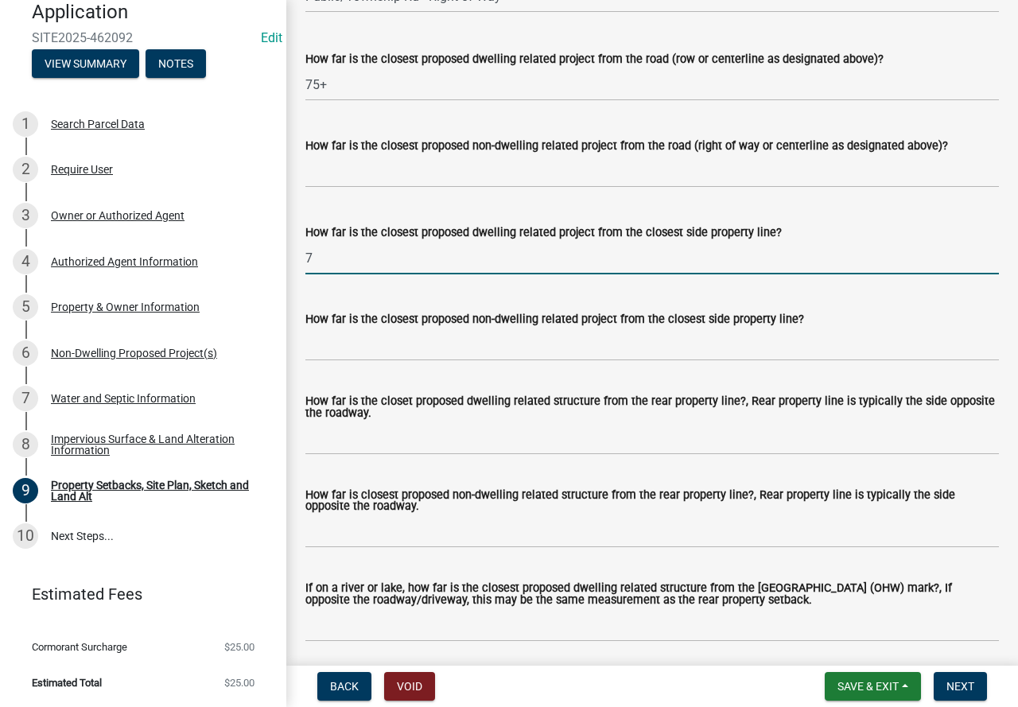
scroll to position [3339, 0]
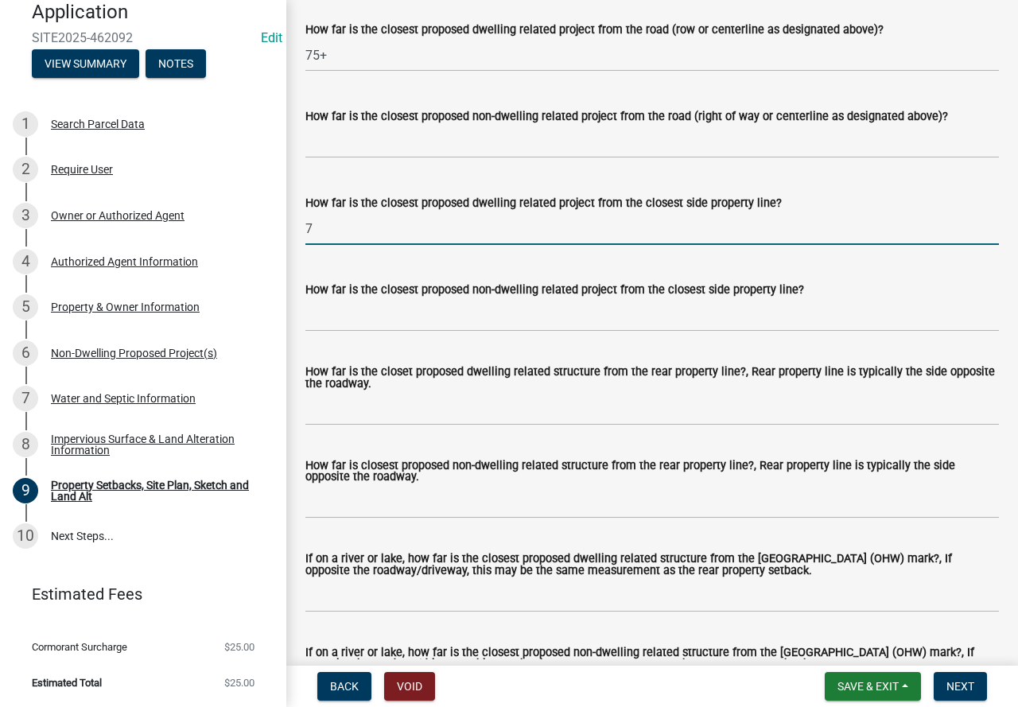
type input "7"
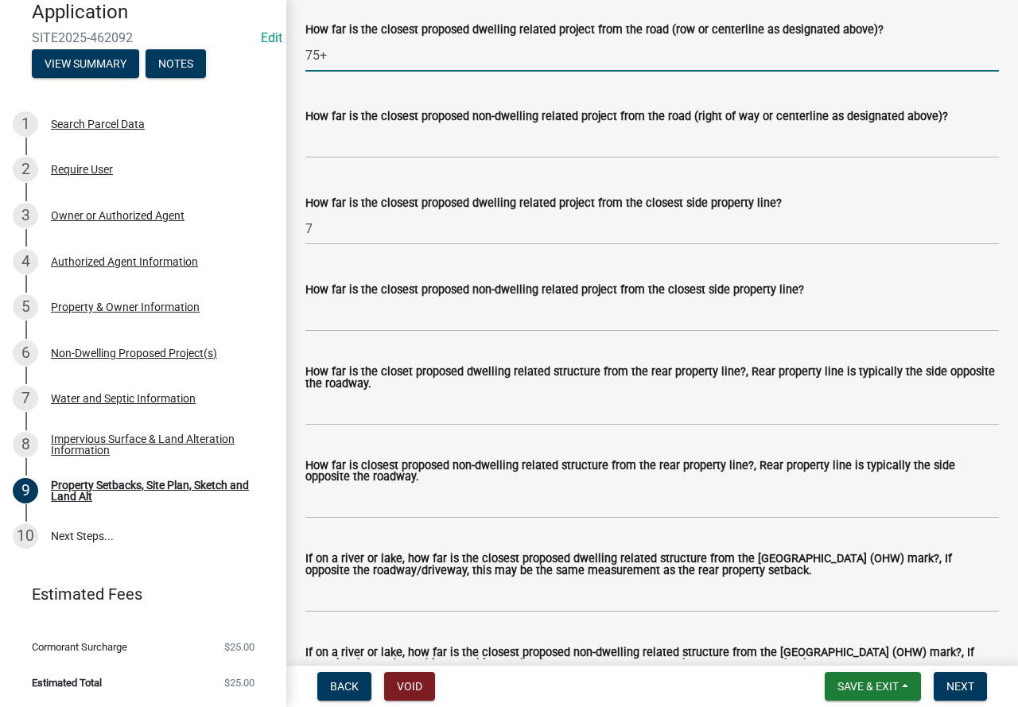
drag, startPoint x: 358, startPoint y: 72, endPoint x: 269, endPoint y: 69, distance: 89.1
click at [269, 69] on div "Zoning-Site Permit Application SITE2025-462092 Edit View Summary Notes 1 Search…" at bounding box center [509, 353] width 1018 height 707
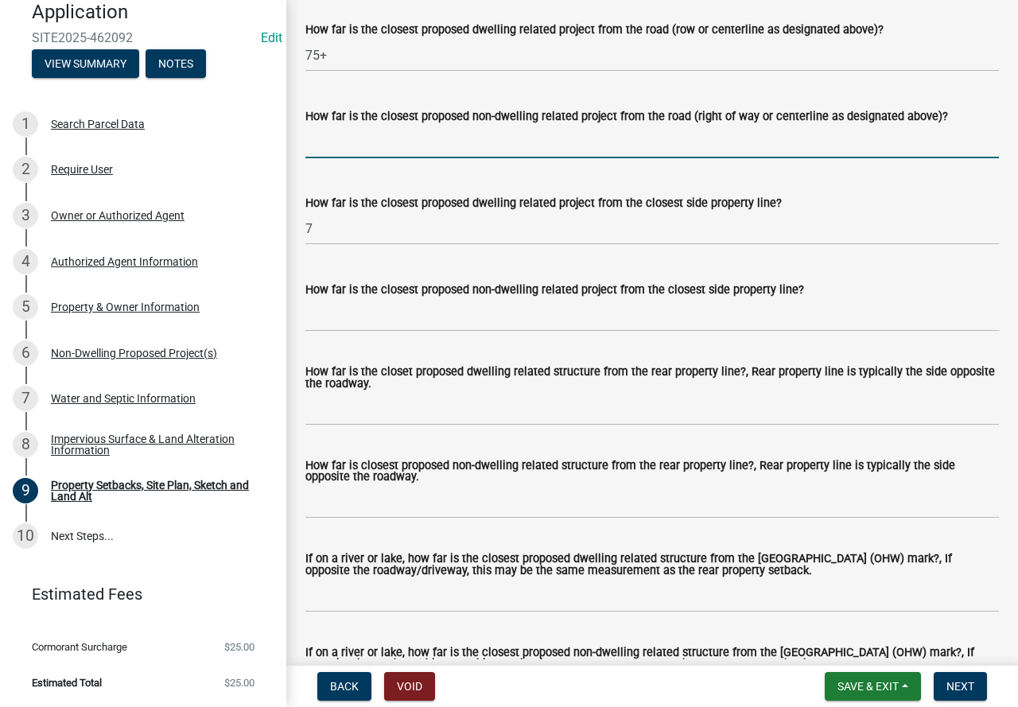
click at [334, 158] on input "How far is the closest proposed non-dwelling related project from the road (rig…" at bounding box center [651, 142] width 693 height 33
type input "75+"
click at [358, 209] on label "How far is the closest proposed dwelling related project from the closest side …" at bounding box center [543, 203] width 476 height 11
click at [358, 224] on input "7" at bounding box center [651, 228] width 693 height 33
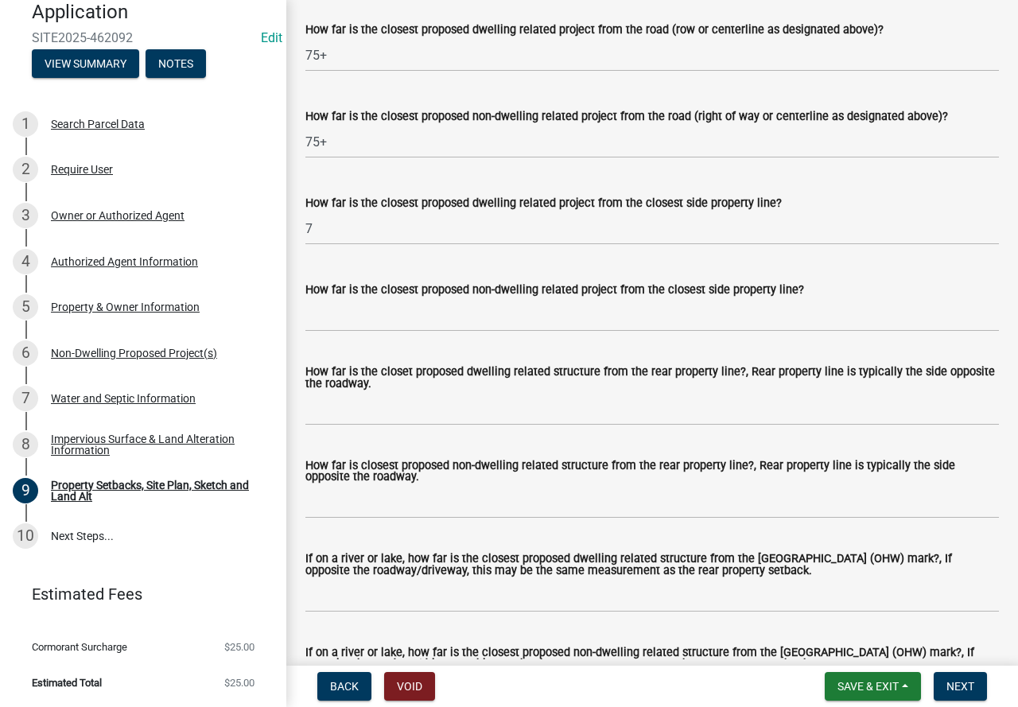
drag, startPoint x: 378, startPoint y: 53, endPoint x: 321, endPoint y: 68, distance: 58.4
click at [321, 68] on form "How far is the closest proposed dwelling related project from the road (row or …" at bounding box center [651, 46] width 693 height 52
drag, startPoint x: 331, startPoint y: 64, endPoint x: 292, endPoint y: 76, distance: 40.7
drag, startPoint x: 348, startPoint y: 250, endPoint x: 263, endPoint y: 247, distance: 85.1
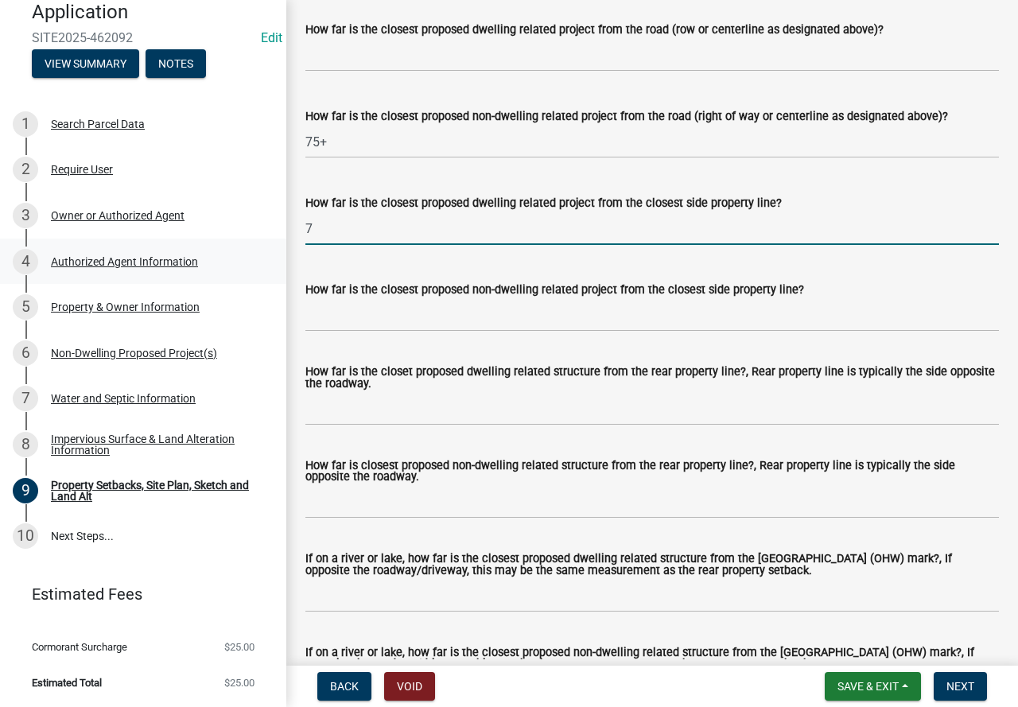
click at [263, 247] on div "Zoning-Site Permit Application SITE2025-462092 Edit View Summary Notes 1 Search…" at bounding box center [509, 353] width 1018 height 707
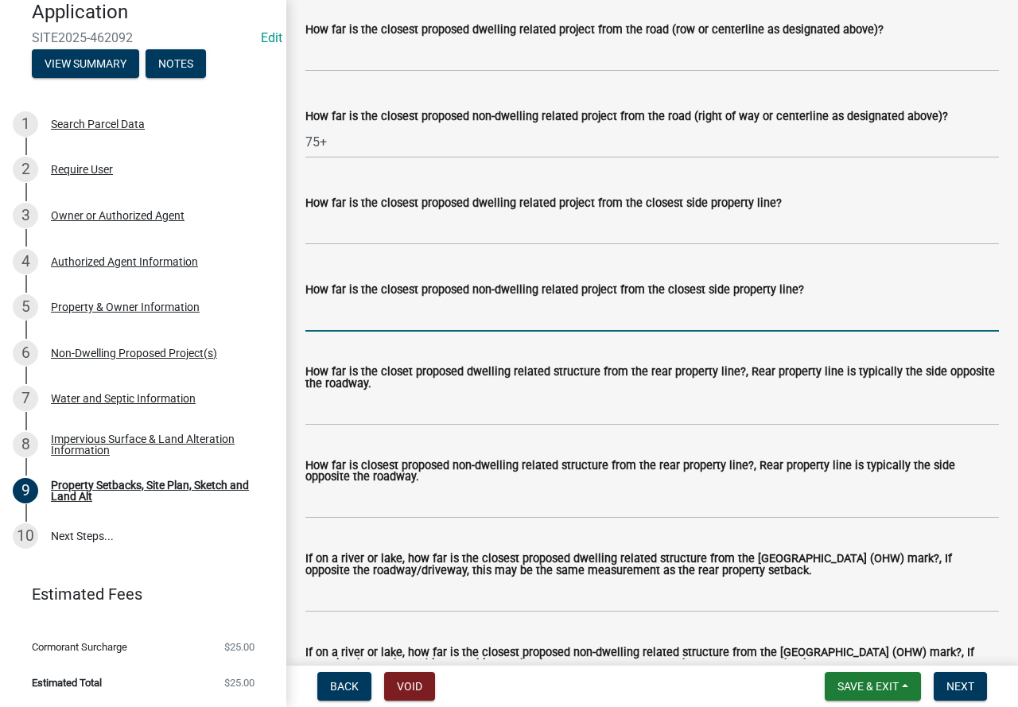
click at [344, 332] on input "How far is the closest proposed non-dwelling related project from the closest s…" at bounding box center [651, 315] width 693 height 33
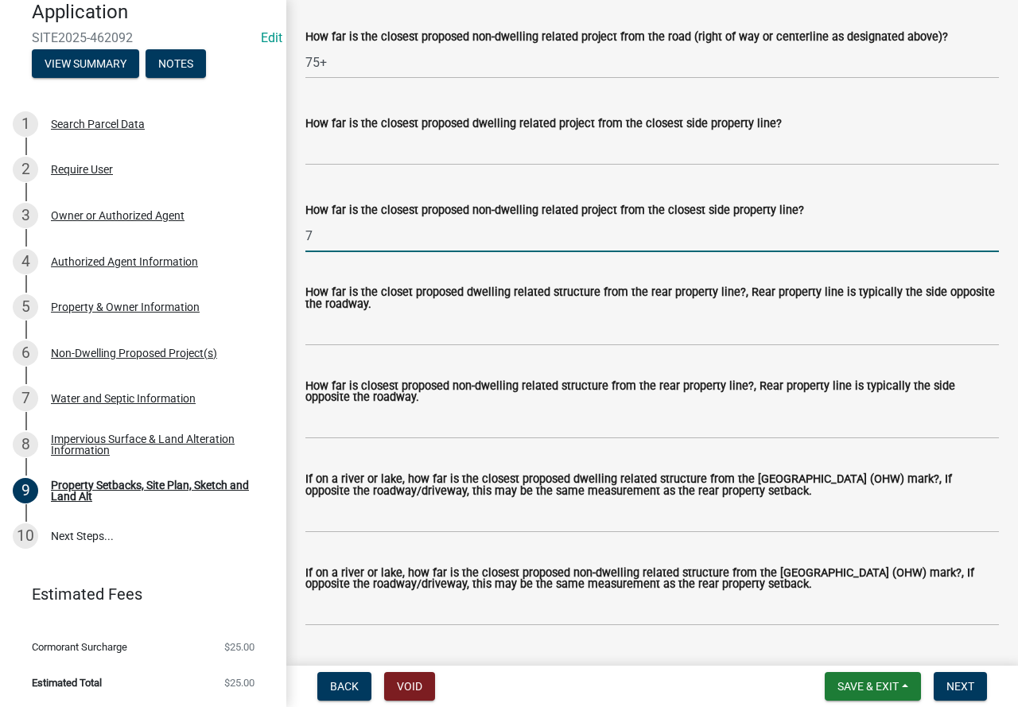
scroll to position [3498, 0]
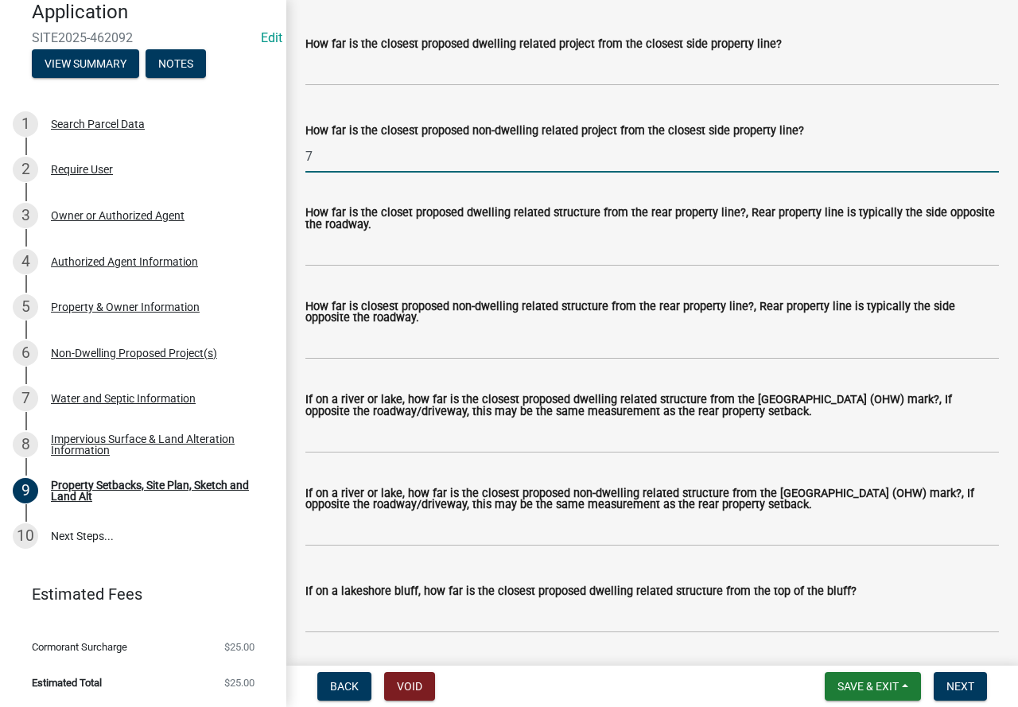
type input "7"
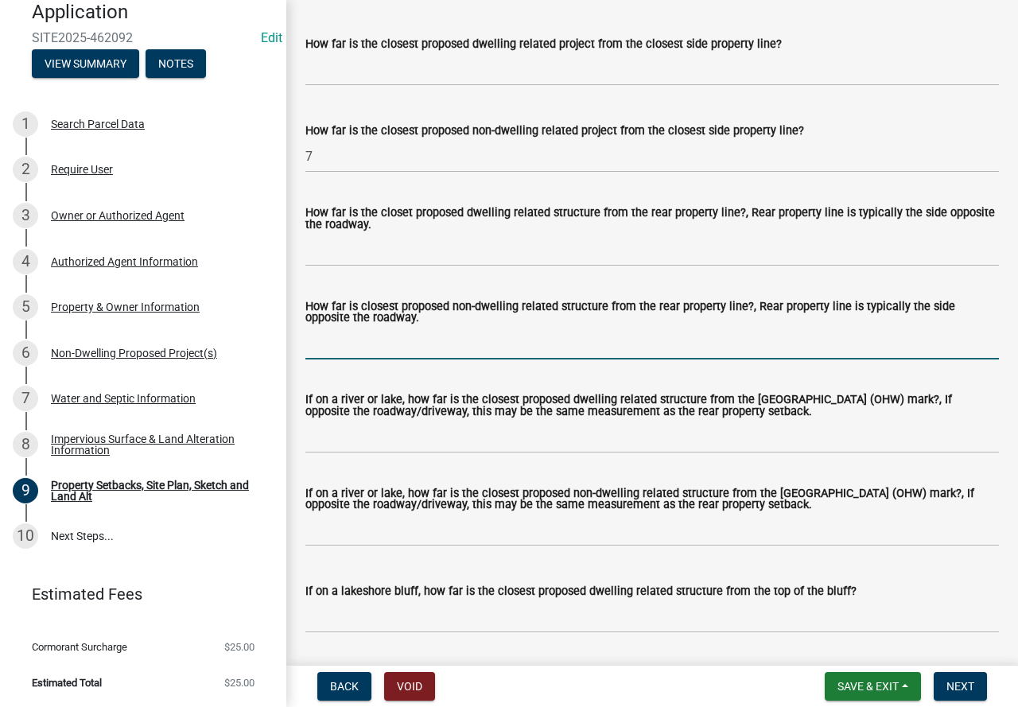
click at [359, 359] on input "How far is closest proposed non-dwelling related structure from the rear proper…" at bounding box center [651, 343] width 693 height 33
type input "200+"
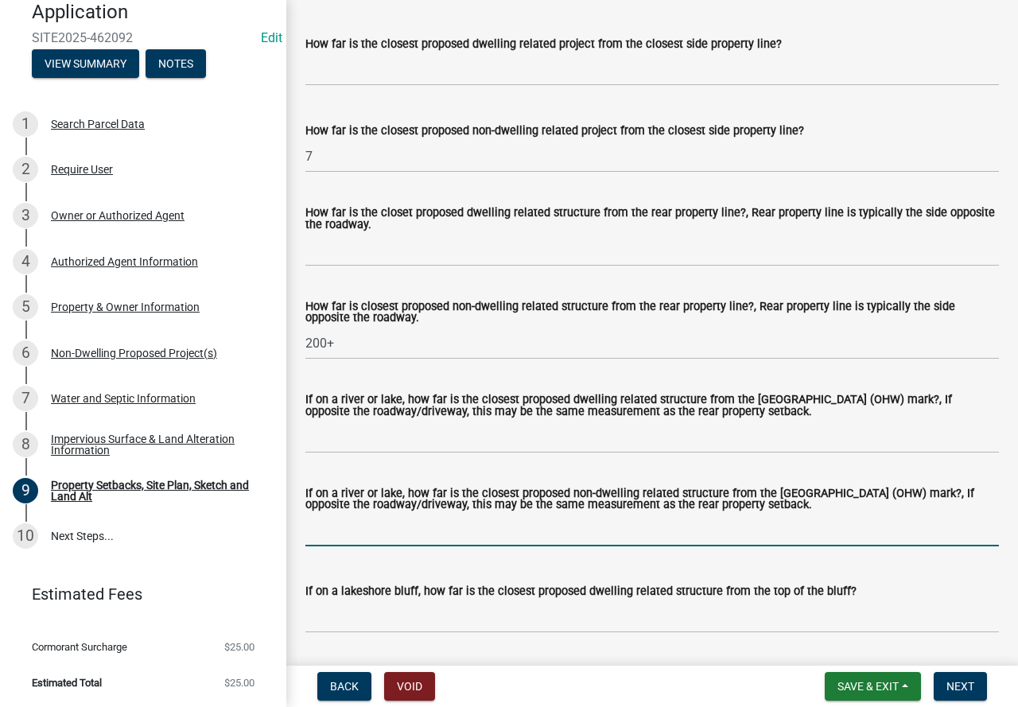
click at [526, 546] on input "If on a river or lake, how far is the closest proposed non-dwelling related str…" at bounding box center [651, 530] width 693 height 33
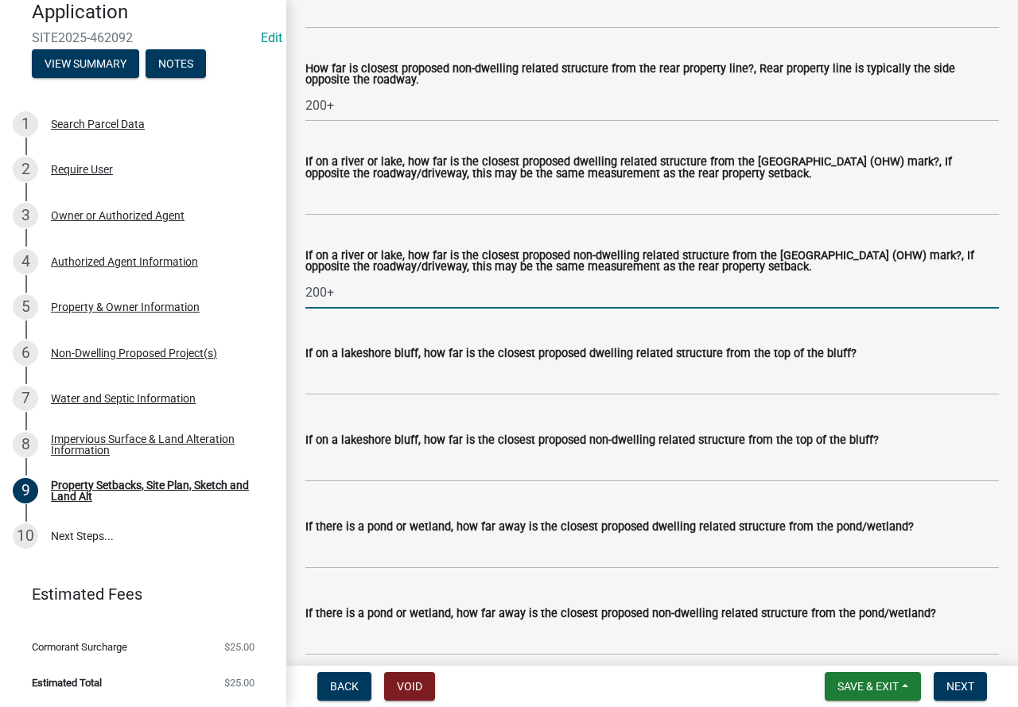
scroll to position [3737, 0]
type input "200+"
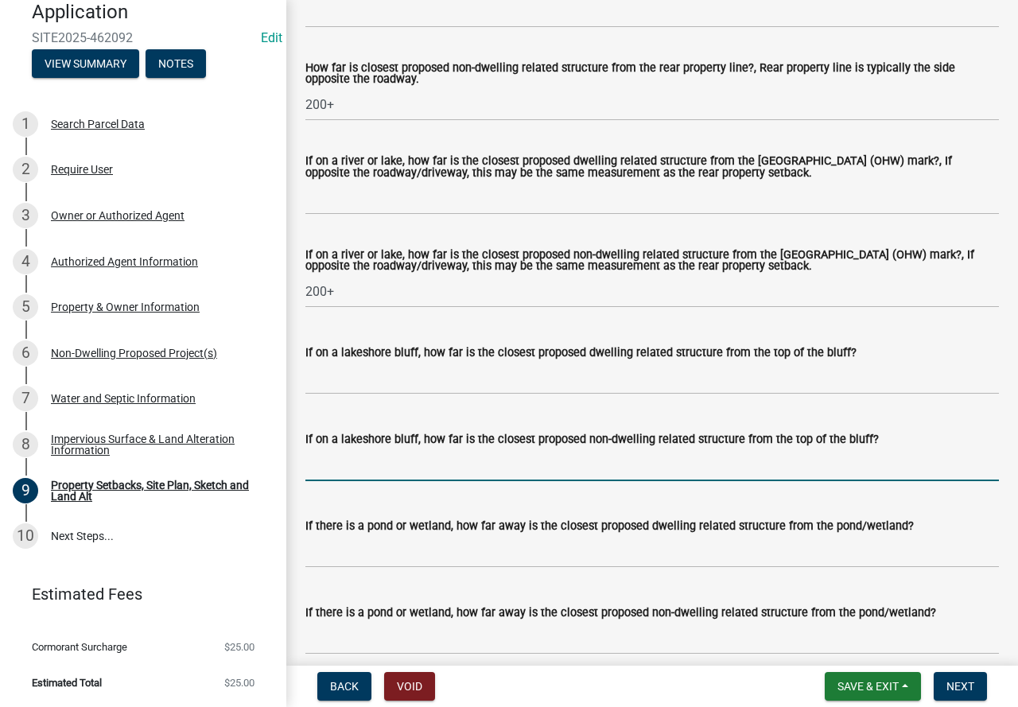
drag, startPoint x: 427, startPoint y: 489, endPoint x: 430, endPoint y: 500, distance: 11.6
click at [427, 481] on input "If on a lakeshore bluff, how far is the closest proposed non-dwelling related s…" at bounding box center [651, 464] width 693 height 33
type input "N/A"
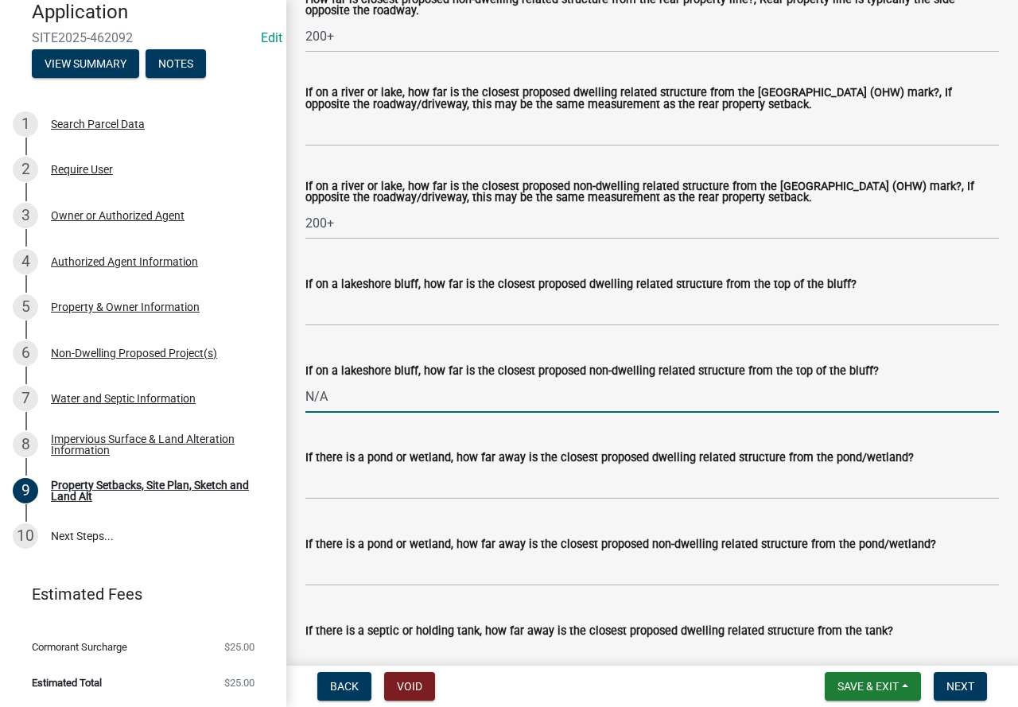
scroll to position [3896, 0]
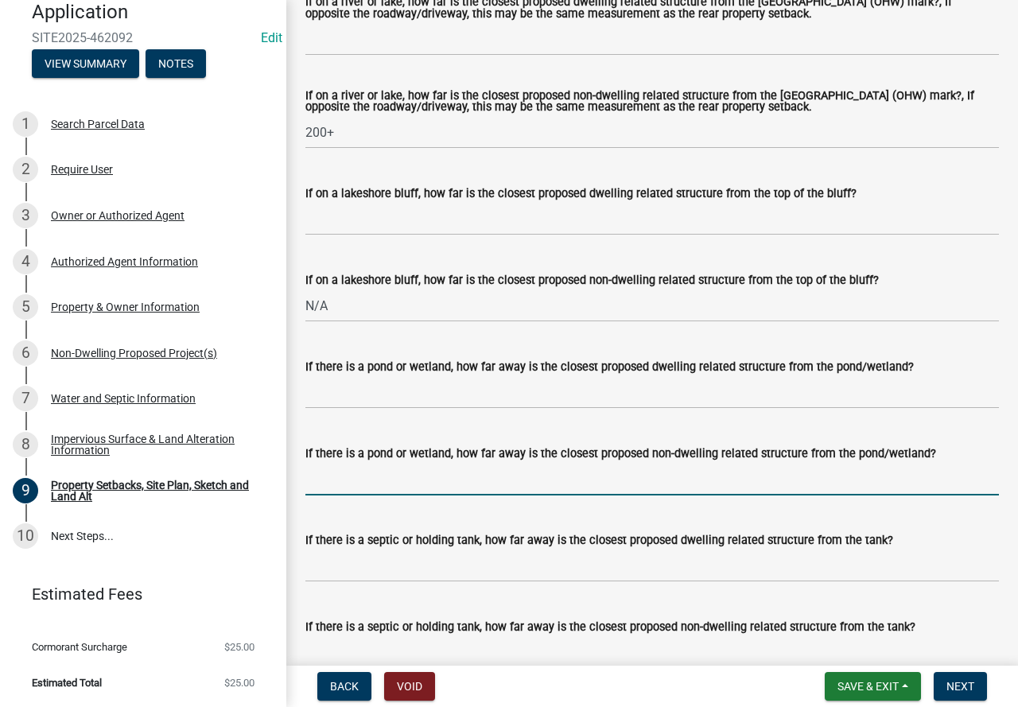
click at [439, 495] on input "If there is a pond or wetland, how far away is the closest proposed non-dwellin…" at bounding box center [651, 479] width 693 height 33
type input "N/A"
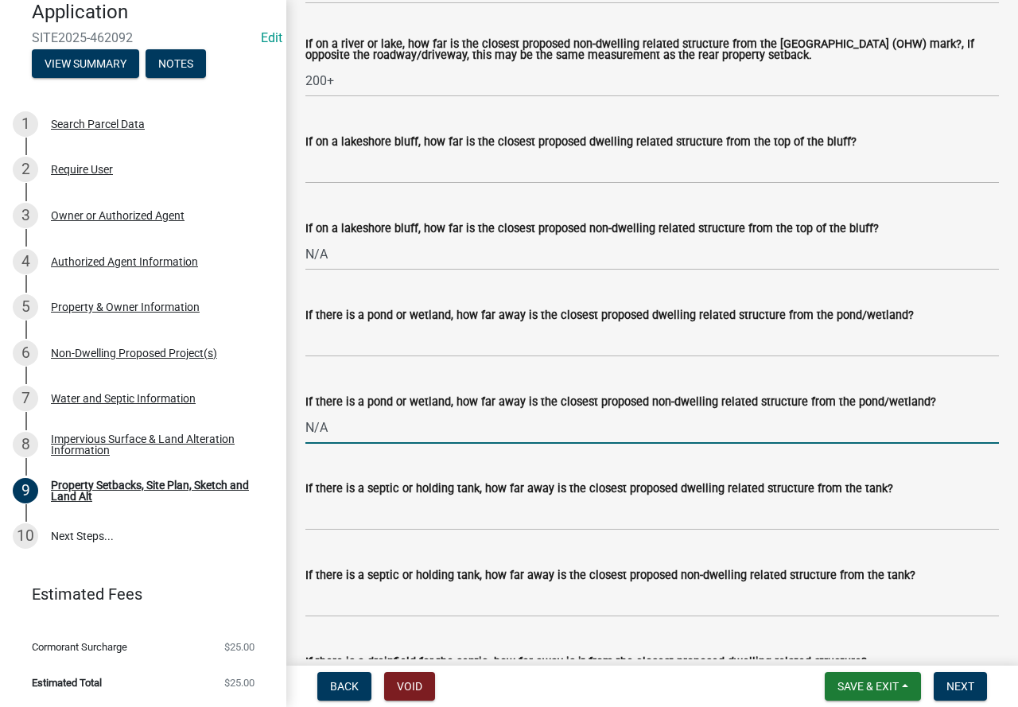
scroll to position [3975, 0]
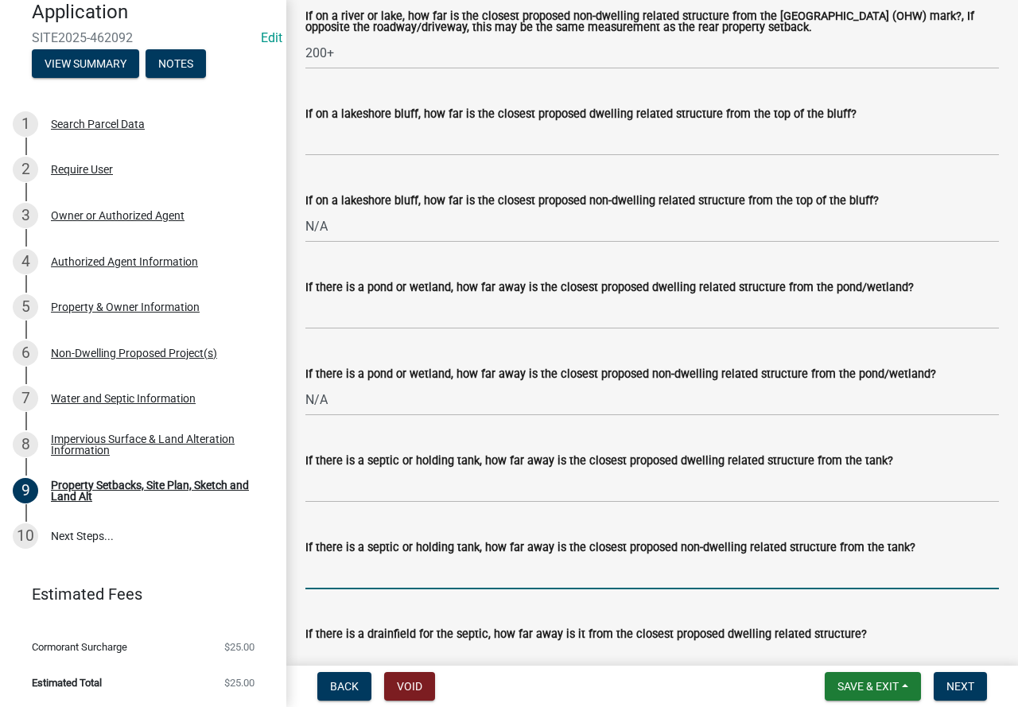
click at [416, 589] on input "If there is a septic or holding tank, how far away is the closest proposed non-…" at bounding box center [651, 573] width 693 height 33
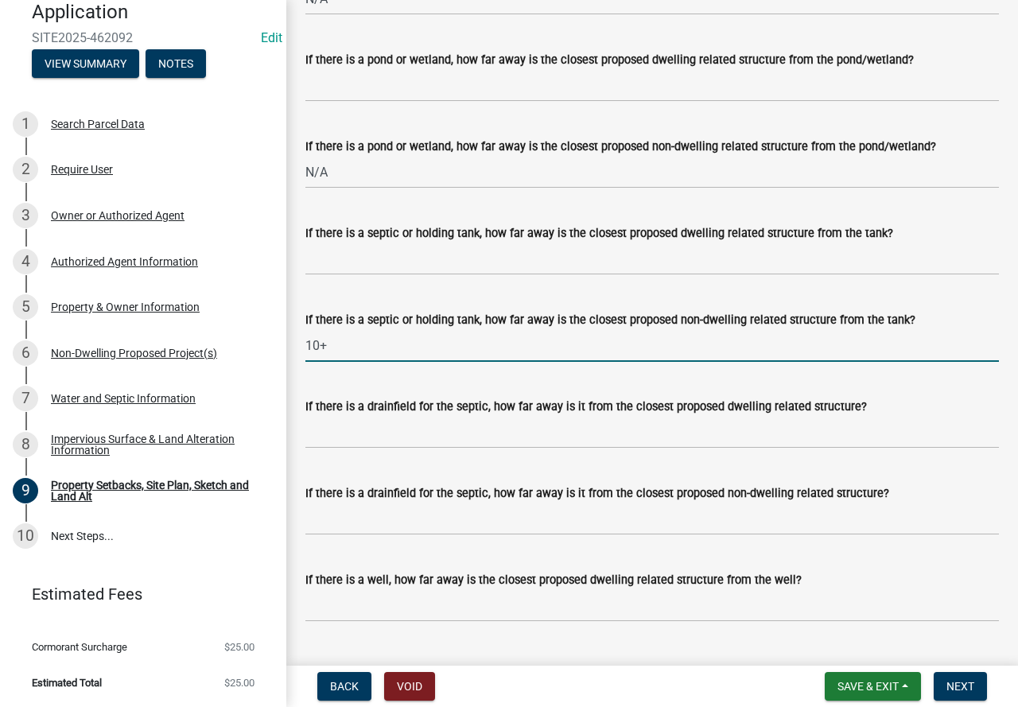
scroll to position [4214, 0]
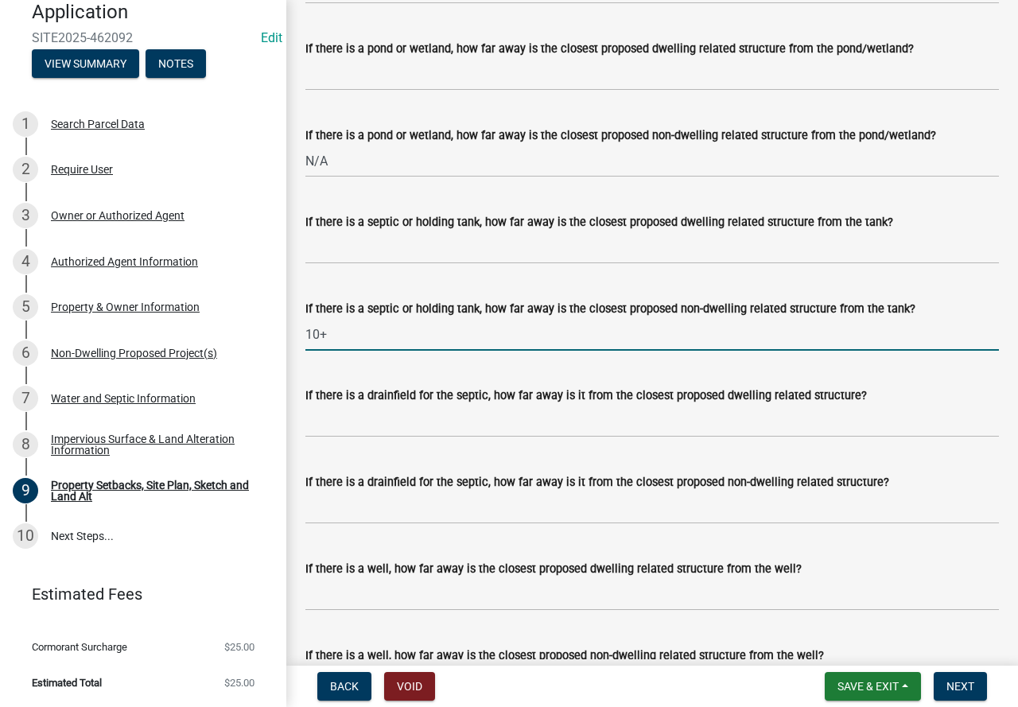
type input "10+"
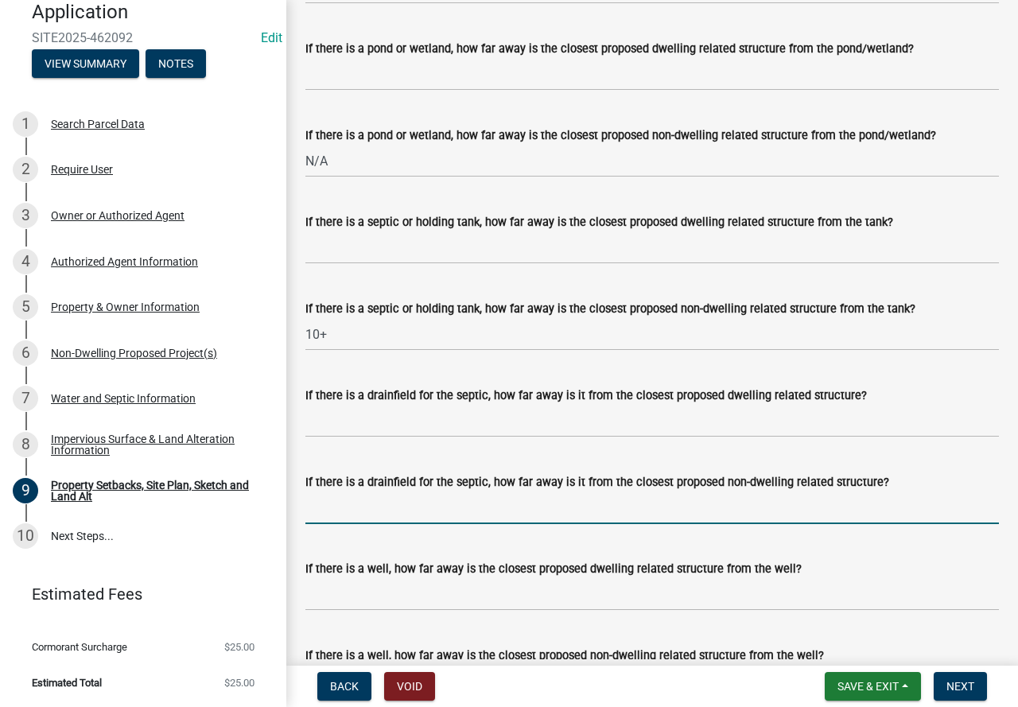
click at [464, 518] on input "If there is a drainfield for the septic, how far away is it from the closest pr…" at bounding box center [651, 507] width 693 height 33
type input "N/A"
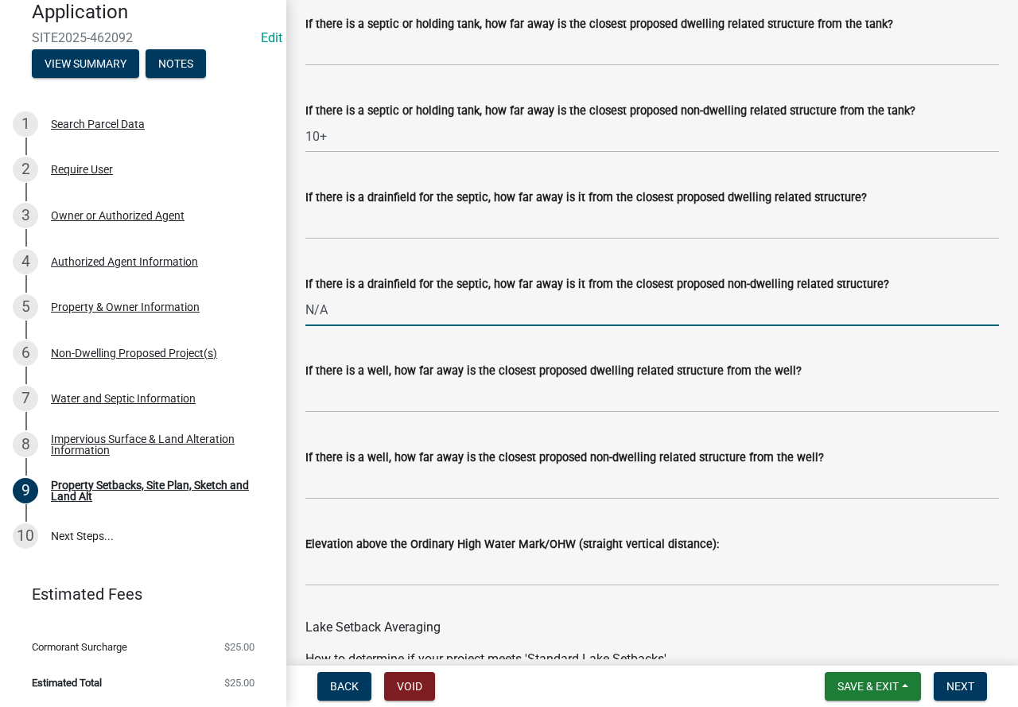
scroll to position [4452, 0]
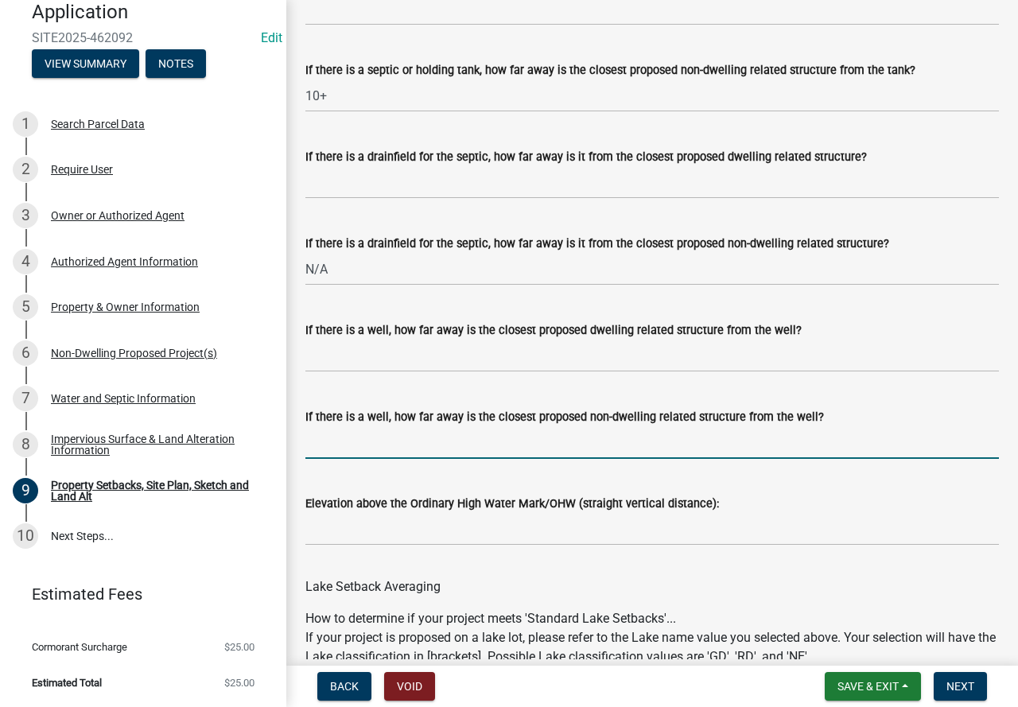
click at [384, 455] on input "If there is a well, how far away is the closest proposed non-dwelling related s…" at bounding box center [651, 442] width 693 height 33
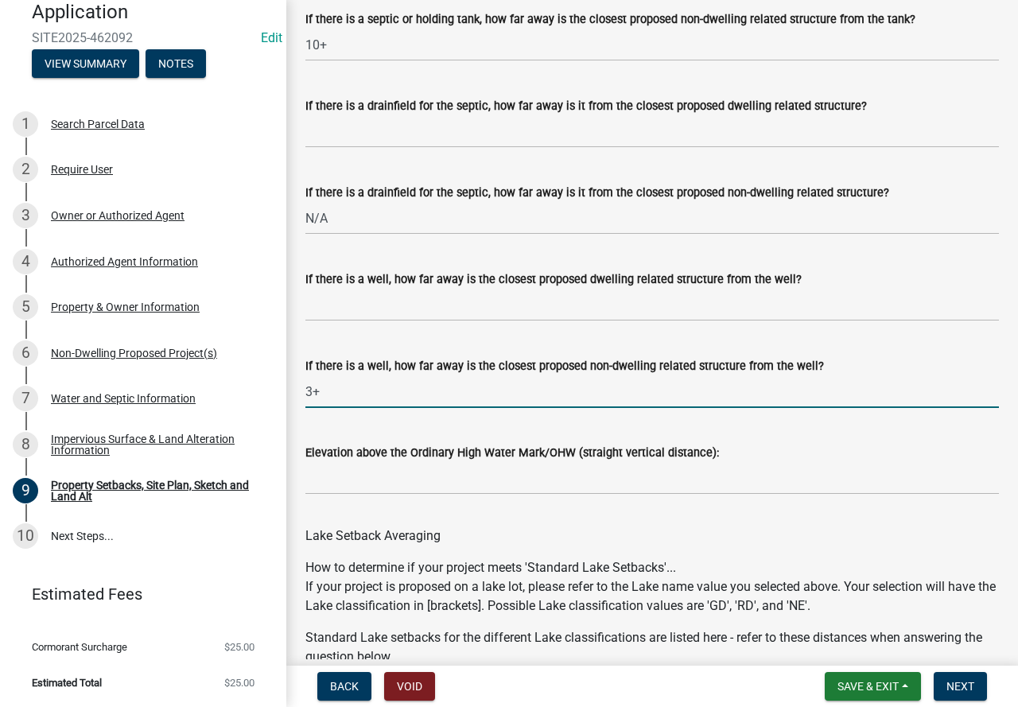
scroll to position [4532, 0]
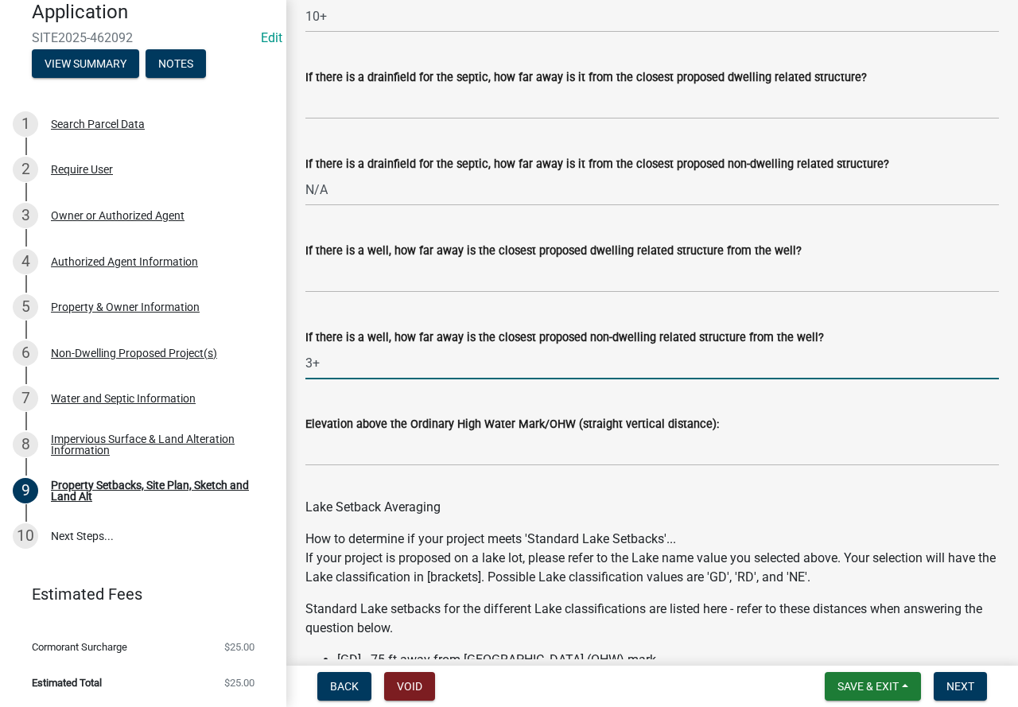
type input "3+"
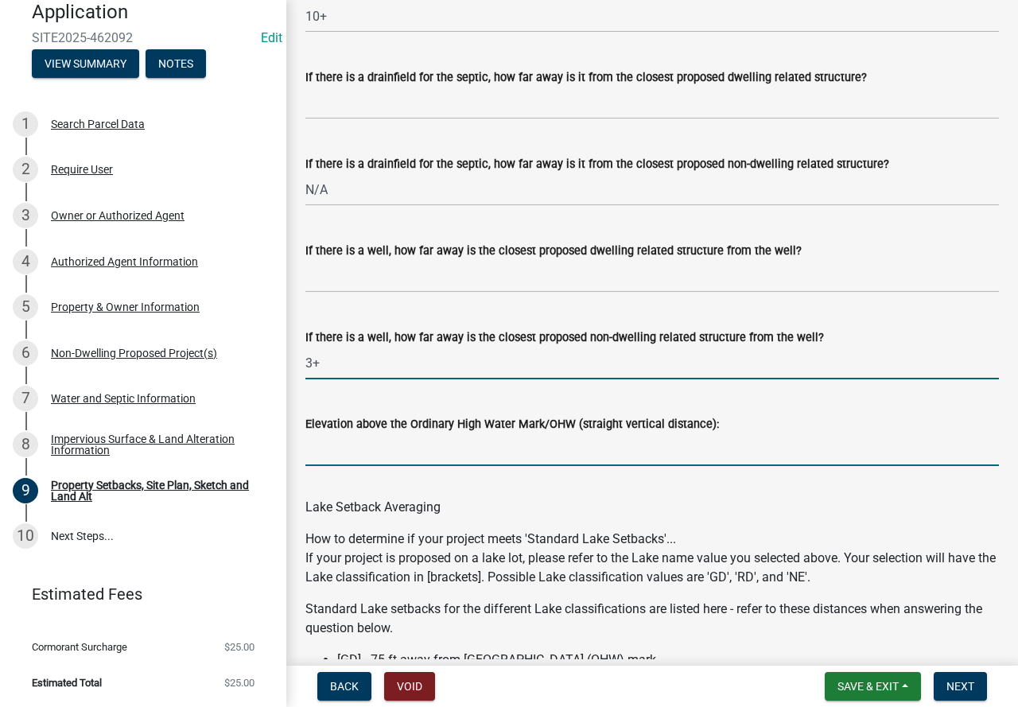
click at [411, 466] on input "Elevation above the Ordinary High Water Mark/OHW (straight vertical distance):" at bounding box center [651, 449] width 693 height 33
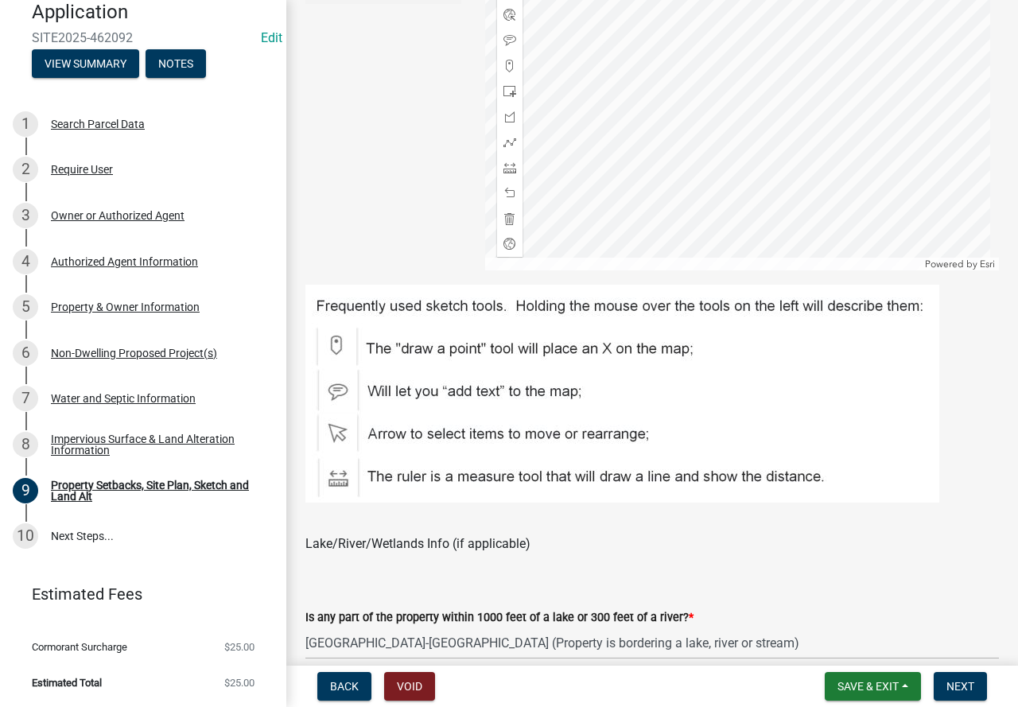
scroll to position [557, 0]
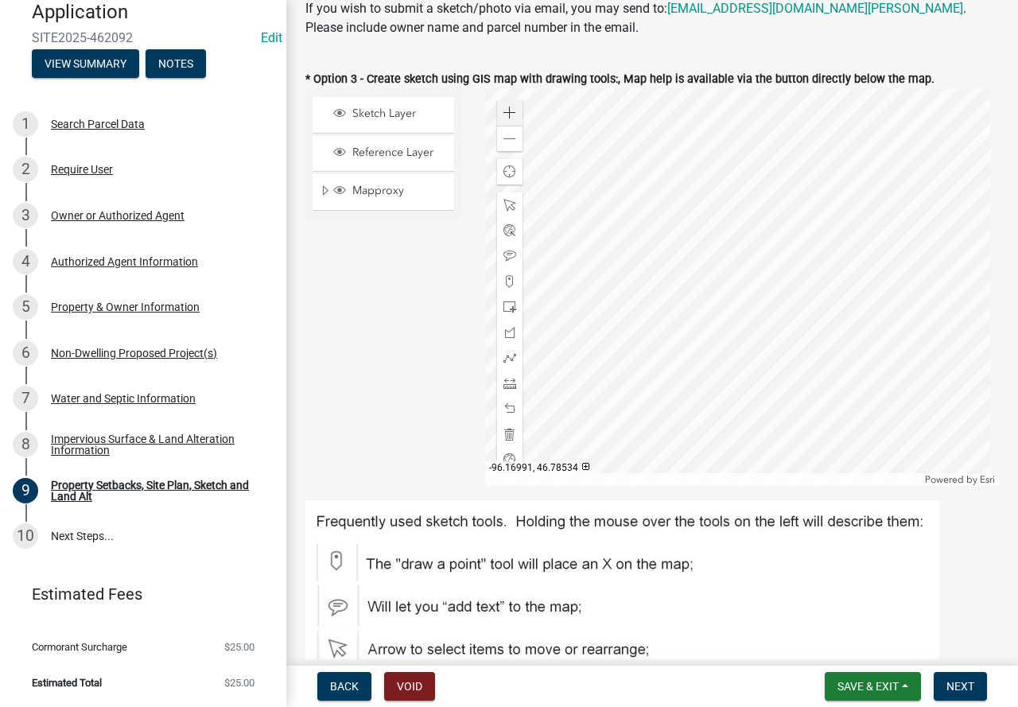
type input "3+"
click at [498, 110] on div "Zoom in" at bounding box center [509, 112] width 25 height 25
click at [507, 379] on span at bounding box center [509, 383] width 13 height 13
click at [759, 243] on div at bounding box center [742, 287] width 514 height 398
click at [719, 246] on div at bounding box center [742, 287] width 514 height 398
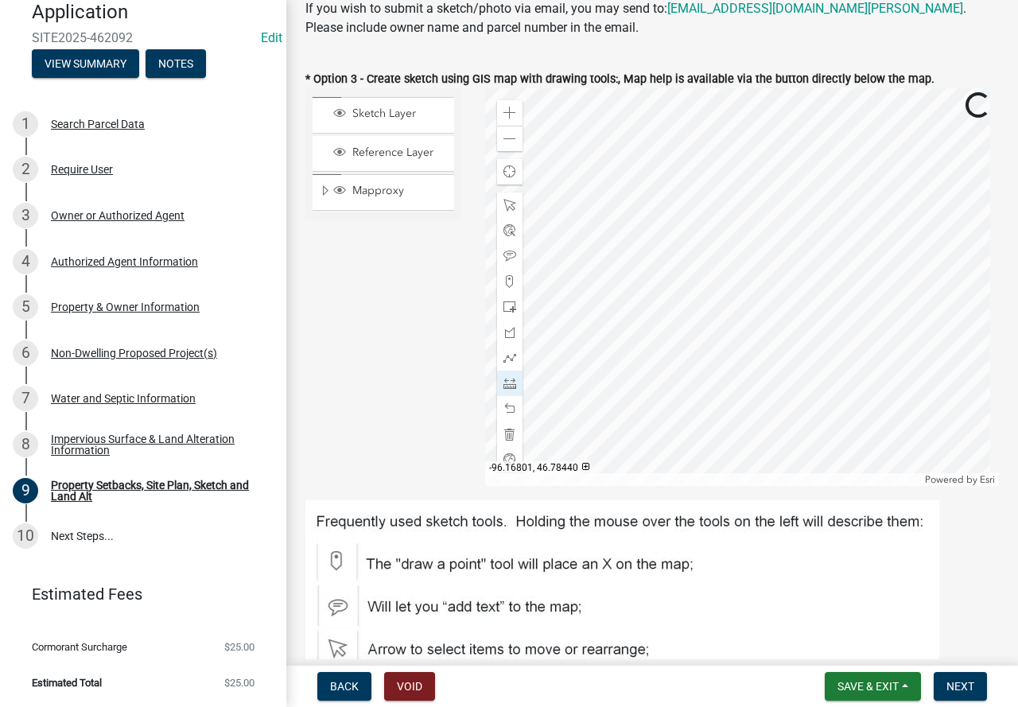
click at [773, 231] on div at bounding box center [742, 287] width 514 height 398
click at [740, 262] on div at bounding box center [742, 287] width 514 height 398
click at [931, 252] on div at bounding box center [742, 287] width 514 height 398
click at [898, 452] on div at bounding box center [742, 287] width 514 height 398
click at [928, 257] on div at bounding box center [742, 287] width 514 height 398
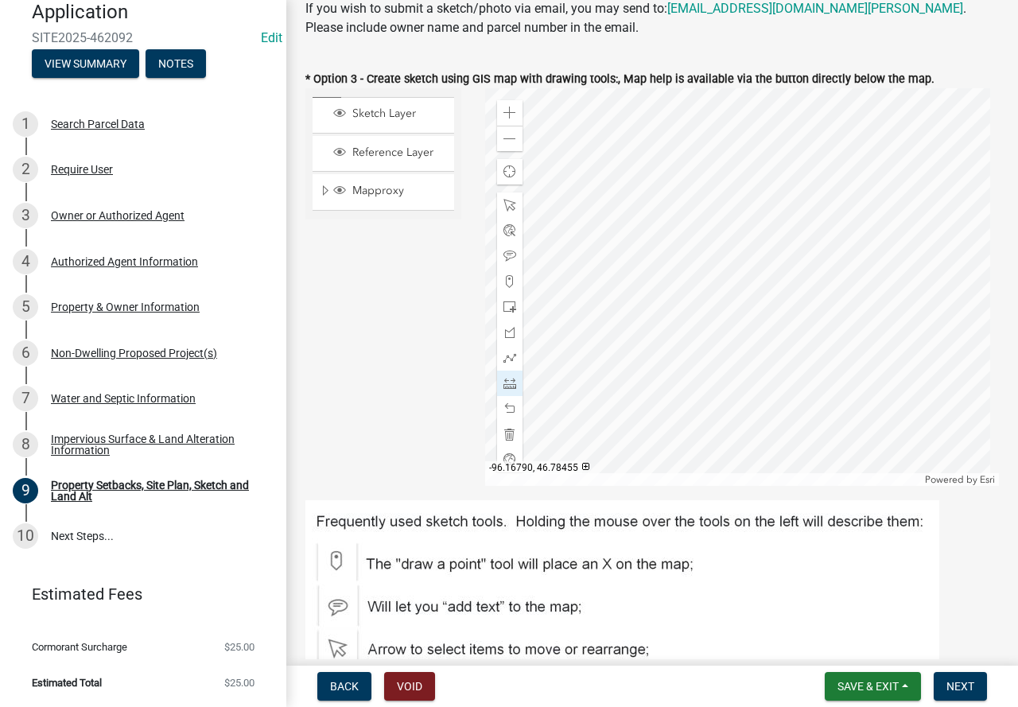
click at [927, 257] on div at bounding box center [742, 287] width 514 height 398
click at [934, 374] on div at bounding box center [742, 287] width 514 height 398
click at [513, 143] on div "Zoom out" at bounding box center [509, 138] width 25 height 25
click at [841, 394] on div at bounding box center [742, 287] width 514 height 398
click at [858, 392] on div at bounding box center [742, 287] width 514 height 398
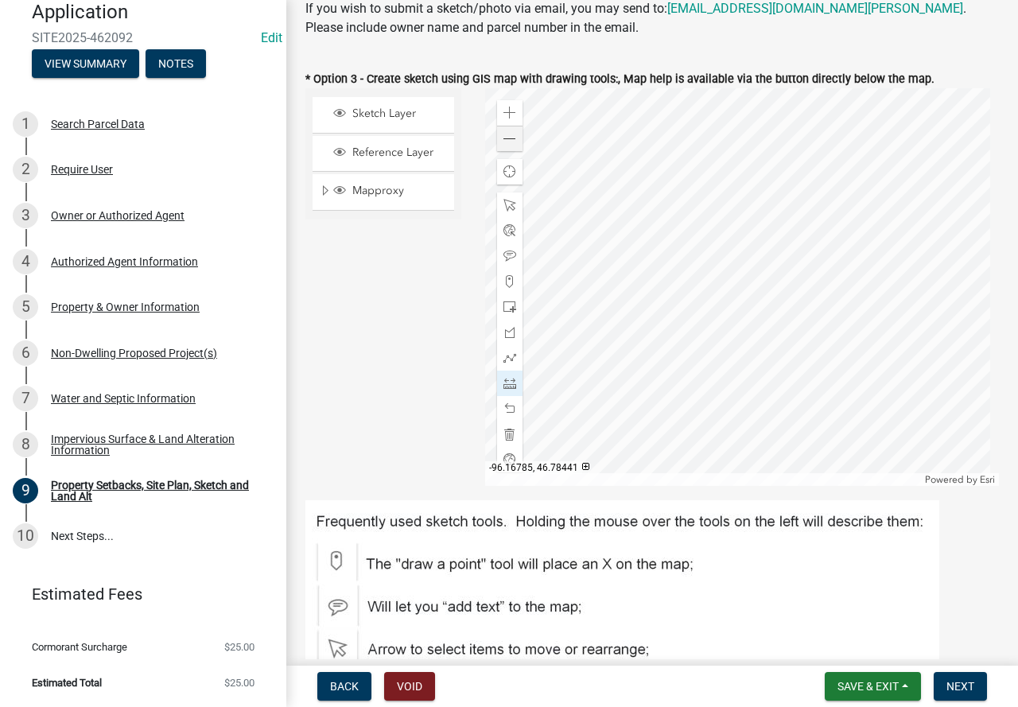
click at [858, 392] on div at bounding box center [742, 287] width 514 height 398
click at [503, 140] on span at bounding box center [509, 139] width 13 height 13
click at [776, 279] on div at bounding box center [742, 287] width 514 height 398
click at [766, 106] on div at bounding box center [742, 287] width 514 height 398
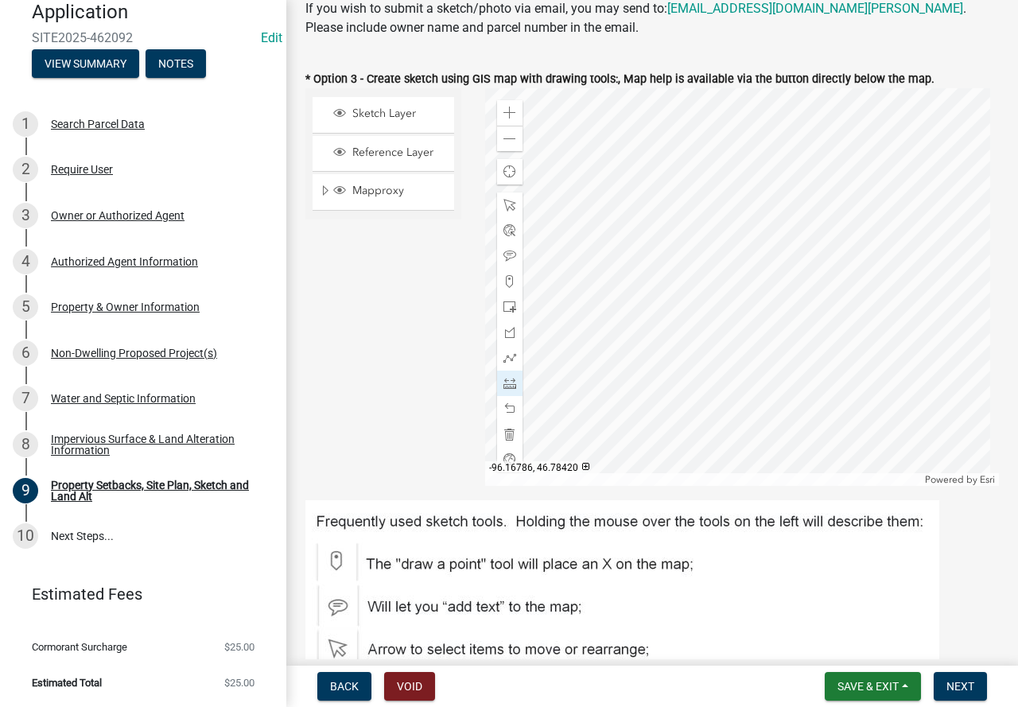
click at [783, 250] on div at bounding box center [742, 287] width 514 height 398
click at [774, 172] on div at bounding box center [742, 287] width 514 height 398
click at [774, 382] on div at bounding box center [742, 287] width 514 height 398
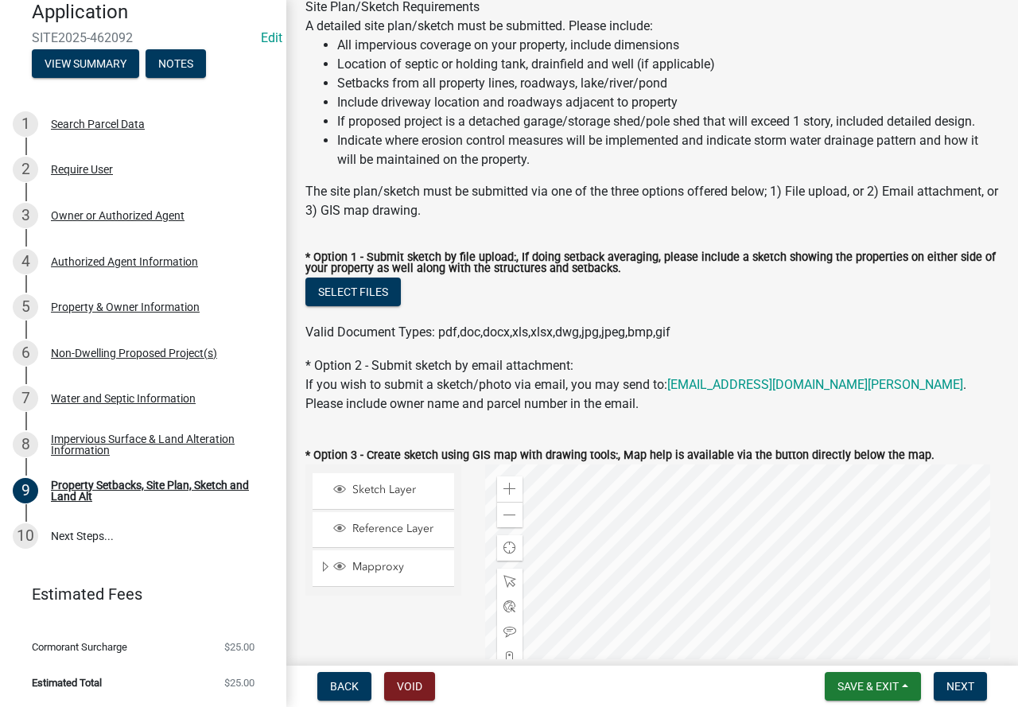
scroll to position [159, 0]
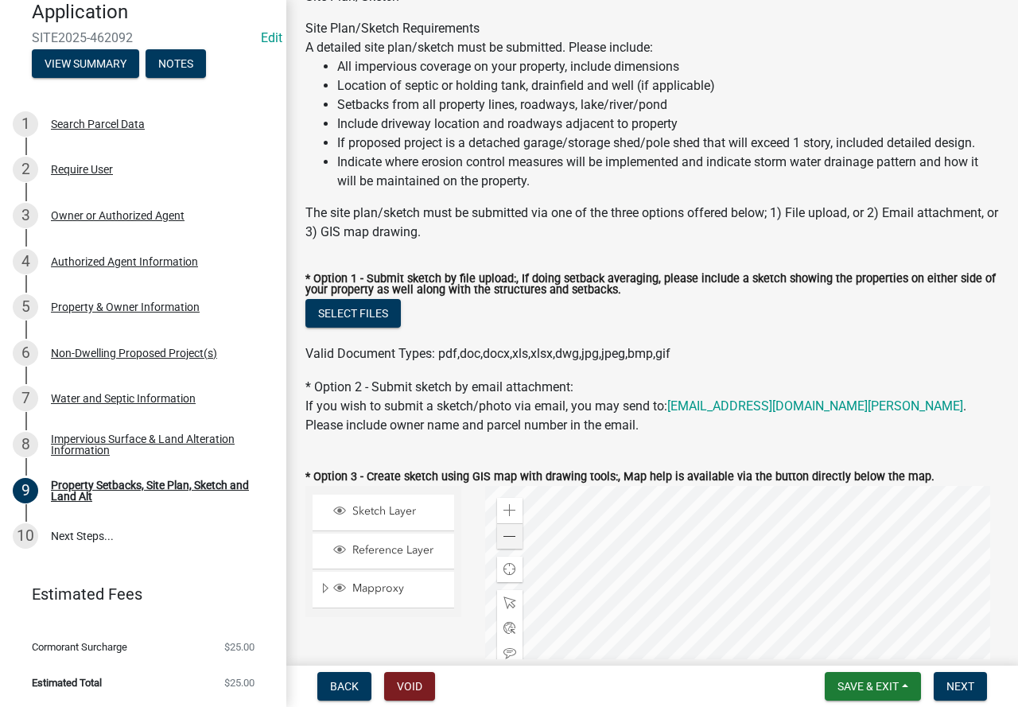
click at [491, 538] on div at bounding box center [742, 685] width 514 height 398
click at [509, 543] on span at bounding box center [509, 536] width 13 height 13
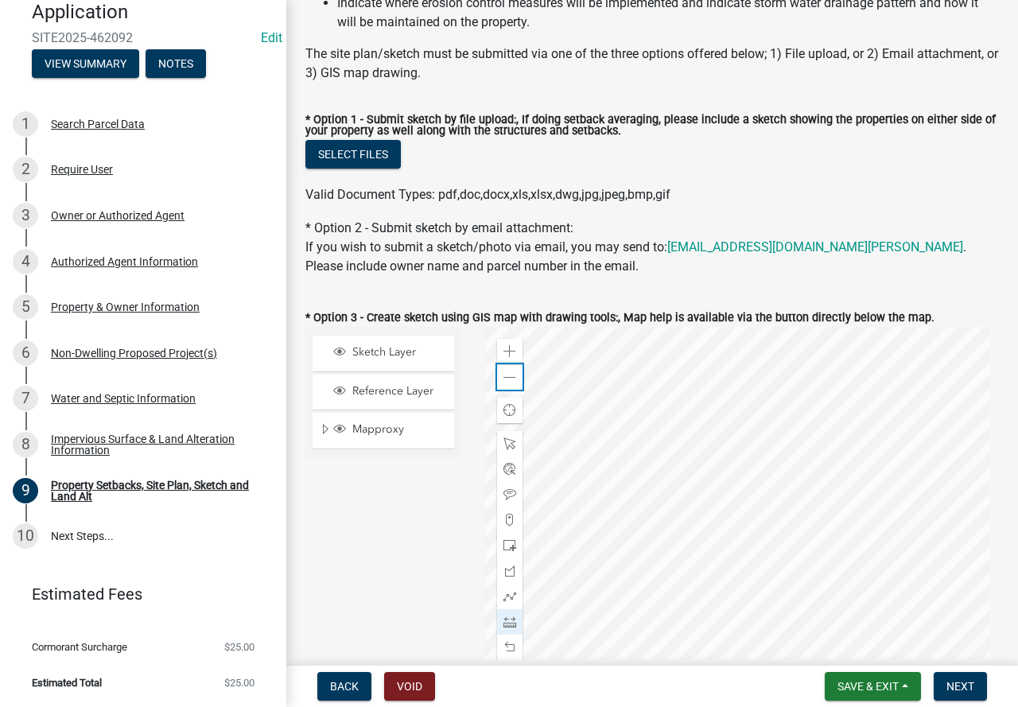
scroll to position [398, 0]
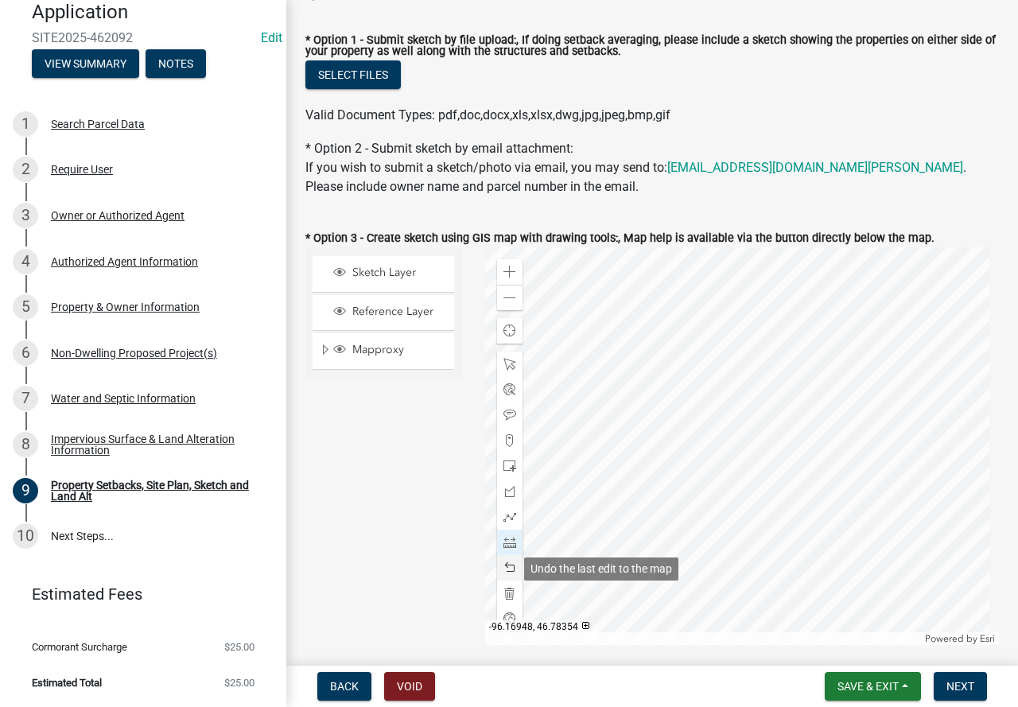
click at [503, 572] on span at bounding box center [509, 567] width 13 height 13
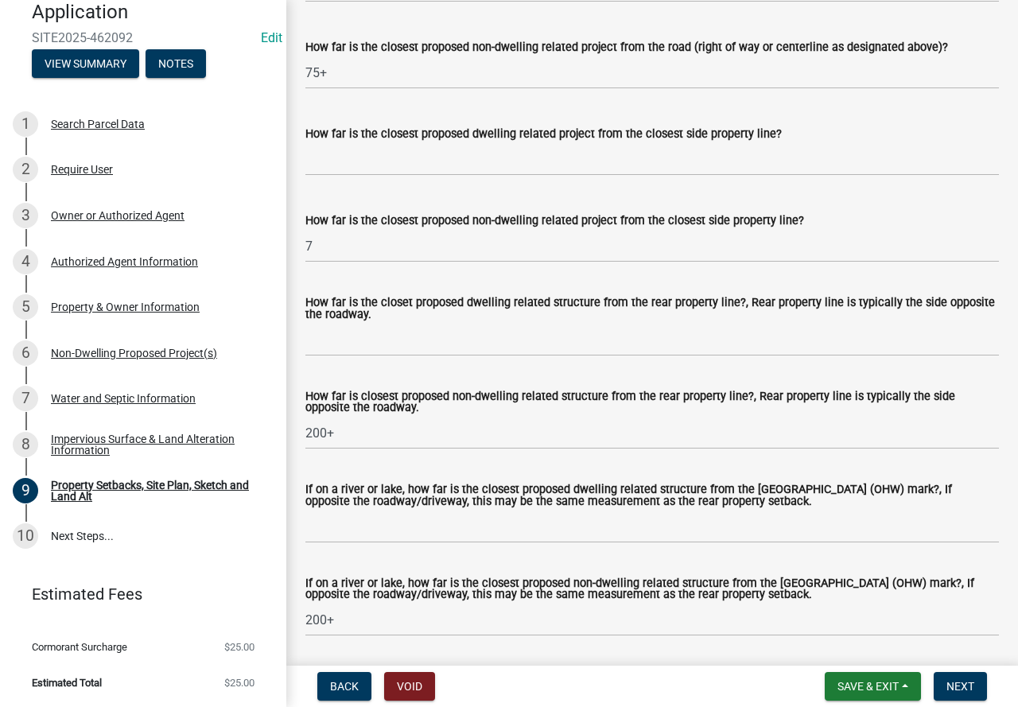
scroll to position [3419, 0]
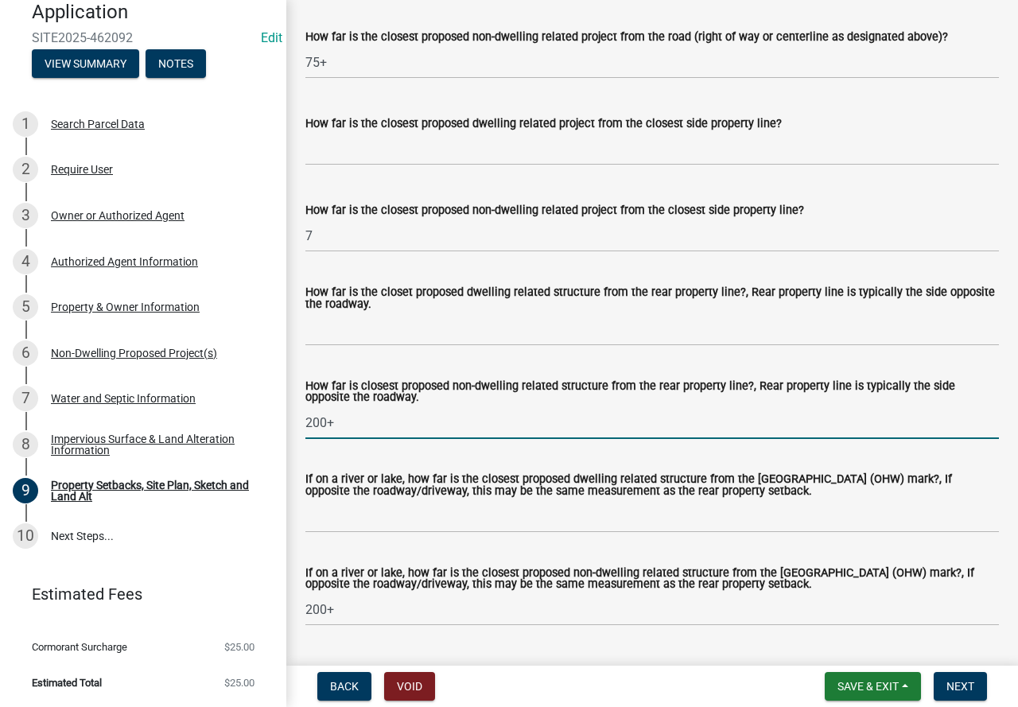
click at [324, 439] on input "200+" at bounding box center [651, 422] width 693 height 33
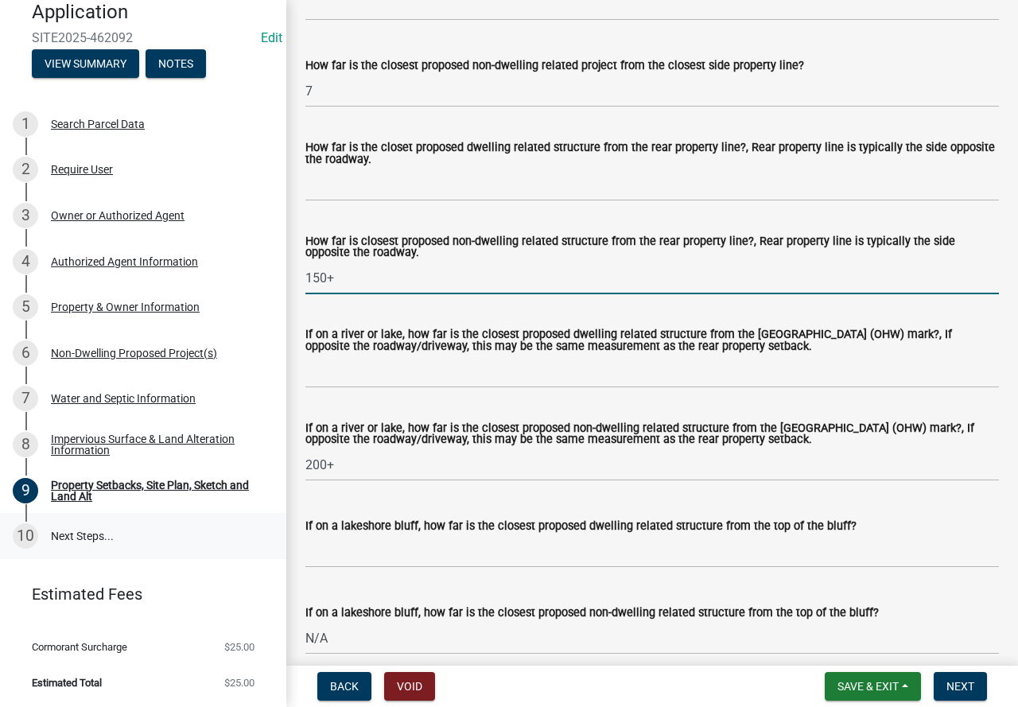
scroll to position [3578, 0]
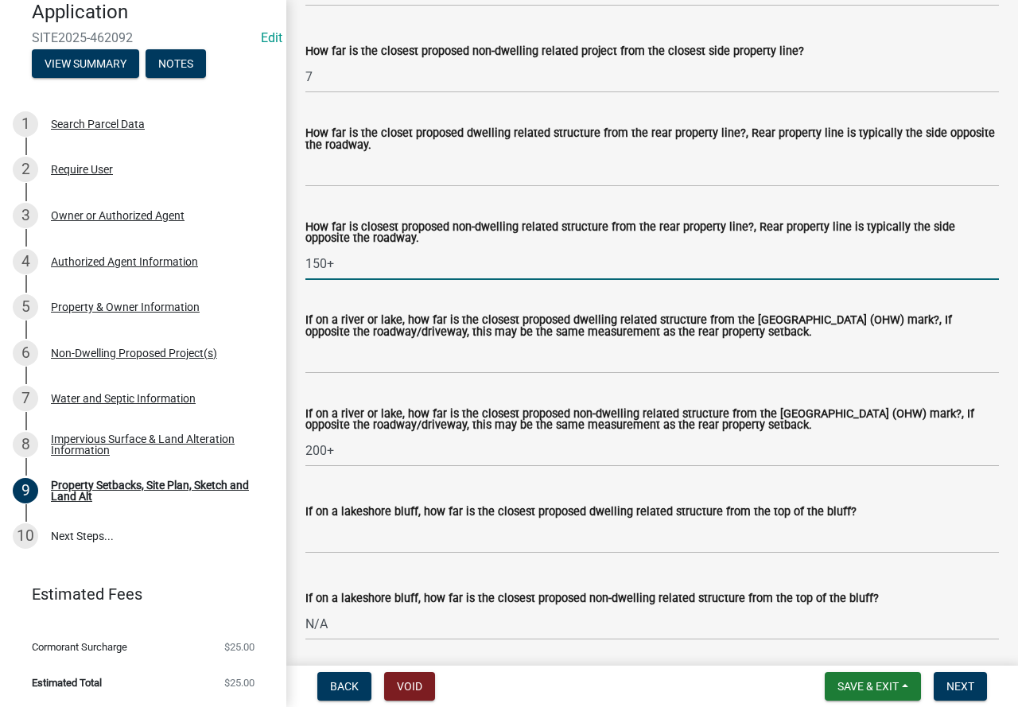
type input "150+"
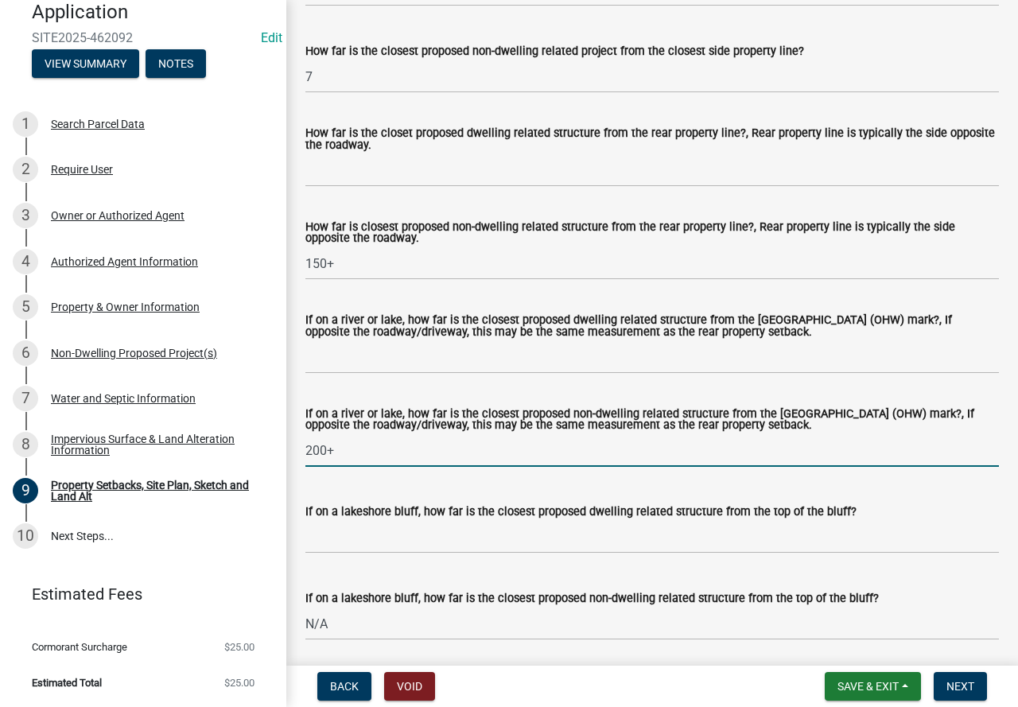
drag, startPoint x: 323, startPoint y: 466, endPoint x: 275, endPoint y: 466, distance: 47.7
click at [275, 466] on div "Zoning-Site Permit Application SITE2025-462092 Edit View Summary Notes 1 Search…" at bounding box center [509, 353] width 1018 height 707
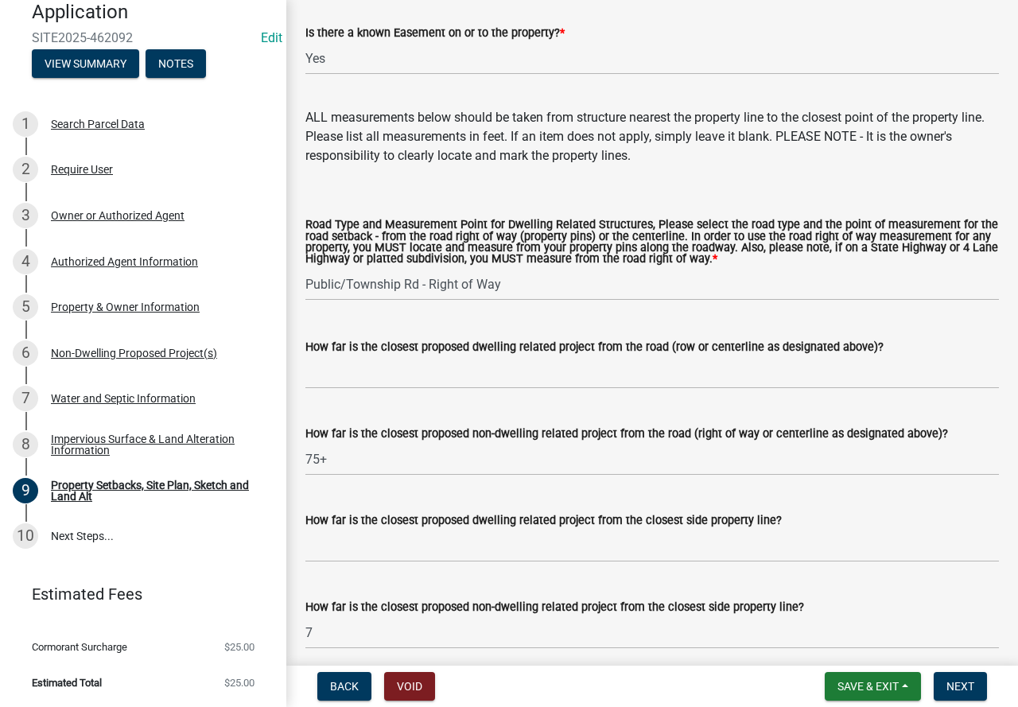
scroll to position [3021, 0]
type input "150+"
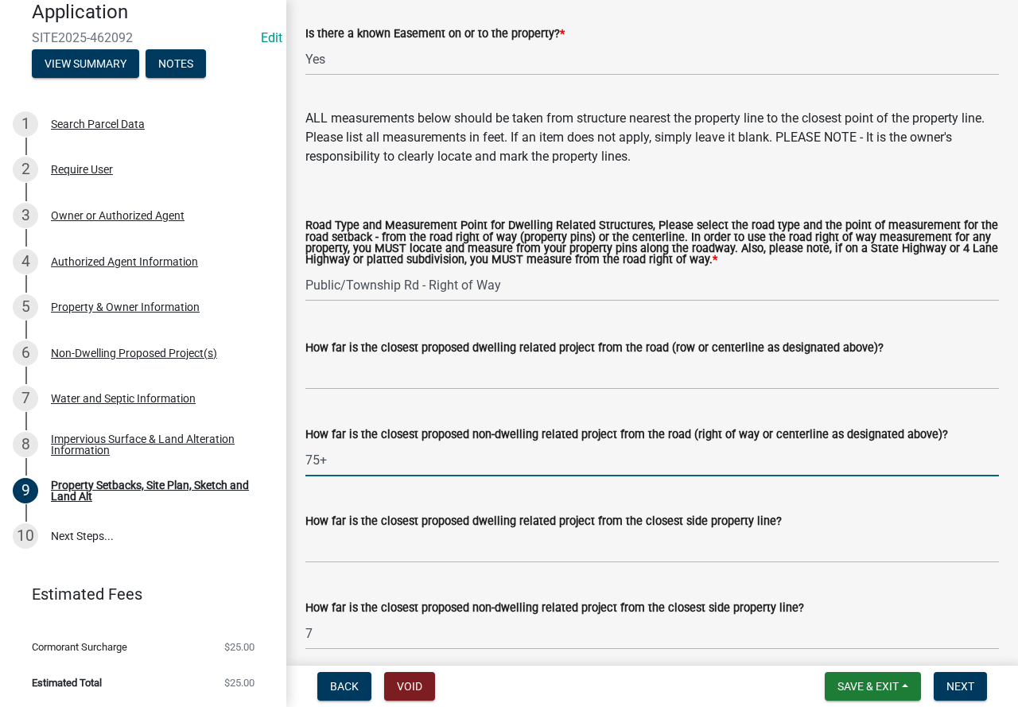
click at [314, 474] on input "75+" at bounding box center [651, 460] width 693 height 33
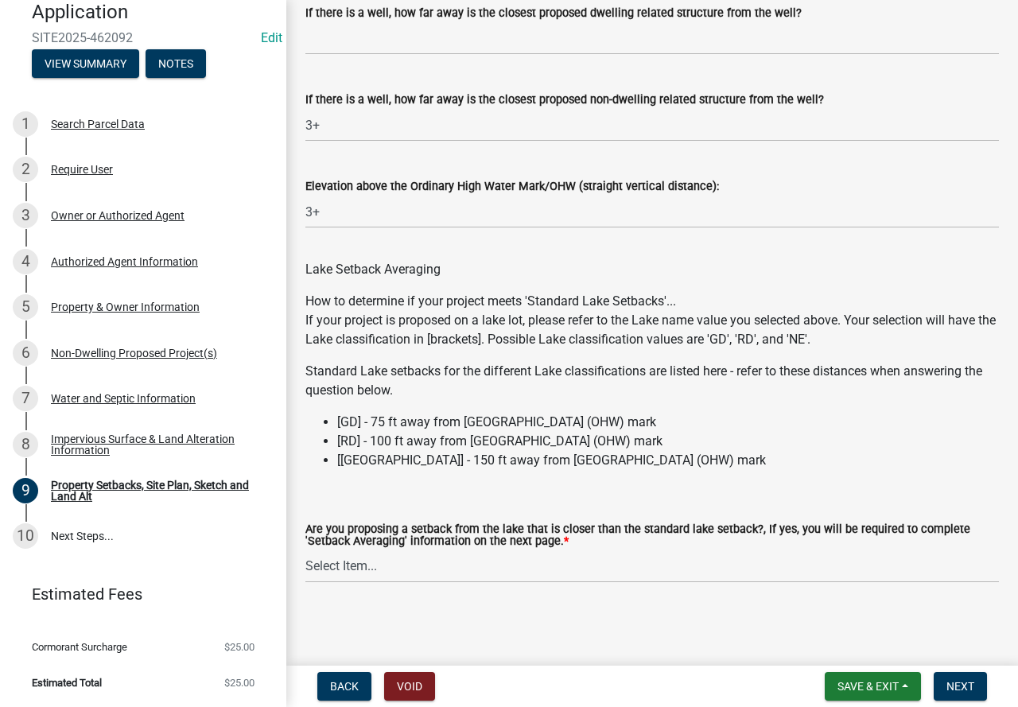
scroll to position [4789, 0]
type input "150+"
click at [583, 557] on select "Select Item... Yes No N/A" at bounding box center [651, 566] width 693 height 33
click at [305, 550] on select "Select Item... Yes No N/A" at bounding box center [651, 566] width 693 height 33
select select "4421853d-5e11-4b64-95ec-6c47066881cc"
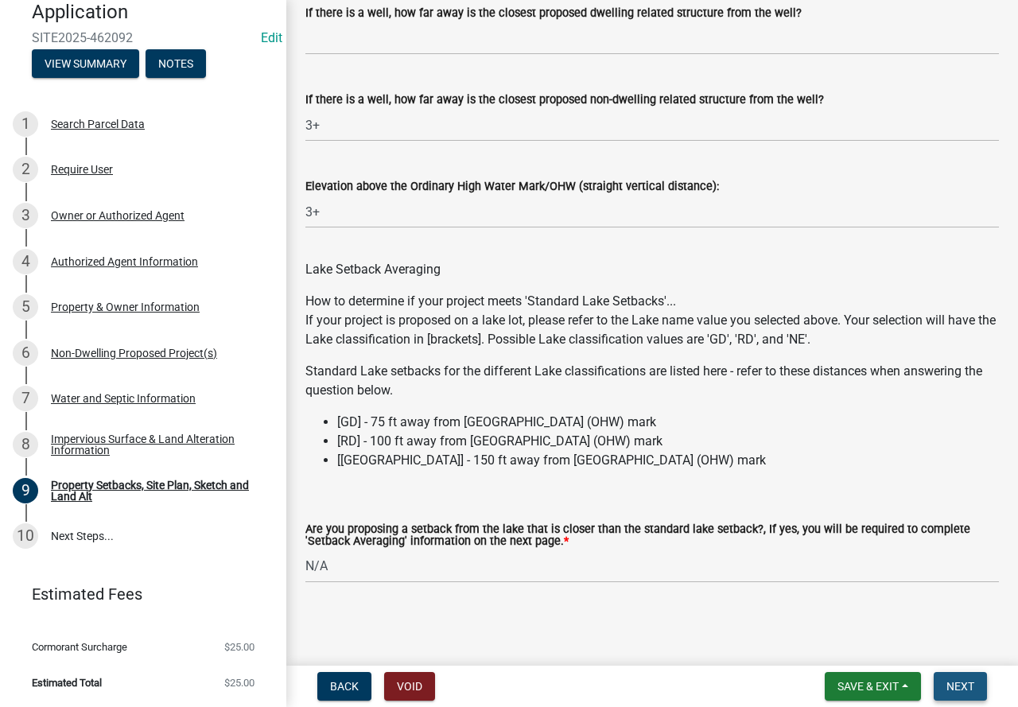
click at [970, 686] on span "Next" at bounding box center [960, 686] width 28 height 13
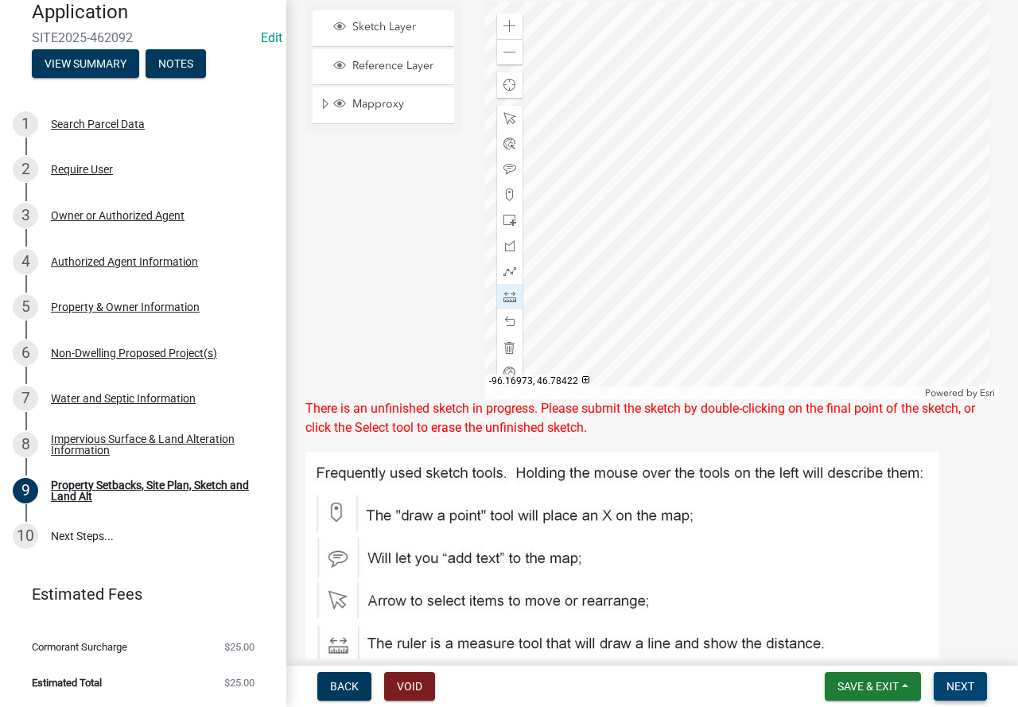
scroll to position [581, 0]
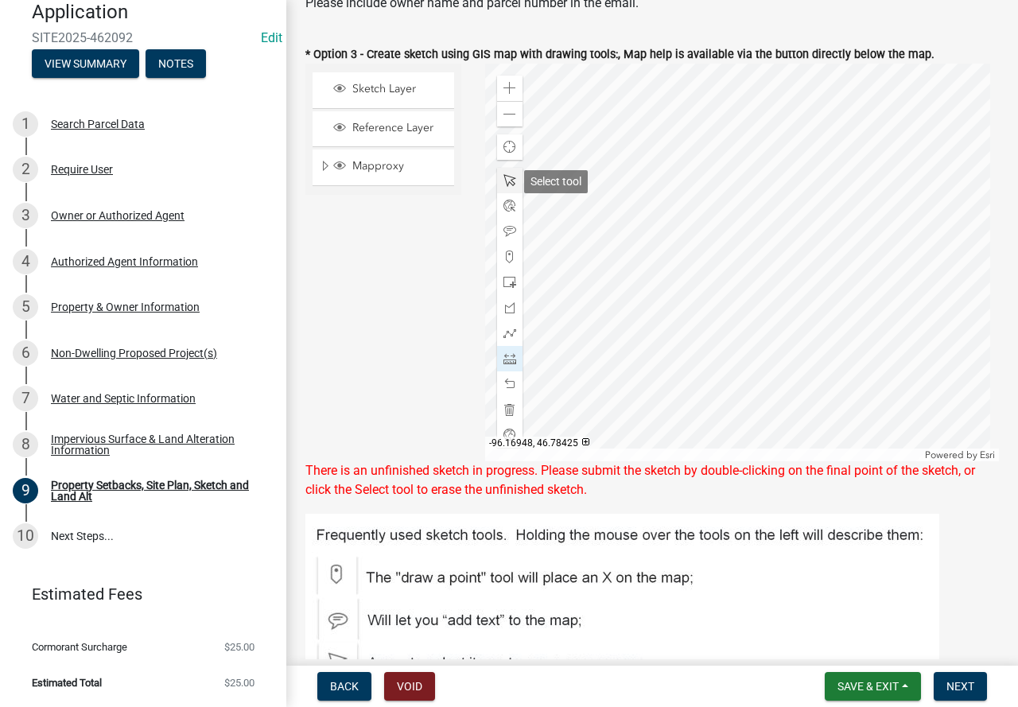
click at [497, 177] on div at bounding box center [509, 180] width 25 height 25
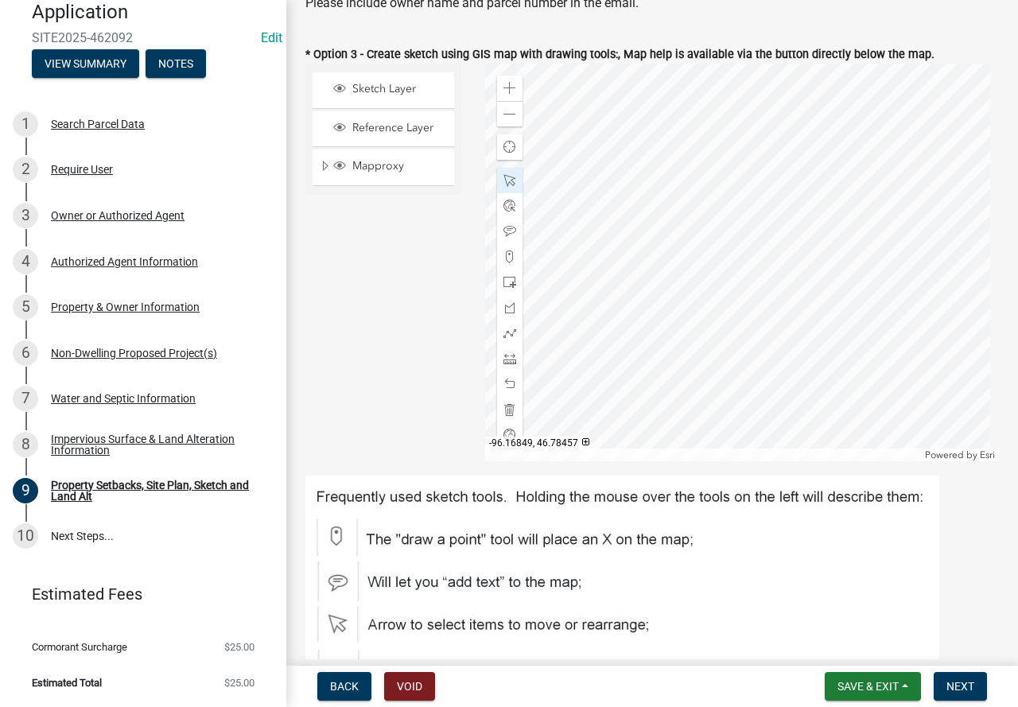
click at [644, 238] on div at bounding box center [742, 263] width 514 height 398
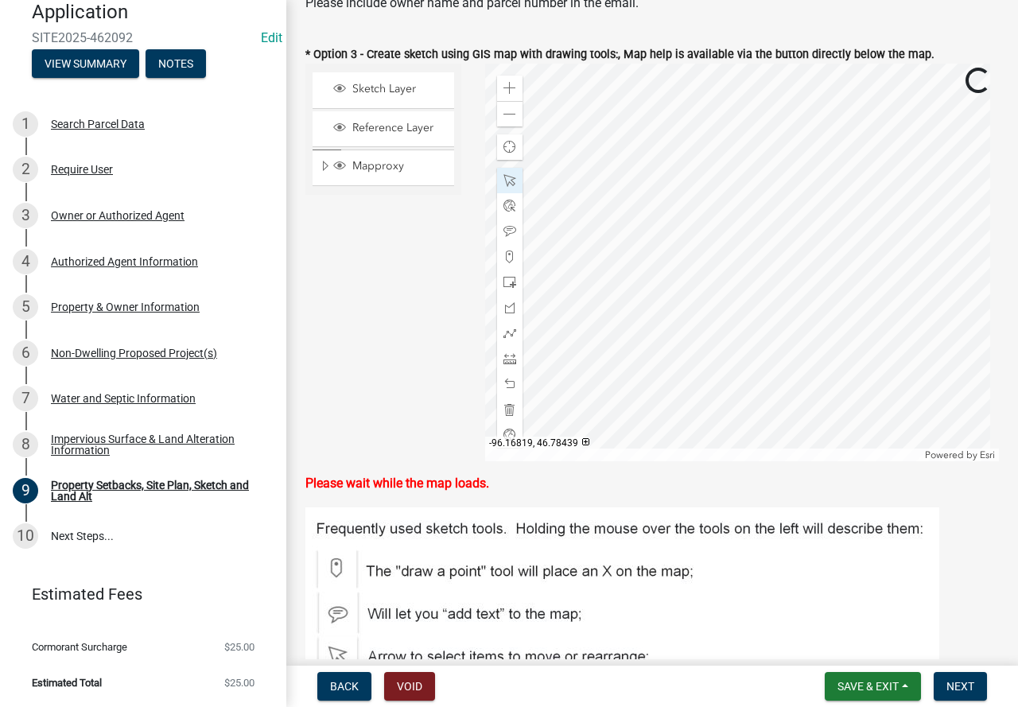
scroll to position [422, 0]
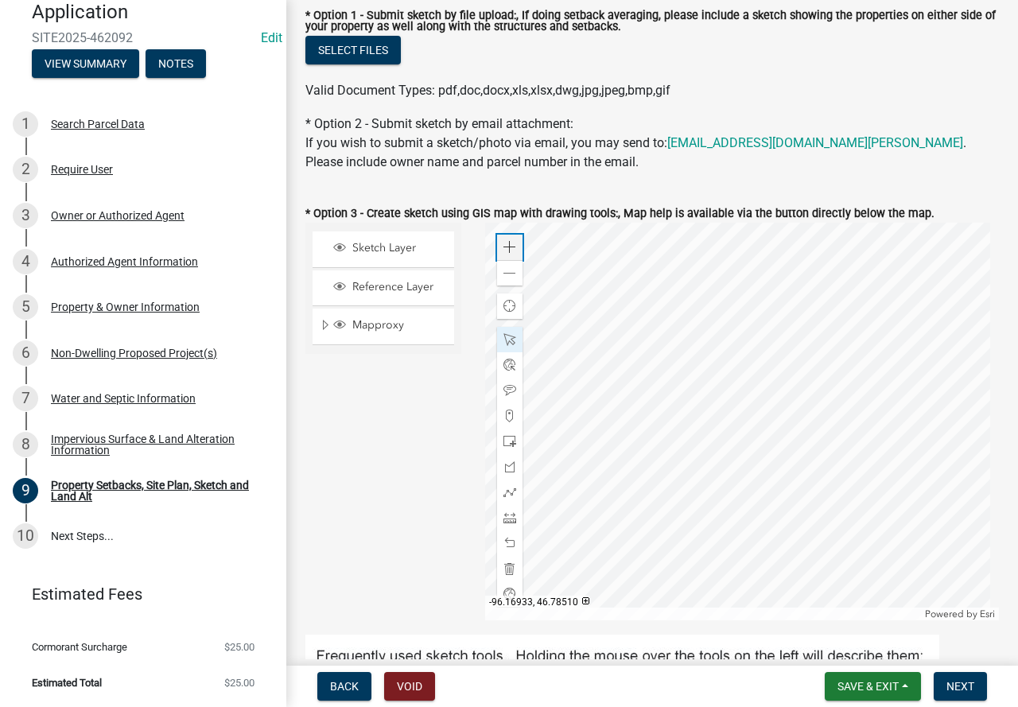
click at [512, 241] on div "Zoom in" at bounding box center [509, 247] width 25 height 25
click at [958, 676] on button "Next" at bounding box center [959, 686] width 53 height 29
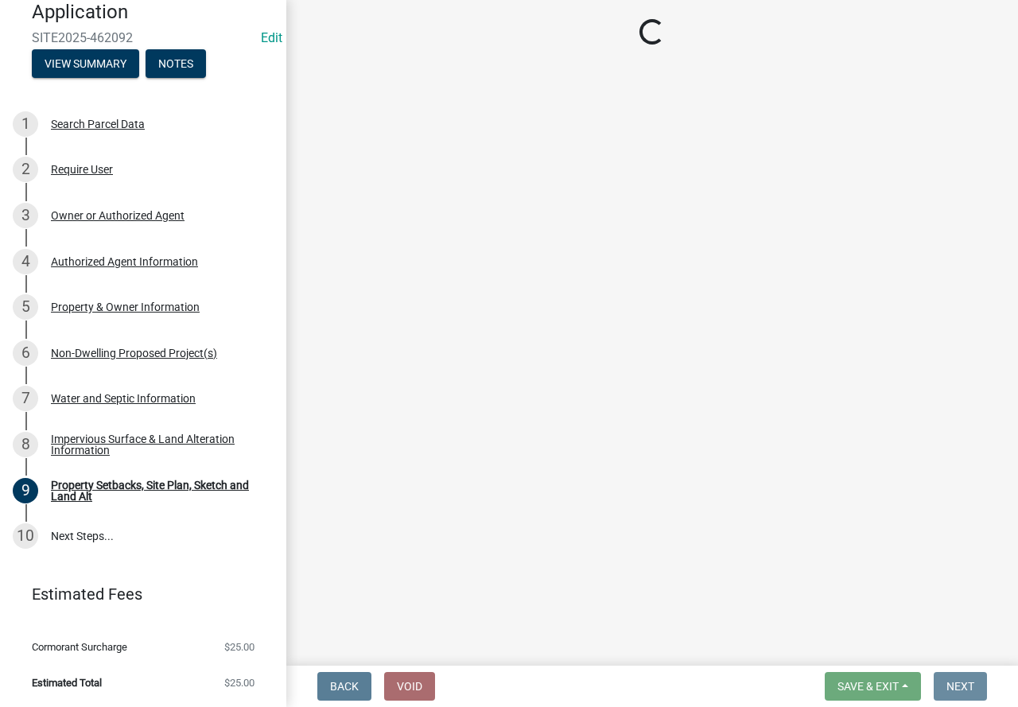
scroll to position [0, 0]
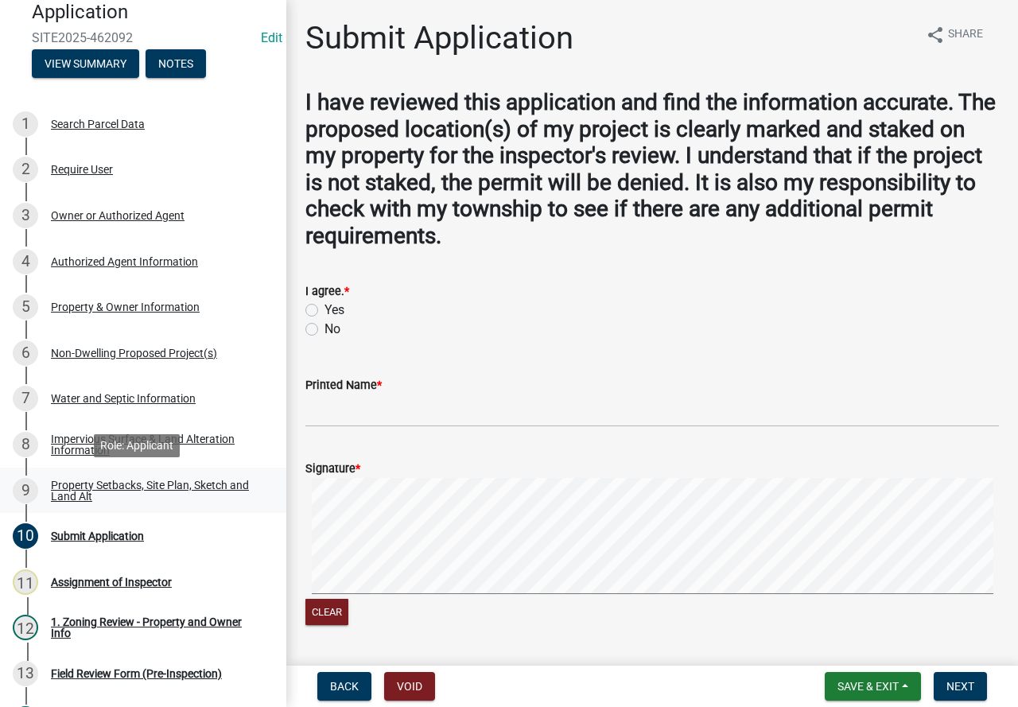
click at [169, 485] on div "Property Setbacks, Site Plan, Sketch and Land Alt" at bounding box center [156, 490] width 210 height 22
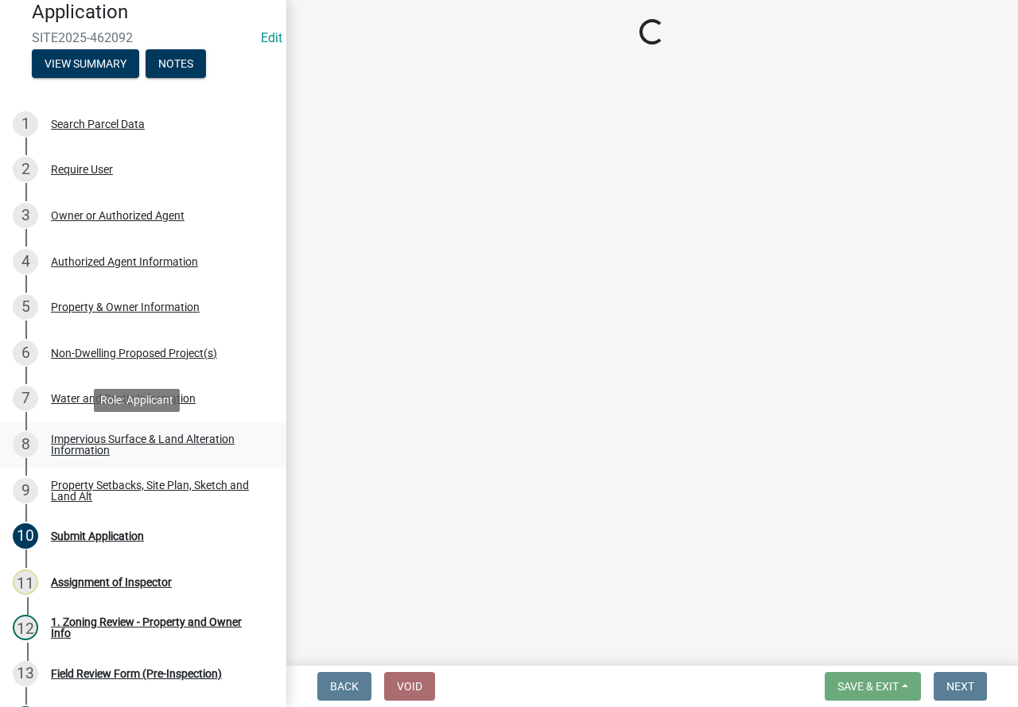
select select "7b13c63f-e699-4112-b373-98fbd28ec536"
select select "897aff5b-f284-4e3b-ac23-ed094f16d69b"
select select "b56a4575-9846-47cf-8067-c59a4853da22"
select select "12f785fb-c378-4b18-841c-21c73dc99083"
select select "12da6293-5841-4f5c-bd92-3658833964cd"
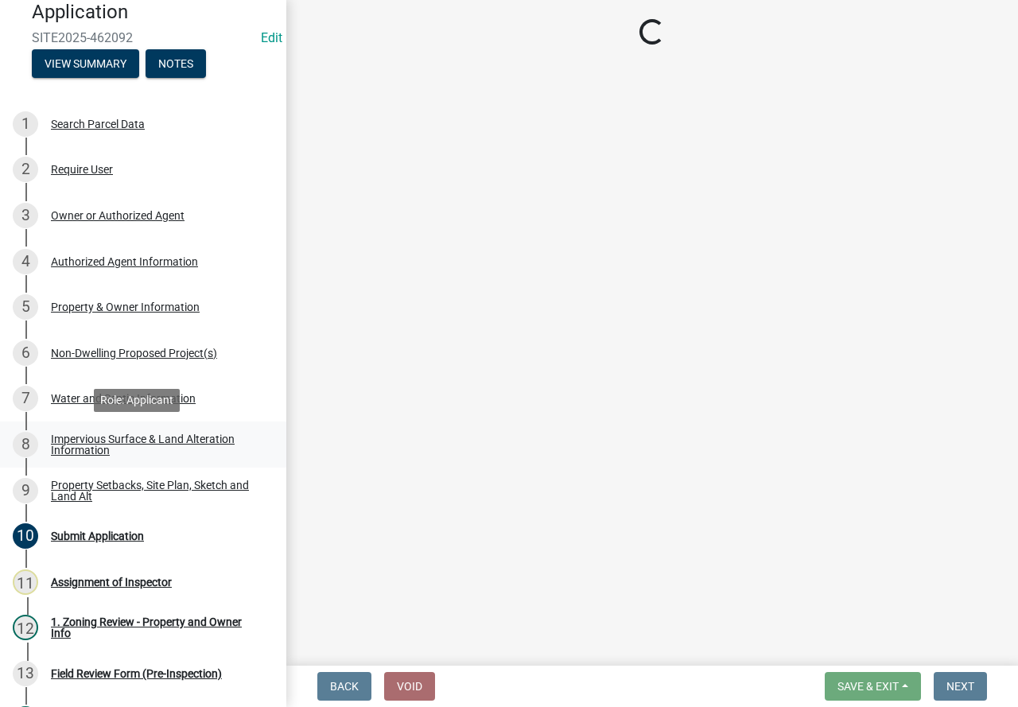
select select "27b2a8b4-abf6-463e-8c0c-7c5d2b4fe26f"
select select "5ad4ab64-b44e-481c-9000-9e5907aa74e1"
select select "a96800da-4e88-4c62-b1ff-2cd17f9e3346"
select select "288143c3-cc30-40f5-bb2a-2522511345b2"
select select "133211ff-91ce-4a0a-9235-b48a7e2069a0"
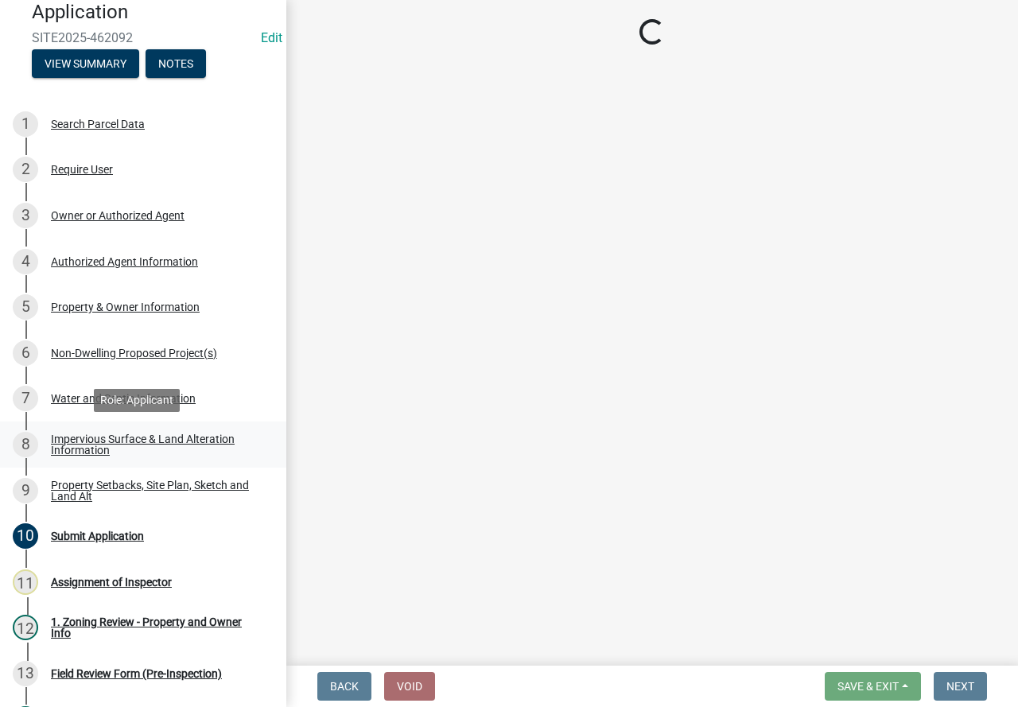
select select "4421853d-5e11-4b64-95ec-6c47066881cc"
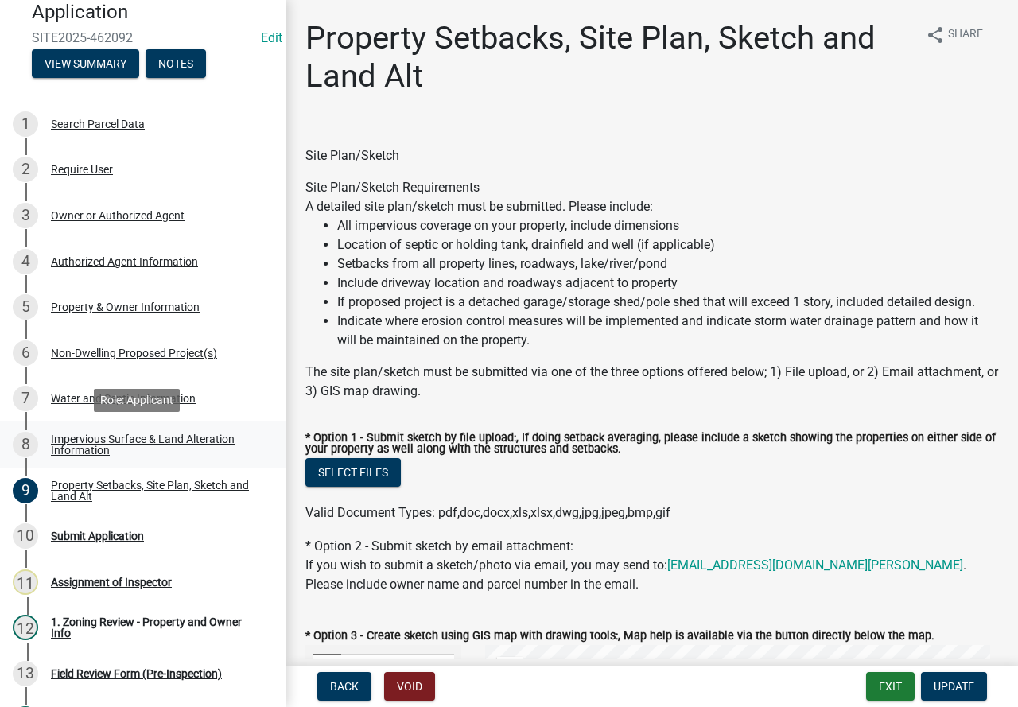
click at [180, 425] on link "8 Impervious Surface & Land Alteration Information" at bounding box center [143, 444] width 286 height 46
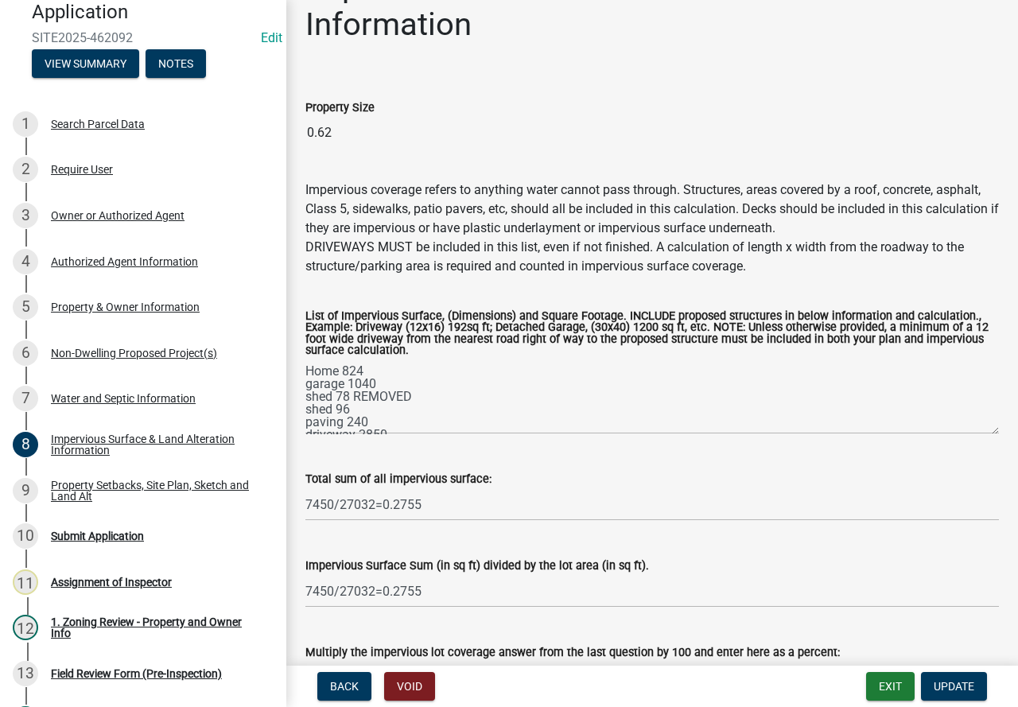
scroll to position [80, 0]
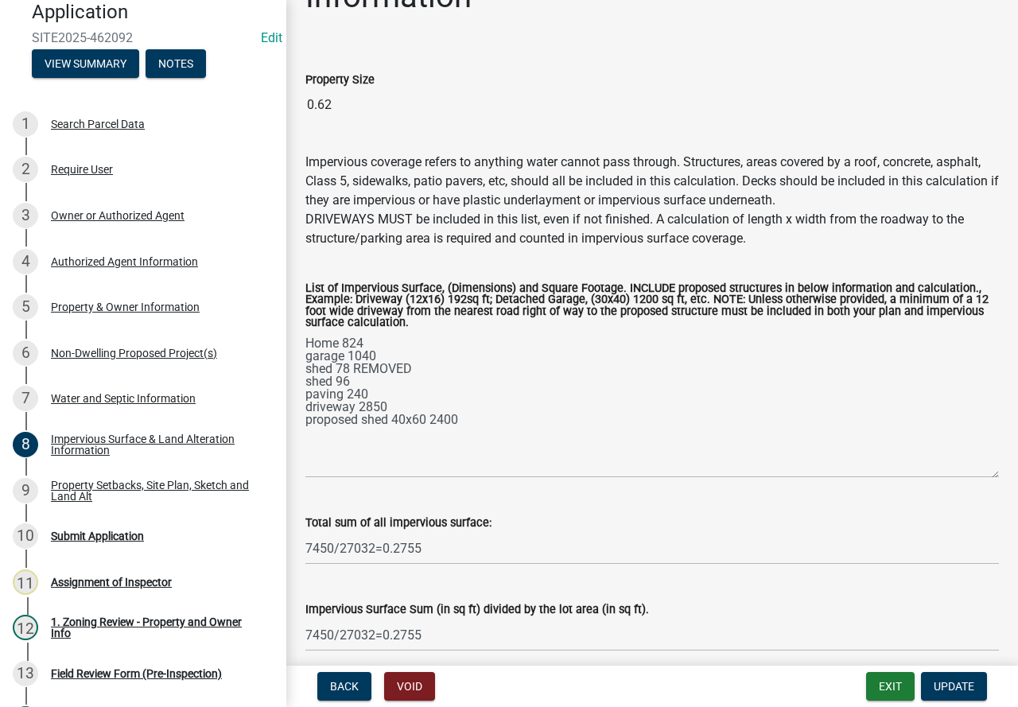
drag, startPoint x: 984, startPoint y: 404, endPoint x: 990, endPoint y: 475, distance: 71.8
click at [990, 475] on div "List of Impervious Surface, (Dimensions) and Square Footage. INCLUDE proposed s…" at bounding box center [651, 369] width 717 height 217
click at [129, 528] on div "10 Submit Application" at bounding box center [137, 535] width 248 height 25
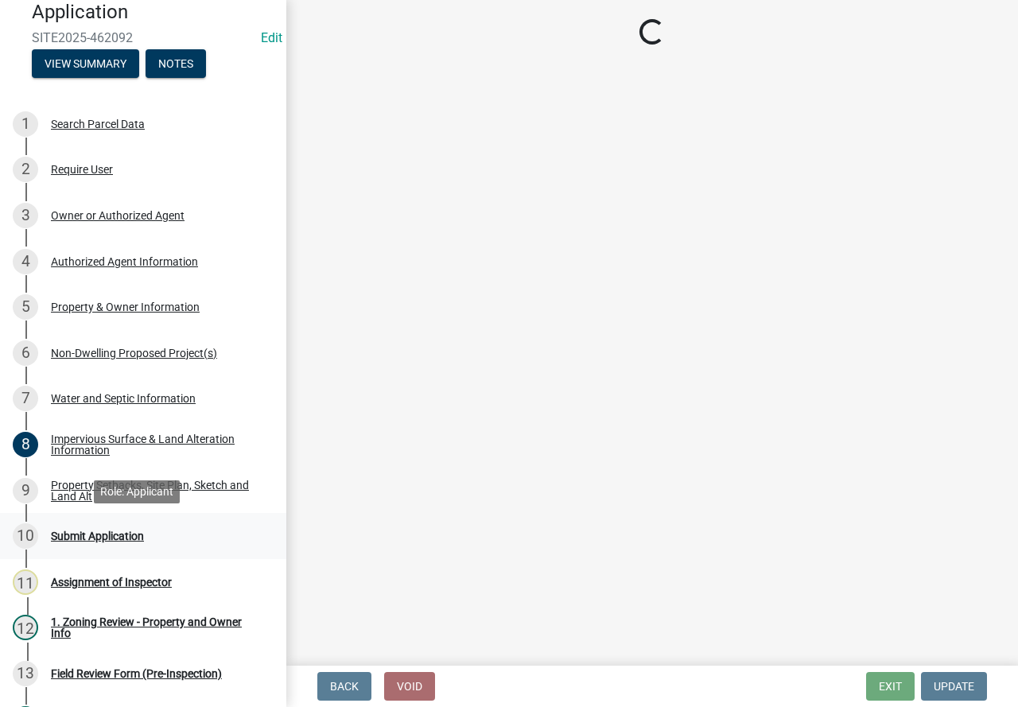
scroll to position [0, 0]
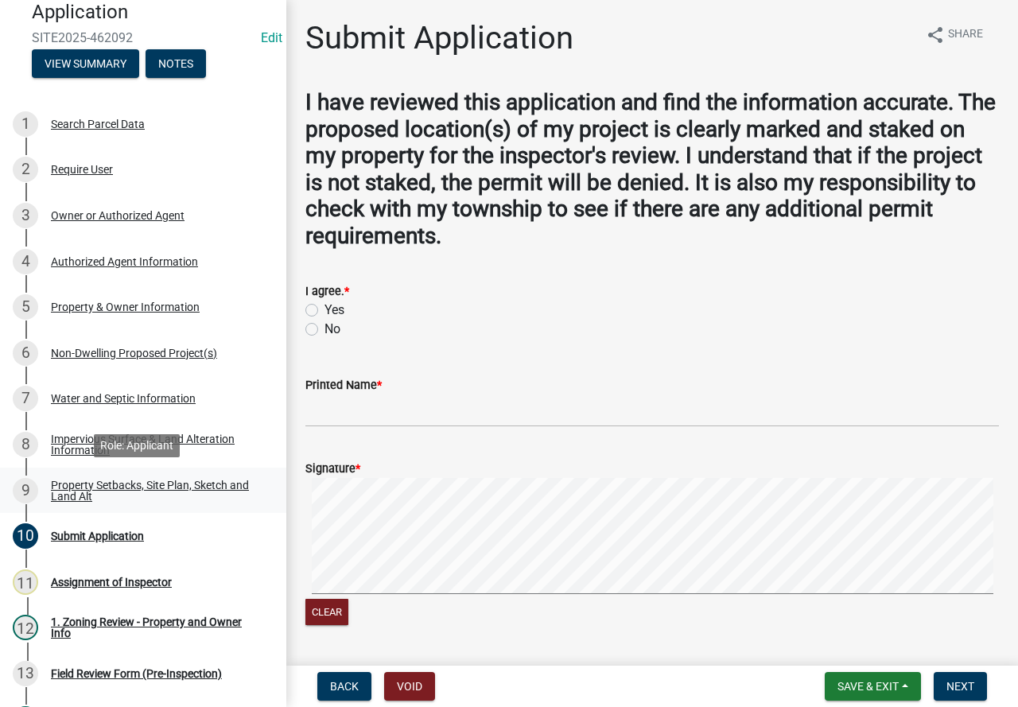
click at [212, 492] on div "Property Setbacks, Site Plan, Sketch and Land Alt" at bounding box center [156, 490] width 210 height 22
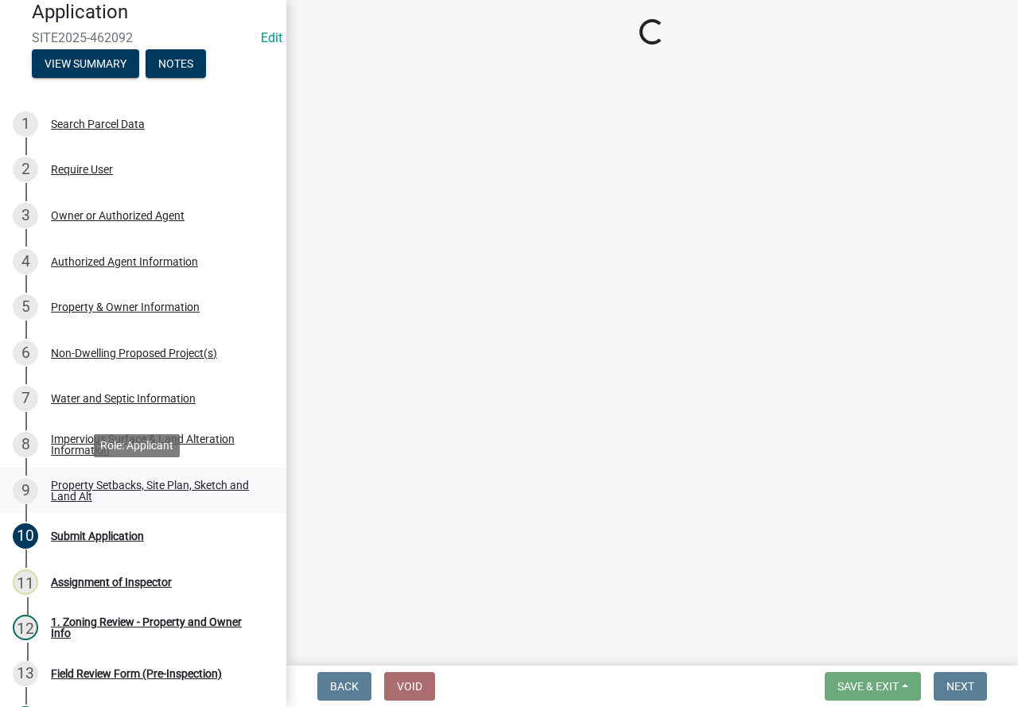
select select "7b13c63f-e699-4112-b373-98fbd28ec536"
select select "897aff5b-f284-4e3b-ac23-ed094f16d69b"
select select "b56a4575-9846-47cf-8067-c59a4853da22"
select select "12f785fb-c378-4b18-841c-21c73dc99083"
select select "12da6293-5841-4f5c-bd92-3658833964cd"
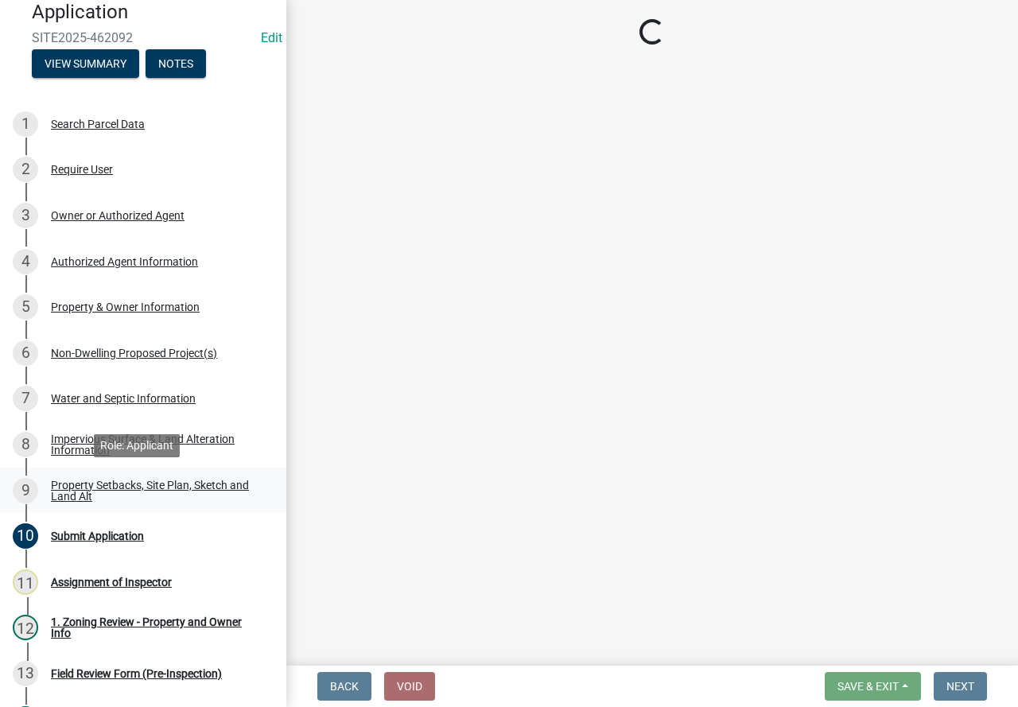
select select "27b2a8b4-abf6-463e-8c0c-7c5d2b4fe26f"
select select "5ad4ab64-b44e-481c-9000-9e5907aa74e1"
select select "a96800da-4e88-4c62-b1ff-2cd17f9e3346"
select select "288143c3-cc30-40f5-bb2a-2522511345b2"
select select "133211ff-91ce-4a0a-9235-b48a7e2069a0"
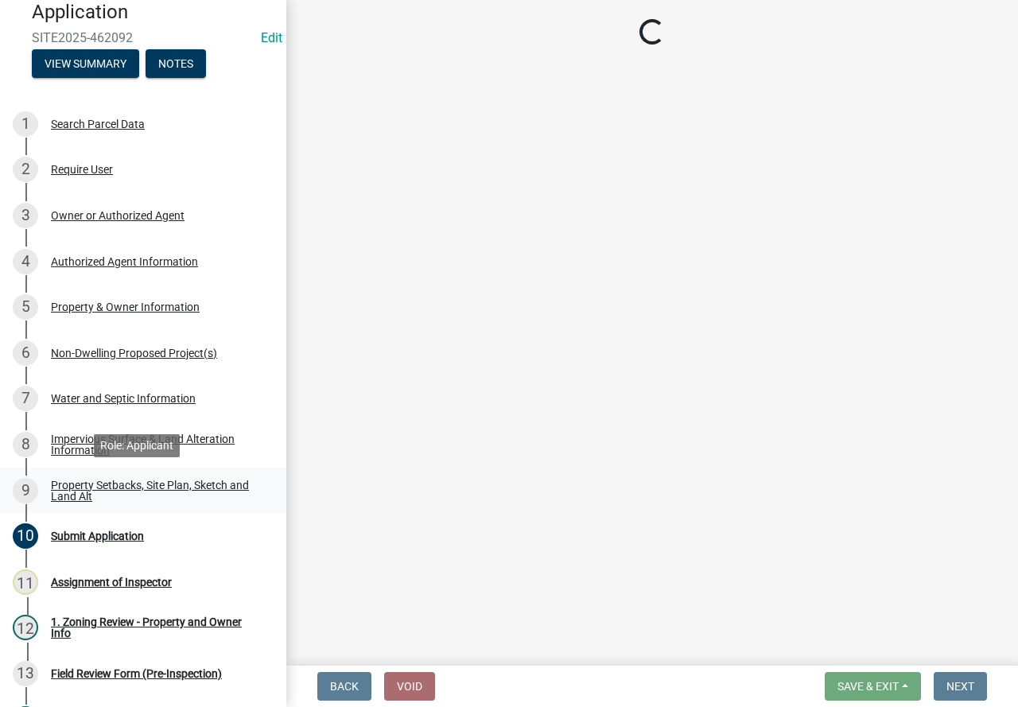
select select "4421853d-5e11-4b64-95ec-6c47066881cc"
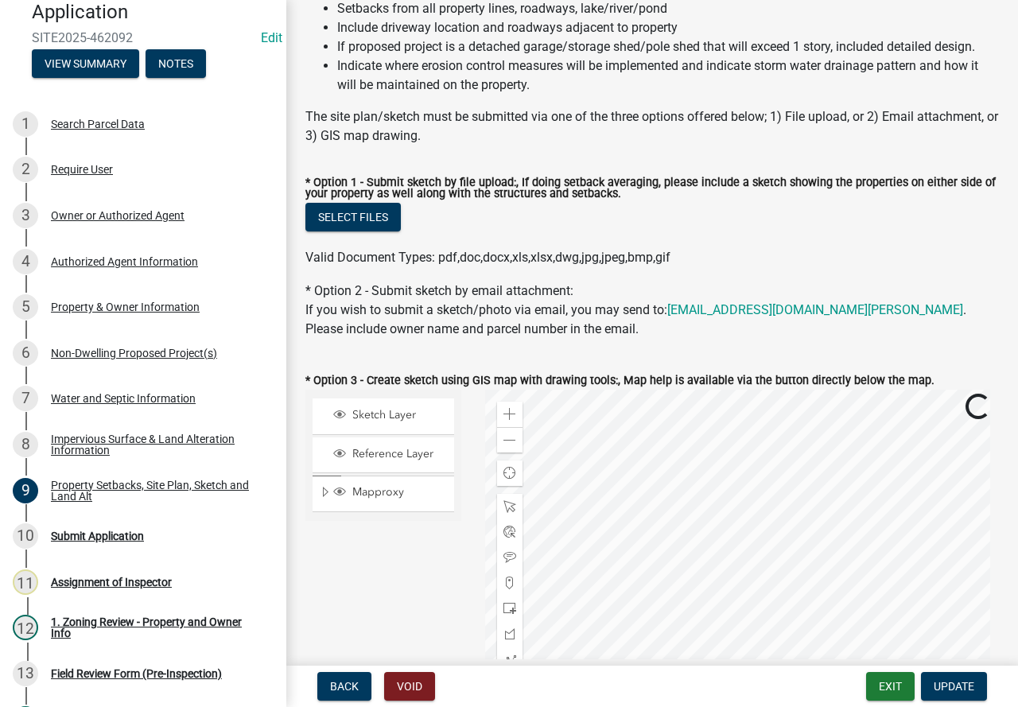
scroll to position [318, 0]
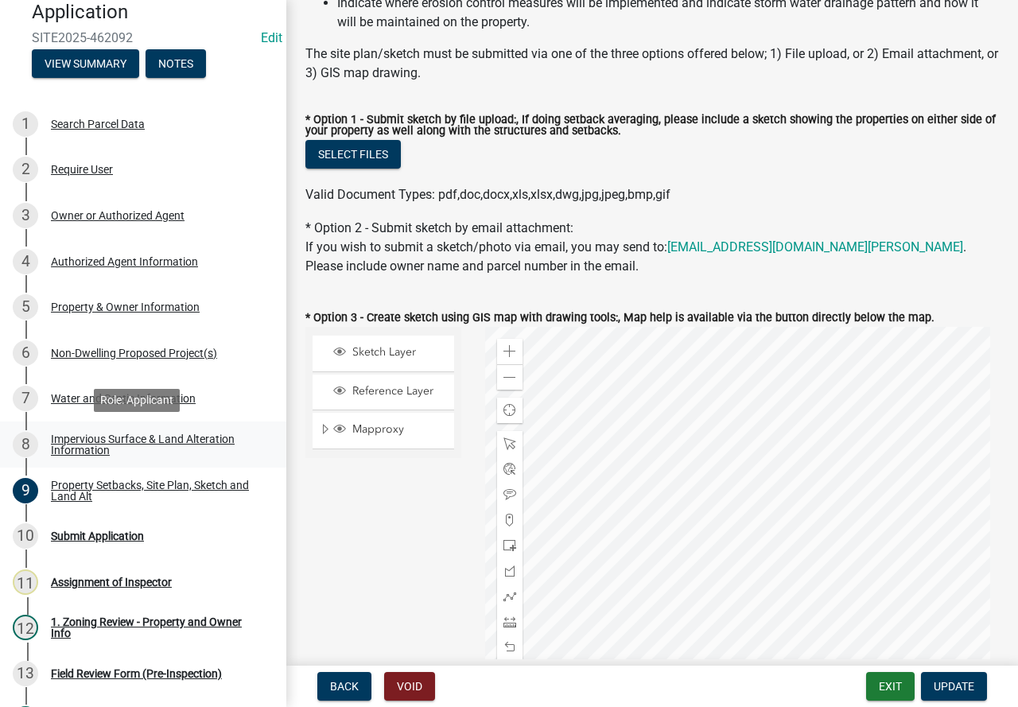
click at [154, 440] on div "Impervious Surface & Land Alteration Information" at bounding box center [156, 444] width 210 height 22
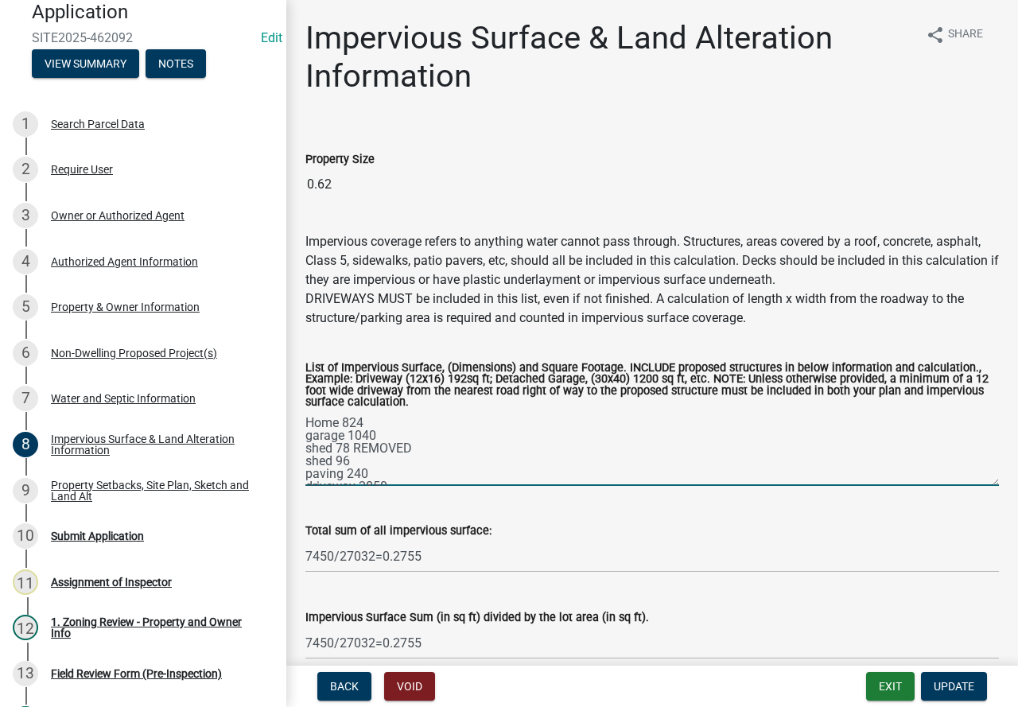
drag, startPoint x: 983, startPoint y: 487, endPoint x: 983, endPoint y: 511, distance: 24.7
click at [983, 511] on wm-data-entity-input-list "Property Size 0.62 Impervious coverage refers to anything water cannot pass thr…" at bounding box center [651, 442] width 693 height 631
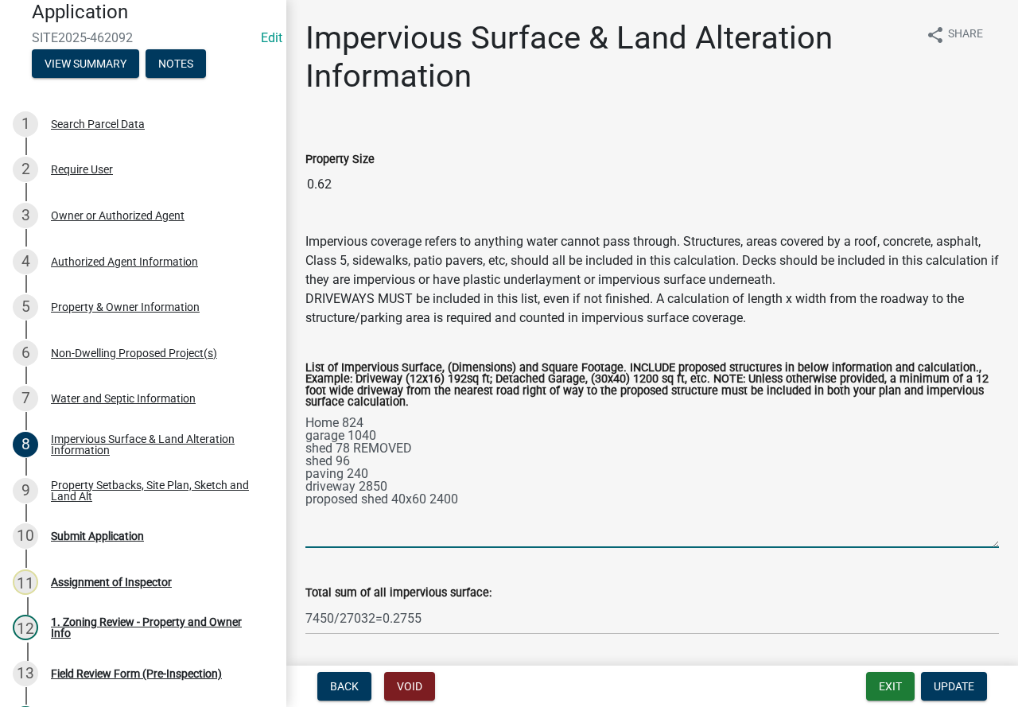
drag, startPoint x: 984, startPoint y: 483, endPoint x: 980, endPoint y: 545, distance: 62.1
click at [980, 545] on textarea "Home 824 garage 1040 shed 78 REMOVED shed 96 paving 240 driveway 2850 proposed …" at bounding box center [651, 479] width 693 height 137
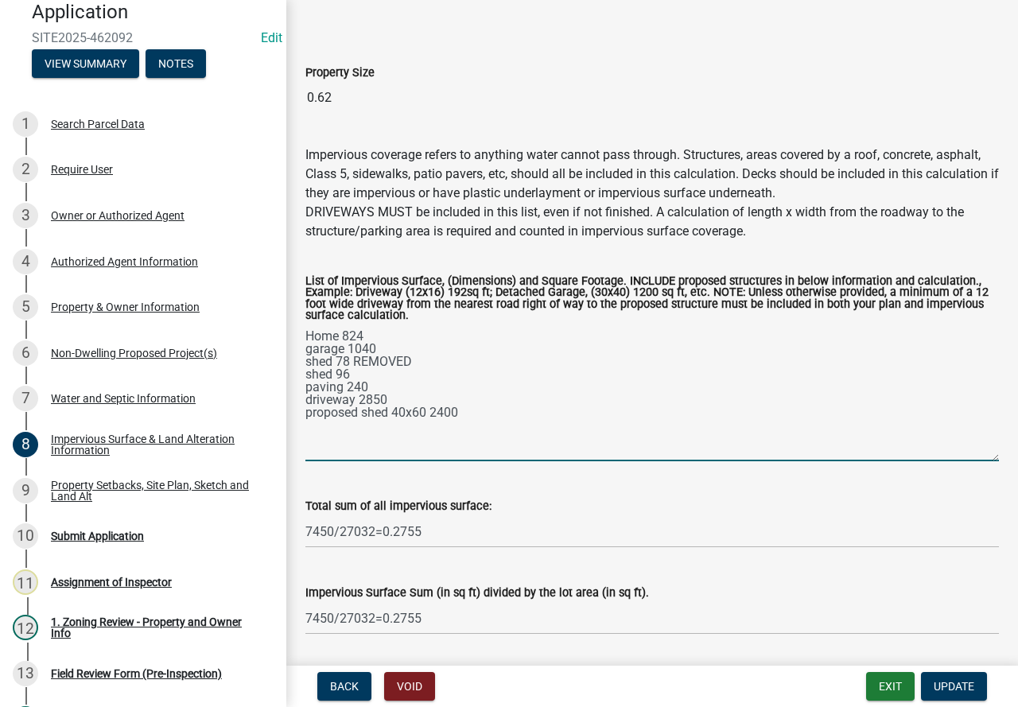
scroll to position [224, 0]
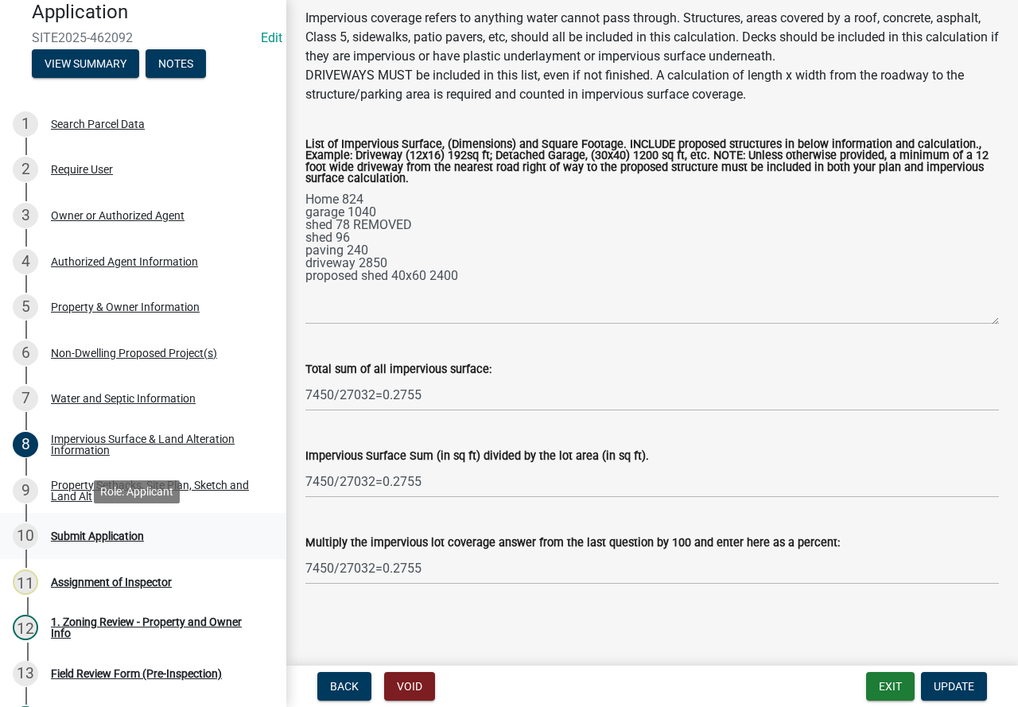
click at [134, 534] on div "Submit Application" at bounding box center [97, 535] width 93 height 11
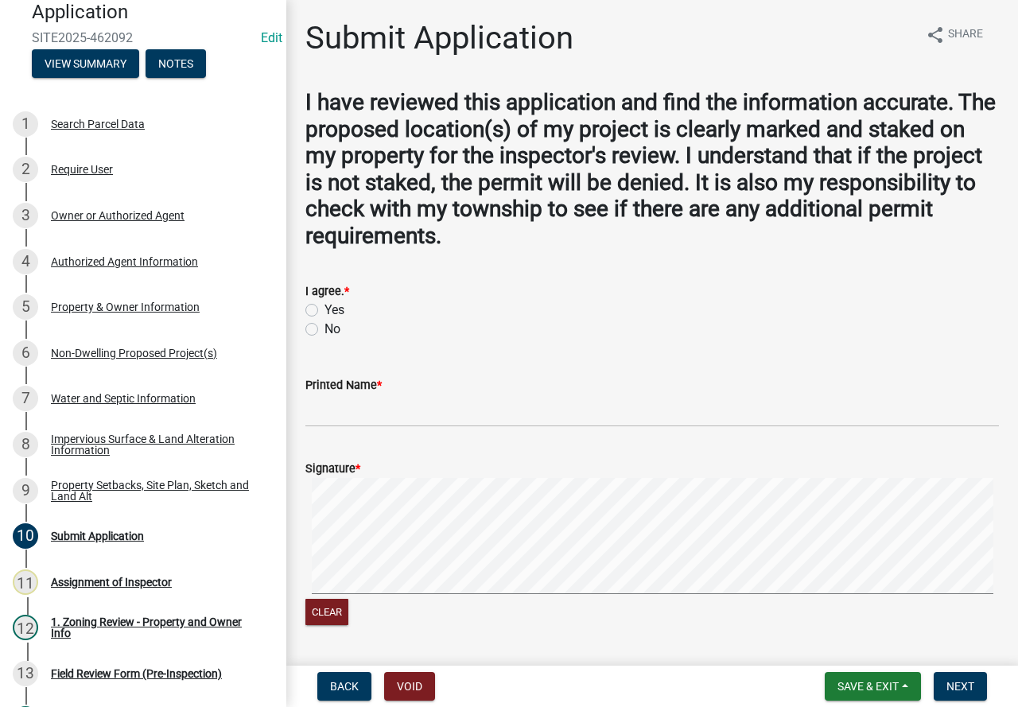
click at [324, 308] on label "Yes" at bounding box center [334, 310] width 20 height 19
click at [324, 308] on input "Yes" at bounding box center [329, 306] width 10 height 10
radio input "true"
click at [339, 403] on input "Printed Name *" at bounding box center [651, 410] width 693 height 33
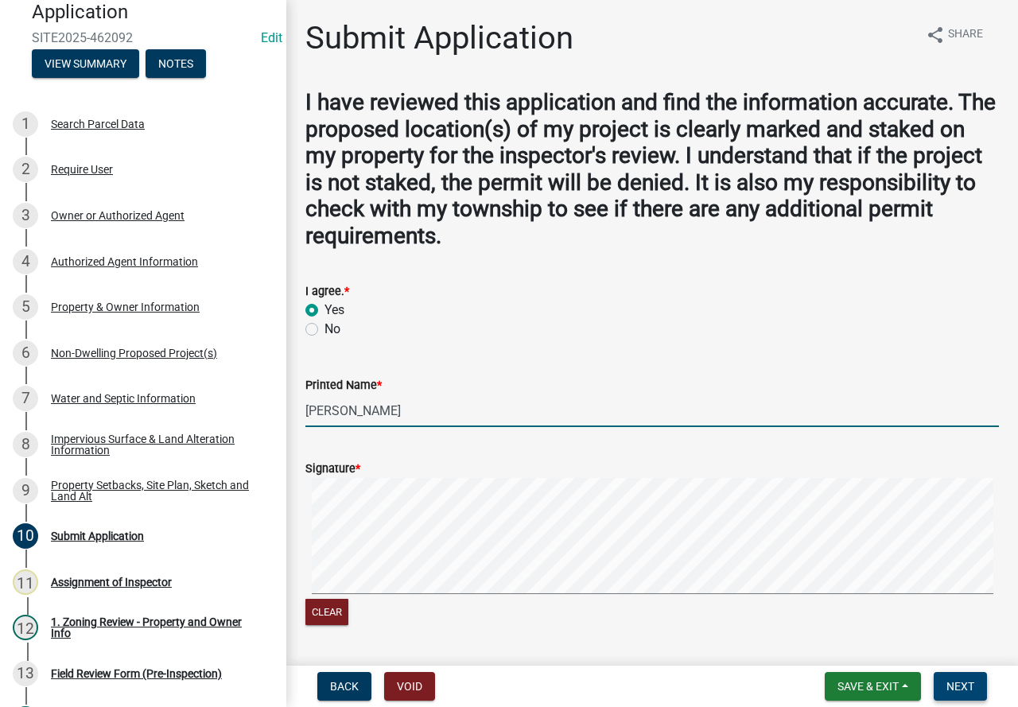
type input "Al Clark"
click at [955, 692] on span "Next" at bounding box center [960, 686] width 28 height 13
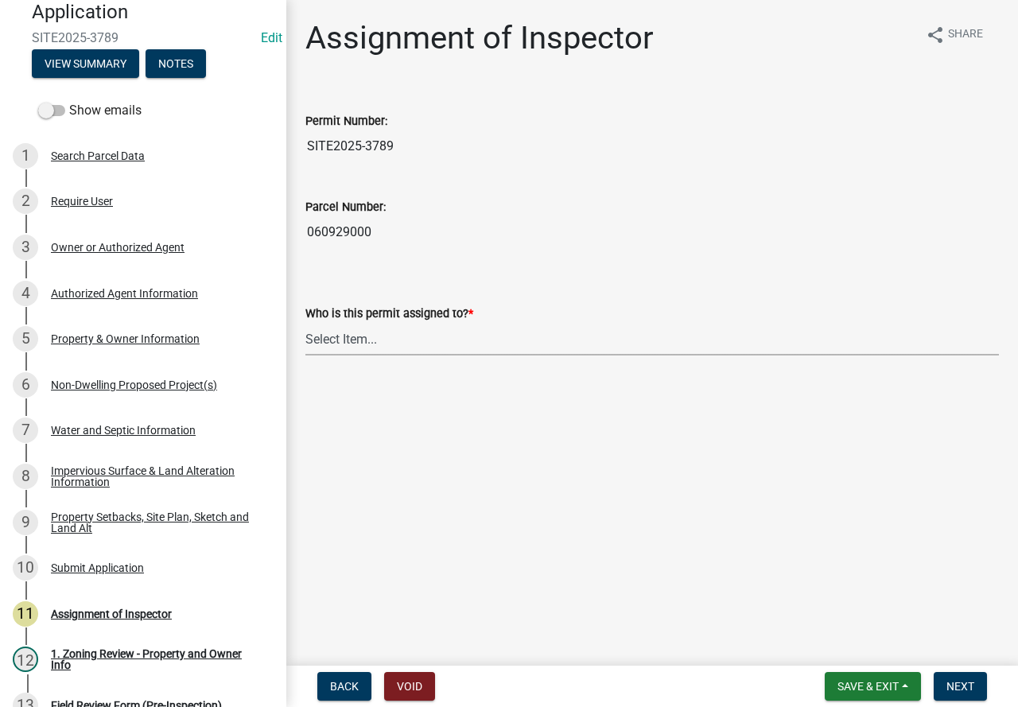
click at [354, 330] on select "Select Item... [PERSON_NAME] [PERSON_NAME] [PERSON_NAME] [PERSON_NAME] [PERSON_…" at bounding box center [651, 339] width 693 height 33
click at [305, 323] on select "Select Item... [PERSON_NAME] [PERSON_NAME] [PERSON_NAME] [PERSON_NAME] [PERSON_…" at bounding box center [651, 339] width 693 height 33
select select "c0b6e50c-983d-48c1-a910-e8bd43c13b77"
click at [979, 685] on button "Next" at bounding box center [959, 686] width 53 height 29
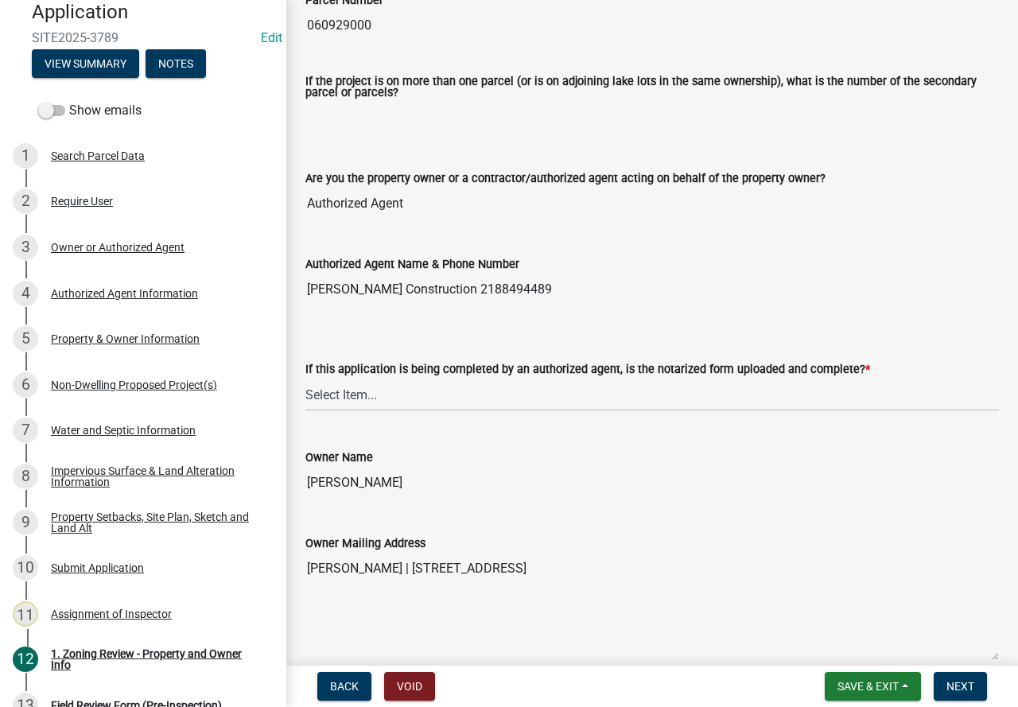
scroll to position [239, 0]
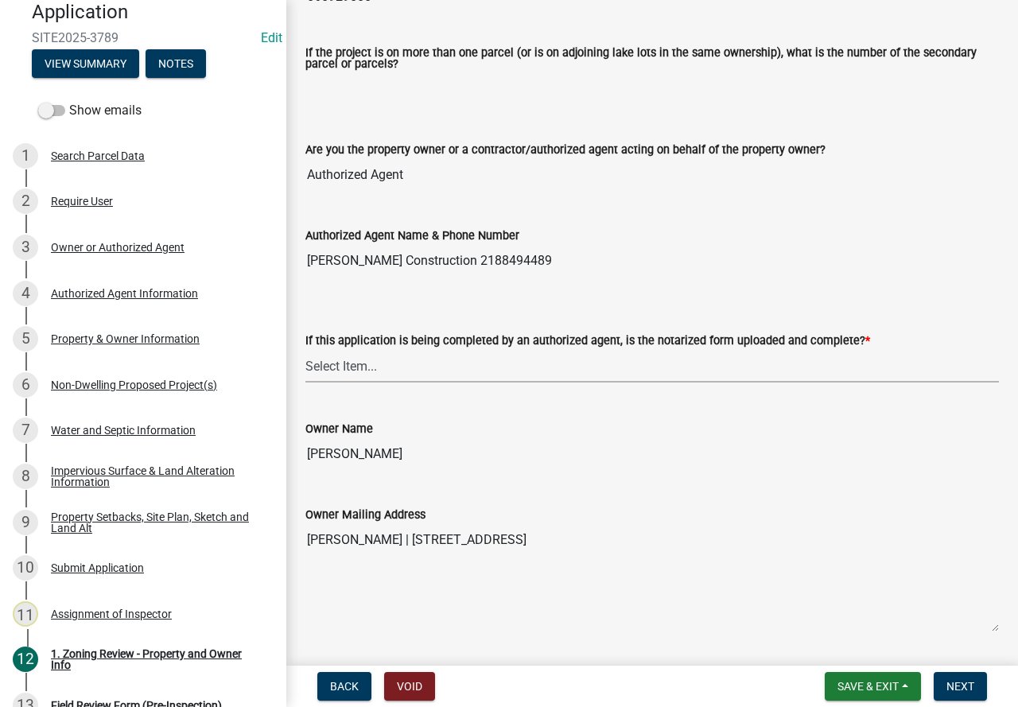
click at [367, 374] on select "Select Item... Yes No N/A" at bounding box center [651, 366] width 693 height 33
click at [305, 351] on select "Select Item... Yes No N/A" at bounding box center [651, 366] width 693 height 33
select select "b279cdb4-a9c7-4e65-a8bd-797316f5be14"
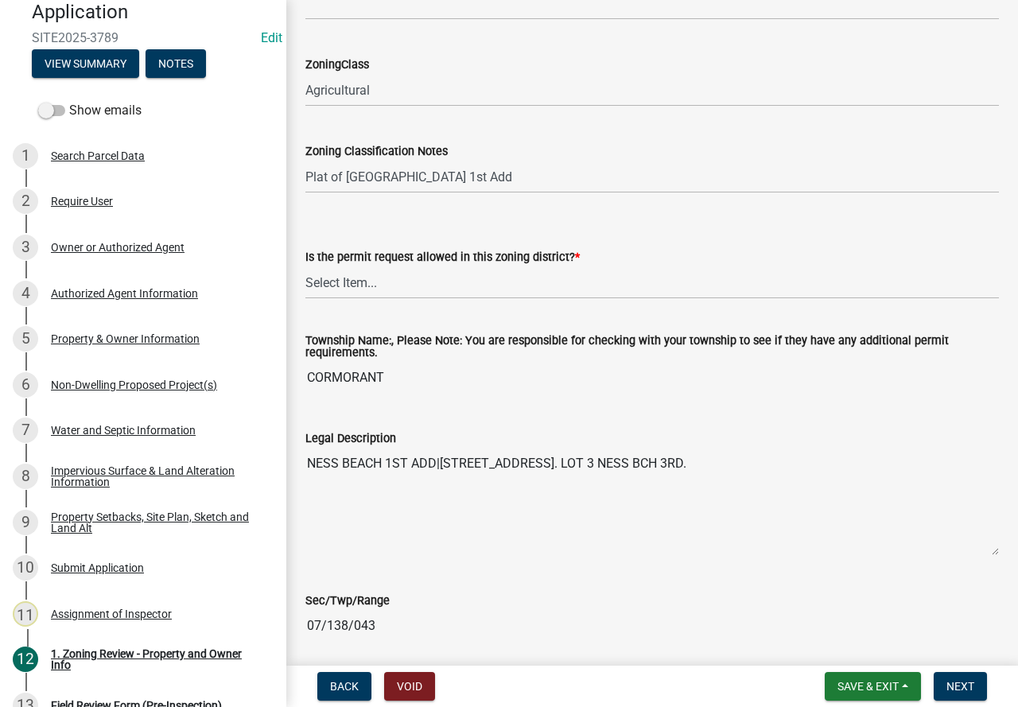
scroll to position [1113, 0]
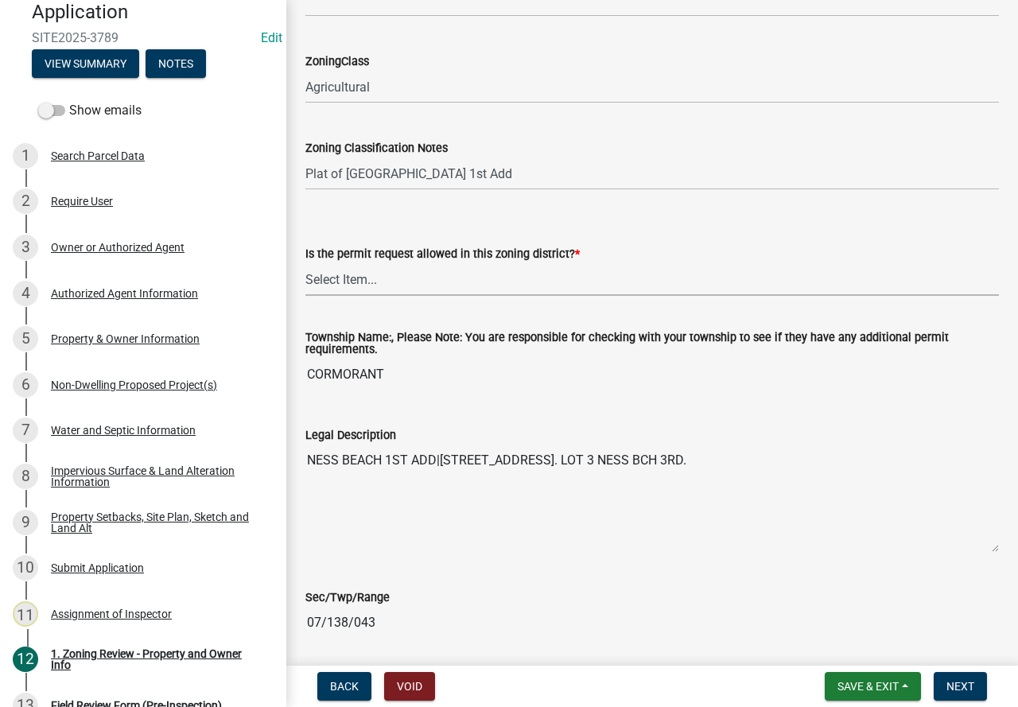
click at [418, 276] on select "Select Item... Yes No" at bounding box center [651, 279] width 693 height 33
click at [305, 264] on select "Select Item... Yes No" at bounding box center [651, 279] width 693 height 33
select select "b4f32c46-6248-4748-b47c-fa4933858724"
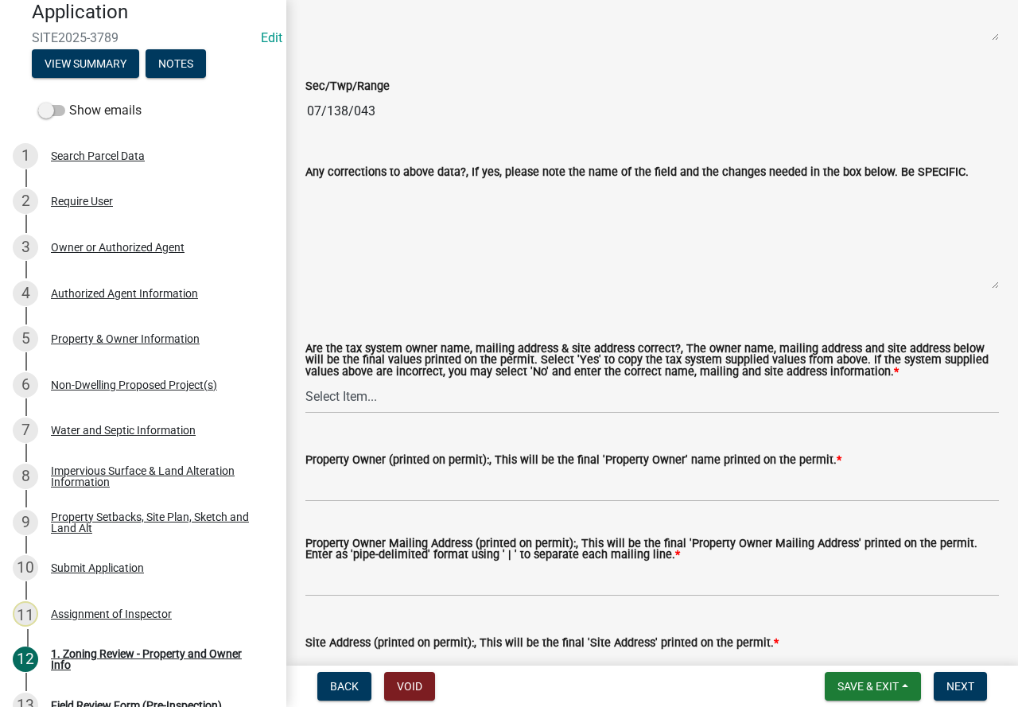
scroll to position [1670, 0]
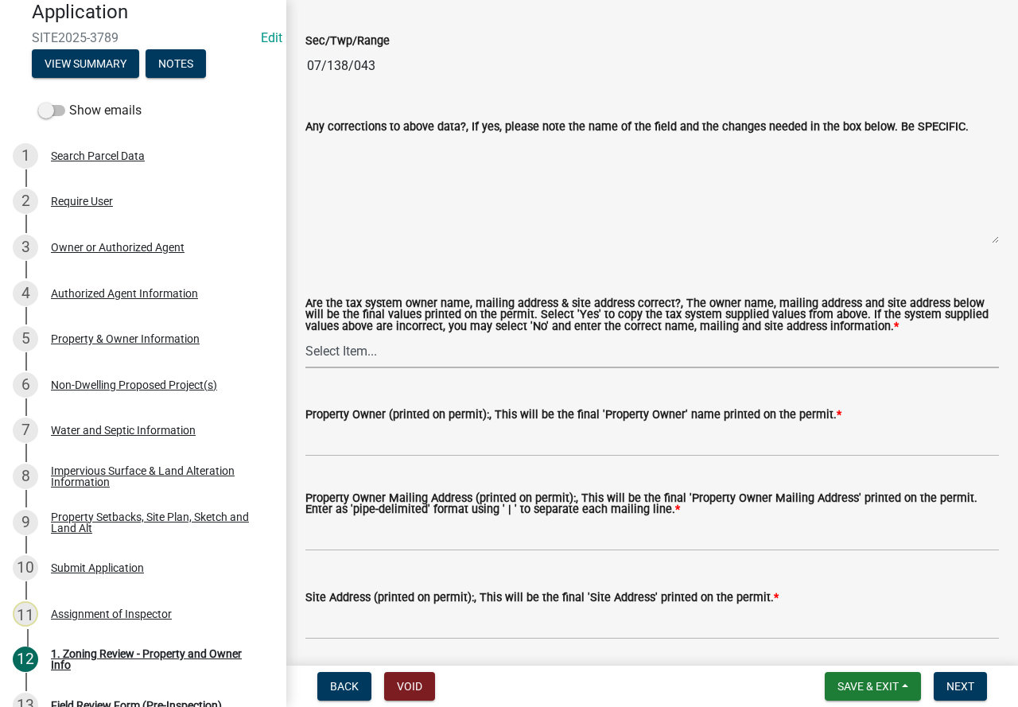
click at [405, 351] on select "Select Item... Yes No" at bounding box center [651, 352] width 693 height 33
click at [305, 337] on select "Select Item... Yes No" at bounding box center [651, 352] width 693 height 33
select select "ab6c2257-4786-48e5-86d0-1194833f57c8"
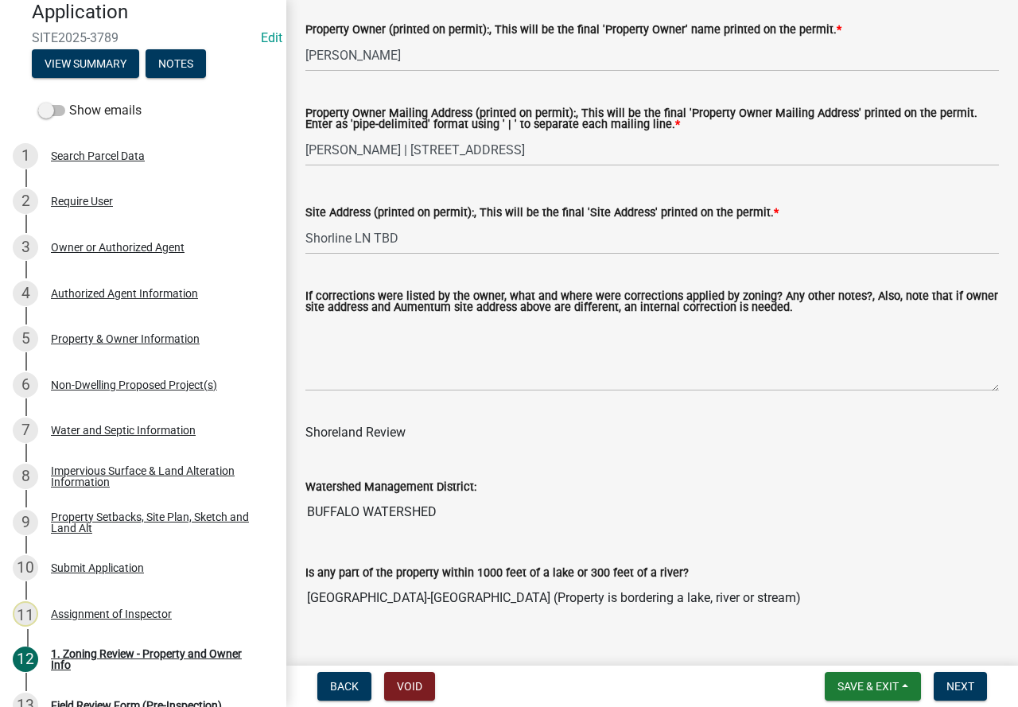
scroll to position [2147, 0]
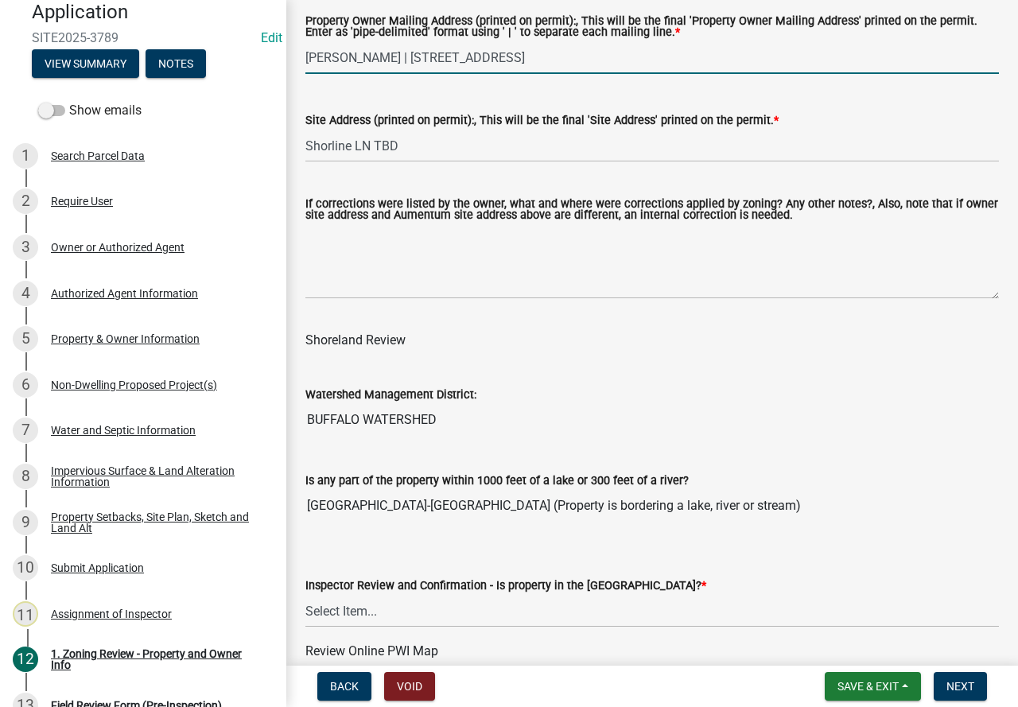
drag, startPoint x: 562, startPoint y: 60, endPoint x: 440, endPoint y: 71, distance: 122.9
click at [440, 71] on input "JOSEPH SCHROEDER | 14406 SHORELINE LN | LAKE PARK MN 56554" at bounding box center [651, 57] width 693 height 33
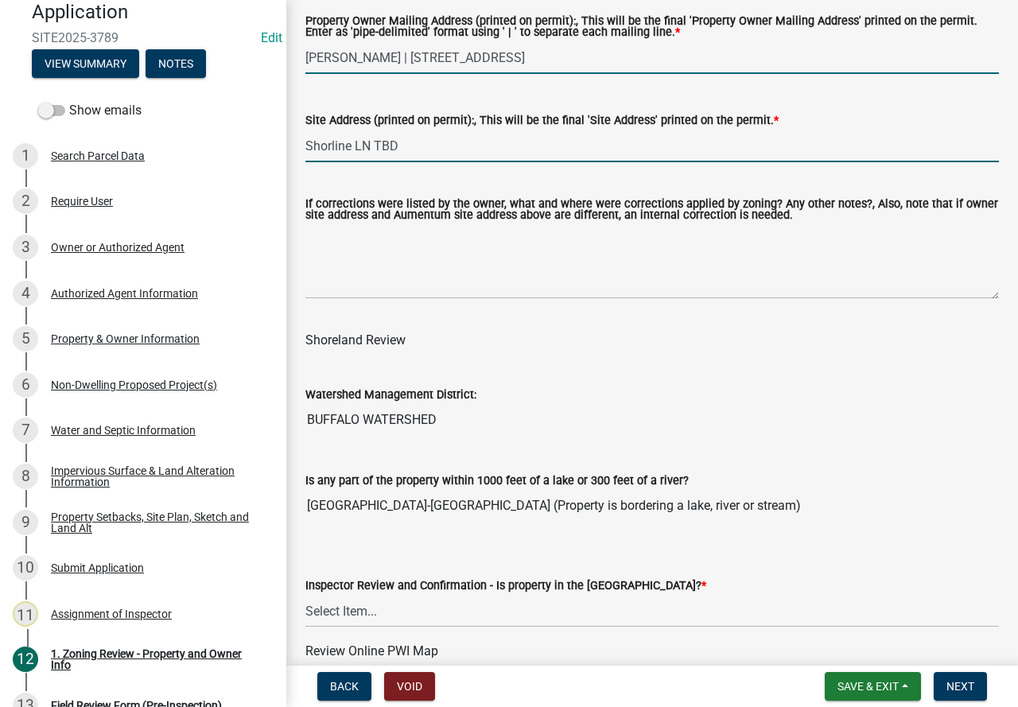
click at [438, 140] on input "Shorline LN TBD" at bounding box center [651, 146] width 693 height 33
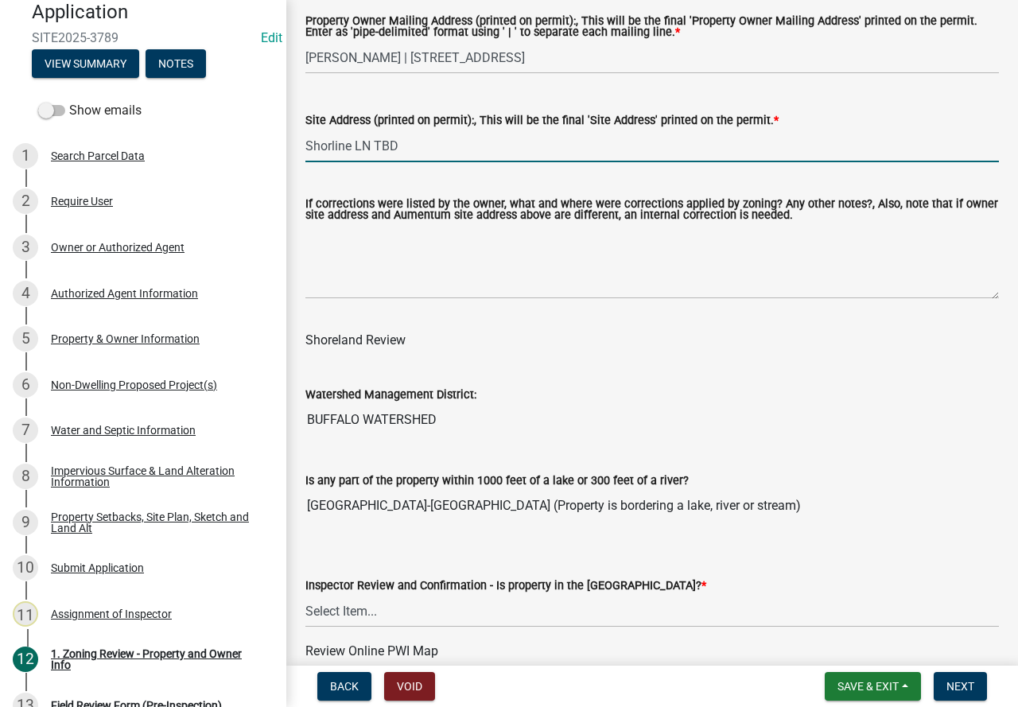
click at [438, 140] on input "Shorline LN TBD" at bounding box center [651, 146] width 693 height 33
paste input "14406 SHORELINE LN"
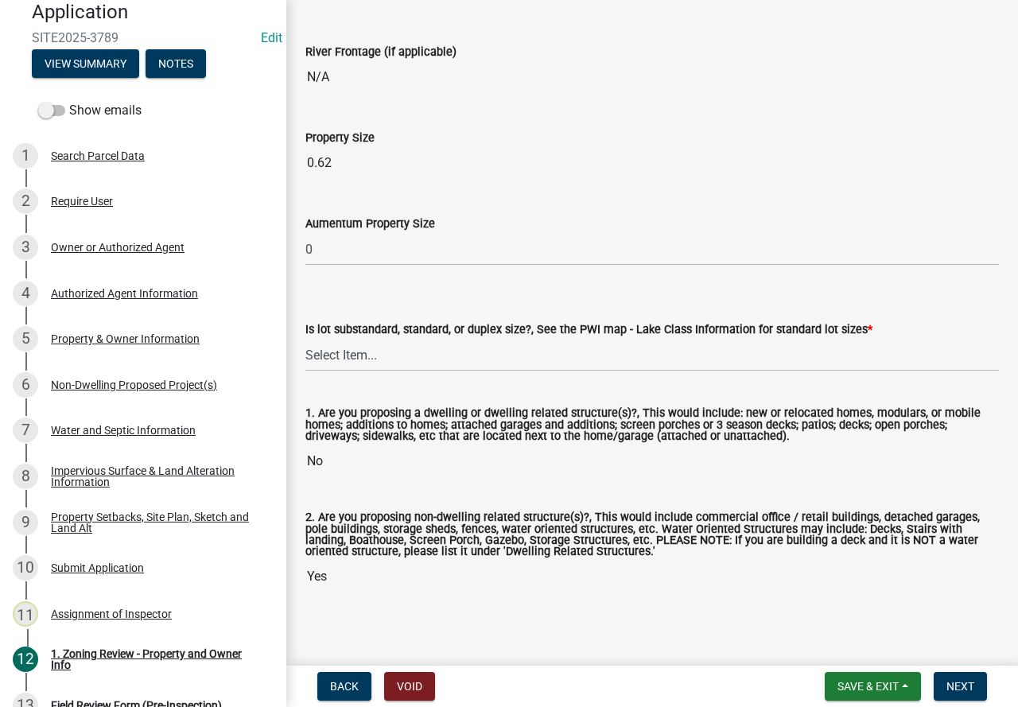
scroll to position [3436, 0]
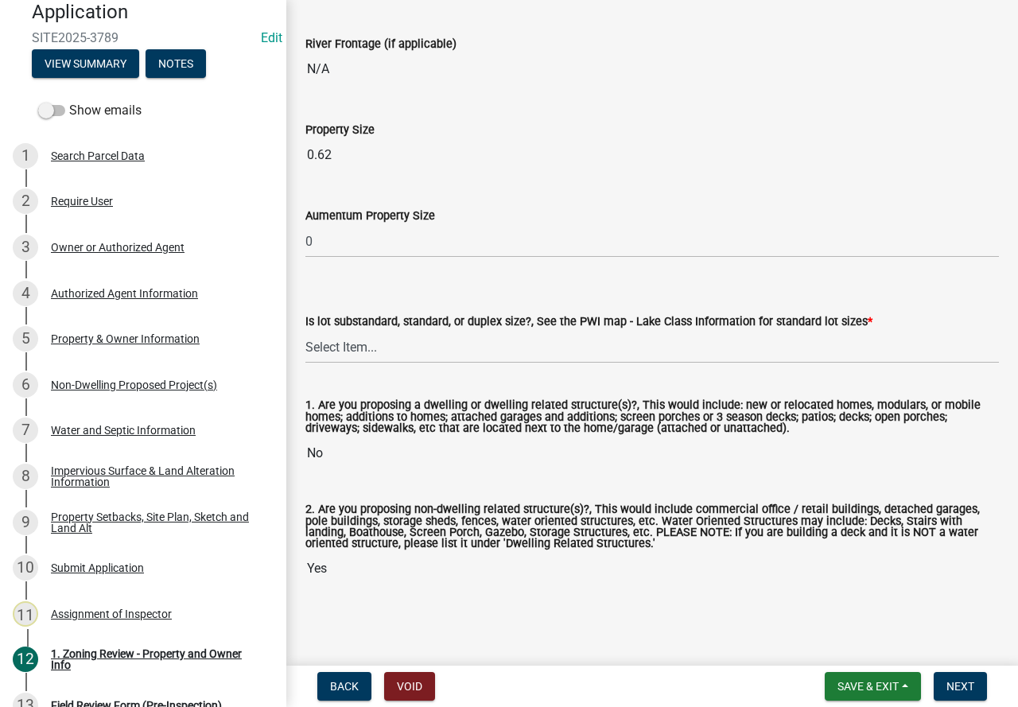
type input "14406 SHORELINE LN"
click at [417, 343] on select "Select Item... Non-Riparian and not back lot Substandard Non-Riparian Backlot S…" at bounding box center [651, 347] width 693 height 33
click at [305, 331] on select "Select Item... Non-Riparian and not back lot Substandard Non-Riparian Backlot S…" at bounding box center [651, 347] width 693 height 33
select select "8127fafe-56e8-4ce3-b1f8-70ab85aed4eb"
click at [958, 681] on span "Next" at bounding box center [960, 686] width 28 height 13
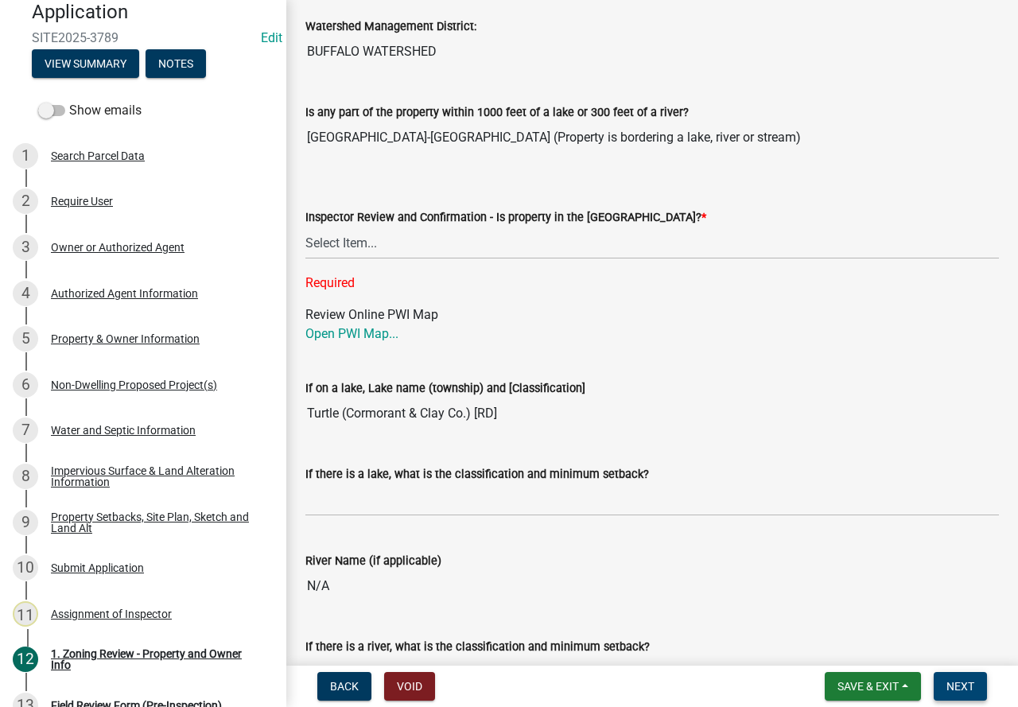
scroll to position [2434, 0]
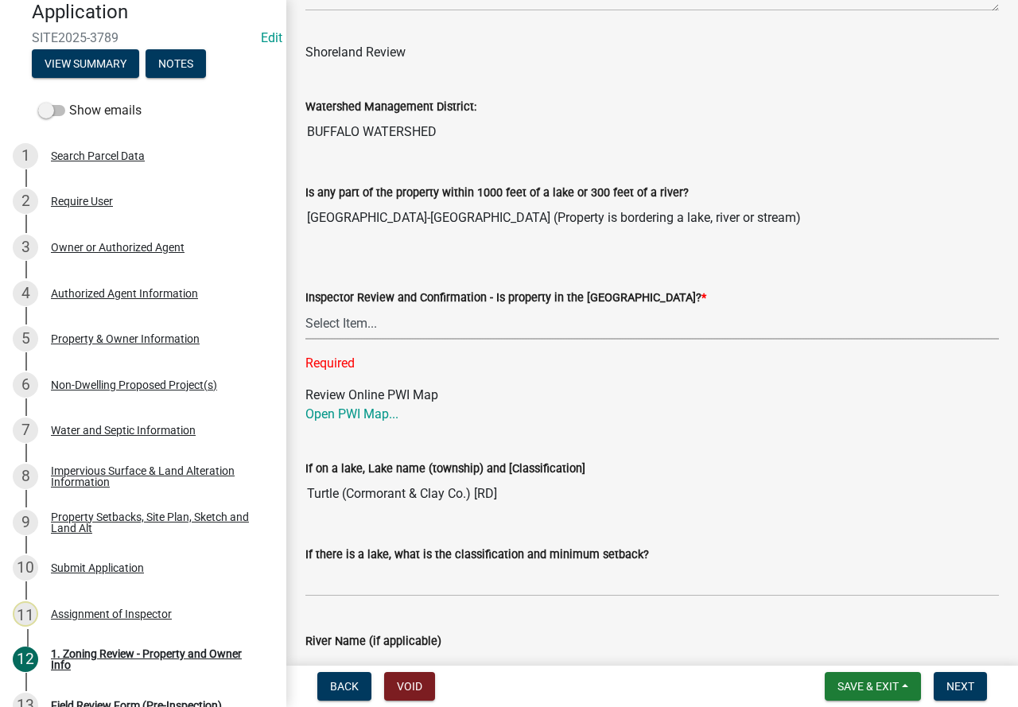
click at [464, 328] on select "Select Item... Within [GEOGRAPHIC_DATA] (SD) Not in [GEOGRAPHIC_DATA] (NOTSL)" at bounding box center [651, 323] width 693 height 33
click at [305, 311] on select "Select Item... Within [GEOGRAPHIC_DATA] (SD) Not in [GEOGRAPHIC_DATA] (NOTSL)" at bounding box center [651, 323] width 693 height 33
select select "de99b201-fb85-4000-88f5-6f49f4ff2101"
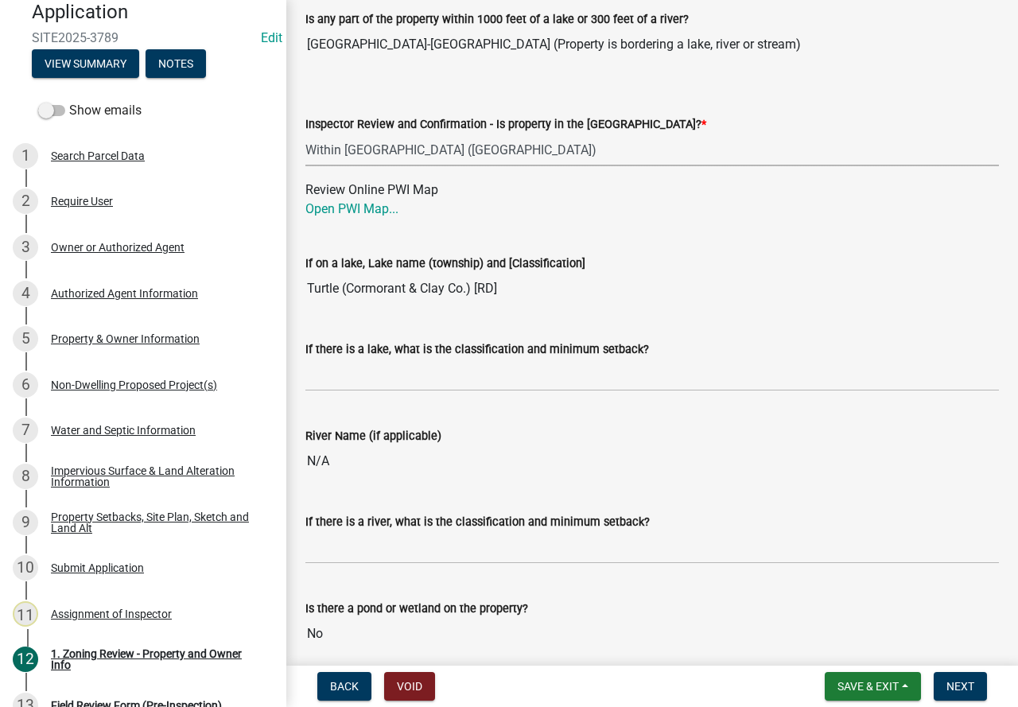
scroll to position [2673, 0]
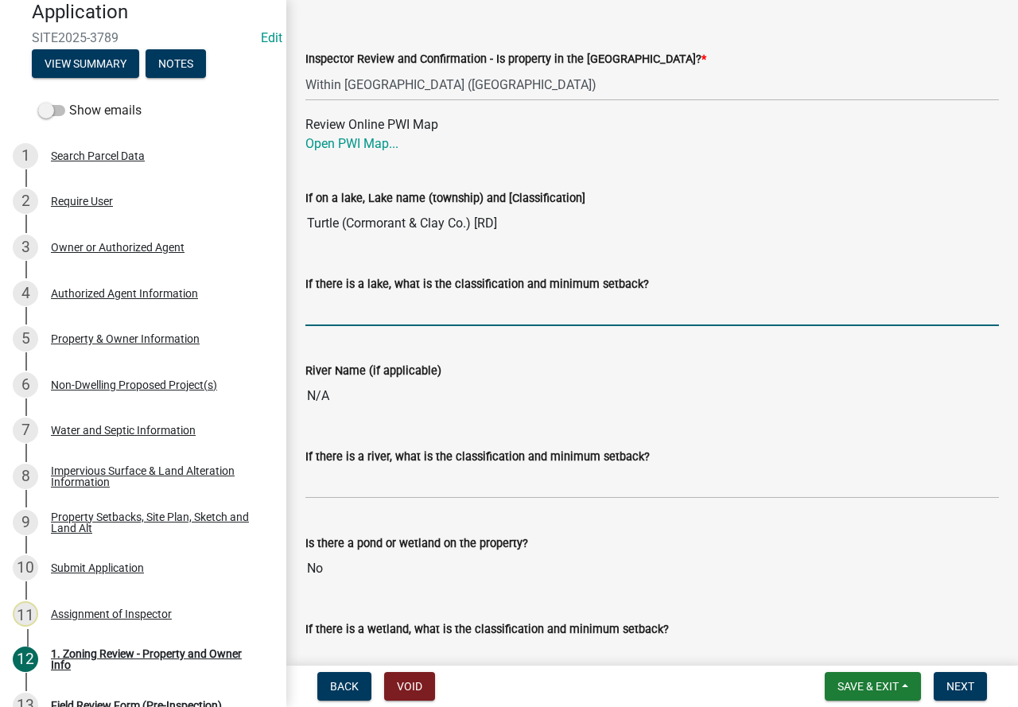
click at [429, 309] on input "If there is a lake, what is the classification and minimum setback?" at bounding box center [651, 309] width 693 height 33
type input "RD100"
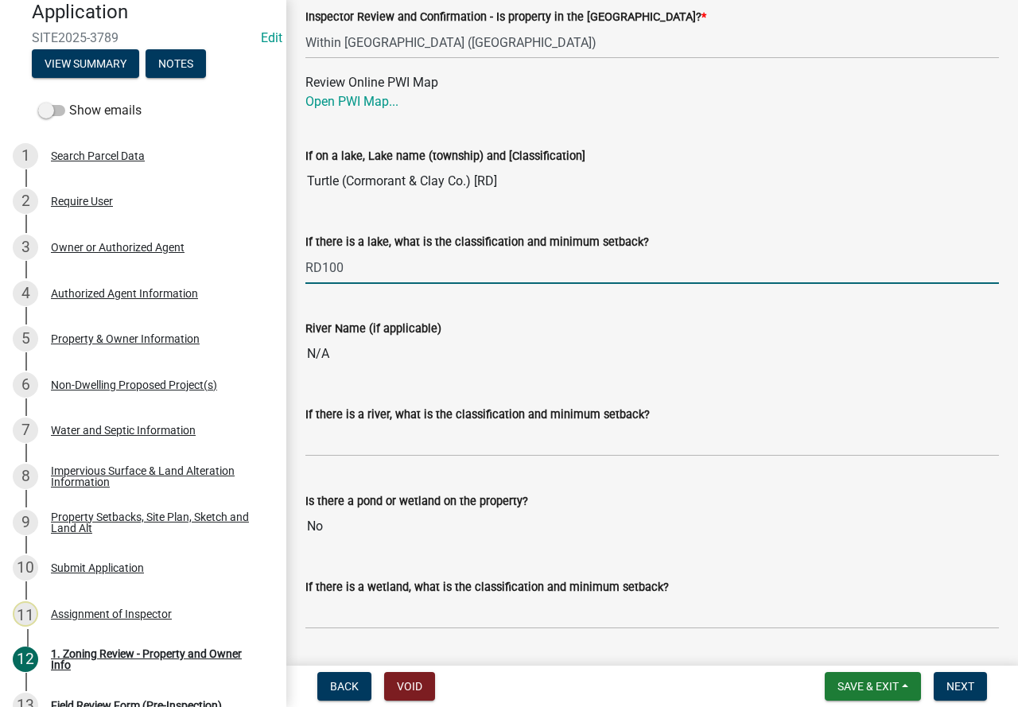
scroll to position [2832, 0]
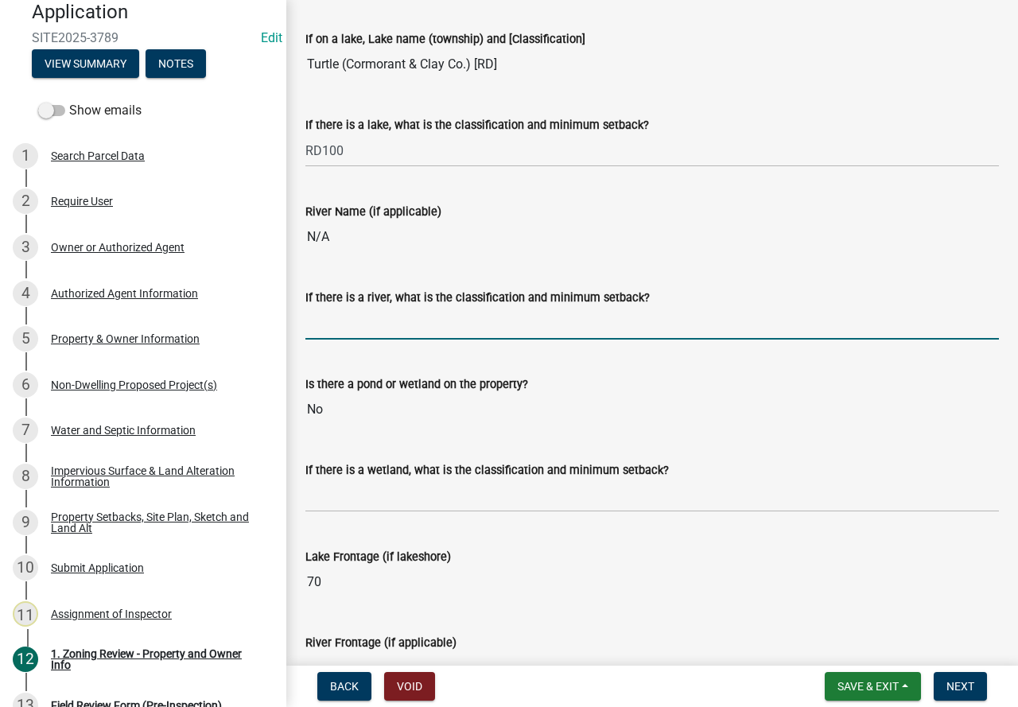
click at [486, 332] on input "If there is a river, what is the classification and minimum setback?" at bounding box center [651, 323] width 693 height 33
type input "N/A"
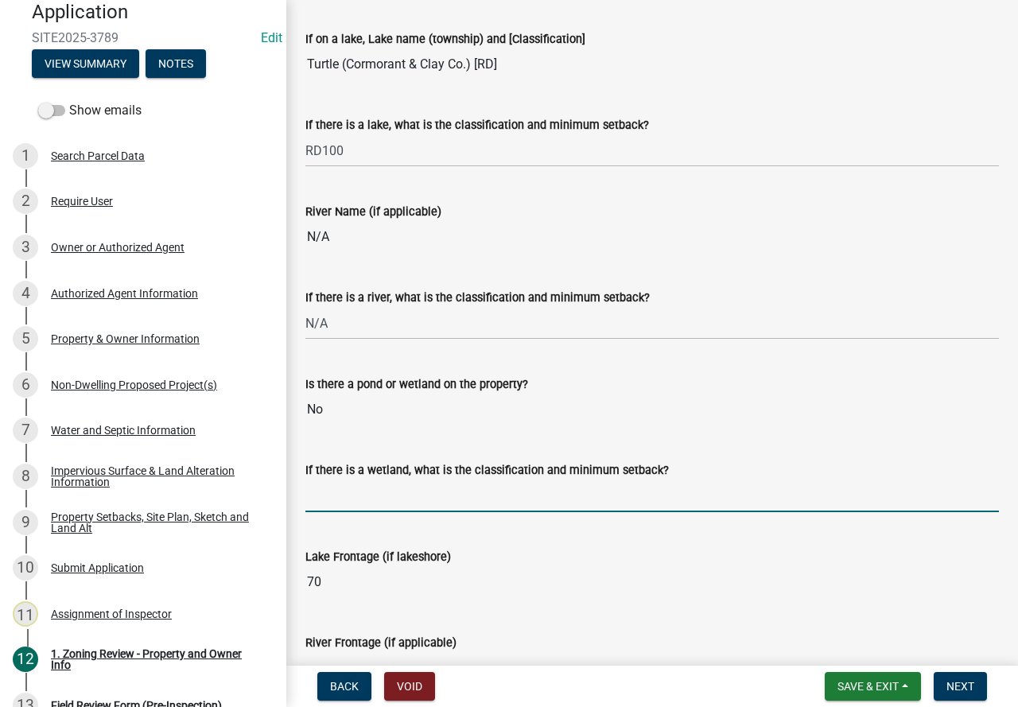
click at [401, 498] on input "If there is a wetland, what is the classification and minimum setback?" at bounding box center [651, 495] width 693 height 33
type input "N/A"
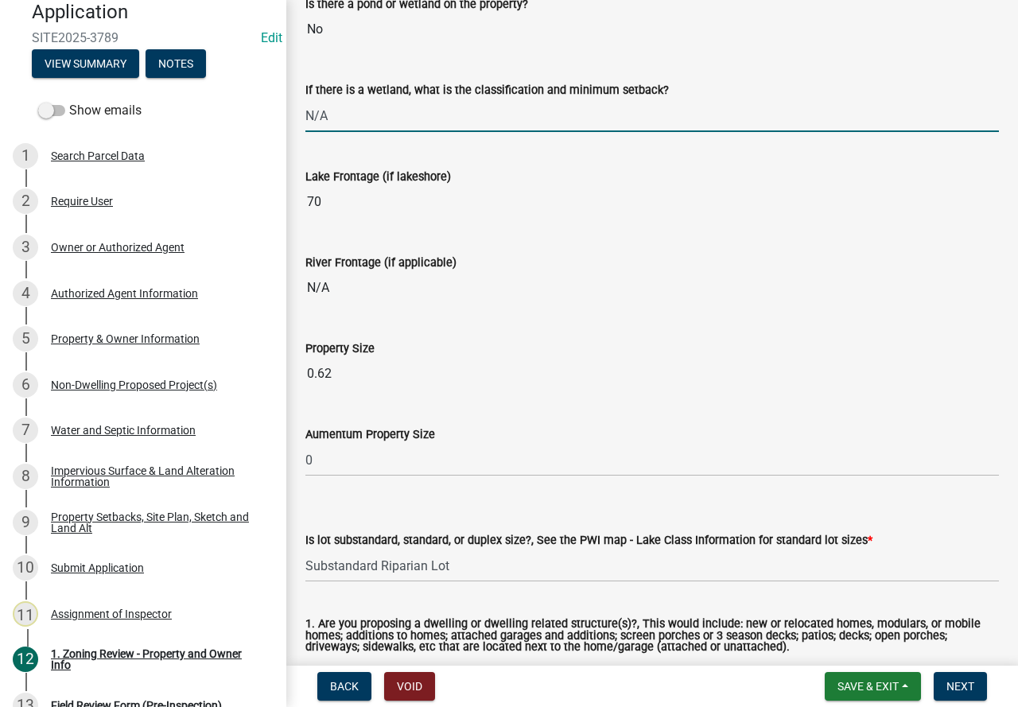
scroll to position [3309, 0]
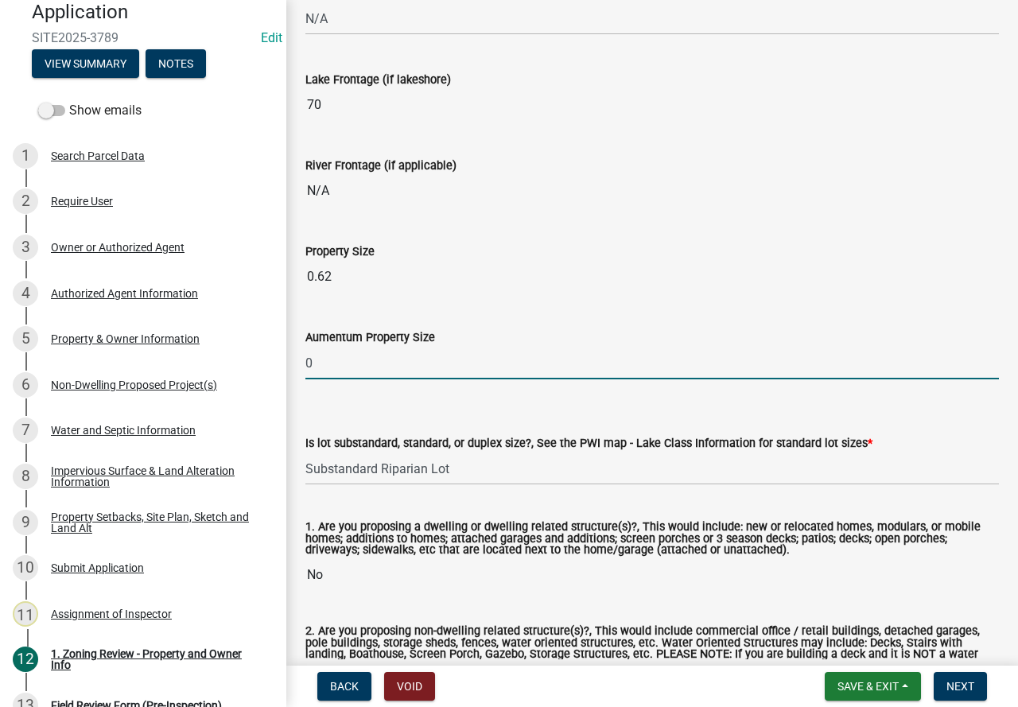
click at [389, 368] on input "0" at bounding box center [651, 363] width 693 height 33
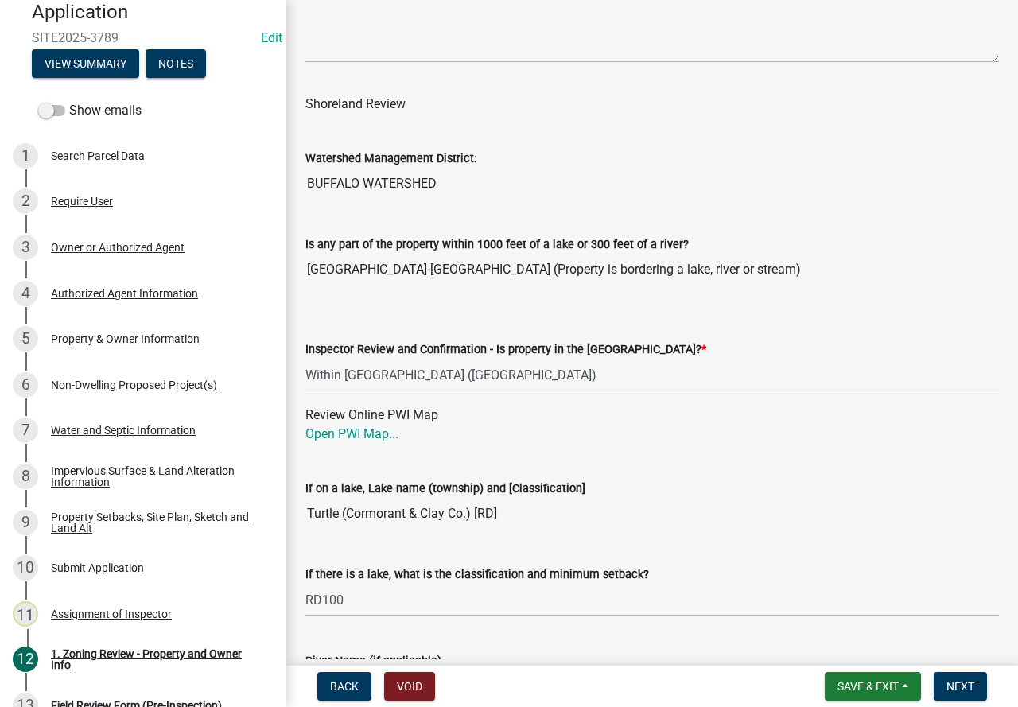
scroll to position [2434, 0]
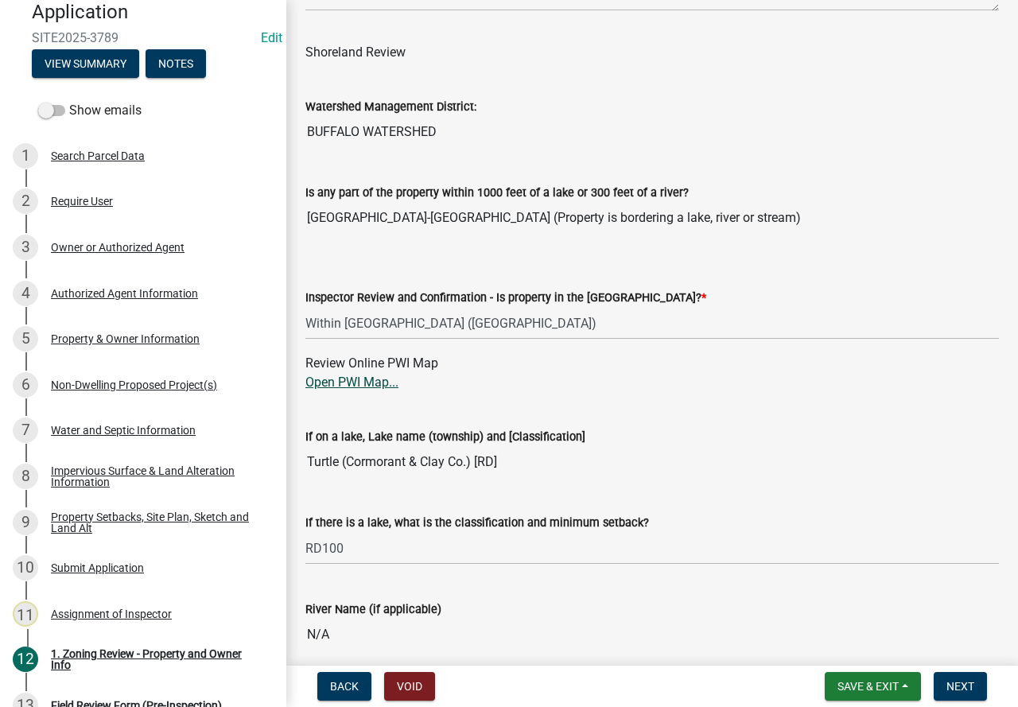
type input "0.62"
click at [371, 384] on link "Open PWI Map..." at bounding box center [351, 381] width 93 height 15
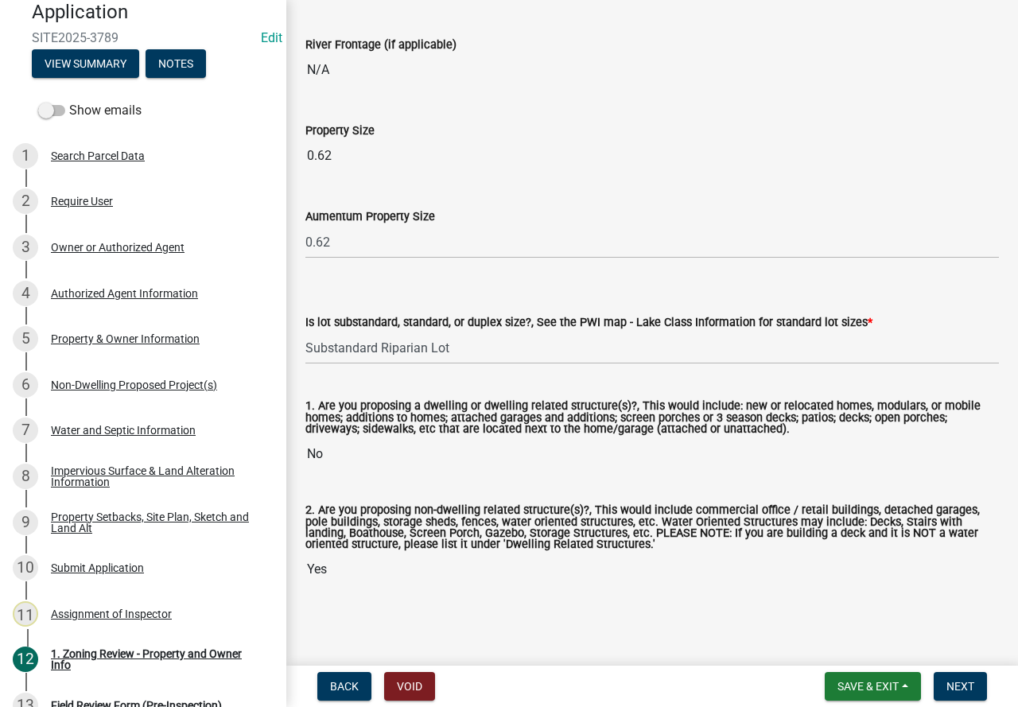
scroll to position [3436, 0]
click at [944, 680] on button "Next" at bounding box center [959, 686] width 53 height 29
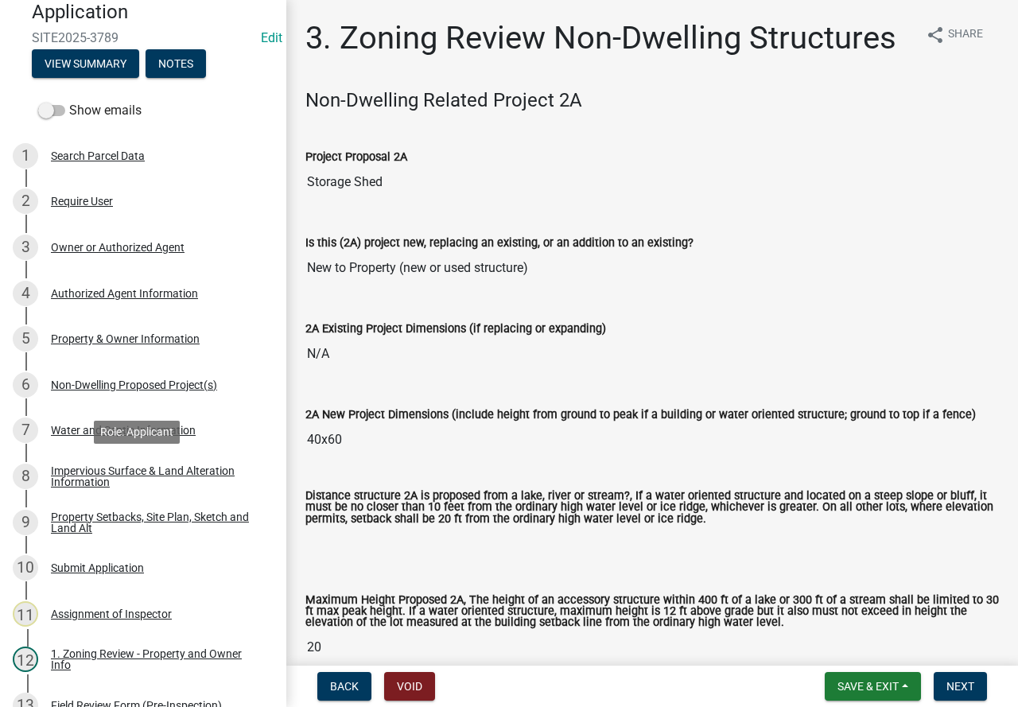
click at [195, 467] on div "Impervious Surface & Land Alteration Information" at bounding box center [156, 476] width 210 height 22
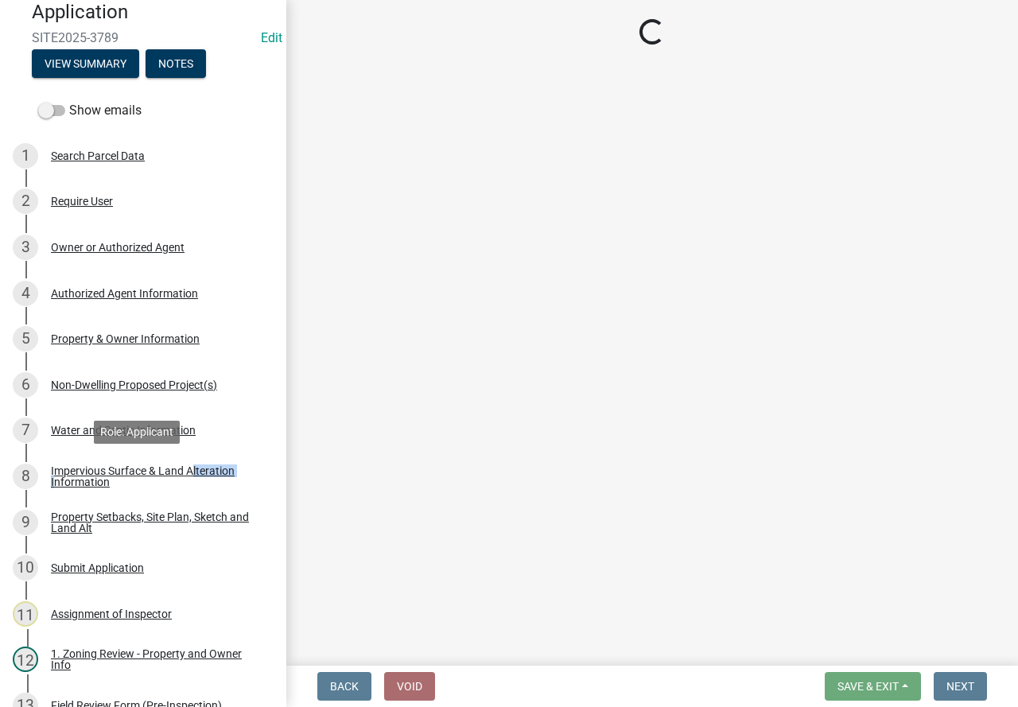
click at [195, 467] on div "Impervious Surface & Land Alteration Information" at bounding box center [156, 476] width 210 height 22
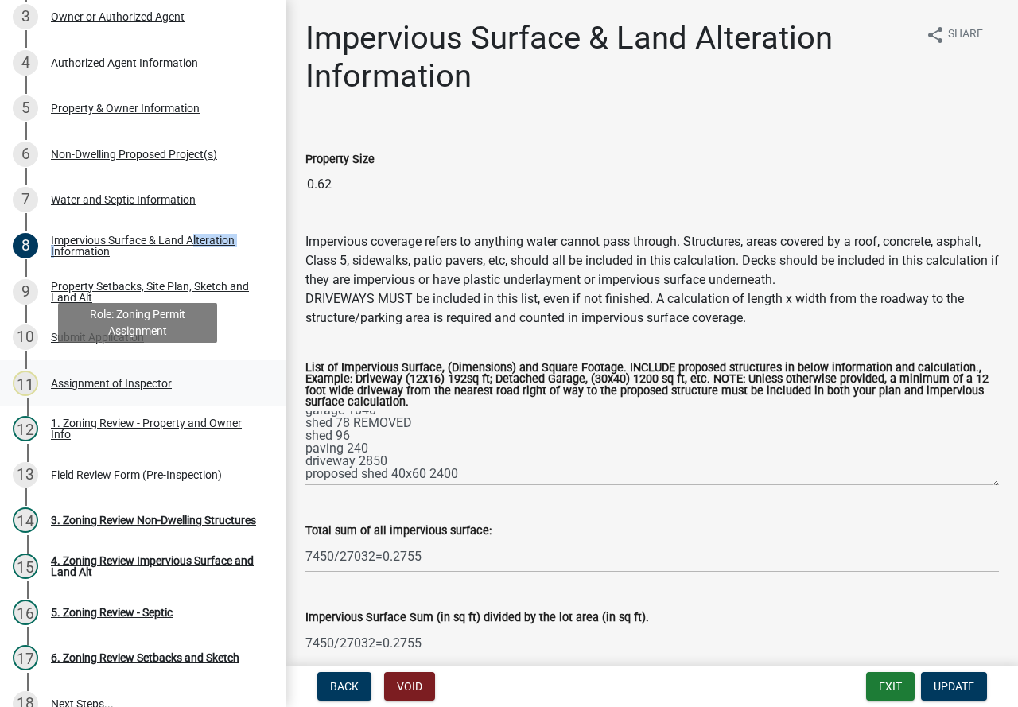
scroll to position [318, 0]
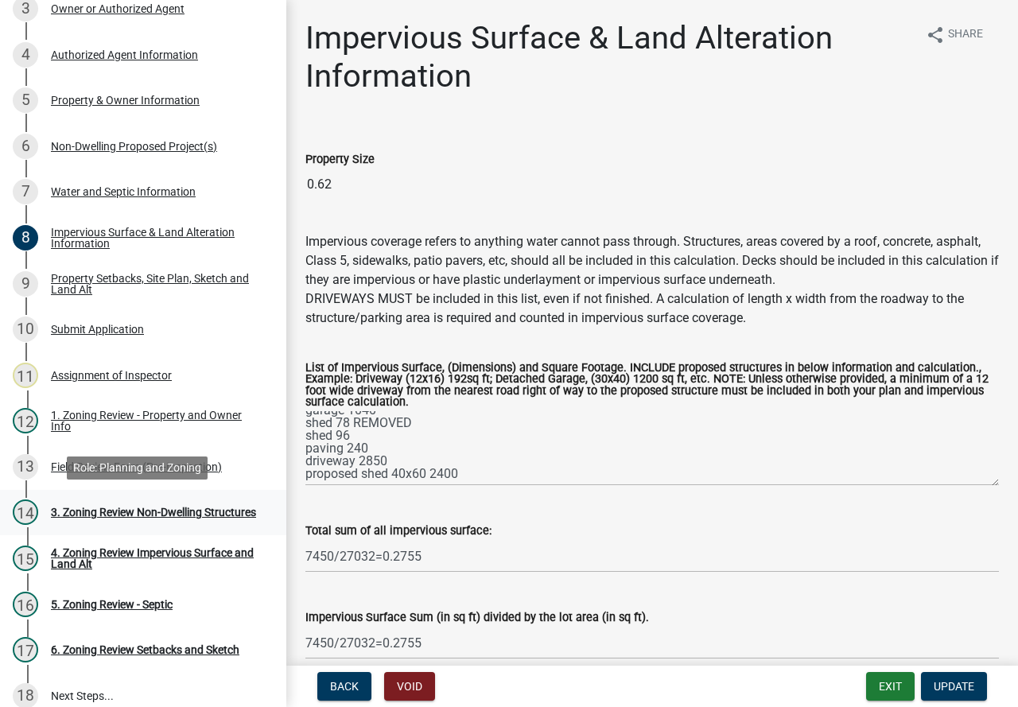
click at [122, 506] on div "3. Zoning Review Non-Dwelling Structures" at bounding box center [153, 511] width 205 height 11
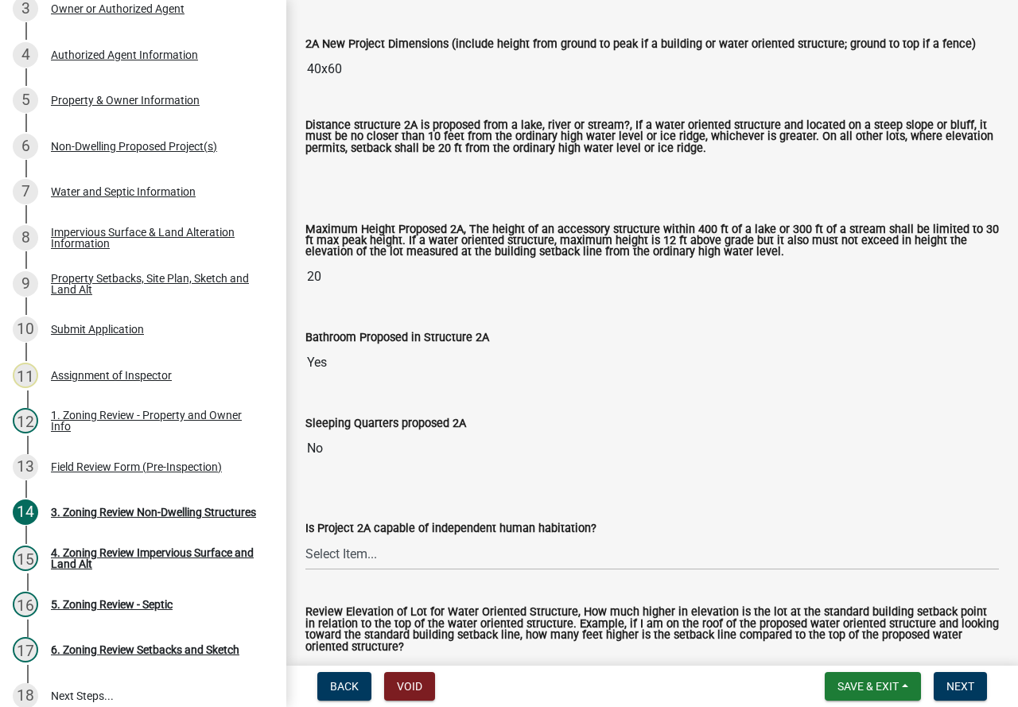
scroll to position [398, 0]
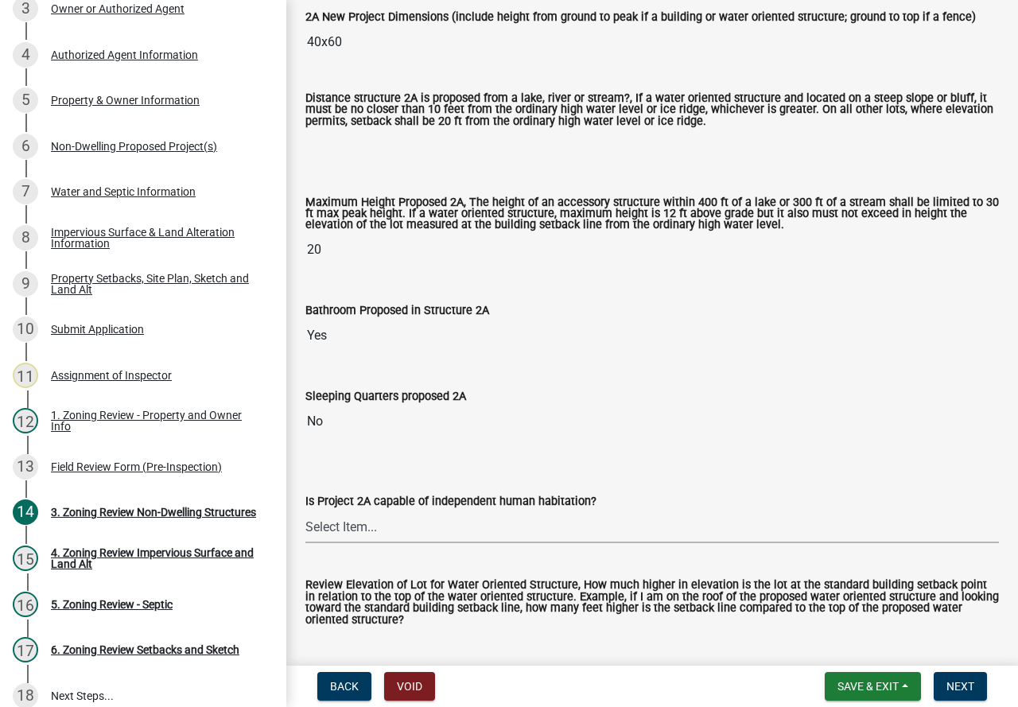
click at [429, 532] on select "Select Item... Yes No N/A" at bounding box center [651, 526] width 693 height 33
click at [305, 512] on select "Select Item... Yes No N/A" at bounding box center [651, 526] width 693 height 33
select select "a2f78424-5988-4589-b424-cc13c16731f5"
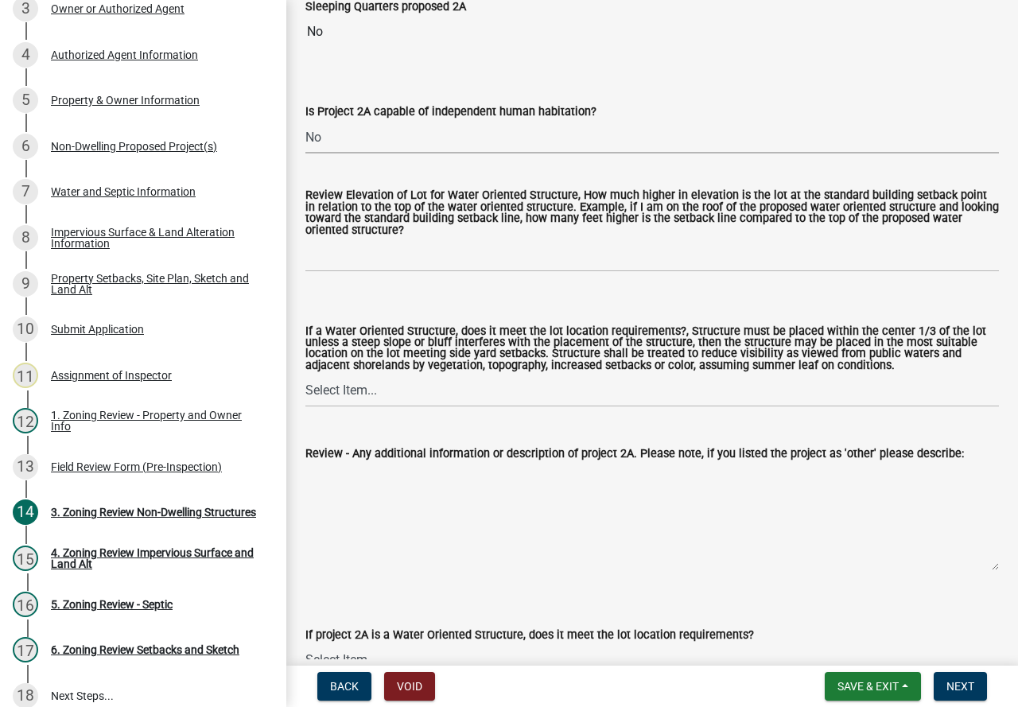
scroll to position [795, 0]
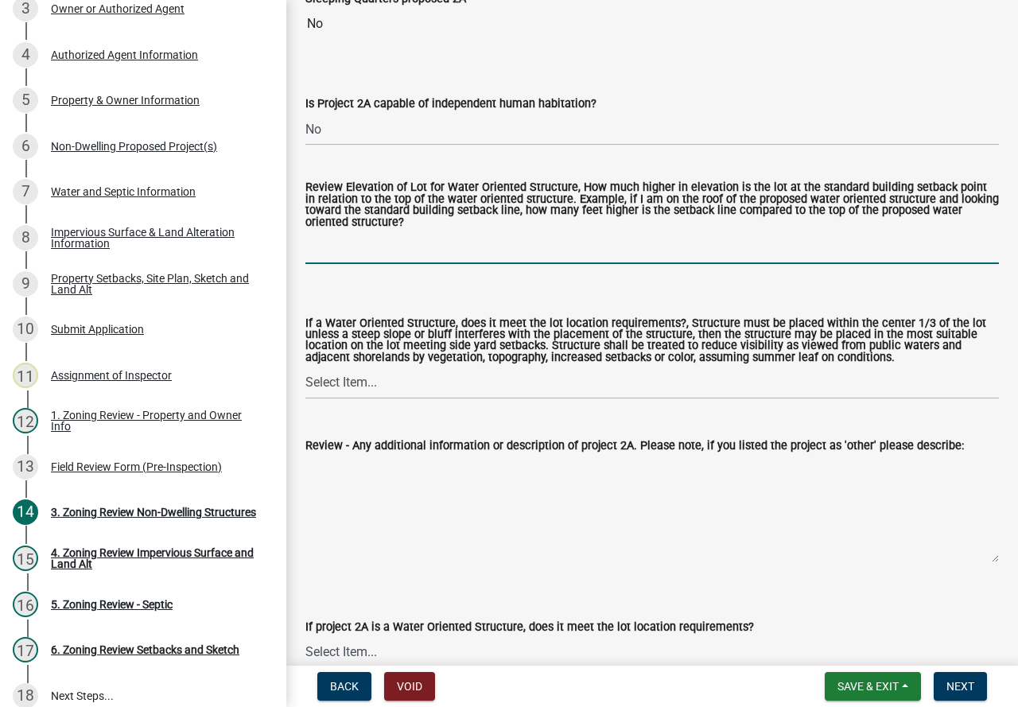
click at [404, 247] on input "Review Elevation of Lot for Water Oriented Structure, How much higher in elevat…" at bounding box center [651, 247] width 693 height 33
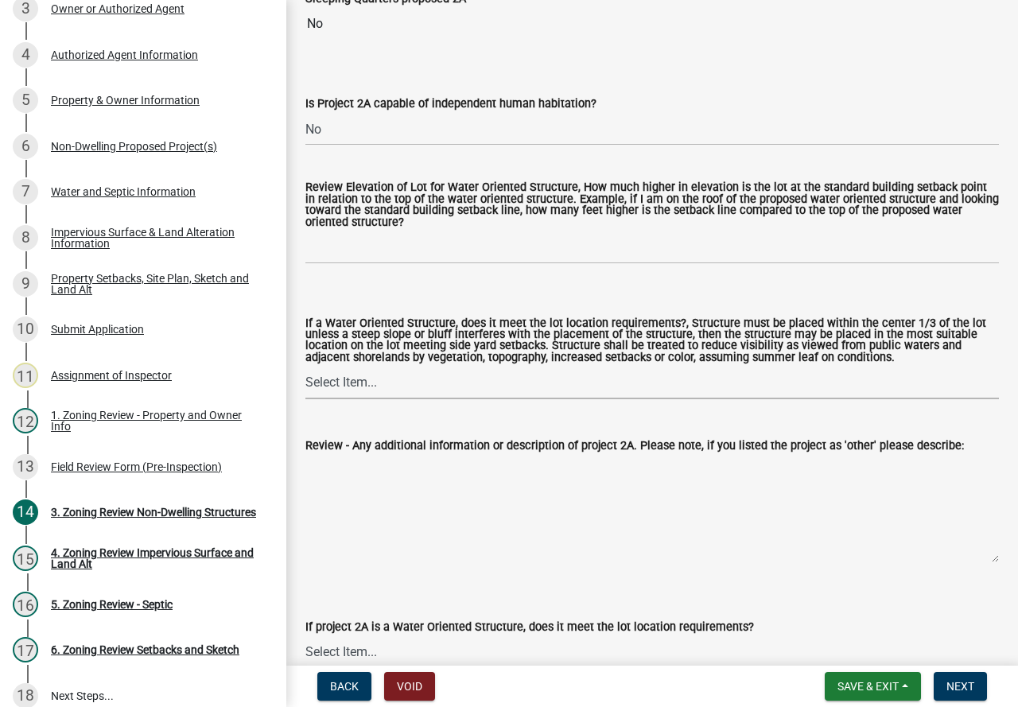
click at [432, 386] on select "Select Item... Not a Water Oriented Structure Yes No" at bounding box center [651, 383] width 693 height 33
click at [305, 369] on select "Select Item... Not a Water Oriented Structure Yes No" at bounding box center [651, 383] width 693 height 33
select select "5e5a1a43-a57c-433a-8128-35b9326238e3"
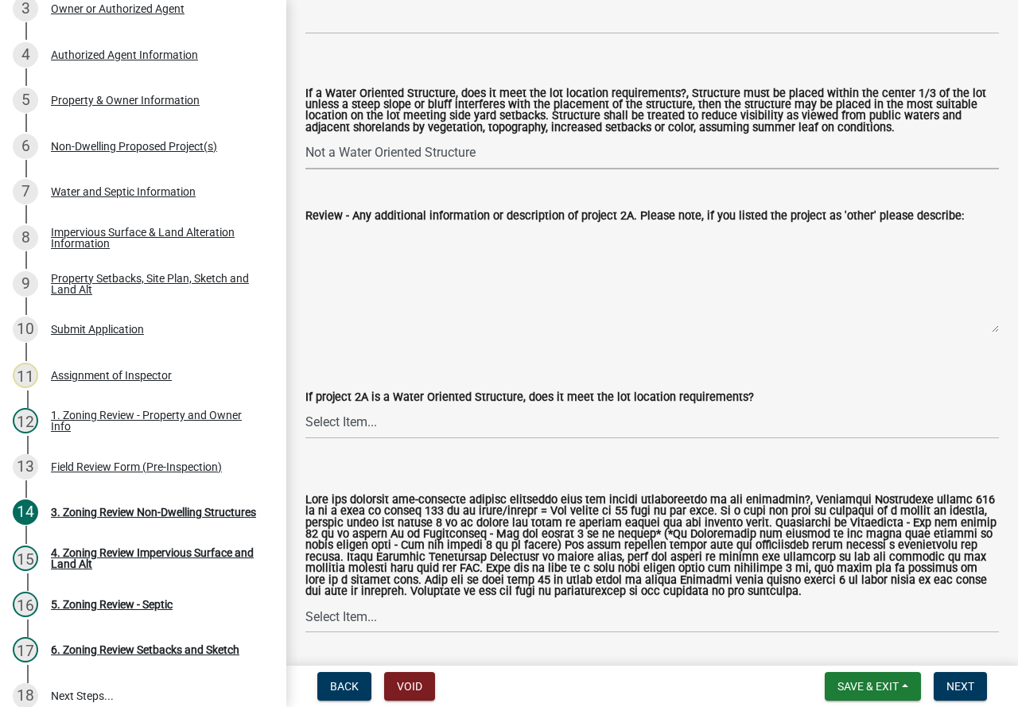
scroll to position [1034, 0]
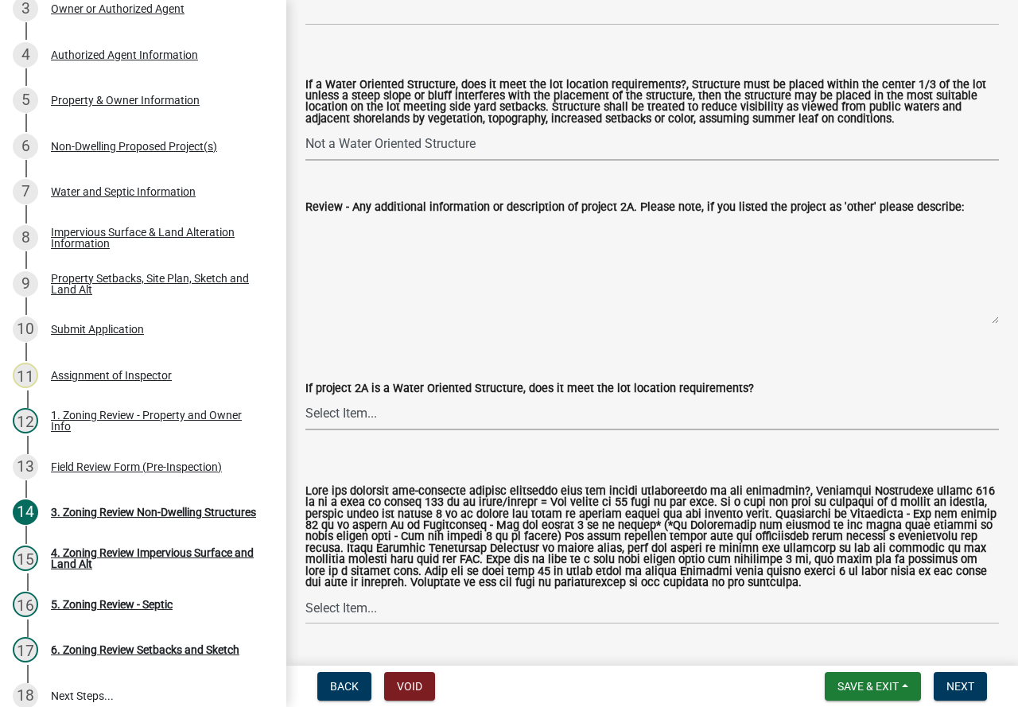
click at [386, 414] on select "Select Item... Not a water oriented structure Yes No" at bounding box center [651, 414] width 693 height 33
click at [305, 400] on select "Select Item... Not a water oriented structure Yes No" at bounding box center [651, 414] width 693 height 33
select select "223718f0-5ac7-44a0-9707-5d191da7cdfb"
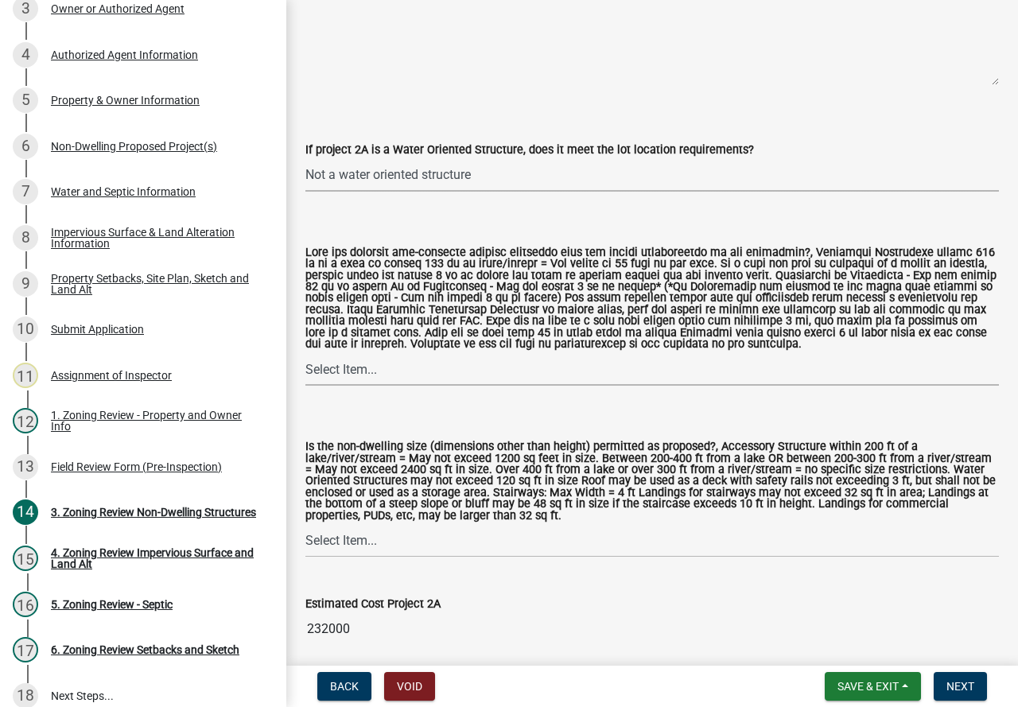
click at [355, 368] on select "Select Item... Yes No N/A" at bounding box center [651, 369] width 693 height 33
click at [305, 357] on select "Select Item... Yes No N/A" at bounding box center [651, 369] width 693 height 33
select select "11273f80-b661-4893-b6ee-de0b52aa8284"
click at [382, 549] on select "Select Item... Yes No" at bounding box center [651, 541] width 693 height 33
click at [305, 529] on select "Select Item... Yes No" at bounding box center [651, 541] width 693 height 33
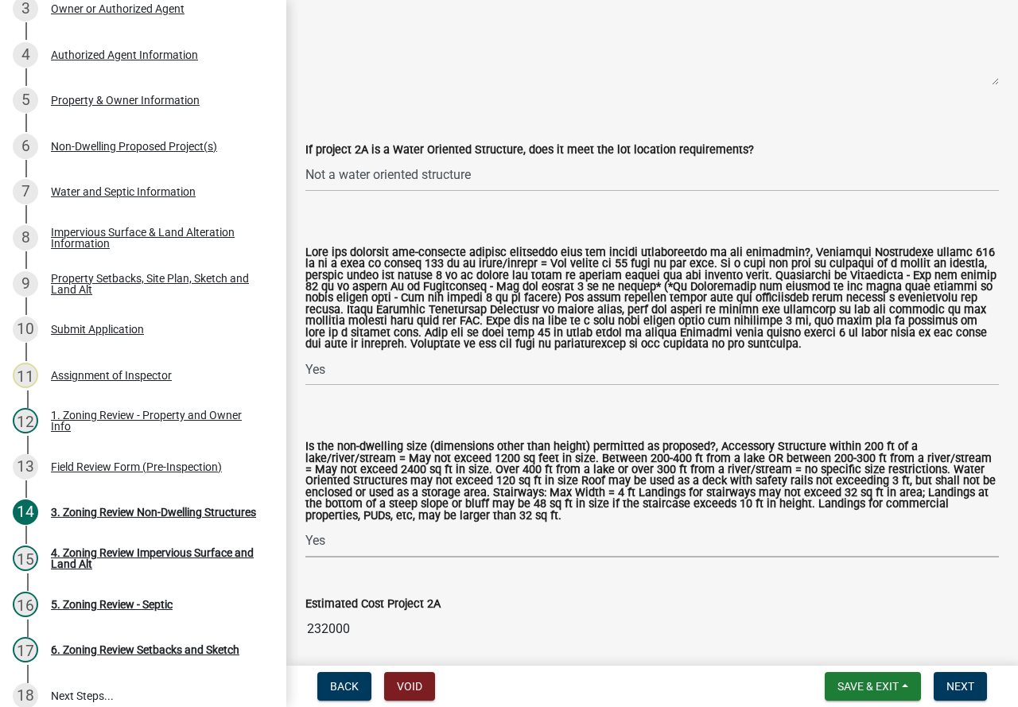
select select "08924a8d-620f-42ce-8de3-94388368b842"
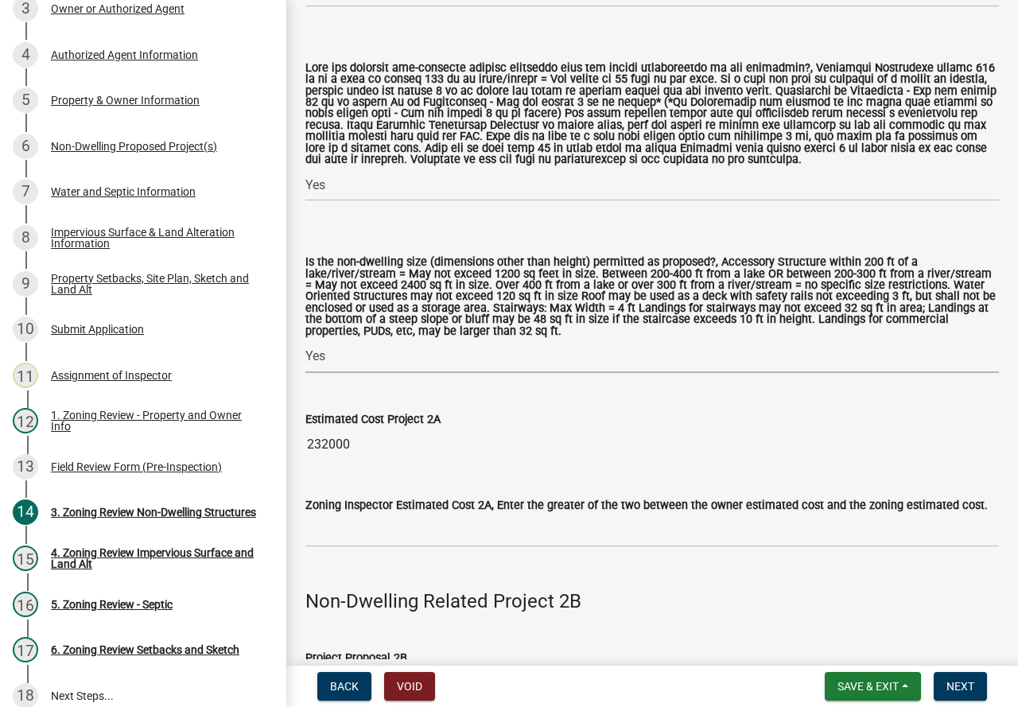
scroll to position [1511, 0]
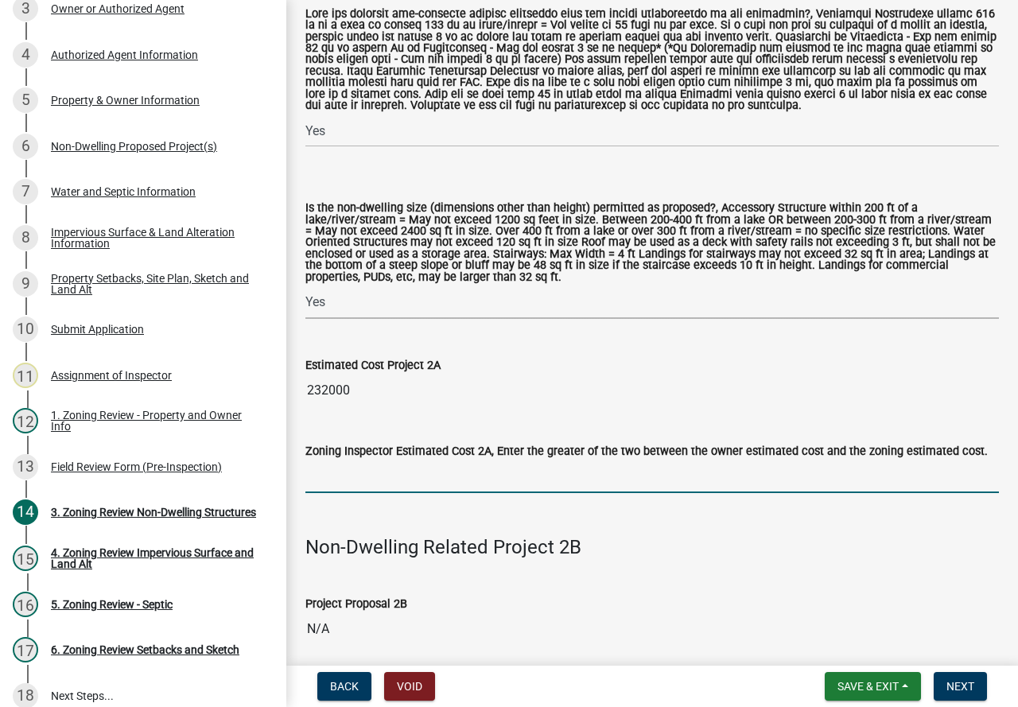
click at [370, 484] on input "text" at bounding box center [651, 476] width 693 height 33
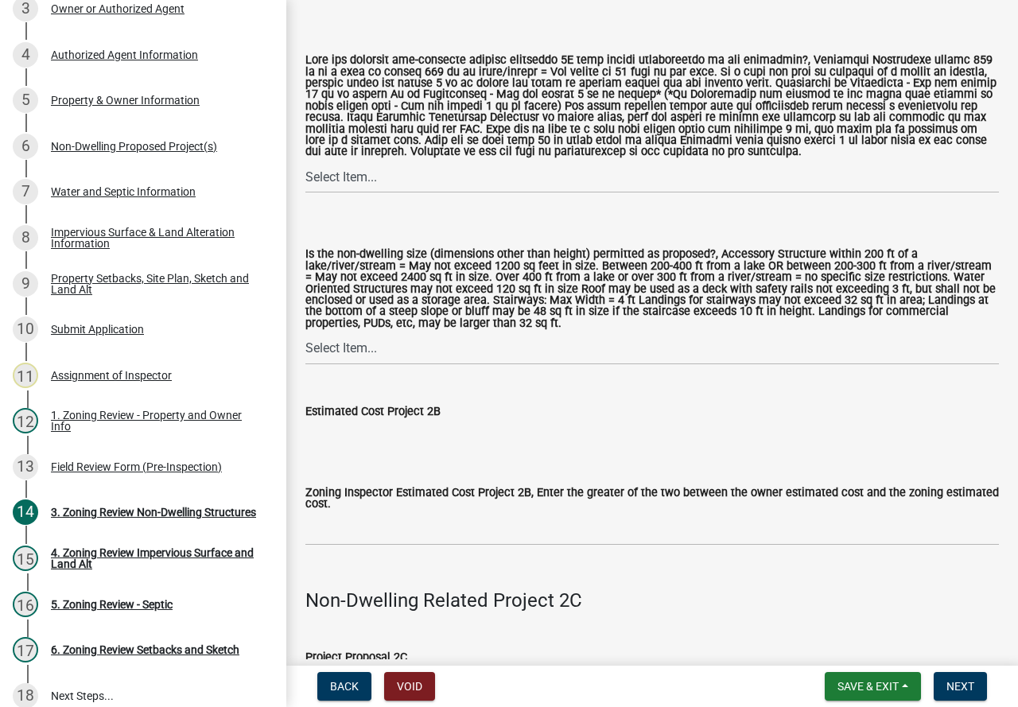
scroll to position [3419, 0]
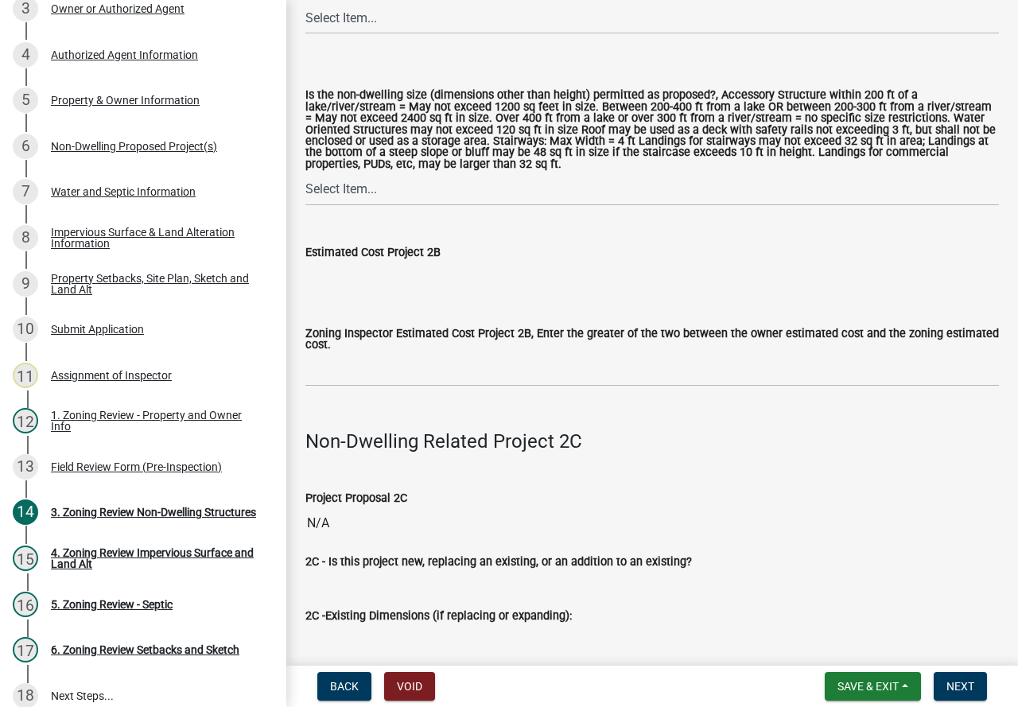
type input "232000"
drag, startPoint x: 375, startPoint y: 568, endPoint x: 694, endPoint y: 427, distance: 348.5
click at [694, 424] on h4 at bounding box center [651, 412] width 693 height 23
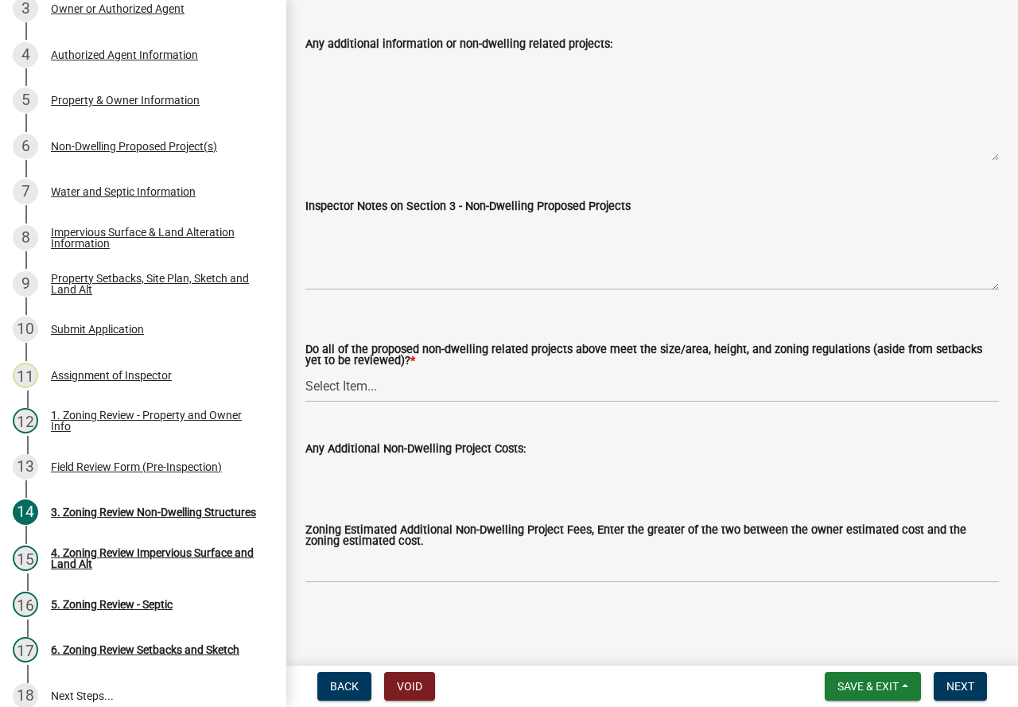
scroll to position [5692, 0]
click at [578, 382] on select "Select Item... Yes No N/A" at bounding box center [651, 386] width 693 height 33
click at [305, 370] on select "Select Item... Yes No N/A" at bounding box center [651, 386] width 693 height 33
select select "70869821-7738-4560-8d2e-4f353ca78bb3"
click at [972, 684] on span "Next" at bounding box center [960, 686] width 28 height 13
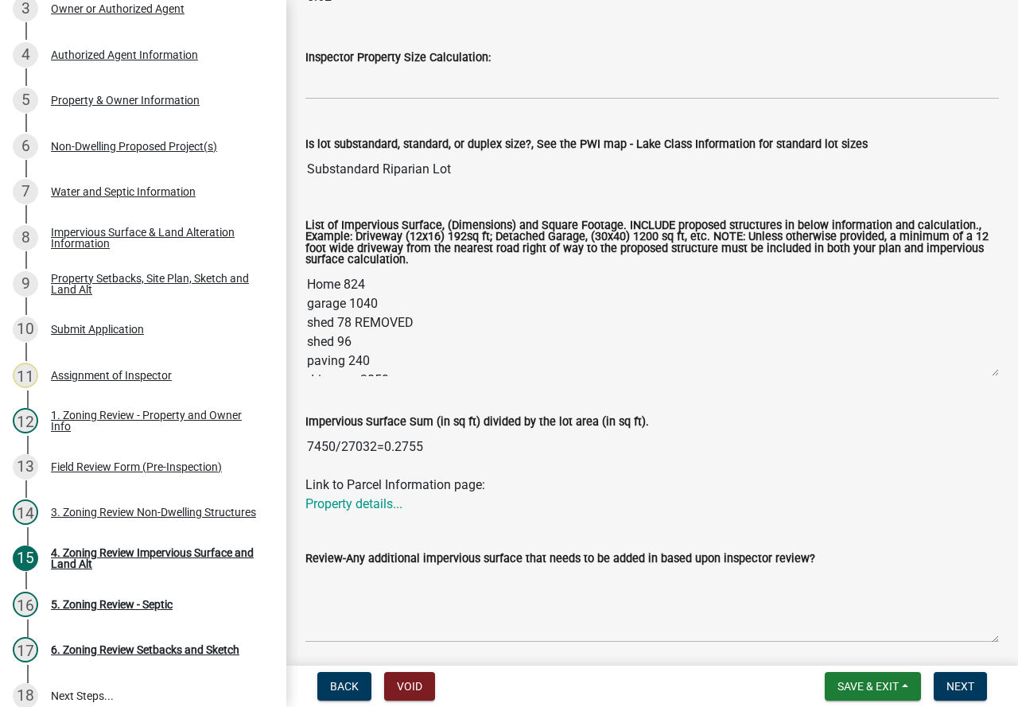
scroll to position [0, 0]
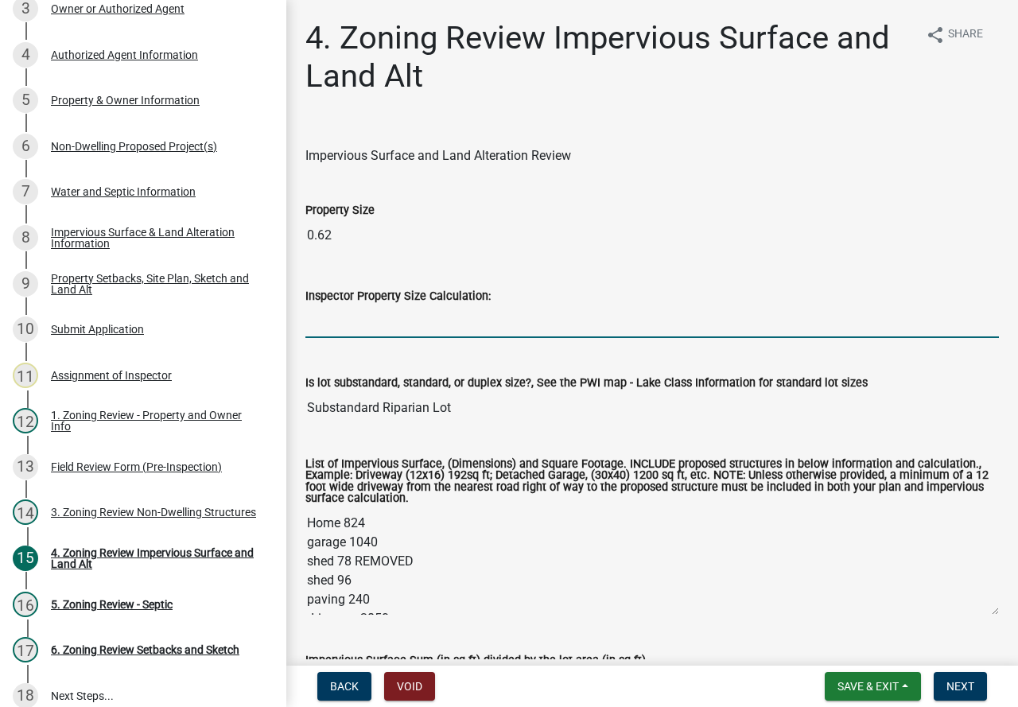
click at [401, 314] on input "Inspector Property Size Calculation:" at bounding box center [651, 321] width 693 height 33
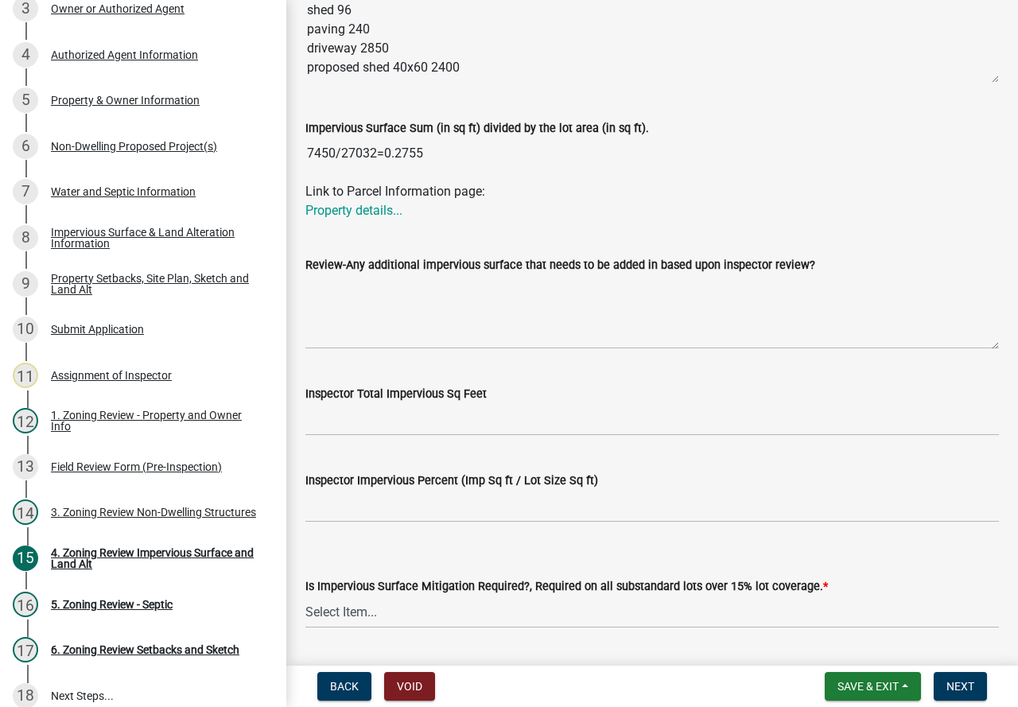
scroll to position [557, 0]
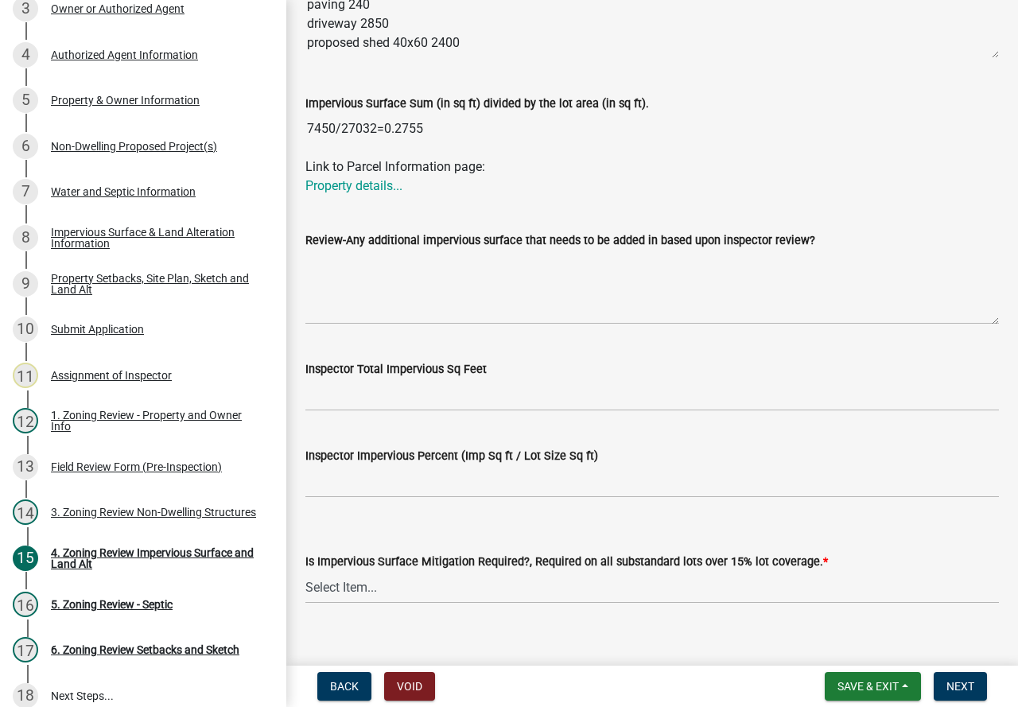
type input "27032"
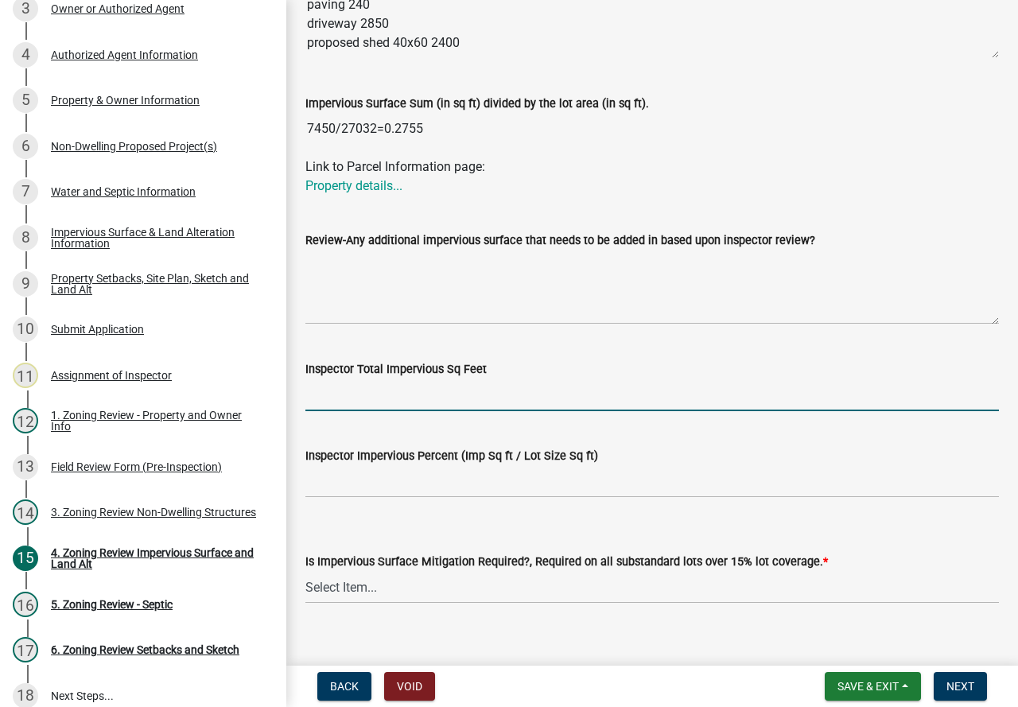
click at [382, 390] on input "Inspector Total Impervious Sq Feet" at bounding box center [651, 394] width 693 height 33
type input "7450"
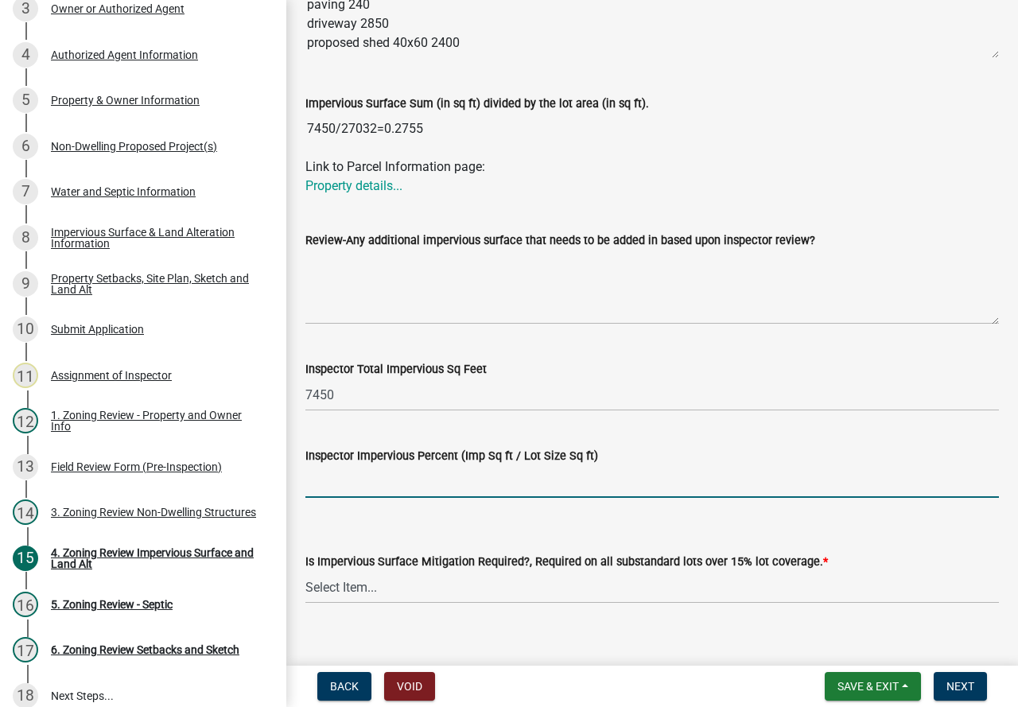
click at [394, 484] on input "Inspector Impervious Percent (Imp Sq ft / Lot Size Sq ft)" at bounding box center [651, 481] width 693 height 33
type input "27.5%"
click at [522, 581] on select "Select Item... Yes- Over 15% substandard lot coverage No N/A" at bounding box center [651, 587] width 693 height 33
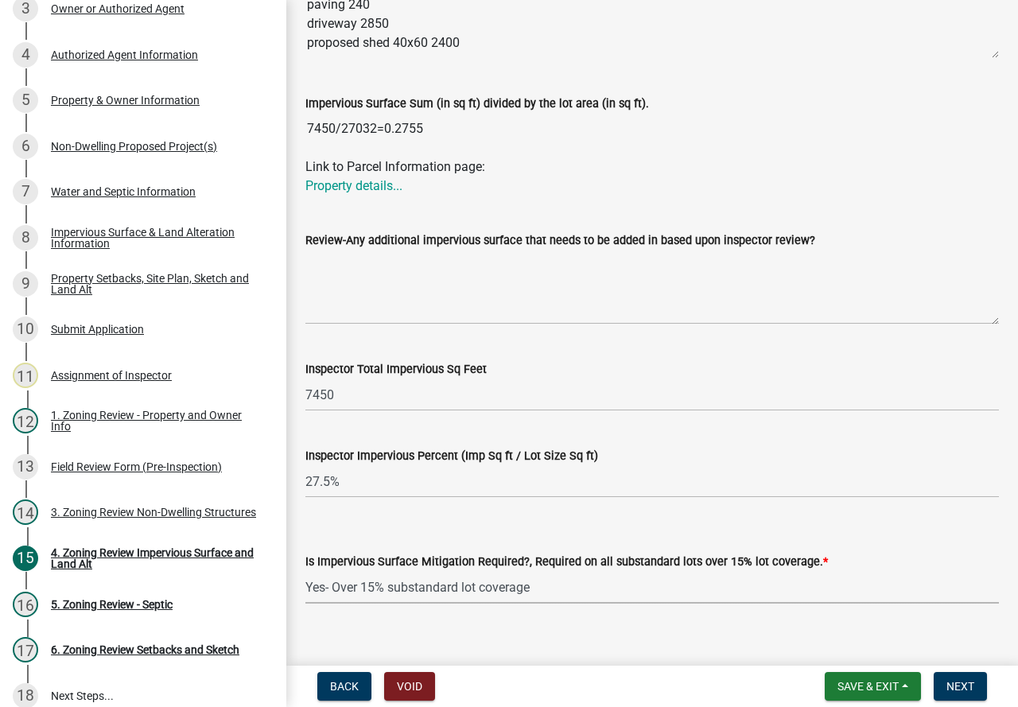
click at [305, 572] on select "Select Item... Yes- Over 15% substandard lot coverage No N/A" at bounding box center [651, 587] width 693 height 33
select select "3665092c-ce7d-4442-ac77-6d54585868c2"
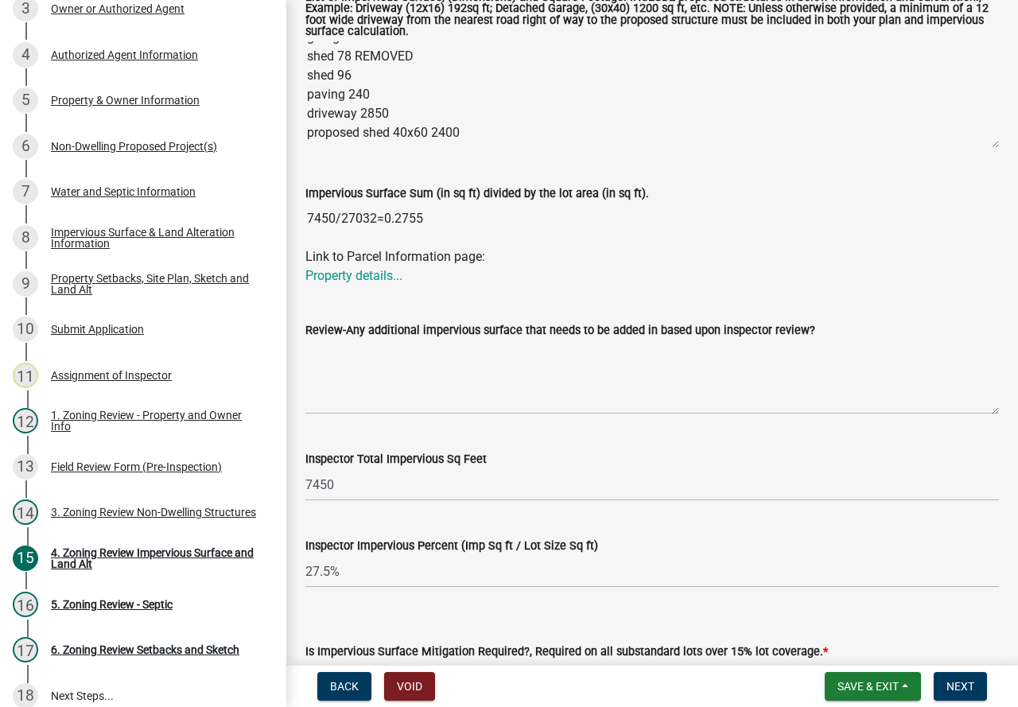
scroll to position [398, 0]
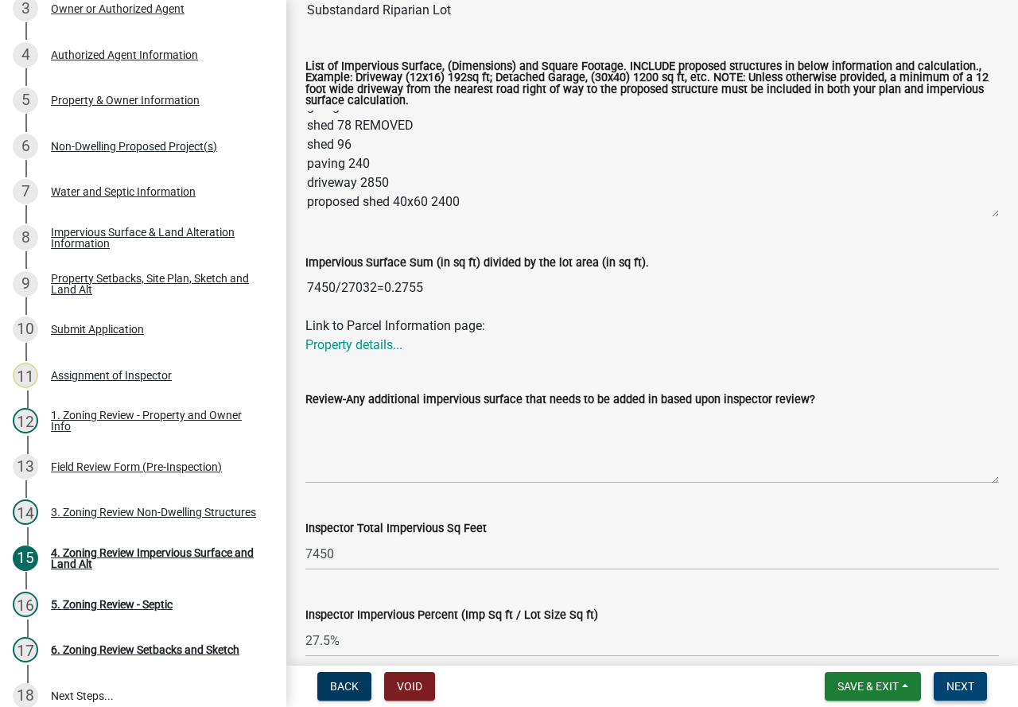
click at [968, 677] on button "Next" at bounding box center [959, 686] width 53 height 29
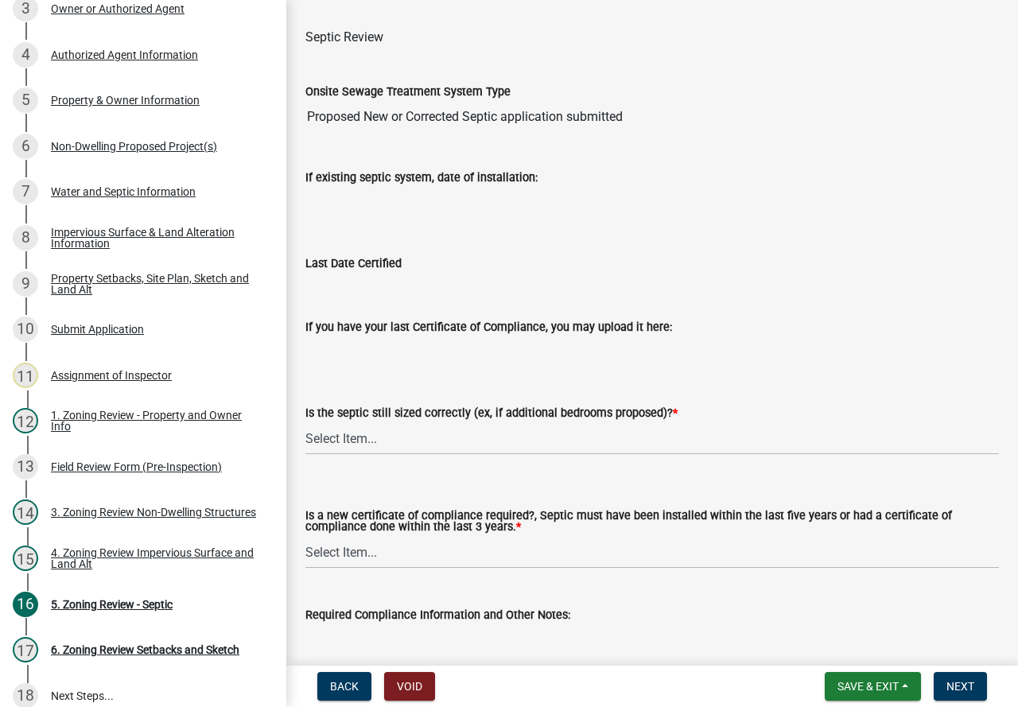
scroll to position [196, 0]
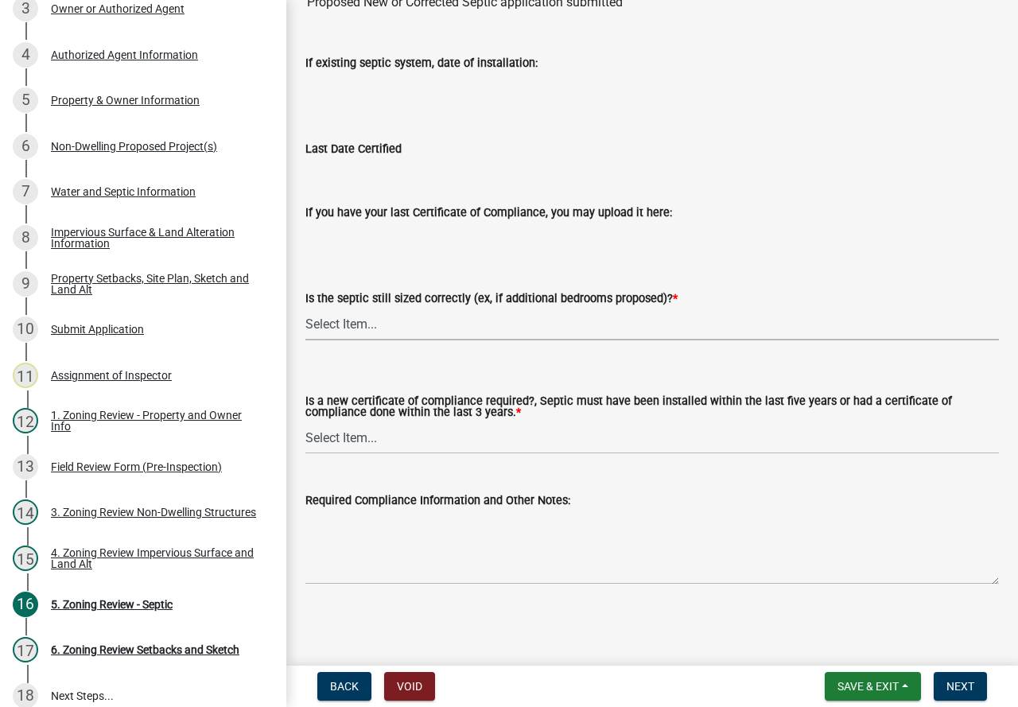
click at [425, 315] on select "Select Item... Yes No N/A" at bounding box center [651, 324] width 693 height 33
click at [305, 308] on select "Select Item... Yes No N/A" at bounding box center [651, 324] width 693 height 33
select select "ffe0288f-179d-446d-9dfb-ee21a688edc6"
click at [412, 434] on select "Select Item... Yes No" at bounding box center [651, 437] width 693 height 33
click at [305, 421] on select "Select Item... Yes No" at bounding box center [651, 437] width 693 height 33
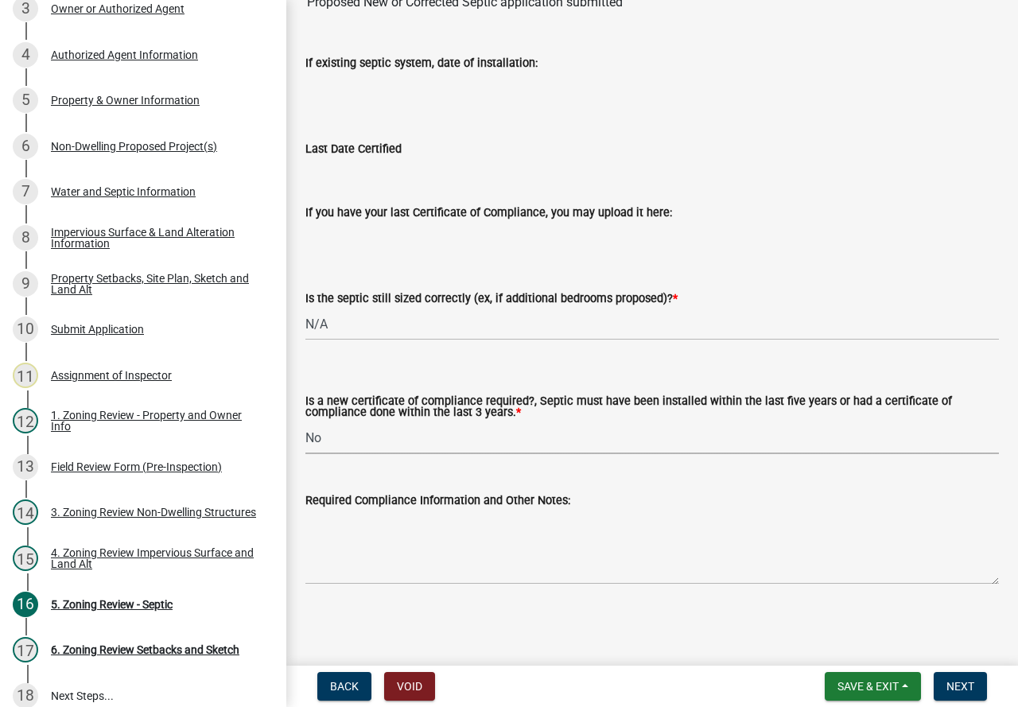
select select "2fd537d7-74b1-4ff9-a84c-837cf5598f43"
click at [408, 538] on textarea "Required Compliance Information and Other Notes:" at bounding box center [651, 547] width 693 height 75
drag, startPoint x: 408, startPoint y: 538, endPoint x: 871, endPoint y: 689, distance: 486.5
click at [871, 689] on span "Save & Exit" at bounding box center [867, 686] width 61 height 13
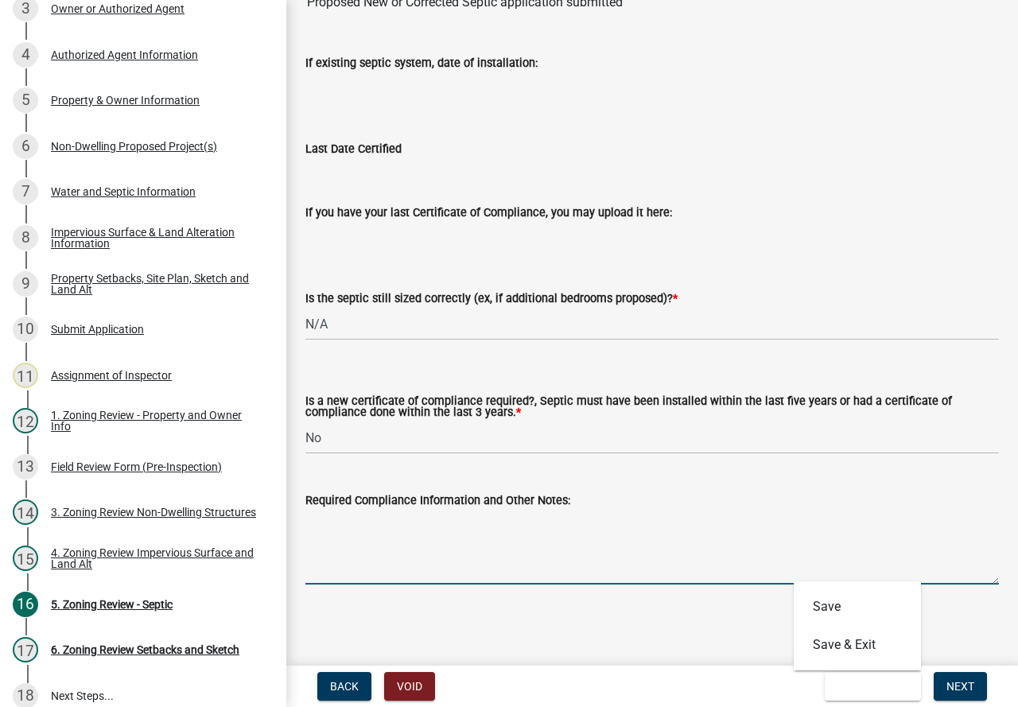
click at [426, 532] on textarea "Required Compliance Information and Other Notes:" at bounding box center [651, 547] width 693 height 75
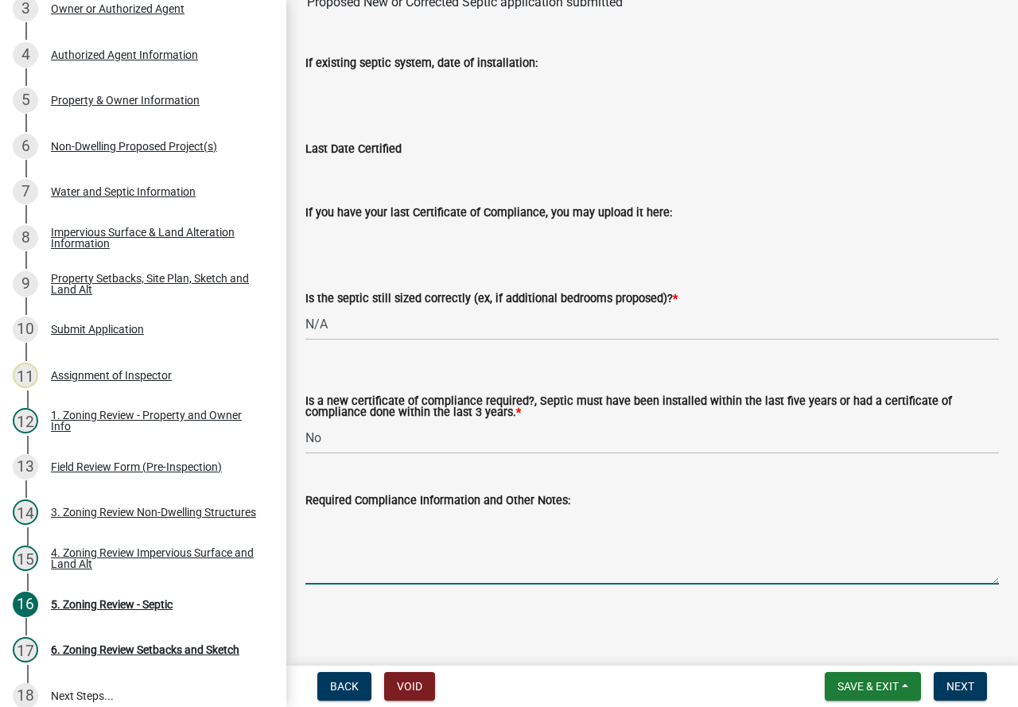
paste textarea "Metry Septic & Excavating LLC Detroit Lakes, MN (218) 269-5677"
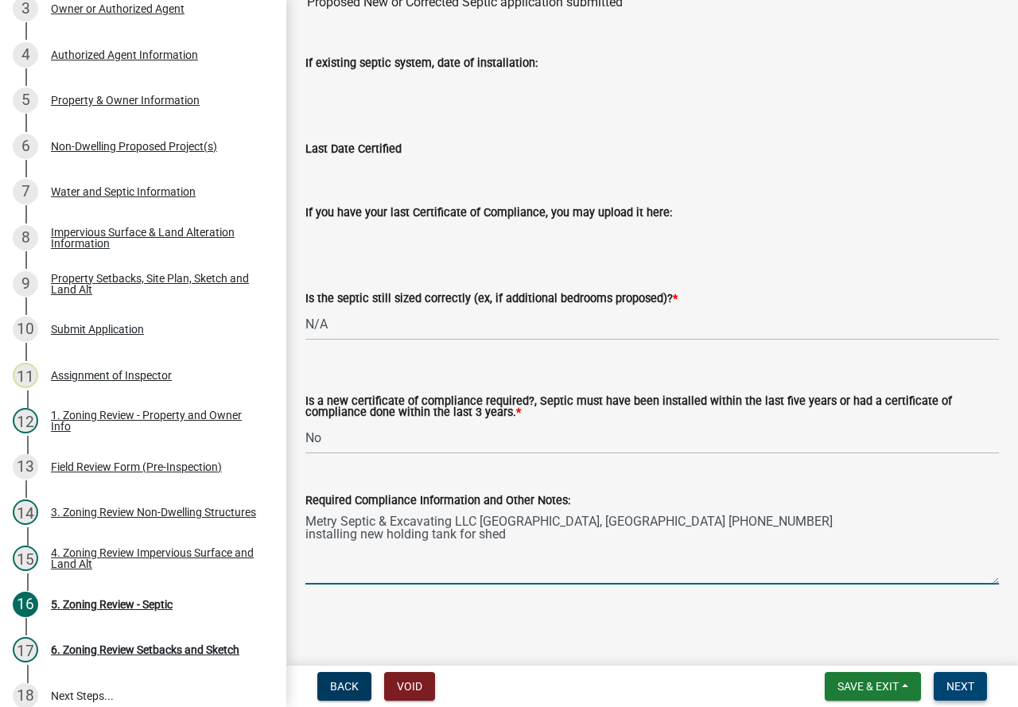
type textarea "Metry Septic & Excavating LLC Detroit Lakes, MN (218) 269-5677 installing new h…"
click at [948, 692] on span "Next" at bounding box center [960, 686] width 28 height 13
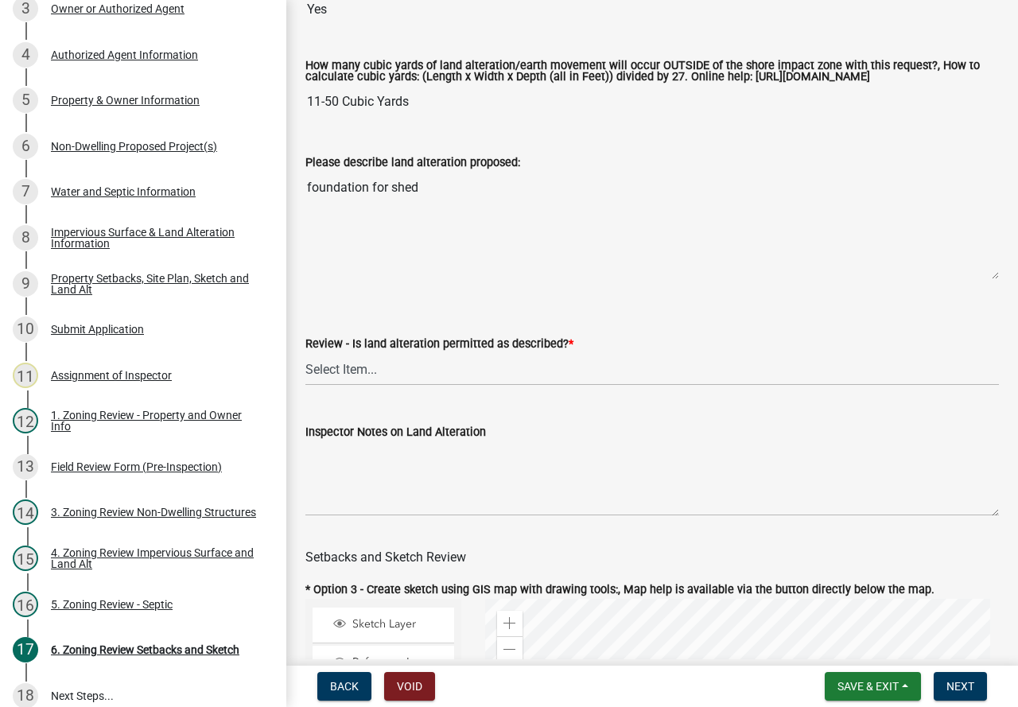
scroll to position [398, 0]
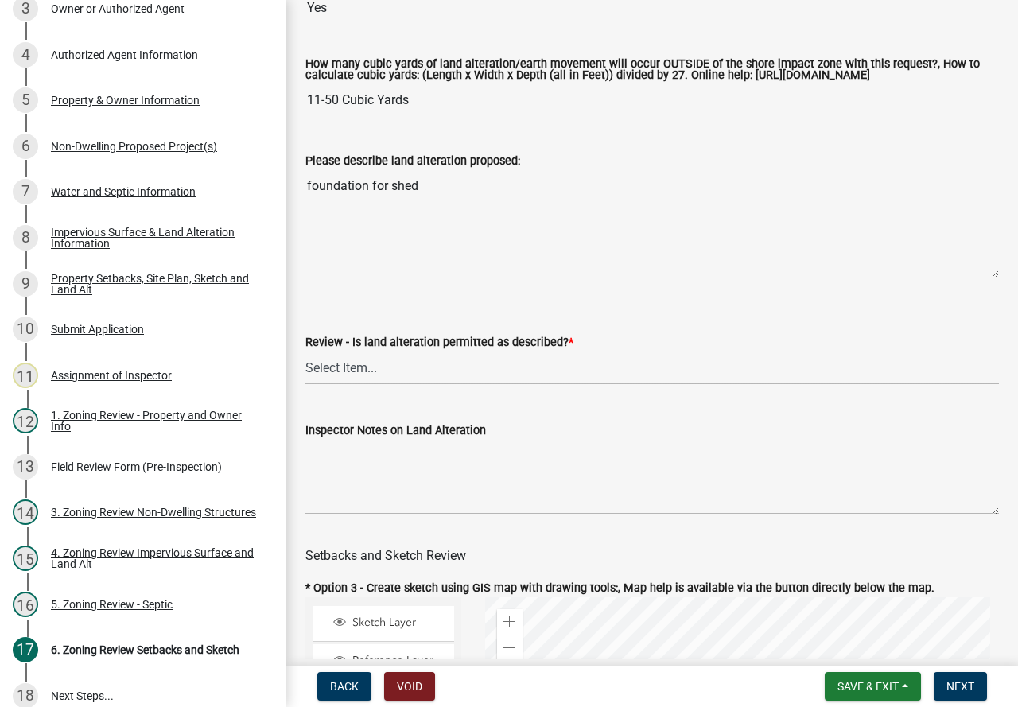
click at [452, 378] on select "Select Item... Yes No N/A" at bounding box center [651, 367] width 693 height 33
click at [305, 365] on select "Select Item... Yes No N/A" at bounding box center [651, 367] width 693 height 33
select select "cada6796-d529-4ebb-b6d4-faca8dd705c9"
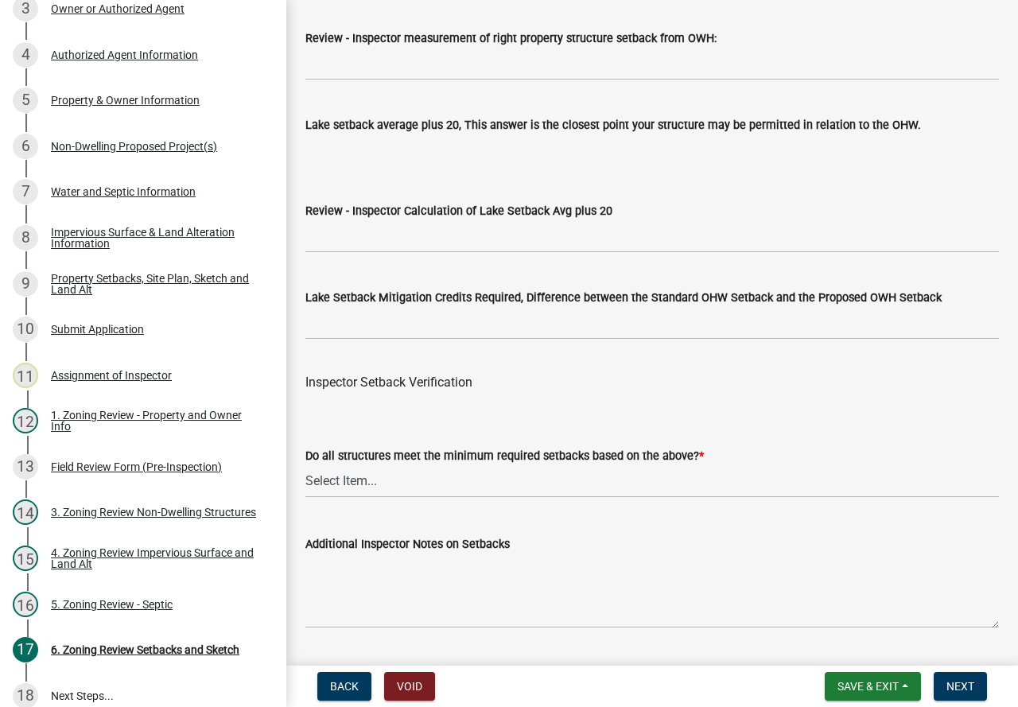
scroll to position [5009, 0]
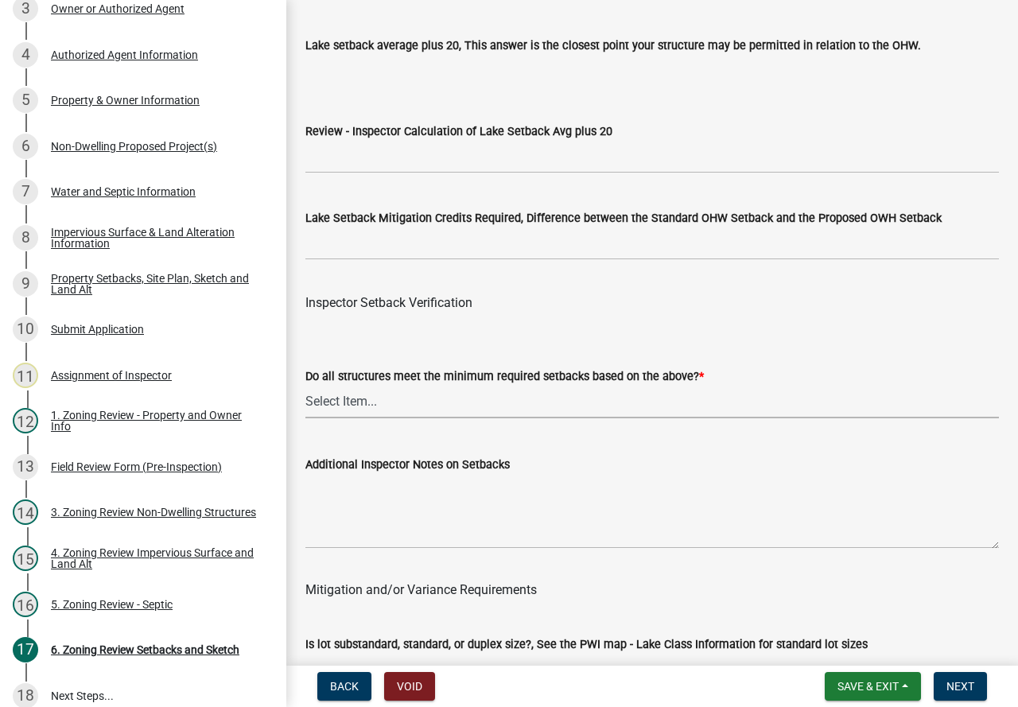
click at [456, 418] on select "Select Item... Yes No" at bounding box center [651, 402] width 693 height 33
click at [305, 407] on select "Select Item... Yes No" at bounding box center [651, 402] width 693 height 33
select select "1355ee8a-8cf1-4796-8594-a9df27e9dfb0"
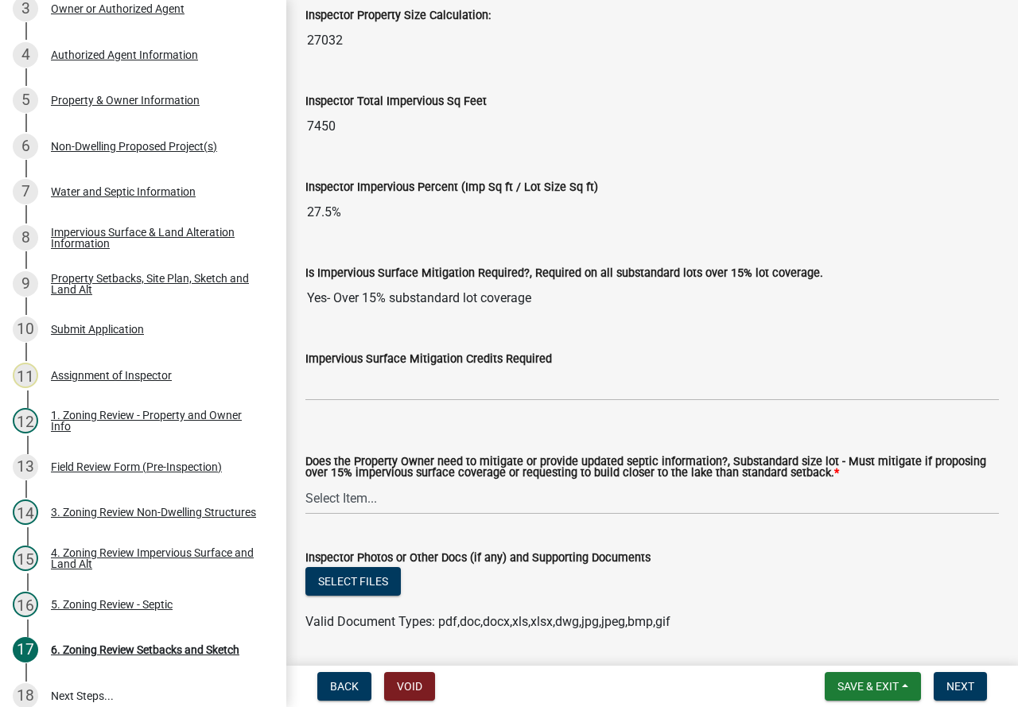
scroll to position [5724, 0]
click at [483, 514] on select "Select Item... No Mitigation or additional Septic Information is required Septi…" at bounding box center [651, 497] width 693 height 33
click at [478, 510] on select "Select Item... No Mitigation or additional Septic Information is required Septi…" at bounding box center [651, 497] width 693 height 33
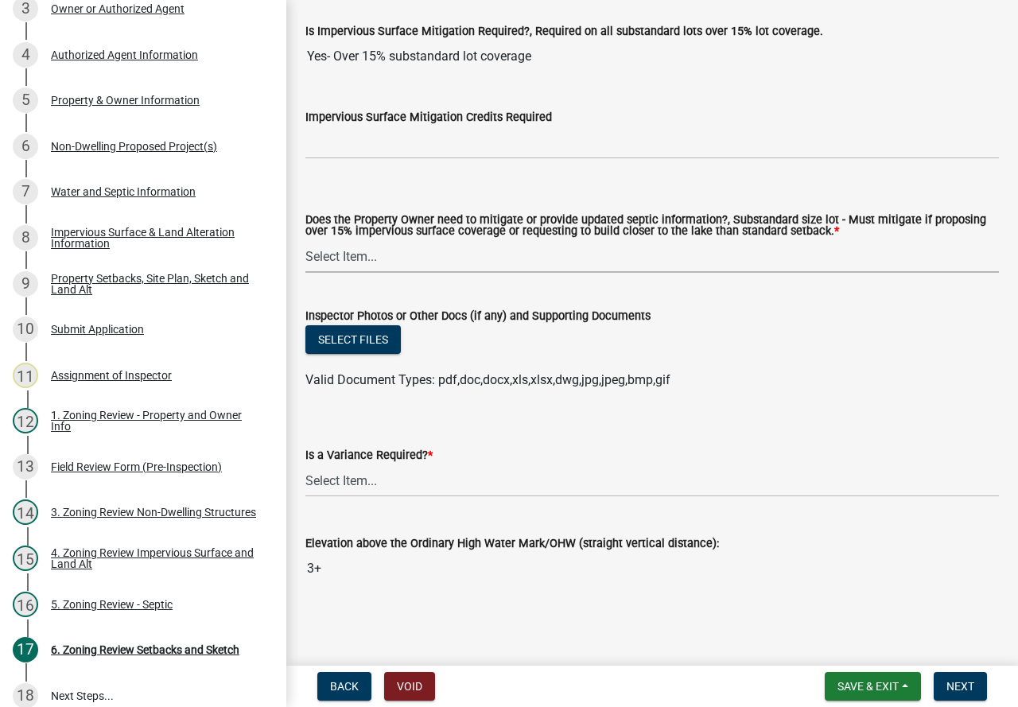
scroll to position [5988, 0]
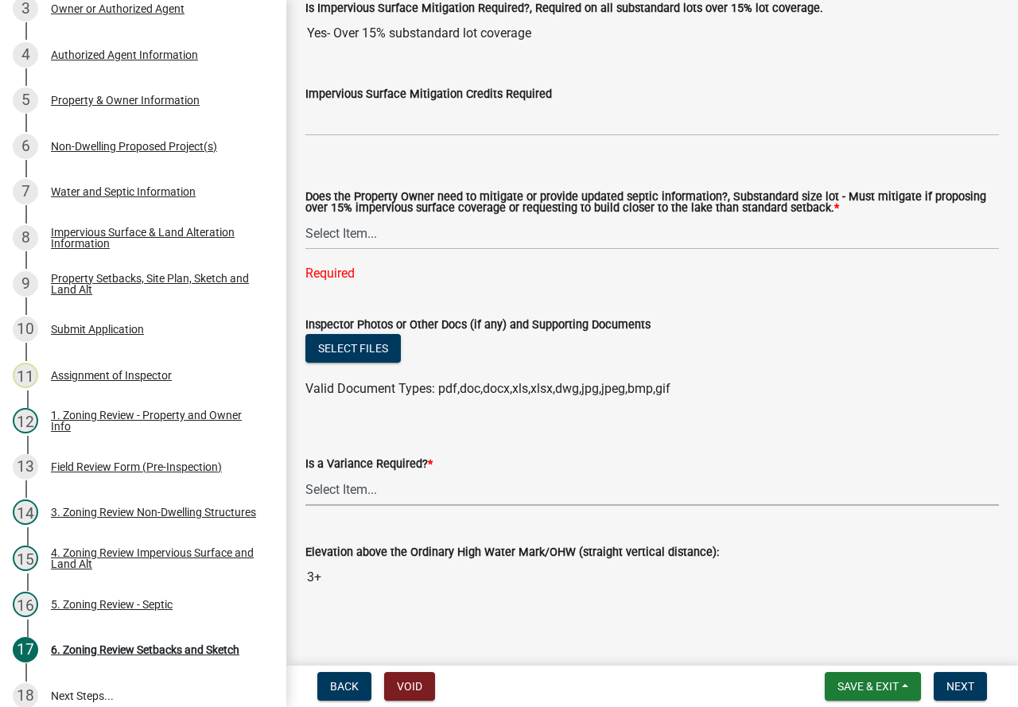
click at [432, 479] on div "Is a Variance Required? * Select Item... Yes No" at bounding box center [651, 480] width 693 height 52
click at [305, 495] on select "Select Item... Yes No" at bounding box center [651, 489] width 693 height 33
select select "85222867-c0e4-455d-bb09-3719d34dbab5"
click at [398, 250] on select "Select Item... No Mitigation or additional Septic Information is required Septi…" at bounding box center [651, 233] width 693 height 33
click at [305, 239] on select "Select Item... No Mitigation or additional Septic Information is required Septi…" at bounding box center [651, 233] width 693 height 33
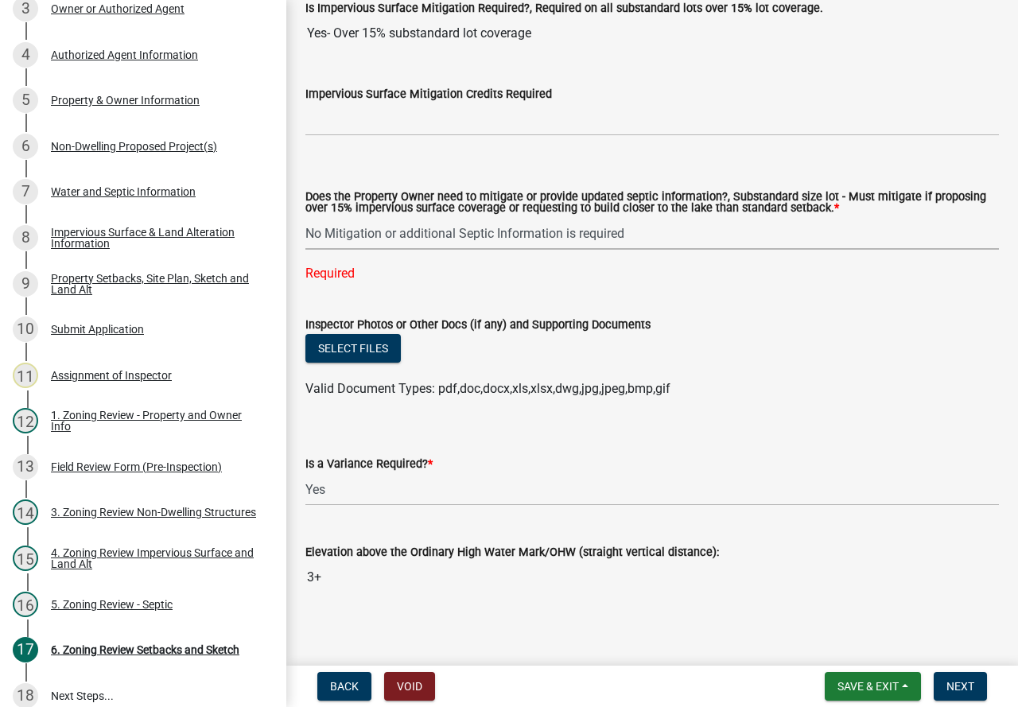
select select "90ee664a-1dc2-440e-be2c-90a87c157e77"
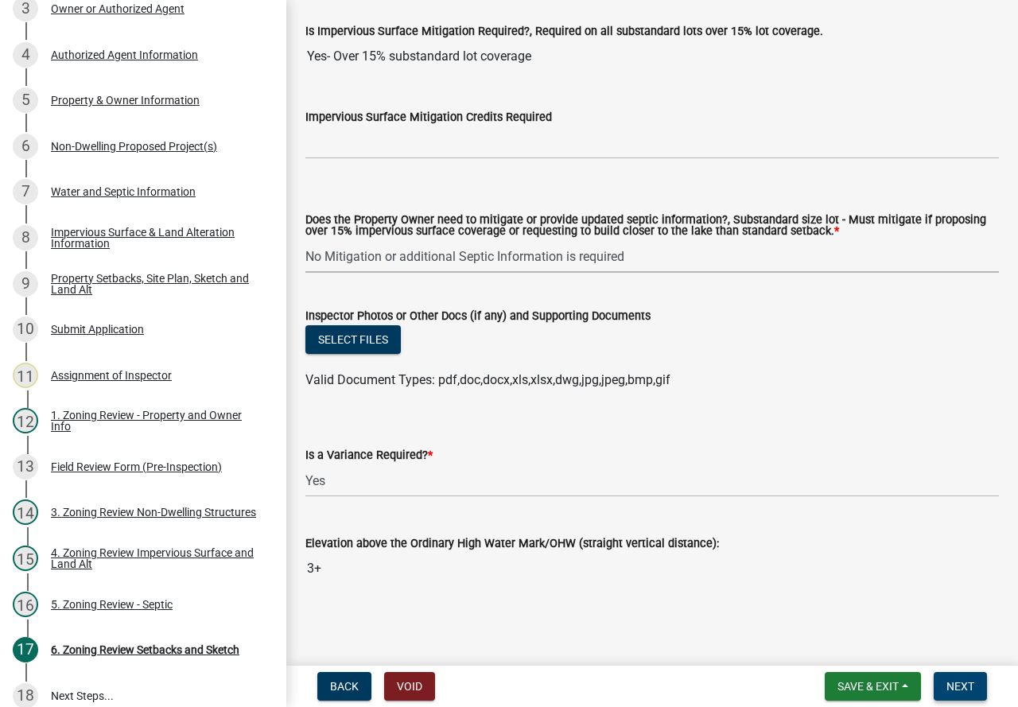
click at [957, 682] on span "Next" at bounding box center [960, 686] width 28 height 13
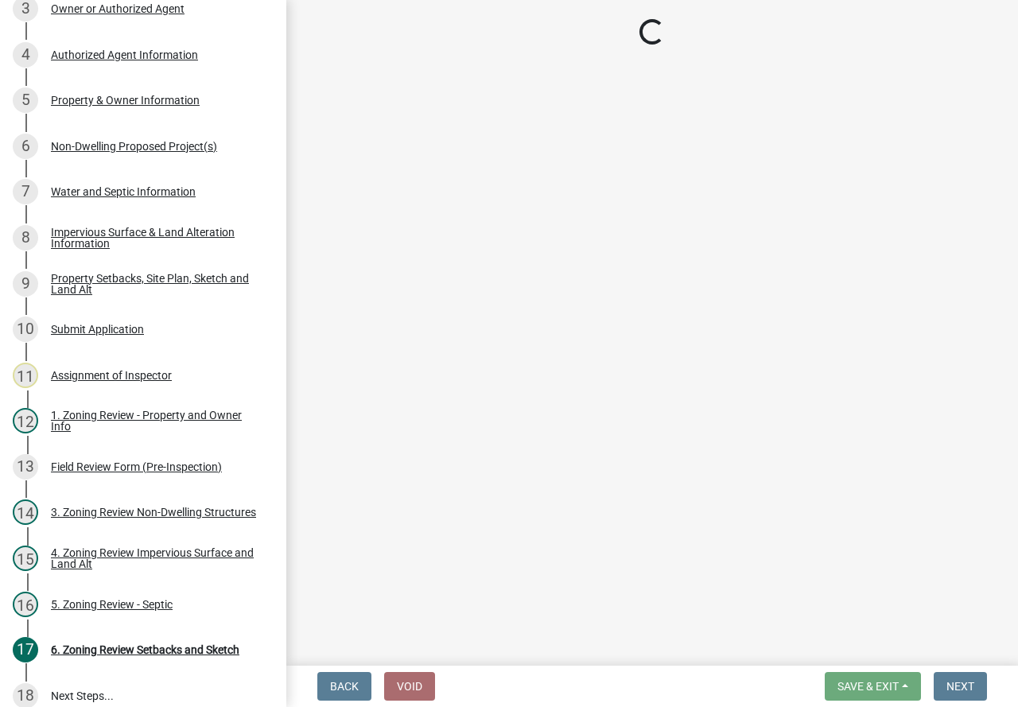
scroll to position [456, 0]
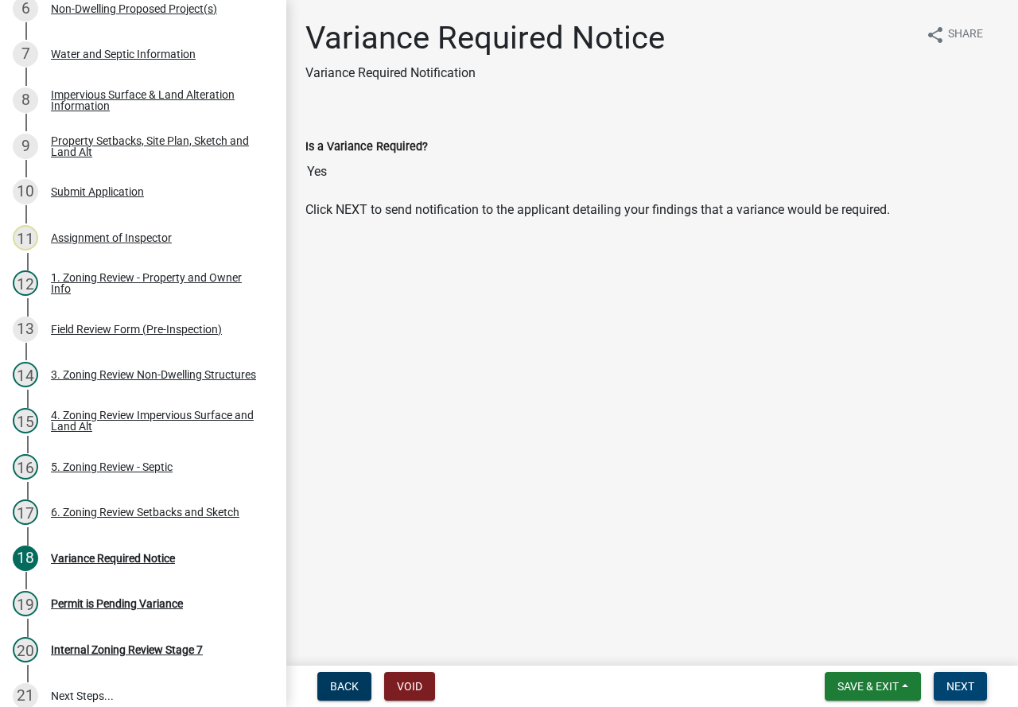
click at [966, 684] on span "Next" at bounding box center [960, 686] width 28 height 13
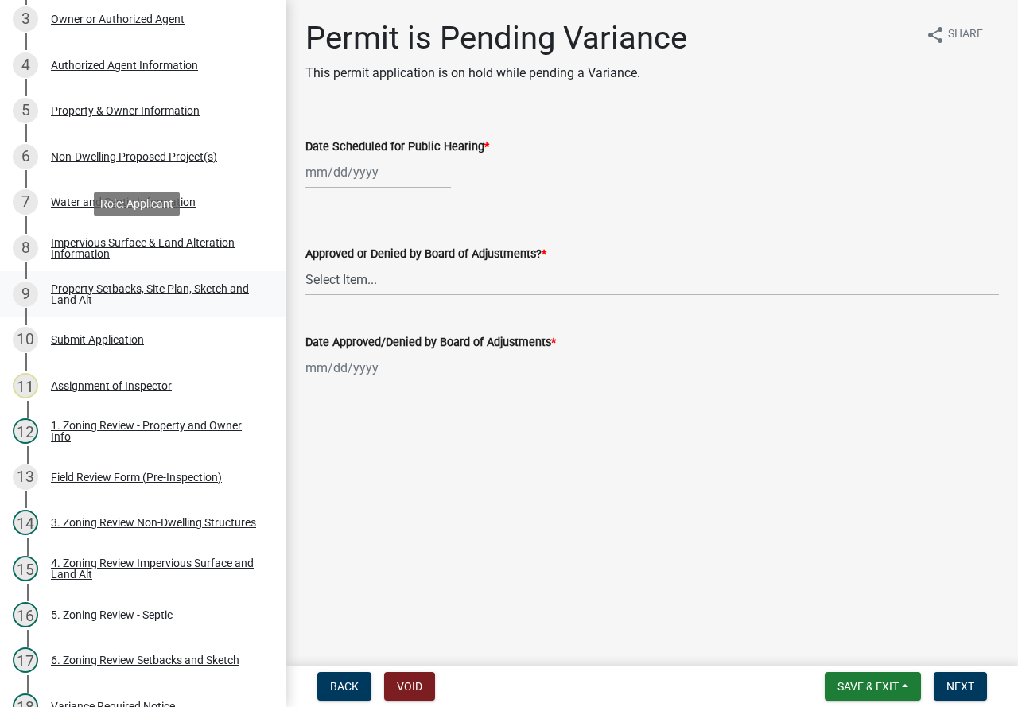
scroll to position [58, 0]
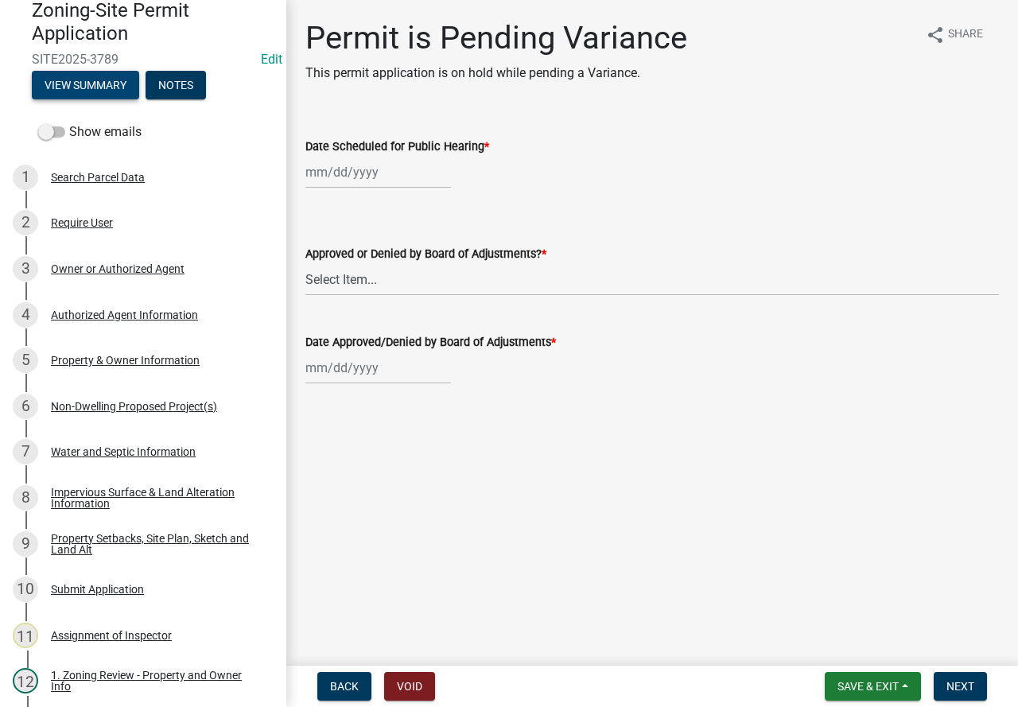
click at [123, 92] on button "View Summary" at bounding box center [85, 85] width 107 height 29
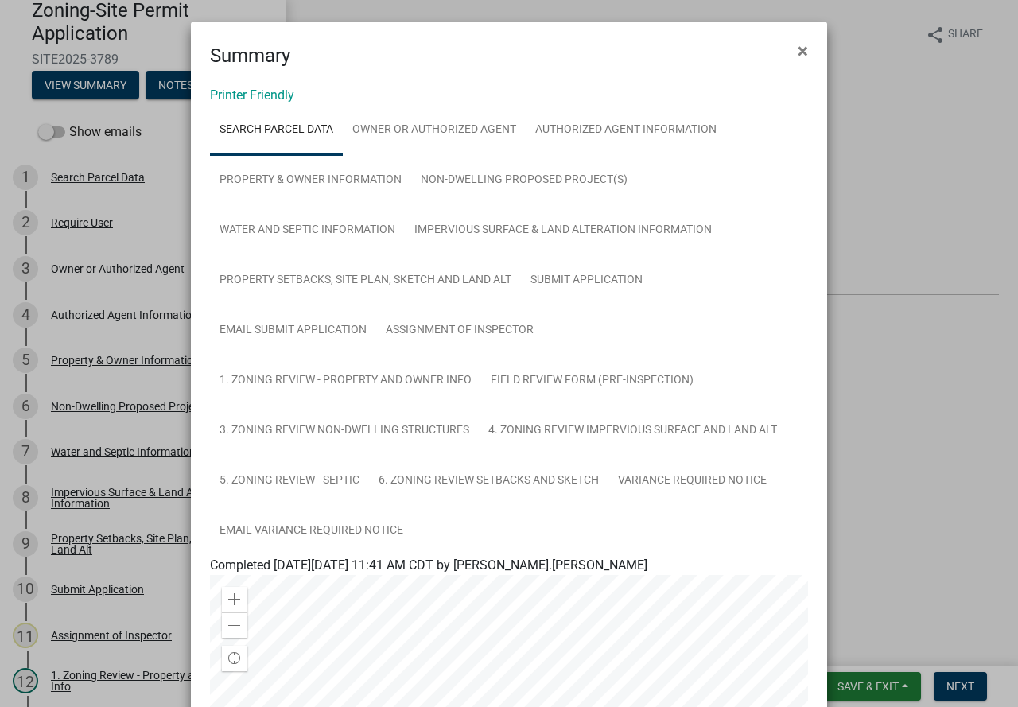
click at [89, 219] on ngb-modal-window "Summary × Printer Friendly Search Parcel Data Owner or Authorized Agent Authori…" at bounding box center [509, 353] width 1018 height 707
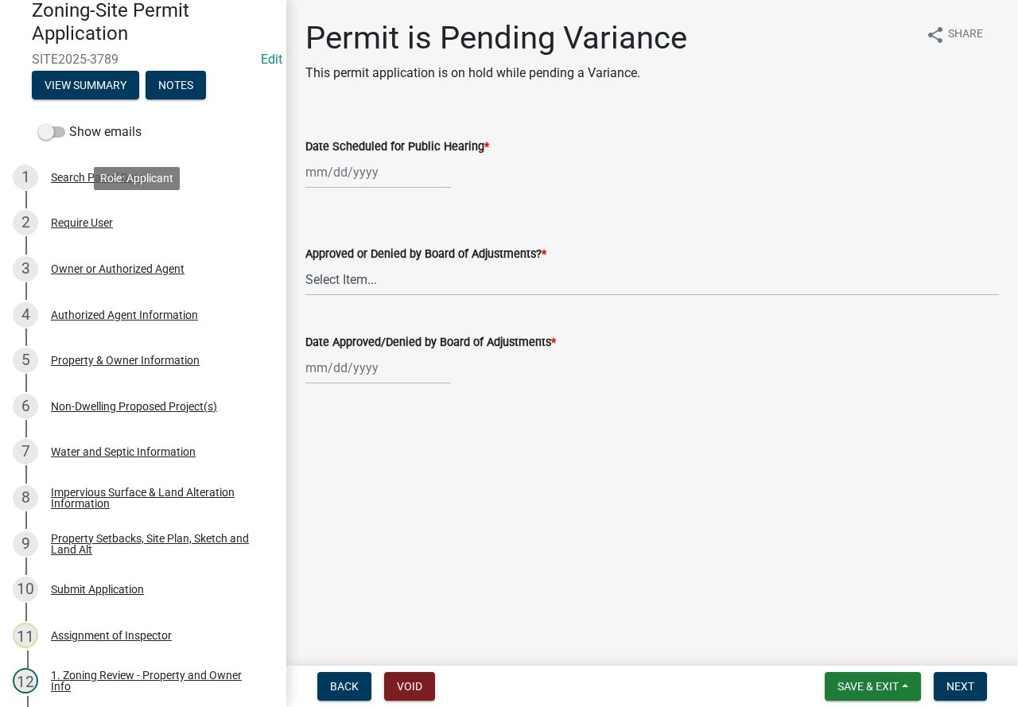
click at [89, 219] on div "Require User" at bounding box center [82, 222] width 62 height 11
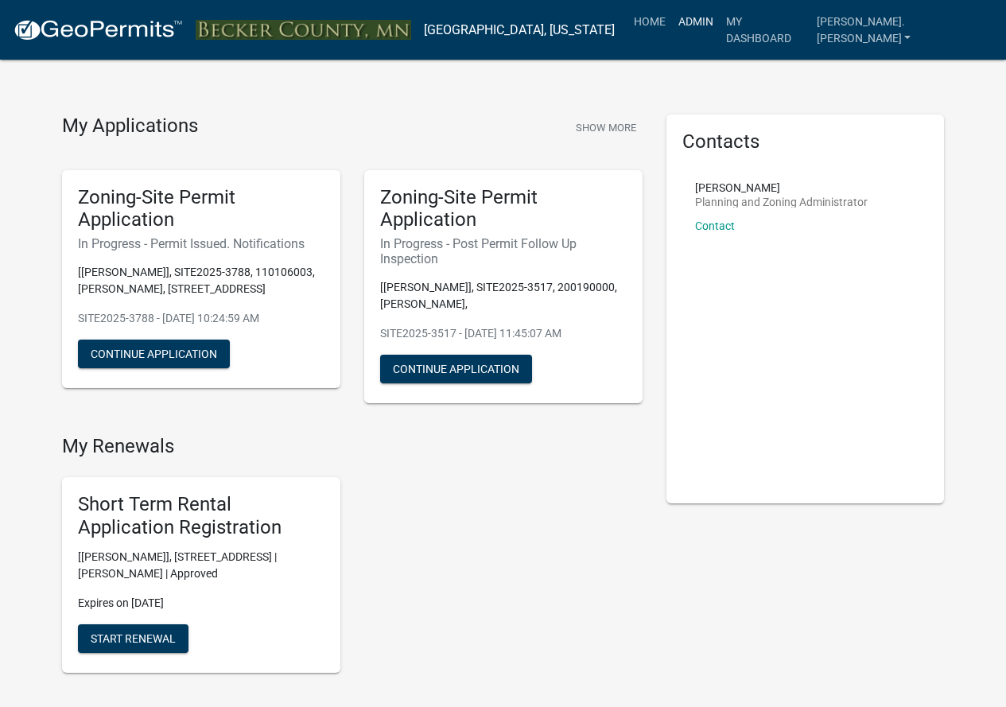
click at [720, 11] on link "Admin" at bounding box center [696, 21] width 48 height 30
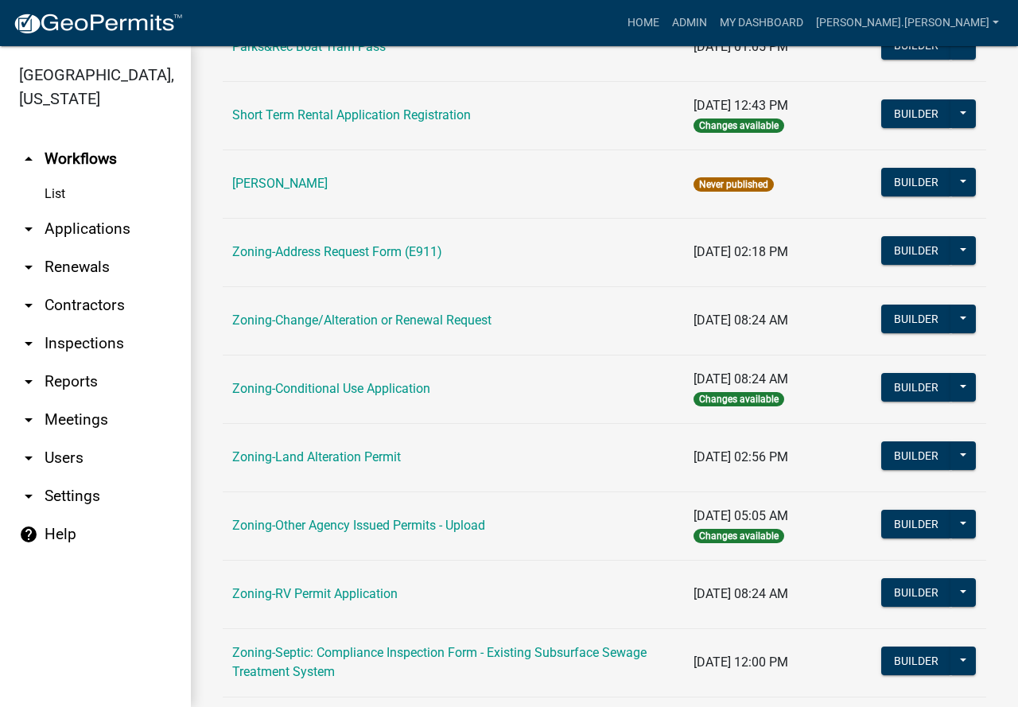
scroll to position [477, 0]
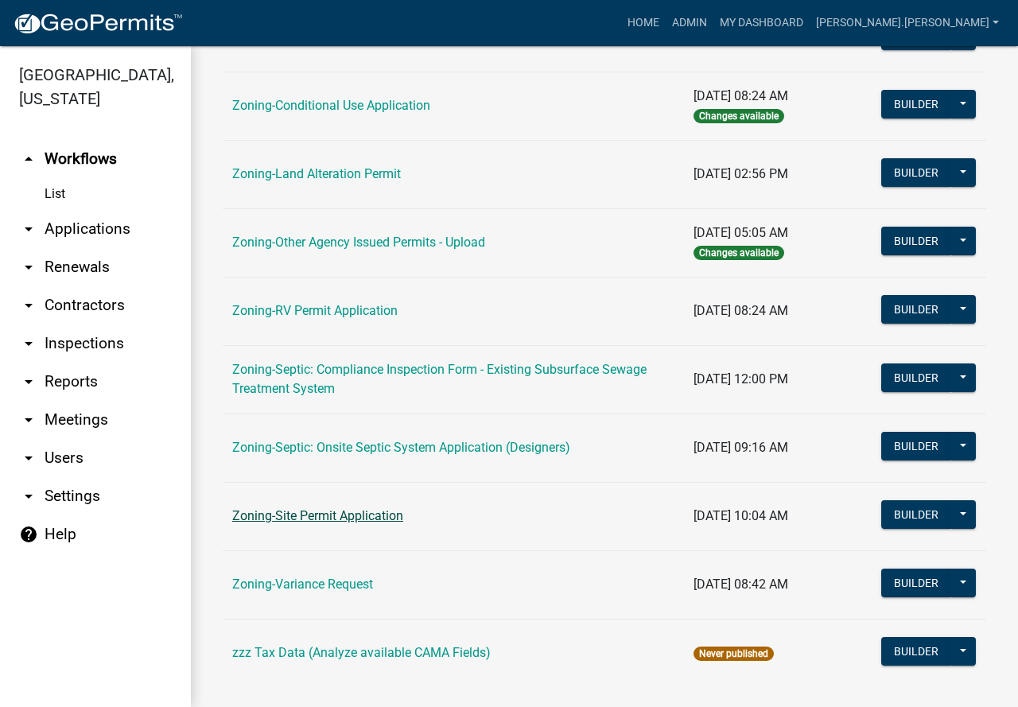
click at [372, 513] on link "Zoning-Site Permit Application" at bounding box center [317, 515] width 171 height 15
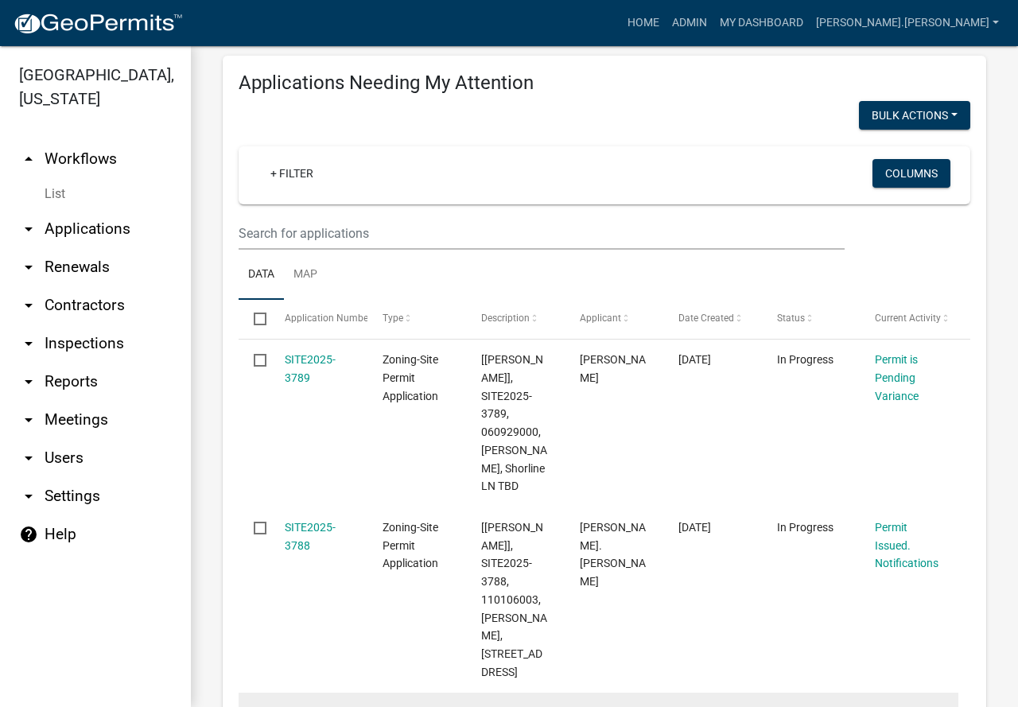
scroll to position [239, 0]
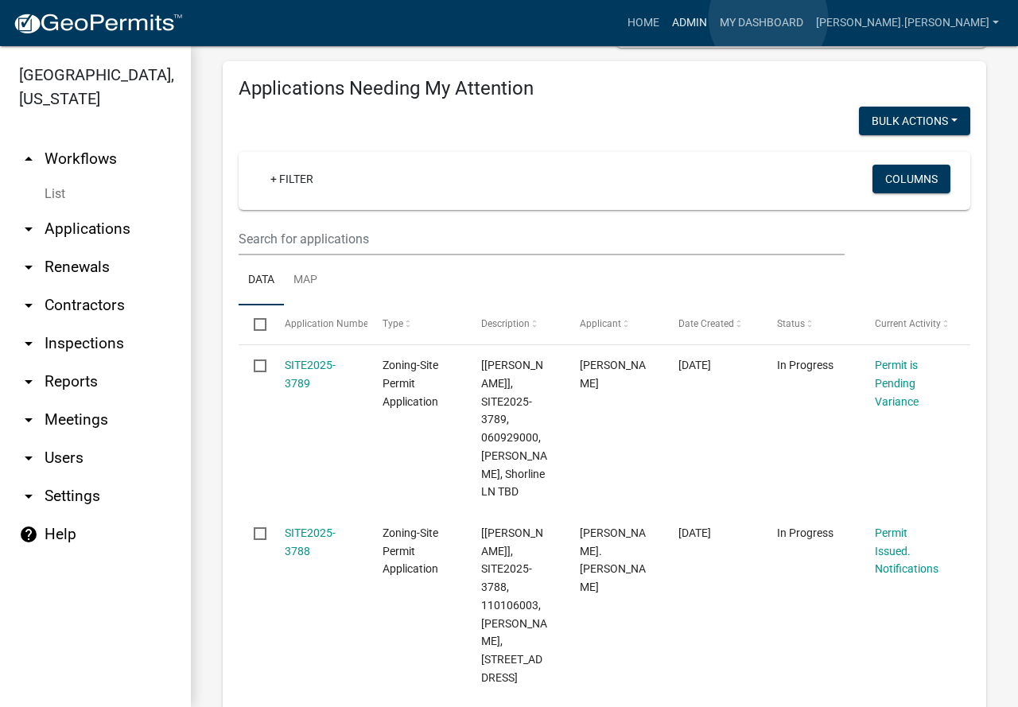
click at [713, 18] on link "Admin" at bounding box center [689, 23] width 48 height 30
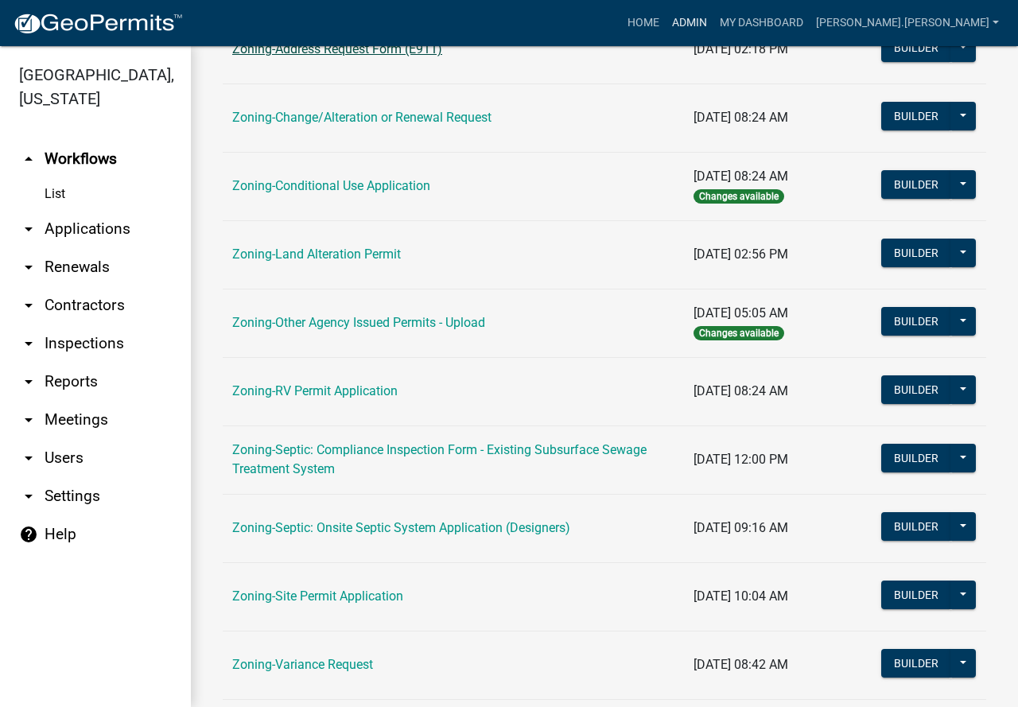
scroll to position [398, 0]
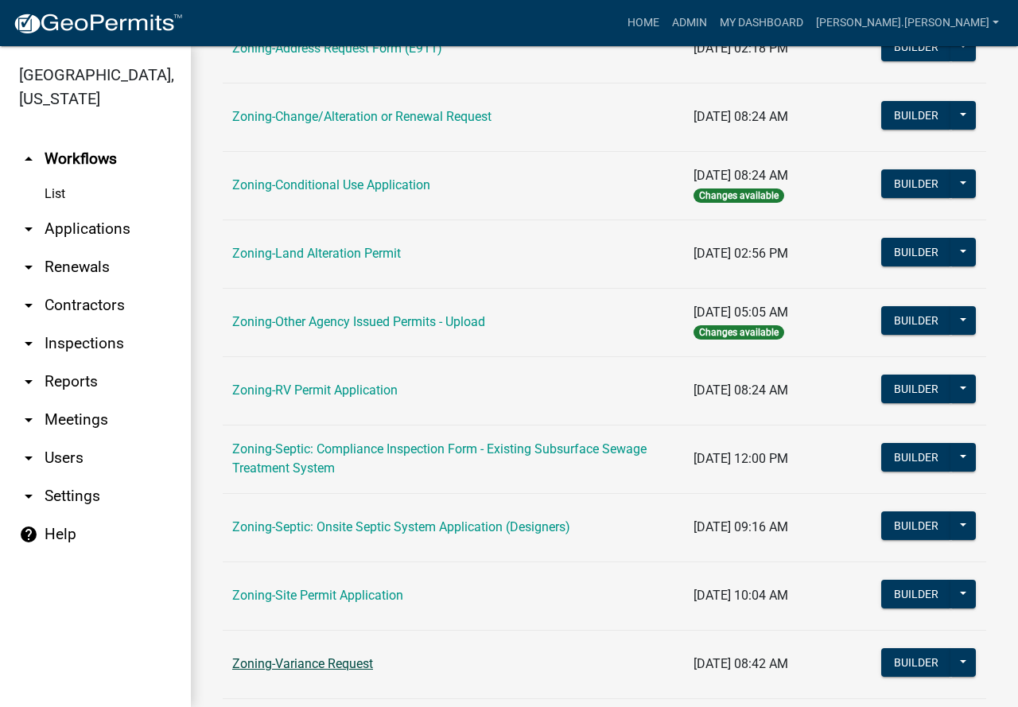
click at [355, 661] on link "Zoning-Variance Request" at bounding box center [302, 663] width 141 height 15
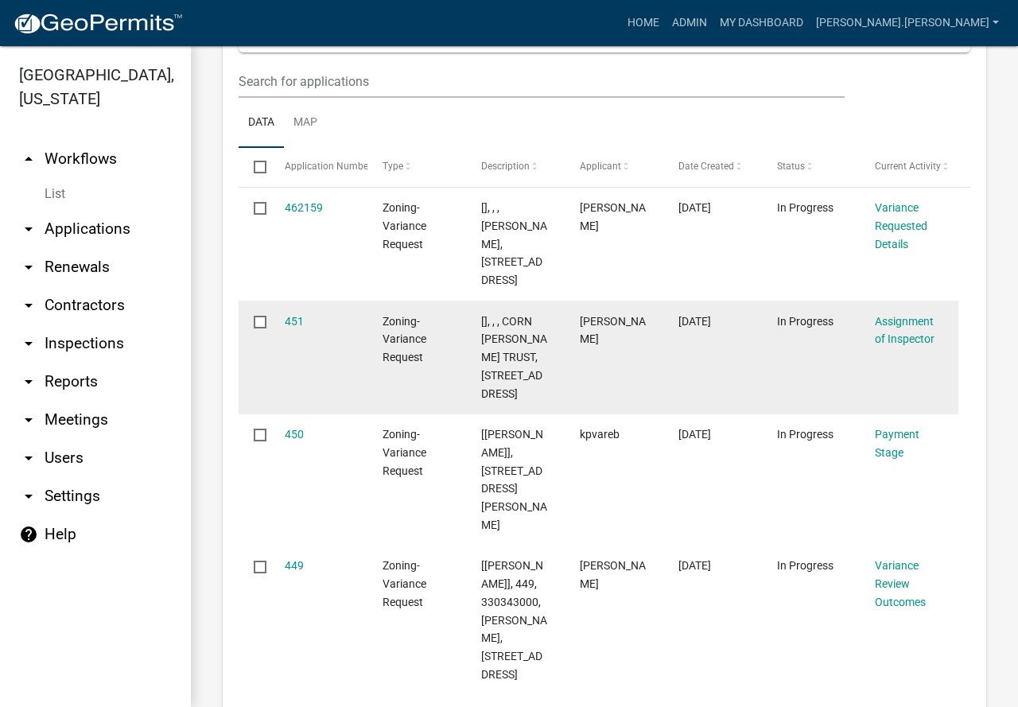
scroll to position [2465, 0]
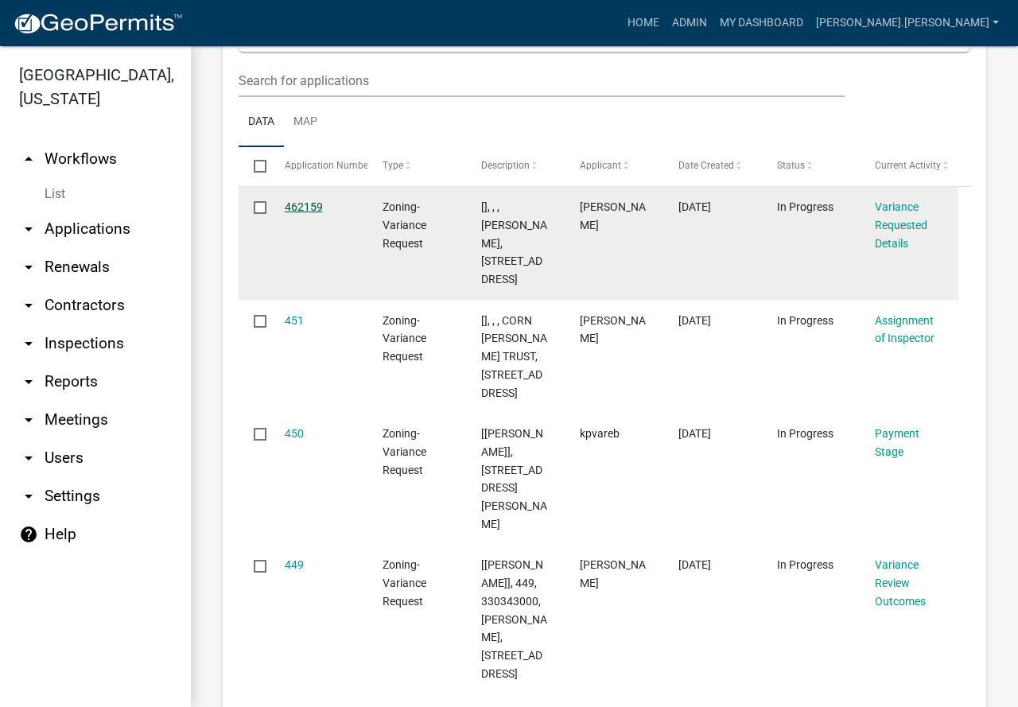
click at [314, 213] on link "462159" at bounding box center [304, 206] width 38 height 13
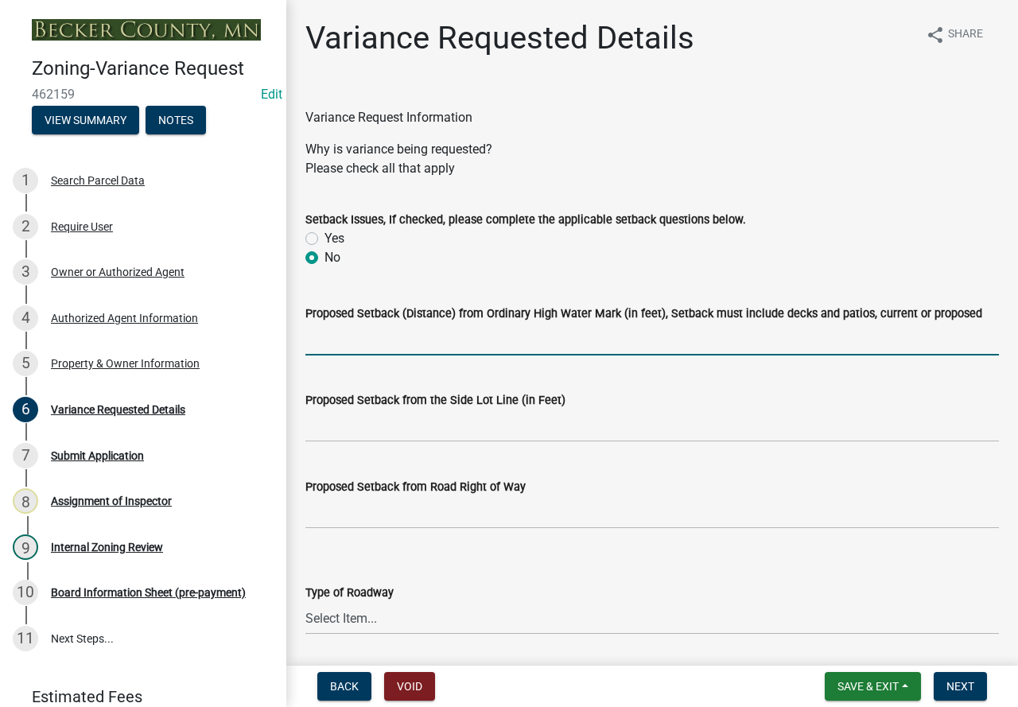
click at [517, 331] on input "Proposed Setback (Distance) from Ordinary High Water Mark (in feet), Setback mu…" at bounding box center [651, 339] width 693 height 33
type input "150+"
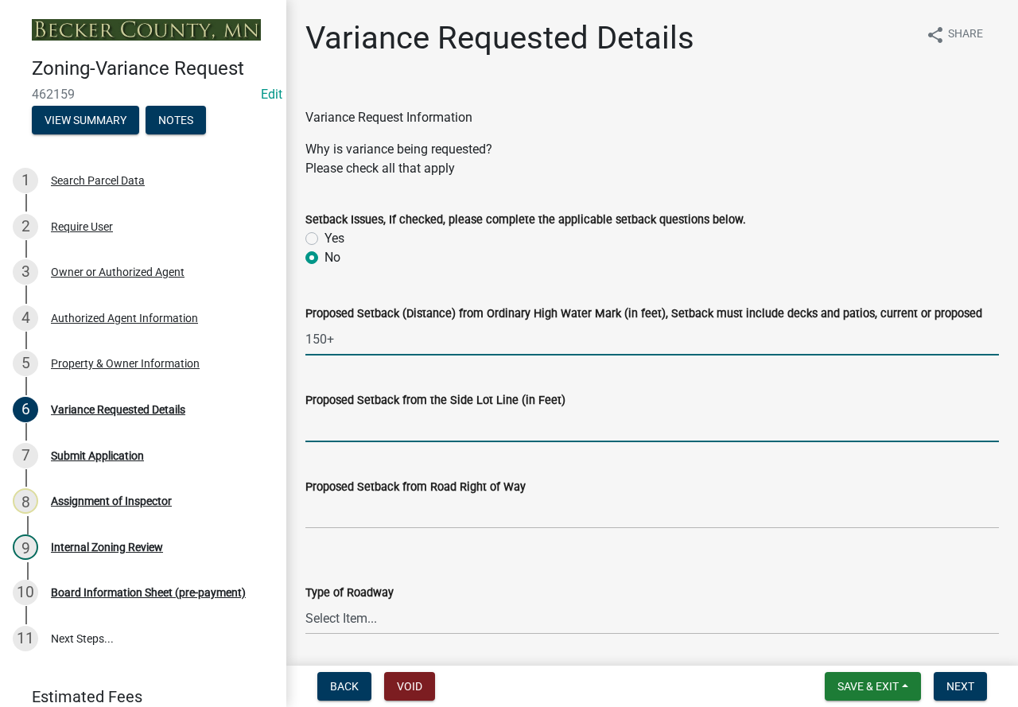
click at [475, 429] on input "Proposed Setback from the Side Lot Line (in Feet)" at bounding box center [651, 425] width 693 height 33
type input "7'"
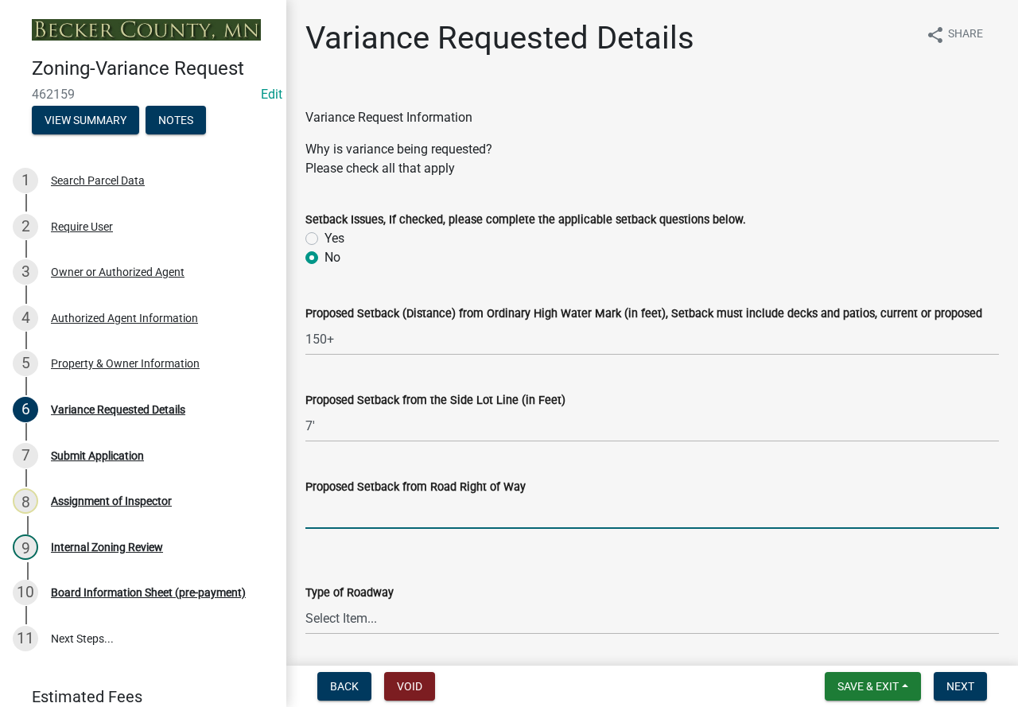
click at [540, 522] on input "Proposed Setback from Road Right of Way" at bounding box center [651, 512] width 693 height 33
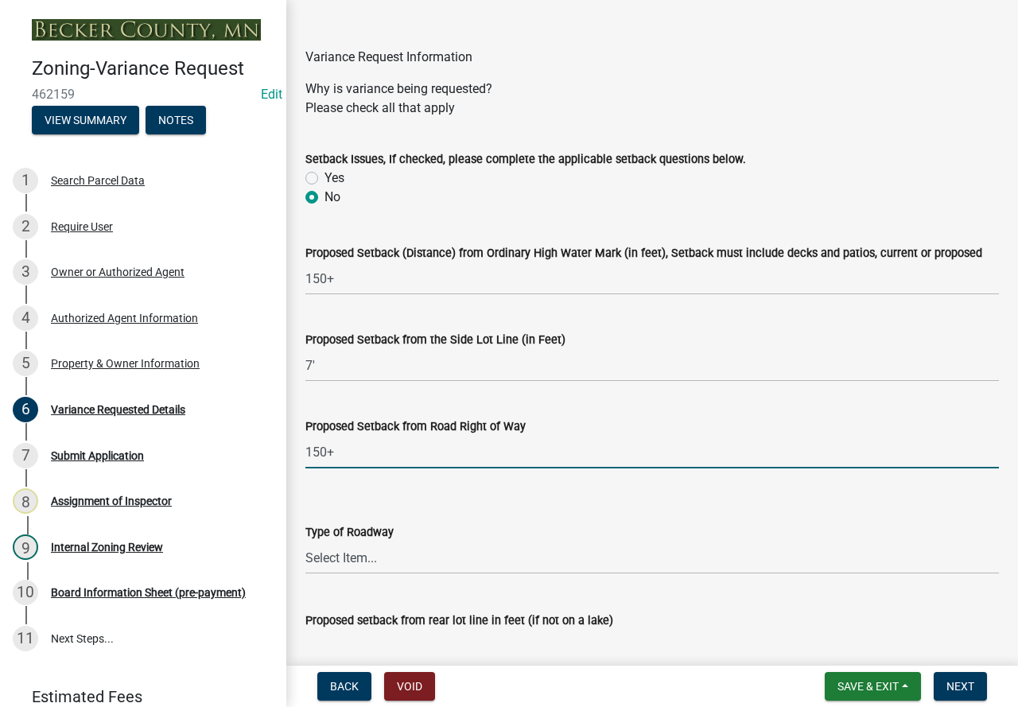
scroll to position [239, 0]
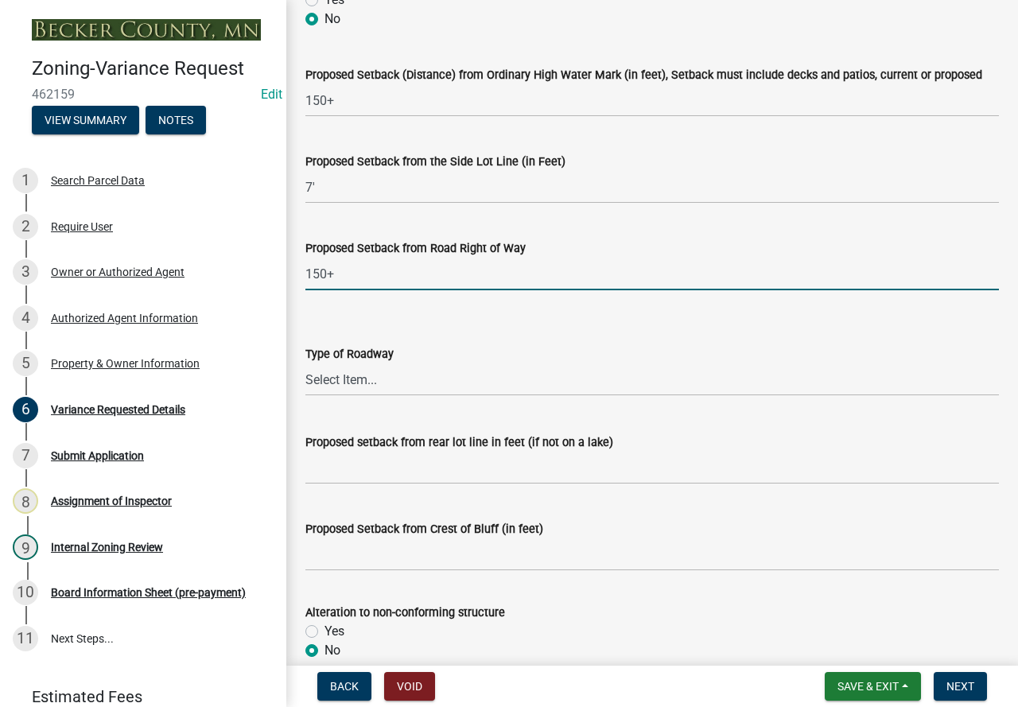
type input "150+"
drag, startPoint x: 412, startPoint y: 370, endPoint x: 413, endPoint y: 382, distance: 12.0
click at [413, 382] on select "Select Item... Township County State" at bounding box center [651, 379] width 693 height 33
click at [305, 363] on select "Select Item... Township County State" at bounding box center [651, 379] width 693 height 33
select select "edc6b78d-c029-41a6-a436-e6f76b5f0855"
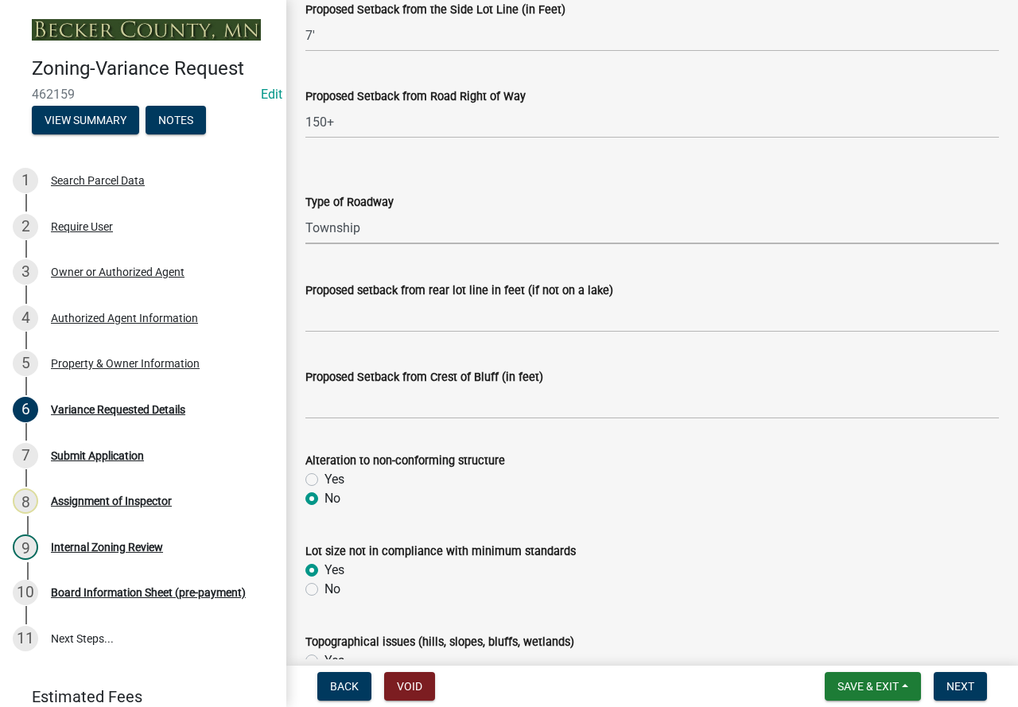
scroll to position [398, 0]
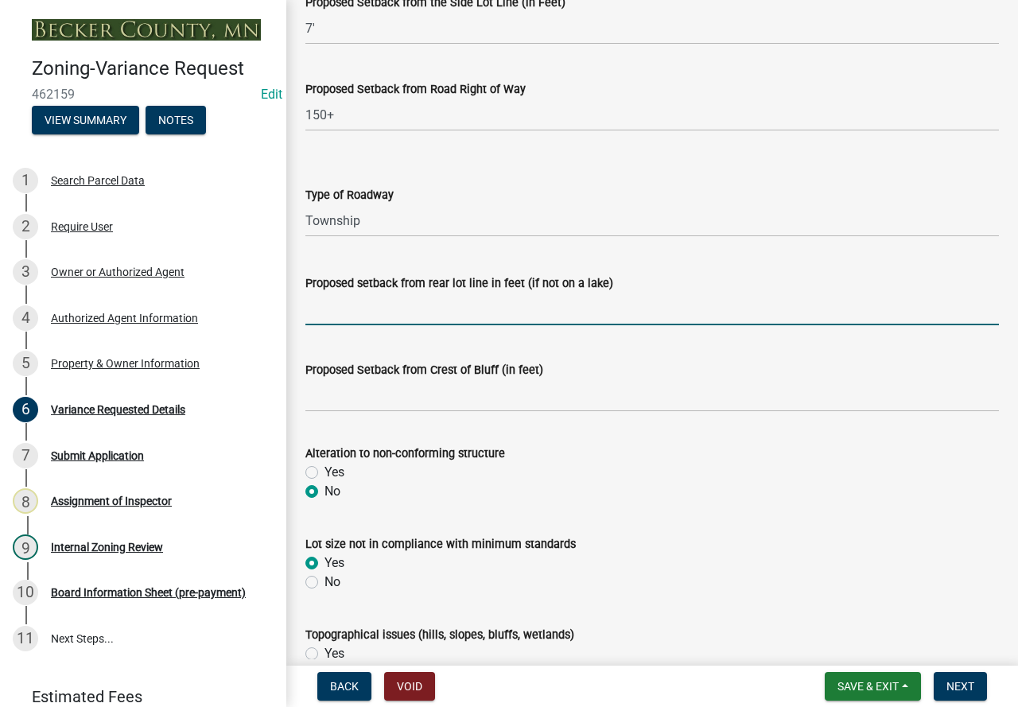
click at [407, 312] on input "Proposed setback from rear lot line in feet (if not on a lake)" at bounding box center [651, 309] width 693 height 33
type input "150+"
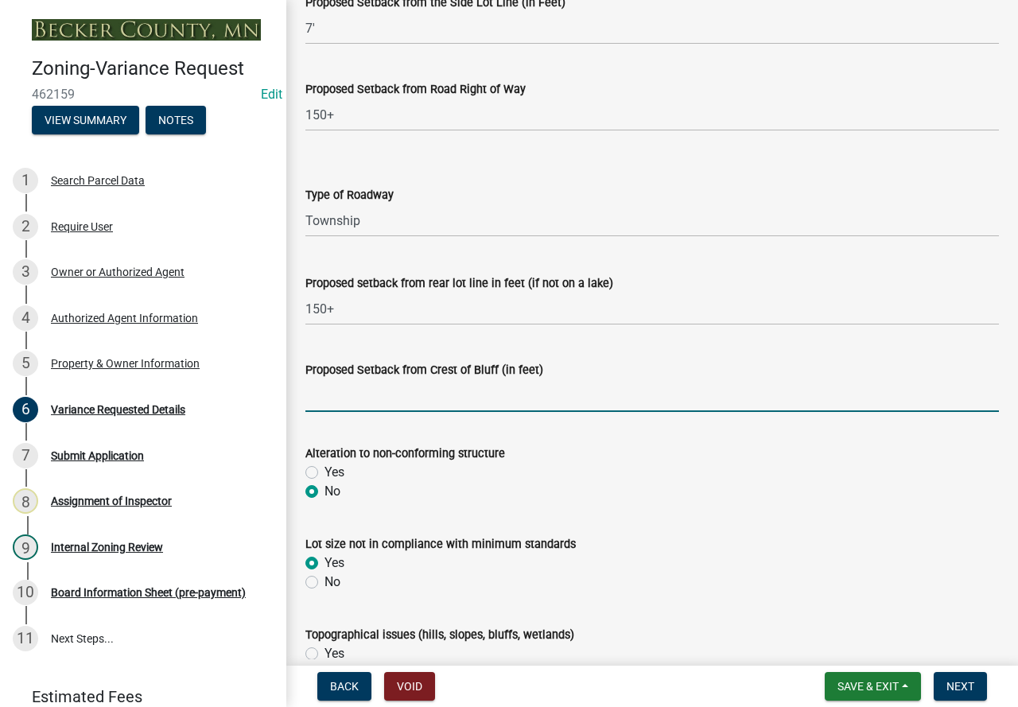
click at [330, 399] on input "Proposed Setback from Crest of Bluff (in feet)" at bounding box center [651, 395] width 693 height 33
type input "N/A"
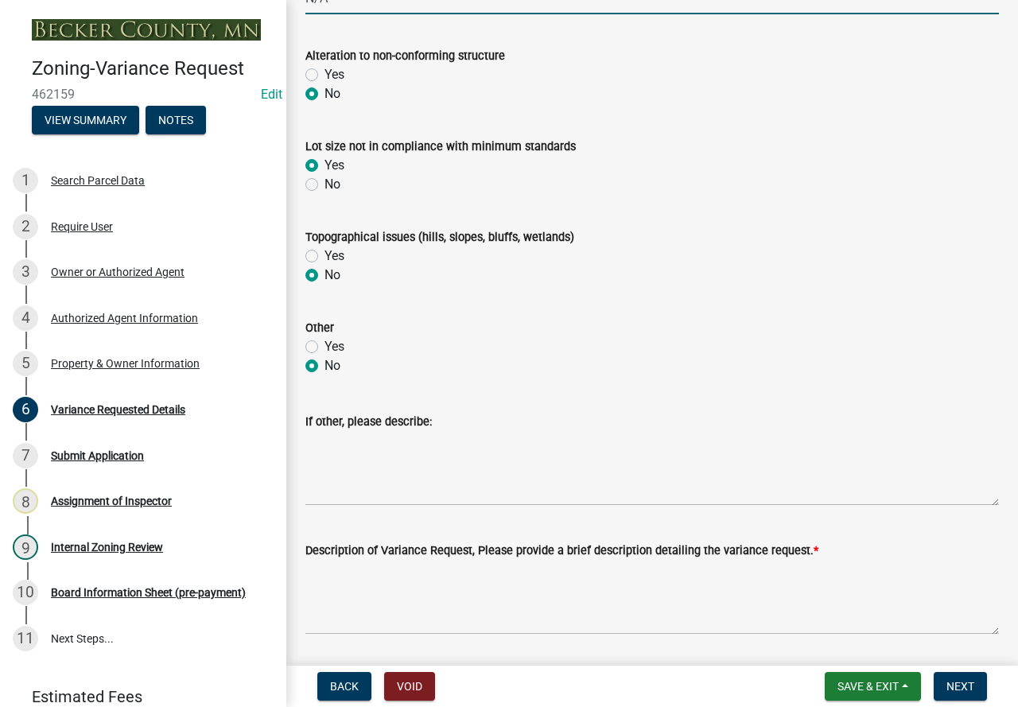
scroll to position [875, 0]
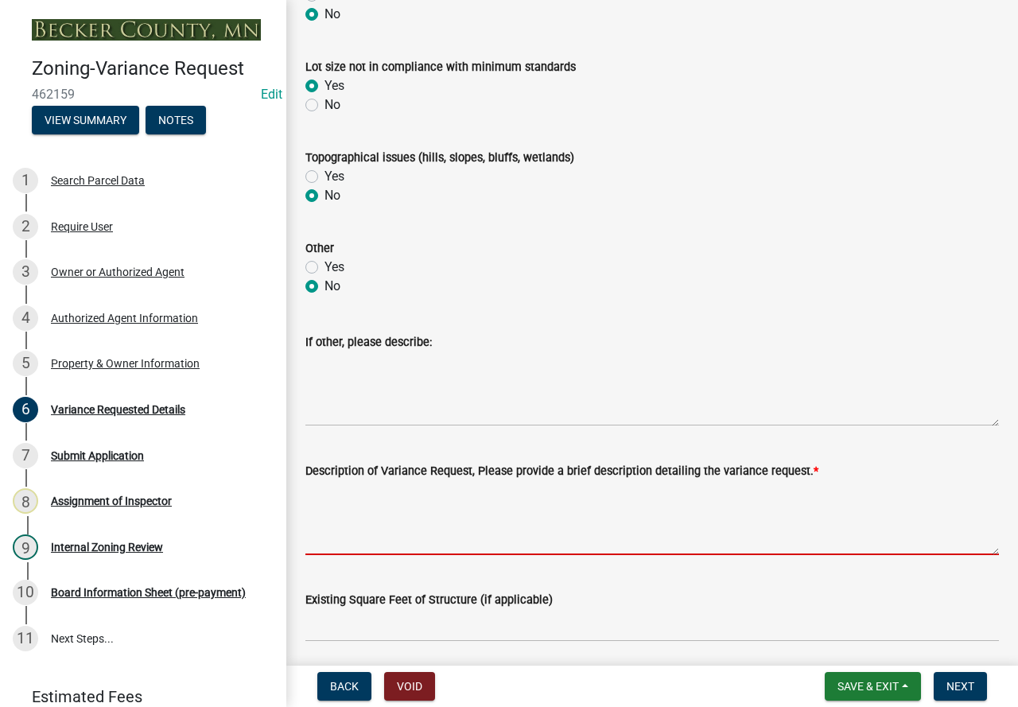
click at [502, 502] on textarea "Description of Variance Request, Please provide a brief description detailing t…" at bounding box center [651, 517] width 693 height 75
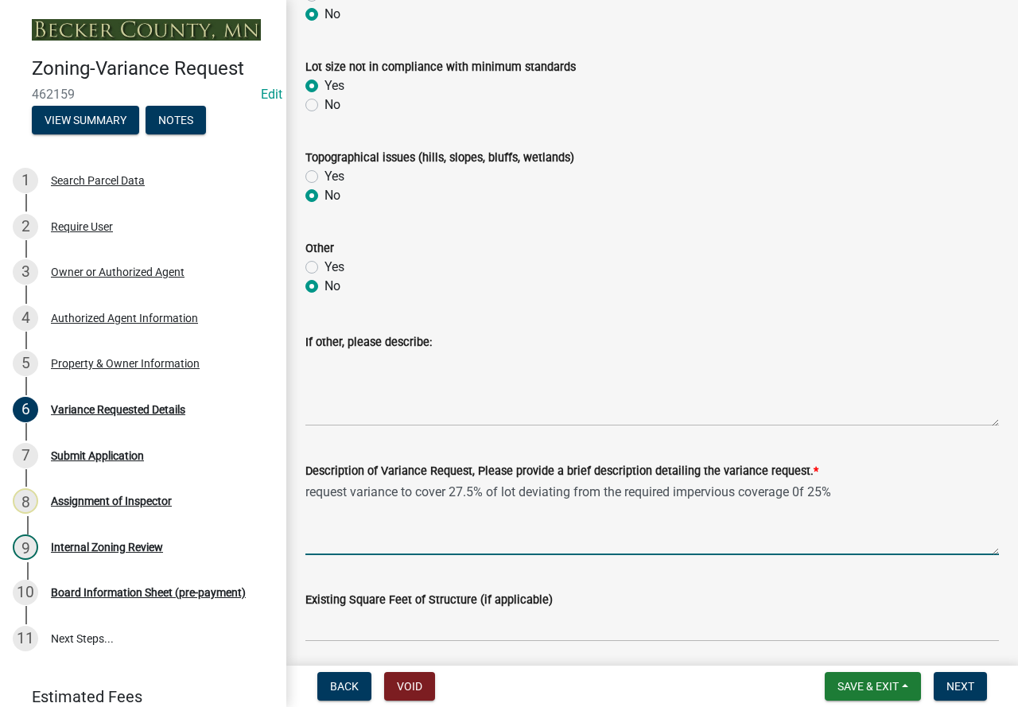
click at [805, 494] on textarea "request variance to cover 27.5% of lot deviating from the required impervious c…" at bounding box center [651, 517] width 693 height 75
click at [847, 495] on textarea "request variance to cover 27.5% of lot deviating from the required impervious c…" at bounding box center [651, 517] width 693 height 75
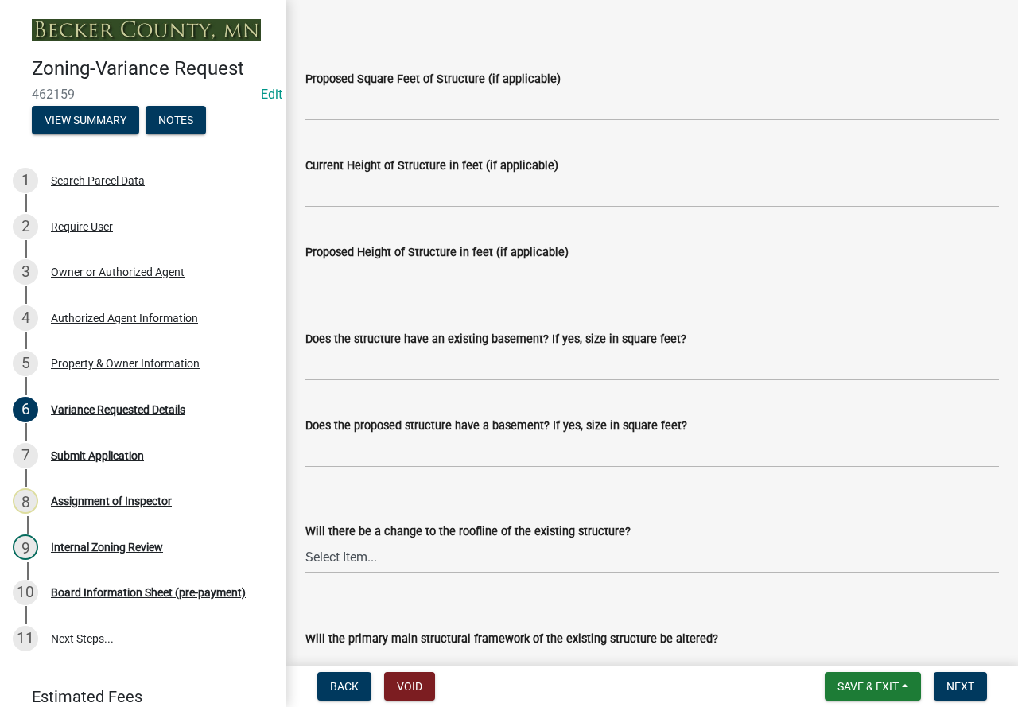
scroll to position [1511, 0]
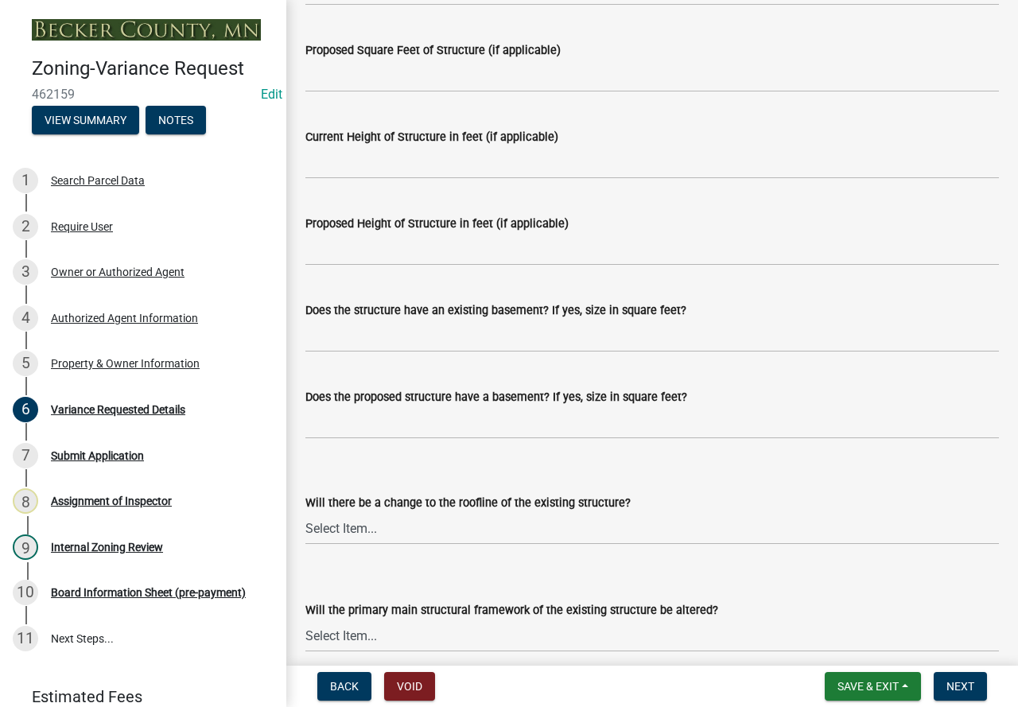
type textarea "request variance to cover 27.5% of lot deviating from the required impervious c…"
click at [401, 413] on input "Does the proposed structure have a basement? If yes, size in square feet?" at bounding box center [651, 422] width 693 height 33
type input "N/A"
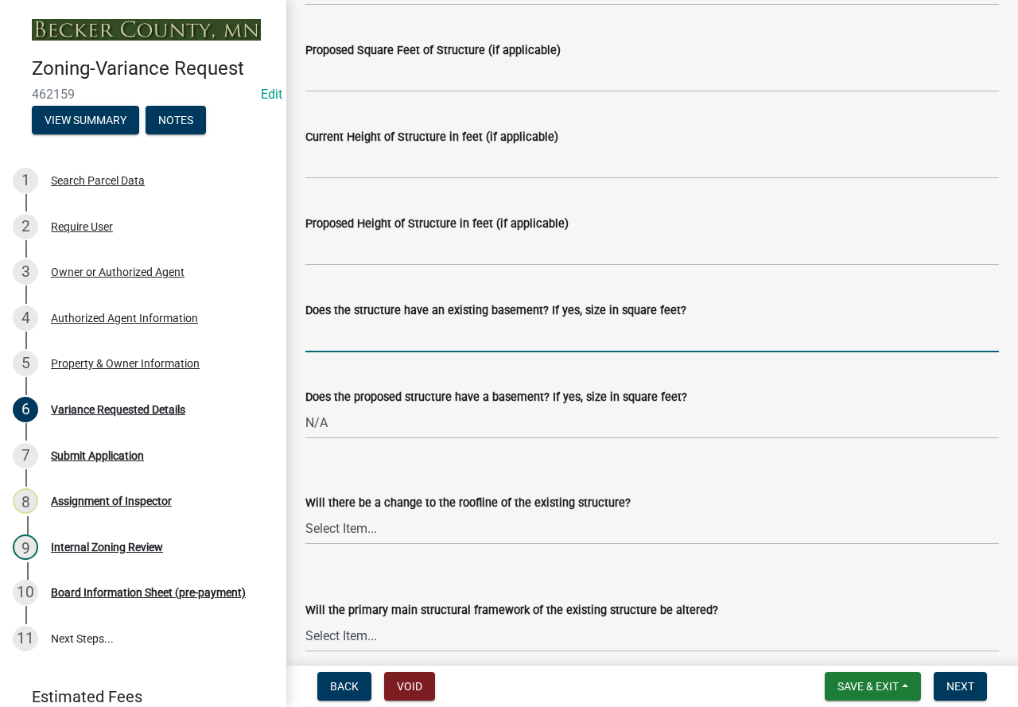
click at [428, 330] on input "Does the structure have an existing basement? If yes, size in square feet?" at bounding box center [651, 336] width 693 height 33
type input "N/A"
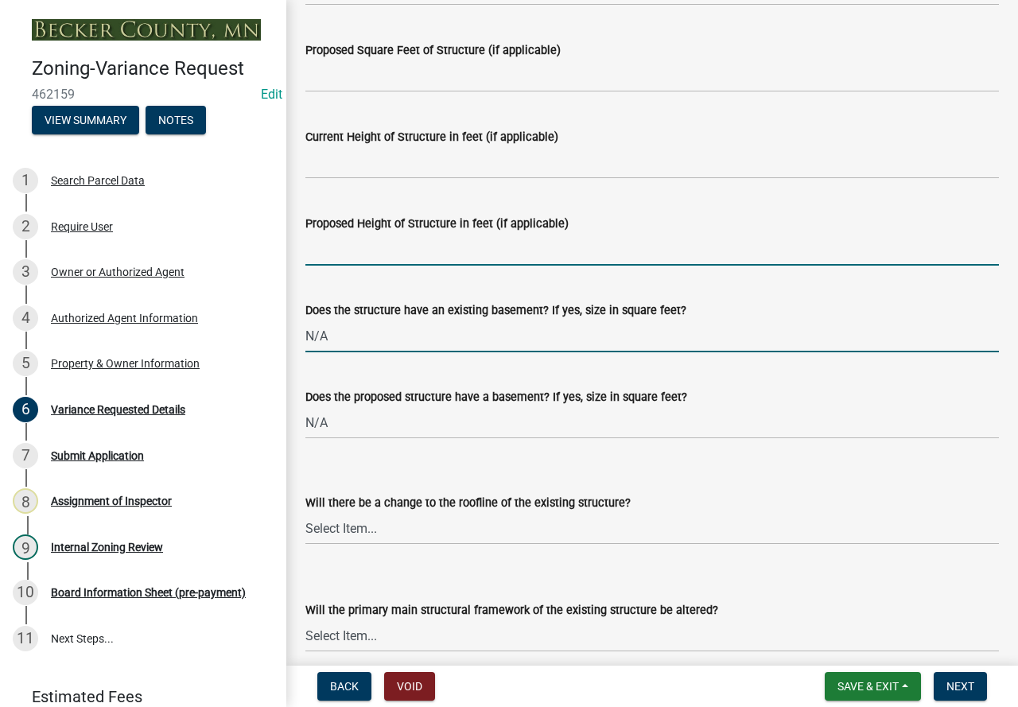
click at [440, 253] on input "Proposed Height of Structure in feet (if applicable)" at bounding box center [651, 249] width 693 height 33
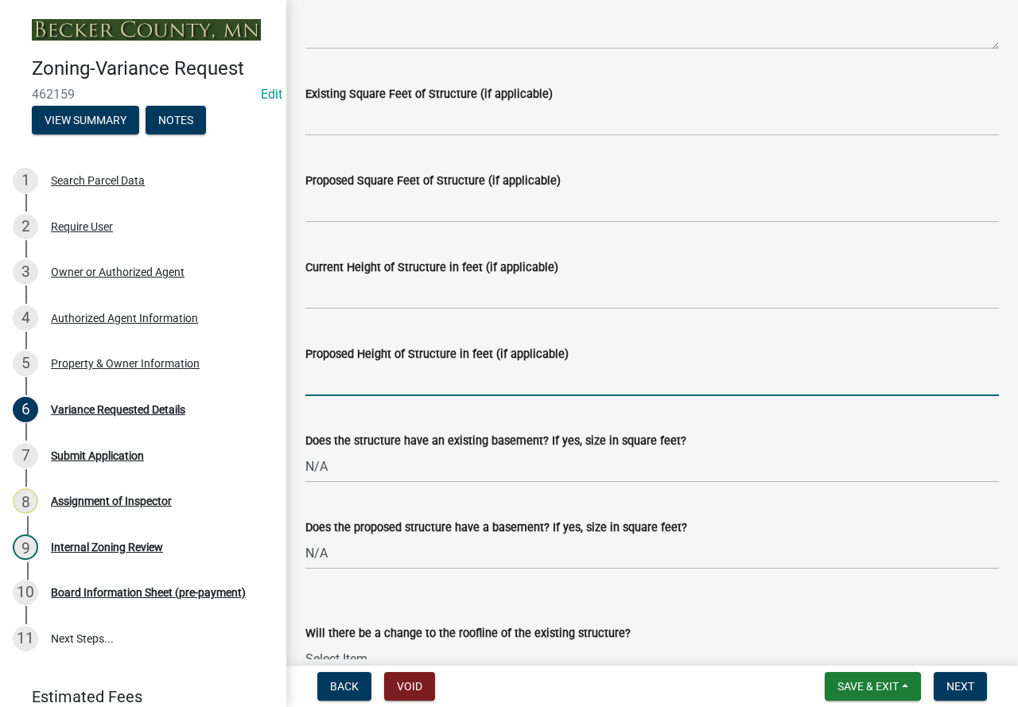
scroll to position [1352, 0]
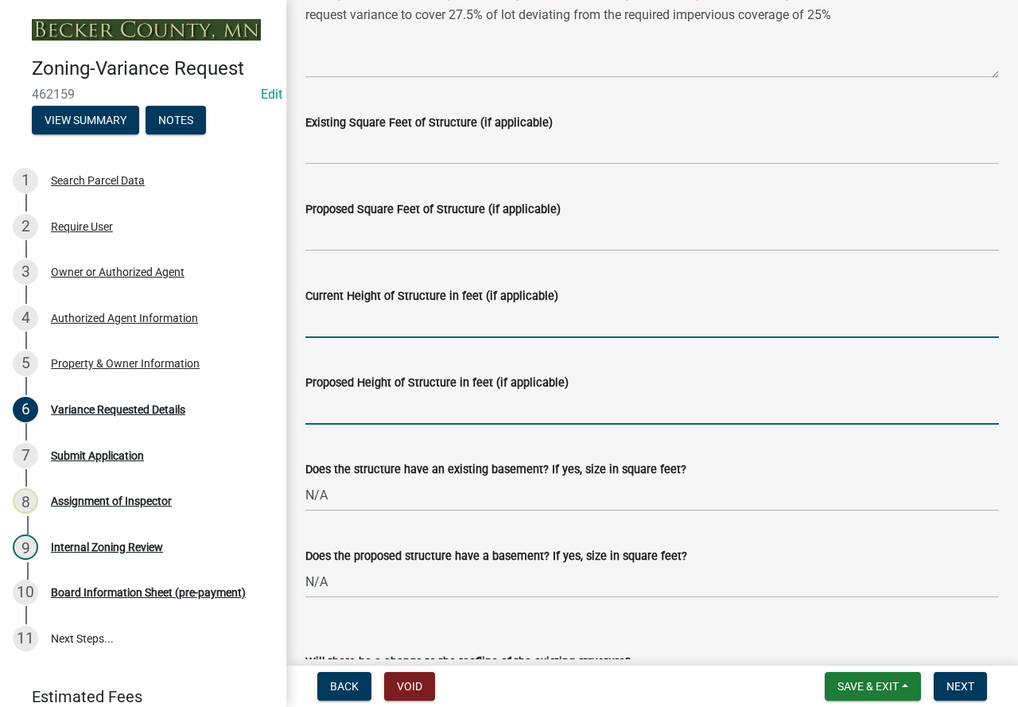
click at [339, 315] on input "Current Height of Structure in feet (if applicable)" at bounding box center [651, 321] width 693 height 33
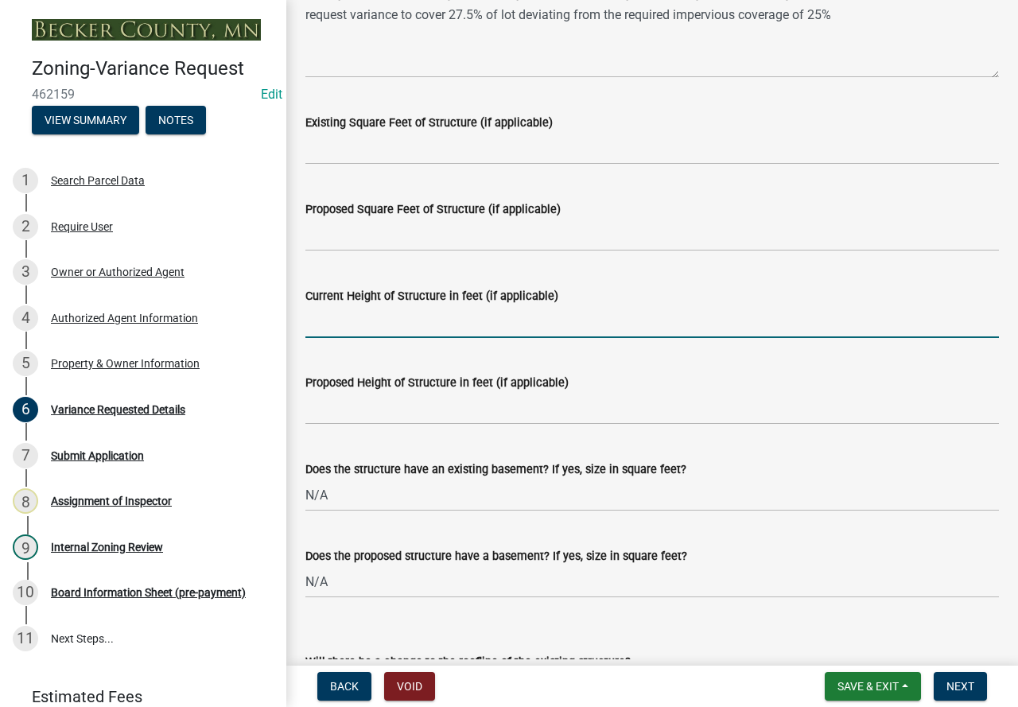
type input "N/A"
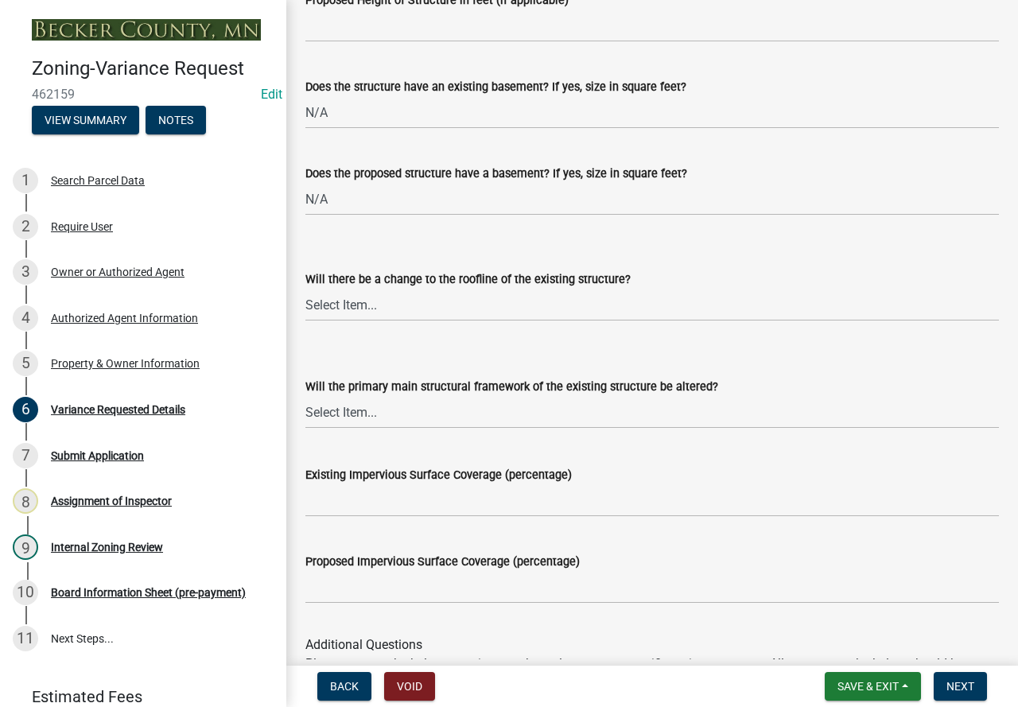
scroll to position [1749, 0]
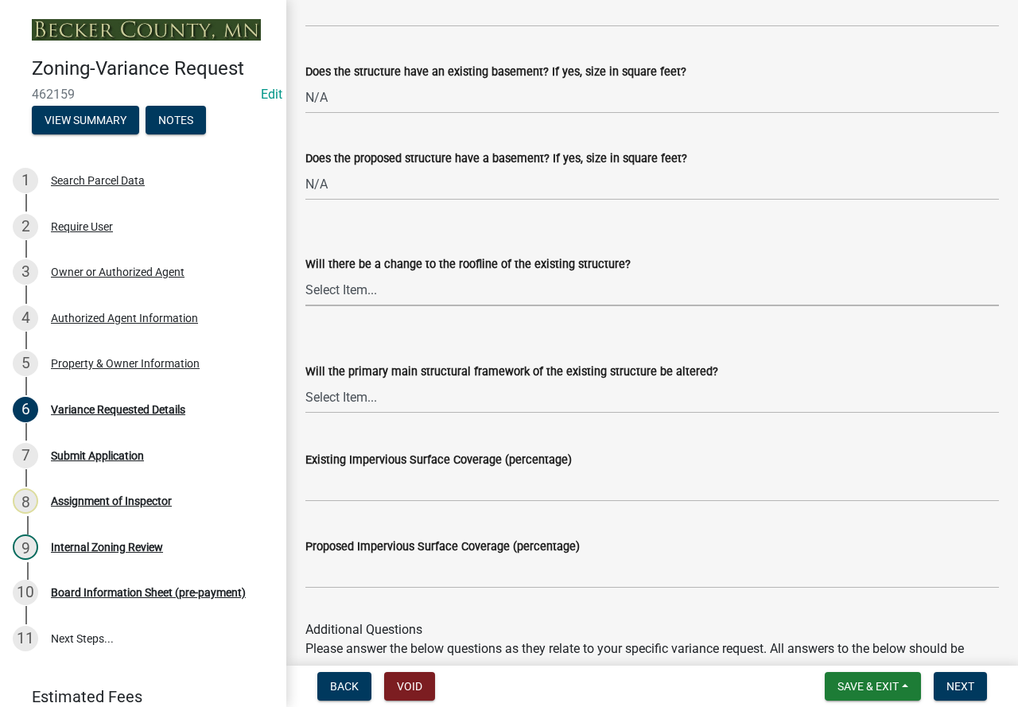
click at [477, 285] on select "Select Item... Yes No N/A" at bounding box center [651, 289] width 693 height 33
click at [305, 273] on select "Select Item... Yes No N/A" at bounding box center [651, 289] width 693 height 33
drag, startPoint x: 450, startPoint y: 286, endPoint x: 449, endPoint y: 304, distance: 18.3
click at [449, 288] on select "Select Item... Yes No N/A" at bounding box center [651, 289] width 693 height 33
click at [305, 273] on select "Select Item... Yes No N/A" at bounding box center [651, 289] width 693 height 33
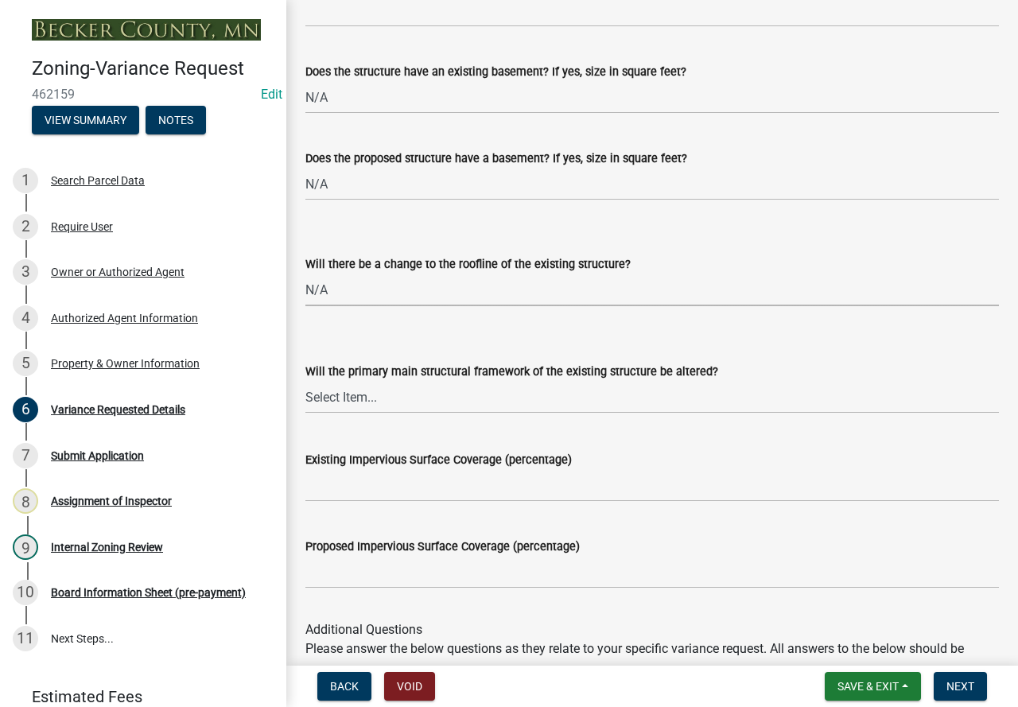
select select "a5c6235c-6fe0-43e3-9b64-f3566618e99d"
click at [430, 387] on select "Select Item... Yes No N/A" at bounding box center [651, 397] width 693 height 33
click at [305, 381] on select "Select Item... Yes No N/A" at bounding box center [651, 397] width 693 height 33
select select "a60f612c-e64d-4767-92b2-cb2f842b6e0b"
click at [417, 473] on input "Existing Impervious Surface Coverage (percentage)" at bounding box center [651, 485] width 693 height 33
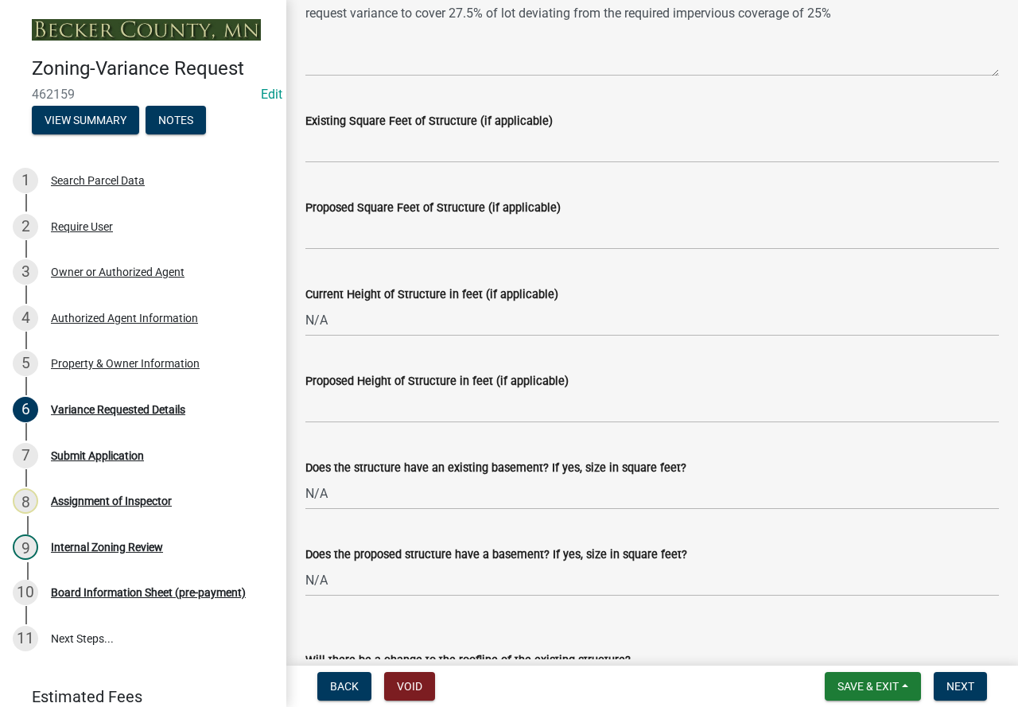
scroll to position [1352, 0]
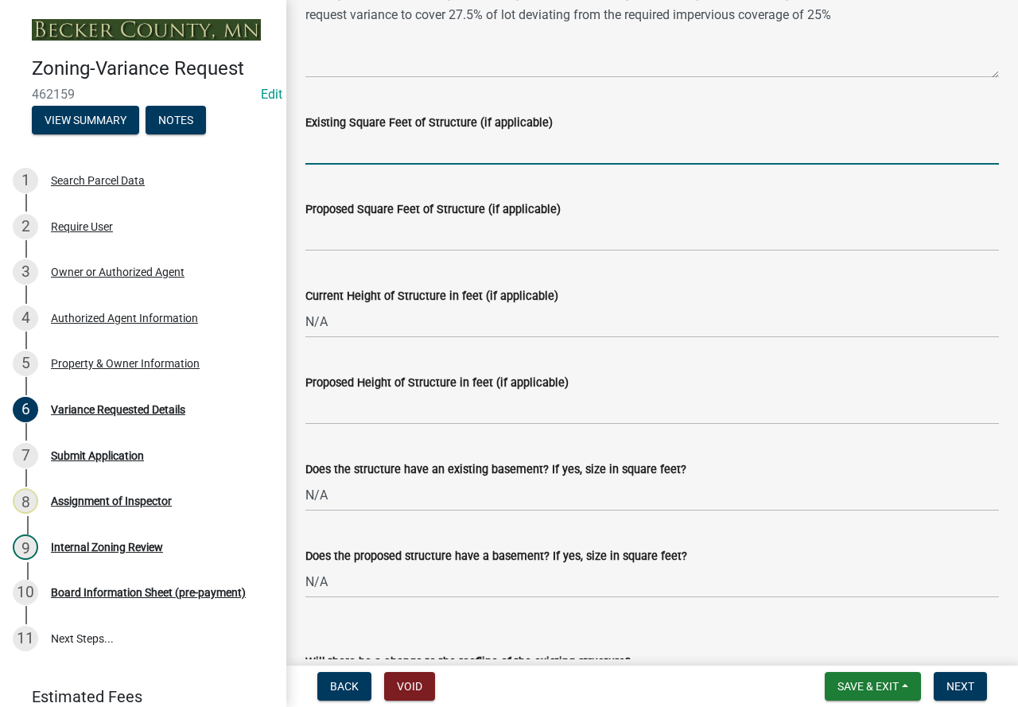
click at [420, 148] on input "Existing Square Feet of Structure (if applicable)" at bounding box center [651, 148] width 693 height 33
type input "N/A"
click at [413, 233] on input "Proposed Square Feet of Structure (if applicable)" at bounding box center [651, 235] width 693 height 33
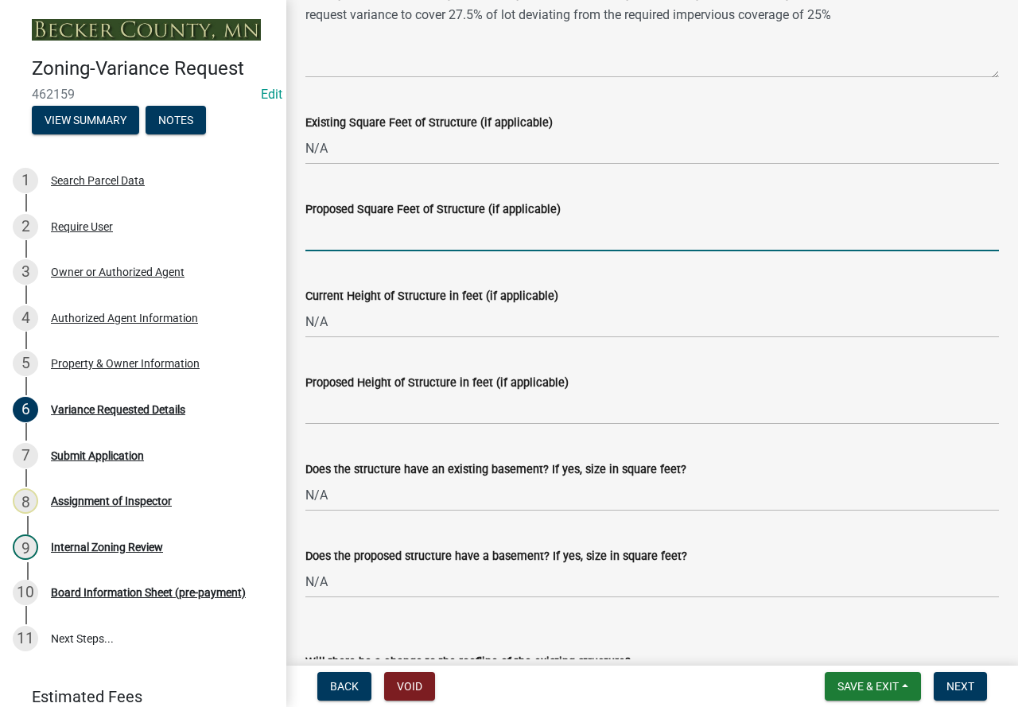
type input "N/A"
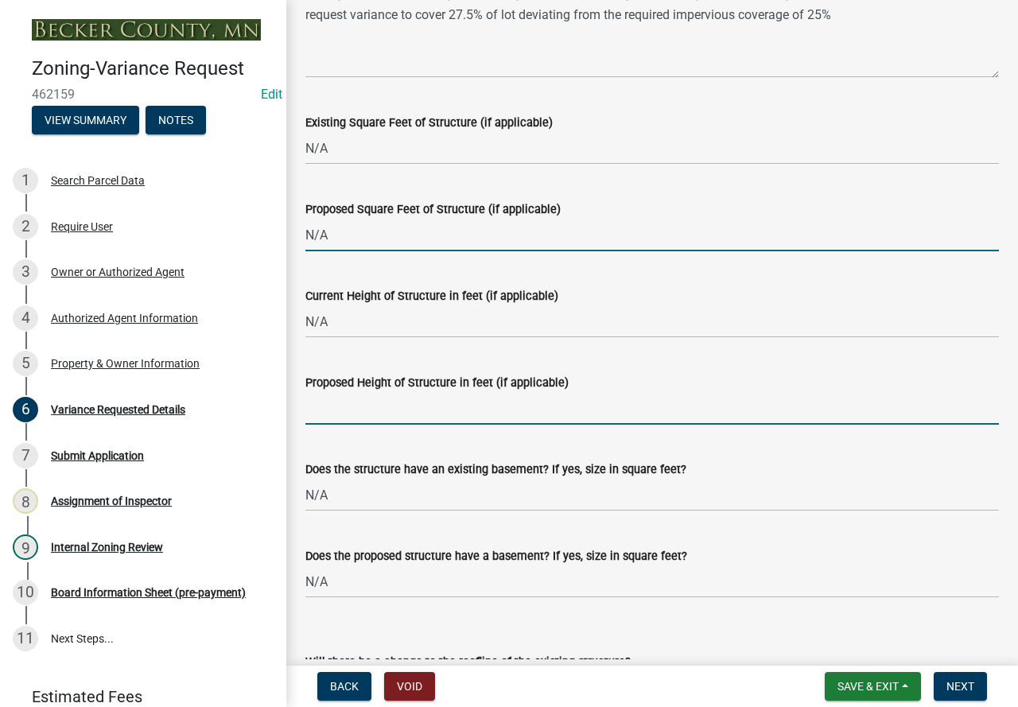
click at [386, 413] on input "Proposed Height of Structure in feet (if applicable)" at bounding box center [651, 408] width 693 height 33
type input "N/A"
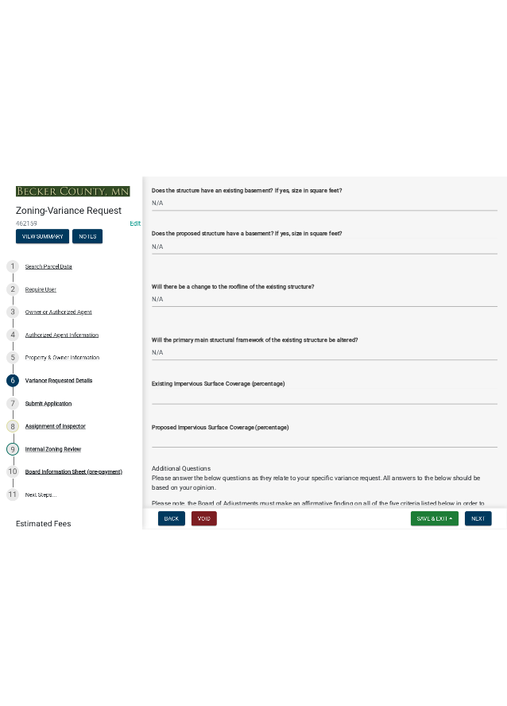
scroll to position [1829, 0]
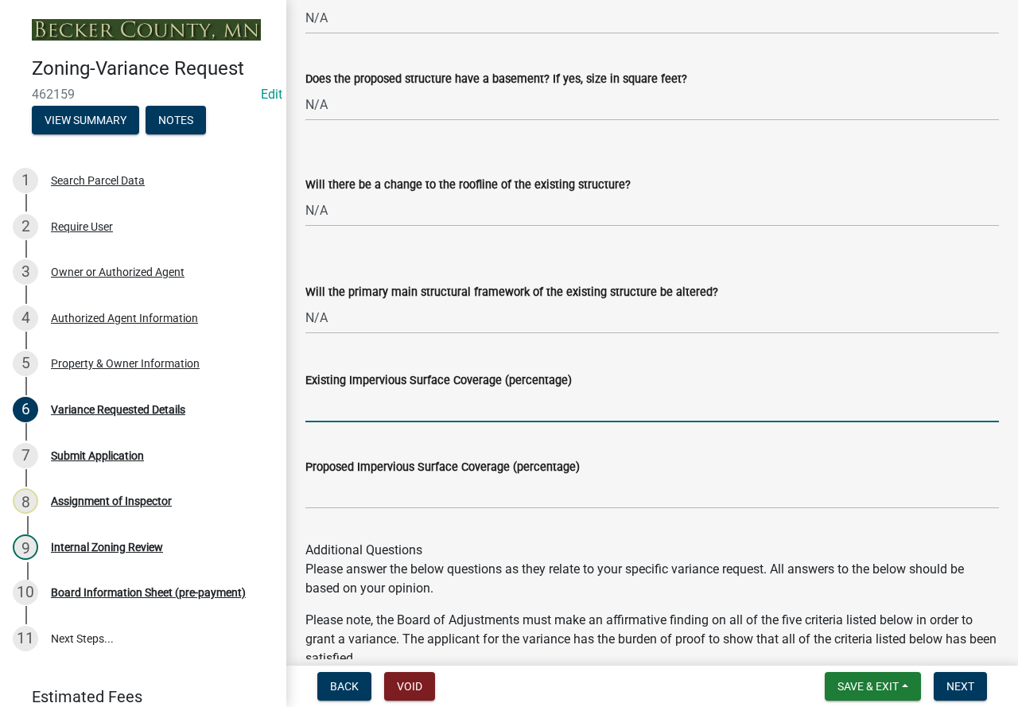
click at [398, 402] on input "Existing Impervious Surface Coverage (percentage)" at bounding box center [651, 406] width 693 height 33
type input "5050"
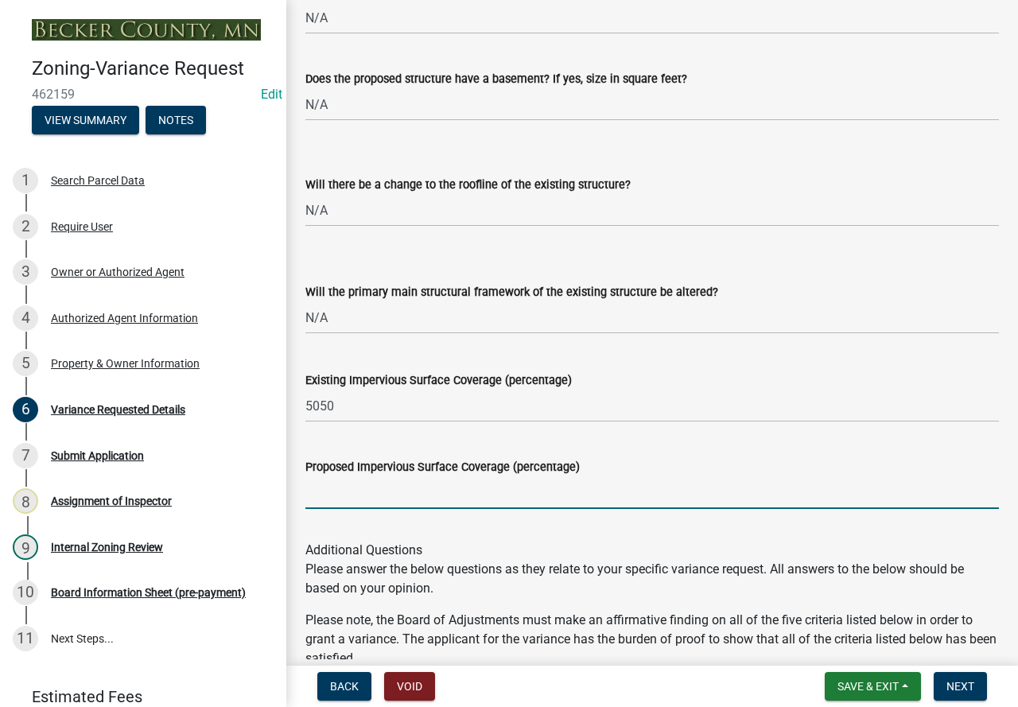
click at [401, 493] on input "Proposed Impervious Surface Coverage (percentage)" at bounding box center [651, 492] width 693 height 33
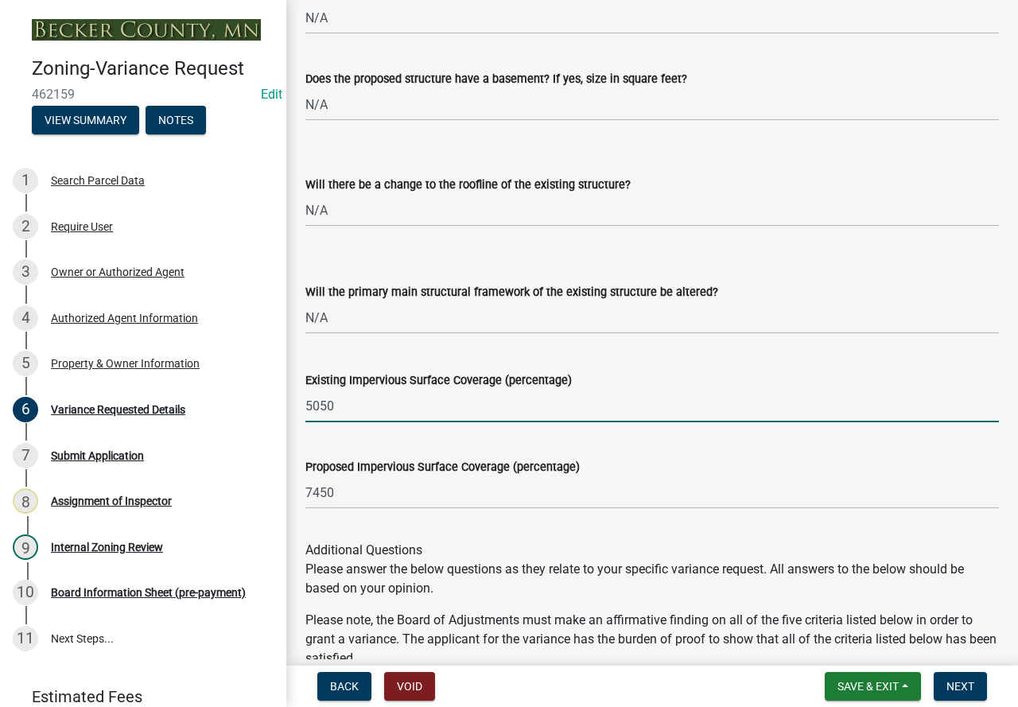
click at [412, 397] on input "5050" at bounding box center [651, 406] width 693 height 33
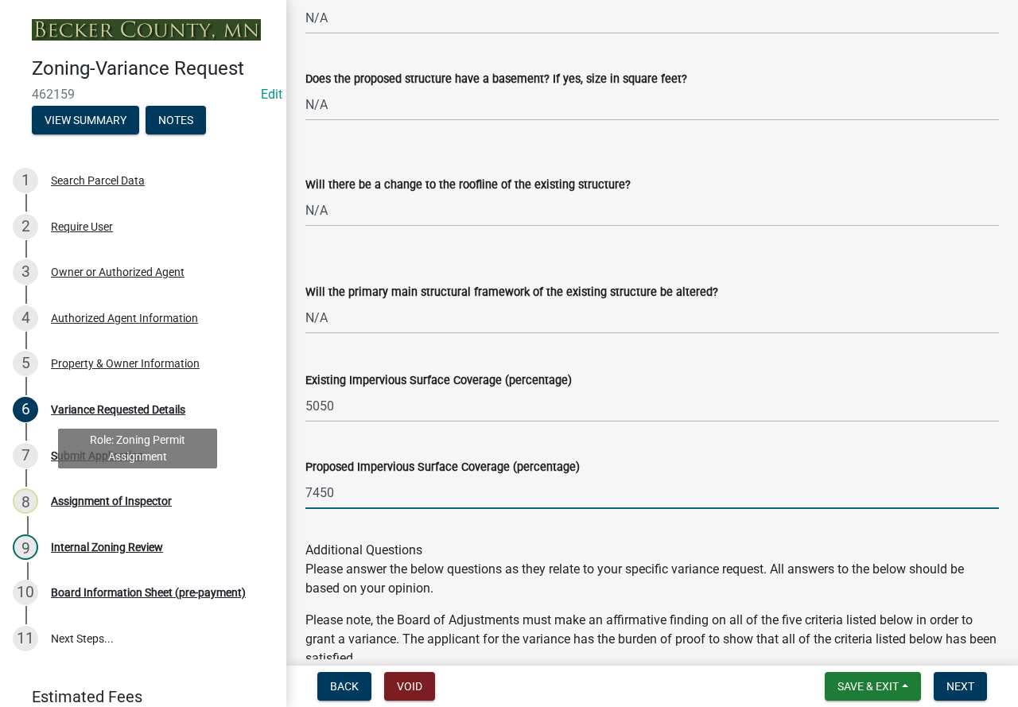
drag, startPoint x: 383, startPoint y: 496, endPoint x: 183, endPoint y: 463, distance: 203.1
click at [215, 498] on div "Zoning-Variance Request 462159 Edit View Summary Notes 1 Search Parcel Data 2 R…" at bounding box center [509, 353] width 1018 height 707
type input "27.5%"
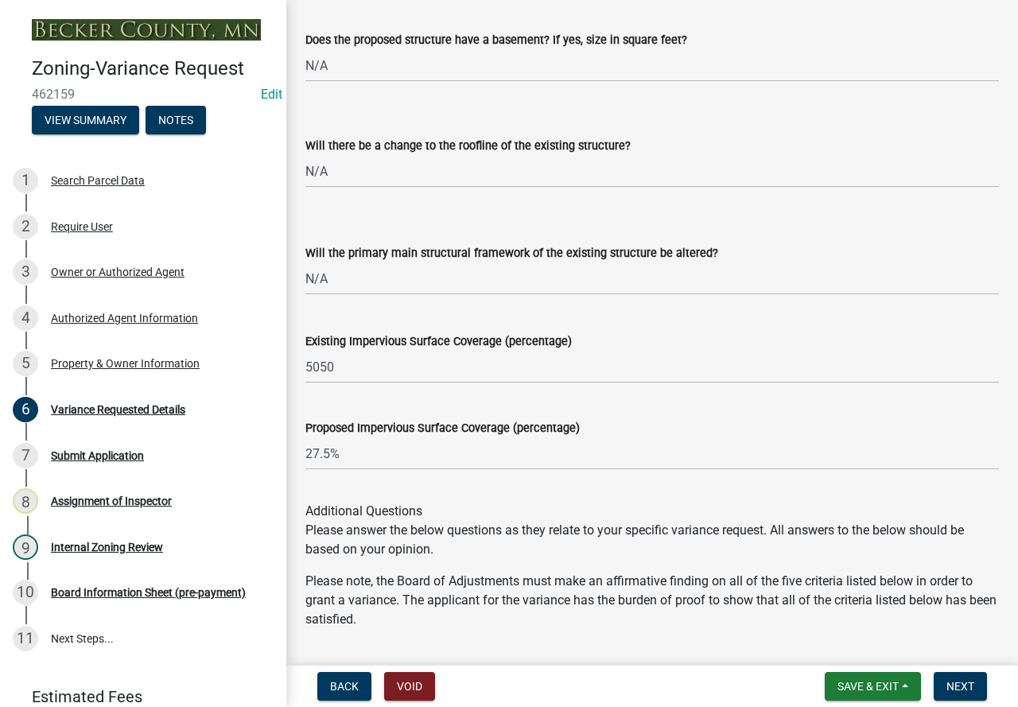
scroll to position [1874, 0]
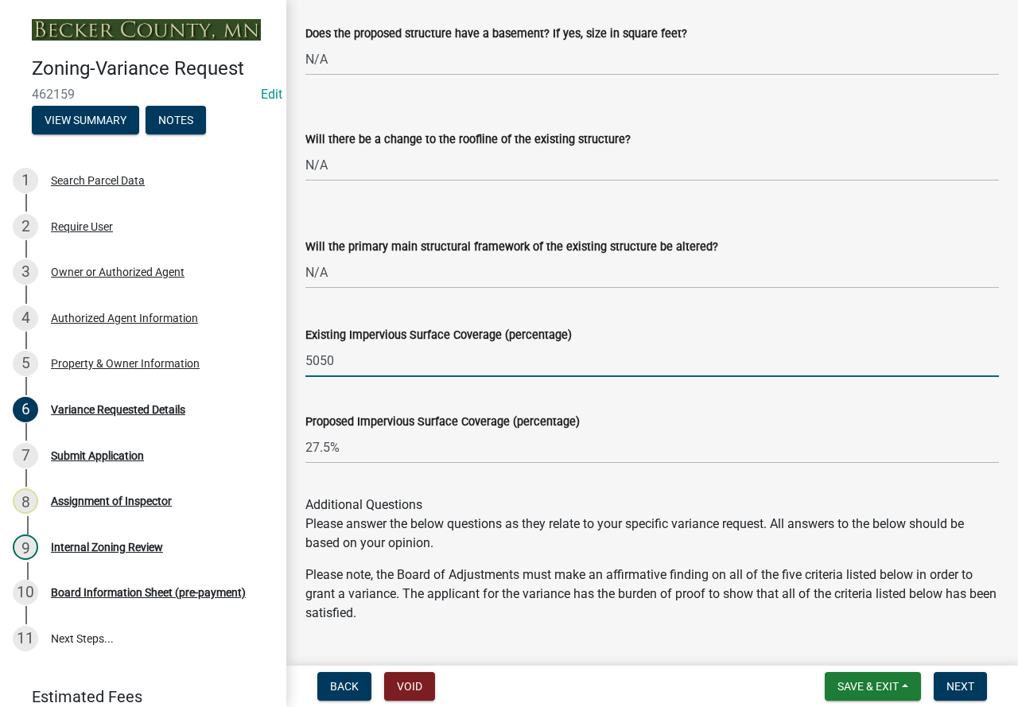
click at [369, 364] on input "5050" at bounding box center [651, 360] width 693 height 33
type input "4"
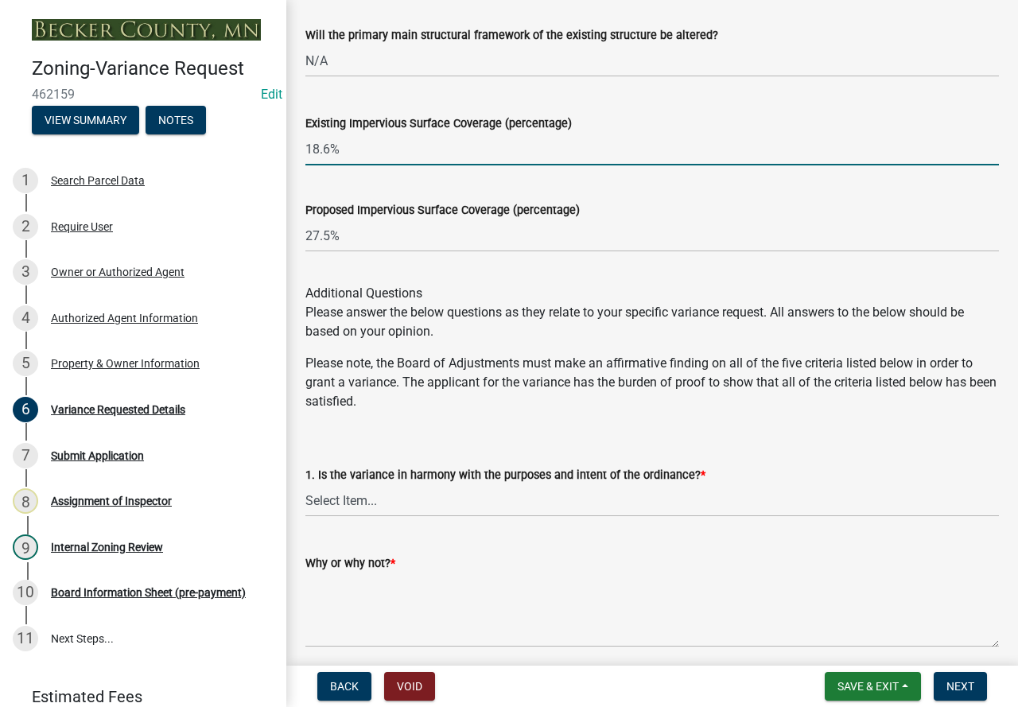
scroll to position [2112, 0]
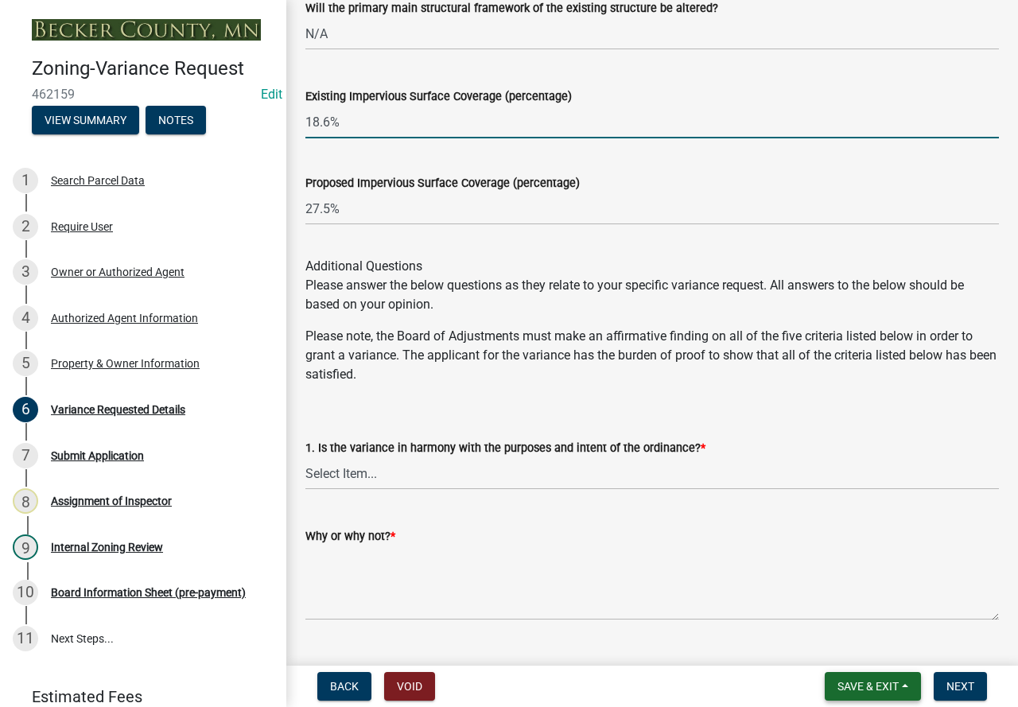
type input "18.6%"
click at [884, 681] on span "Save & Exit" at bounding box center [867, 686] width 61 height 13
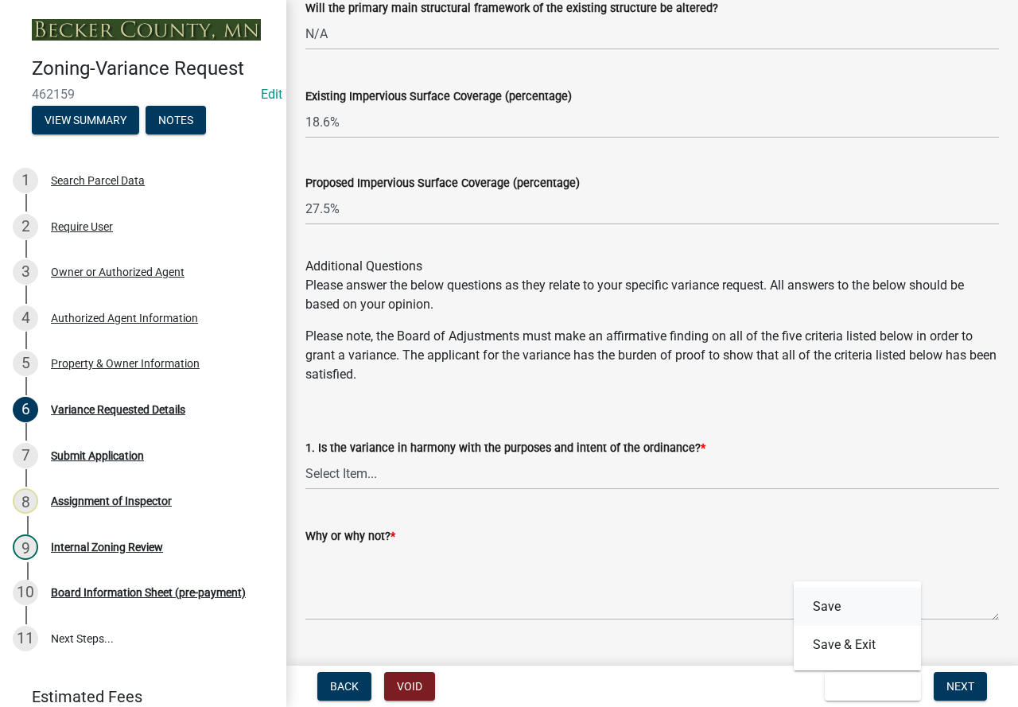
click at [853, 600] on button "Save" at bounding box center [856, 607] width 127 height 38
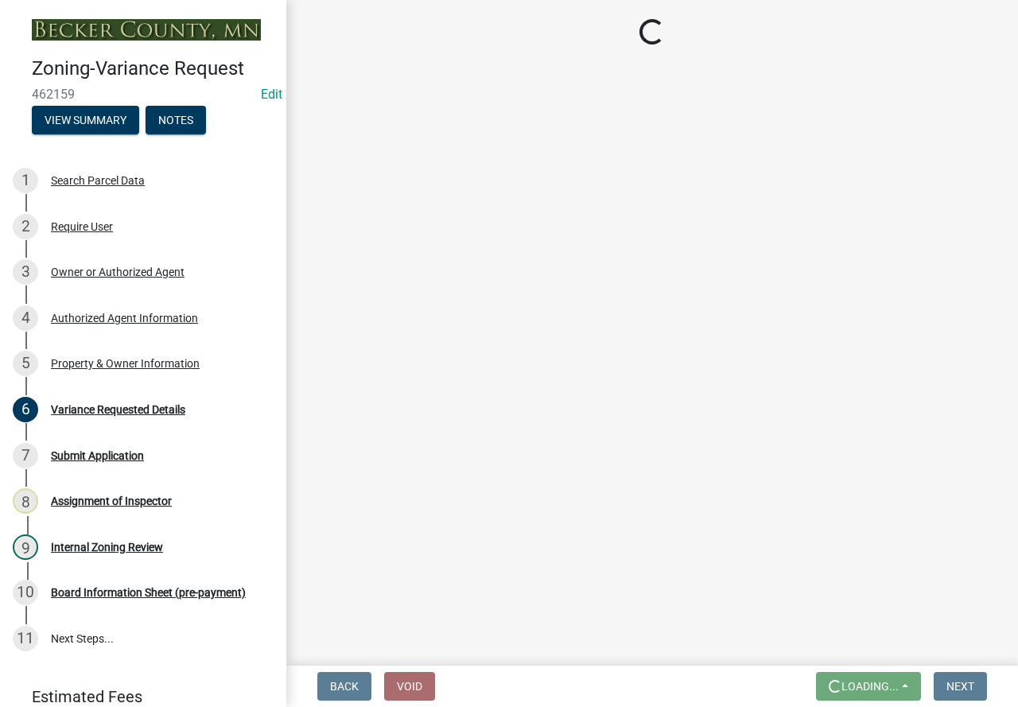
scroll to position [0, 0]
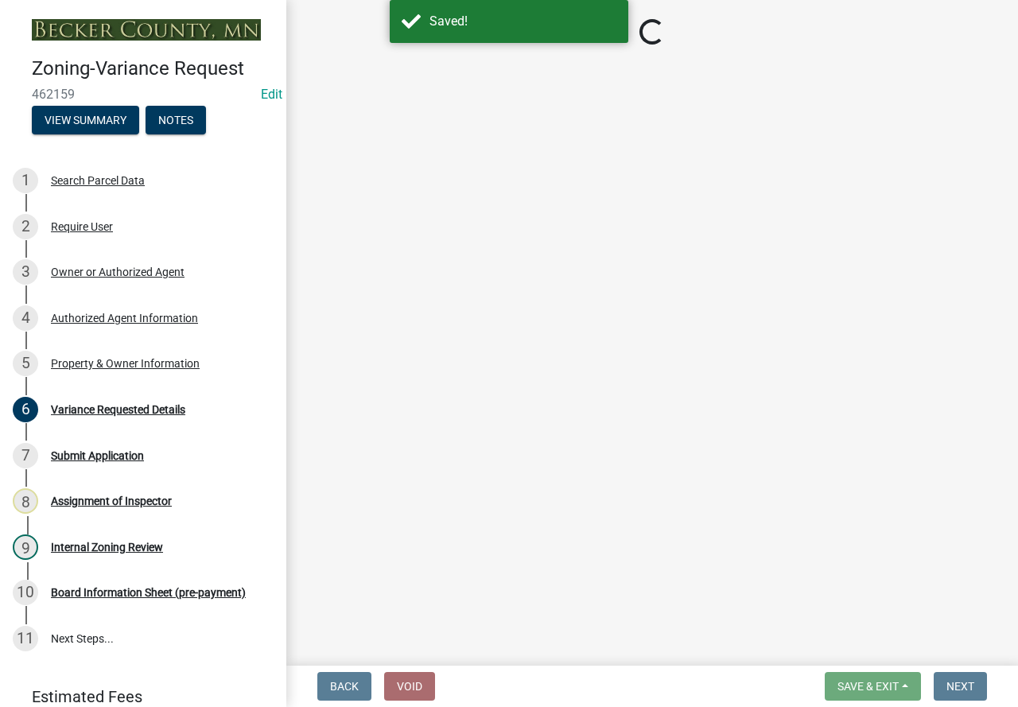
select select "edc6b78d-c029-41a6-a436-e6f76b5f0855"
select select "a5c6235c-6fe0-43e3-9b64-f3566618e99d"
select select "a60f612c-e64d-4767-92b2-cb2f842b6e0b"
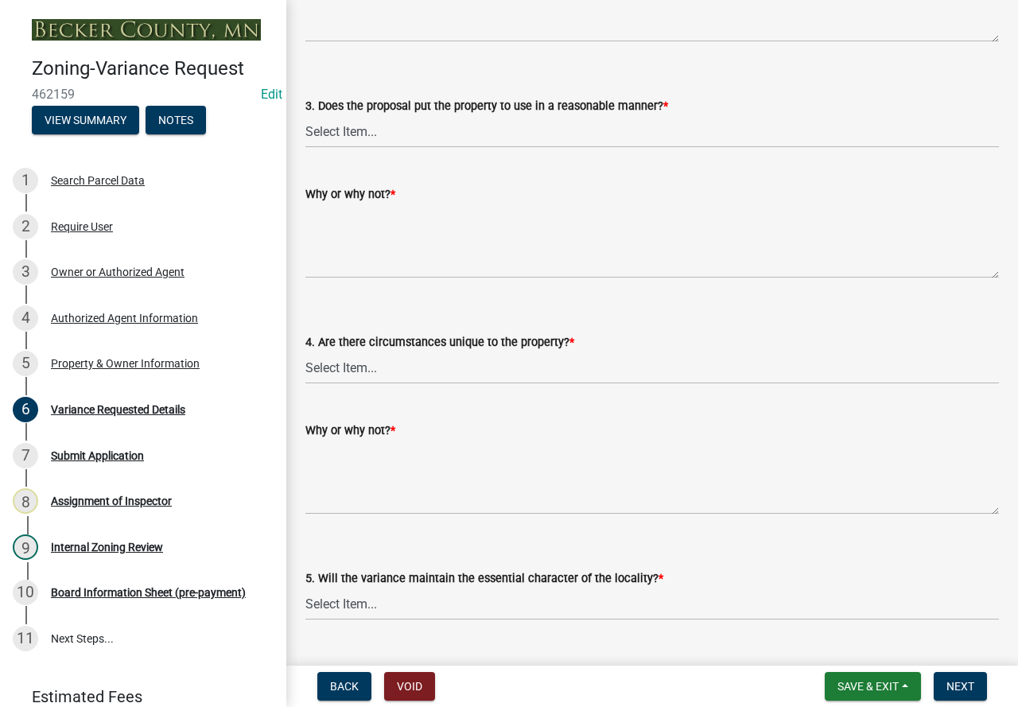
scroll to position [2942, 0]
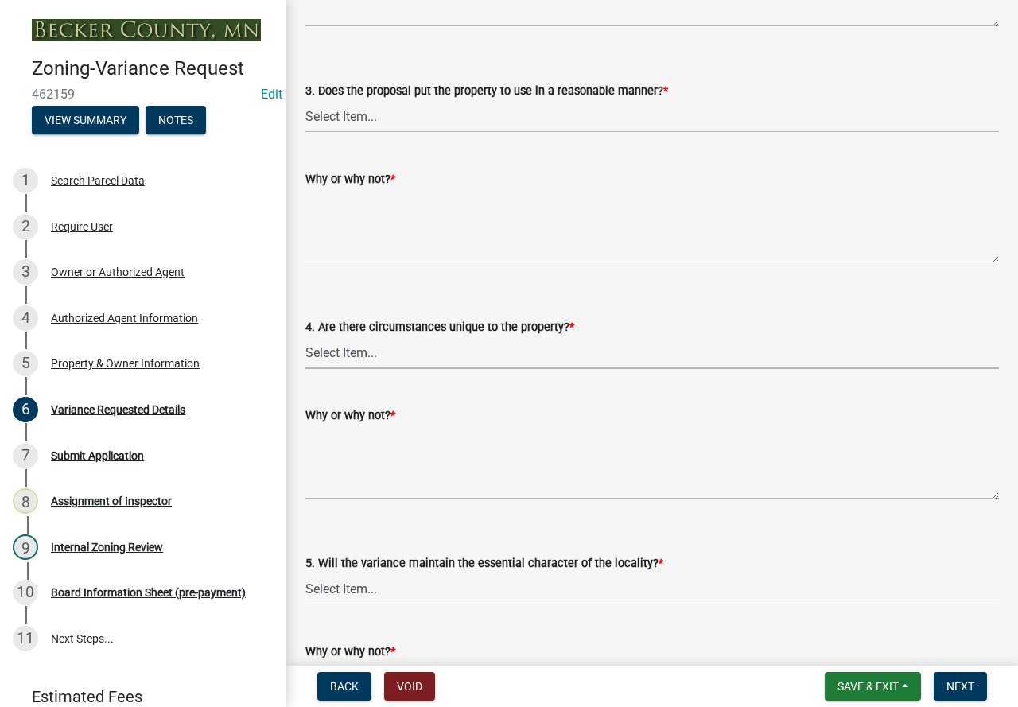
click at [413, 357] on select "Select Item... Yes No" at bounding box center [651, 352] width 693 height 33
click at [305, 336] on select "Select Item... Yes No" at bounding box center [651, 352] width 693 height 33
select select "ee8740c3-f4d5-48cf-ad42-c8f7342b480c"
click at [395, 444] on textarea "Why or why not? *" at bounding box center [651, 462] width 693 height 75
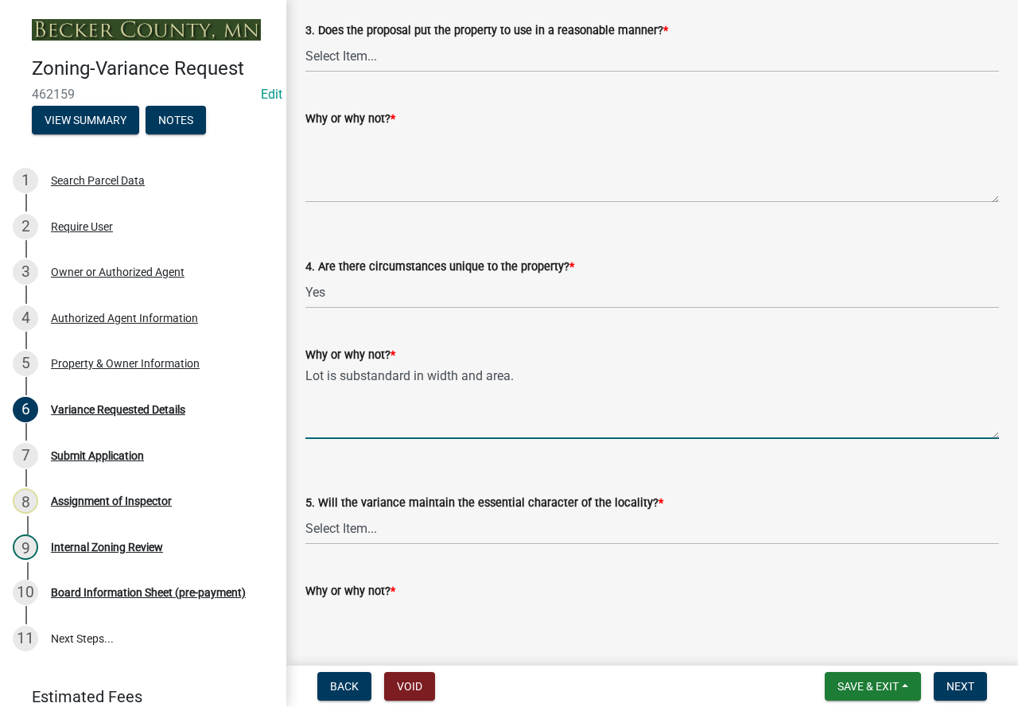
scroll to position [3180, 0]
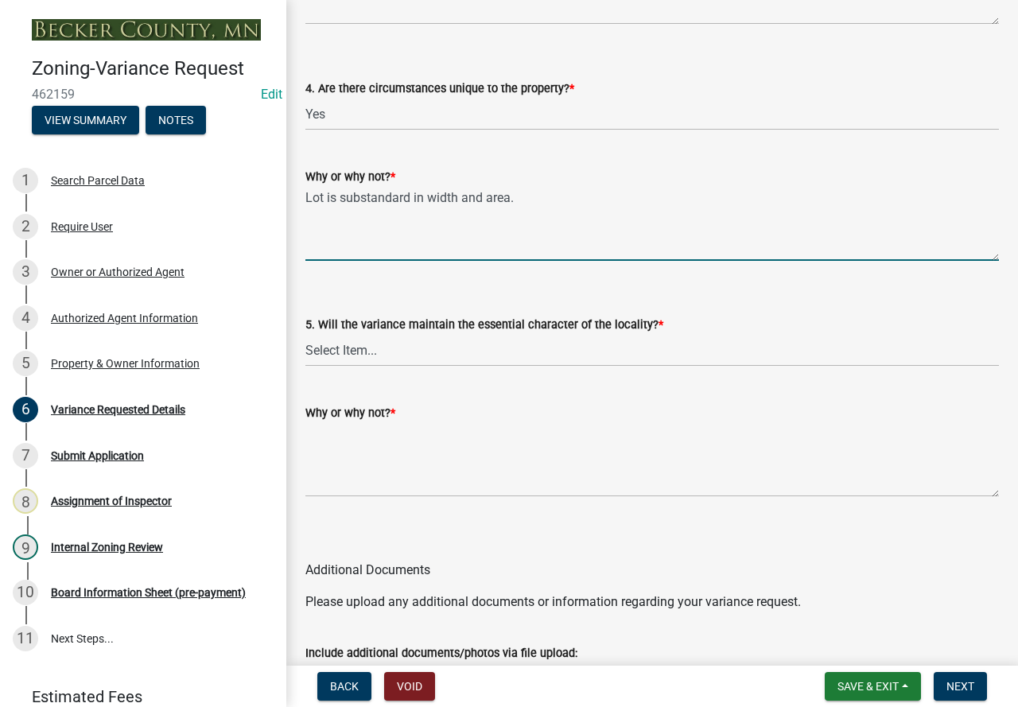
type textarea "Lot is substandard in width and area."
click at [497, 337] on select "Select Item... Yes No" at bounding box center [651, 350] width 693 height 33
click at [305, 334] on select "Select Item... Yes No" at bounding box center [651, 350] width 693 height 33
select select "1aa51e34-4f0a-4095-a3f3-287665056048"
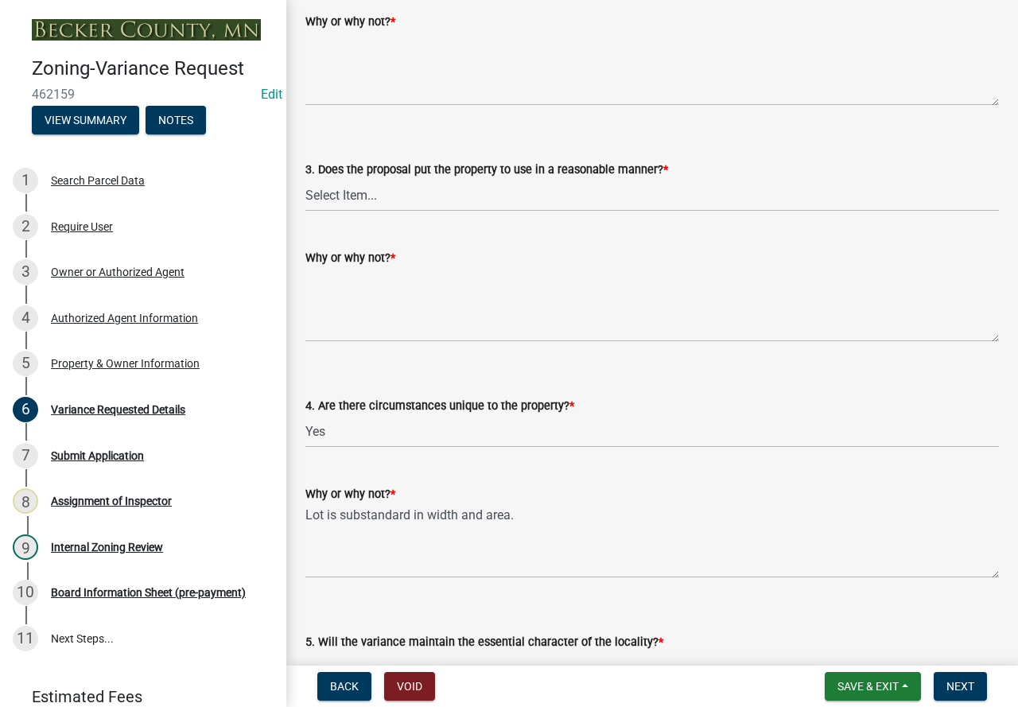
scroll to position [2862, 0]
click at [392, 198] on select "Select Item... Yes No" at bounding box center [651, 196] width 693 height 33
click at [305, 180] on select "Select Item... Yes No" at bounding box center [651, 196] width 693 height 33
select select "860afd09-da87-482b-bca4-413f5cf53582"
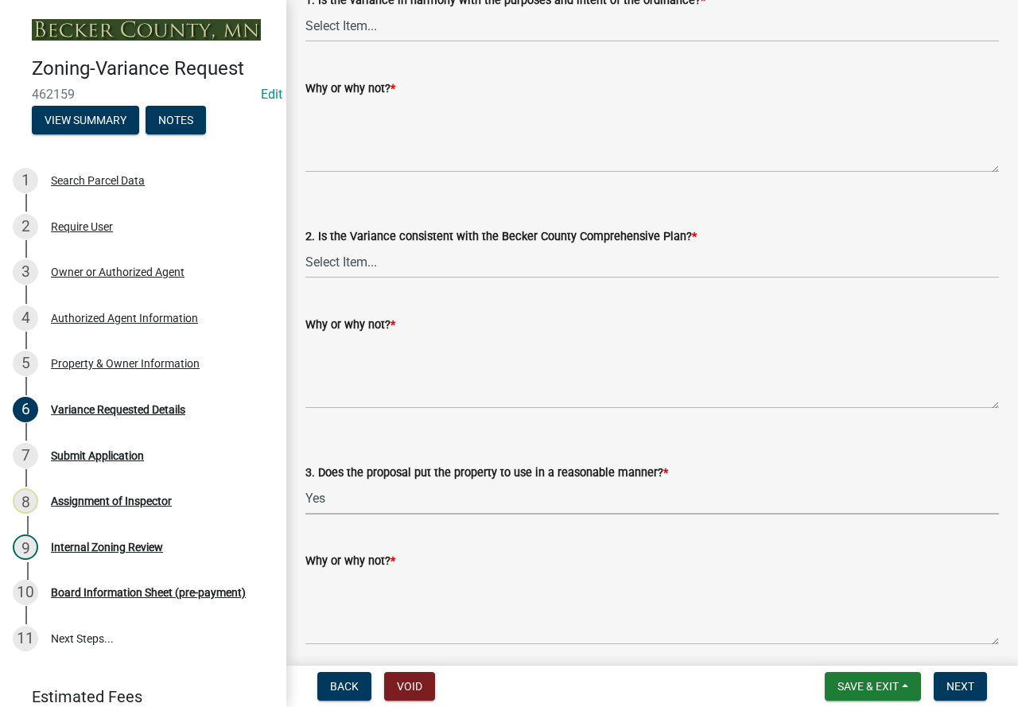
scroll to position [2544, 0]
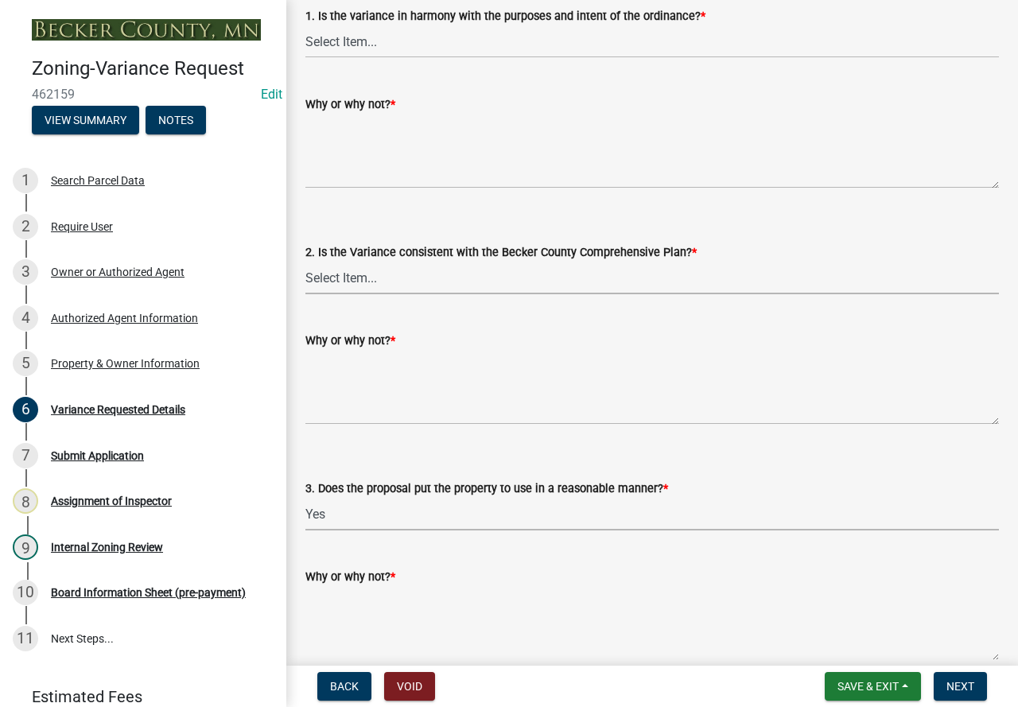
click at [372, 276] on select "Select Item... Yes No" at bounding box center [651, 278] width 693 height 33
click at [305, 262] on select "Select Item... Yes No" at bounding box center [651, 278] width 693 height 33
select select "8ea3e6c3-8fed-4904-aa20-2f643744aa0c"
click at [390, 50] on select "Select Item... Yes No" at bounding box center [651, 41] width 693 height 33
click at [305, 25] on select "Select Item... Yes No" at bounding box center [651, 41] width 693 height 33
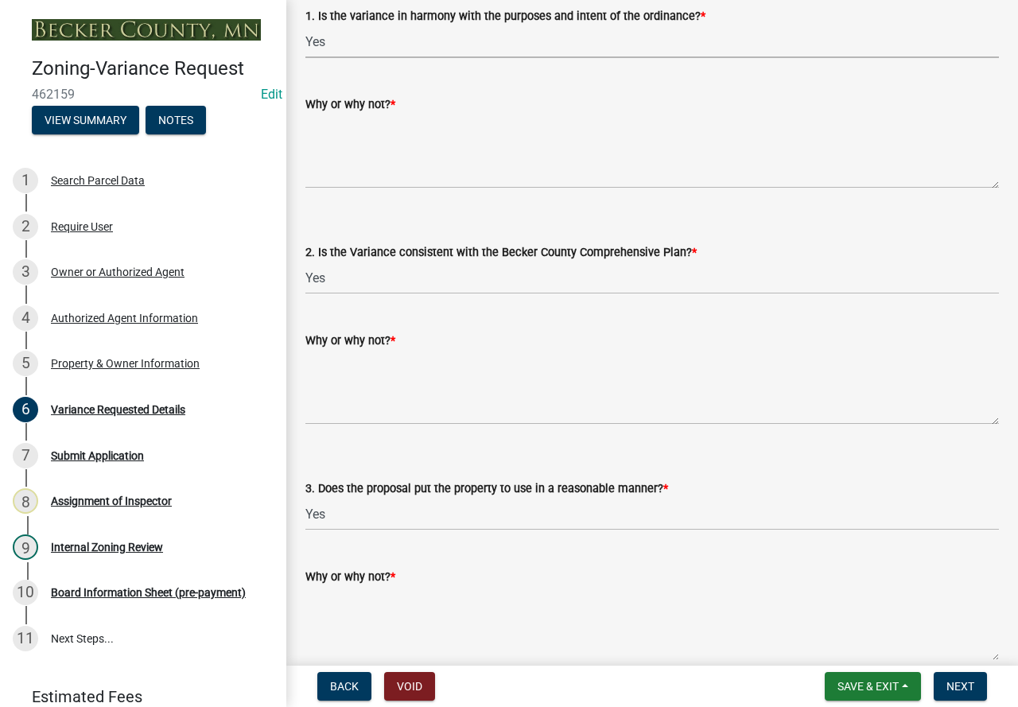
select select "bb2b5e43-03c1-4874-9abf-a65f400af928"
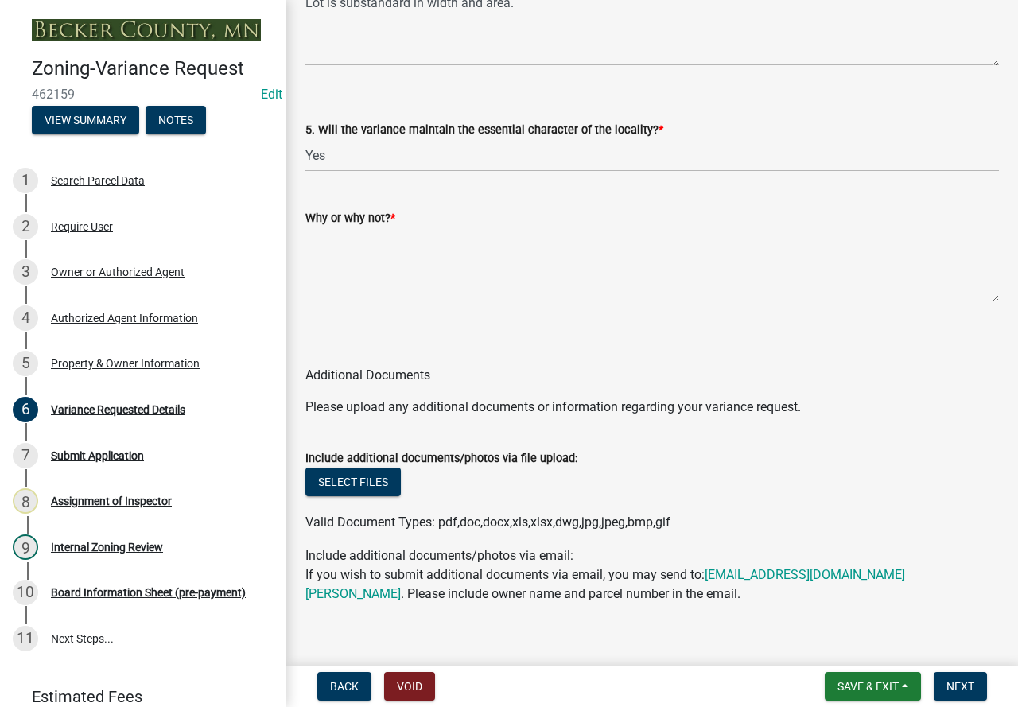
scroll to position [3394, 0]
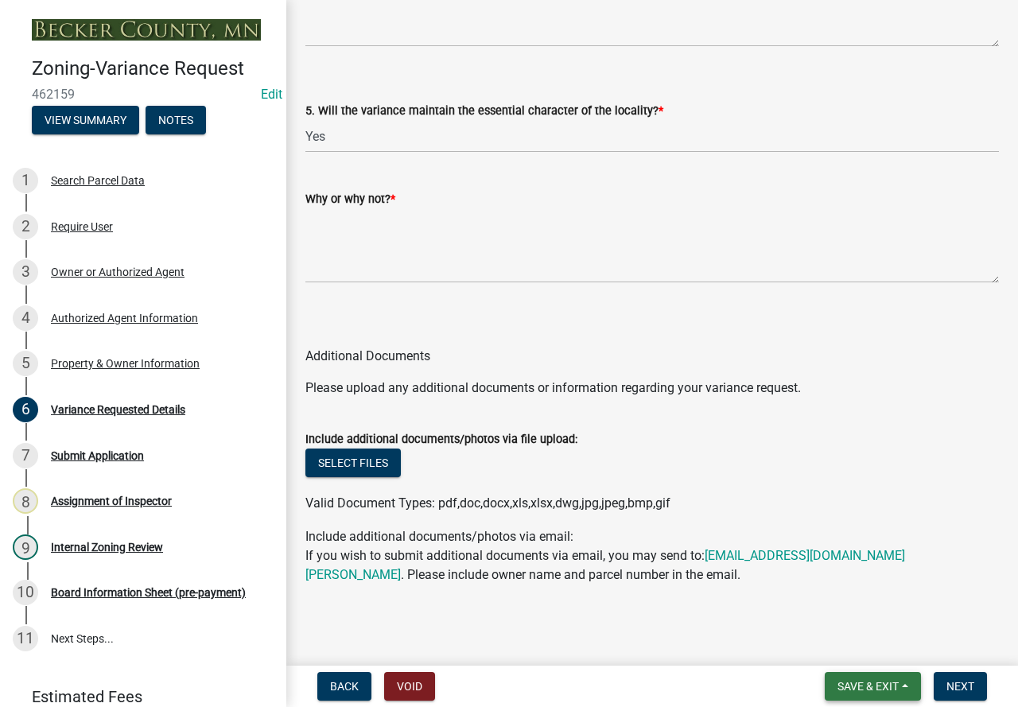
click at [837, 682] on span "Save & Exit" at bounding box center [867, 686] width 61 height 13
click at [840, 610] on button "Save" at bounding box center [856, 607] width 127 height 38
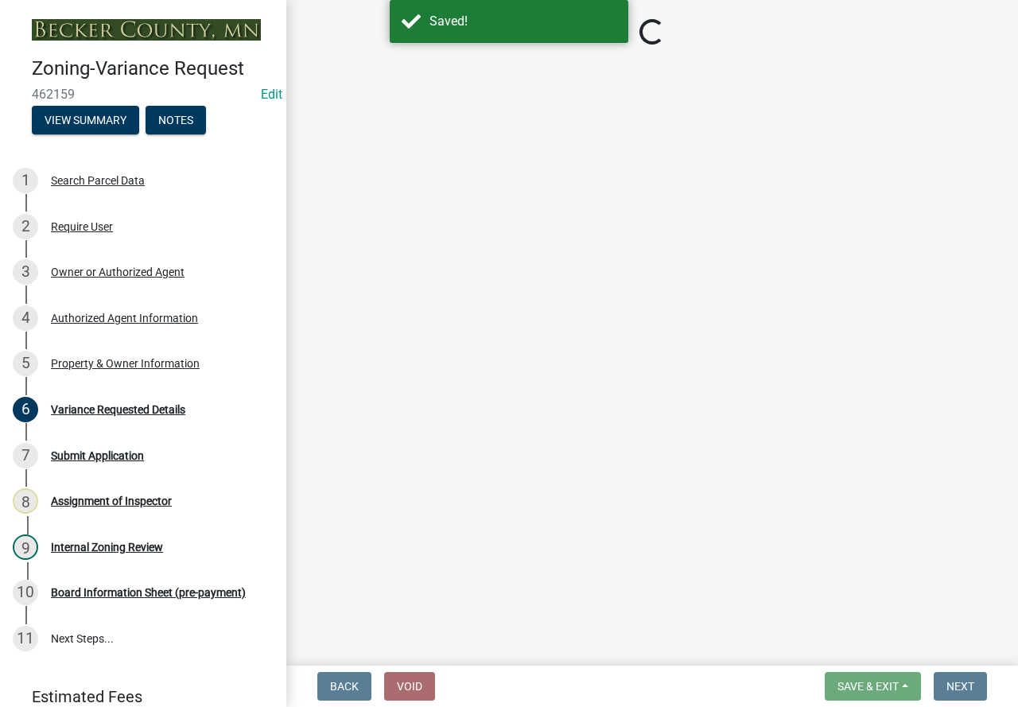
select select "edc6b78d-c029-41a6-a436-e6f76b5f0855"
select select "a5c6235c-6fe0-43e3-9b64-f3566618e99d"
select select "a60f612c-e64d-4767-92b2-cb2f842b6e0b"
select select "bb2b5e43-03c1-4874-9abf-a65f400af928"
select select "8ea3e6c3-8fed-4904-aa20-2f643744aa0c"
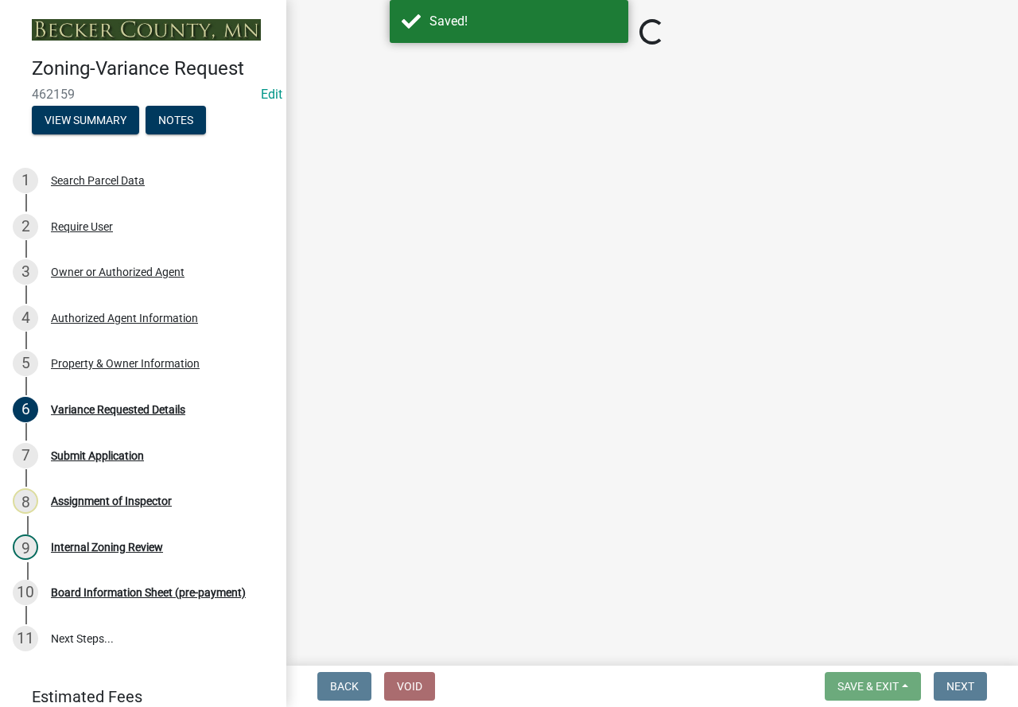
select select "860afd09-da87-482b-bca4-413f5cf53582"
select select "ee8740c3-f4d5-48cf-ad42-c8f7342b480c"
select select "1aa51e34-4f0a-4095-a3f3-287665056048"
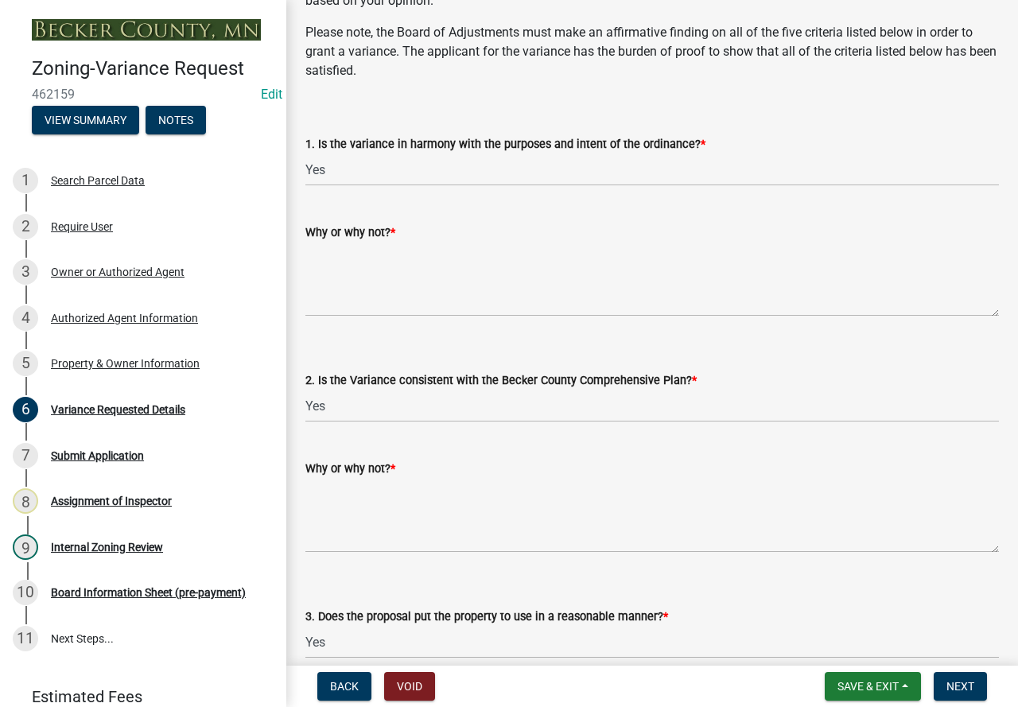
scroll to position [2413, 0]
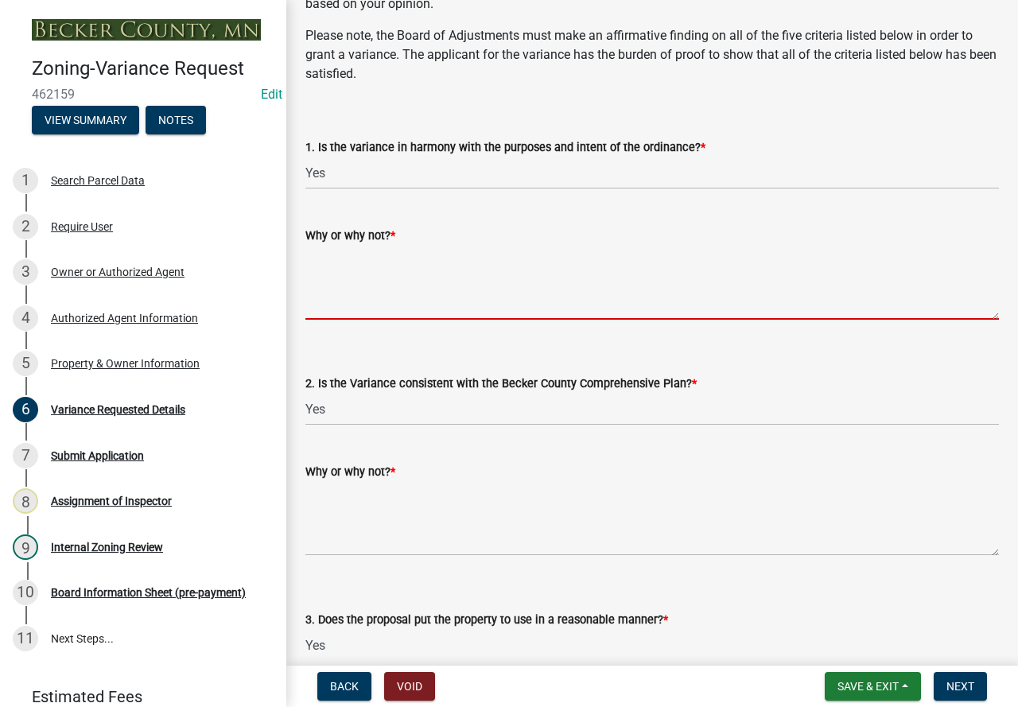
click at [482, 264] on textarea "Why or why not? *" at bounding box center [651, 282] width 693 height 75
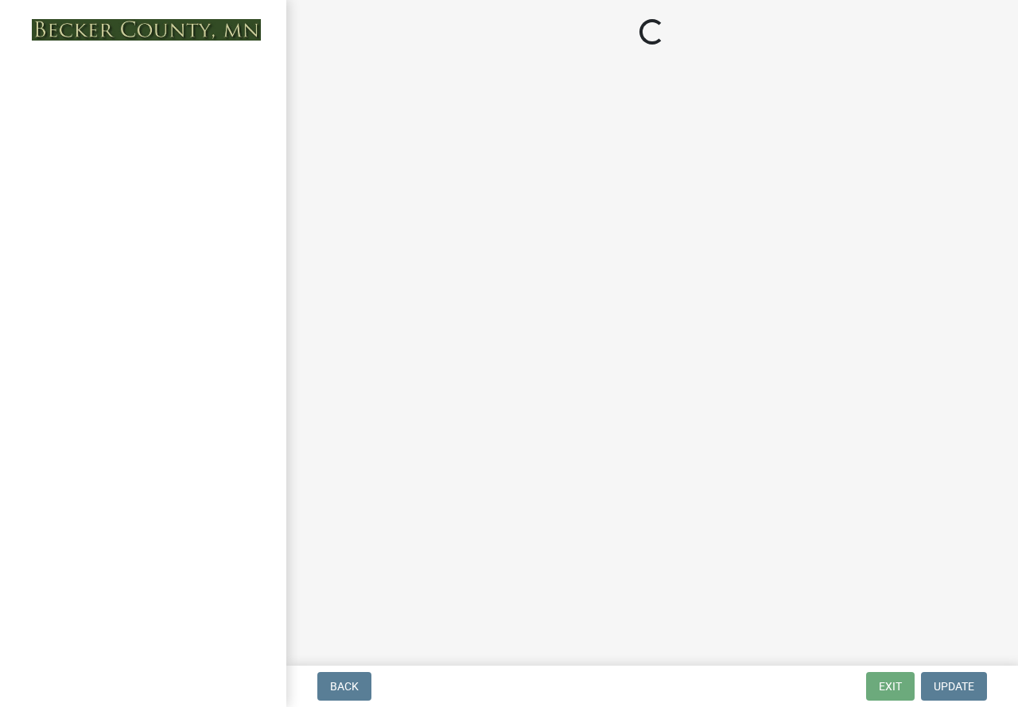
select select "edc6b78d-c029-41a6-a436-e6f76b5f0855"
select select "a5c6235c-6fe0-43e3-9b64-f3566618e99d"
select select "a60f612c-e64d-4767-92b2-cb2f842b6e0b"
select select "bb2b5e43-03c1-4874-9abf-a65f400af928"
select select "8ea3e6c3-8fed-4904-aa20-2f643744aa0c"
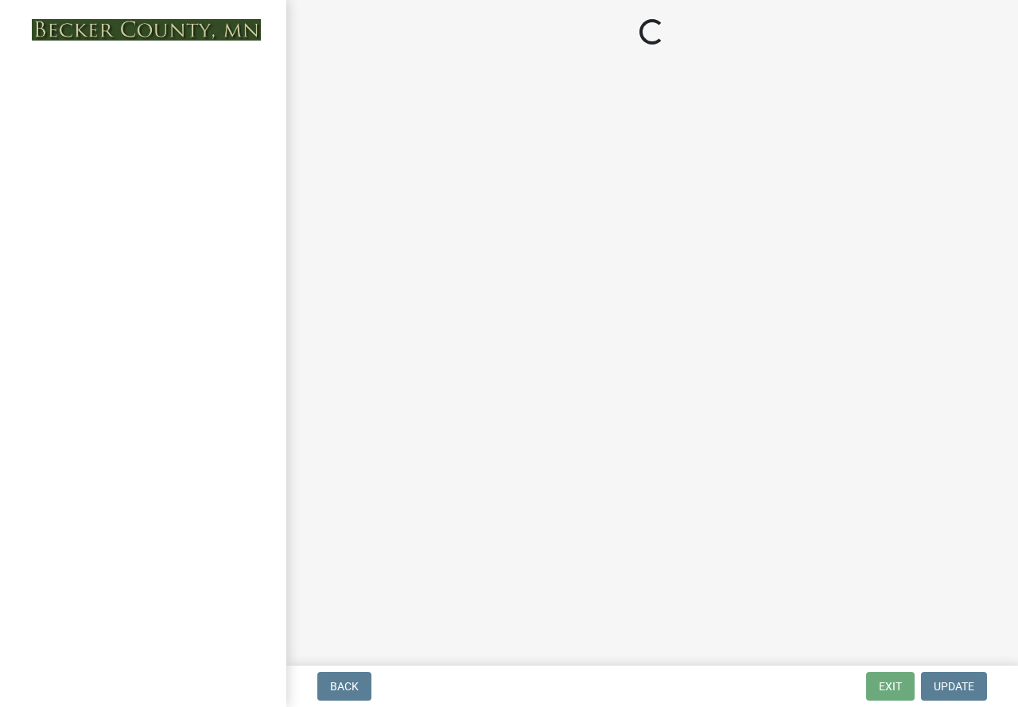
select select "860afd09-da87-482b-bca4-413f5cf53582"
select select "ee8740c3-f4d5-48cf-ad42-c8f7342b480c"
select select "1aa51e34-4f0a-4095-a3f3-287665056048"
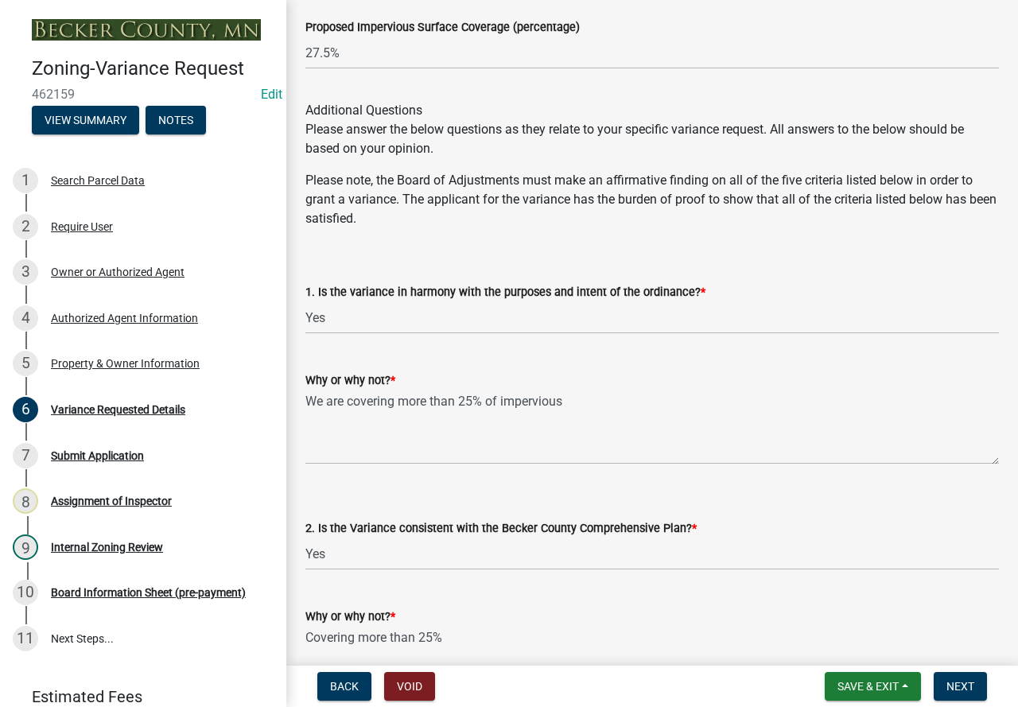
scroll to position [2226, 0]
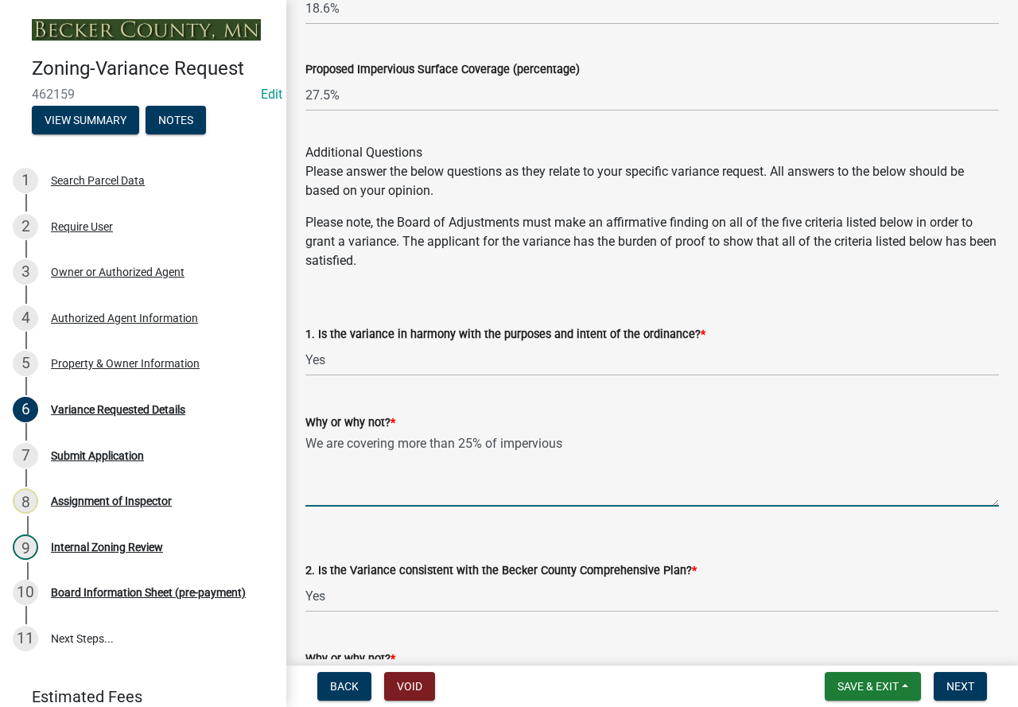
click at [299, 454] on div "Why or why not? * We are covering more than 25% of impervious" at bounding box center [651, 448] width 717 height 116
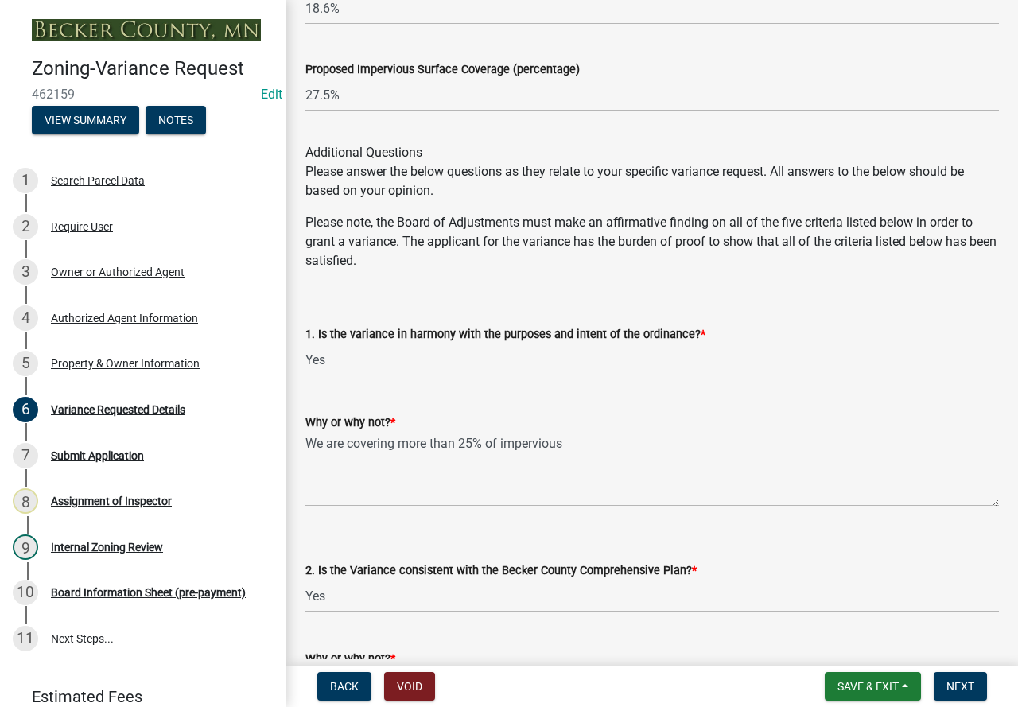
drag, startPoint x: 301, startPoint y: 454, endPoint x: 695, endPoint y: 418, distance: 395.2
click at [695, 418] on div "Why or why not? *" at bounding box center [651, 422] width 693 height 19
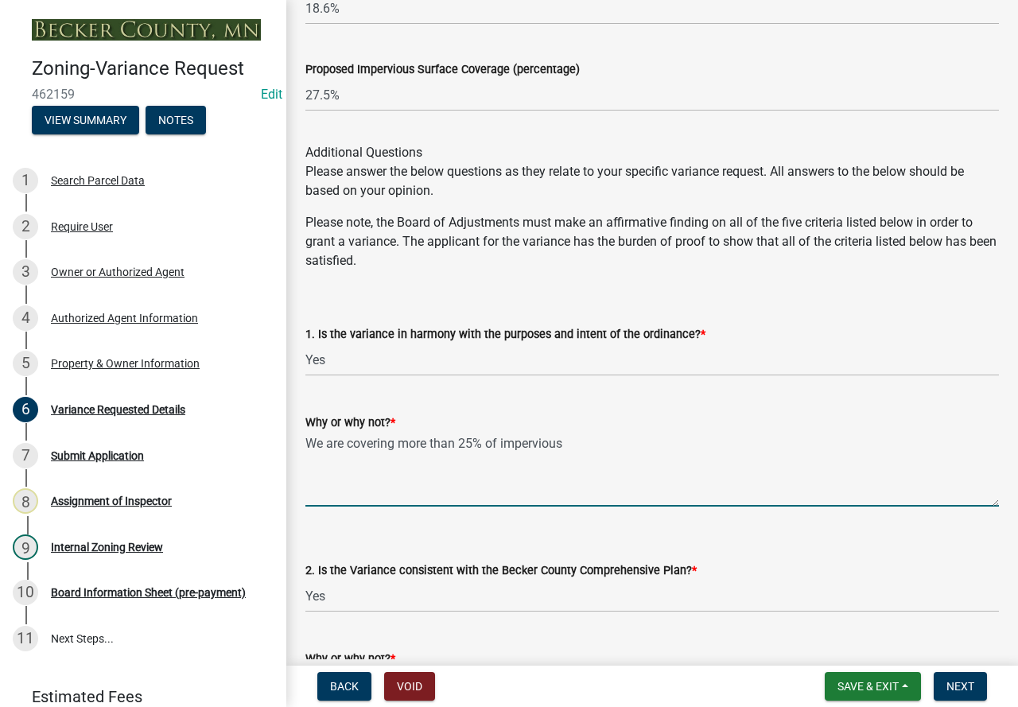
drag, startPoint x: 593, startPoint y: 448, endPoint x: 304, endPoint y: 432, distance: 289.9
click at [304, 432] on div "Why or why not? * We are covering more than 25% of impervious" at bounding box center [651, 448] width 717 height 116
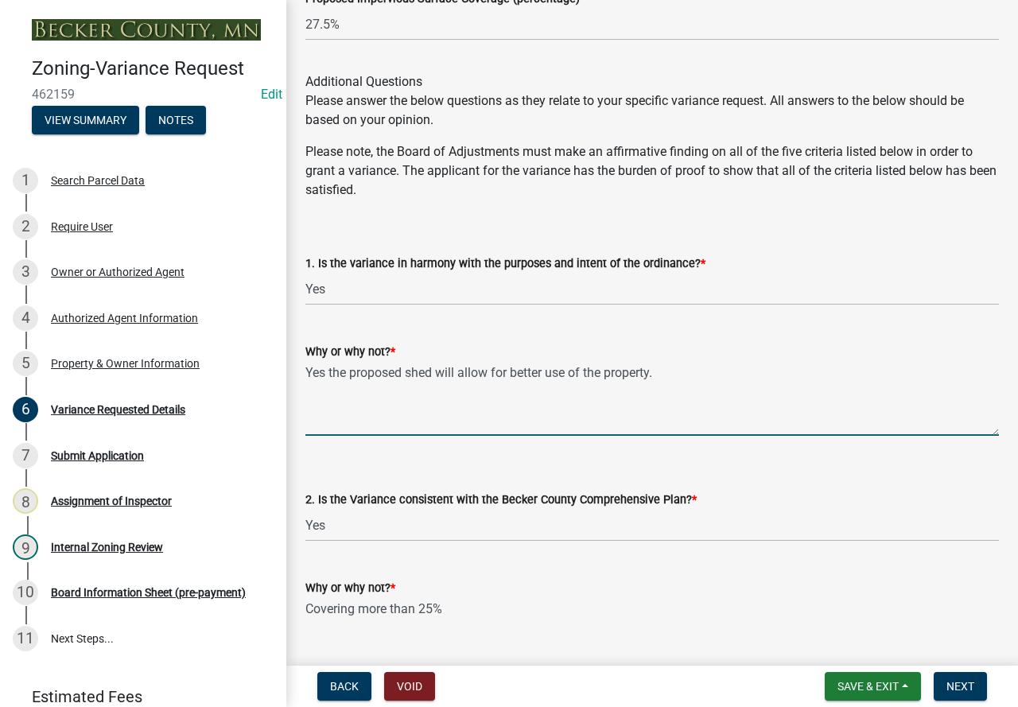
scroll to position [2385, 0]
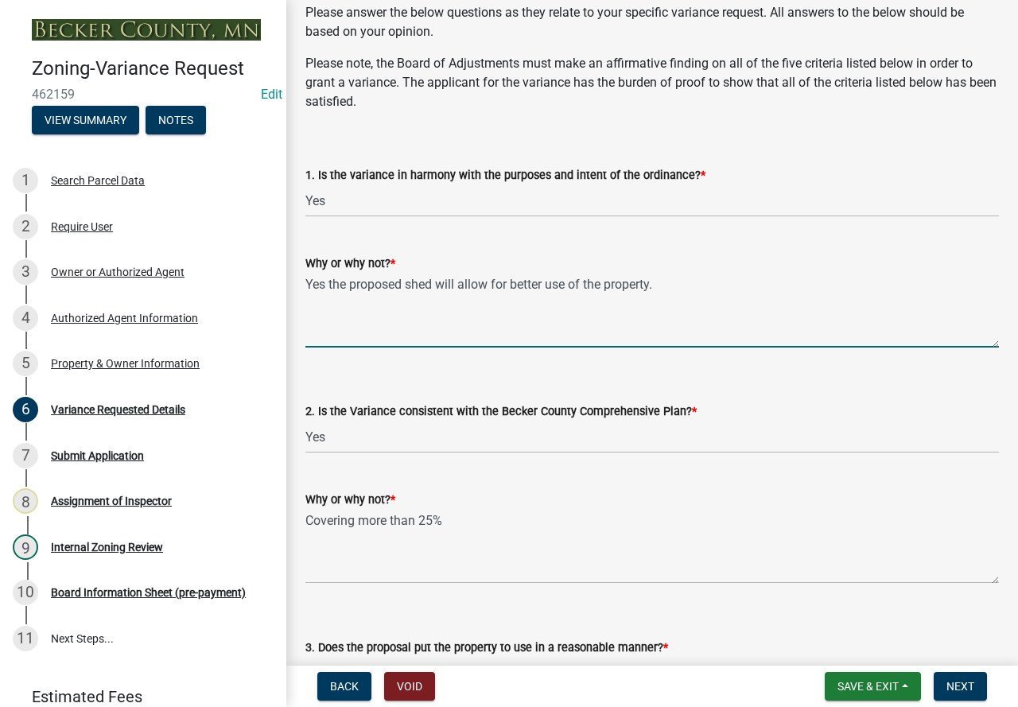
type textarea "Yes the proposed shed will allow for better use of the property."
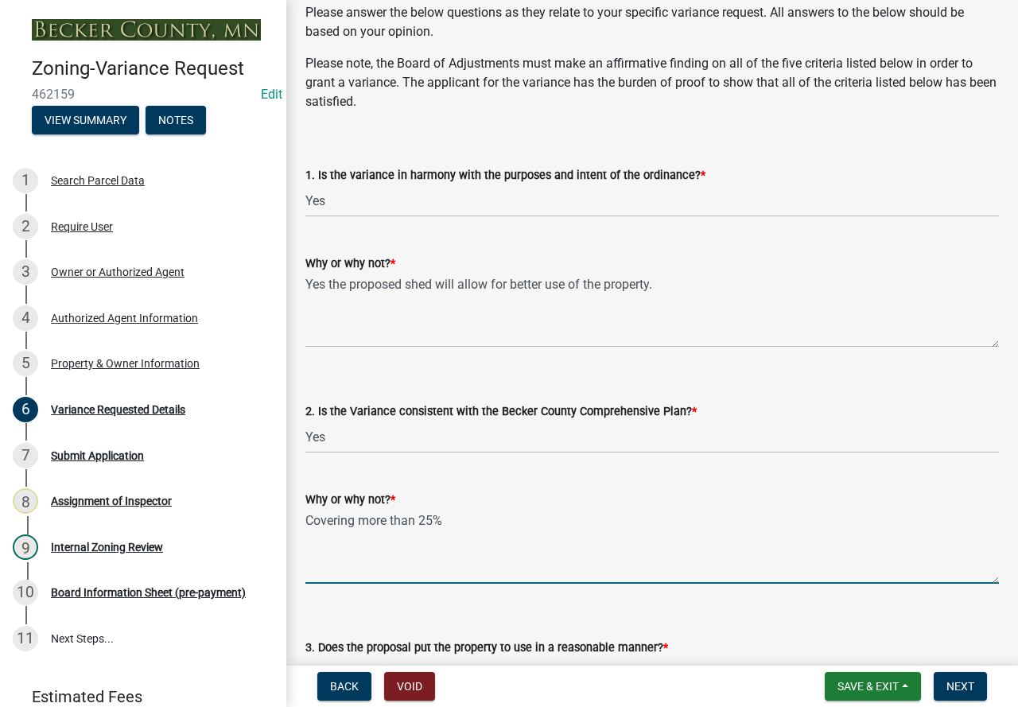
drag, startPoint x: 461, startPoint y: 521, endPoint x: 275, endPoint y: 517, distance: 186.1
click at [275, 517] on div "Zoning-Variance Request 462159 Edit View Summary Notes 1 Search Parcel Data 2 R…" at bounding box center [509, 353] width 1018 height 707
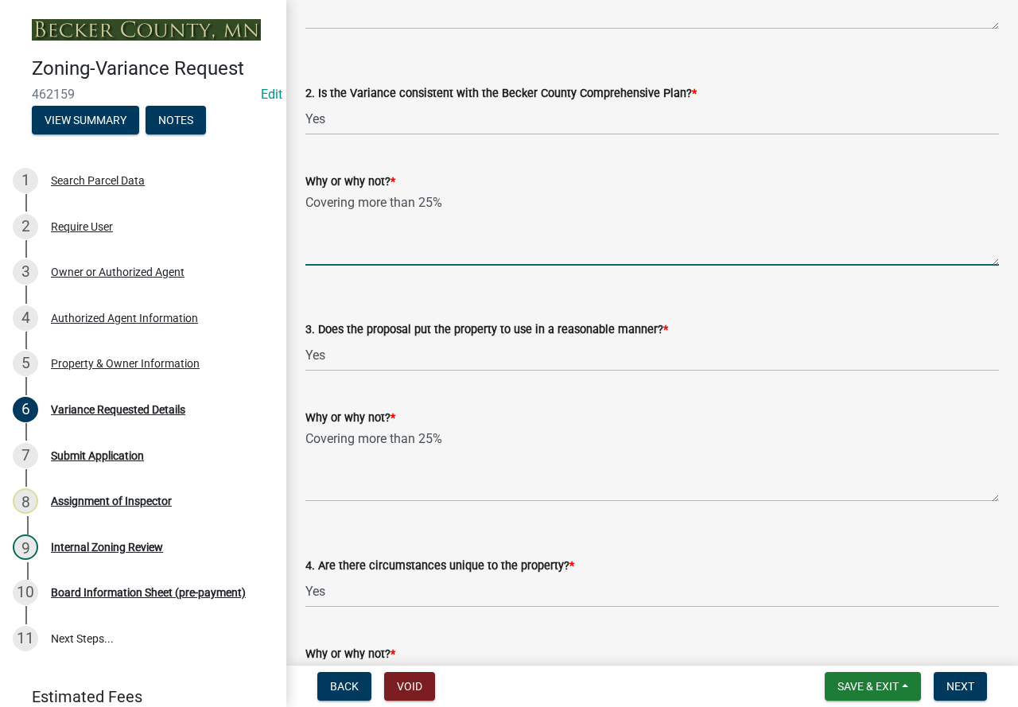
scroll to position [2783, 0]
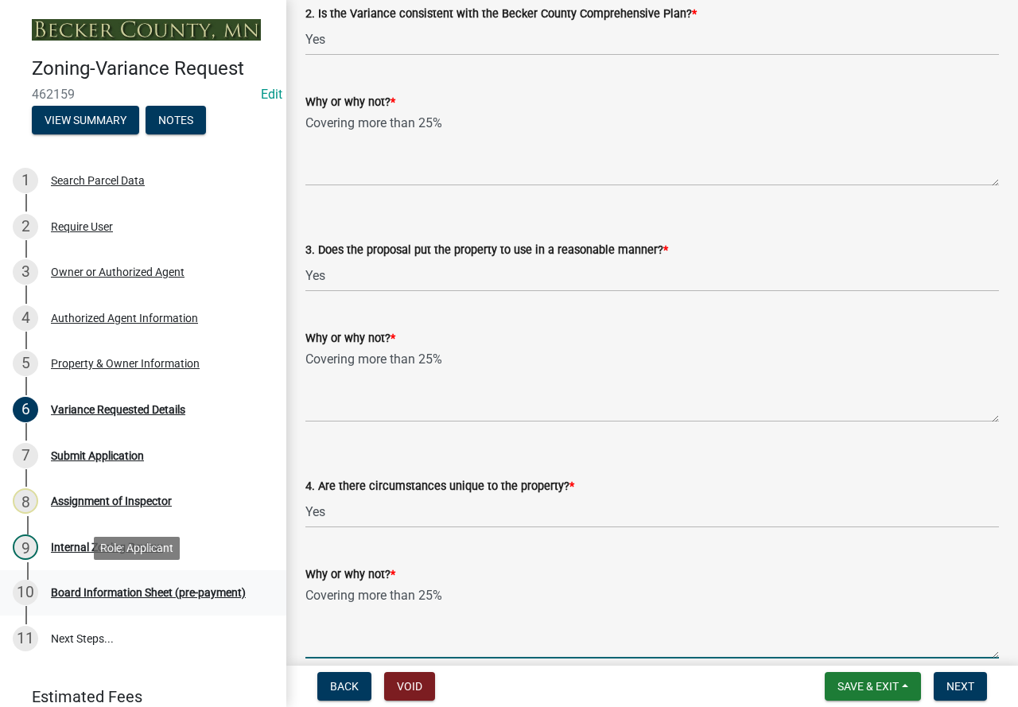
drag, startPoint x: 465, startPoint y: 602, endPoint x: 227, endPoint y: 576, distance: 239.9
click at [225, 580] on div "Zoning-Variance Request 462159 Edit View Summary Notes 1 Search Parcel Data 2 R…" at bounding box center [509, 353] width 1018 height 707
type textarea "y"
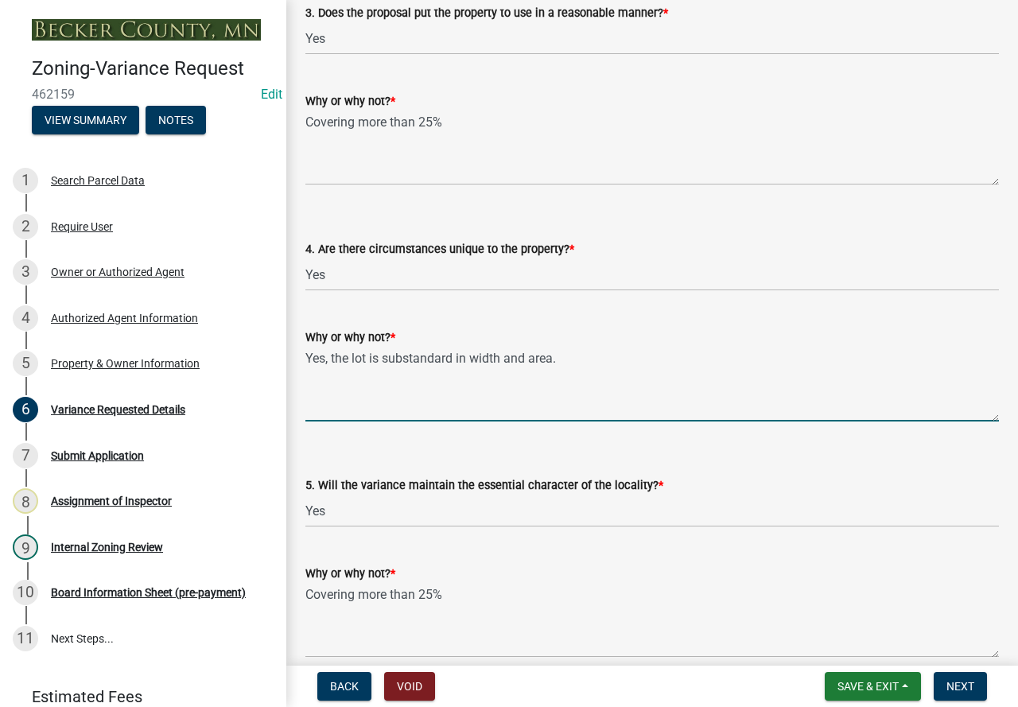
scroll to position [3021, 0]
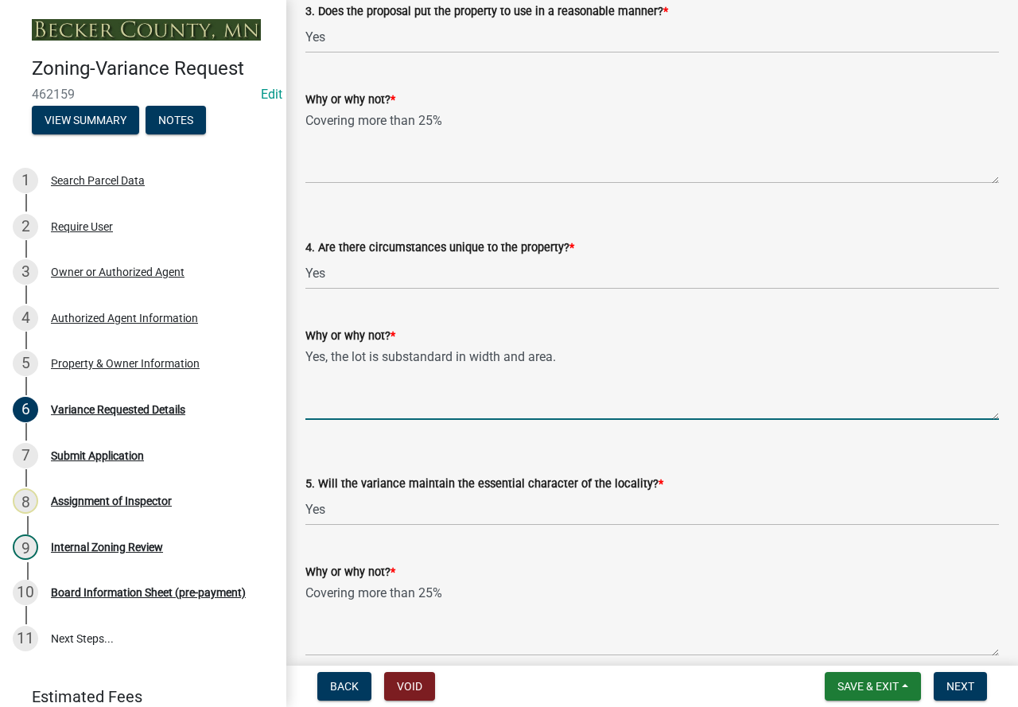
type textarea "Yes, the lot is substandard in width and area."
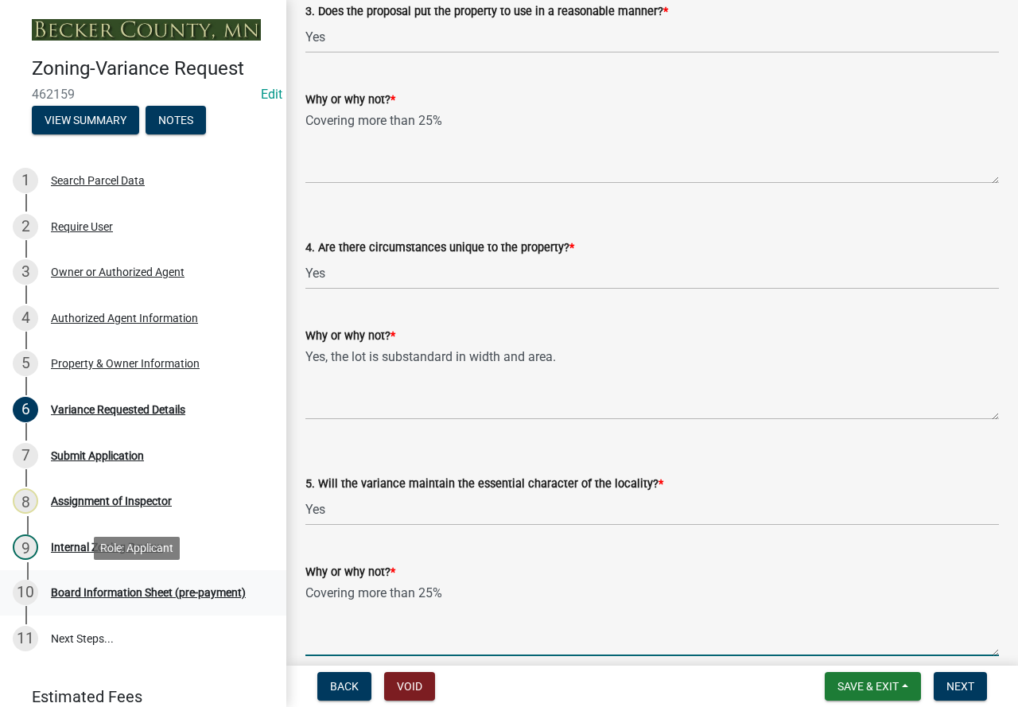
drag, startPoint x: 471, startPoint y: 590, endPoint x: 267, endPoint y: 584, distance: 204.4
click at [267, 584] on div "Zoning-Variance Request 462159 Edit View Summary Notes 1 Search Parcel Data 2 R…" at bounding box center [509, 353] width 1018 height 707
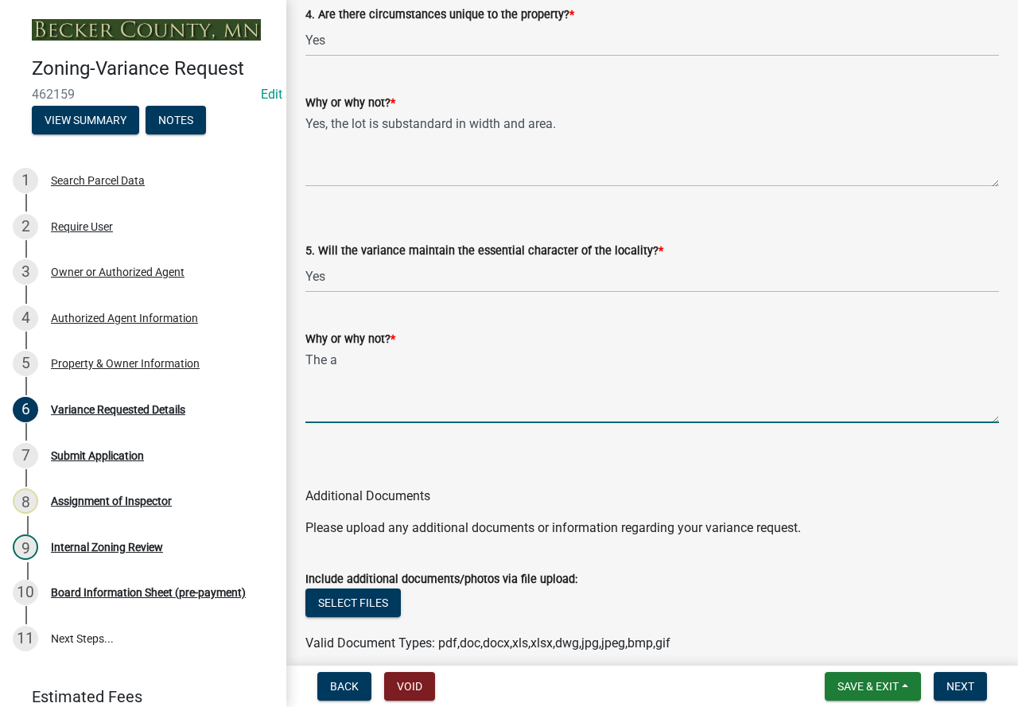
scroll to position [3339, 0]
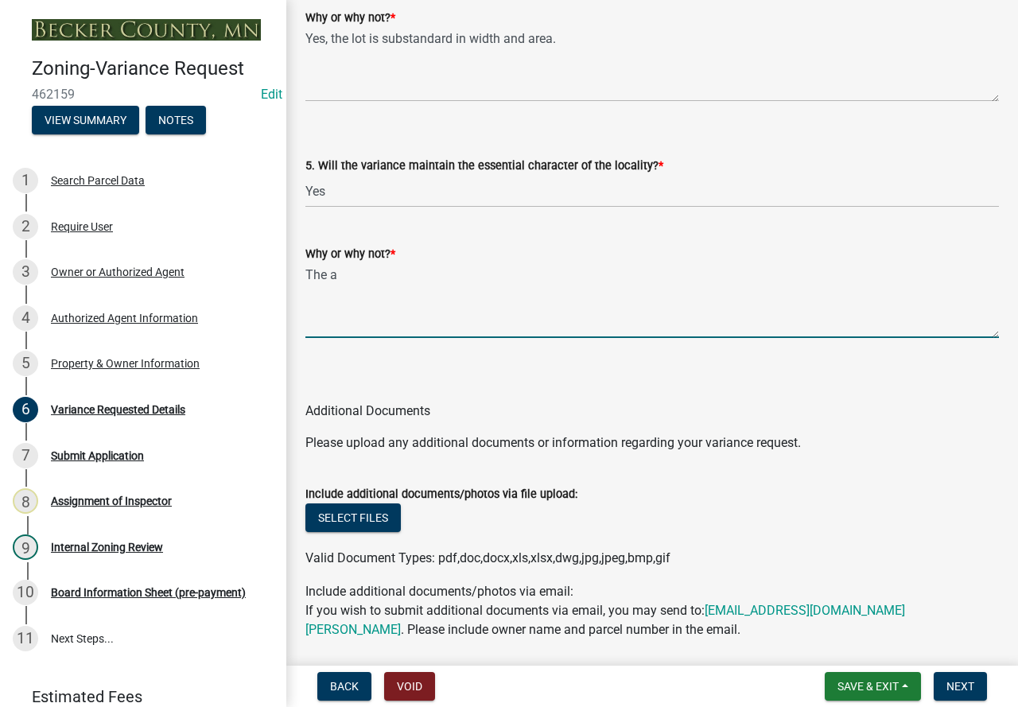
drag, startPoint x: 362, startPoint y: 279, endPoint x: 282, endPoint y: 271, distance: 79.9
click at [282, 271] on div "Zoning-Variance Request 462159 Edit View Summary Notes 1 Search Parcel Data 2 R…" at bounding box center [509, 353] width 1018 height 707
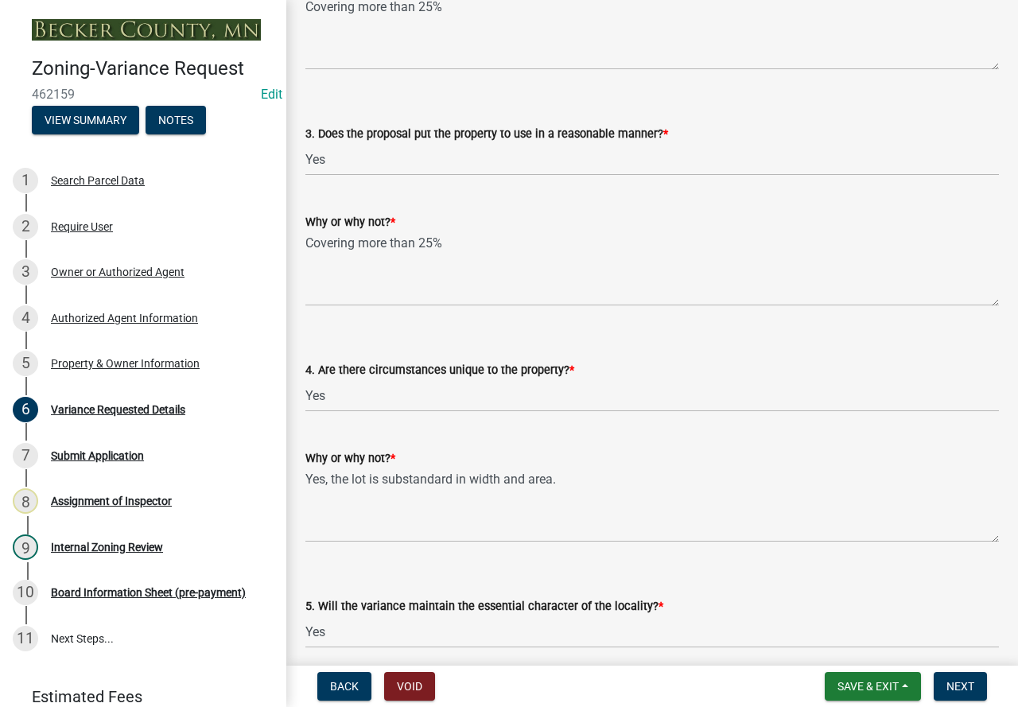
scroll to position [2862, 0]
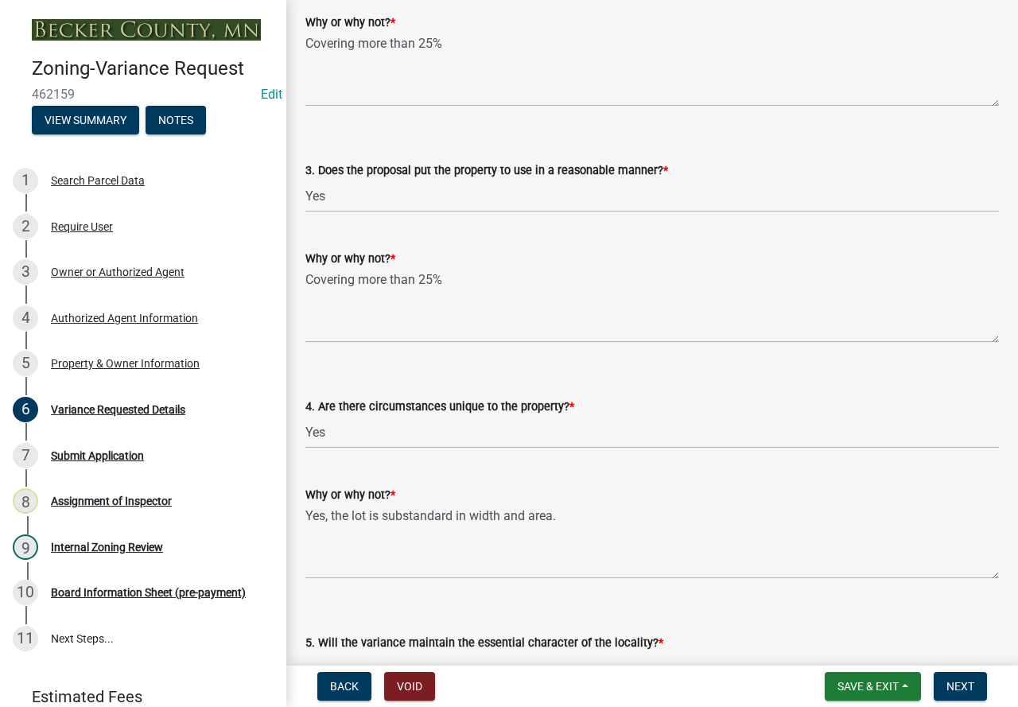
type textarea "The use of the property will not change."
drag, startPoint x: 475, startPoint y: 273, endPoint x: 251, endPoint y: 239, distance: 226.7
click at [252, 242] on div "Zoning-Variance Request 462159 Edit View Summary Notes 1 Search Parcel Data 2 R…" at bounding box center [509, 353] width 1018 height 707
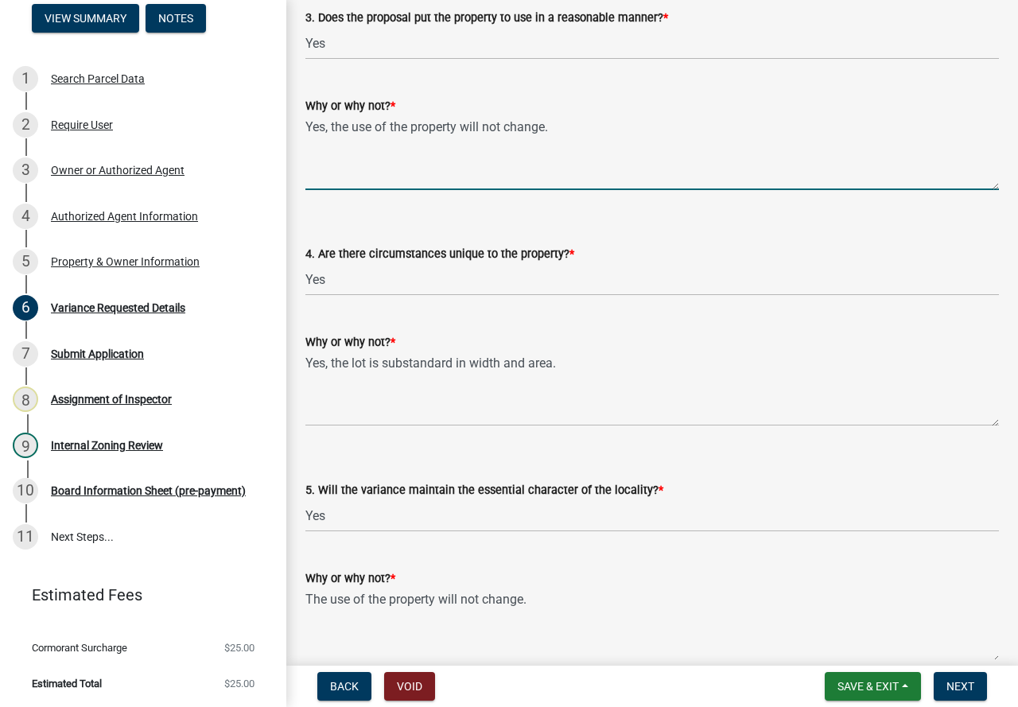
scroll to position [3021, 0]
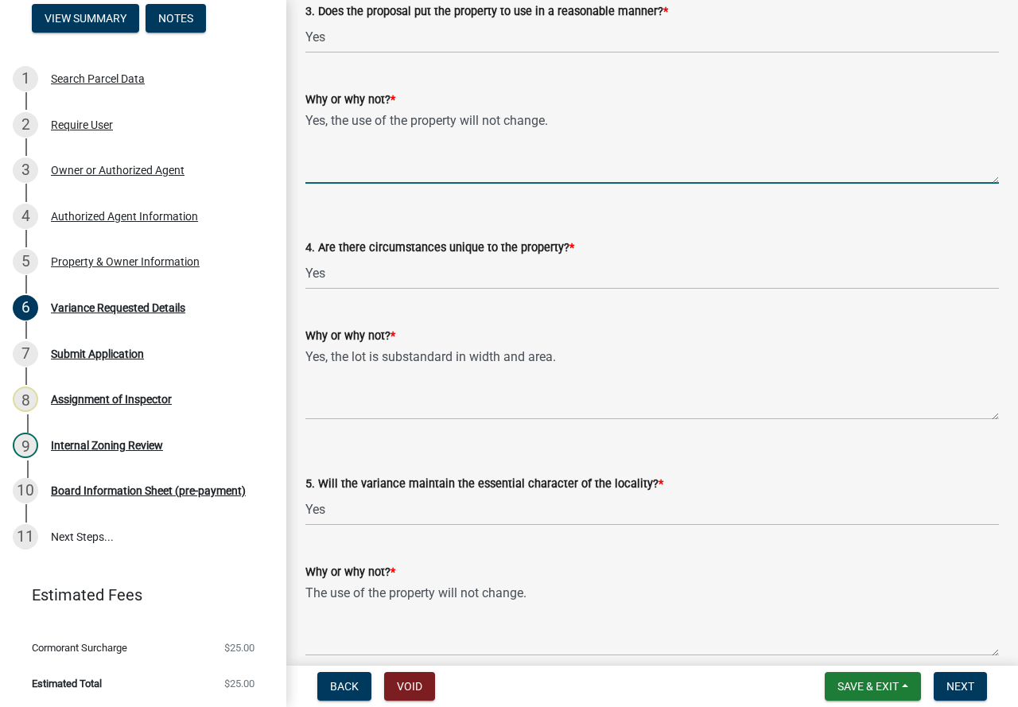
type textarea "Yes, the use of the property will not change."
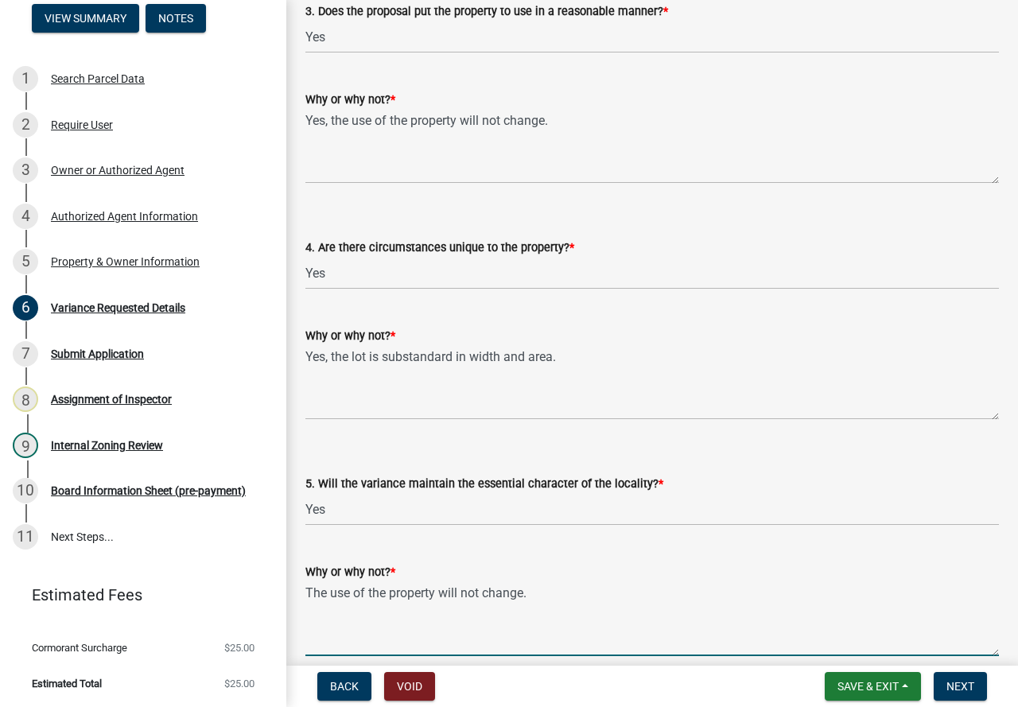
drag, startPoint x: 533, startPoint y: 596, endPoint x: 463, endPoint y: 587, distance: 70.6
click at [463, 587] on textarea "The use of the property will not change." at bounding box center [651, 618] width 693 height 75
click at [483, 593] on textarea "The use of the property will reamain the same." at bounding box center [651, 618] width 693 height 75
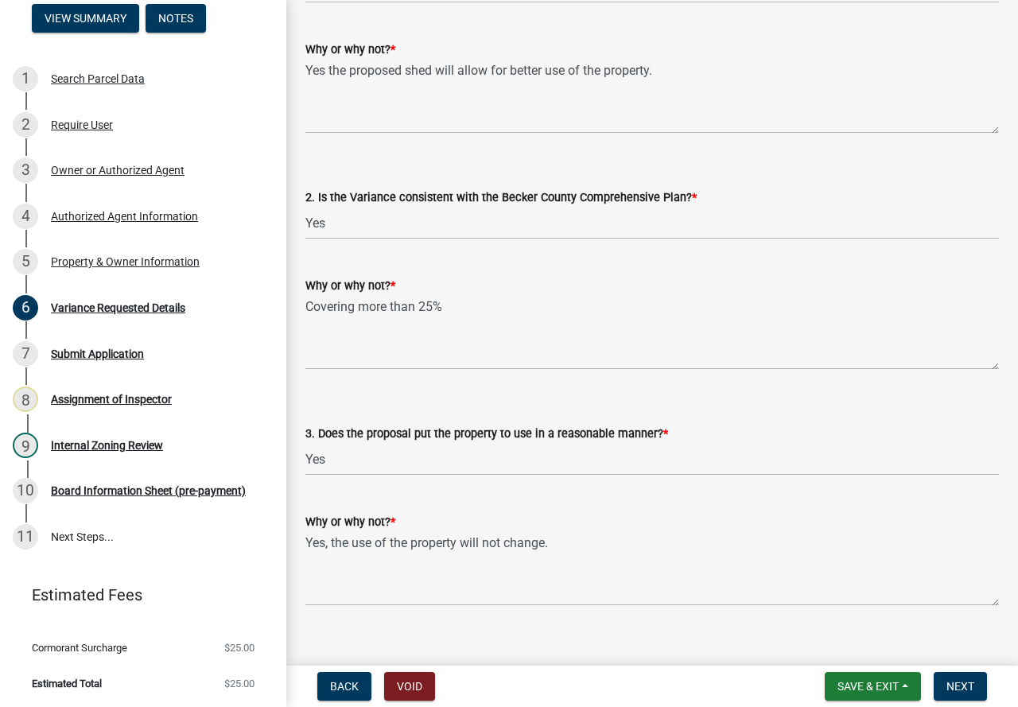
scroll to position [2544, 0]
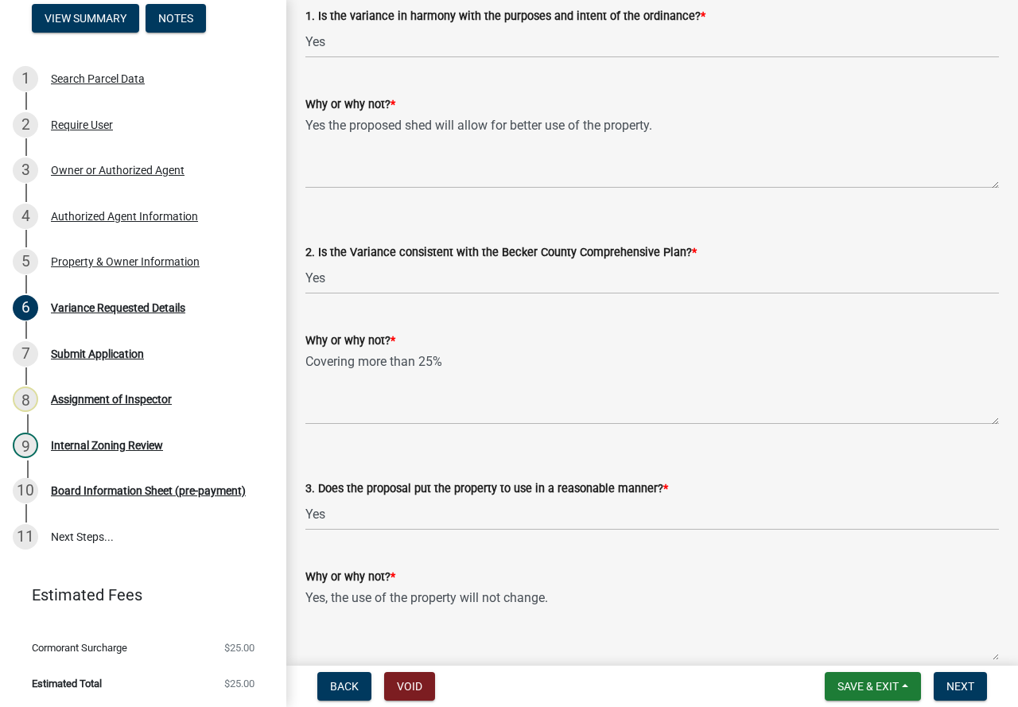
type textarea "The use of the property will remain the same."
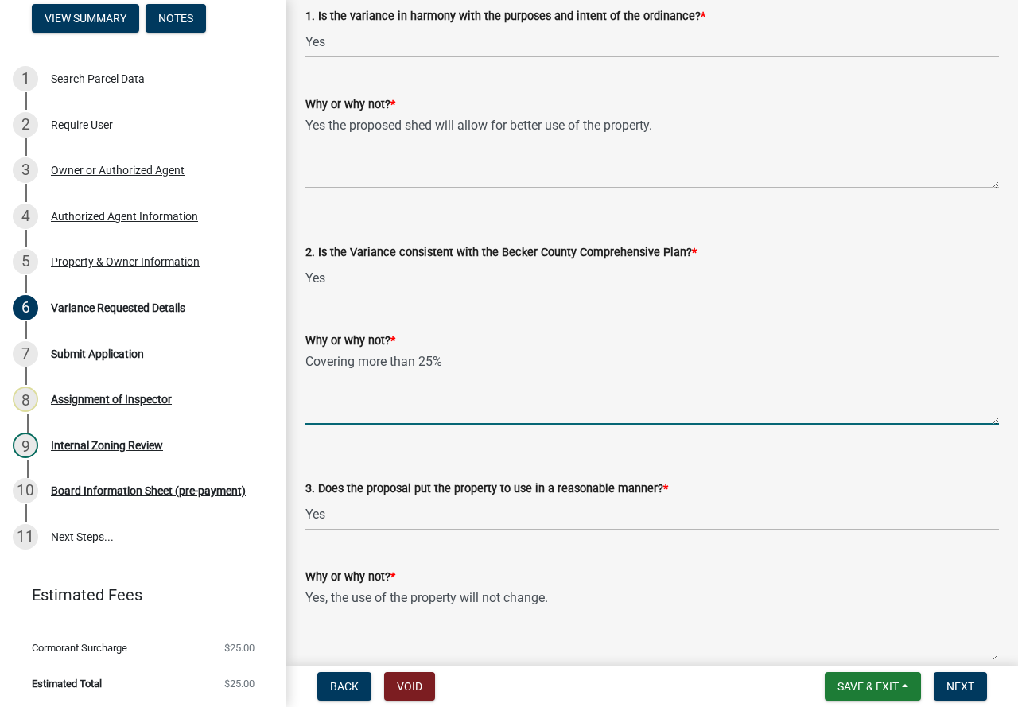
drag, startPoint x: 462, startPoint y: 364, endPoint x: 277, endPoint y: 338, distance: 187.1
click at [277, 338] on div "Zoning-Variance Request 462159 Edit View Summary Notes 1 Search Parcel Data 2 R…" at bounding box center [509, 353] width 1018 height 707
type textarea "Yes, the proposed shed will allow for better use of the property."
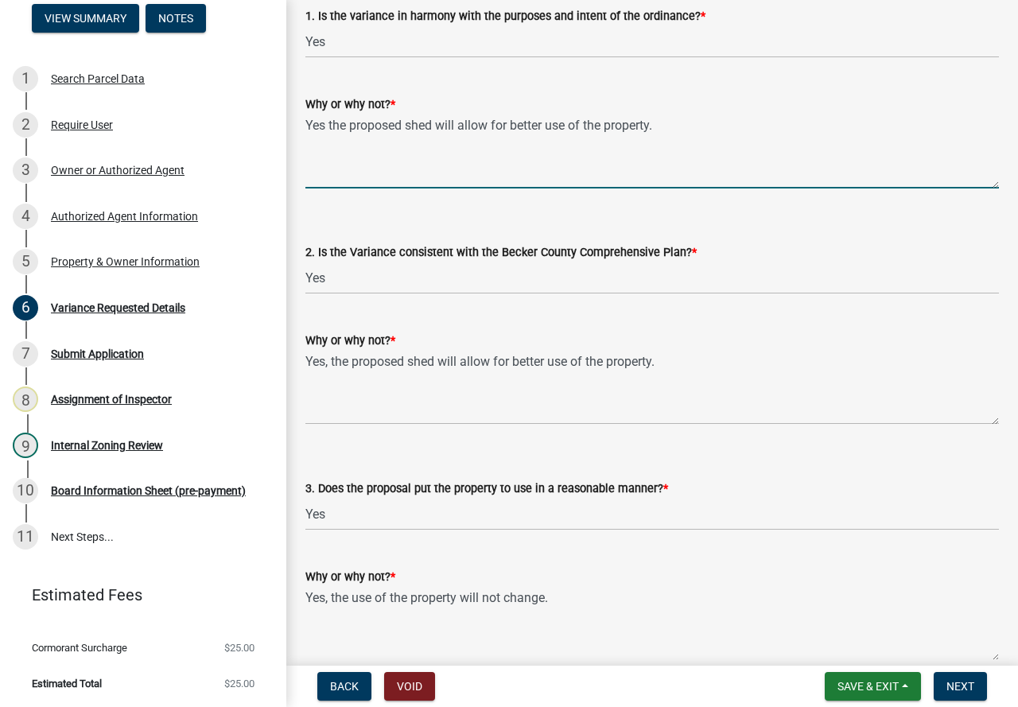
drag, startPoint x: 456, startPoint y: 122, endPoint x: 447, endPoint y: 126, distance: 10.3
drag, startPoint x: 447, startPoint y: 126, endPoint x: 395, endPoint y: 159, distance: 61.1
click at [395, 159] on textarea "Yes the proposed shed will allow for better use of the property." at bounding box center [651, 151] width 693 height 75
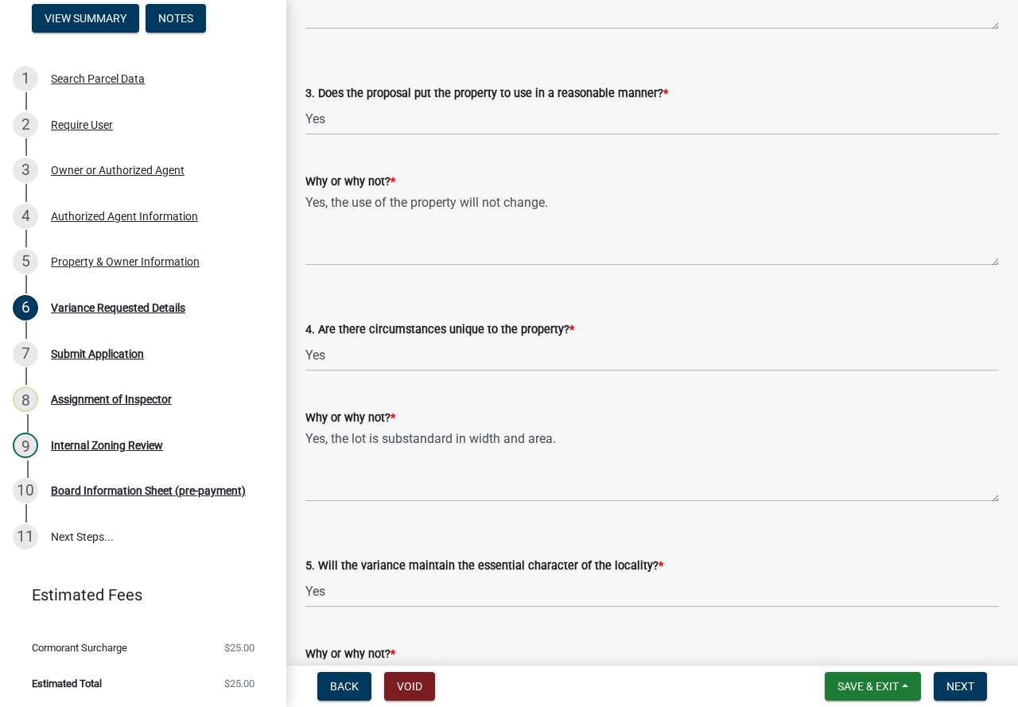
scroll to position [2942, 0]
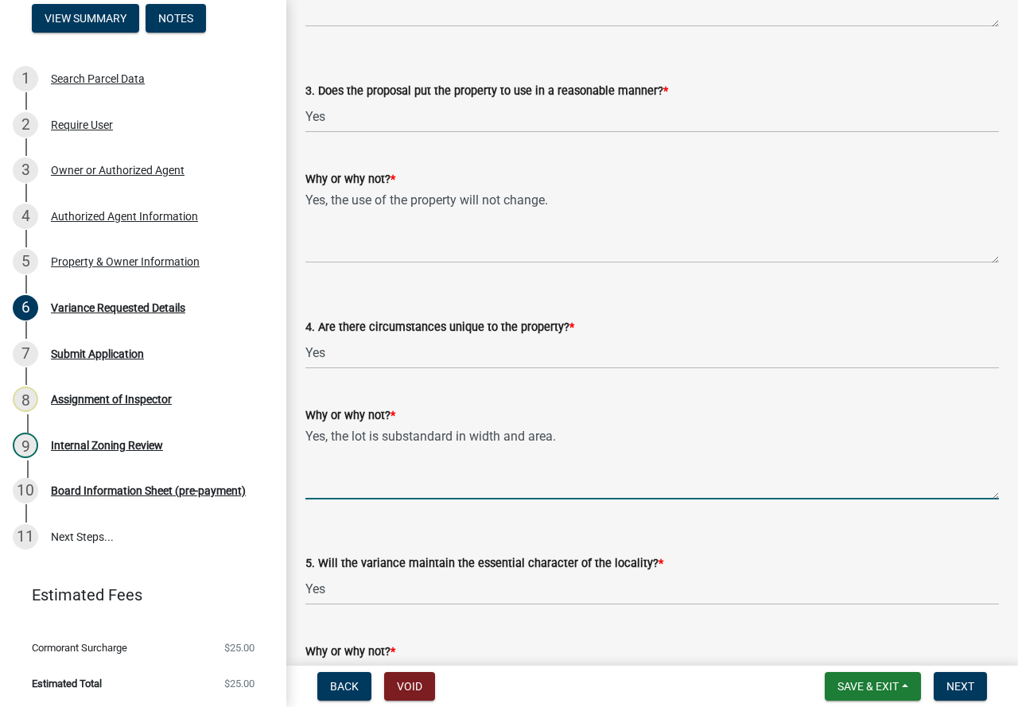
click at [561, 437] on textarea "Yes, the lot is substandard in width and area." at bounding box center [651, 462] width 693 height 75
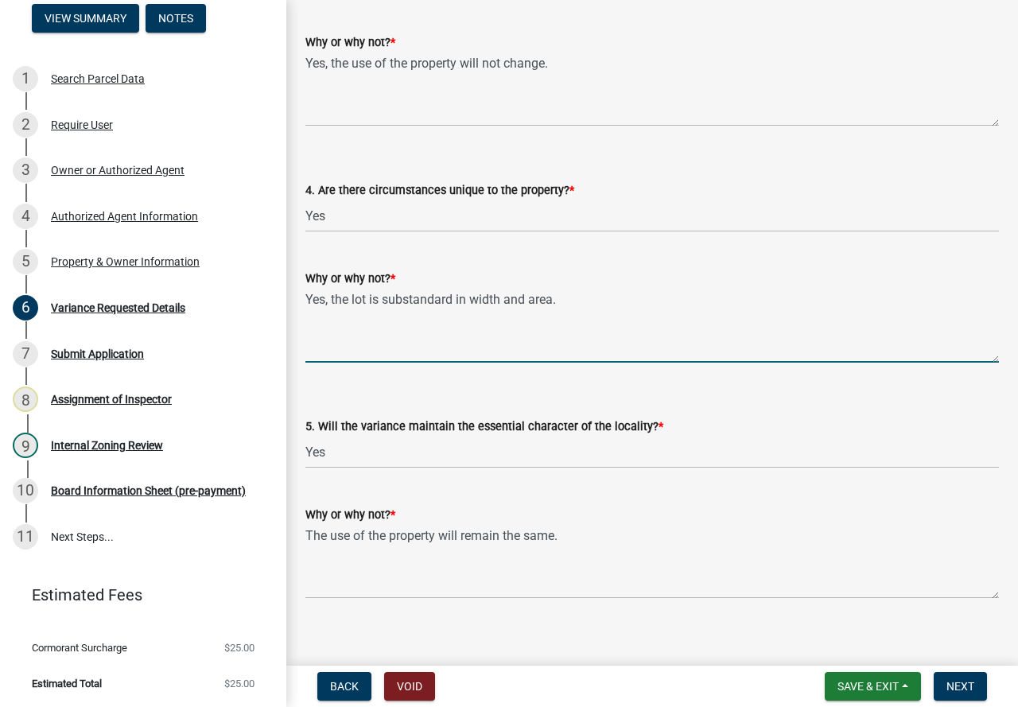
scroll to position [3076, 0]
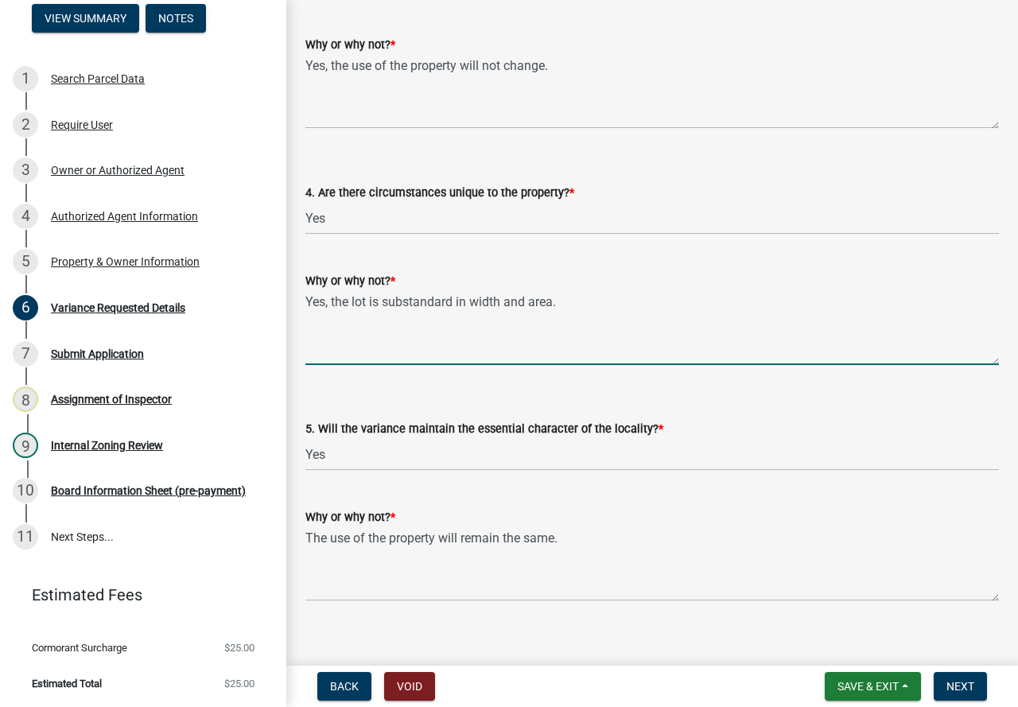
drag, startPoint x: 589, startPoint y: 304, endPoint x: 300, endPoint y: 313, distance: 289.6
click at [300, 313] on div "Why or why not? * Yes, the lot is substandard in width and area." at bounding box center [651, 307] width 717 height 116
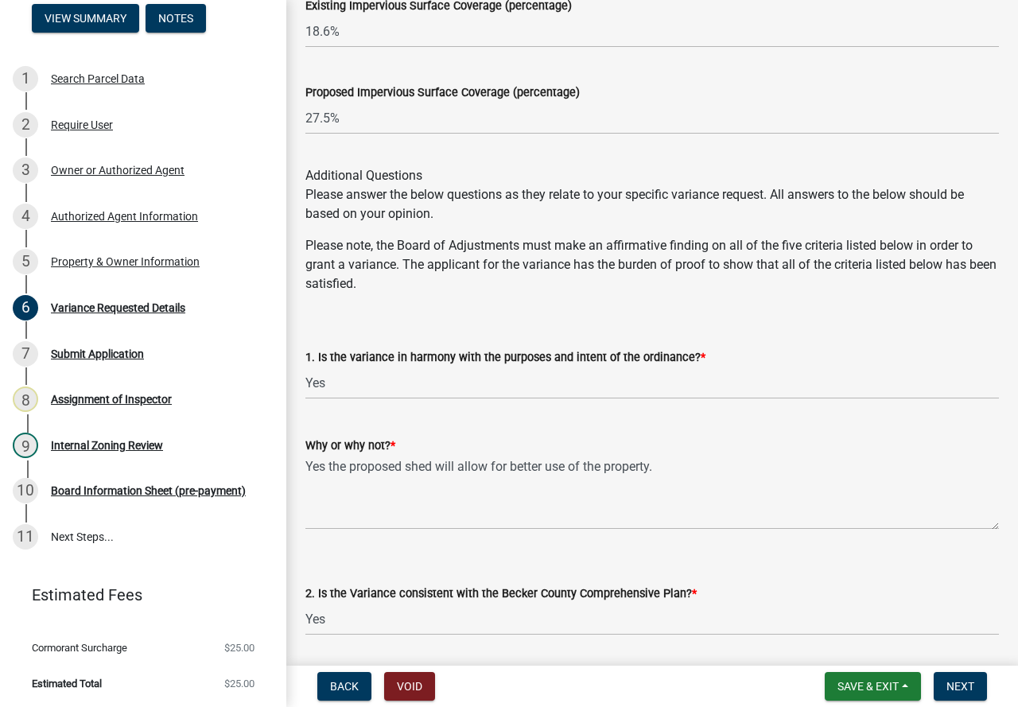
scroll to position [2201, 0]
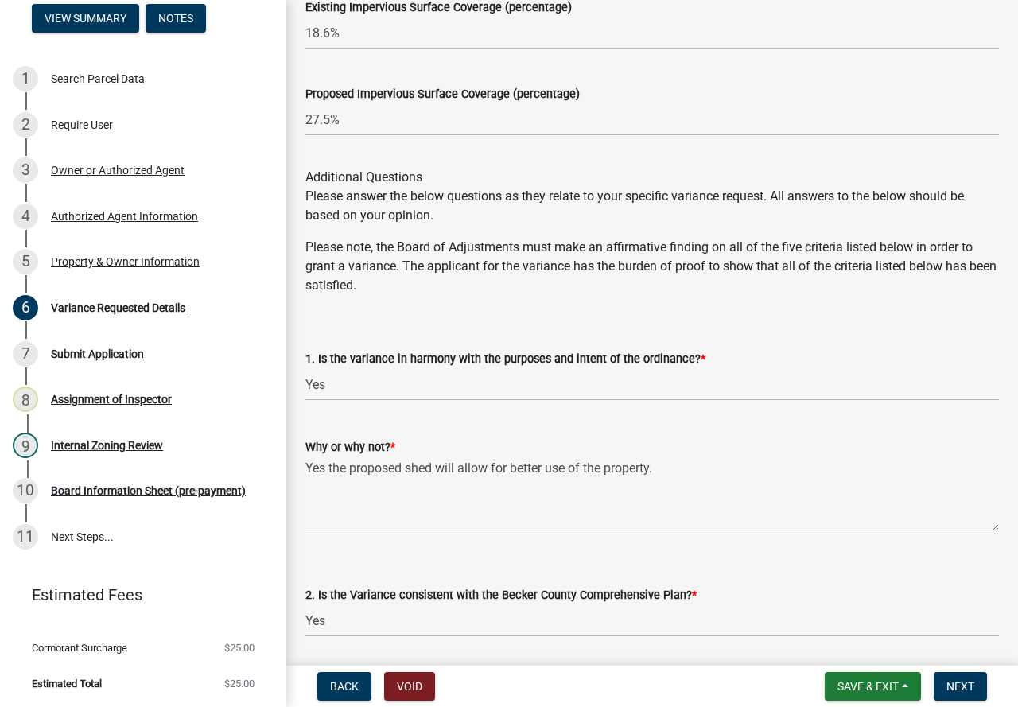
click at [507, 432] on div "Why or why not? * Yes the proposed shed will allow for better use of the proper…" at bounding box center [651, 473] width 693 height 116
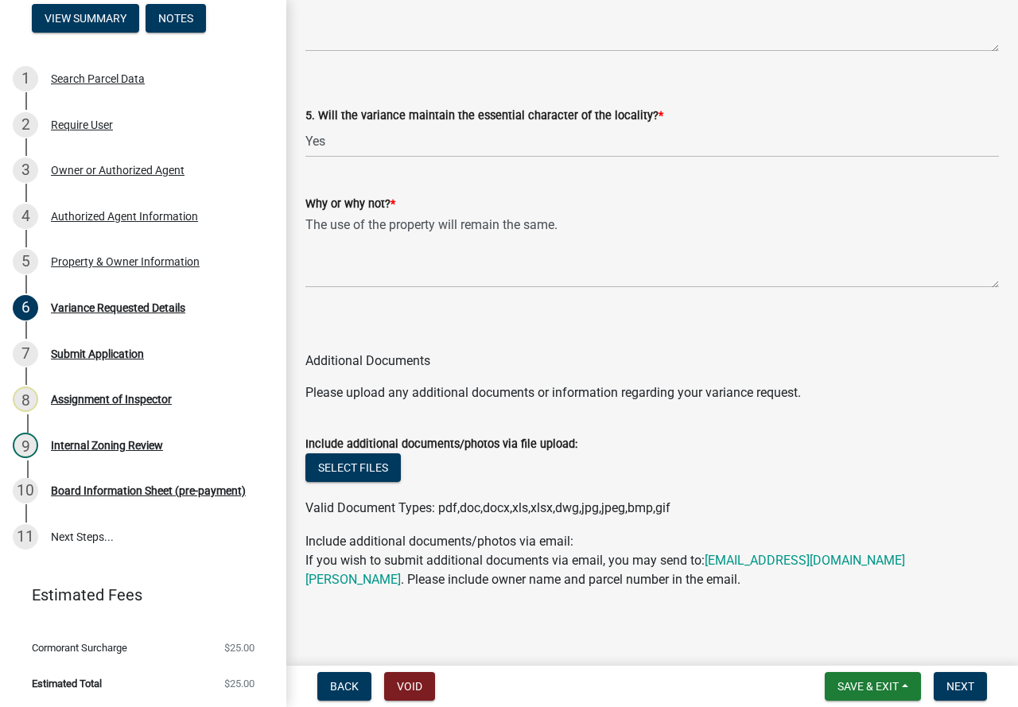
scroll to position [3394, 0]
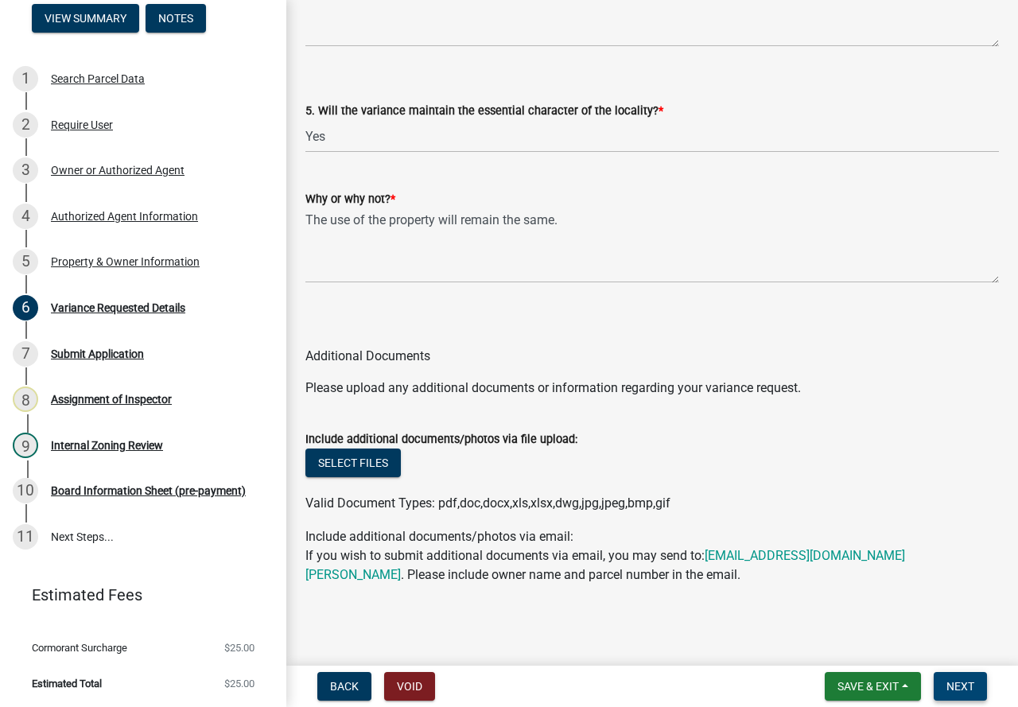
click at [970, 683] on span "Next" at bounding box center [960, 686] width 28 height 13
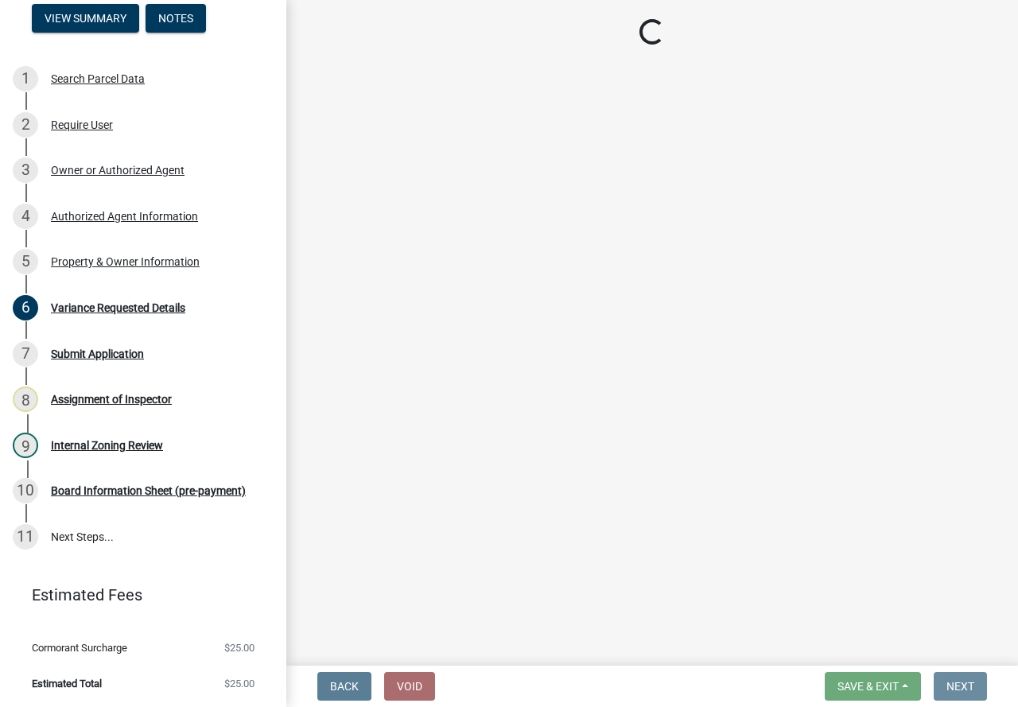
scroll to position [0, 0]
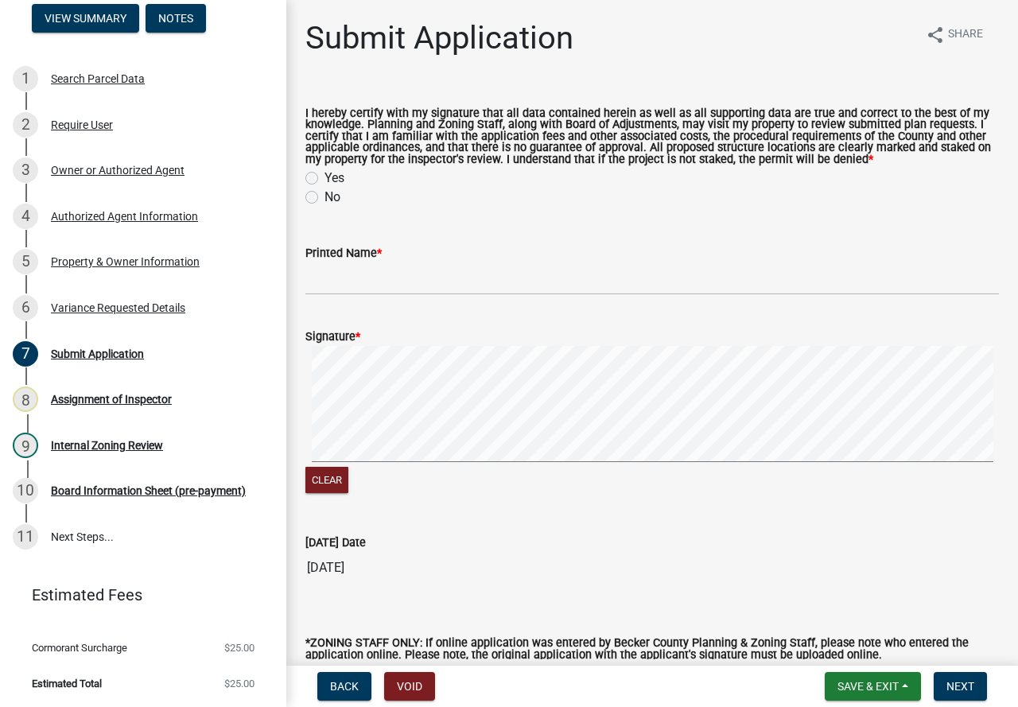
click at [324, 181] on label "Yes" at bounding box center [334, 178] width 20 height 19
click at [324, 179] on input "Yes" at bounding box center [329, 174] width 10 height 10
radio input "true"
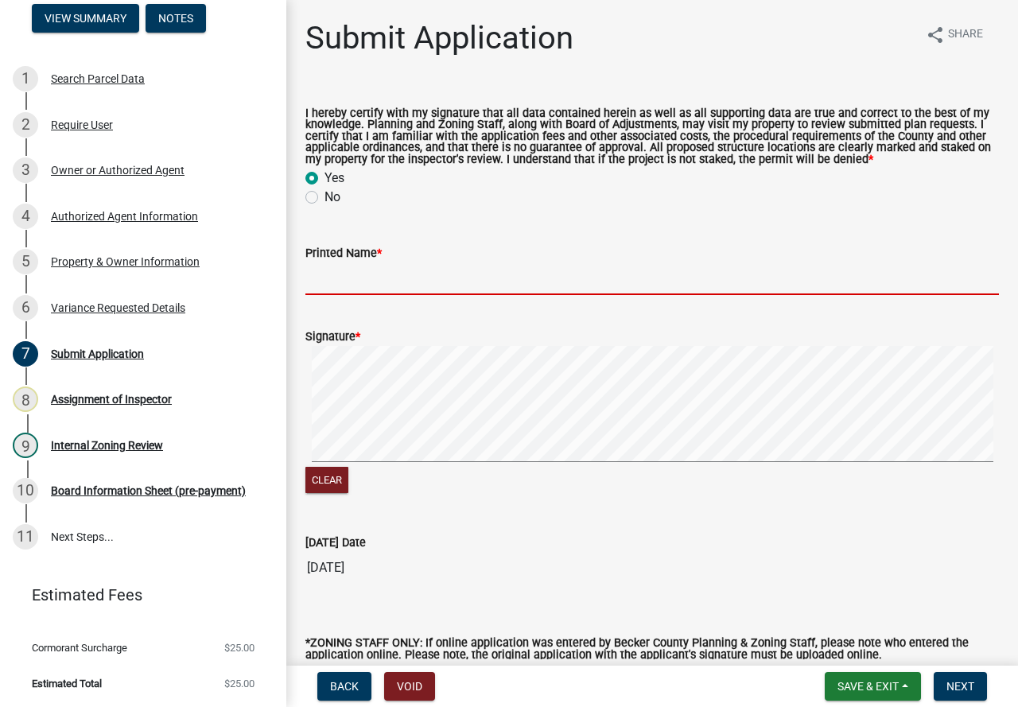
click at [337, 290] on input "Printed Name *" at bounding box center [651, 278] width 693 height 33
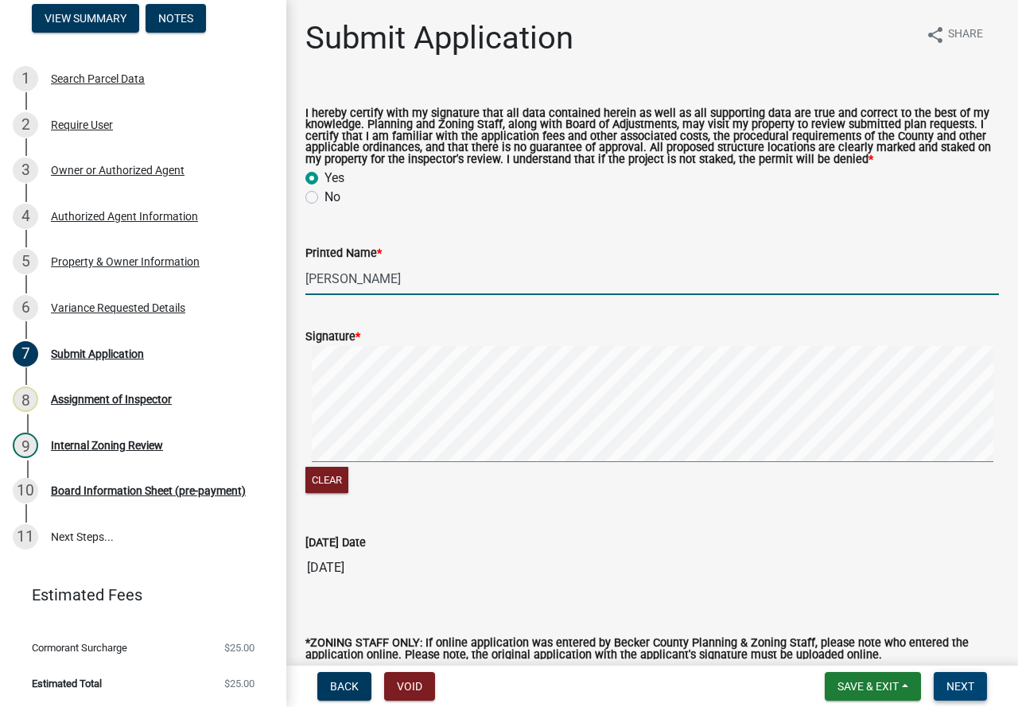
type input "Al Clark"
click at [982, 678] on button "Next" at bounding box center [959, 686] width 53 height 29
